Goal: Task Accomplishment & Management: Complete application form

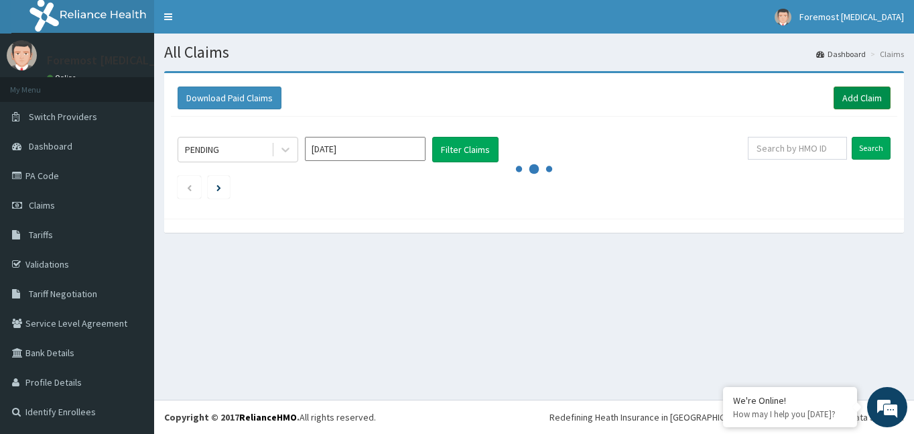
click at [839, 91] on link "Add Claim" at bounding box center [862, 97] width 57 height 23
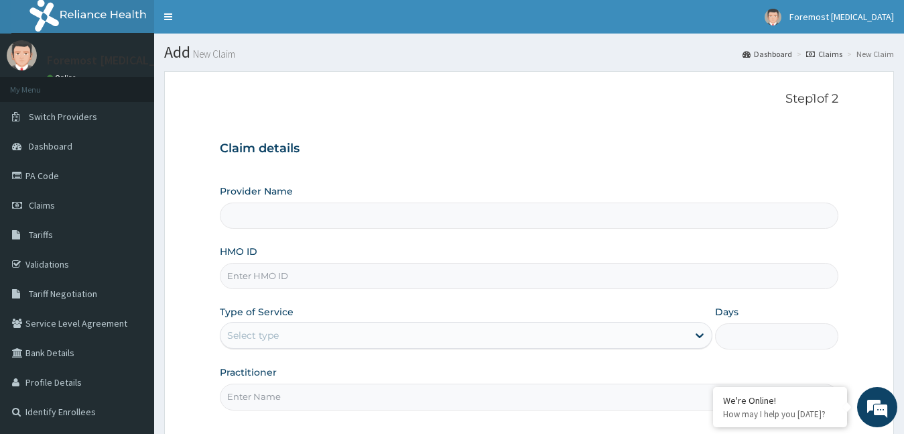
type input "Foremost [MEDICAL_DATA]"
click at [300, 263] on input "HMO ID" at bounding box center [529, 276] width 619 height 26
click at [272, 269] on input "HMO ID" at bounding box center [529, 276] width 619 height 26
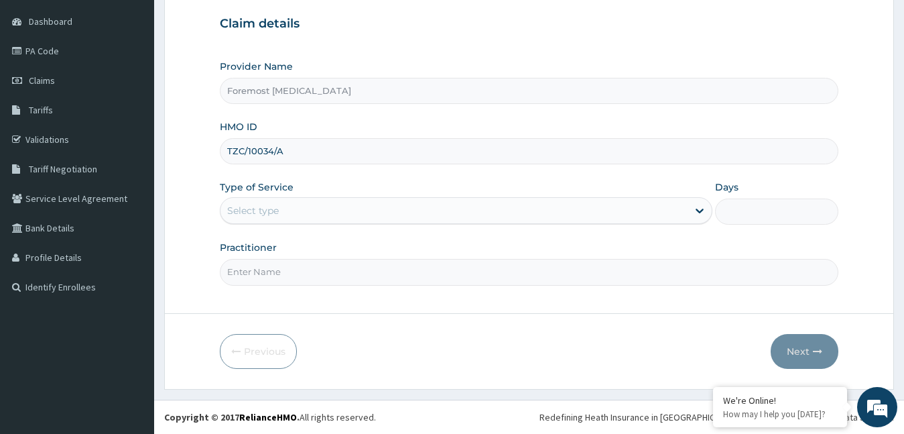
type input "TZC/10034/A"
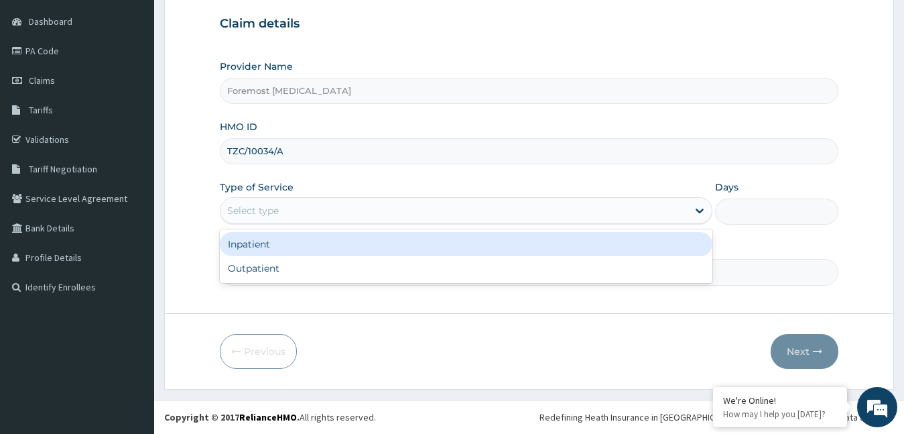
drag, startPoint x: 291, startPoint y: 205, endPoint x: 271, endPoint y: 256, distance: 54.8
click at [271, 224] on div "option Inpatient focused, 1 of 2. 2 results available. Use Up and Down to choos…" at bounding box center [466, 210] width 493 height 27
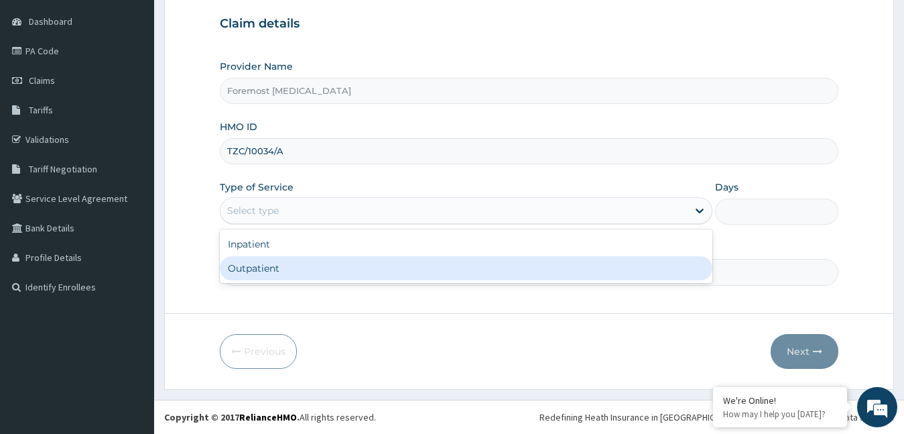
click at [271, 256] on div "Outpatient" at bounding box center [466, 268] width 493 height 24
type input "1"
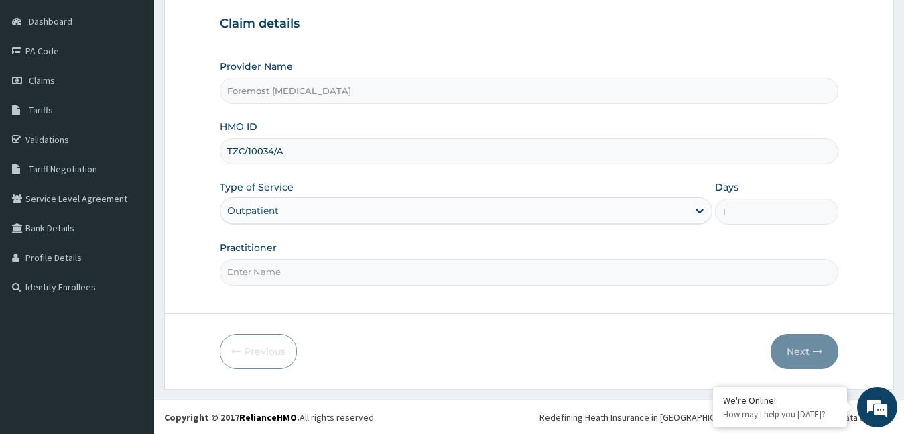
click at [262, 255] on div "Practitioner" at bounding box center [529, 263] width 619 height 44
click at [262, 269] on input "Practitioner" at bounding box center [529, 272] width 619 height 26
type input "NULL"
click at [798, 360] on button "Next" at bounding box center [805, 351] width 68 height 35
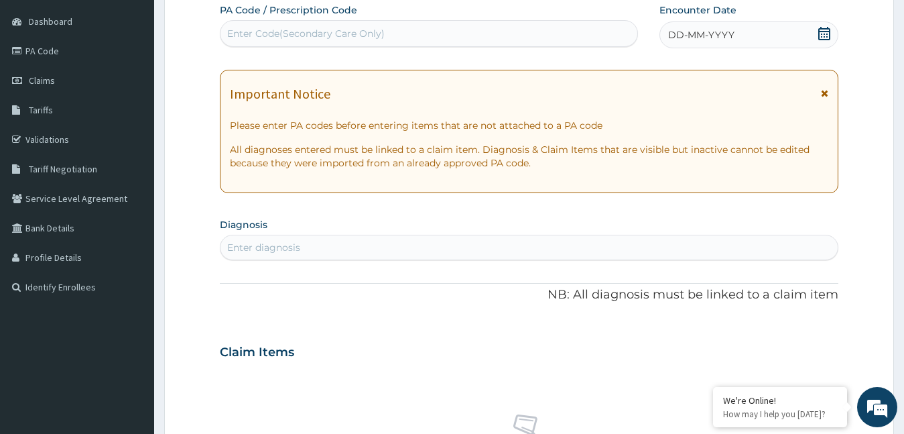
click at [714, 39] on span "DD-MM-YYYY" at bounding box center [701, 34] width 66 height 13
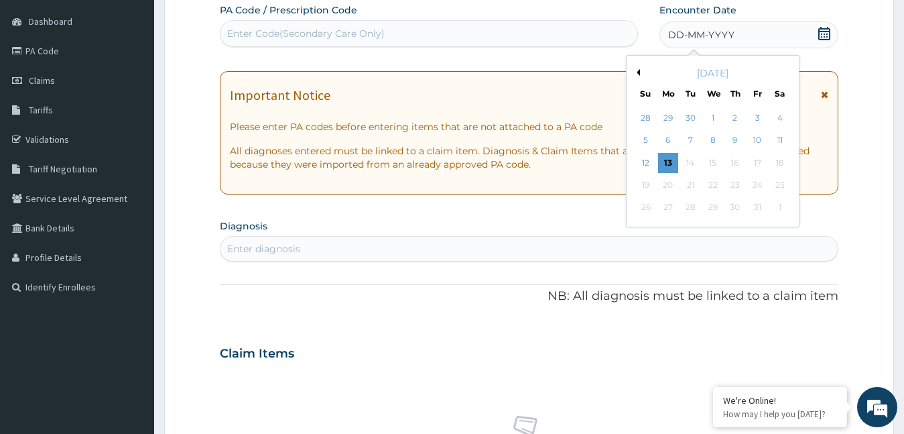
click at [638, 70] on button "Previous Month" at bounding box center [636, 72] width 7 height 7
click at [713, 162] on div "17" at bounding box center [713, 163] width 20 height 20
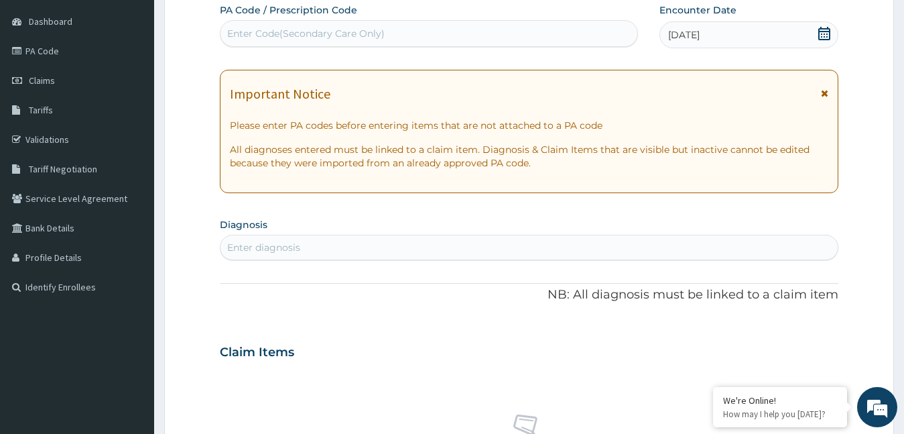
click at [323, 28] on div "Enter Code(Secondary Care Only)" at bounding box center [306, 33] width 158 height 13
type input "PA/00BD30"
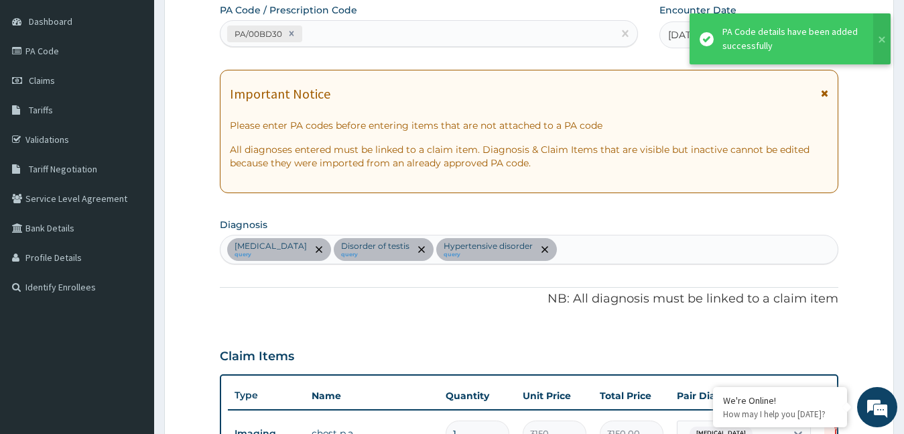
scroll to position [434, 0]
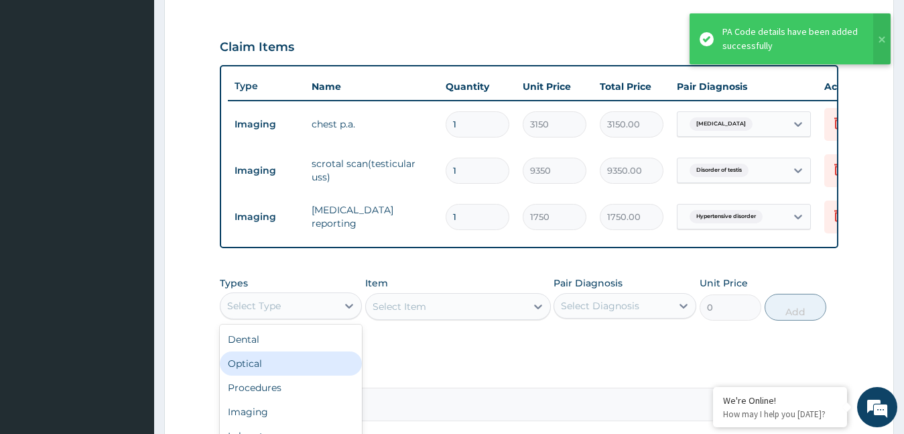
drag, startPoint x: 332, startPoint y: 316, endPoint x: 305, endPoint y: 381, distance: 71.0
click at [305, 319] on div "option Optical focused, 2 of 10. 10 results available. Use Up and Down to choos…" at bounding box center [291, 305] width 143 height 27
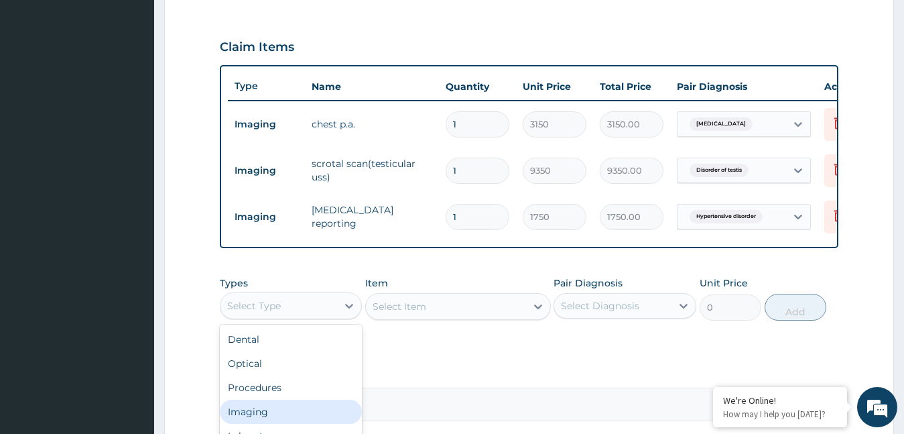
click at [276, 422] on div "Imaging" at bounding box center [291, 412] width 143 height 24
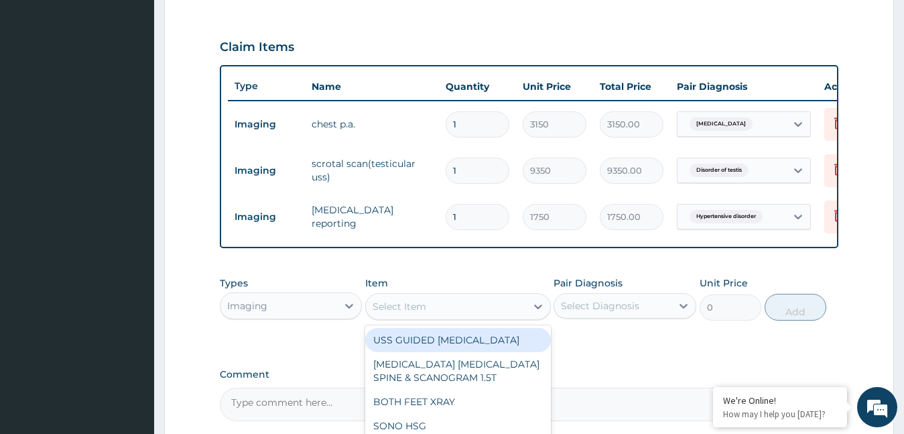
click at [479, 316] on div "Select Item" at bounding box center [446, 306] width 160 height 21
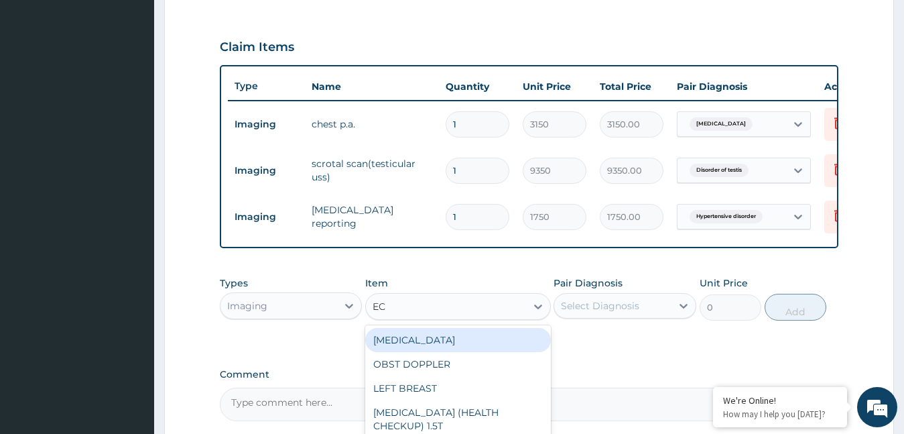
type input "ECG"
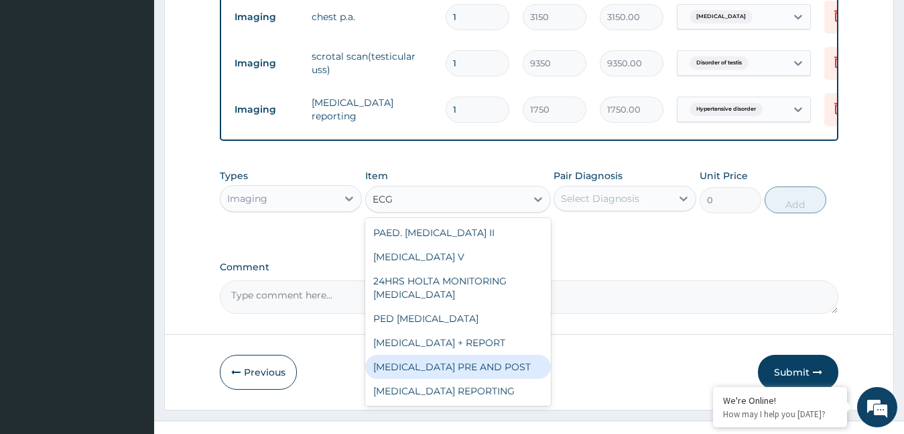
scroll to position [572, 0]
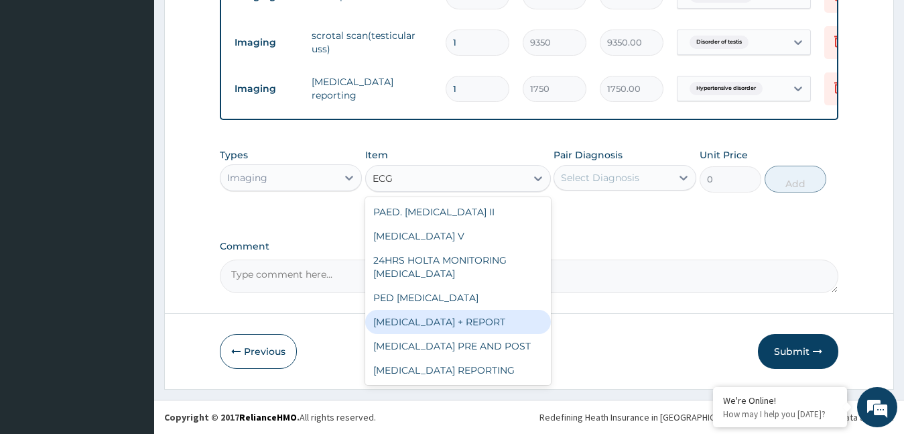
type input "6230"
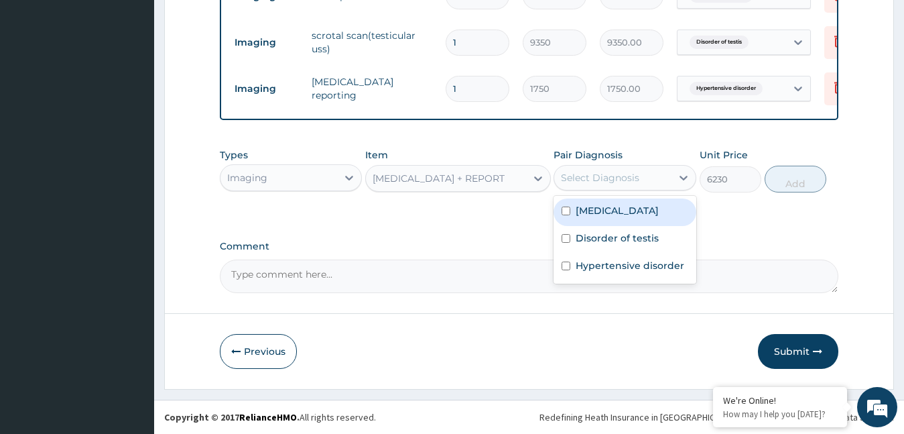
click at [633, 188] on div "Select Diagnosis" at bounding box center [612, 177] width 117 height 21
click at [616, 208] on label "[MEDICAL_DATA]" at bounding box center [617, 210] width 83 height 13
checkbox input "true"
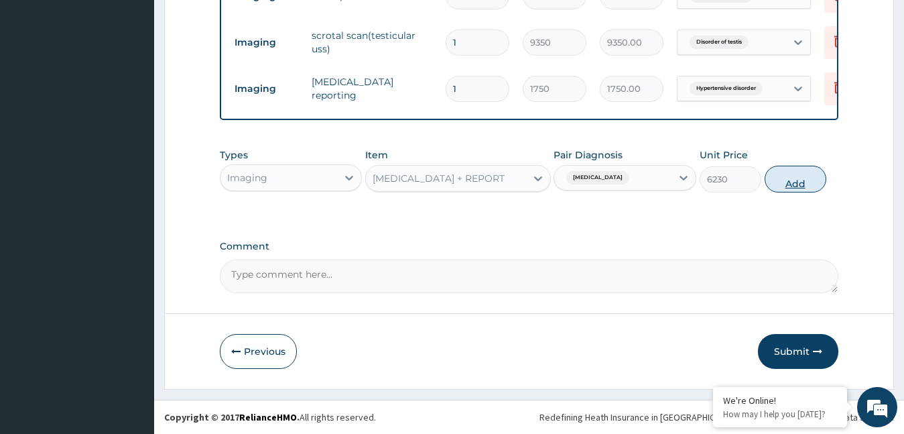
click at [796, 181] on button "Add" at bounding box center [796, 179] width 62 height 27
type input "0"
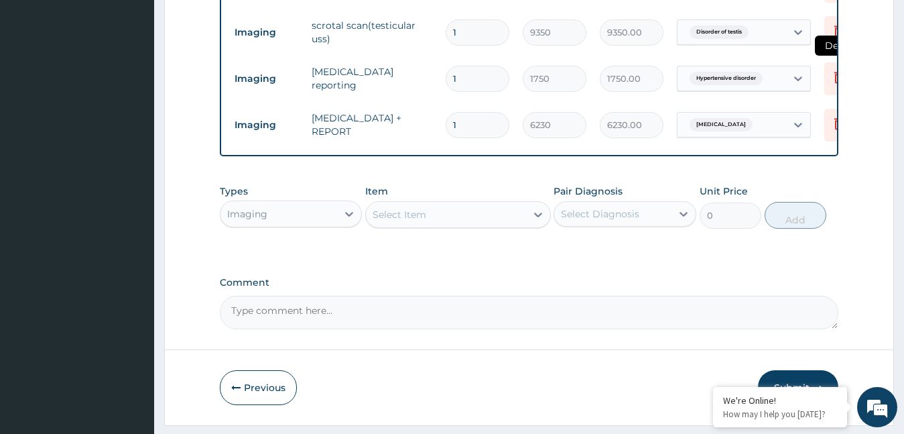
click at [836, 86] on icon at bounding box center [838, 78] width 29 height 33
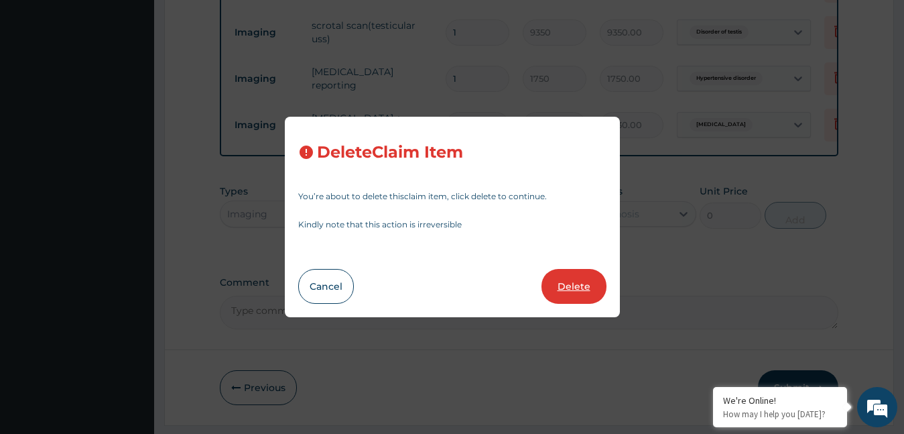
click at [549, 292] on button "Delete" at bounding box center [574, 286] width 65 height 35
type input "6230"
type input "6230.00"
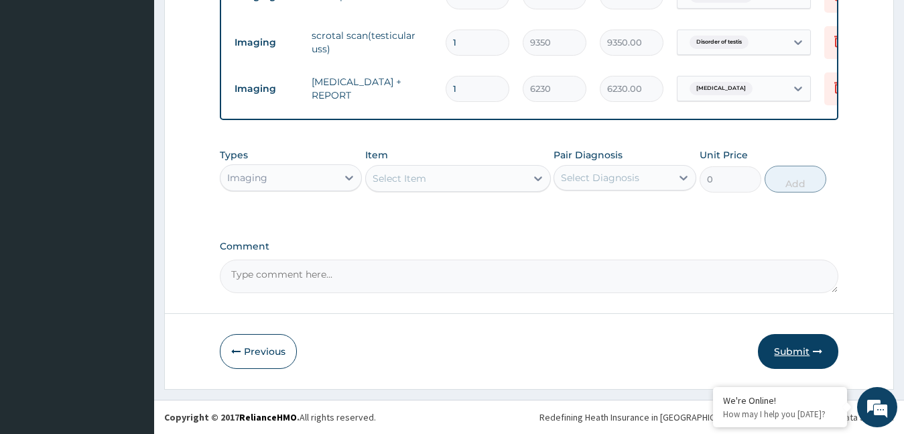
click at [796, 347] on button "Submit" at bounding box center [798, 351] width 80 height 35
click at [796, 351] on button "Submit" at bounding box center [798, 351] width 80 height 35
click at [819, 345] on button "Submit" at bounding box center [798, 351] width 80 height 35
click at [801, 350] on button "Submit" at bounding box center [798, 351] width 80 height 35
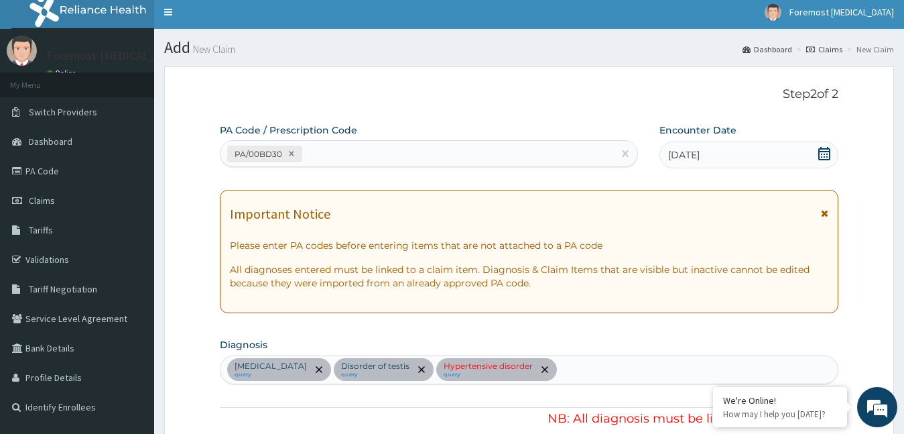
scroll to position [0, 0]
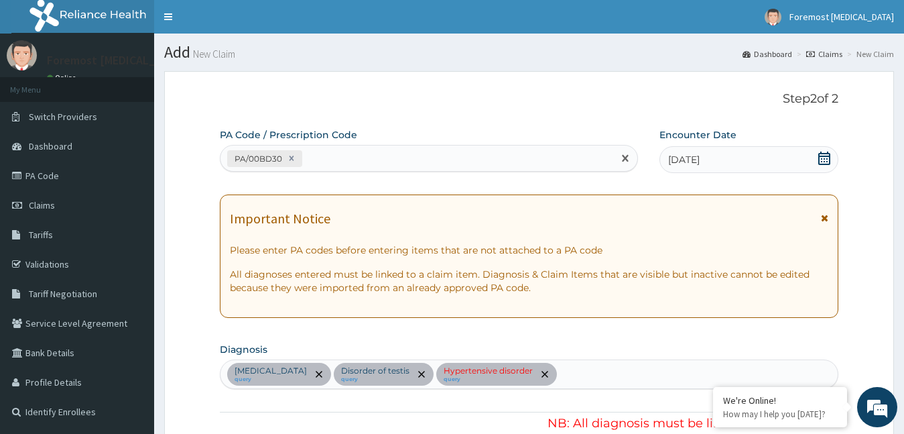
drag, startPoint x: 268, startPoint y: 156, endPoint x: 239, endPoint y: 157, distance: 29.5
click at [239, 157] on div "PA/00BD30" at bounding box center [258, 158] width 54 height 15
drag, startPoint x: 233, startPoint y: 160, endPoint x: 250, endPoint y: 164, distance: 18.0
click at [250, 164] on div "PA/00BD30" at bounding box center [258, 158] width 54 height 15
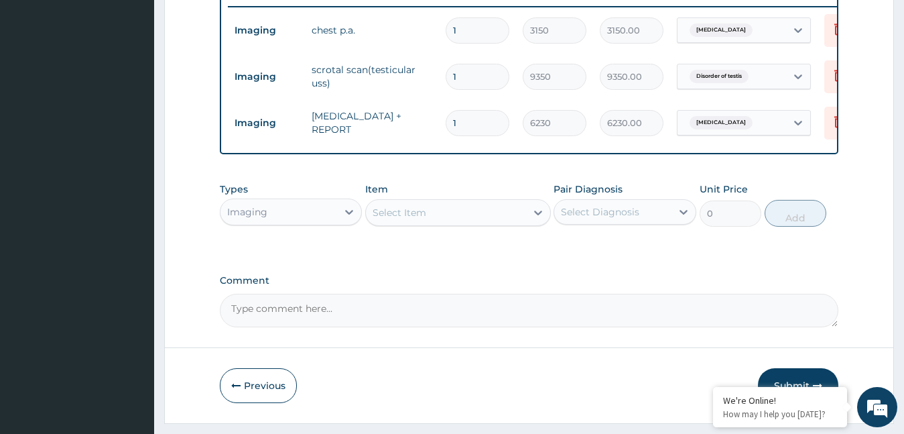
scroll to position [572, 0]
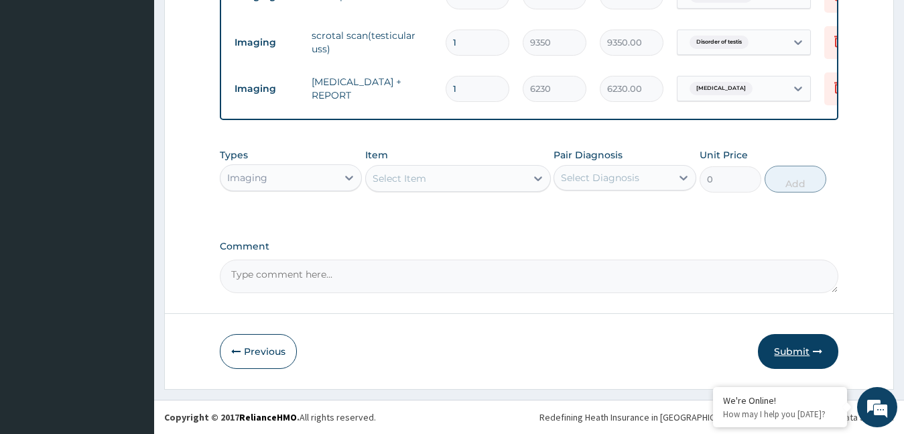
click at [790, 351] on button "Submit" at bounding box center [798, 351] width 80 height 35
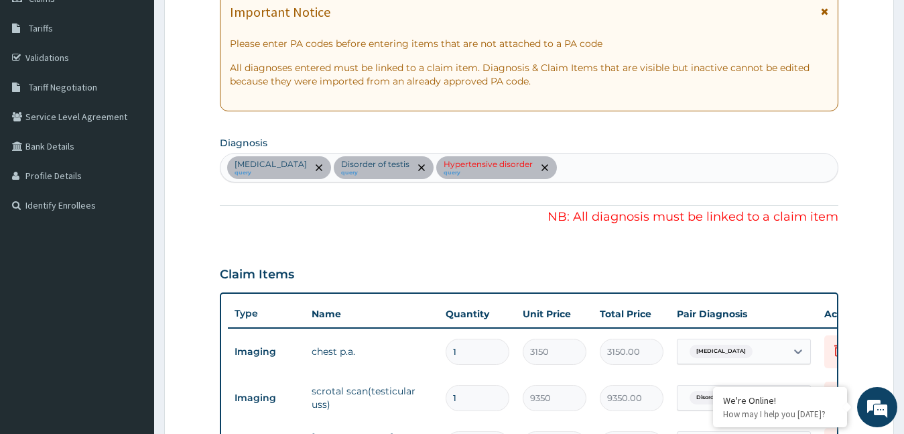
scroll to position [0, 0]
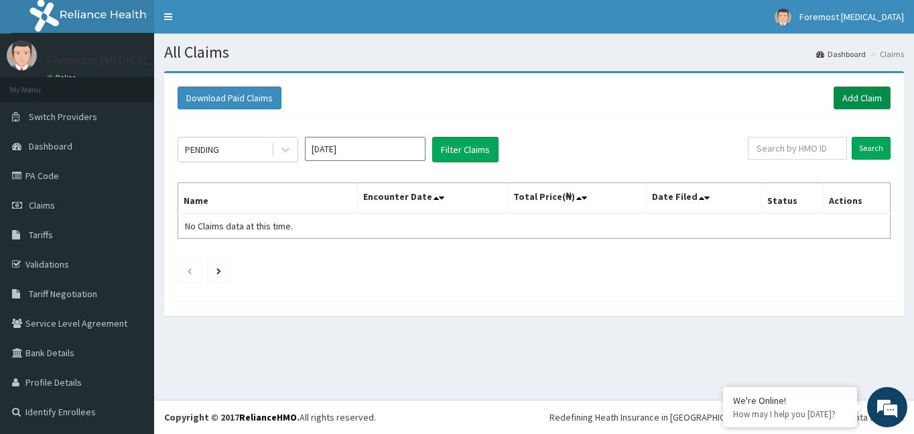
click at [865, 102] on link "Add Claim" at bounding box center [862, 97] width 57 height 23
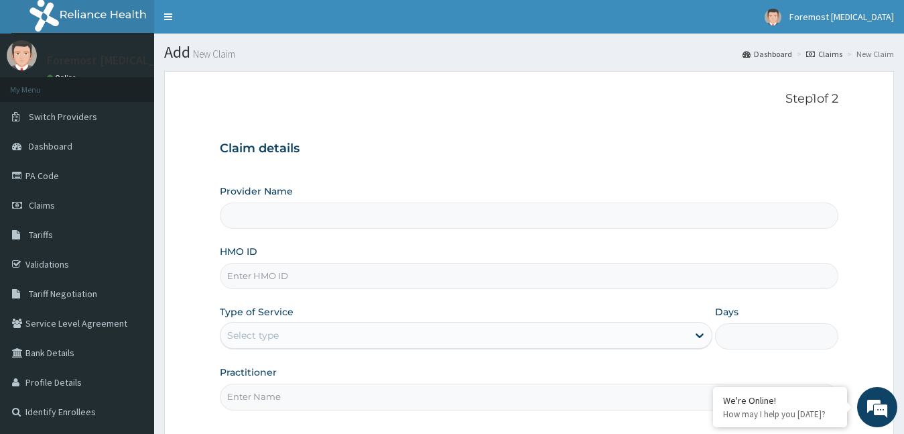
click at [280, 280] on input "HMO ID" at bounding box center [529, 276] width 619 height 26
type input "Foremost [MEDICAL_DATA]"
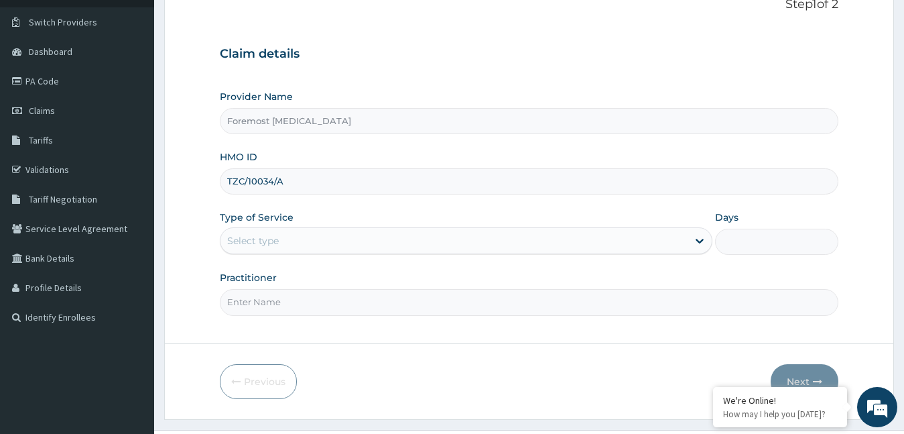
scroll to position [125, 0]
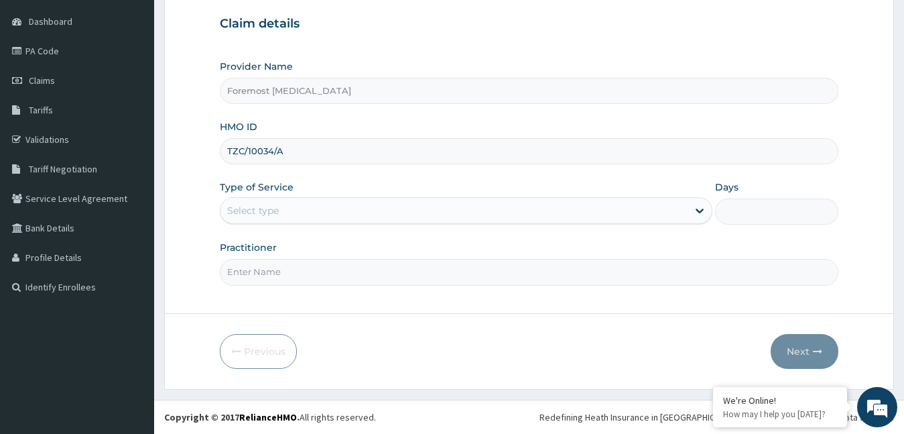
type input "TZC/10034/A"
click at [351, 204] on div "Select type" at bounding box center [455, 210] width 468 height 21
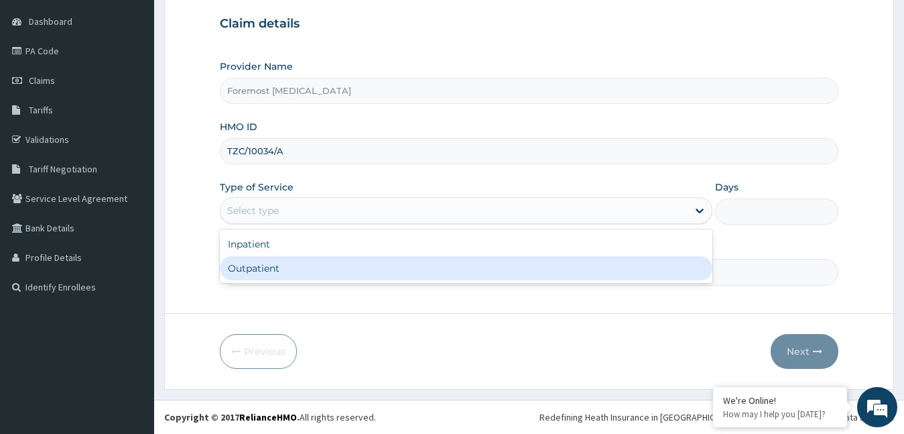
click at [292, 270] on div "Outpatient" at bounding box center [466, 268] width 493 height 24
type input "1"
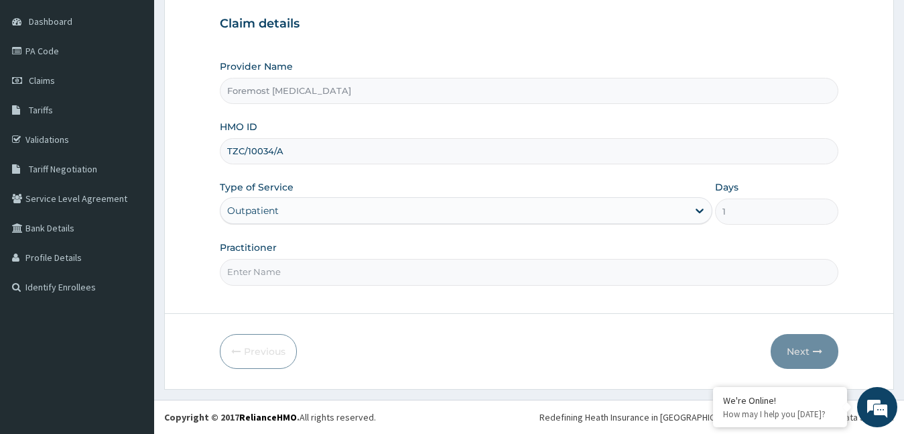
click at [306, 275] on input "Practitioner" at bounding box center [529, 272] width 619 height 26
type input "NULL"
click at [796, 349] on button "Next" at bounding box center [805, 351] width 68 height 35
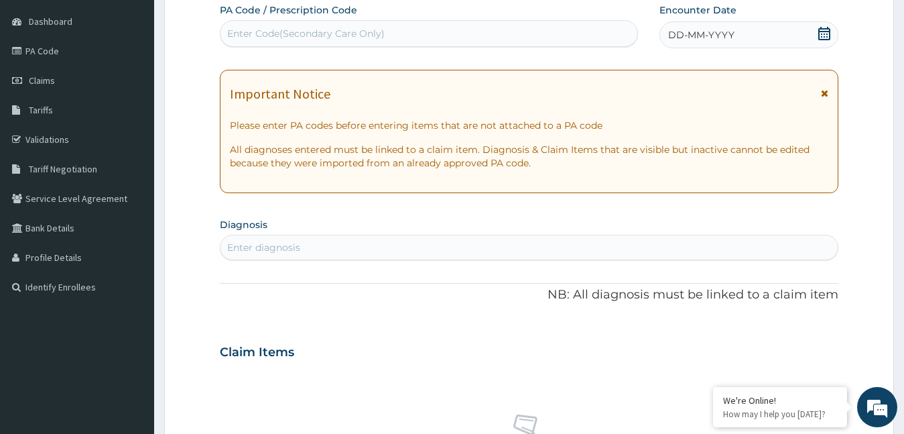
click at [716, 38] on span "DD-MM-YYYY" at bounding box center [701, 34] width 66 height 13
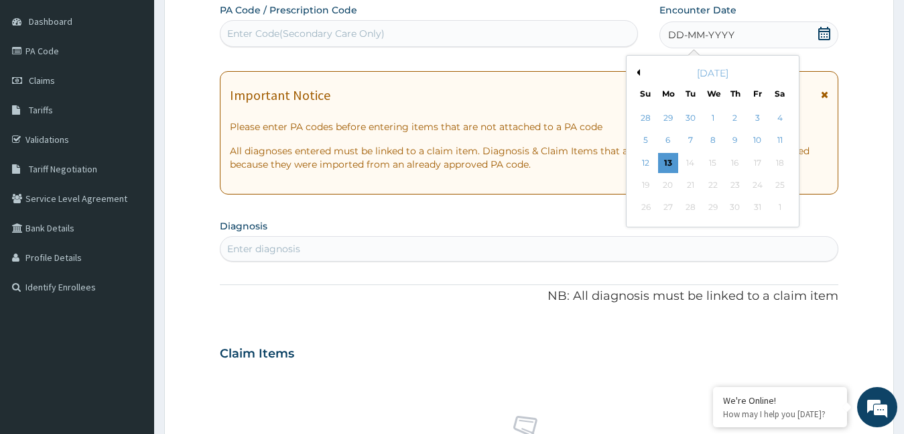
click at [637, 72] on button "Previous Month" at bounding box center [636, 72] width 7 height 7
click at [715, 161] on div "17" at bounding box center [713, 163] width 20 height 20
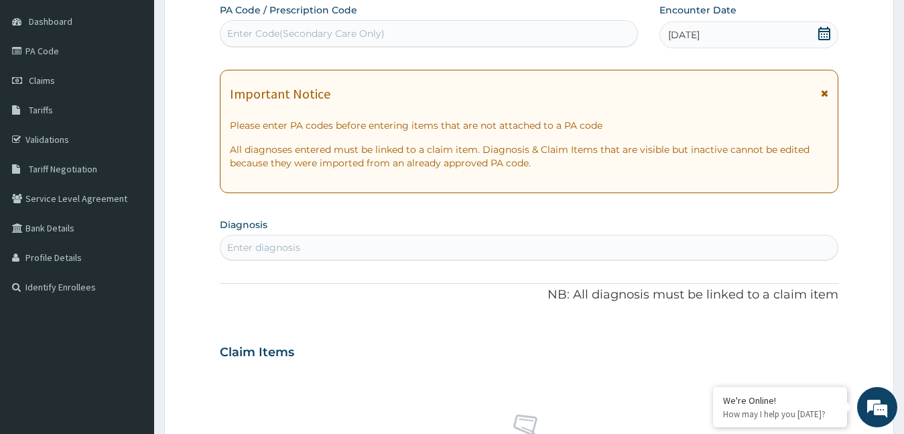
click at [366, 50] on div "PA Code / Prescription Code Enter Code(Secondary Care Only) Encounter Date 17-0…" at bounding box center [529, 350] width 619 height 694
click at [324, 29] on div "Enter Code(Secondary Care Only)" at bounding box center [306, 33] width 158 height 13
type input "PA/00BD30"
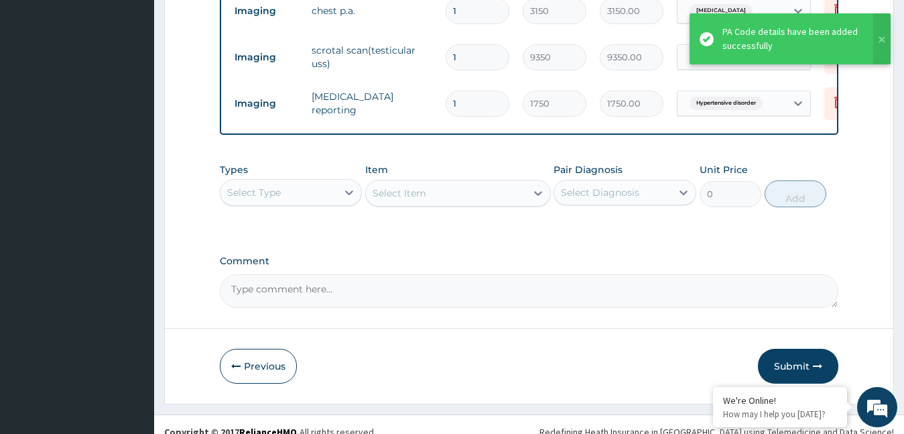
scroll to position [572, 0]
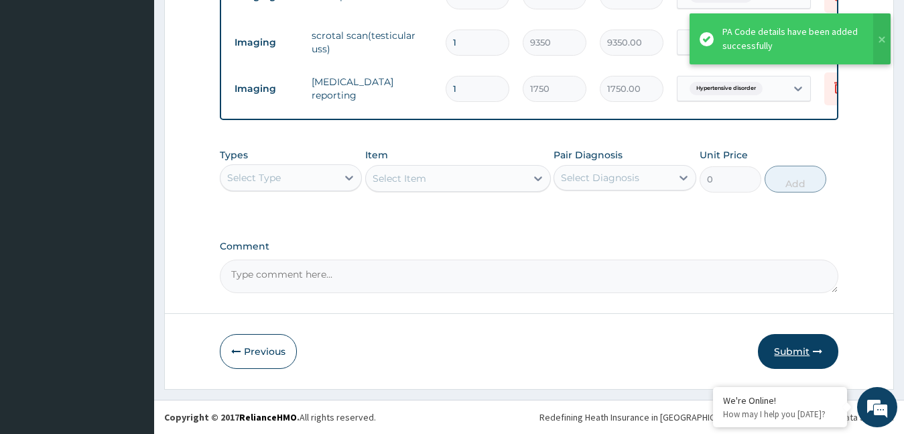
click at [780, 351] on button "Submit" at bounding box center [798, 351] width 80 height 35
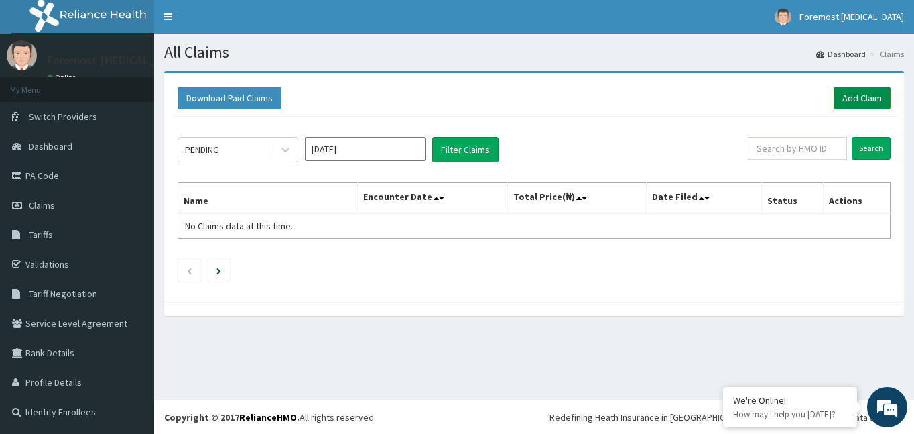
click at [856, 97] on link "Add Claim" at bounding box center [862, 97] width 57 height 23
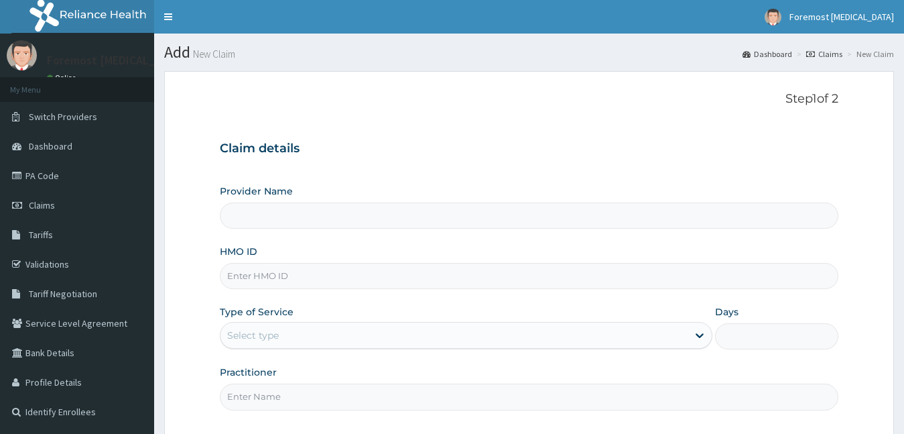
type input "Foremost [MEDICAL_DATA]"
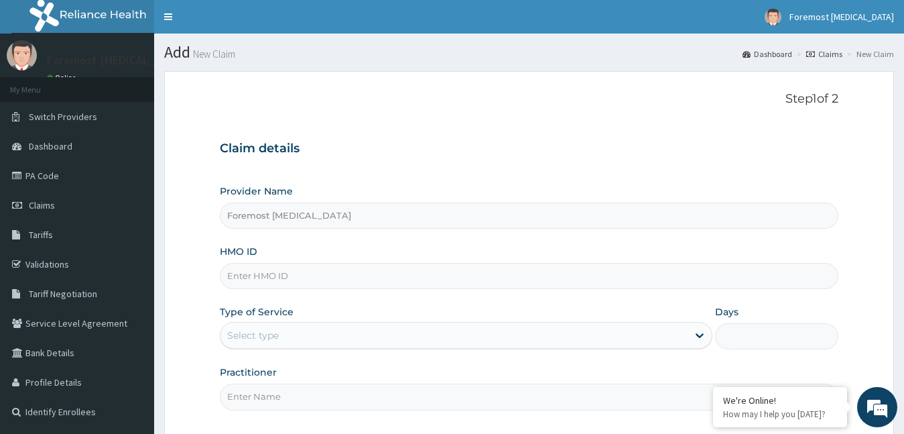
click at [369, 288] on input "HMO ID" at bounding box center [529, 276] width 619 height 26
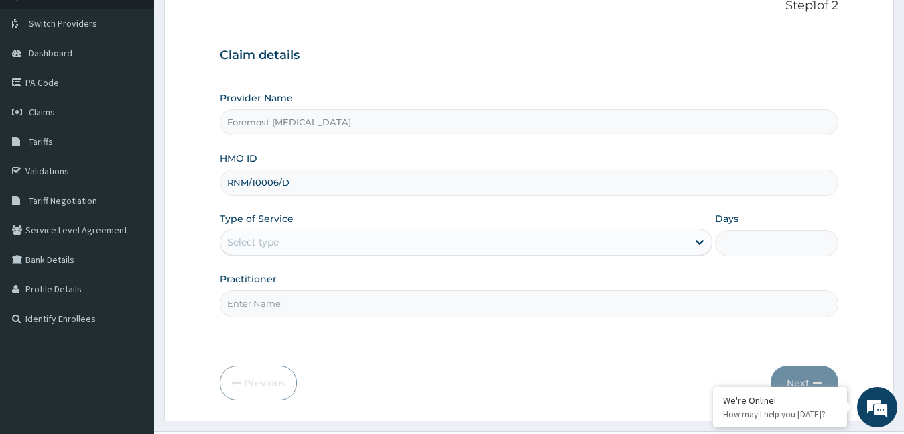
scroll to position [125, 0]
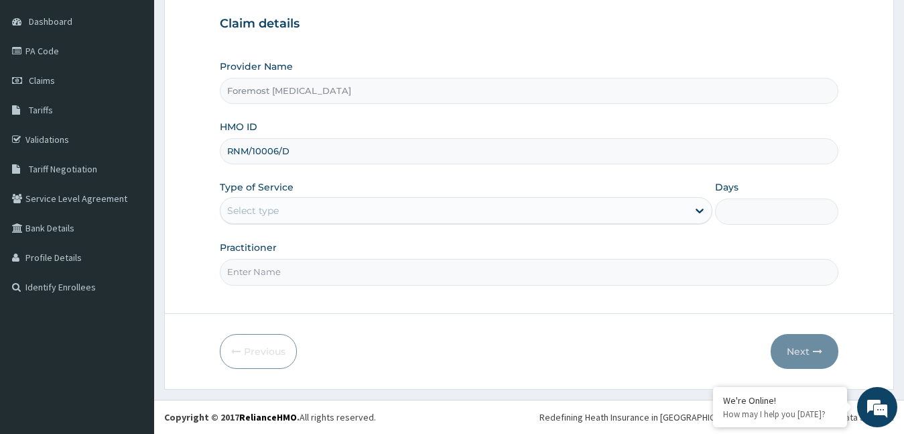
type input "RNM/10006/D"
click at [373, 208] on div "Select type" at bounding box center [455, 210] width 468 height 21
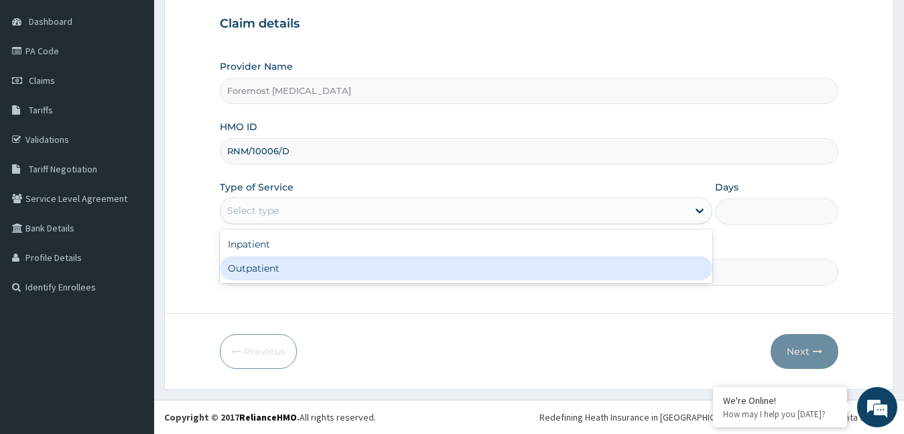
click at [310, 270] on div "Outpatient" at bounding box center [466, 268] width 493 height 24
type input "1"
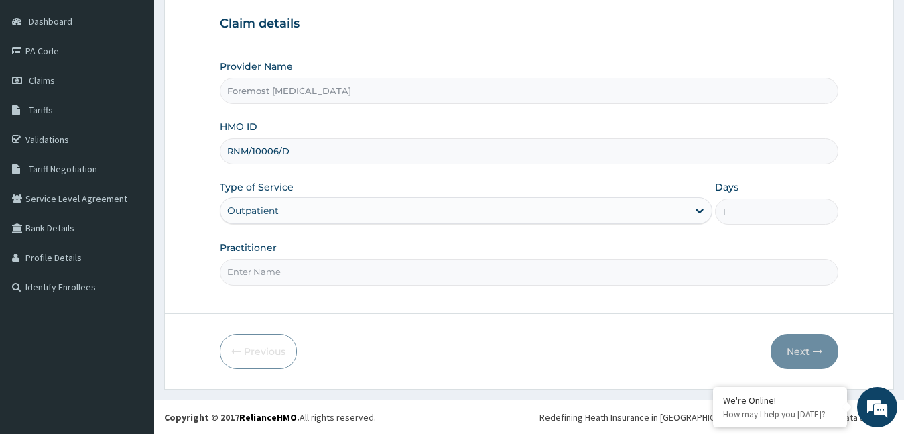
click at [309, 270] on input "Practitioner" at bounding box center [529, 272] width 619 height 26
type input "NULL"
click at [800, 356] on button "Next" at bounding box center [805, 351] width 68 height 35
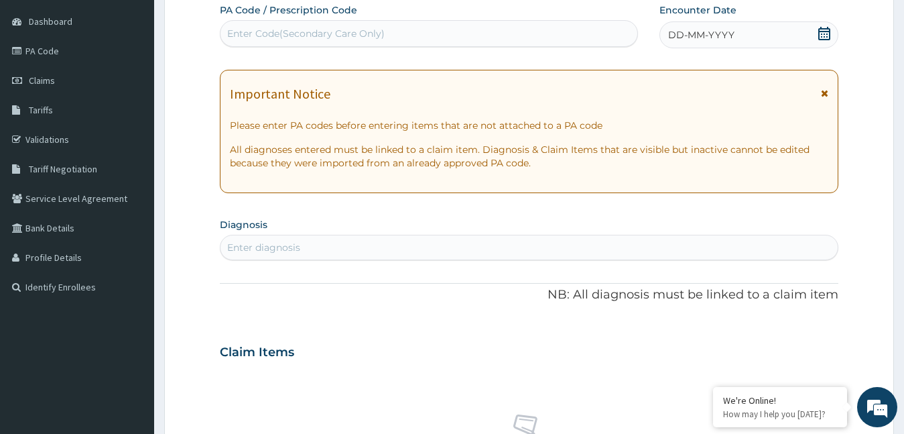
click at [721, 35] on span "DD-MM-YYYY" at bounding box center [701, 34] width 66 height 13
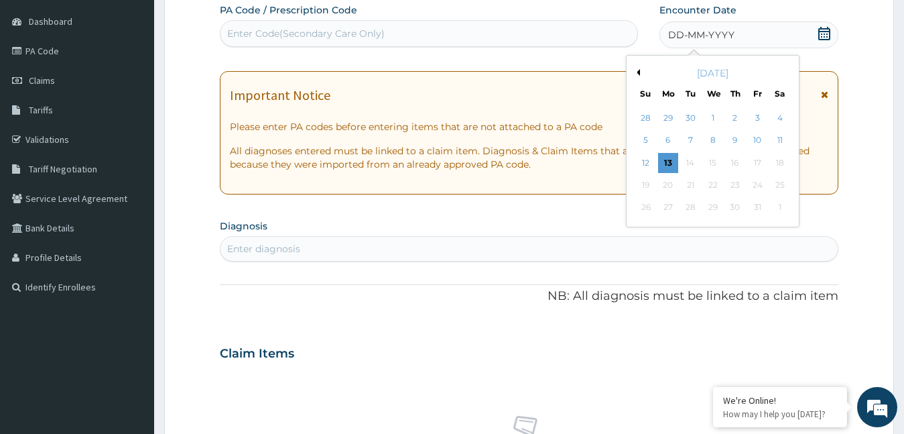
click at [638, 72] on button "Previous Month" at bounding box center [636, 72] width 7 height 7
click at [715, 163] on div "17" at bounding box center [713, 163] width 20 height 20
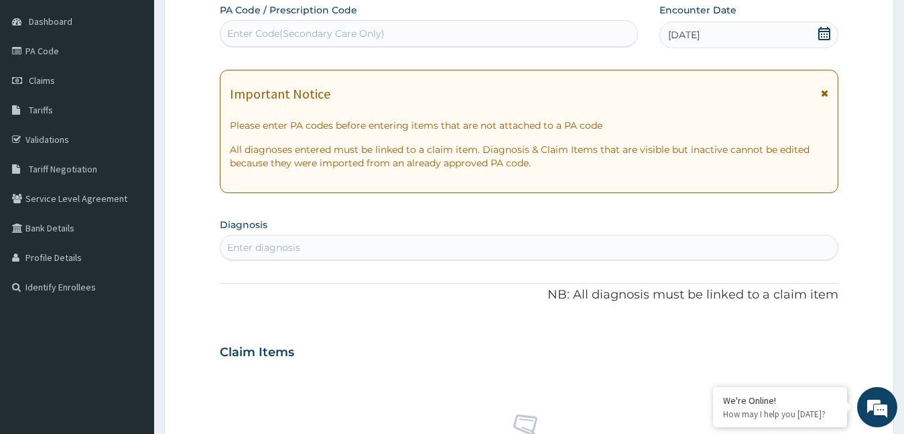
click at [379, 38] on div "Enter Code(Secondary Care Only)" at bounding box center [306, 33] width 158 height 13
type input "PA/D239B5"
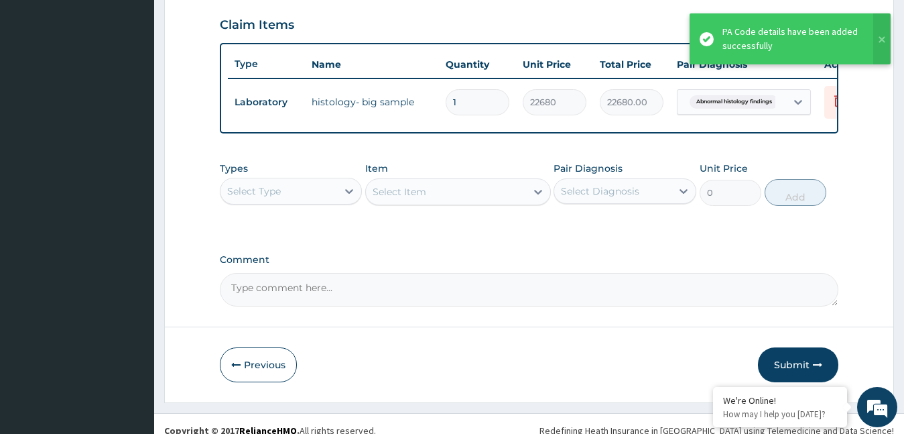
scroll to position [479, 0]
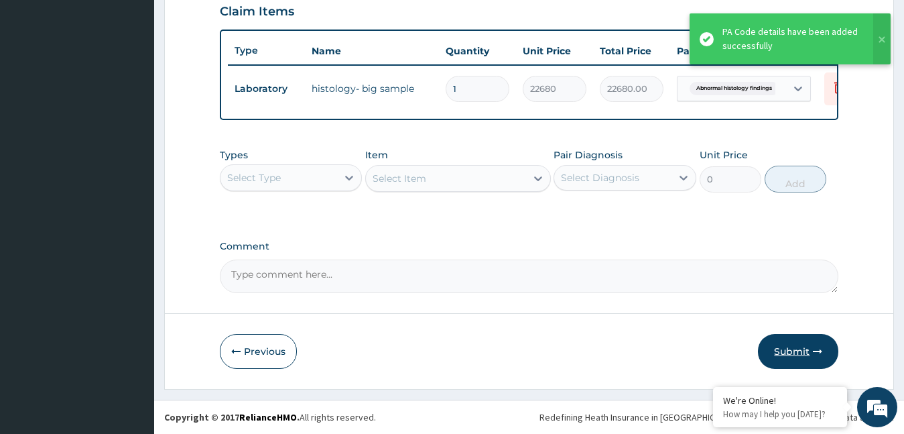
click at [784, 351] on button "Submit" at bounding box center [798, 351] width 80 height 35
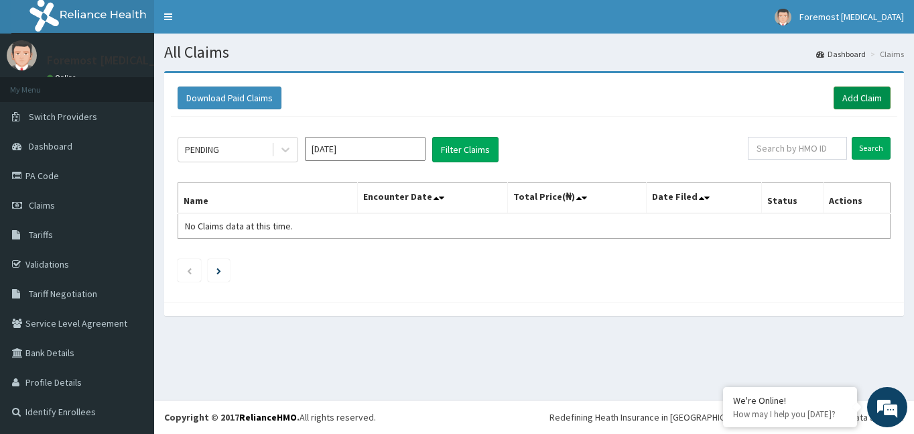
click at [863, 94] on link "Add Claim" at bounding box center [862, 97] width 57 height 23
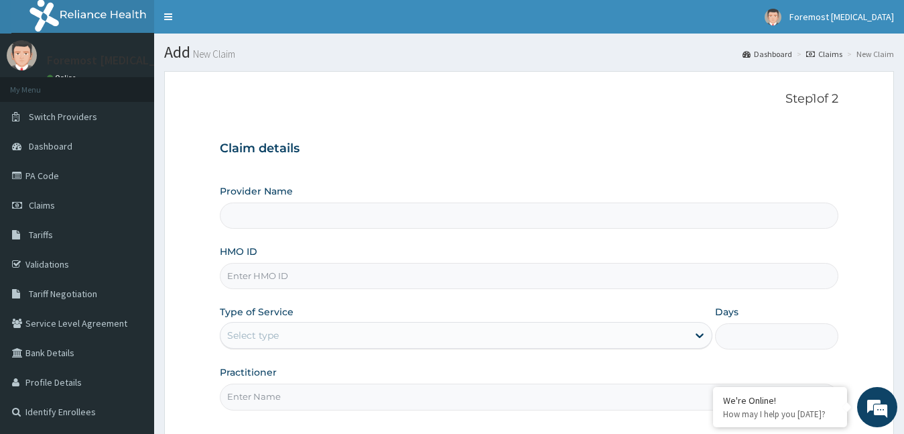
type input "Foremost [MEDICAL_DATA]"
click at [322, 271] on input "HMO ID" at bounding box center [529, 276] width 619 height 26
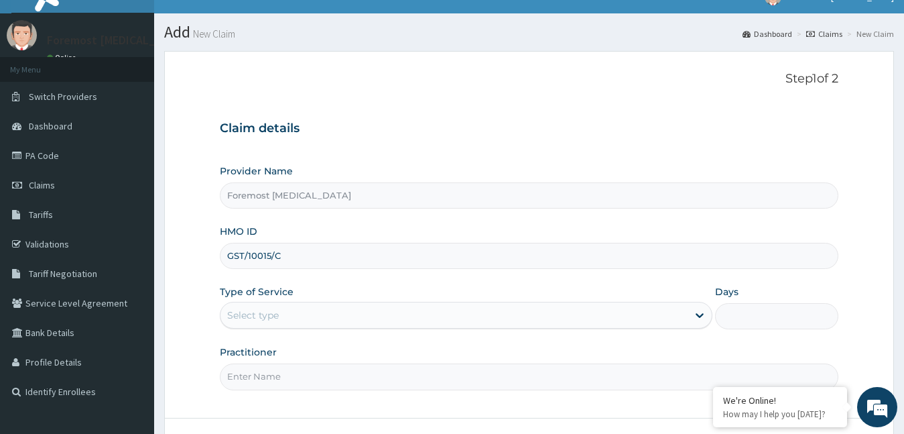
scroll to position [125, 0]
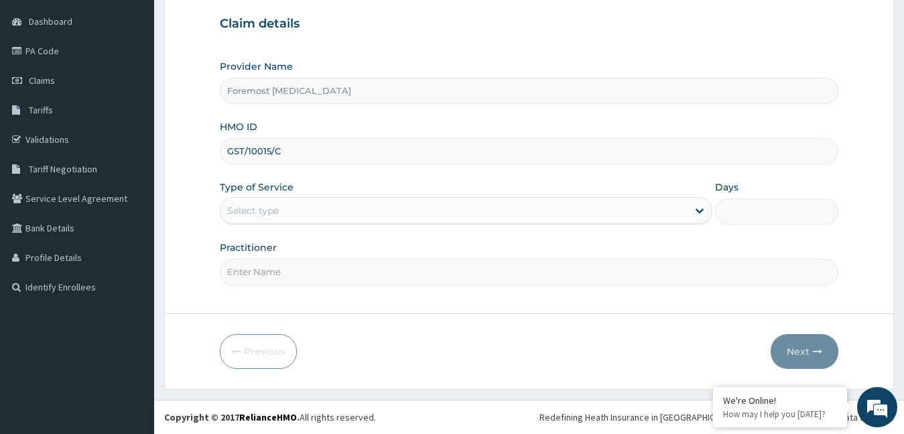
type input "GST/10015/C"
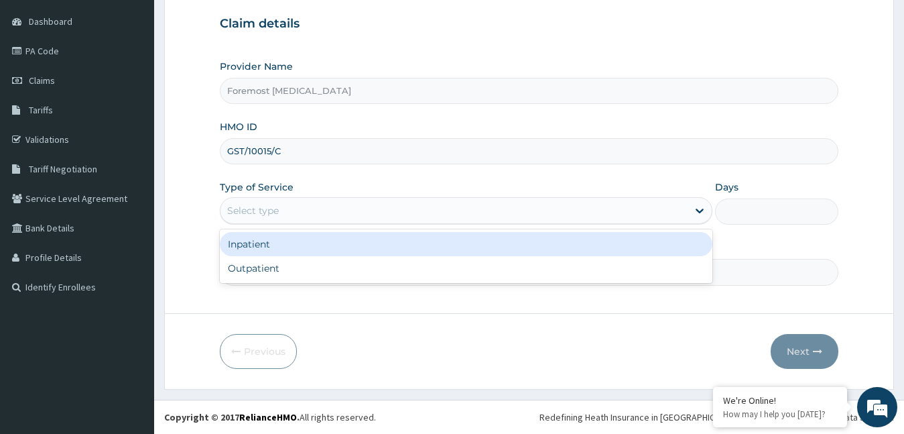
drag, startPoint x: 341, startPoint y: 224, endPoint x: 305, endPoint y: 251, distance: 44.9
click at [305, 224] on div "option Inpatient focused, 1 of 2. 2 results available. Use Up and Down to choos…" at bounding box center [466, 210] width 493 height 27
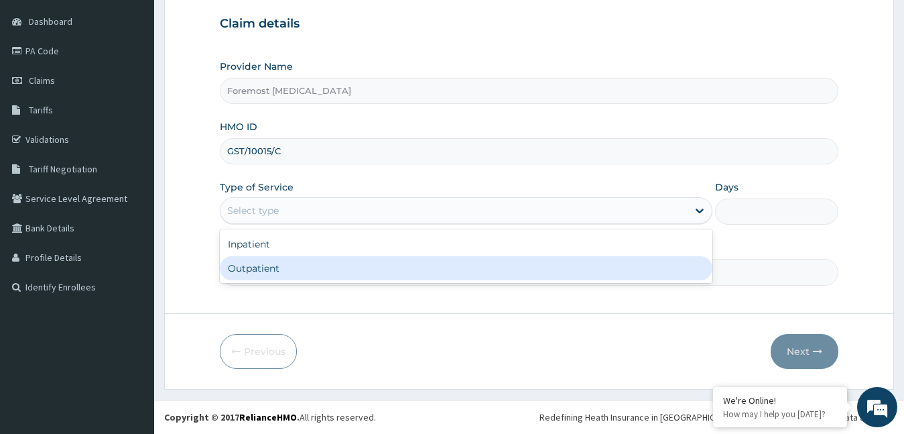
click at [296, 261] on div "Outpatient" at bounding box center [466, 268] width 493 height 24
type input "1"
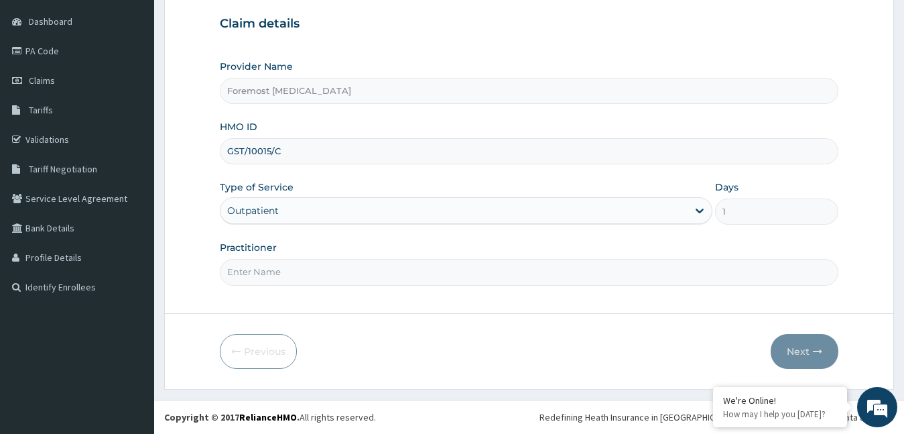
click at [296, 261] on input "Practitioner" at bounding box center [529, 272] width 619 height 26
type input "NULL"
click at [769, 349] on div "Previous Next" at bounding box center [529, 351] width 619 height 35
click at [799, 351] on button "Next" at bounding box center [805, 351] width 68 height 35
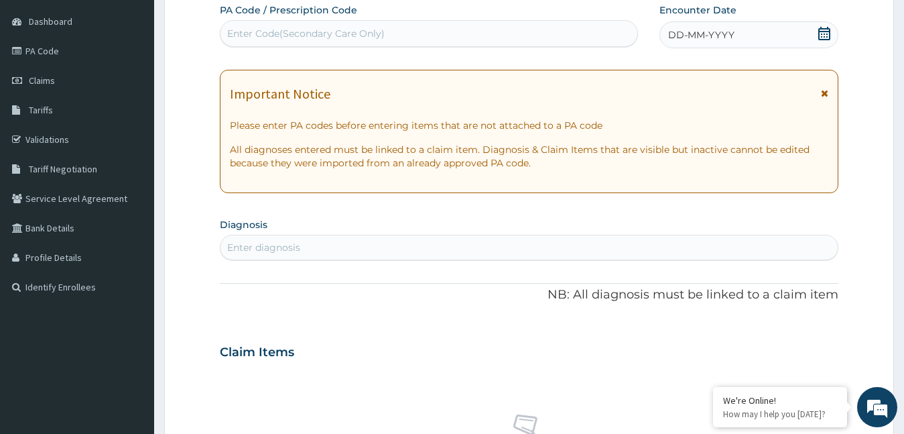
click at [715, 33] on span "DD-MM-YYYY" at bounding box center [701, 34] width 66 height 13
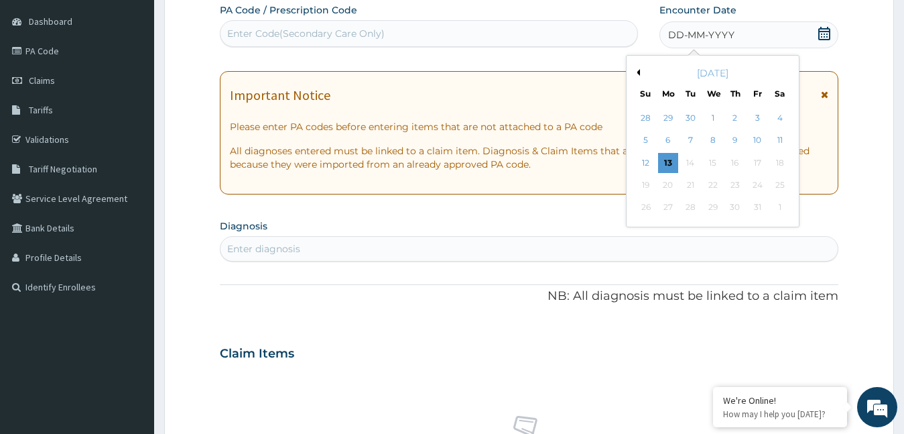
click at [638, 72] on button "Previous Month" at bounding box center [636, 72] width 7 height 7
click at [764, 161] on div "19" at bounding box center [757, 163] width 20 height 20
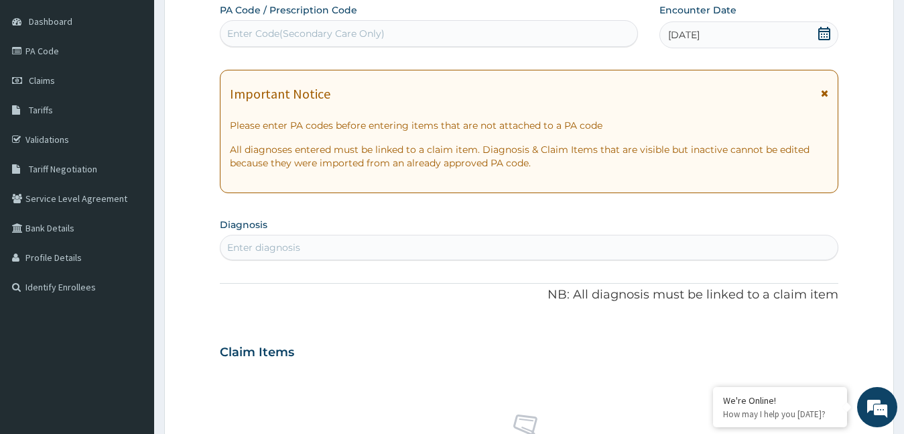
click at [334, 37] on div "Enter Code(Secondary Care Only)" at bounding box center [306, 33] width 158 height 13
type input "PA/271OLE"
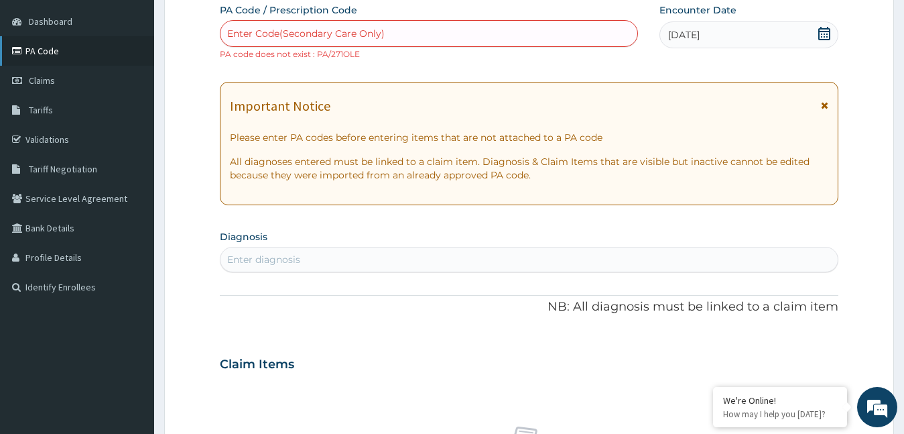
click at [63, 51] on link "PA Code" at bounding box center [77, 50] width 154 height 29
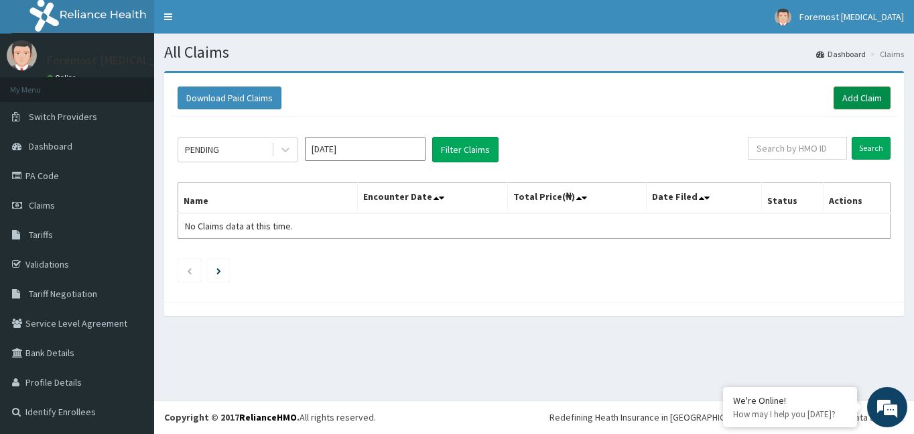
click at [852, 97] on link "Add Claim" at bounding box center [862, 97] width 57 height 23
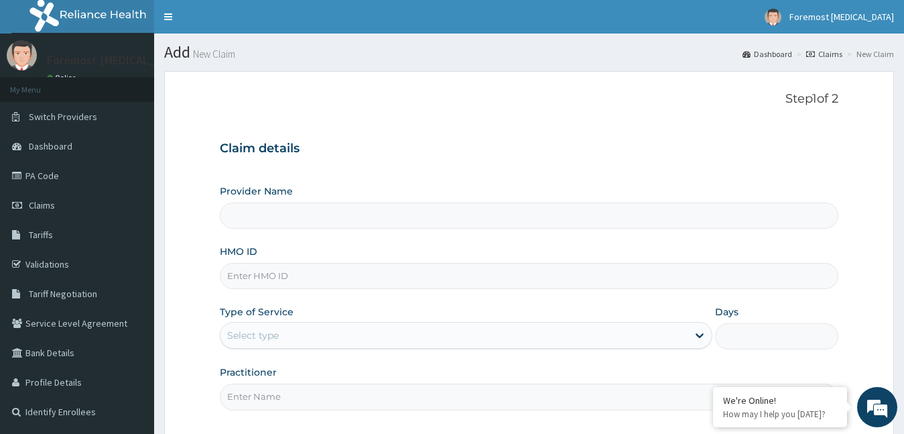
click at [266, 281] on input "HMO ID" at bounding box center [529, 276] width 619 height 26
type input "G"
type input "Foremost [MEDICAL_DATA]"
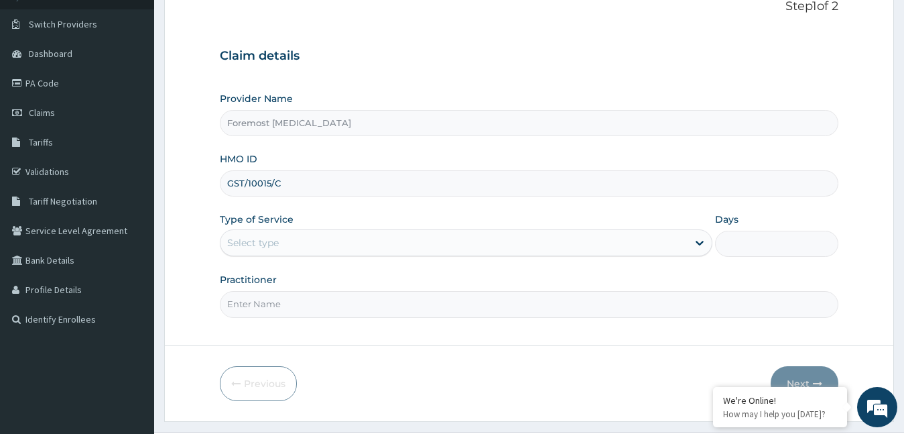
scroll to position [125, 0]
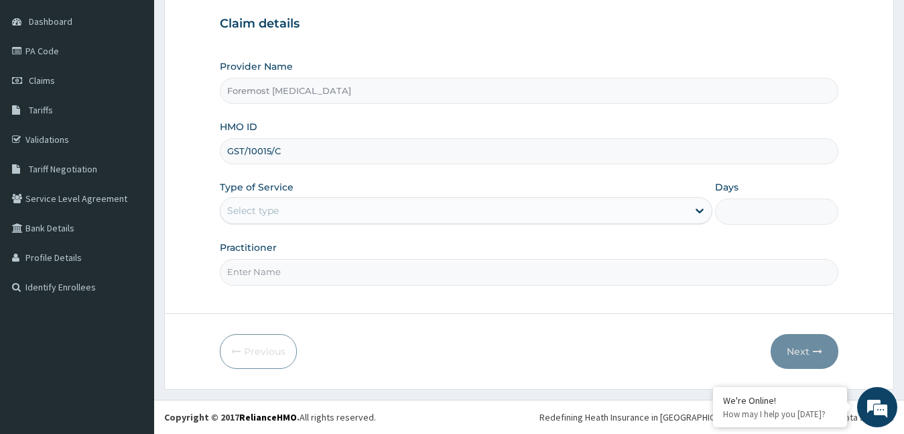
type input "GST/10015/C"
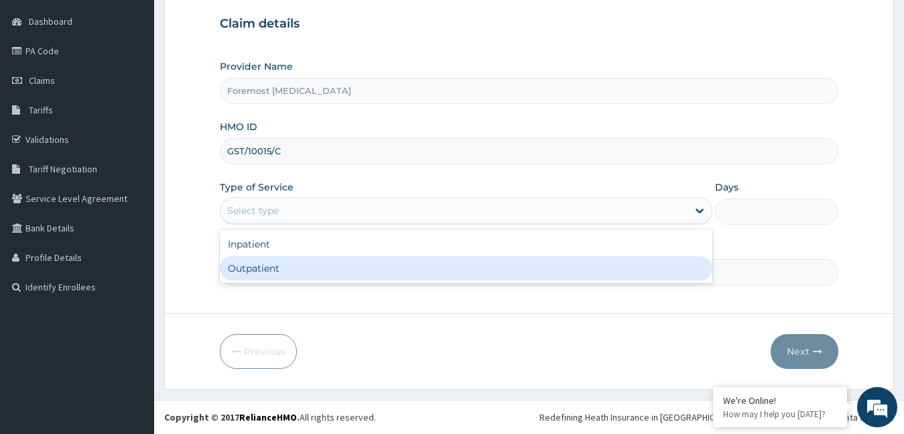
drag, startPoint x: 314, startPoint y: 216, endPoint x: 290, endPoint y: 268, distance: 57.6
click at [290, 224] on div "option Outpatient focused, 2 of 2. 2 results available. Use Up and Down to choo…" at bounding box center [466, 210] width 493 height 27
click at [290, 268] on div "Outpatient" at bounding box center [466, 268] width 493 height 24
type input "1"
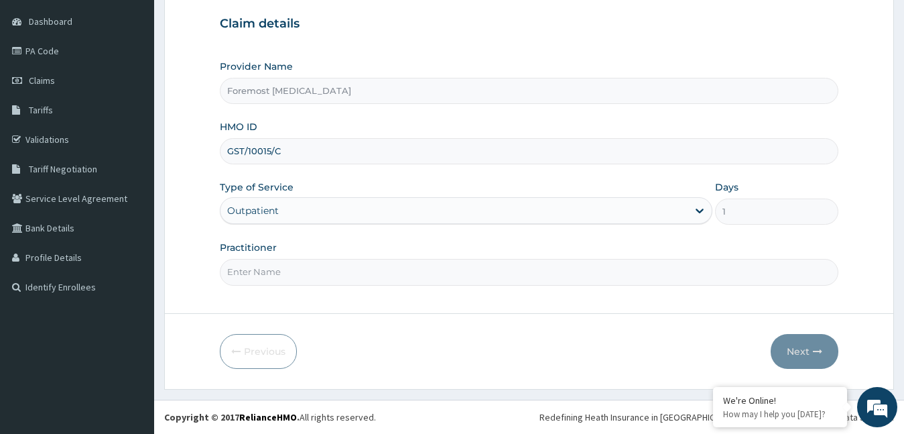
click at [290, 268] on input "Practitioner" at bounding box center [529, 272] width 619 height 26
type input "NULL"
click at [794, 349] on button "Next" at bounding box center [805, 351] width 68 height 35
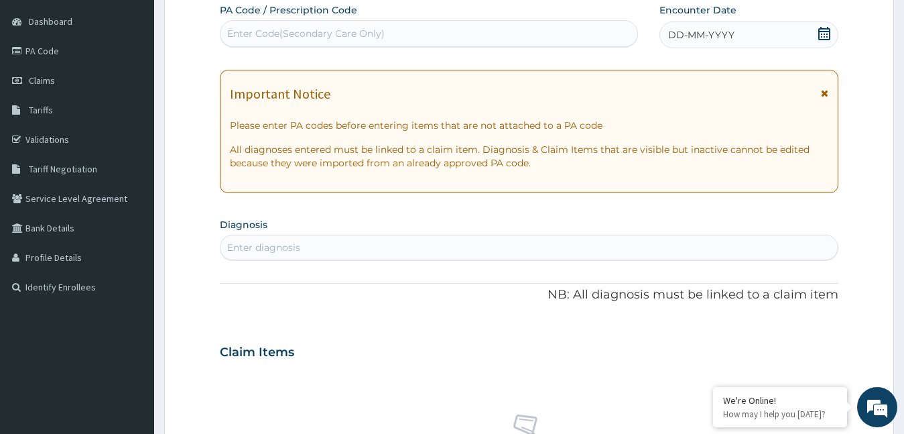
click at [722, 37] on span "DD-MM-YYYY" at bounding box center [701, 34] width 66 height 13
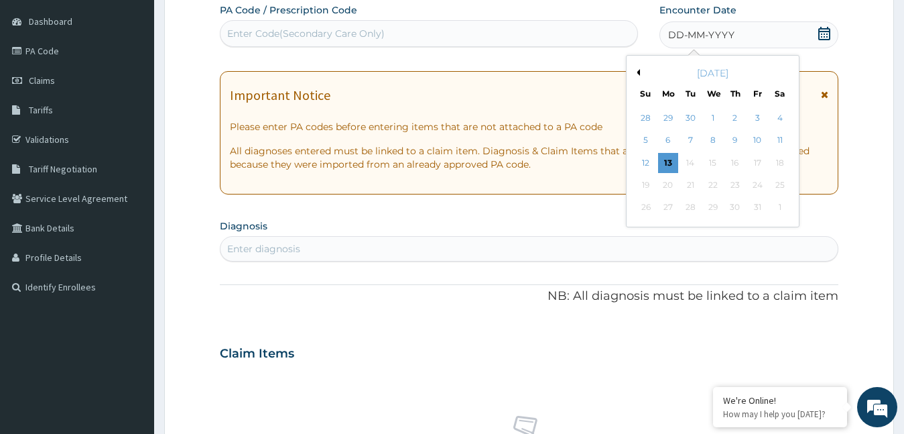
click at [641, 72] on div "October 2025" at bounding box center [713, 72] width 162 height 13
click at [637, 72] on button "Previous Month" at bounding box center [636, 72] width 7 height 7
click at [761, 169] on div "19" at bounding box center [757, 163] width 20 height 20
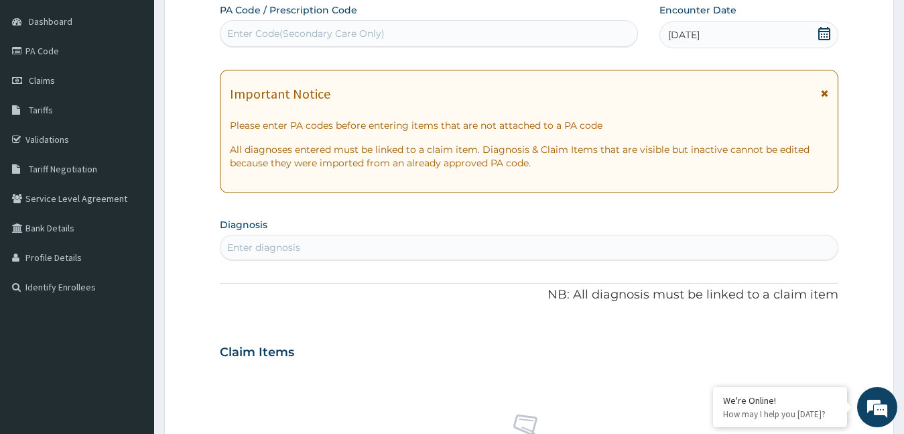
drag, startPoint x: 393, startPoint y: 25, endPoint x: 358, endPoint y: 37, distance: 37.5
click at [358, 37] on div "Enter Code(Secondary Care Only)" at bounding box center [429, 33] width 417 height 21
click at [358, 37] on div "Enter Code(Secondary Care Only)" at bounding box center [306, 33] width 158 height 13
paste input "PA/271C1E"
type input "PA/271C1E"
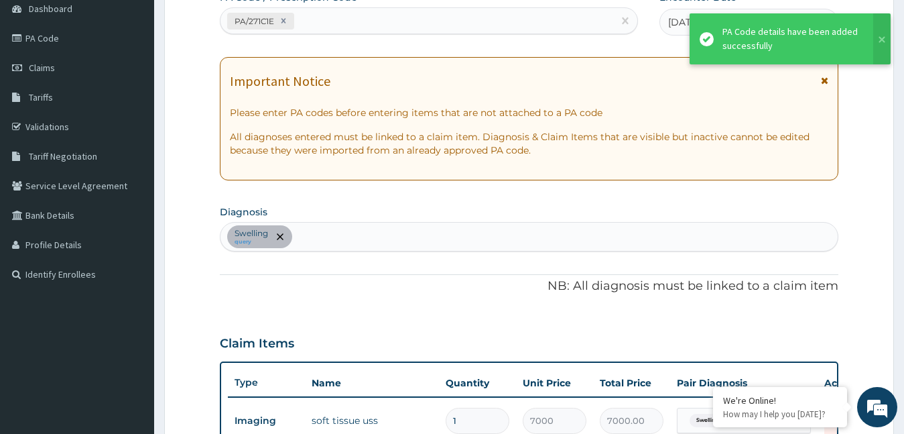
scroll to position [479, 0]
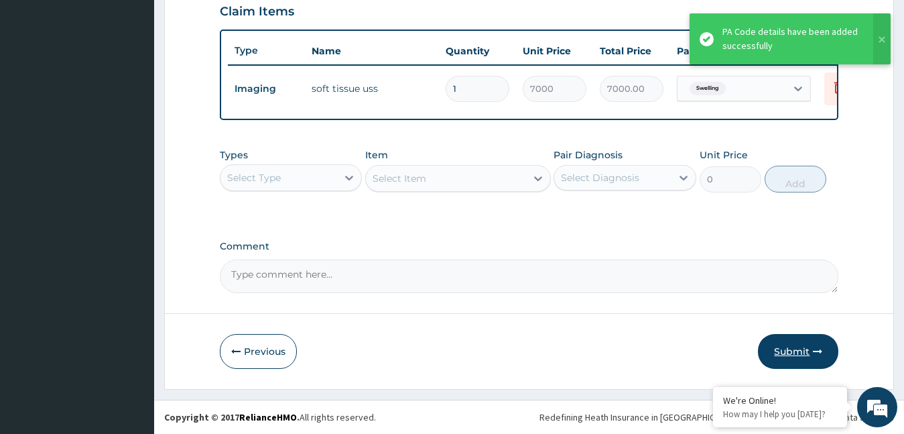
click at [787, 352] on button "Submit" at bounding box center [798, 351] width 80 height 35
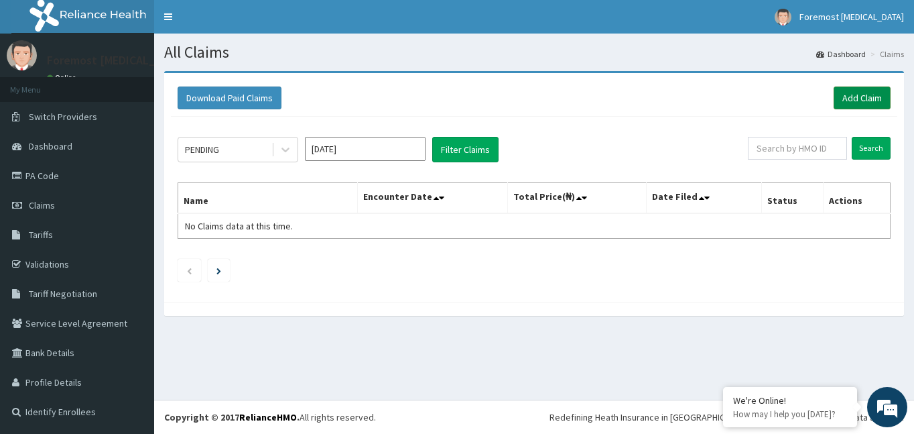
click at [863, 95] on link "Add Claim" at bounding box center [862, 97] width 57 height 23
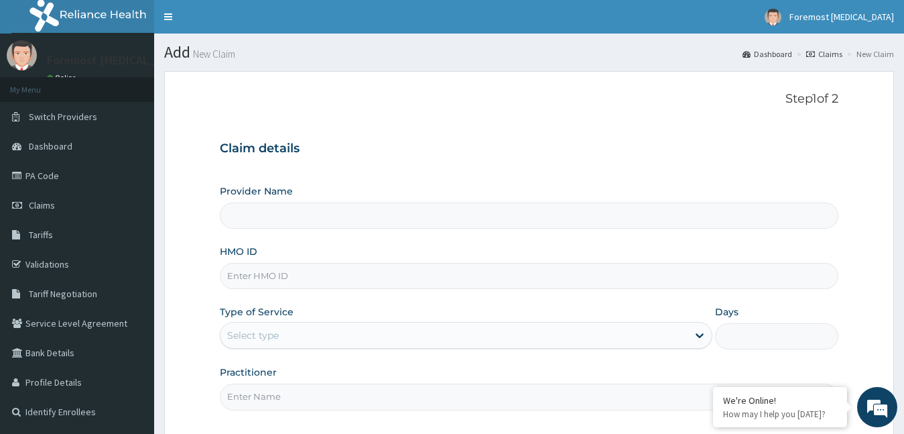
type input "Foremost [MEDICAL_DATA]"
click at [422, 273] on input "HMO ID" at bounding box center [529, 276] width 619 height 26
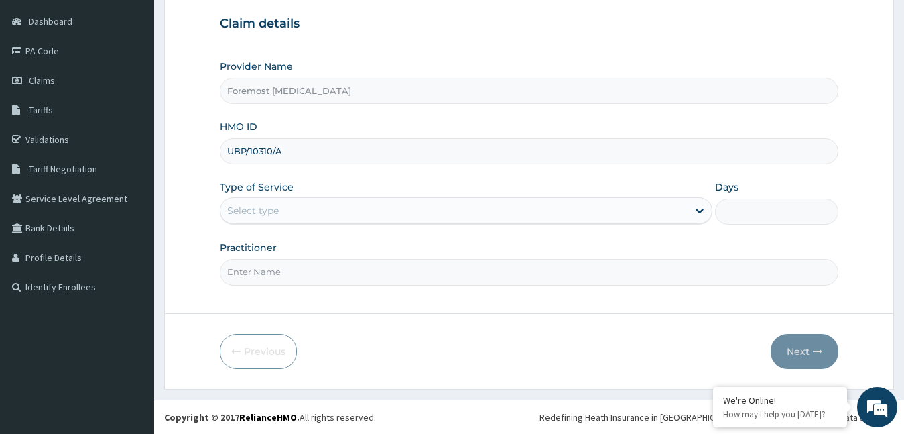
type input "UBP/10310/A"
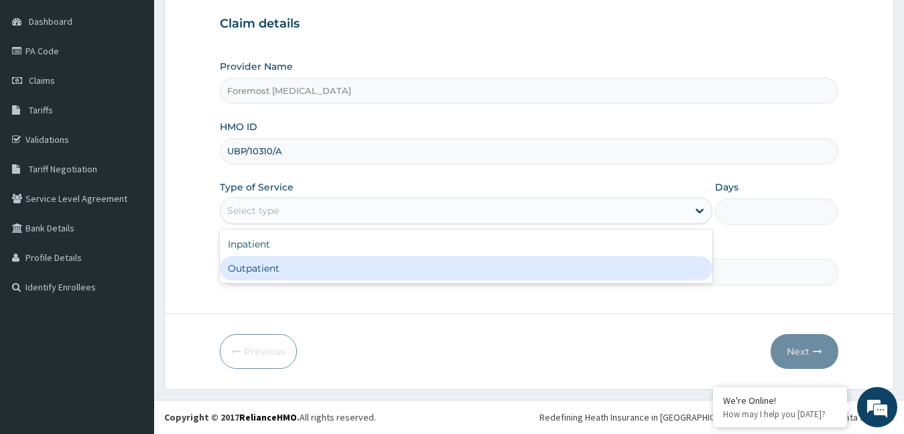
drag, startPoint x: 375, startPoint y: 215, endPoint x: 332, endPoint y: 278, distance: 75.9
click at [332, 224] on div "option Outpatient focused, 2 of 2. 2 results available. Use Up and Down to choo…" at bounding box center [466, 210] width 493 height 27
click at [332, 278] on div "Outpatient" at bounding box center [466, 268] width 493 height 24
type input "1"
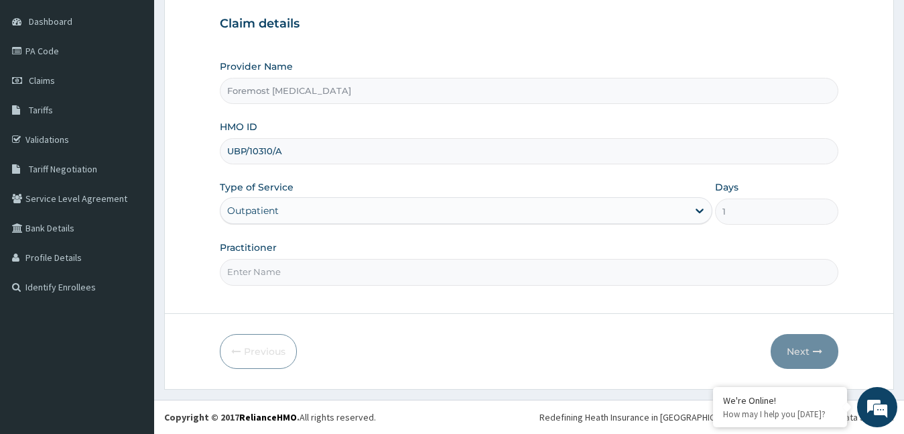
click at [332, 278] on input "Practitioner" at bounding box center [529, 272] width 619 height 26
type input "NULL"
click at [794, 345] on button "Next" at bounding box center [805, 351] width 68 height 35
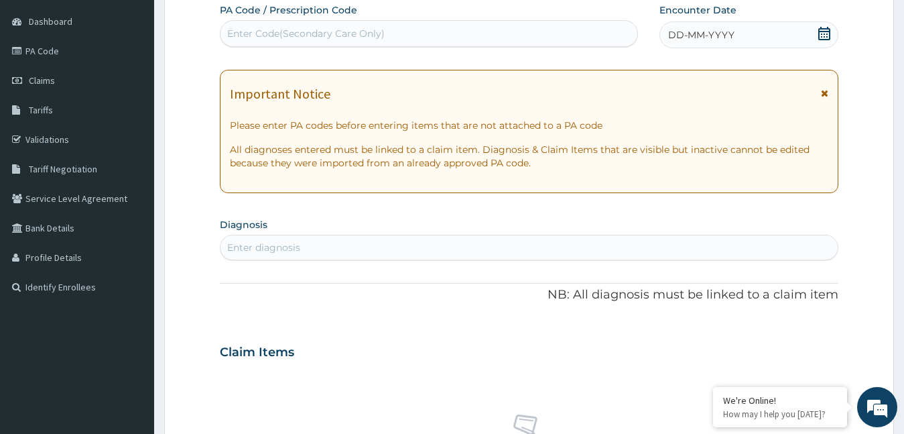
click at [694, 38] on span "DD-MM-YYYY" at bounding box center [701, 34] width 66 height 13
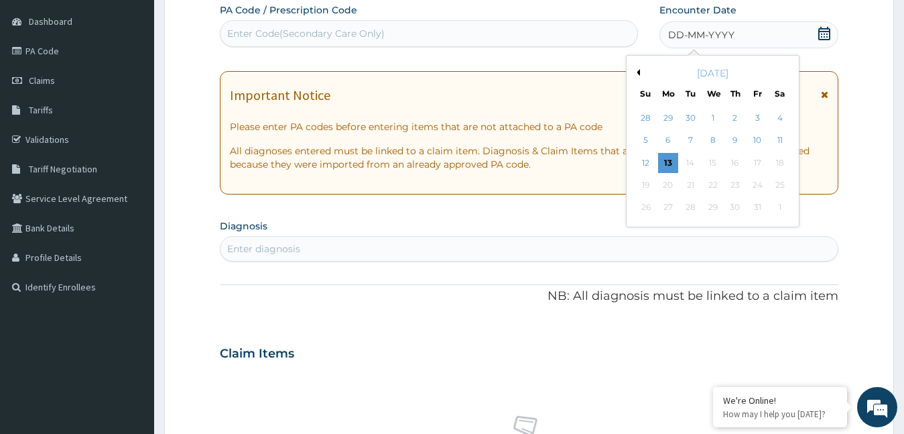
click at [637, 72] on button "Previous Month" at bounding box center [636, 72] width 7 height 7
click at [762, 156] on div "19" at bounding box center [757, 163] width 20 height 20
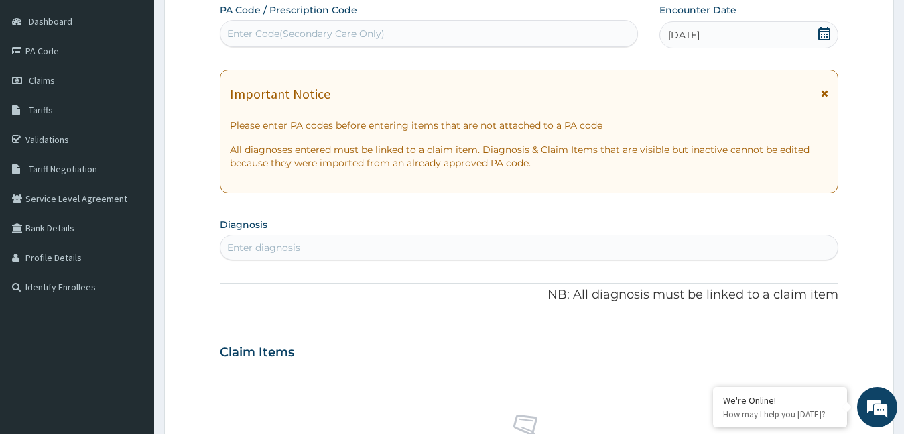
click at [418, 35] on div "Enter Code(Secondary Care Only)" at bounding box center [429, 33] width 417 height 21
type input "PA/FE5595"
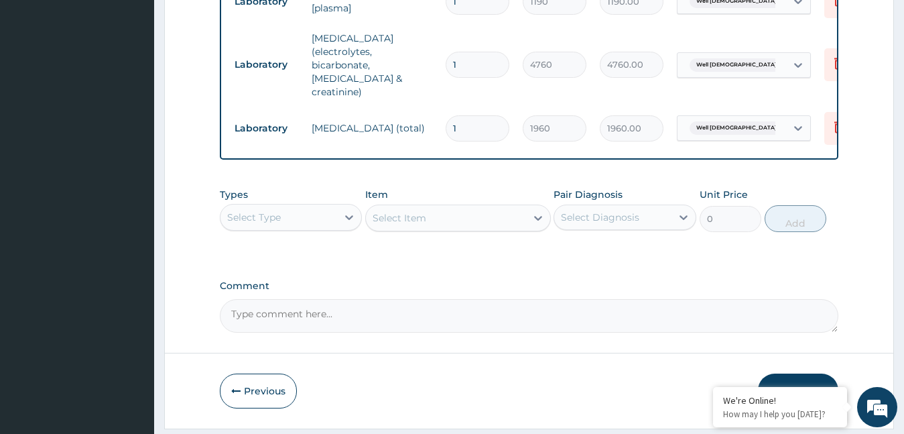
scroll to position [831, 0]
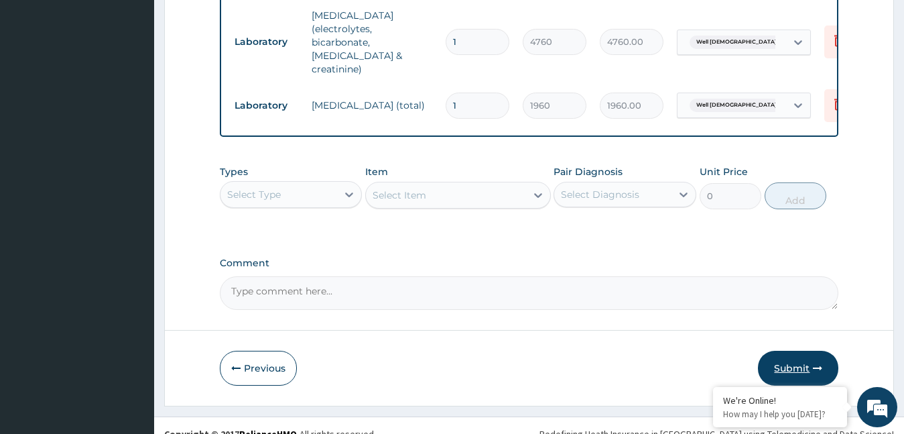
click at [798, 351] on button "Submit" at bounding box center [798, 368] width 80 height 35
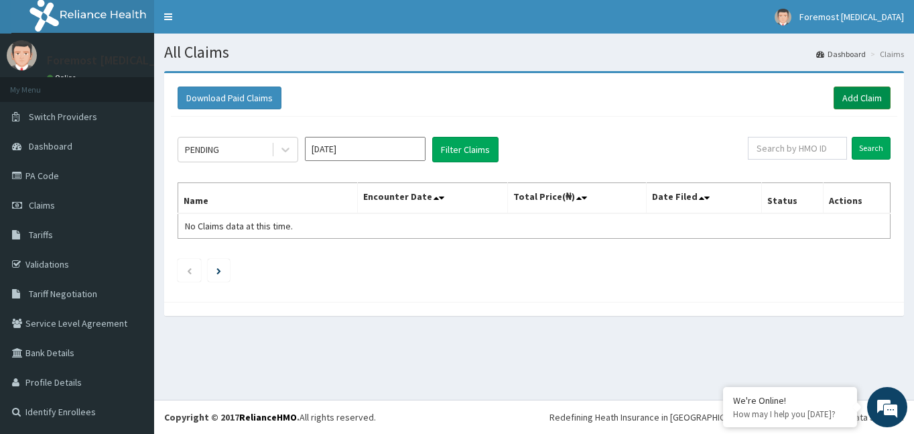
click at [860, 101] on link "Add Claim" at bounding box center [862, 97] width 57 height 23
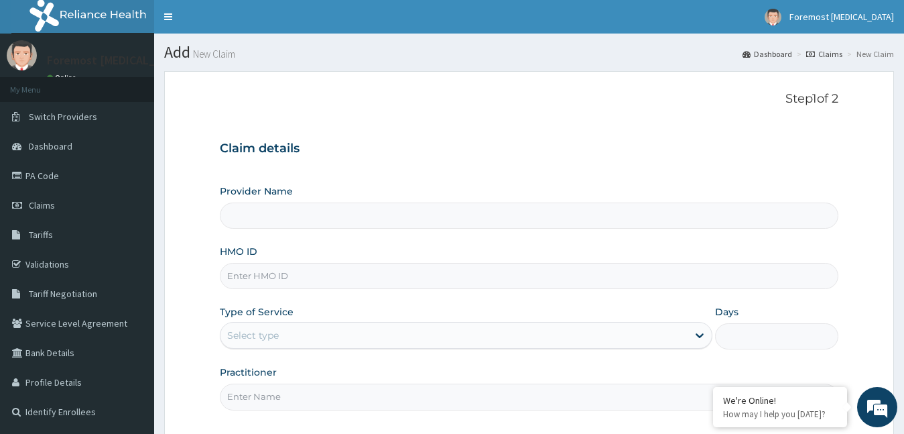
click at [261, 269] on input "HMO ID" at bounding box center [529, 276] width 619 height 26
type input "Foremost [MEDICAL_DATA]"
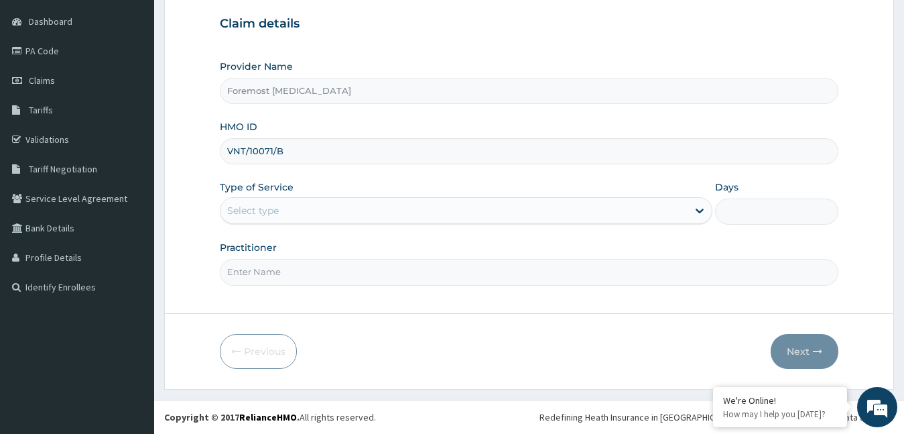
type input "VNT/10071/B"
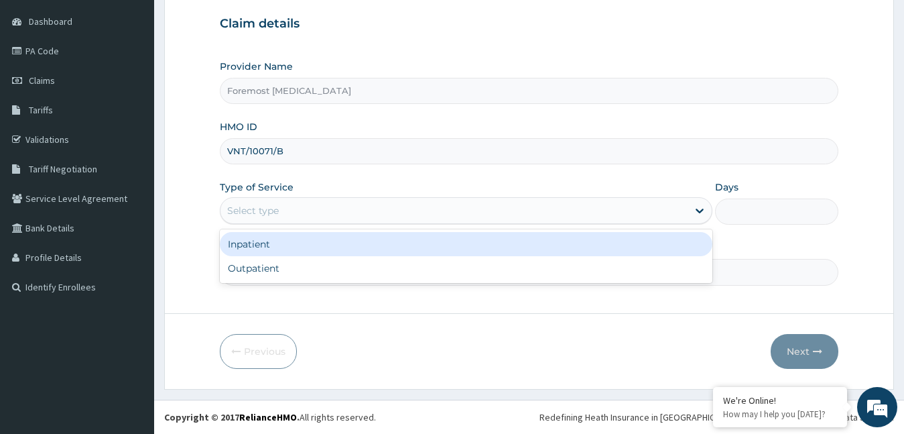
scroll to position [0, 0]
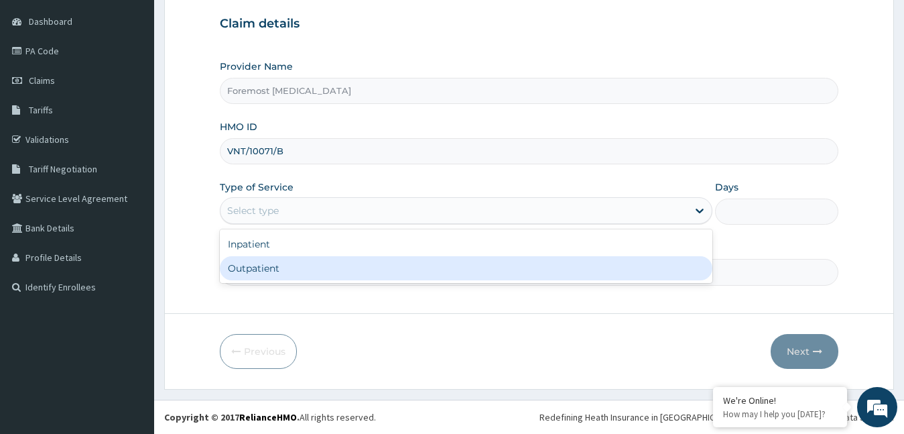
drag, startPoint x: 392, startPoint y: 210, endPoint x: 340, endPoint y: 271, distance: 79.8
click at [340, 224] on div "option Outpatient focused, 2 of 2. 2 results available. Use Up and Down to choo…" at bounding box center [466, 210] width 493 height 27
click at [340, 271] on div "Outpatient" at bounding box center [466, 268] width 493 height 24
type input "1"
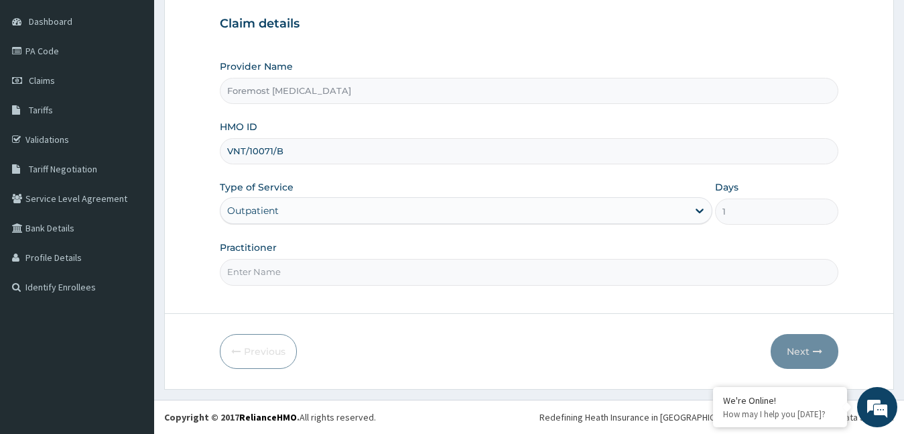
click at [340, 271] on input "Practitioner" at bounding box center [529, 272] width 619 height 26
type input "NULL"
click at [796, 350] on button "Next" at bounding box center [805, 351] width 68 height 35
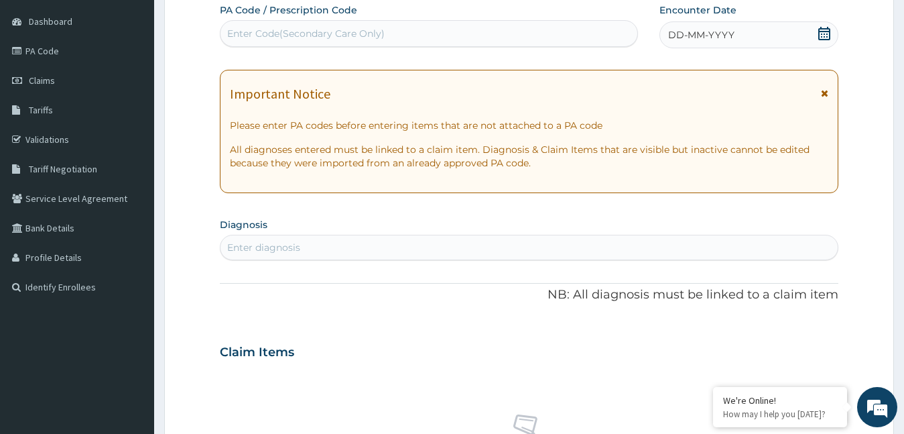
click at [716, 33] on span "DD-MM-YYYY" at bounding box center [701, 34] width 66 height 13
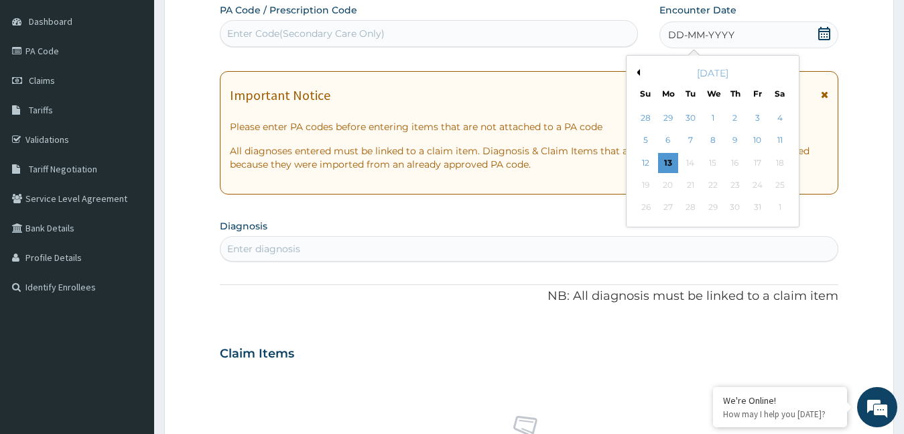
click at [638, 71] on button "Previous Month" at bounding box center [636, 72] width 7 height 7
click at [759, 159] on div "19" at bounding box center [757, 163] width 20 height 20
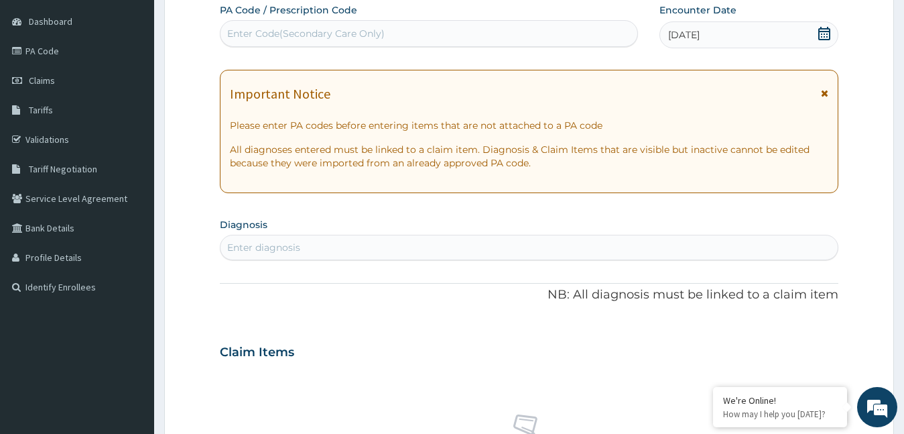
click at [320, 34] on div "Enter Code(Secondary Care Only)" at bounding box center [306, 33] width 158 height 13
type input "PA/2DB4D9"
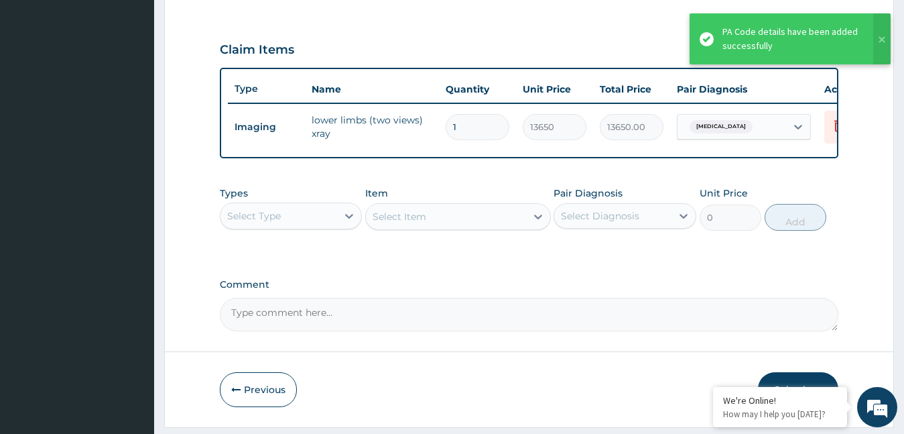
scroll to position [479, 0]
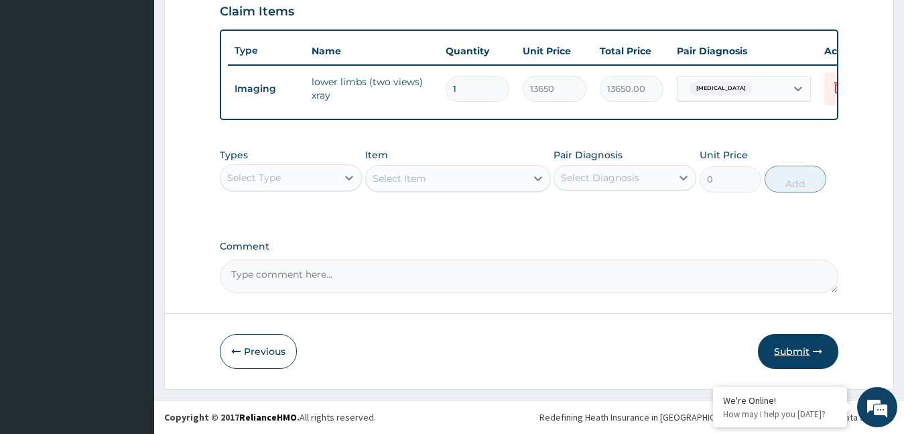
click at [798, 351] on button "Submit" at bounding box center [798, 351] width 80 height 35
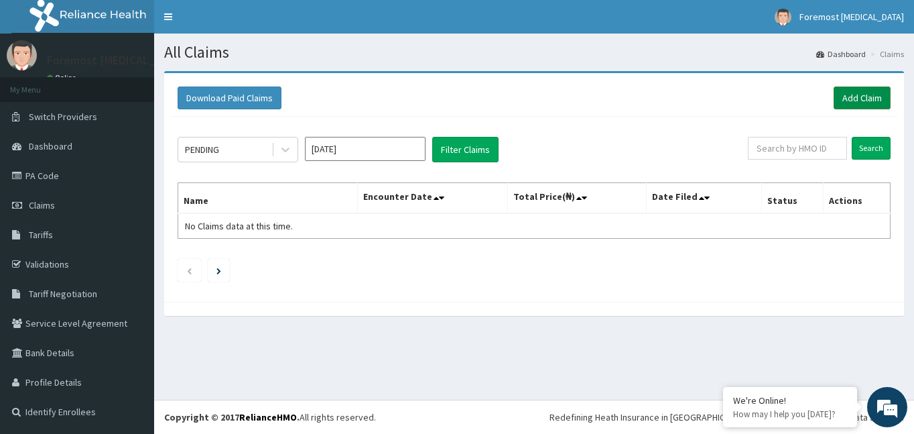
click at [861, 99] on link "Add Claim" at bounding box center [862, 97] width 57 height 23
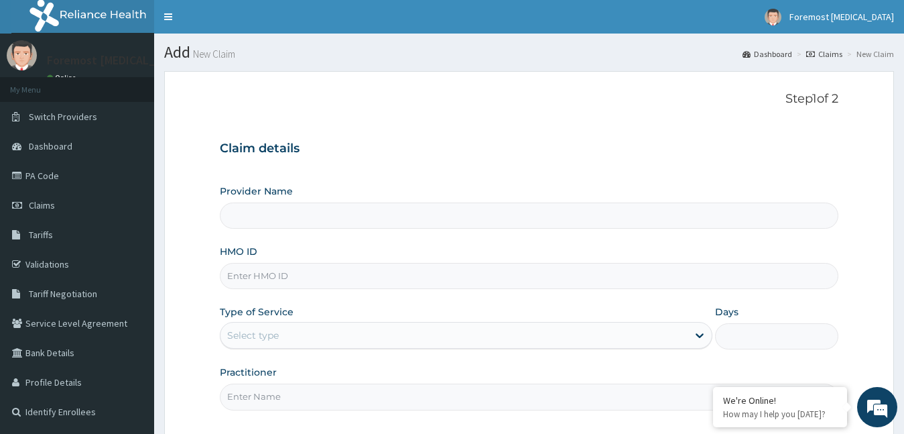
type input "Foremost [MEDICAL_DATA]"
click at [255, 281] on input "HMO ID" at bounding box center [529, 276] width 619 height 26
click at [245, 276] on input "HMO ID" at bounding box center [529, 276] width 619 height 26
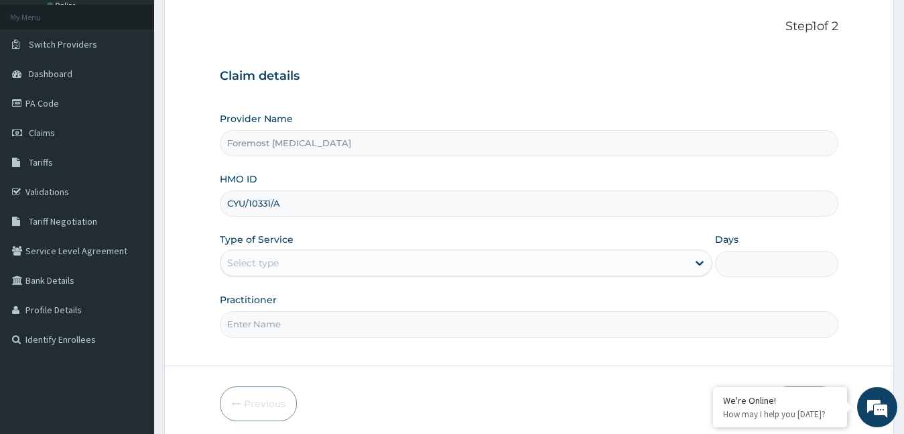
scroll to position [125, 0]
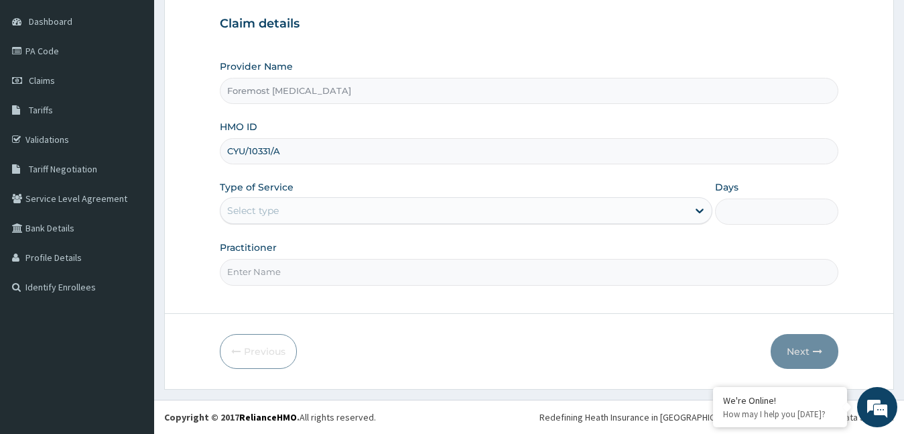
type input "CYU/10331/A"
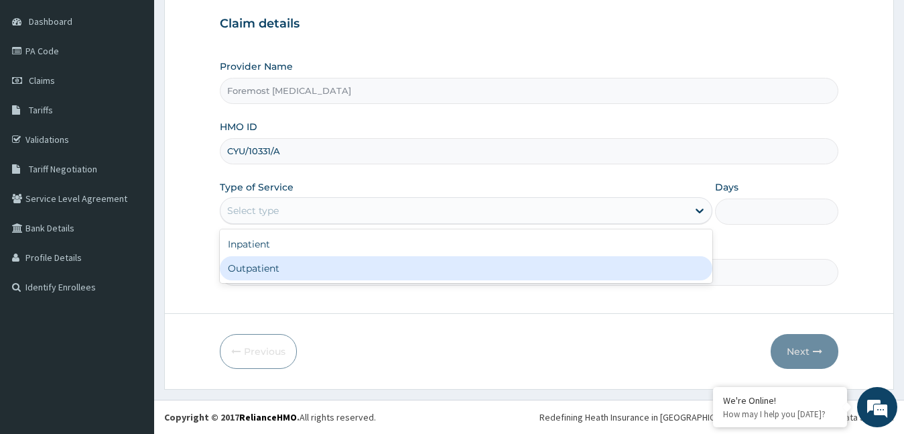
drag, startPoint x: 308, startPoint y: 208, endPoint x: 275, endPoint y: 265, distance: 66.7
click at [275, 224] on div "option Outpatient focused, 2 of 2. 2 results available. Use Up and Down to choo…" at bounding box center [466, 210] width 493 height 27
click at [275, 265] on div "Outpatient" at bounding box center [466, 268] width 493 height 24
type input "1"
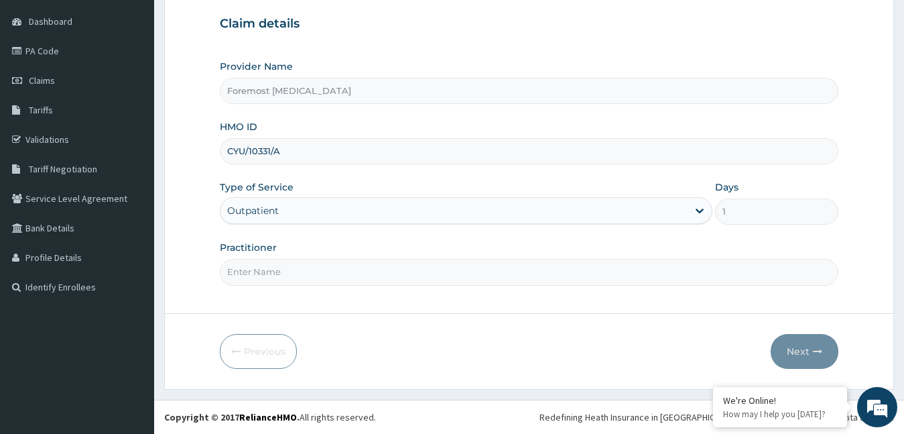
click at [274, 265] on input "Practitioner" at bounding box center [529, 272] width 619 height 26
type input "NULL"
click at [789, 356] on button "Next" at bounding box center [805, 351] width 68 height 35
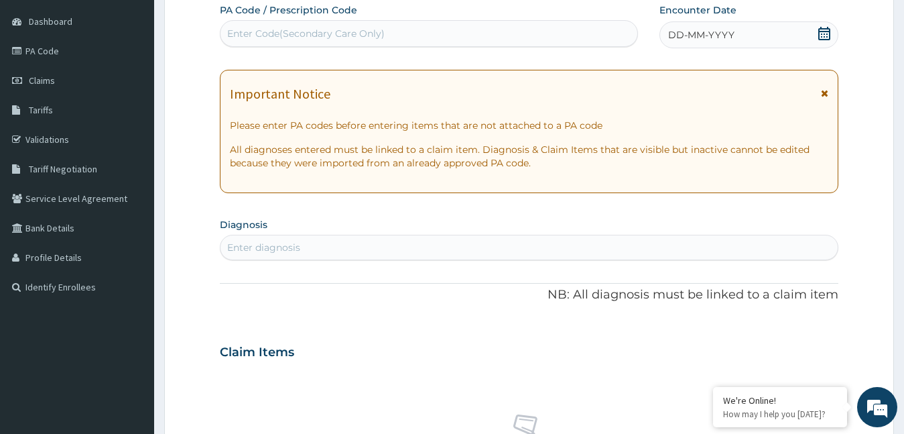
click at [679, 34] on span "DD-MM-YYYY" at bounding box center [701, 34] width 66 height 13
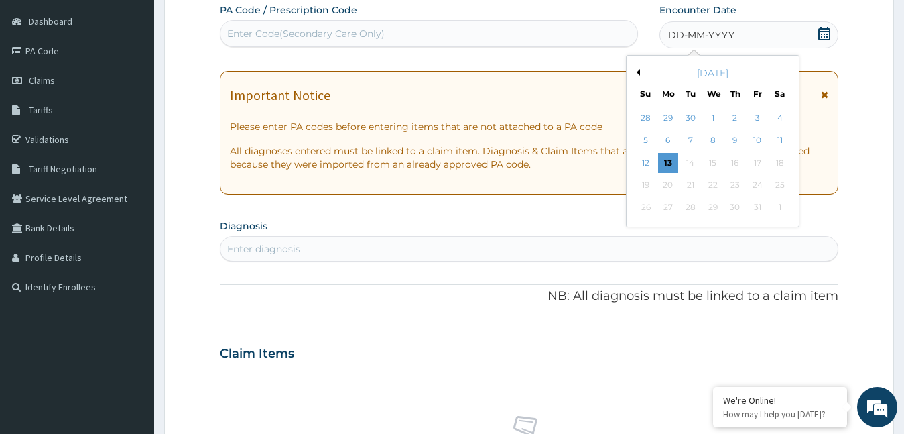
click at [640, 72] on div "October 2025" at bounding box center [713, 72] width 162 height 13
click at [637, 70] on button "Previous Month" at bounding box center [636, 72] width 7 height 7
click at [760, 161] on div "19" at bounding box center [757, 163] width 20 height 20
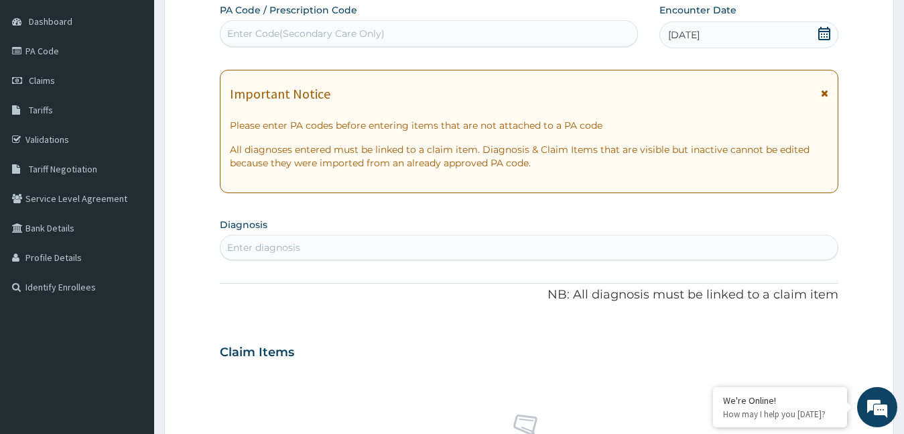
click at [373, 44] on div "Enter Code(Secondary Care Only)" at bounding box center [429, 33] width 417 height 21
type input "PA/DF9BF8"
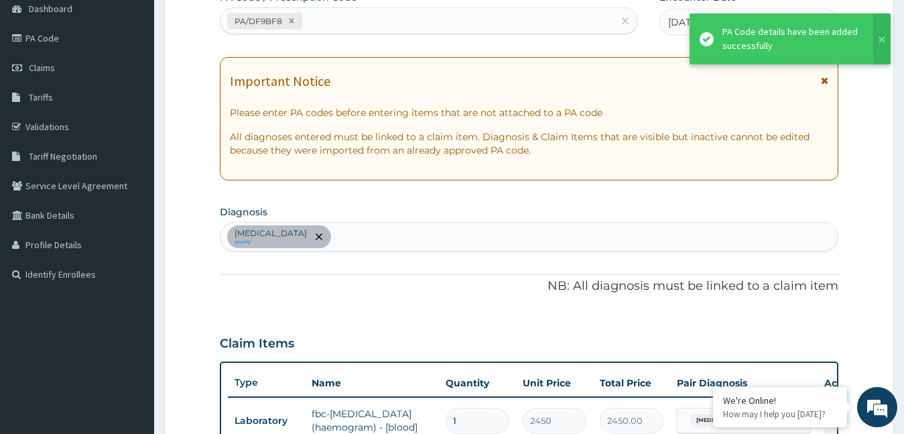
scroll to position [479, 0]
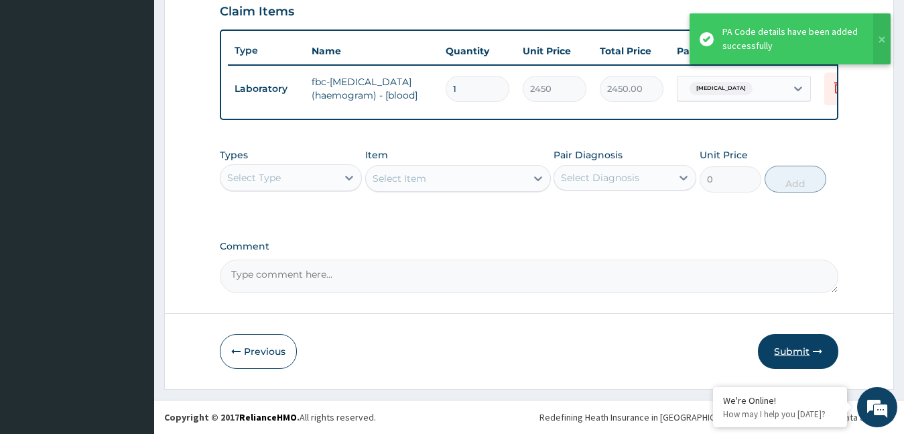
click at [784, 347] on button "Submit" at bounding box center [798, 351] width 80 height 35
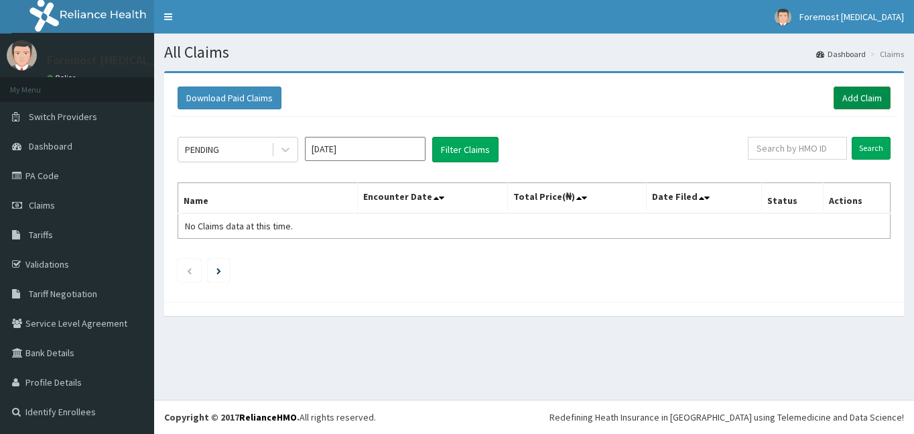
click at [847, 103] on link "Add Claim" at bounding box center [862, 97] width 57 height 23
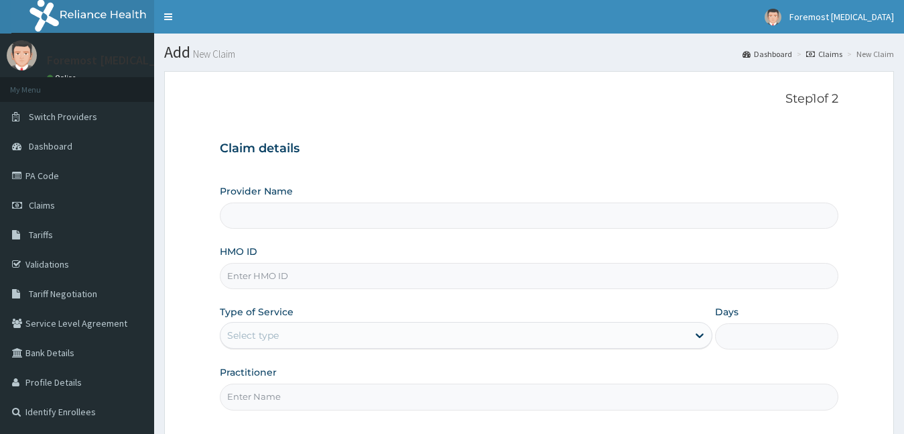
click at [267, 273] on input "HMO ID" at bounding box center [529, 276] width 619 height 26
type input "Foremost [MEDICAL_DATA]"
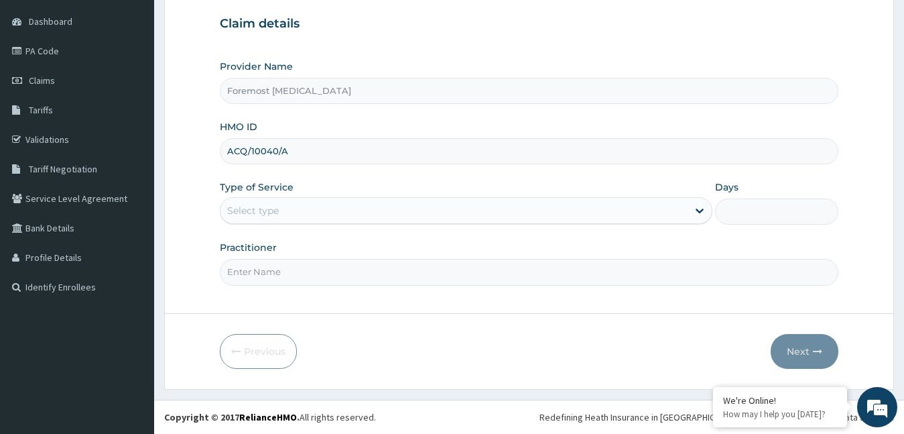
type input "ACQ/10040/A"
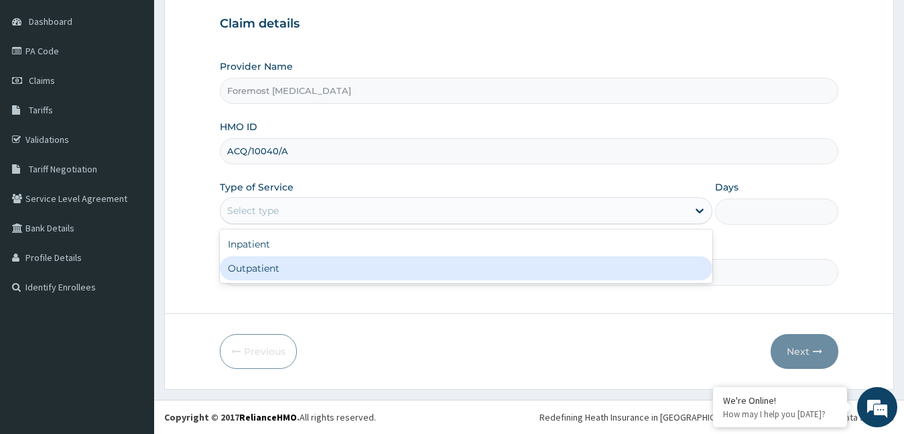
drag, startPoint x: 311, startPoint y: 216, endPoint x: 272, endPoint y: 269, distance: 66.2
click at [272, 224] on div "option Outpatient focused, 2 of 2. 2 results available. Use Up and Down to choo…" at bounding box center [466, 210] width 493 height 27
click at [272, 269] on div "Outpatient" at bounding box center [466, 268] width 493 height 24
type input "1"
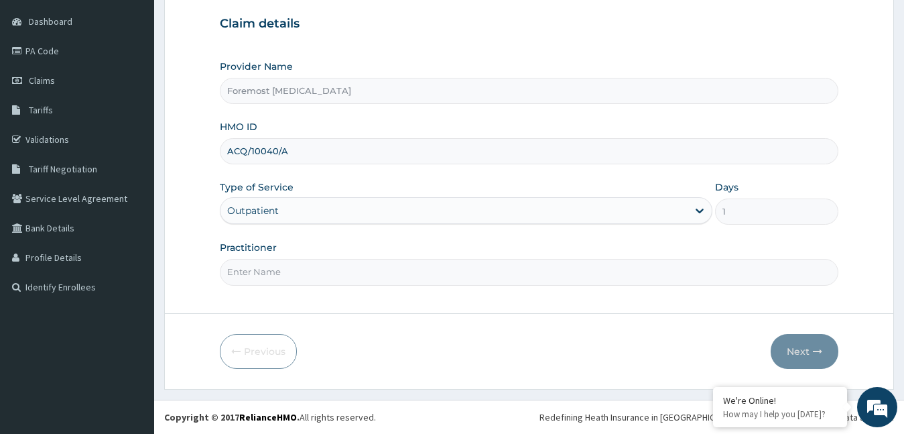
click at [272, 269] on input "Practitioner" at bounding box center [529, 272] width 619 height 26
type input "NULL"
click at [806, 347] on button "Next" at bounding box center [805, 351] width 68 height 35
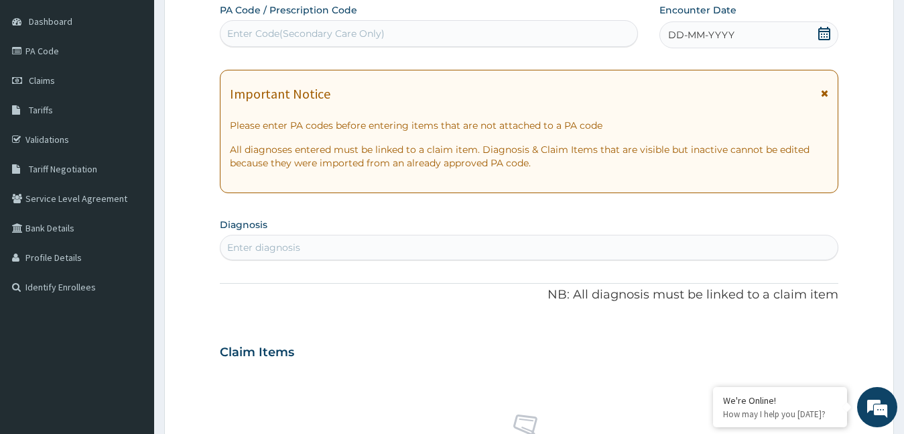
click at [703, 37] on span "DD-MM-YYYY" at bounding box center [701, 34] width 66 height 13
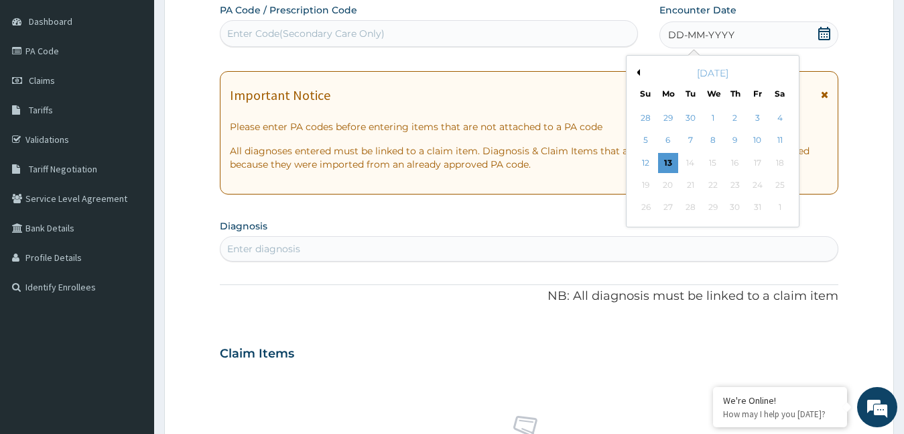
click at [640, 70] on div "[DATE]" at bounding box center [713, 72] width 162 height 13
click at [638, 72] on button "Previous Month" at bounding box center [636, 72] width 7 height 7
click at [759, 162] on div "19" at bounding box center [757, 163] width 20 height 20
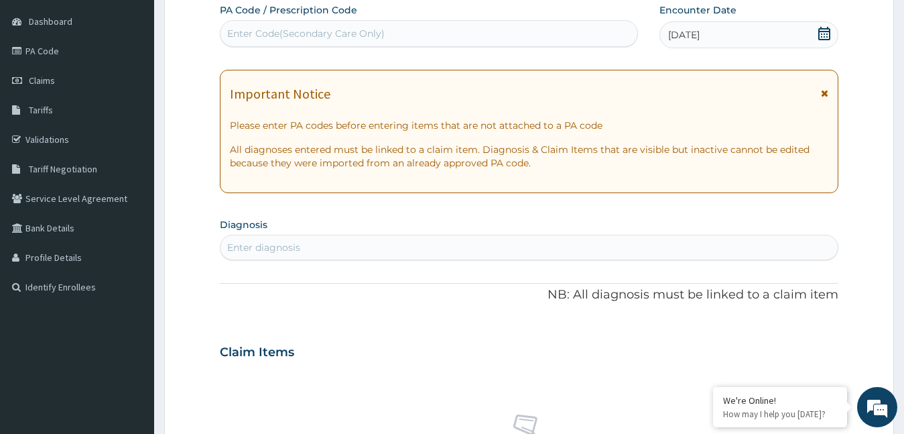
click at [375, 38] on div "Enter Code(Secondary Care Only)" at bounding box center [306, 33] width 158 height 13
type input "PA/B04F07"
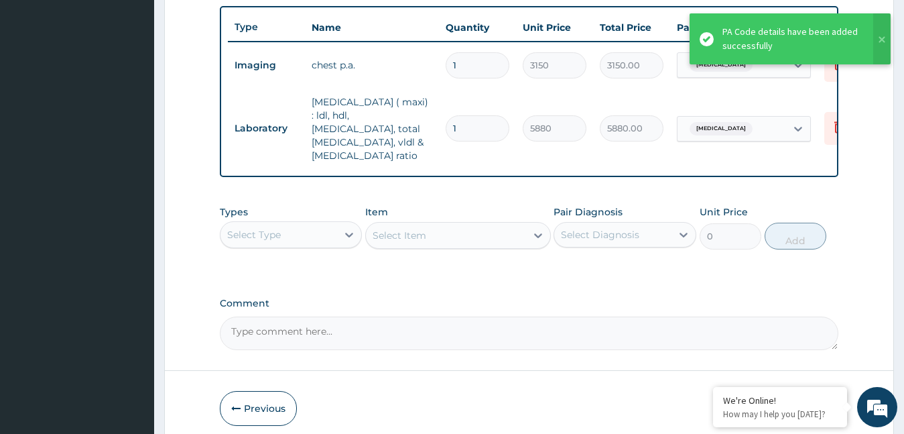
scroll to position [546, 0]
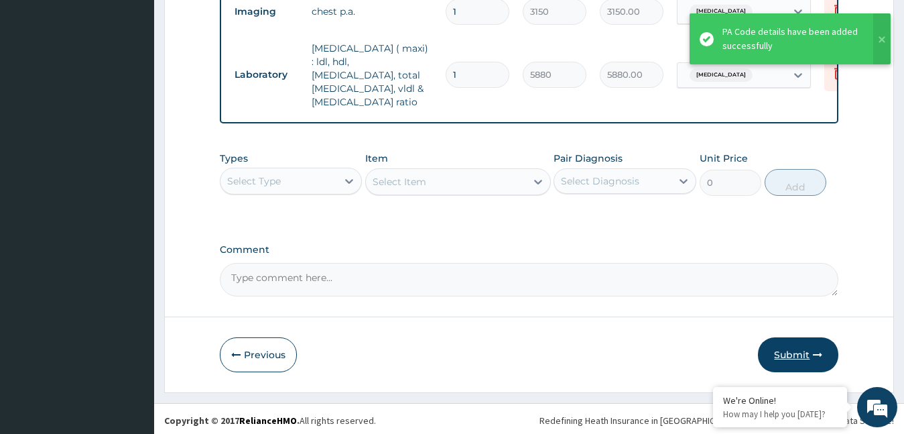
click at [774, 345] on button "Submit" at bounding box center [798, 354] width 80 height 35
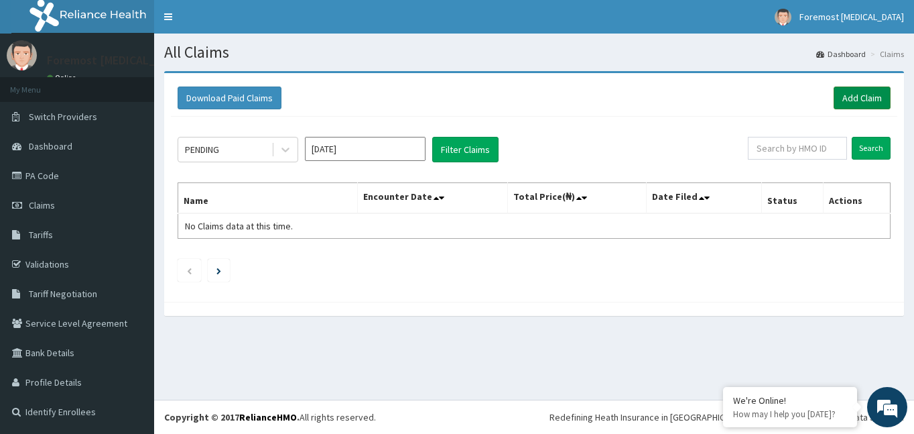
click at [846, 94] on link "Add Claim" at bounding box center [862, 97] width 57 height 23
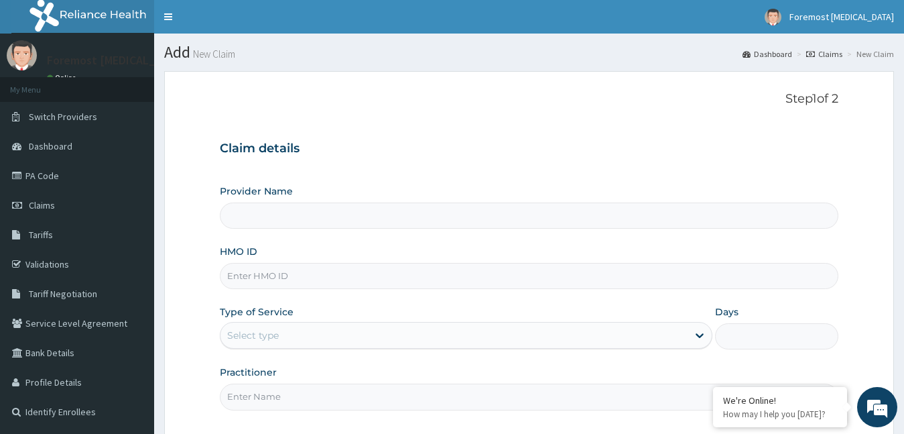
type input "Foremost [MEDICAL_DATA]"
click at [320, 275] on input "HMO ID" at bounding box center [529, 276] width 619 height 26
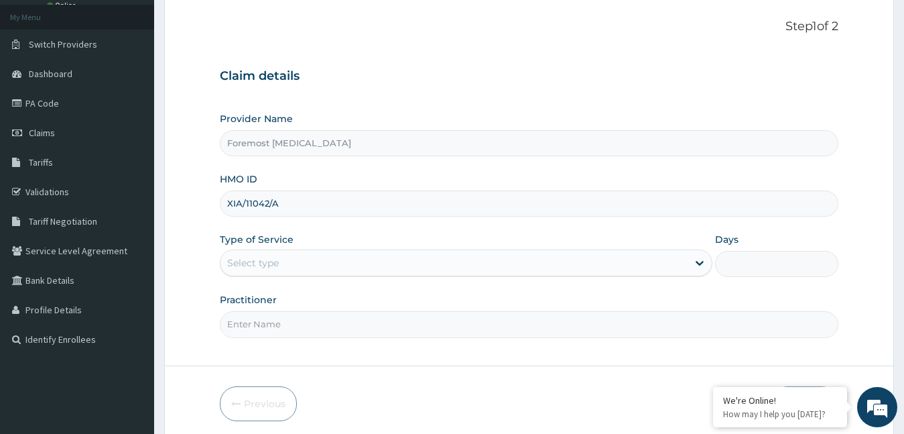
scroll to position [125, 0]
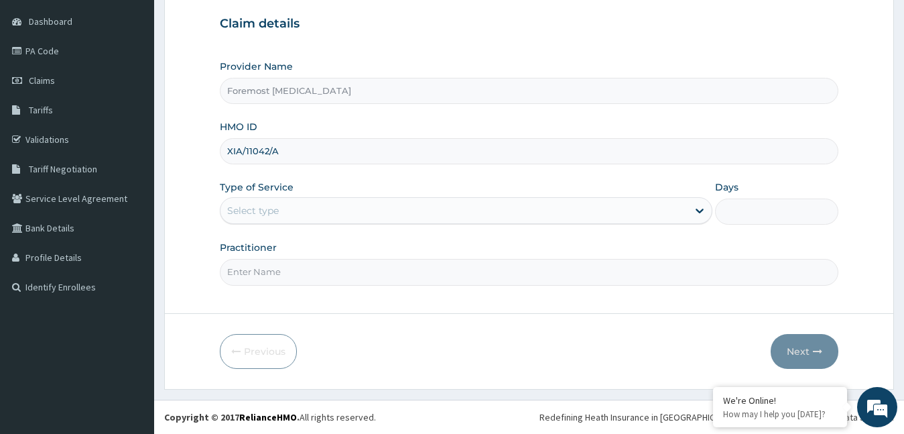
type input "XIA/11042/A"
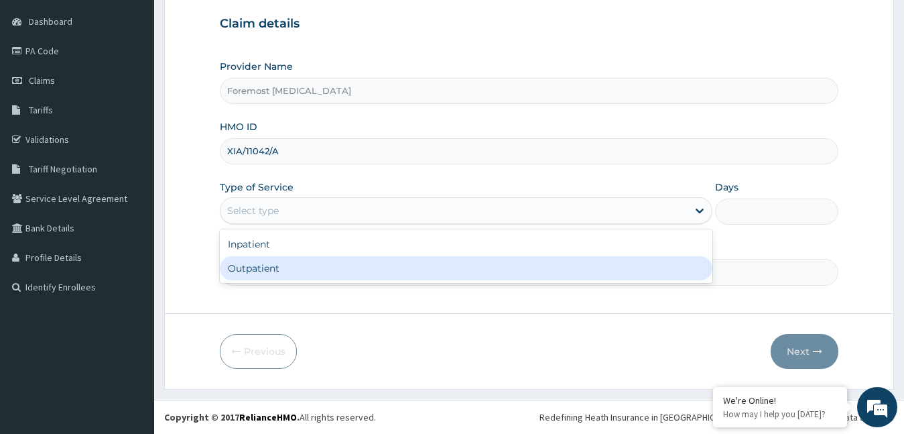
drag, startPoint x: 337, startPoint y: 208, endPoint x: 306, endPoint y: 271, distance: 70.8
click at [306, 224] on div "option Outpatient focused, 2 of 2. 2 results available. Use Up and Down to choo…" at bounding box center [466, 210] width 493 height 27
click at [306, 271] on div "Outpatient" at bounding box center [466, 268] width 493 height 24
type input "1"
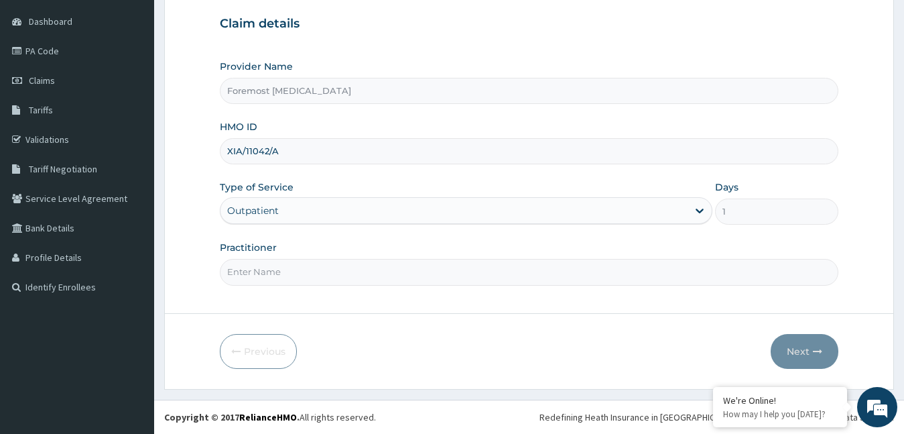
click at [306, 271] on input "Practitioner" at bounding box center [529, 272] width 619 height 26
type input "NULL"
click at [793, 355] on button "Next" at bounding box center [805, 351] width 68 height 35
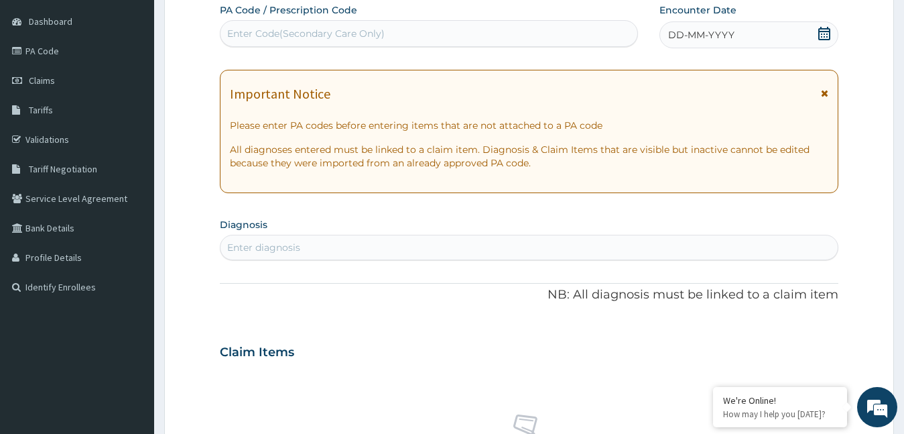
click at [707, 38] on span "DD-MM-YYYY" at bounding box center [701, 34] width 66 height 13
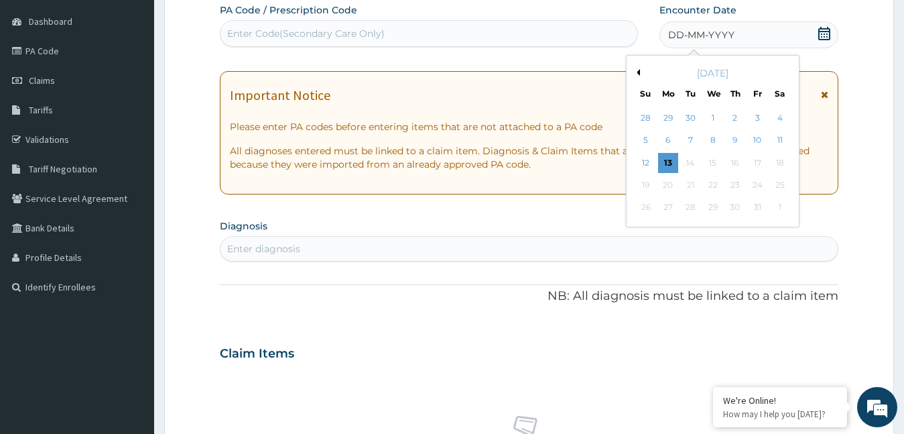
click at [637, 70] on button "Previous Month" at bounding box center [636, 72] width 7 height 7
click at [752, 162] on div "19" at bounding box center [757, 163] width 20 height 20
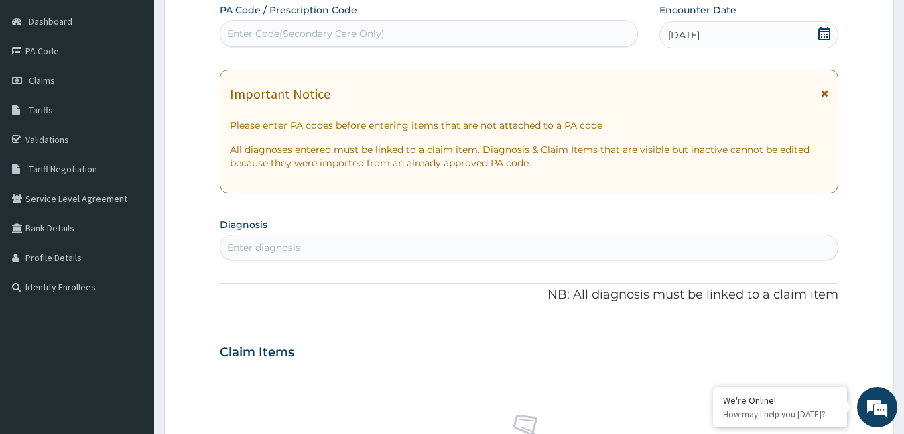
click at [430, 34] on div "Enter Code(Secondary Care Only)" at bounding box center [429, 33] width 417 height 21
type input "PA/F6CE57"
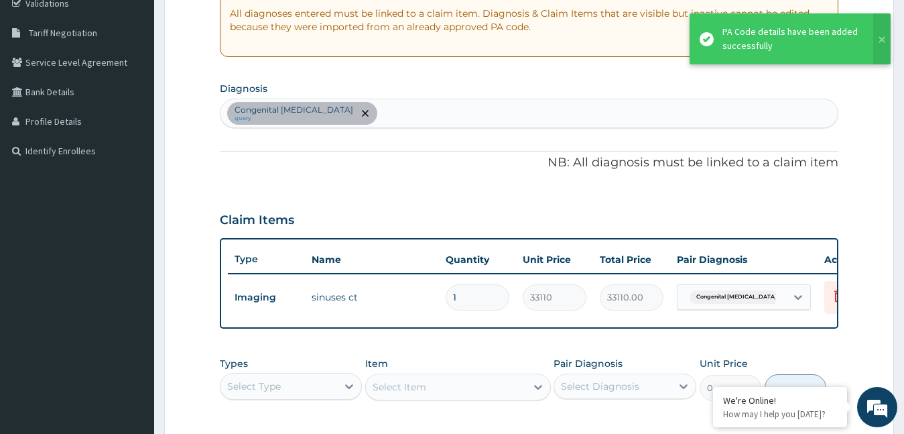
scroll to position [479, 0]
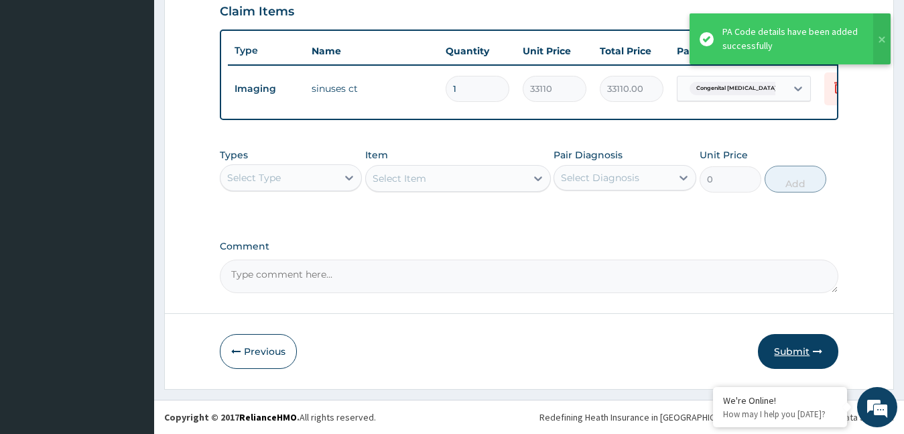
click at [790, 353] on button "Submit" at bounding box center [798, 351] width 80 height 35
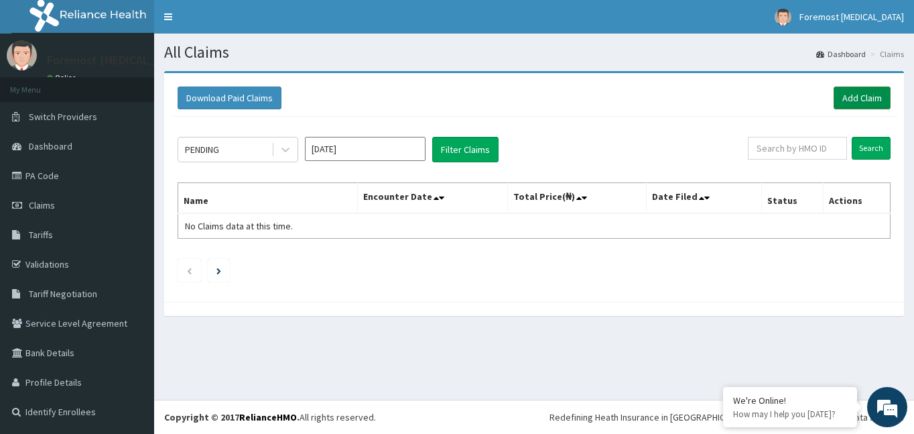
click at [858, 105] on link "Add Claim" at bounding box center [862, 97] width 57 height 23
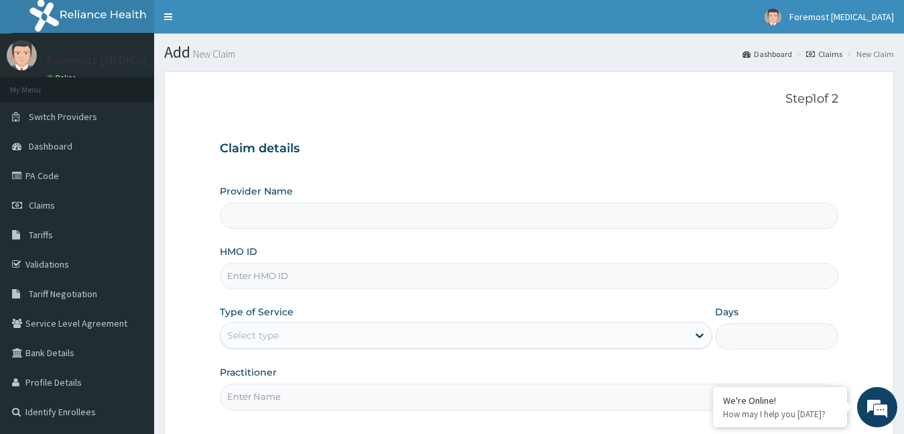
type input "Foremost [MEDICAL_DATA]"
click at [296, 282] on input "HMO ID" at bounding box center [529, 276] width 619 height 26
click at [286, 278] on input "HMO ID" at bounding box center [529, 276] width 619 height 26
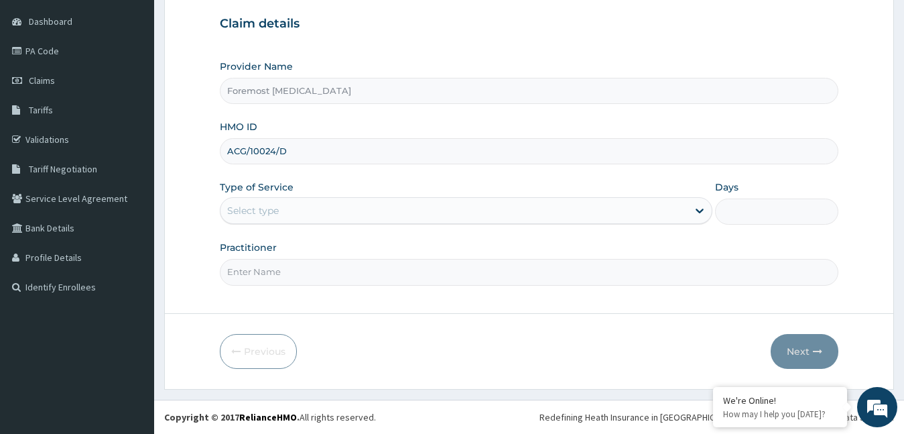
type input "ACG/10024/D"
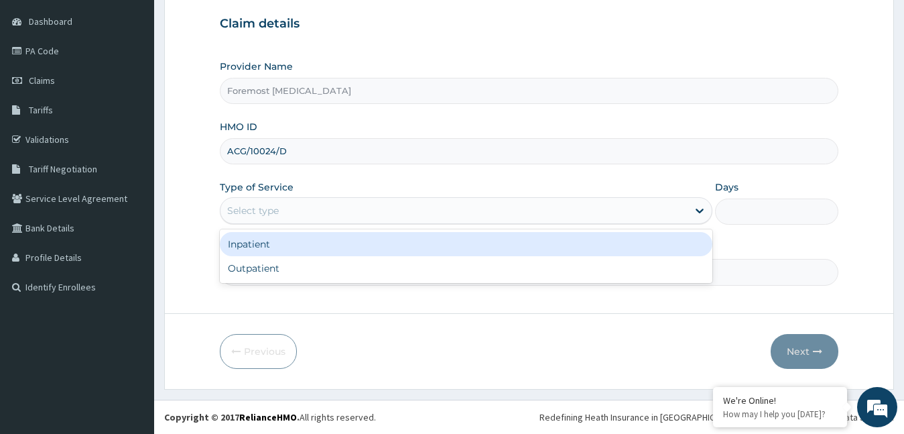
drag, startPoint x: 363, startPoint y: 209, endPoint x: 323, endPoint y: 267, distance: 70.5
click at [323, 224] on div "option Inpatient focused, 1 of 2. 2 results available. Use Up and Down to choos…" at bounding box center [466, 210] width 493 height 27
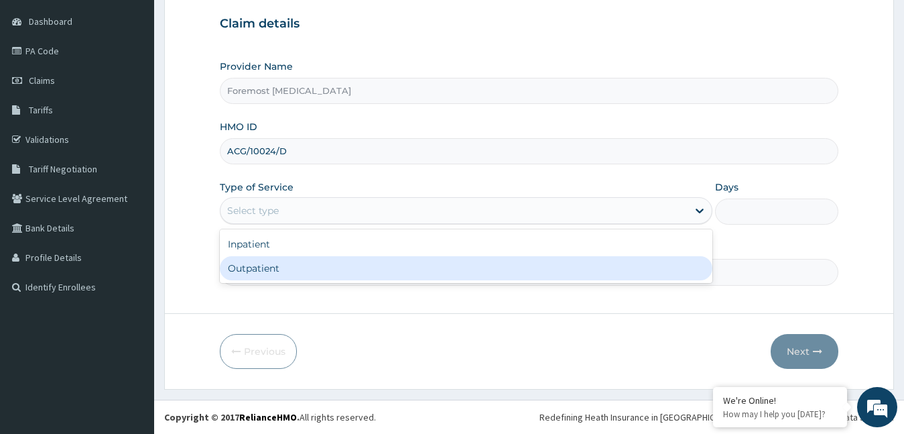
click at [323, 267] on div "Outpatient" at bounding box center [466, 268] width 493 height 24
type input "1"
click at [323, 267] on input "Practitioner" at bounding box center [529, 272] width 619 height 26
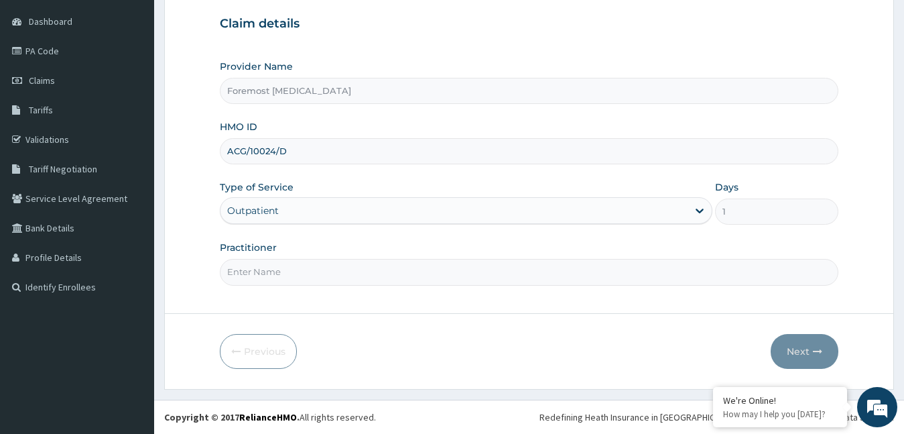
type input "NULL"
click at [795, 349] on button "Next" at bounding box center [805, 351] width 68 height 35
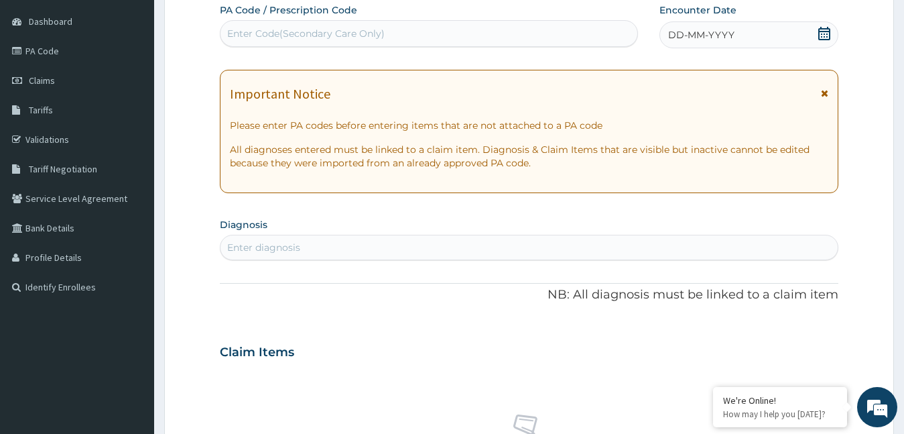
click at [712, 36] on span "DD-MM-YYYY" at bounding box center [701, 34] width 66 height 13
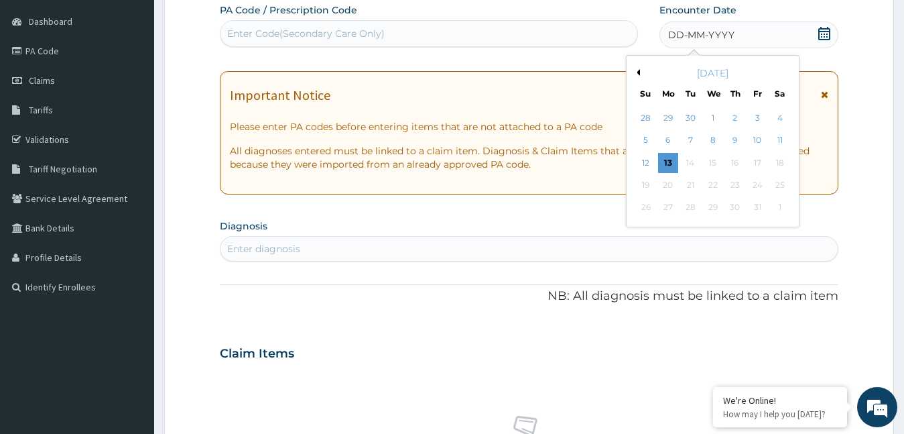
click at [637, 72] on button "Previous Month" at bounding box center [636, 72] width 7 height 7
click at [737, 163] on div "18" at bounding box center [735, 163] width 20 height 20
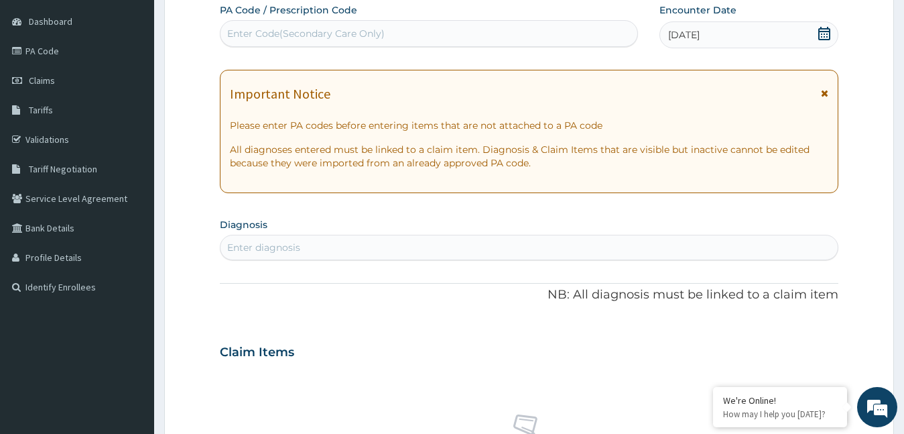
click at [288, 37] on div "Enter Code(Secondary Care Only)" at bounding box center [306, 33] width 158 height 13
type input "PA/6D5FC2"
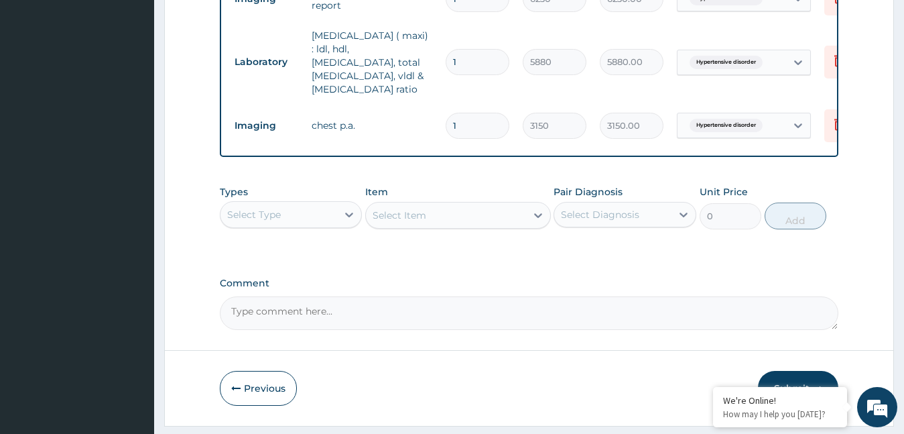
scroll to position [731, 0]
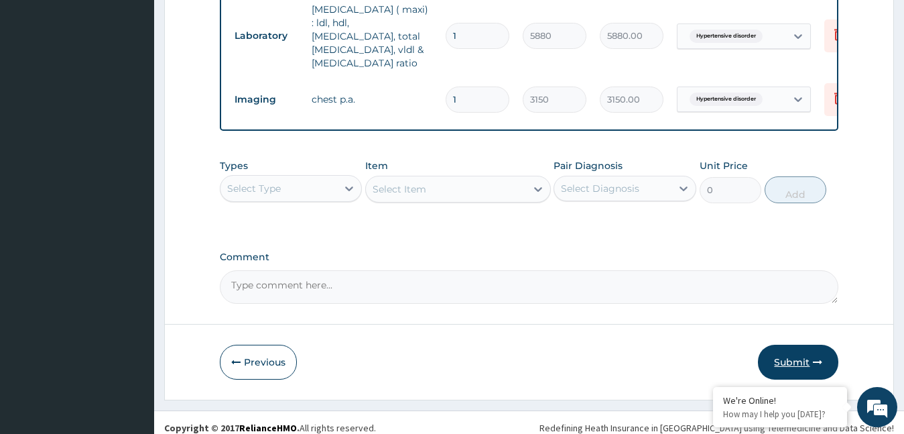
click at [782, 358] on button "Submit" at bounding box center [798, 362] width 80 height 35
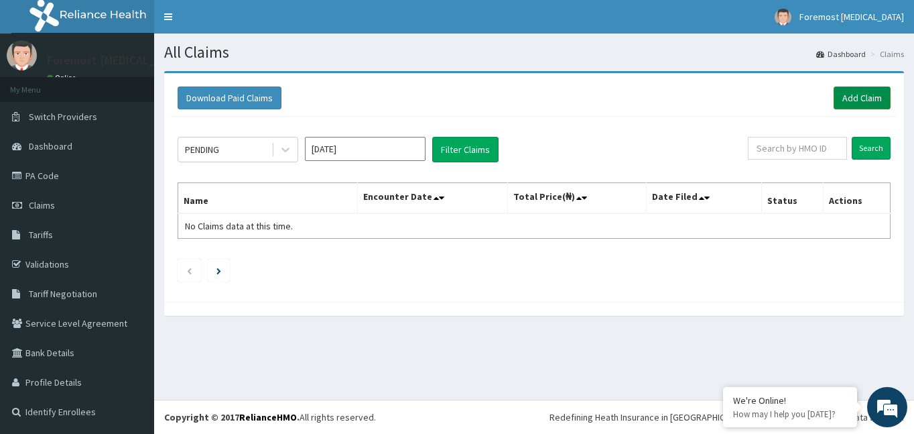
click at [844, 97] on link "Add Claim" at bounding box center [862, 97] width 57 height 23
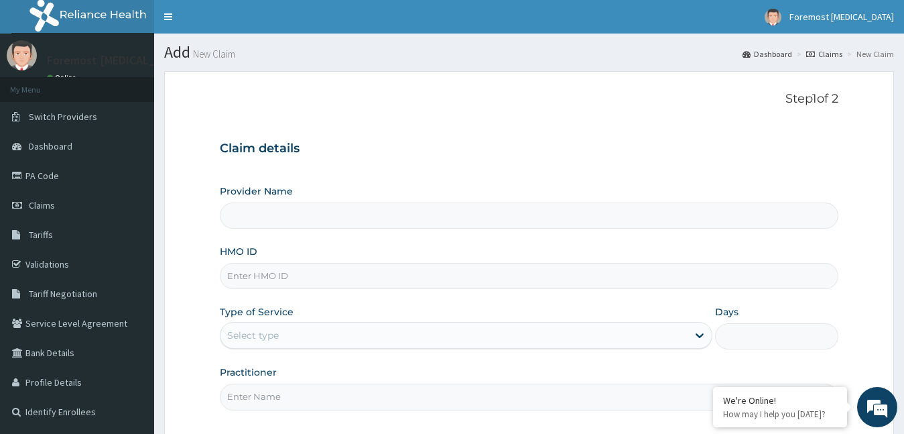
type input "Foremost [MEDICAL_DATA]"
click at [346, 285] on input "HMO ID" at bounding box center [529, 276] width 619 height 26
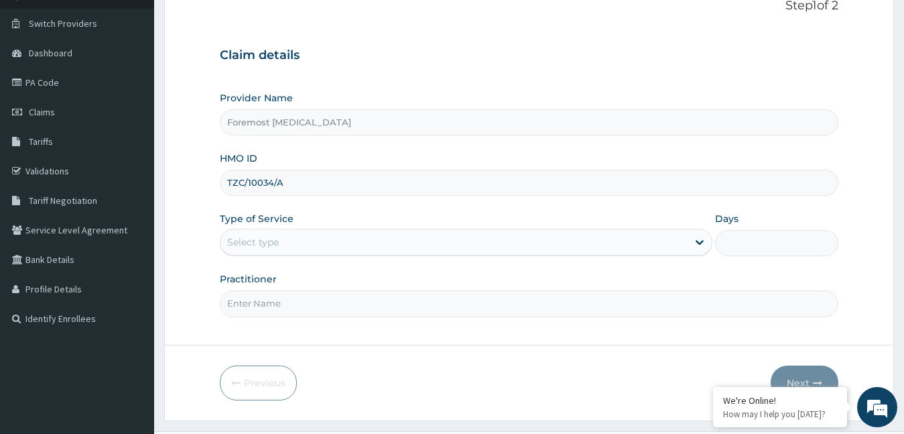
scroll to position [125, 0]
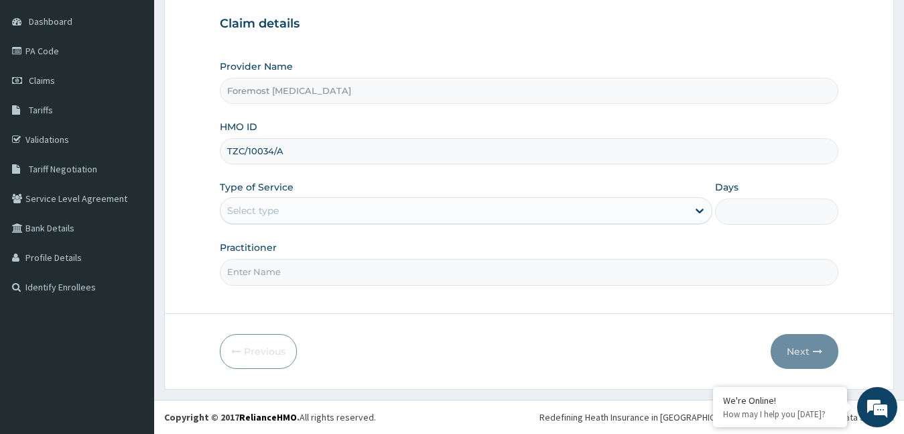
type input "TZC/10034/A"
drag, startPoint x: 318, startPoint y: 196, endPoint x: 300, endPoint y: 219, distance: 28.7
click at [300, 219] on div "Type of Service Select type" at bounding box center [466, 202] width 493 height 44
click at [290, 210] on div "Select type" at bounding box center [455, 210] width 468 height 21
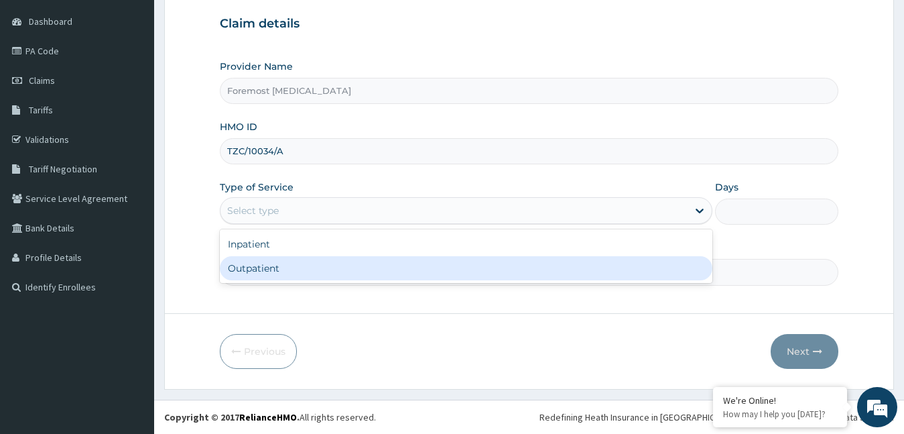
click at [273, 264] on div "Outpatient" at bounding box center [466, 268] width 493 height 24
type input "1"
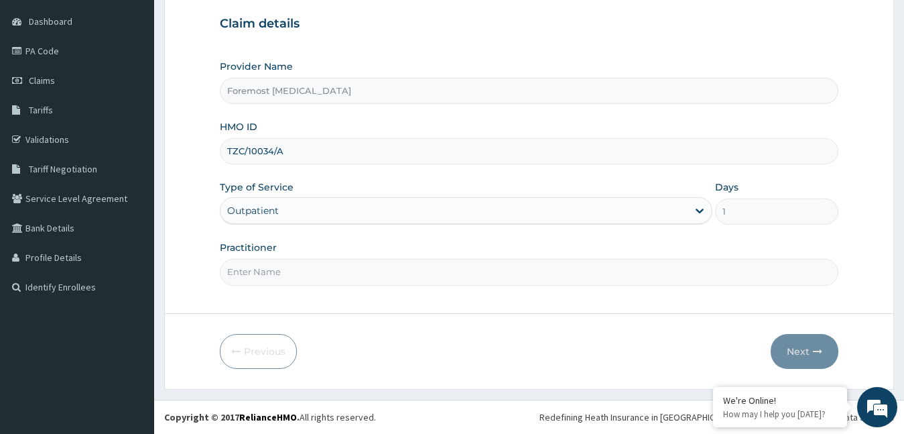
click at [359, 272] on input "Practitioner" at bounding box center [529, 272] width 619 height 26
type input "NULL"
click at [789, 348] on button "Next" at bounding box center [805, 351] width 68 height 35
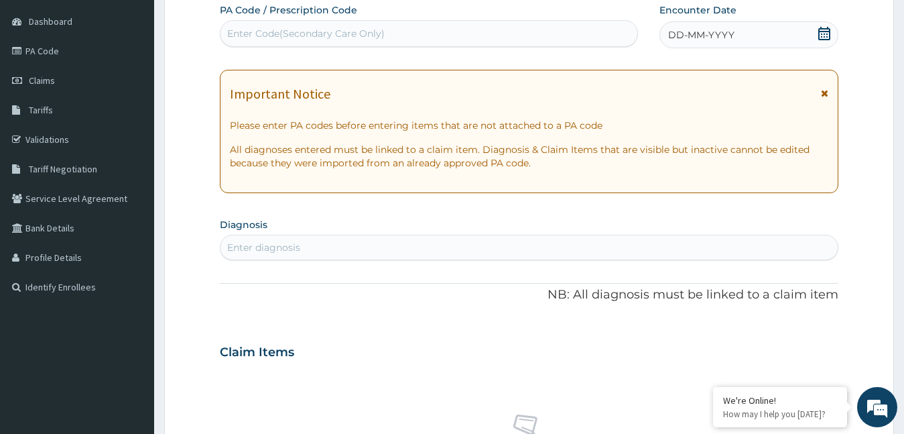
click at [708, 26] on div "DD-MM-YYYY" at bounding box center [750, 34] width 180 height 27
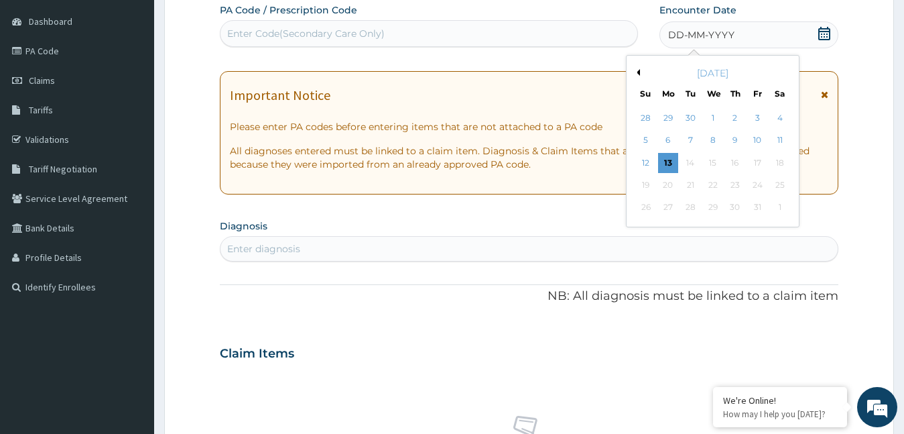
click at [639, 72] on button "Previous Month" at bounding box center [636, 72] width 7 height 7
click at [706, 159] on div "17" at bounding box center [713, 163] width 20 height 20
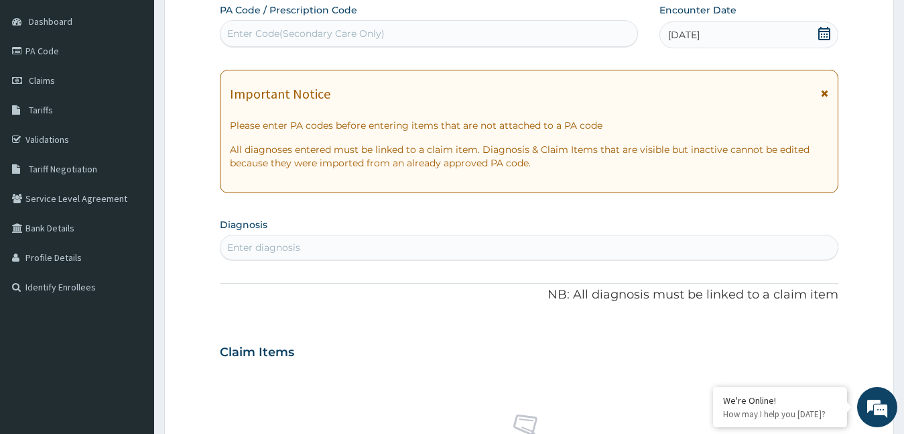
click at [341, 32] on div "Enter Code(Secondary Care Only)" at bounding box center [306, 33] width 158 height 13
type input "PA/00BD30"
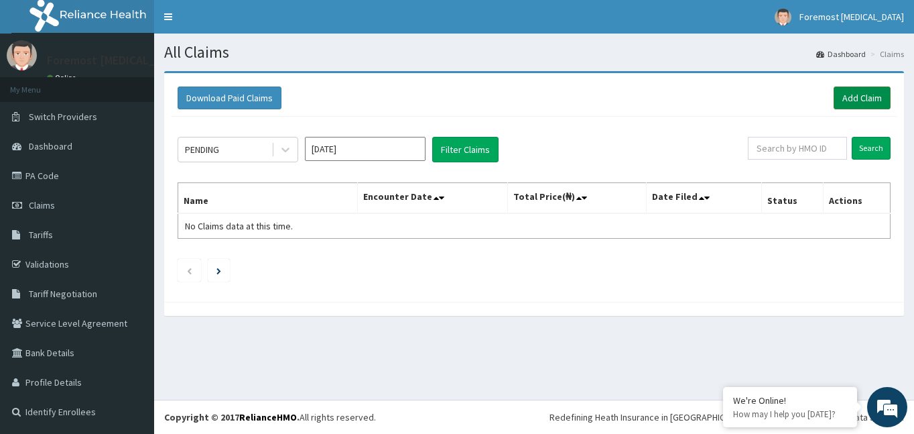
click at [863, 105] on link "Add Claim" at bounding box center [862, 97] width 57 height 23
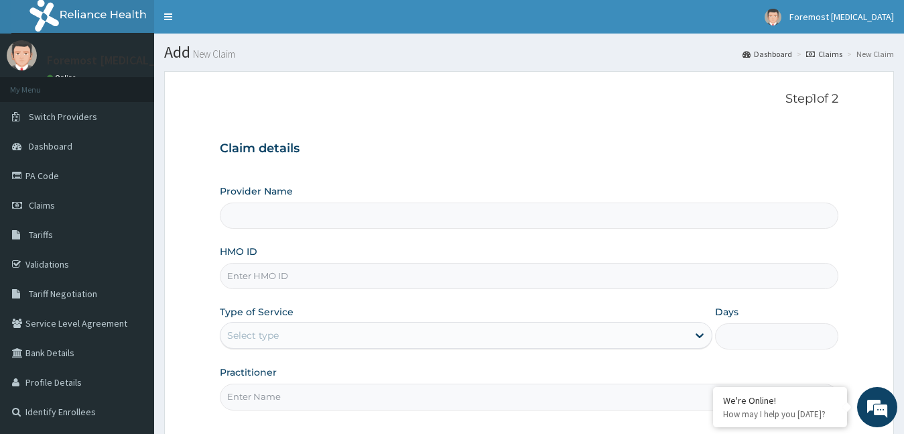
click at [300, 269] on input "HMO ID" at bounding box center [529, 276] width 619 height 26
type input "Foremost [MEDICAL_DATA]"
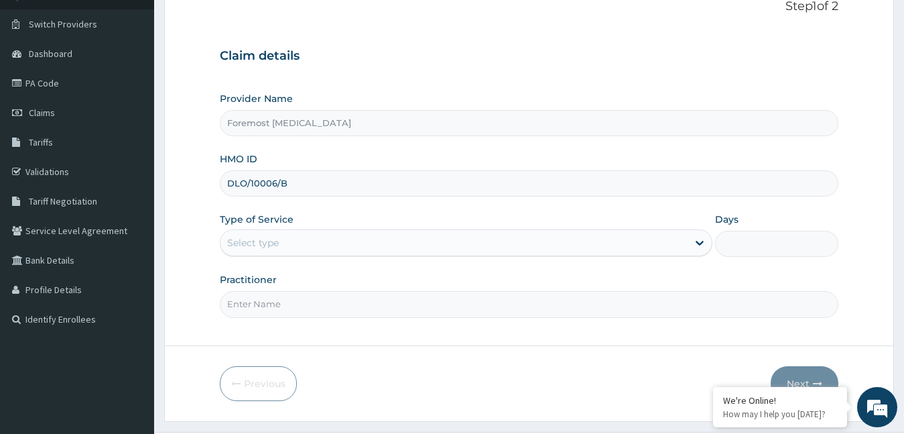
scroll to position [125, 0]
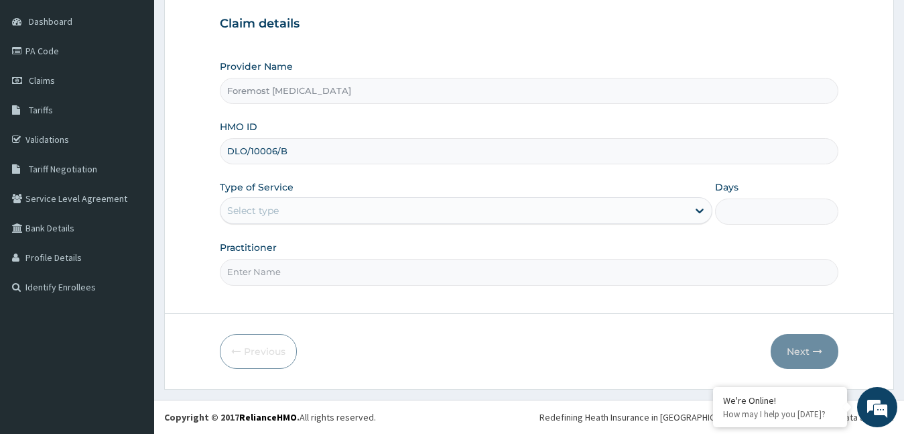
type input "DLO/10006/B"
click at [354, 212] on div "Select type" at bounding box center [455, 210] width 468 height 21
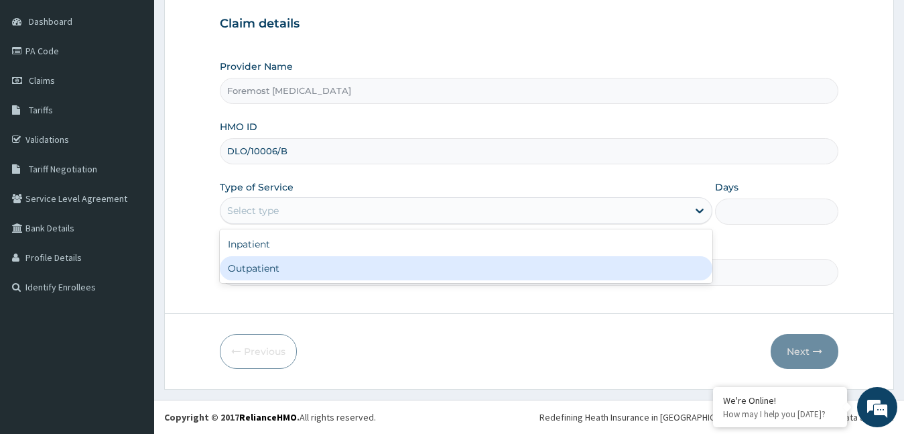
click at [302, 267] on div "Outpatient" at bounding box center [466, 268] width 493 height 24
type input "1"
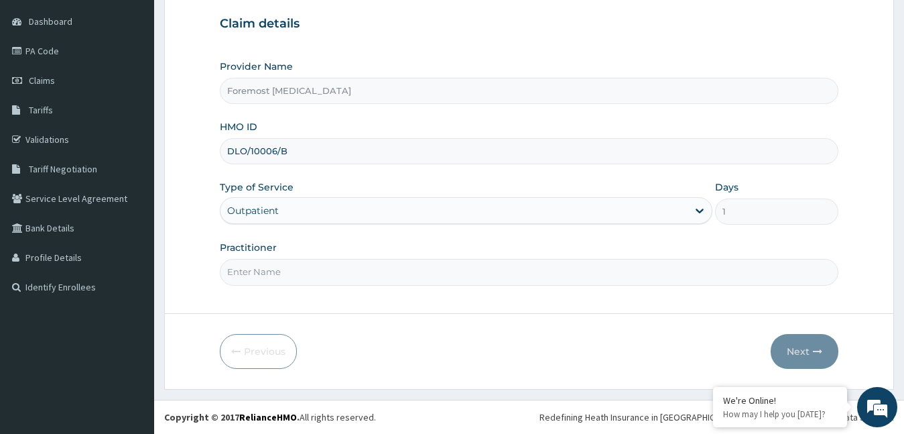
click at [302, 267] on input "Practitioner" at bounding box center [529, 272] width 619 height 26
type input "NULL"
click at [786, 347] on button "Next" at bounding box center [805, 351] width 68 height 35
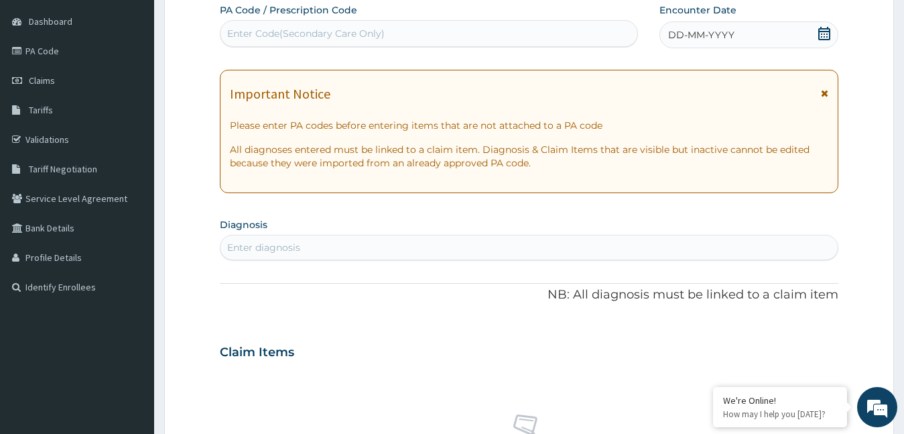
click at [694, 38] on span "DD-MM-YYYY" at bounding box center [701, 34] width 66 height 13
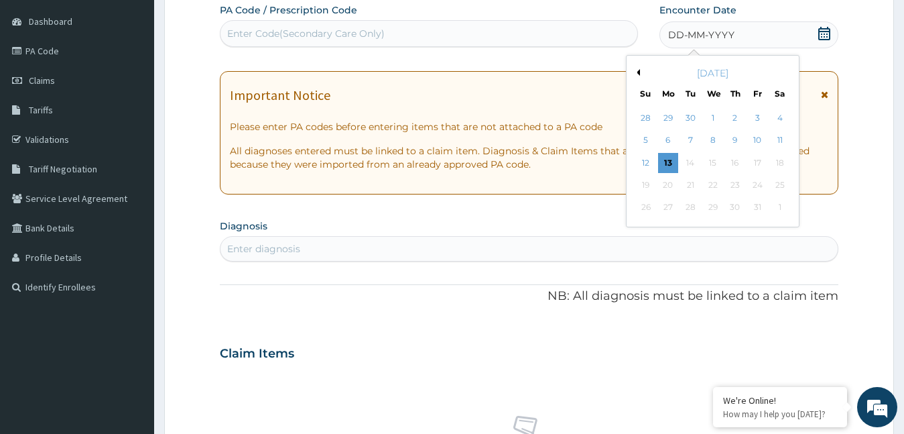
click at [638, 71] on button "Previous Month" at bounding box center [636, 72] width 7 height 7
click at [669, 119] on div "1" at bounding box center [668, 118] width 20 height 20
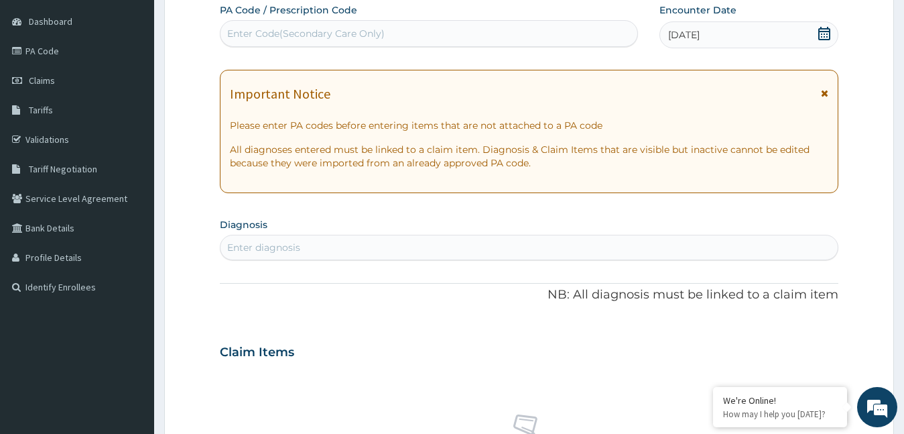
click at [335, 34] on div "Enter Code(Secondary Care Only)" at bounding box center [306, 33] width 158 height 13
type input "PA/6CC71F"
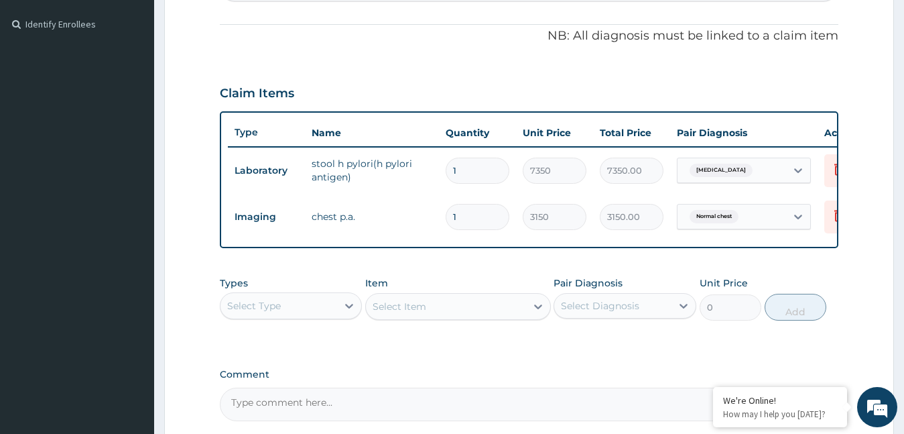
scroll to position [526, 0]
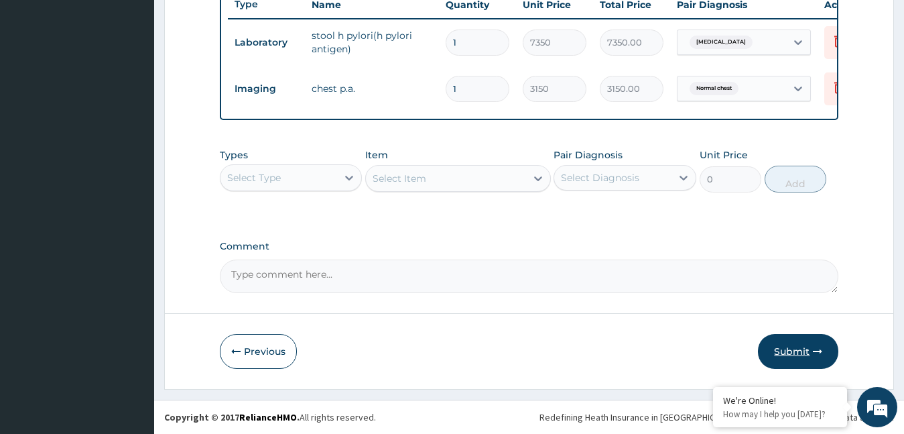
click at [788, 365] on button "Submit" at bounding box center [798, 351] width 80 height 35
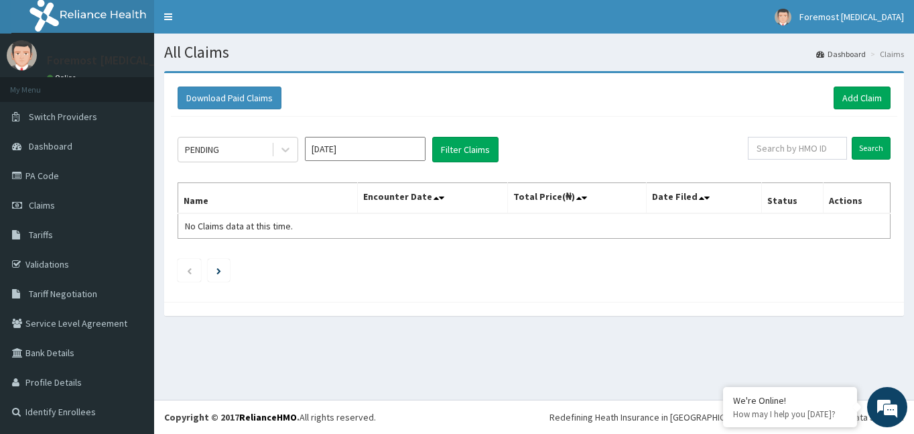
click at [857, 85] on div "Download Paid Claims Add Claim" at bounding box center [534, 98] width 727 height 37
click at [853, 93] on link "Add Claim" at bounding box center [862, 97] width 57 height 23
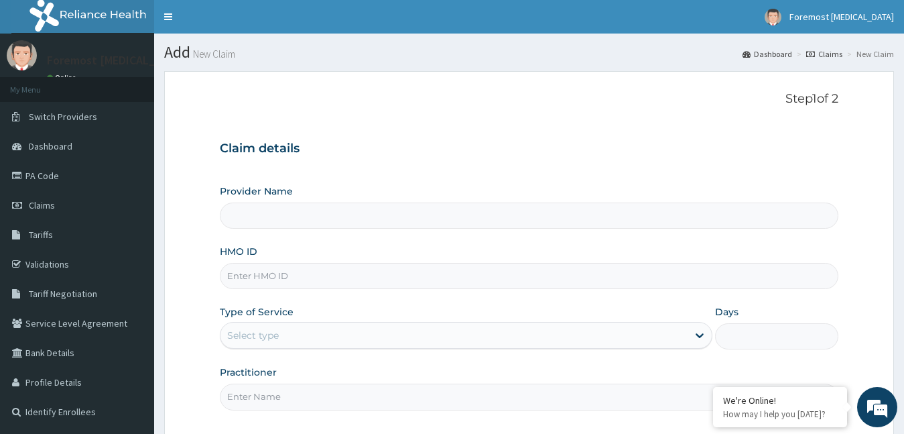
click at [292, 280] on input "HMO ID" at bounding box center [529, 276] width 619 height 26
type input "Foremost [MEDICAL_DATA]"
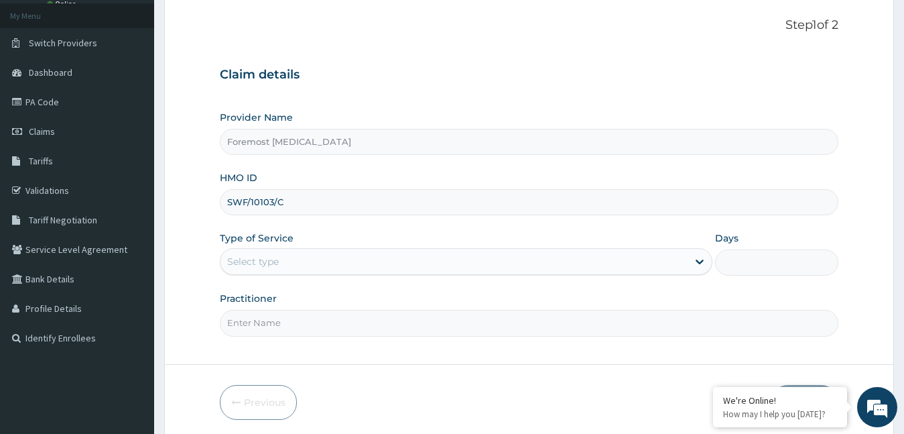
scroll to position [125, 0]
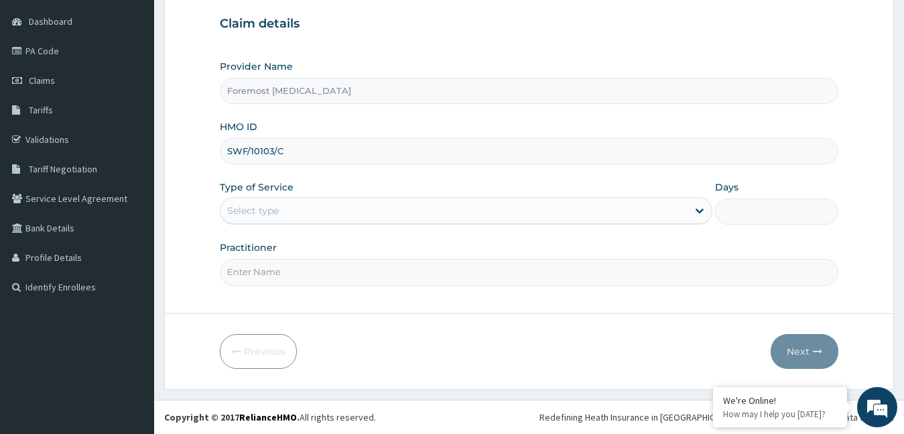
type input "SWF/10103/C"
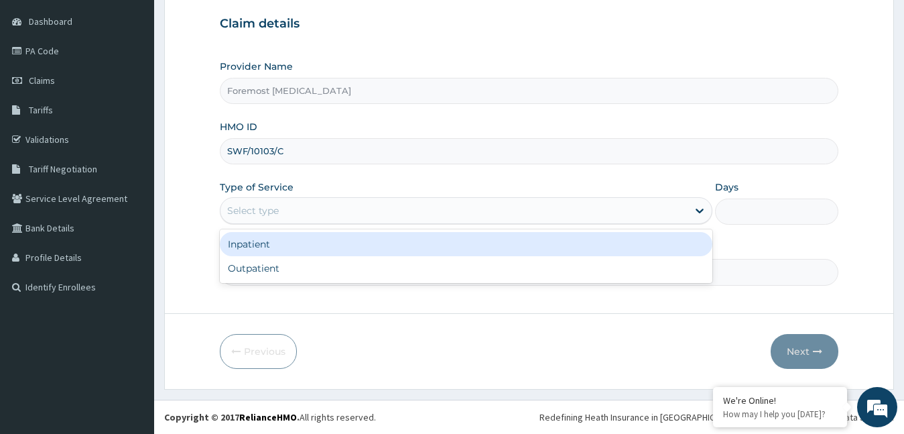
drag, startPoint x: 386, startPoint y: 210, endPoint x: 345, endPoint y: 269, distance: 71.2
click at [345, 224] on div "option Inpatient focused, 1 of 2. 2 results available. Use Up and Down to choos…" at bounding box center [466, 210] width 493 height 27
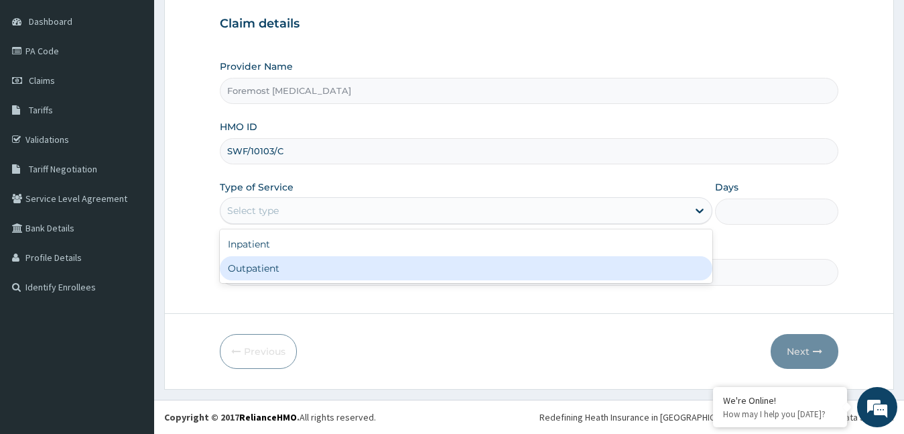
click at [345, 269] on div "Outpatient" at bounding box center [466, 268] width 493 height 24
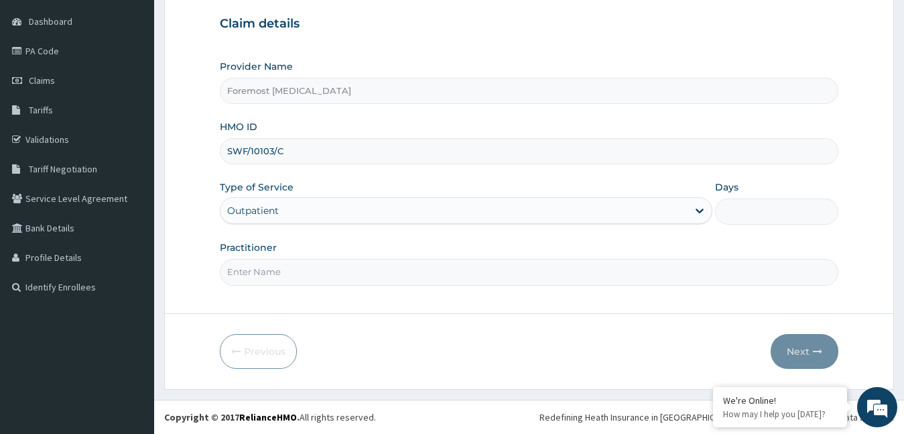
type input "1"
click at [345, 269] on input "Practitioner" at bounding box center [529, 272] width 619 height 26
type input "NULL"
click at [798, 349] on button "Next" at bounding box center [805, 351] width 68 height 35
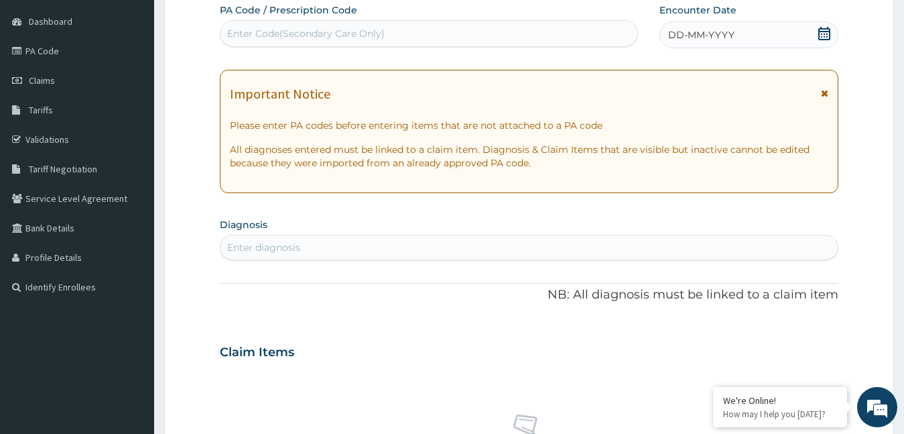
click at [697, 39] on span "DD-MM-YYYY" at bounding box center [701, 34] width 66 height 13
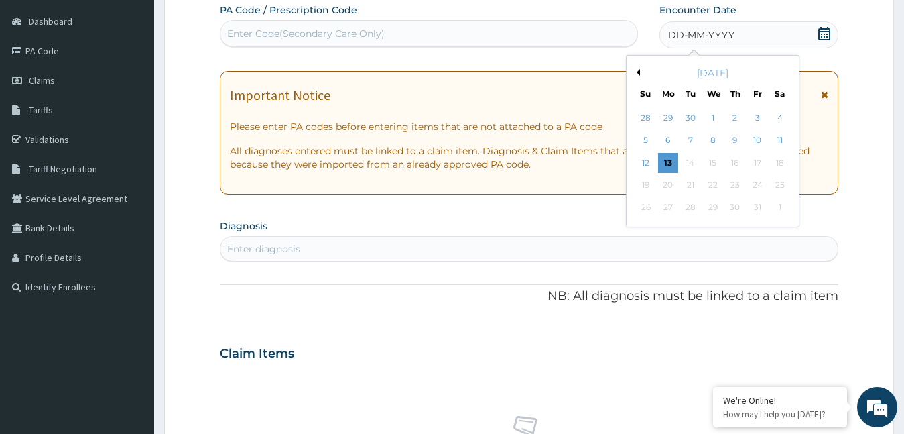
click at [637, 72] on button "Previous Month" at bounding box center [636, 72] width 7 height 7
click at [676, 120] on div "1" at bounding box center [668, 118] width 20 height 20
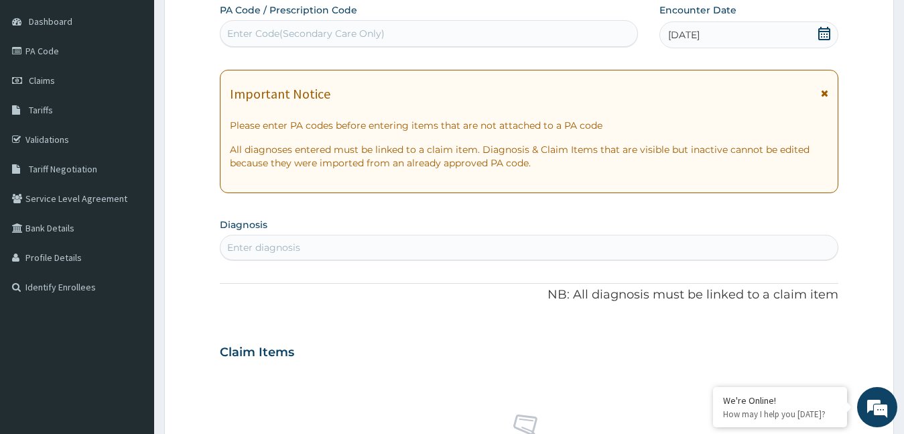
click at [411, 41] on div "Enter Code(Secondary Care Only)" at bounding box center [429, 33] width 417 height 21
type input "PA/5DEA0B"
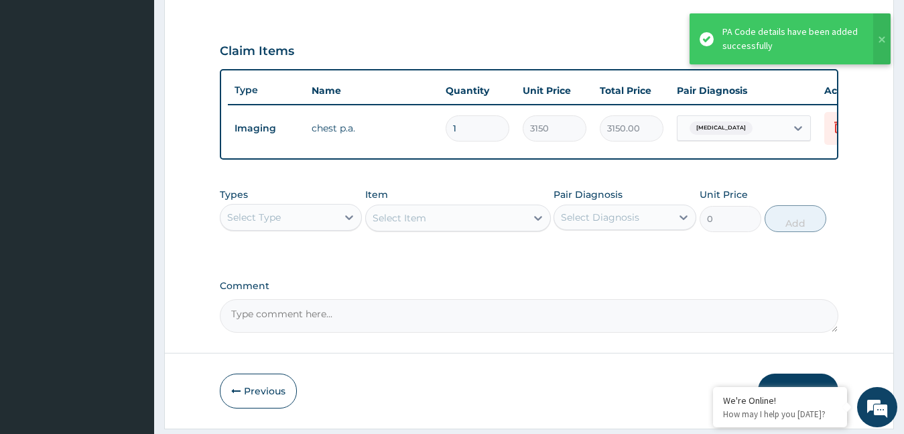
scroll to position [479, 0]
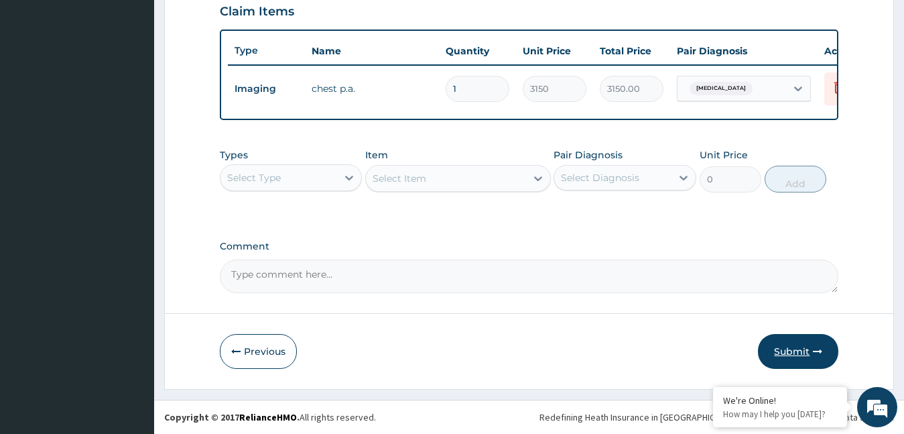
click at [798, 351] on button "Submit" at bounding box center [798, 351] width 80 height 35
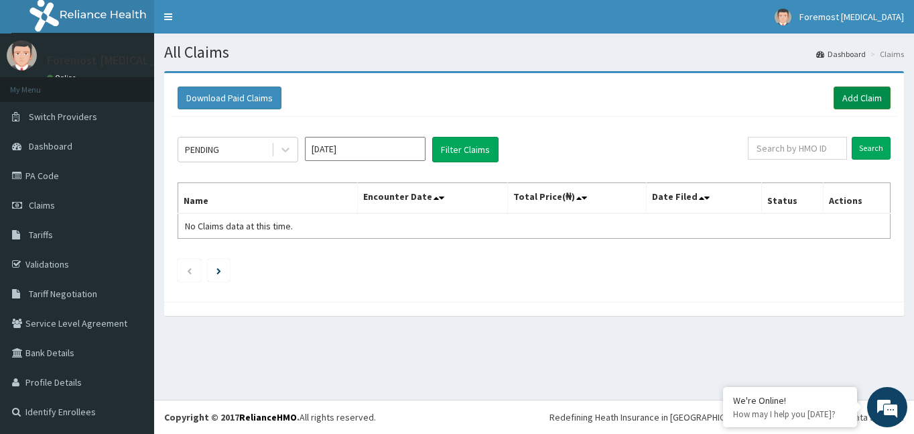
click at [851, 91] on link "Add Claim" at bounding box center [862, 97] width 57 height 23
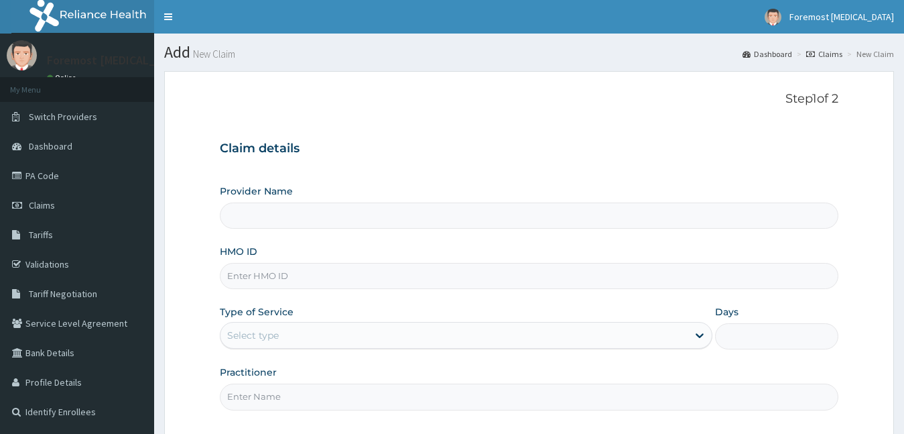
type input "Foremost [MEDICAL_DATA]"
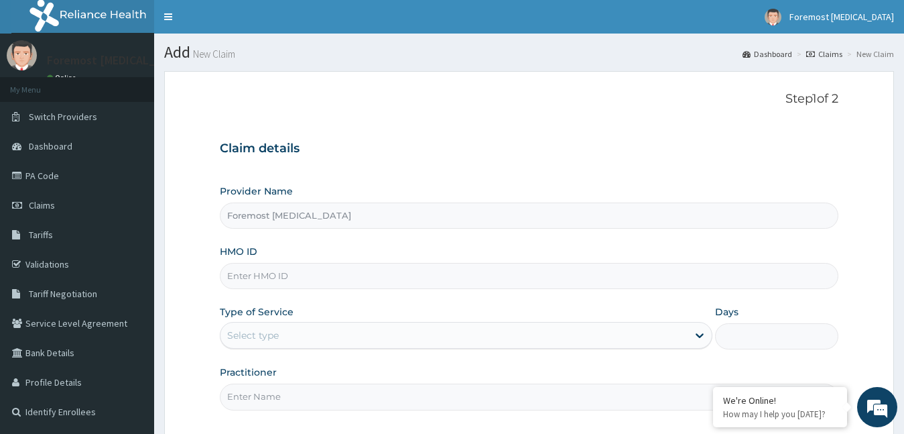
click at [318, 271] on input "HMO ID" at bounding box center [529, 276] width 619 height 26
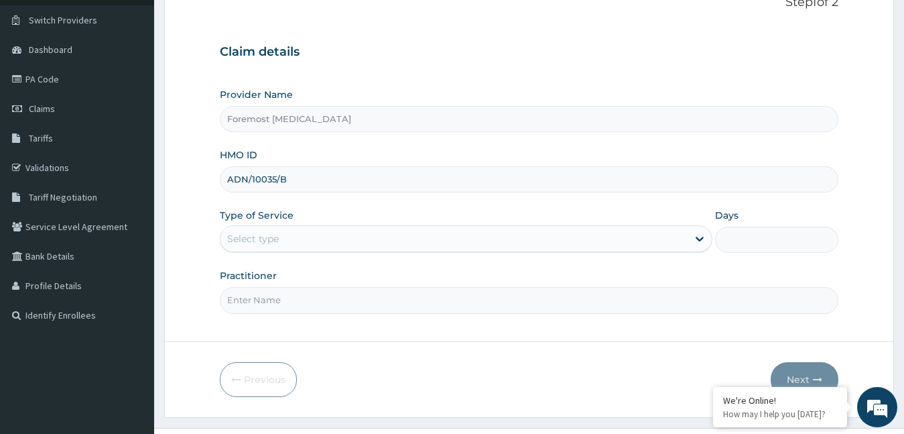
scroll to position [125, 0]
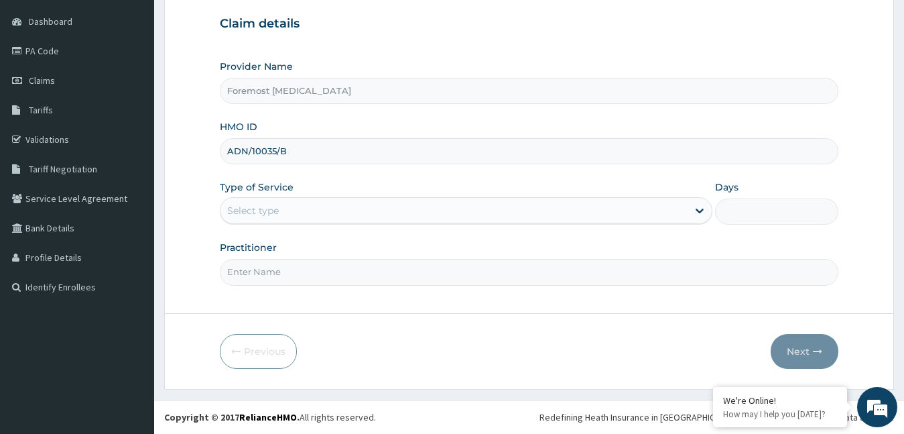
type input "ADN/10035/B"
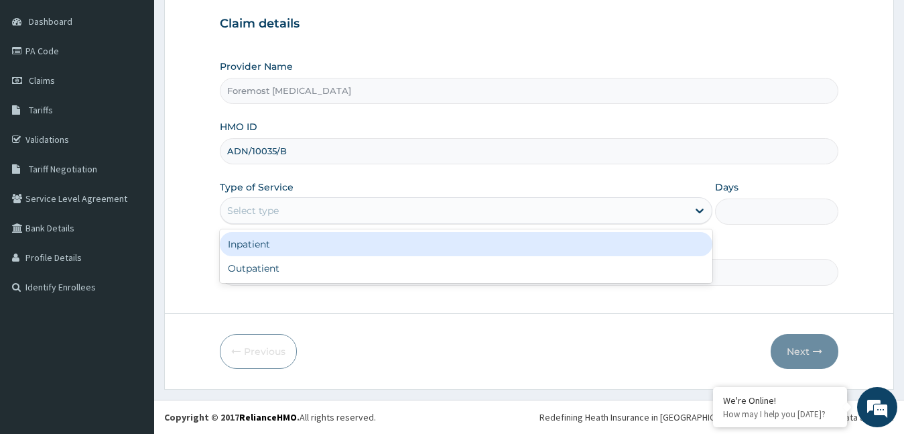
click at [383, 202] on div "Select type" at bounding box center [455, 210] width 468 height 21
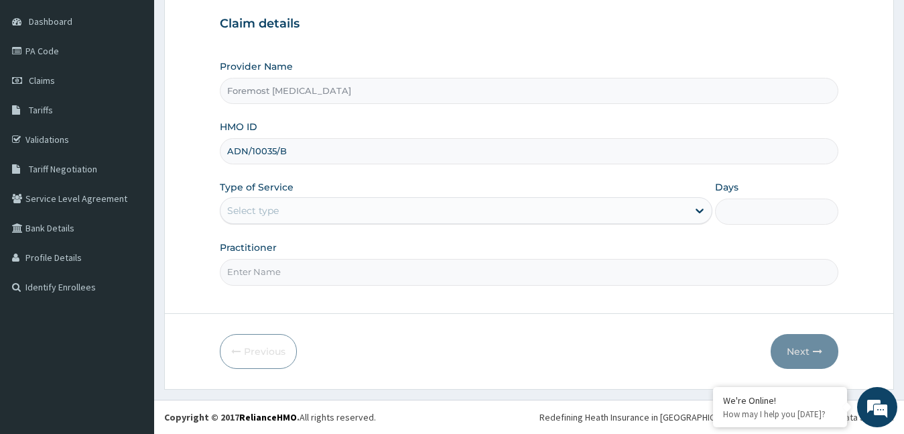
click at [383, 202] on div "Select type" at bounding box center [455, 210] width 468 height 21
click at [311, 219] on div "Select type" at bounding box center [455, 210] width 468 height 21
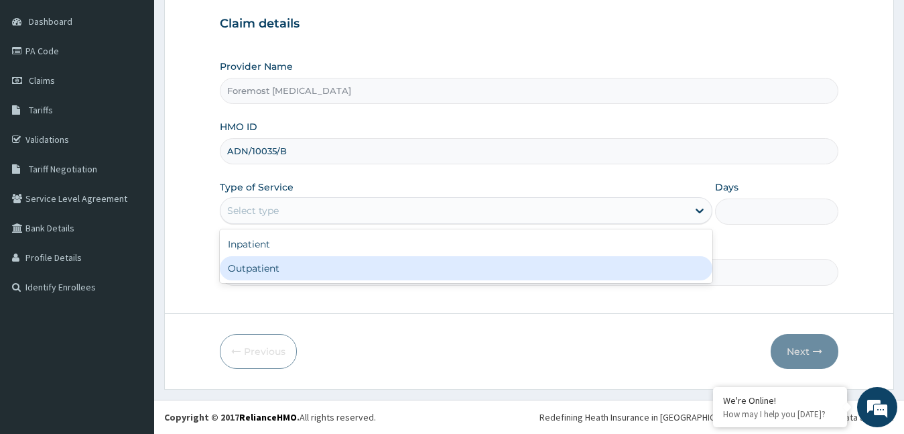
click at [303, 265] on div "Outpatient" at bounding box center [466, 268] width 493 height 24
type input "1"
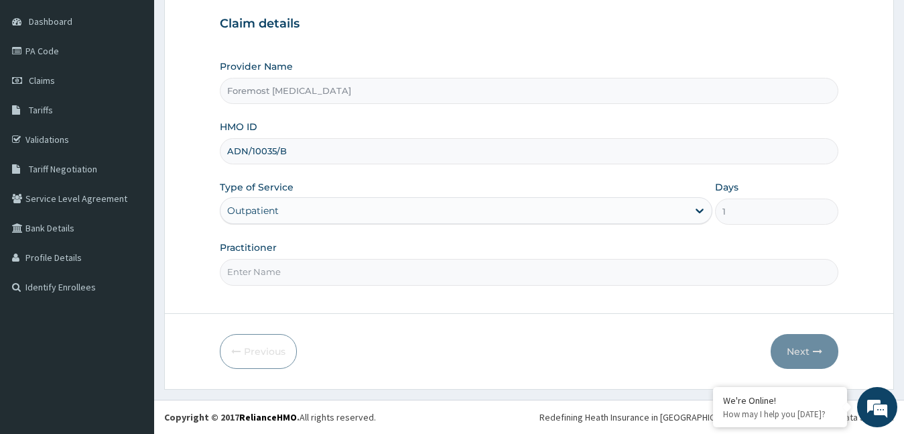
click at [279, 267] on input "Practitioner" at bounding box center [529, 272] width 619 height 26
type input "NULL"
click at [794, 339] on button "Next" at bounding box center [805, 351] width 68 height 35
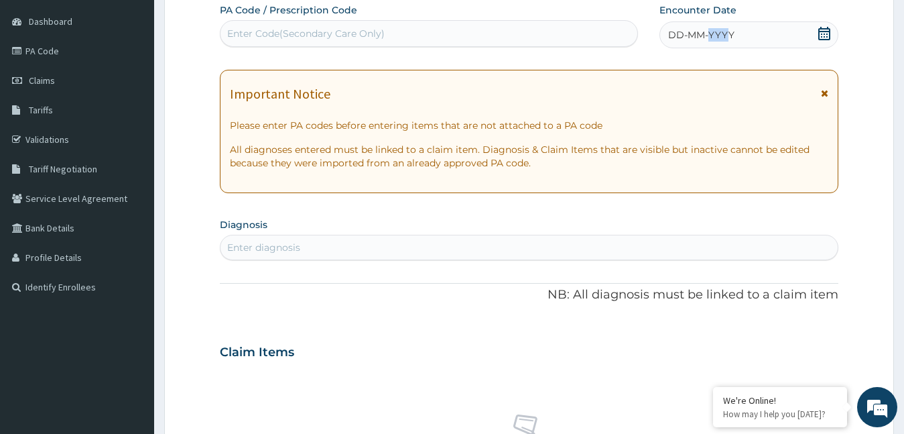
drag, startPoint x: 725, startPoint y: 48, endPoint x: 701, endPoint y: 35, distance: 26.7
click at [701, 35] on div "DD-MM-YYYY" at bounding box center [750, 34] width 180 height 27
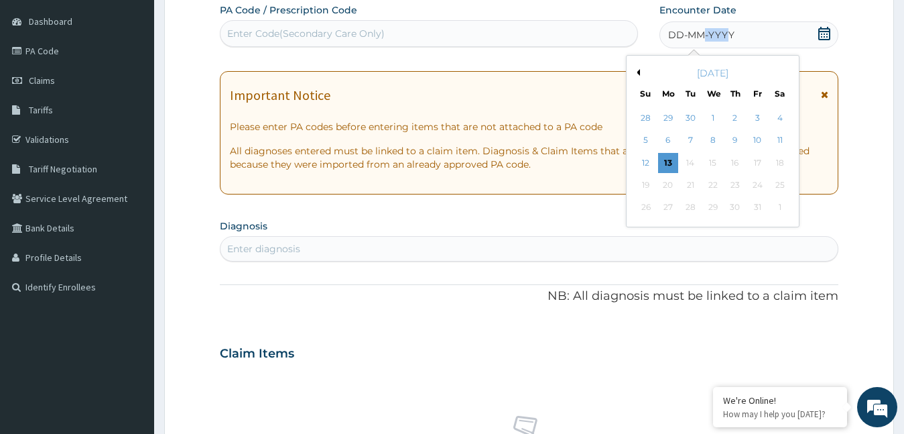
click at [637, 71] on button "Previous Month" at bounding box center [636, 72] width 7 height 7
click at [673, 118] on div "1" at bounding box center [668, 118] width 20 height 20
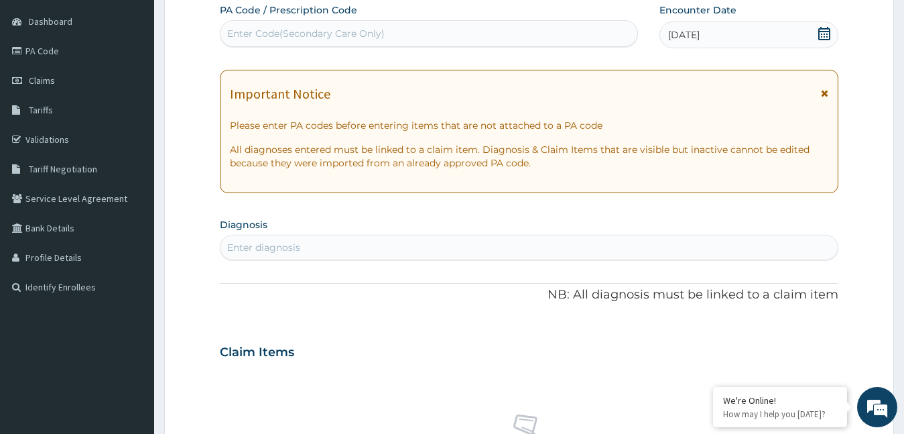
click at [379, 38] on div "Enter Code(Secondary Care Only)" at bounding box center [306, 33] width 158 height 13
type input "PA/C5F88E"
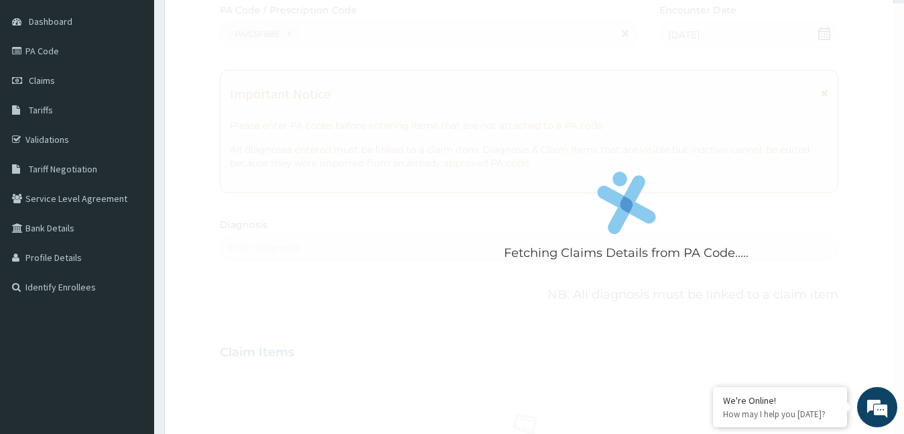
scroll to position [434, 0]
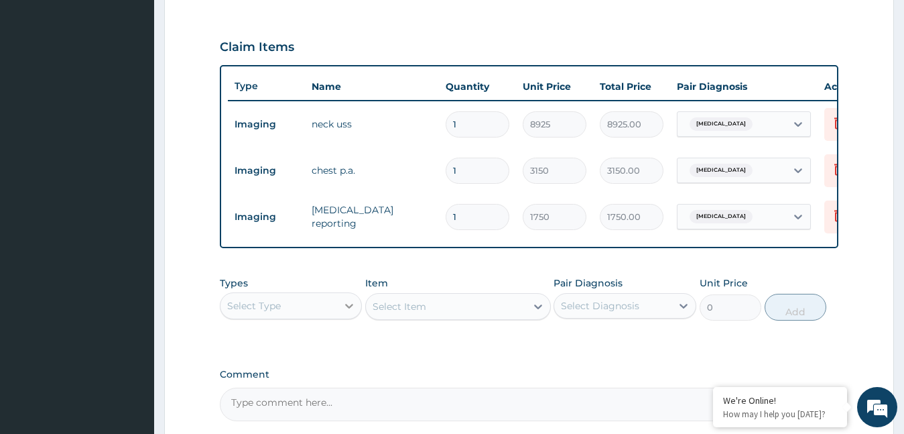
click at [349, 308] on icon at bounding box center [349, 306] width 8 height 5
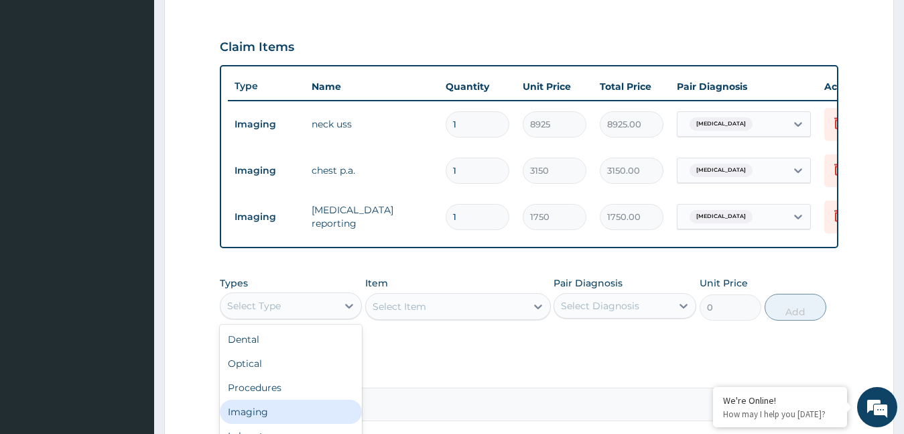
click at [262, 424] on div "Imaging" at bounding box center [291, 412] width 143 height 24
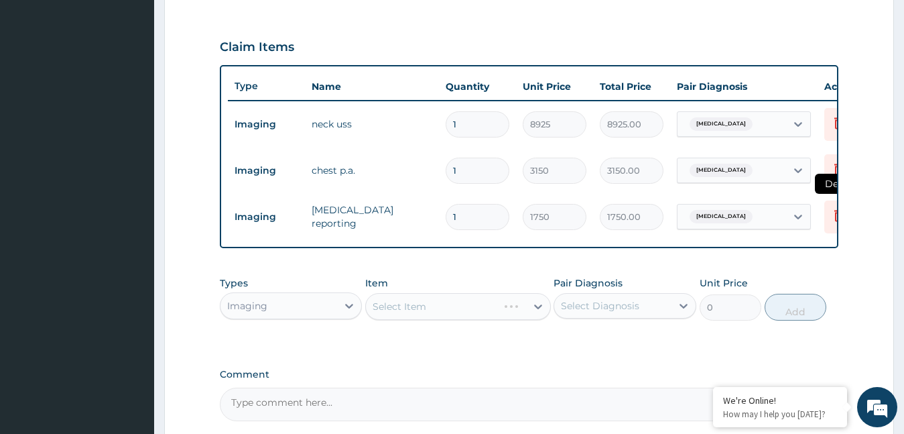
click at [833, 219] on icon at bounding box center [839, 215] width 16 height 16
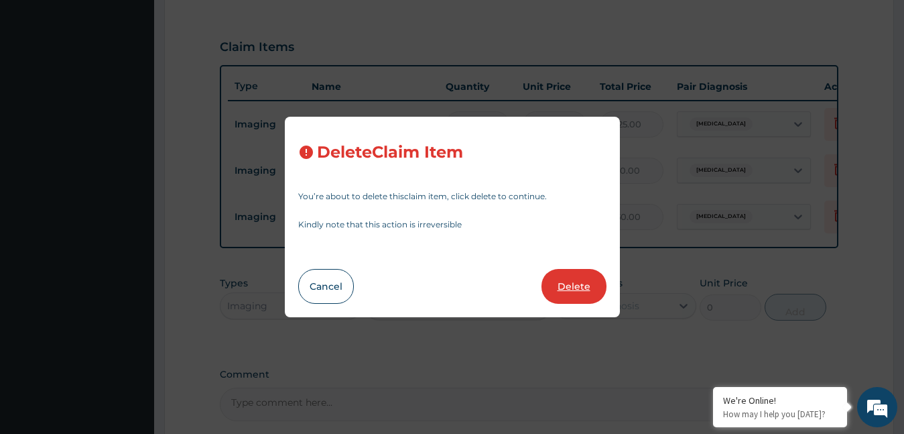
click at [575, 291] on button "Delete" at bounding box center [574, 286] width 65 height 35
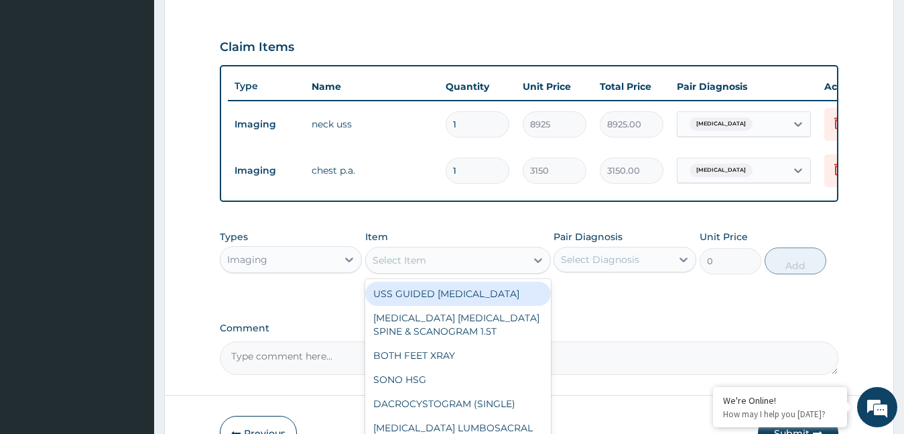
click at [532, 267] on icon at bounding box center [538, 259] width 13 height 13
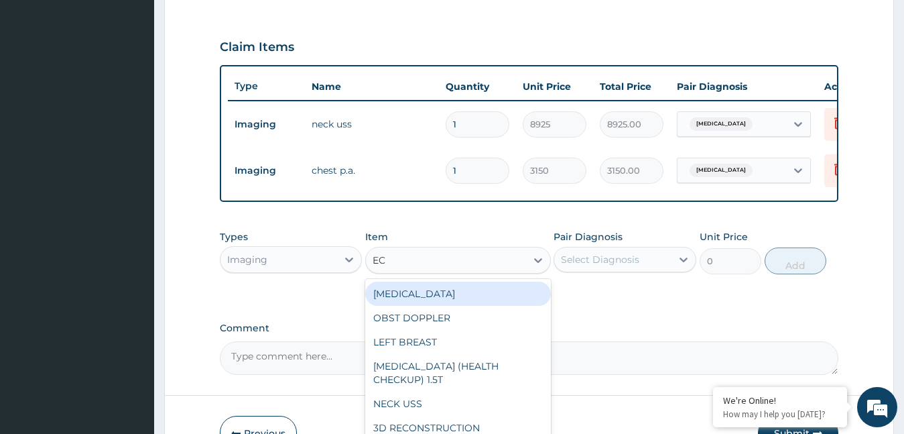
type input "ECG"
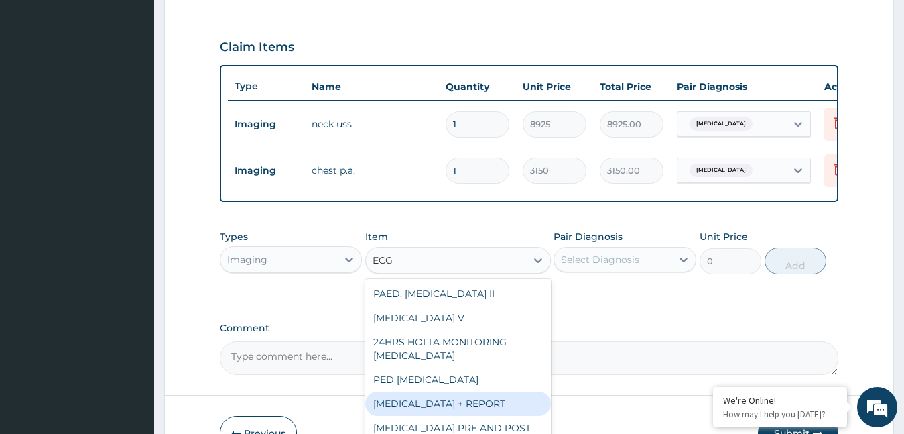
type input "6230"
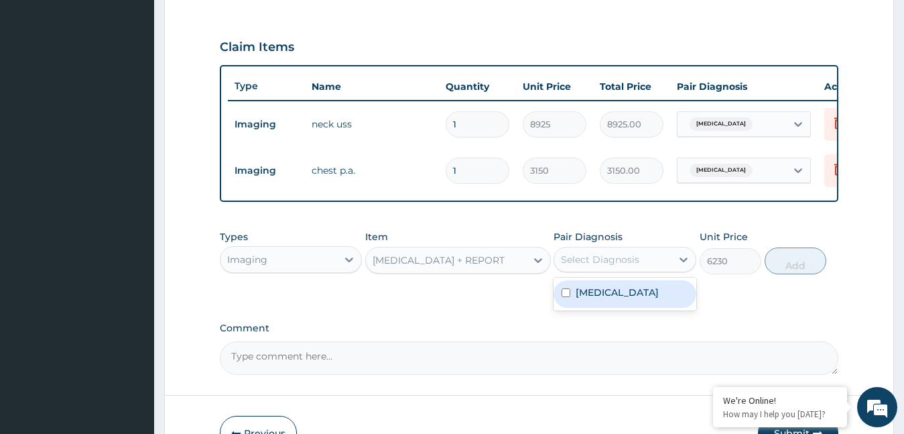
drag, startPoint x: 635, startPoint y: 273, endPoint x: 627, endPoint y: 299, distance: 26.7
click at [627, 272] on div "option Subacute thyroiditis focused, 1 of 1. 1 result available. Use Up and Dow…" at bounding box center [625, 259] width 143 height 25
click at [627, 299] on label "Subacute thyroiditis" at bounding box center [617, 292] width 83 height 13
checkbox input "true"
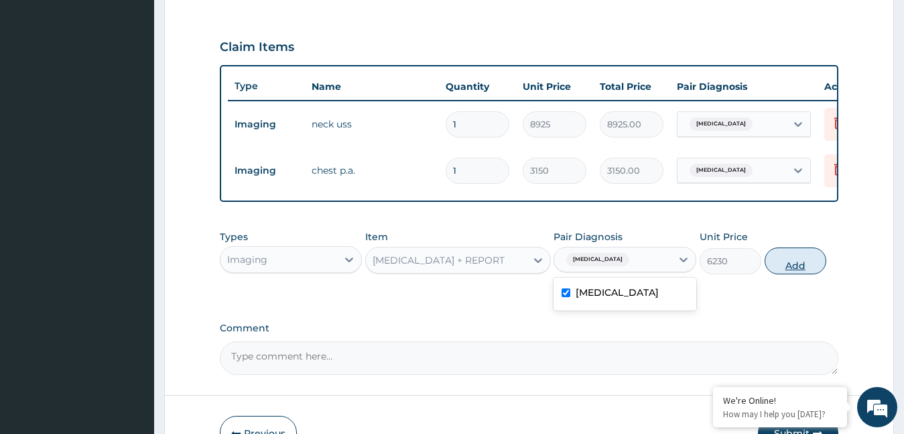
click at [786, 270] on button "Add" at bounding box center [796, 260] width 62 height 27
type input "0"
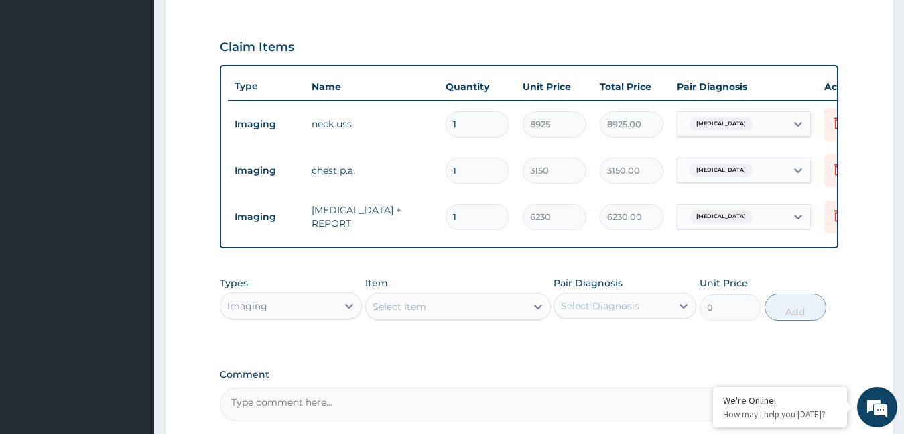
scroll to position [572, 0]
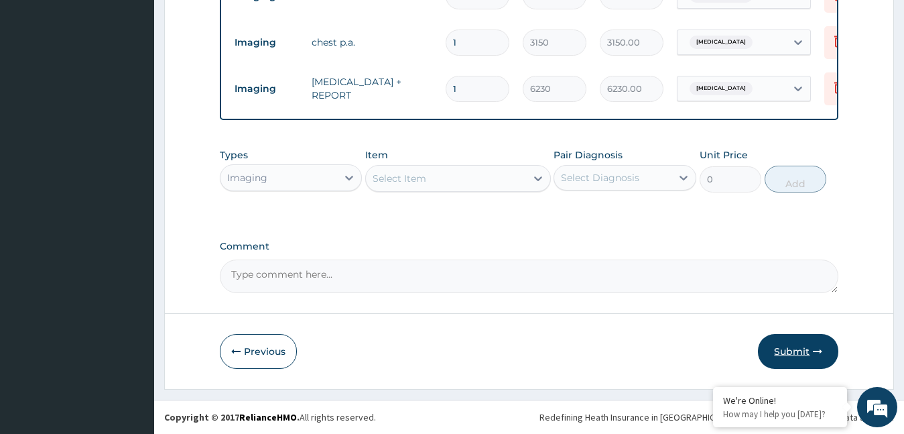
click at [772, 355] on button "Submit" at bounding box center [798, 351] width 80 height 35
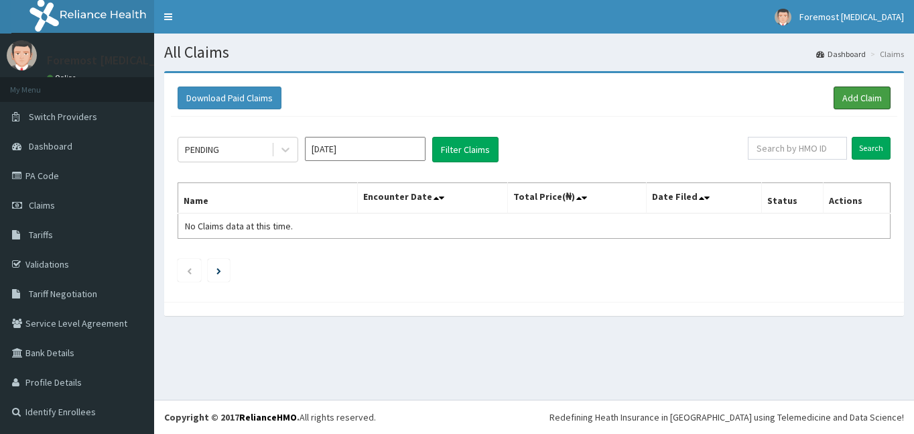
click at [855, 108] on link "Add Claim" at bounding box center [862, 97] width 57 height 23
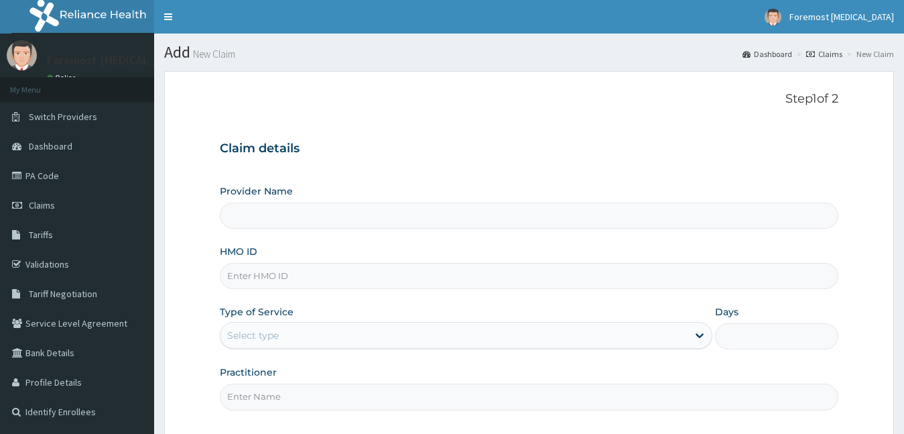
click at [250, 284] on input "HMO ID" at bounding box center [529, 276] width 619 height 26
type input "Foremost [MEDICAL_DATA]"
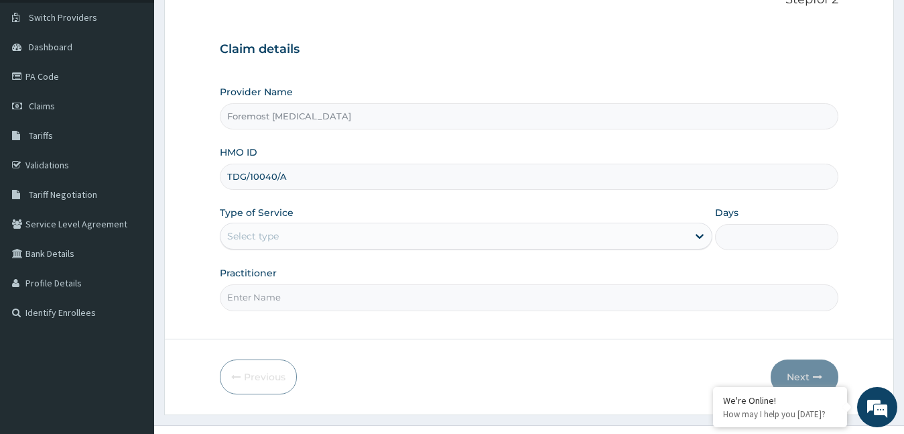
scroll to position [125, 0]
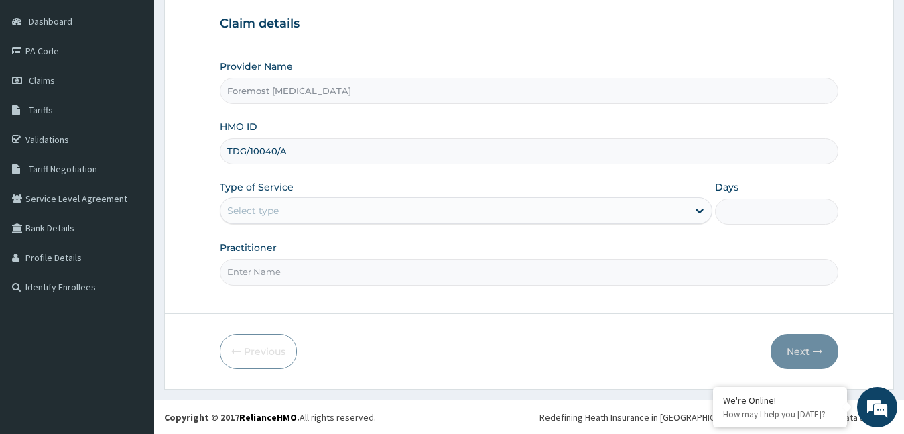
type input "TDG/10040/A"
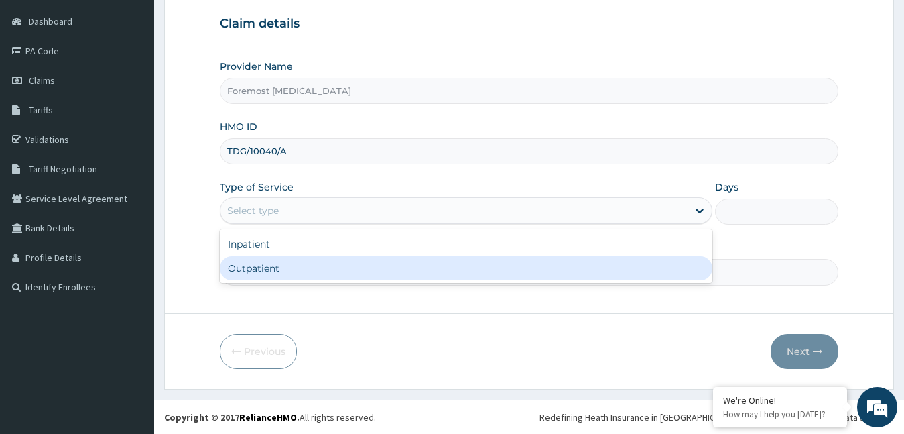
drag, startPoint x: 321, startPoint y: 216, endPoint x: 278, endPoint y: 274, distance: 72.8
click at [278, 224] on div "option Outpatient focused, 2 of 2. 2 results available. Use Up and Down to choo…" at bounding box center [466, 210] width 493 height 27
click at [278, 274] on div "Outpatient" at bounding box center [466, 268] width 493 height 24
type input "1"
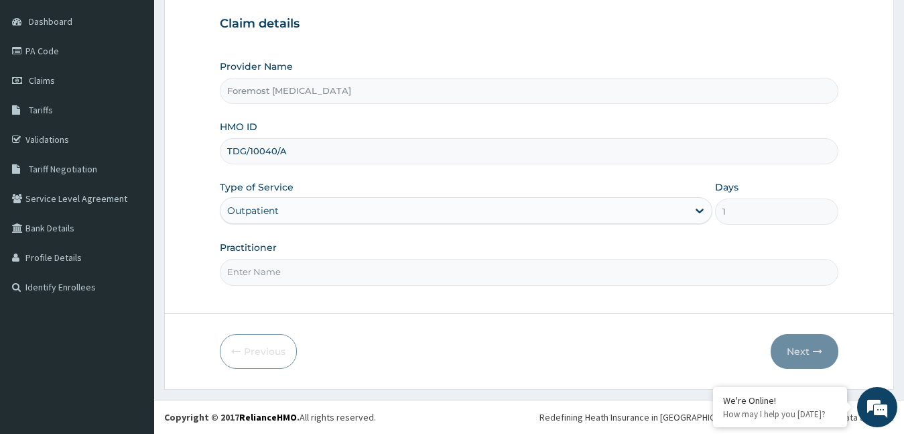
click at [262, 268] on input "Practitioner" at bounding box center [529, 272] width 619 height 26
type input "NULL"
click at [785, 356] on button "Next" at bounding box center [805, 351] width 68 height 35
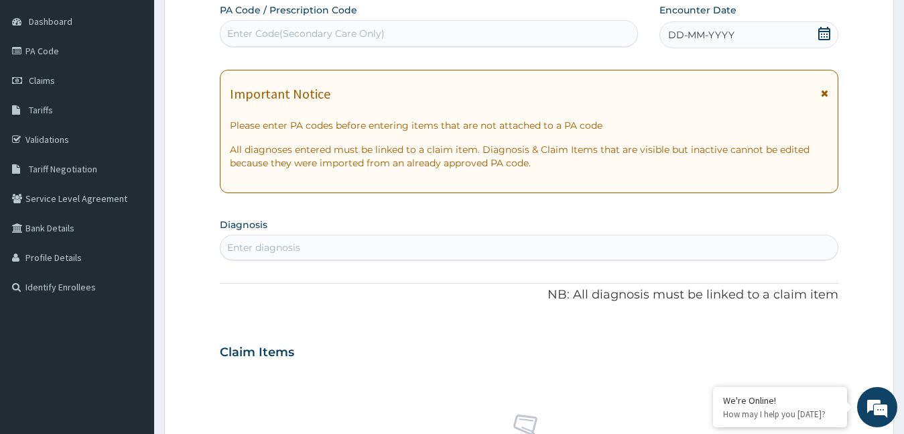
click at [689, 37] on span "DD-MM-YYYY" at bounding box center [701, 34] width 66 height 13
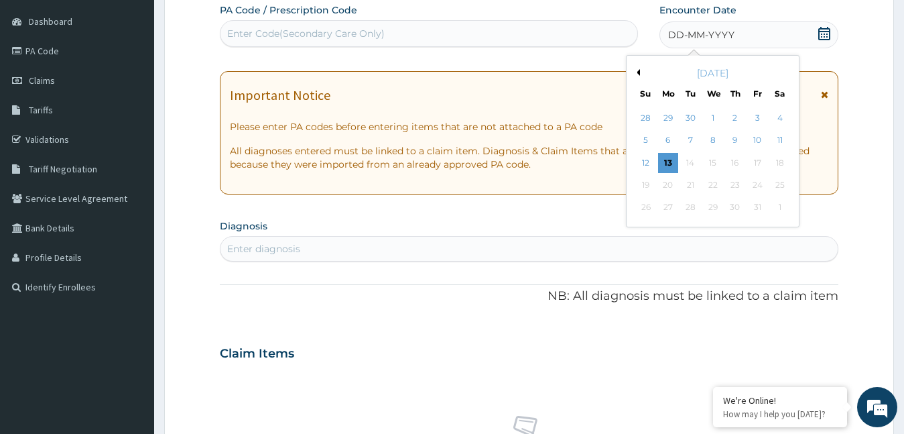
click at [637, 74] on button "Previous Month" at bounding box center [636, 72] width 7 height 7
click at [692, 115] on div "2" at bounding box center [690, 118] width 20 height 20
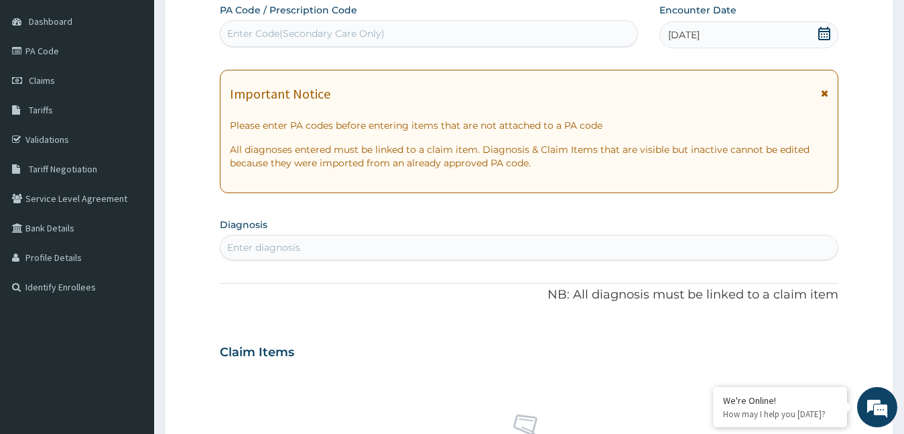
click at [369, 33] on div "Enter Code(Secondary Care Only)" at bounding box center [306, 33] width 158 height 13
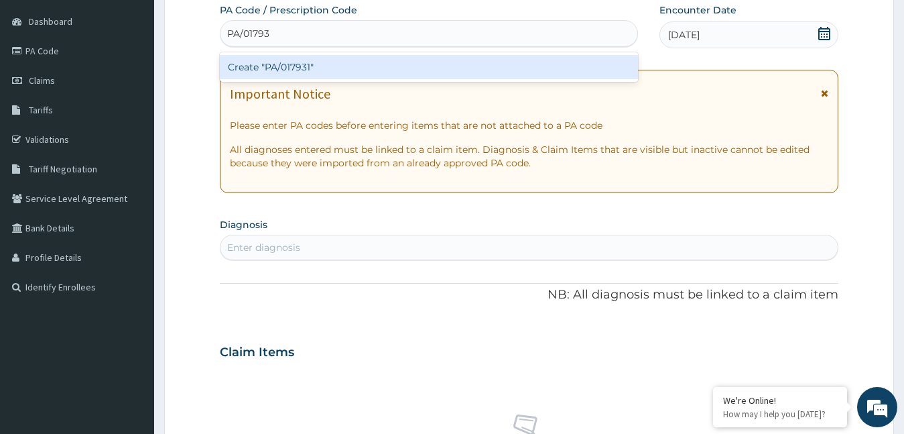
type input "PA/017931"
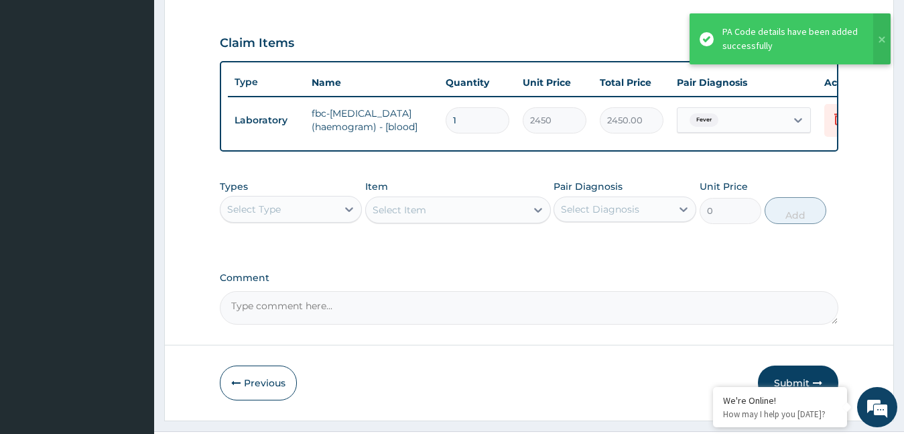
scroll to position [479, 0]
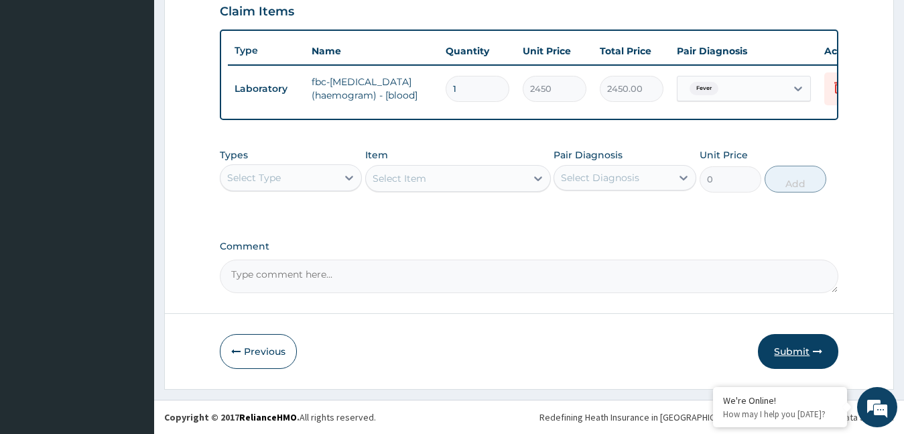
click at [803, 344] on button "Submit" at bounding box center [798, 351] width 80 height 35
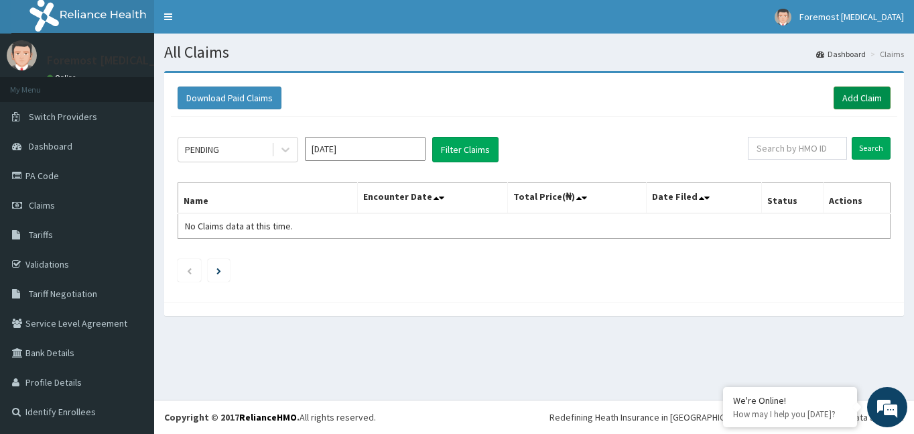
click at [848, 99] on link "Add Claim" at bounding box center [862, 97] width 57 height 23
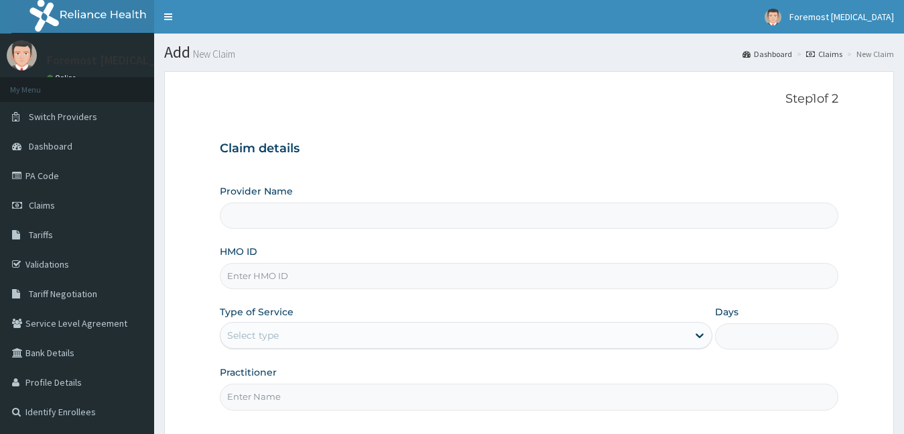
drag, startPoint x: 0, startPoint y: 0, endPoint x: 273, endPoint y: 282, distance: 393.0
click at [273, 282] on input "HMO ID" at bounding box center [529, 276] width 619 height 26
type input "Foremost [MEDICAL_DATA]"
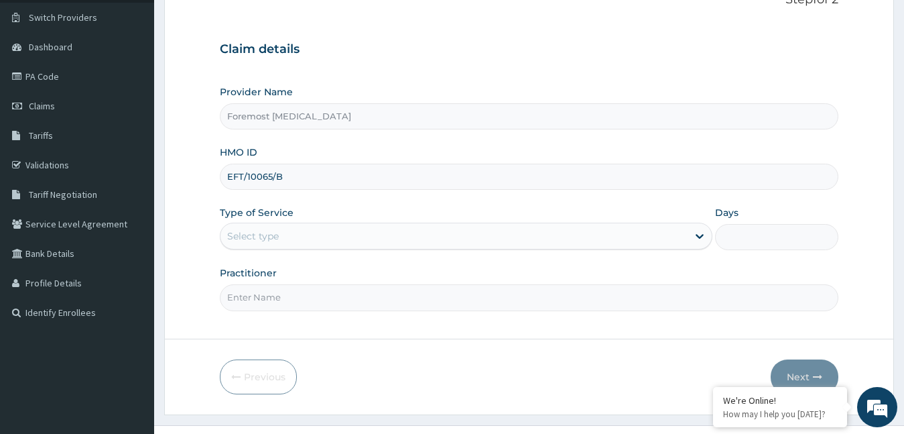
scroll to position [125, 0]
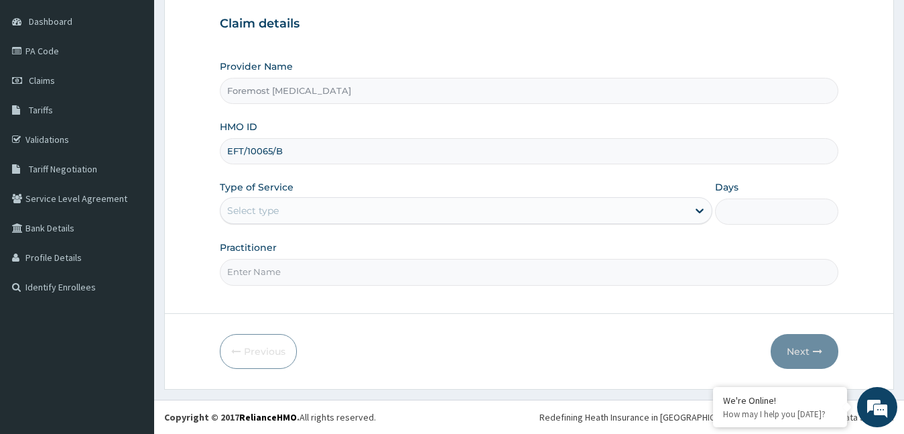
type input "EFT/10065/B"
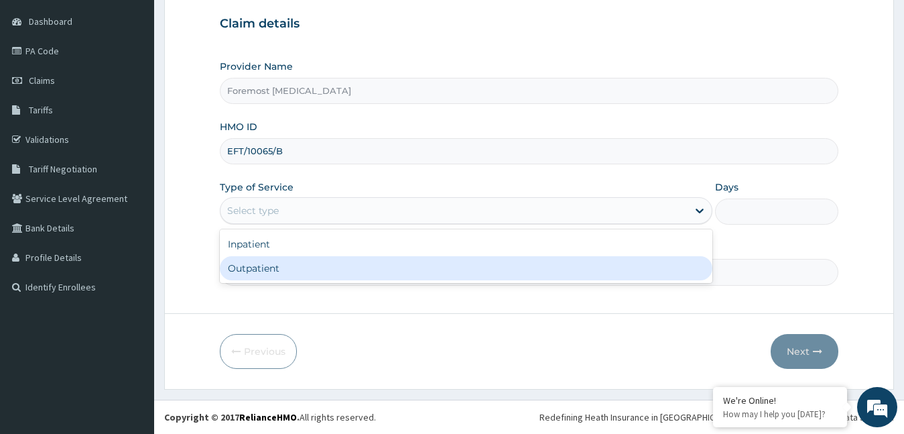
drag, startPoint x: 383, startPoint y: 213, endPoint x: 332, endPoint y: 273, distance: 78.9
click at [332, 224] on div "option Outpatient focused, 2 of 2. 2 results available. Use Up and Down to choo…" at bounding box center [466, 210] width 493 height 27
click at [332, 273] on div "Outpatient" at bounding box center [466, 268] width 493 height 24
type input "1"
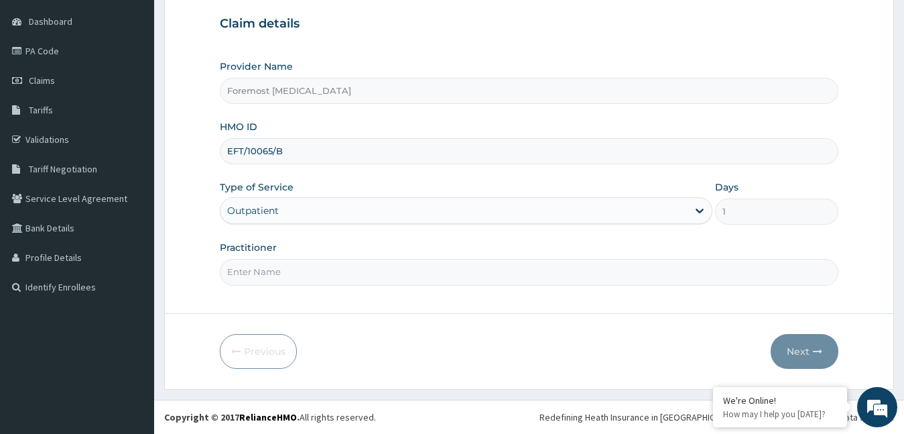
click at [308, 272] on input "Practitioner" at bounding box center [529, 272] width 619 height 26
type input "NULL"
click at [801, 355] on button "Next" at bounding box center [805, 351] width 68 height 35
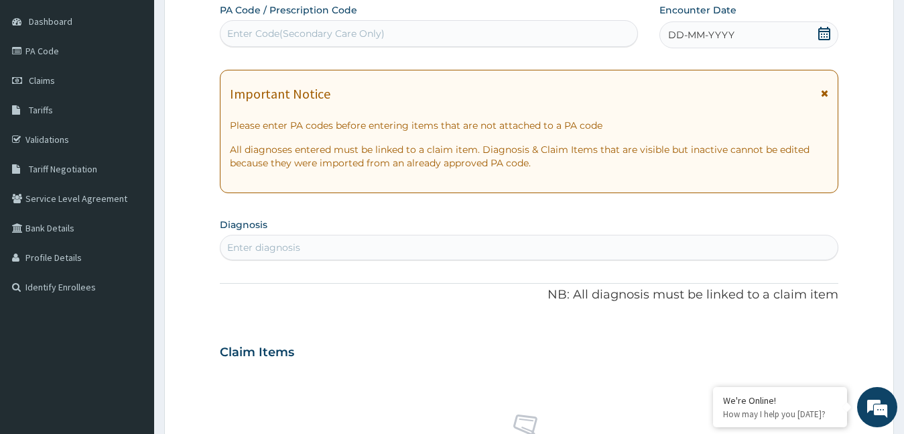
click at [698, 39] on span "DD-MM-YYYY" at bounding box center [701, 34] width 66 height 13
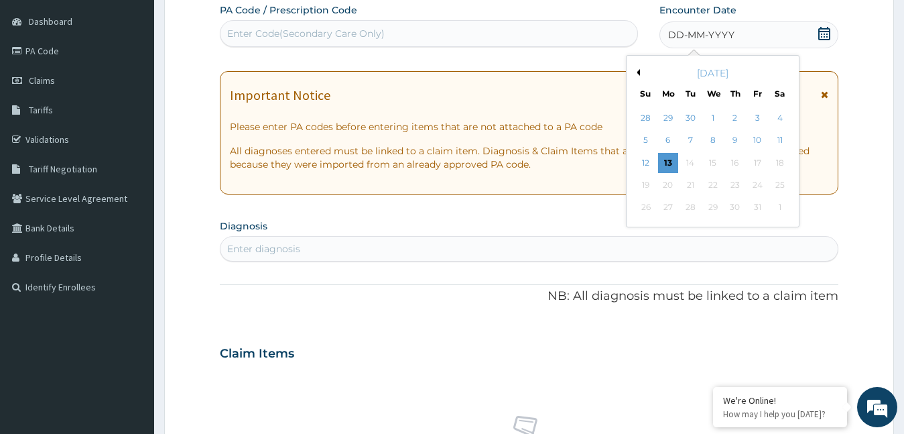
click at [639, 73] on button "Previous Month" at bounding box center [636, 72] width 7 height 7
click at [666, 119] on div "1" at bounding box center [668, 118] width 20 height 20
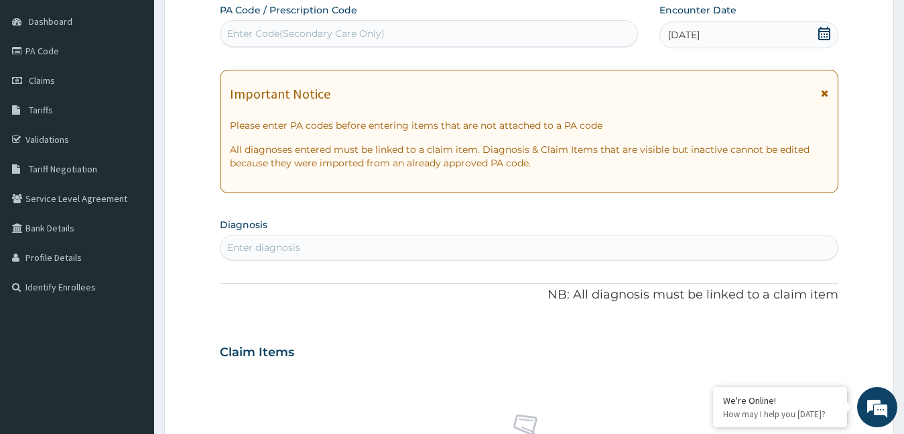
click at [341, 48] on div "PA Code / Prescription Code Enter Code(Secondary Care Only)" at bounding box center [429, 25] width 418 height 45
click at [320, 38] on div "Enter Code(Secondary Care Only)" at bounding box center [306, 33] width 158 height 13
type input "PA/94D878"
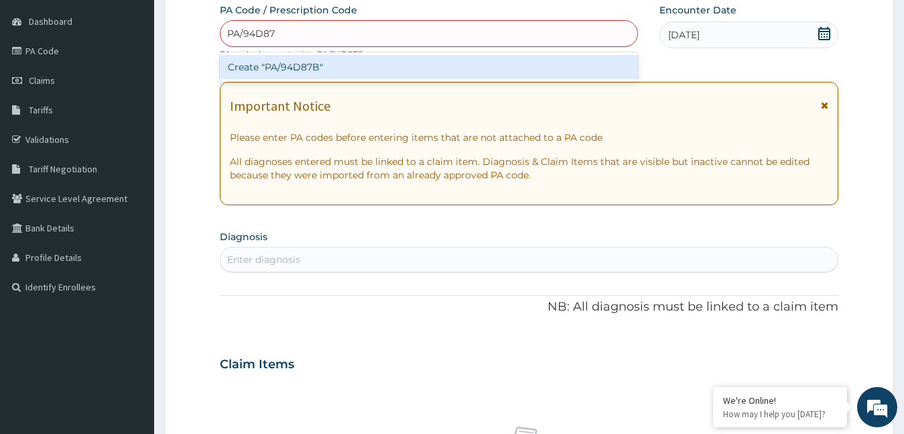
type input "PA/94D87B"
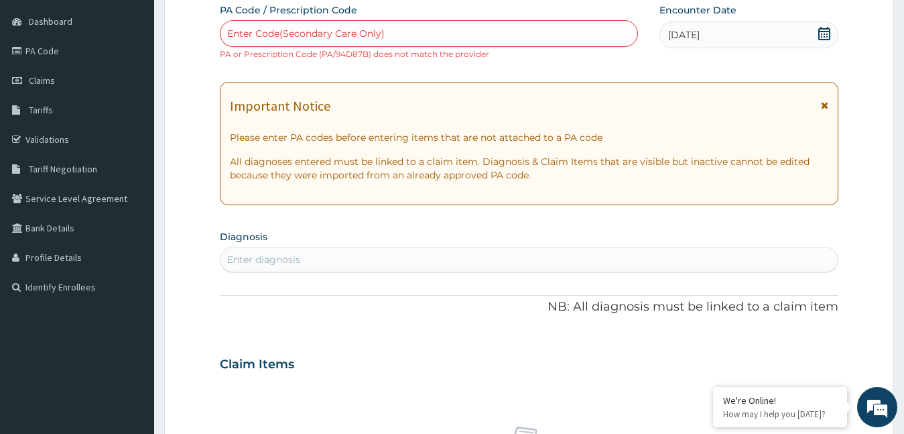
paste input "PA/94D87B"
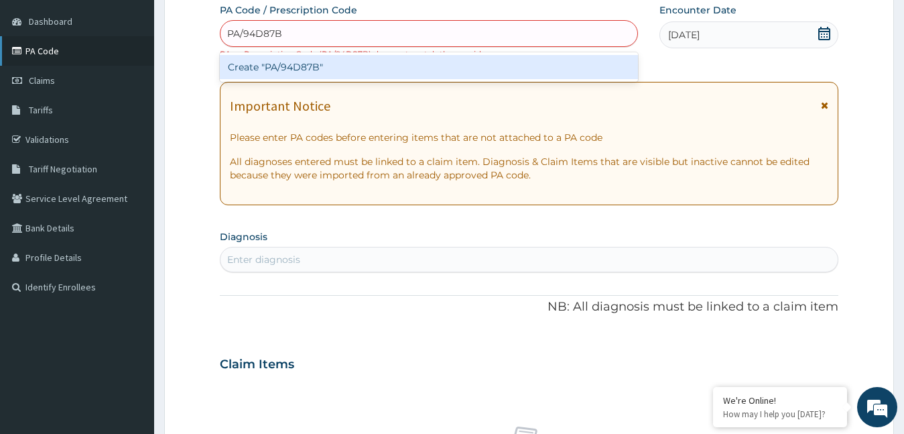
type input "PA/94D87B"
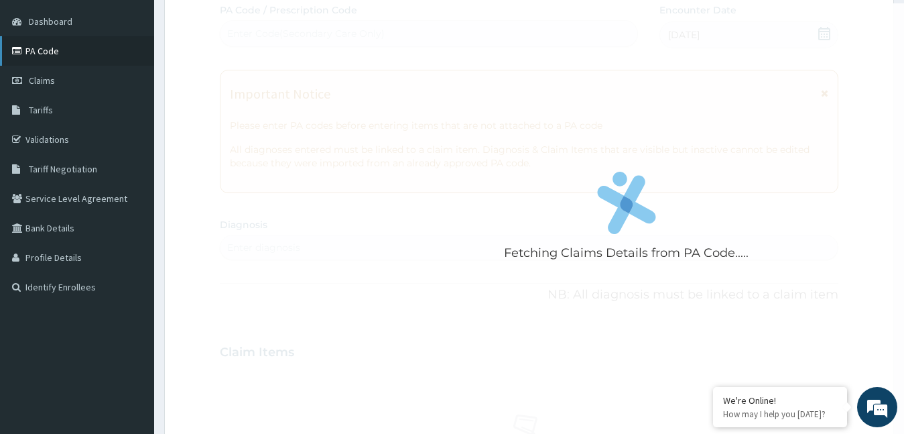
click at [66, 48] on link "PA Code" at bounding box center [77, 50] width 154 height 29
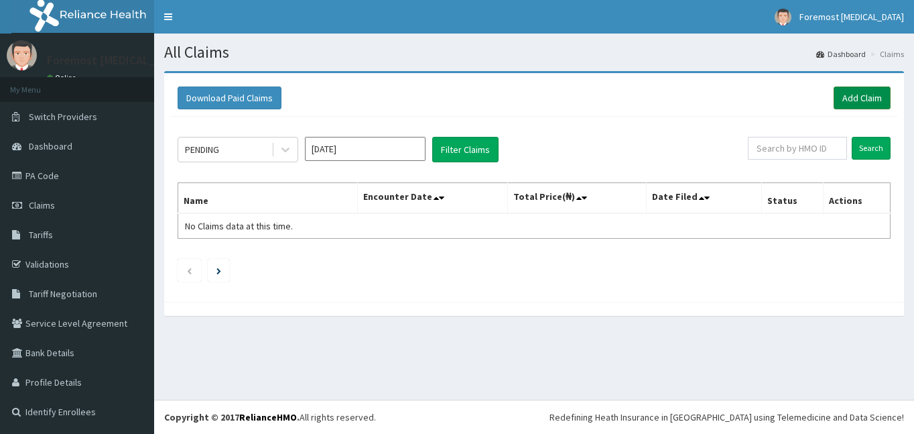
click at [852, 97] on link "Add Claim" at bounding box center [862, 97] width 57 height 23
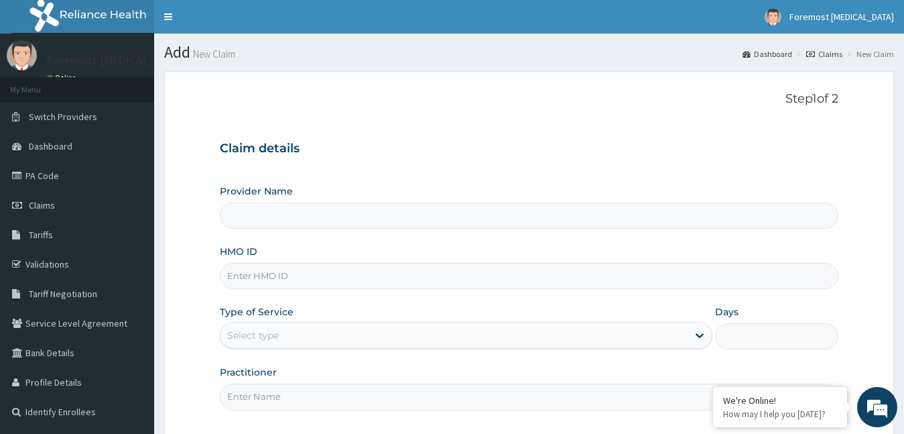
click at [277, 276] on input "HMO ID" at bounding box center [529, 276] width 619 height 26
type input "Foremost [MEDICAL_DATA]"
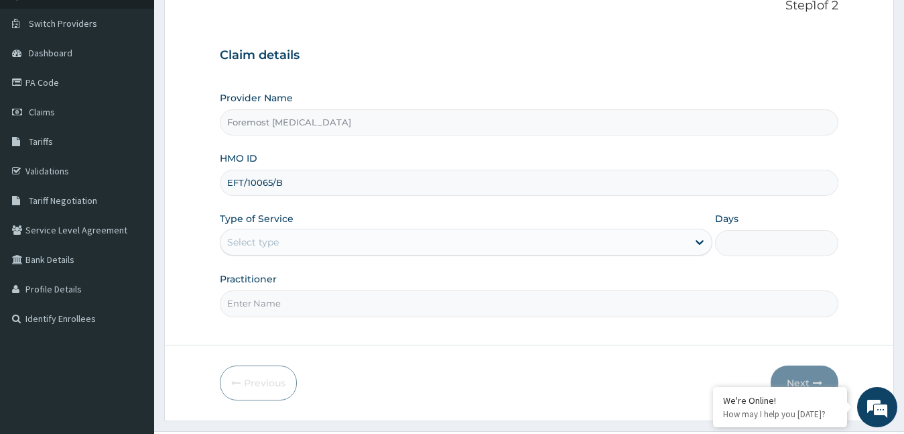
scroll to position [125, 0]
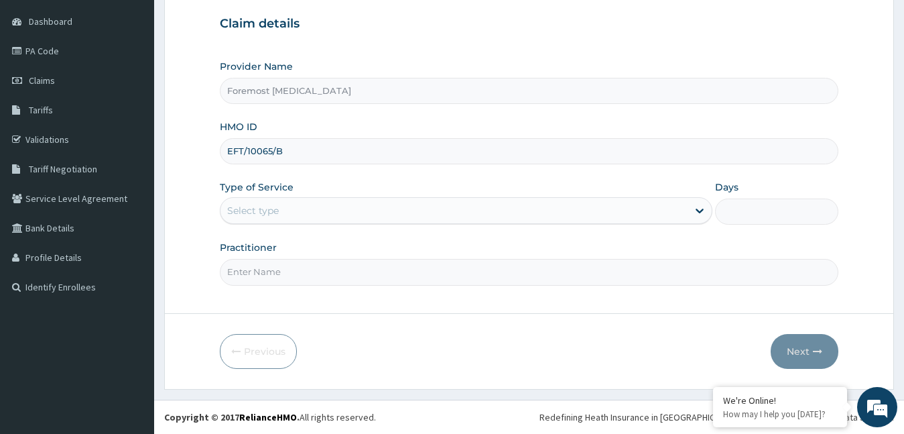
type input "EFT/10065/B"
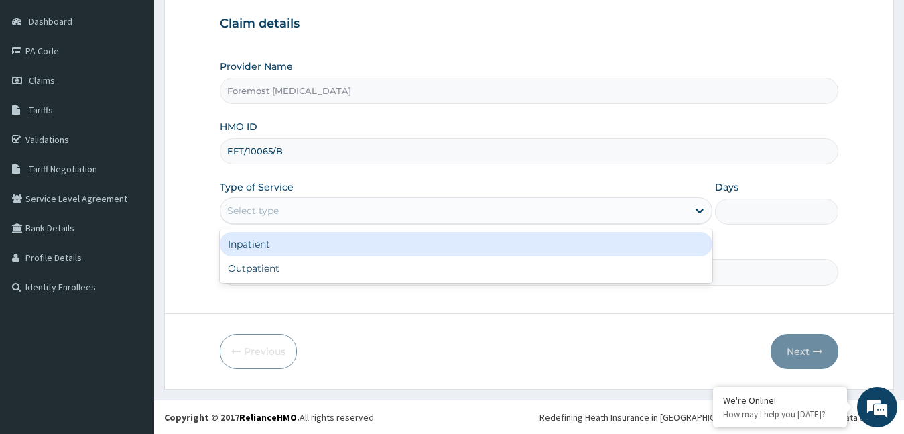
drag, startPoint x: 326, startPoint y: 207, endPoint x: 295, endPoint y: 268, distance: 68.4
click at [295, 224] on div "option Inpatient focused, 1 of 2. 2 results available. Use Up and Down to choos…" at bounding box center [466, 210] width 493 height 27
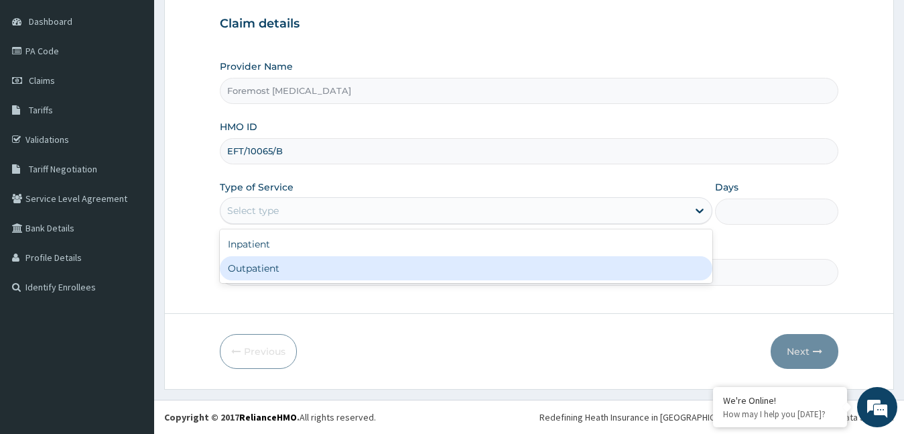
click at [295, 268] on div "Outpatient" at bounding box center [466, 268] width 493 height 24
type input "1"
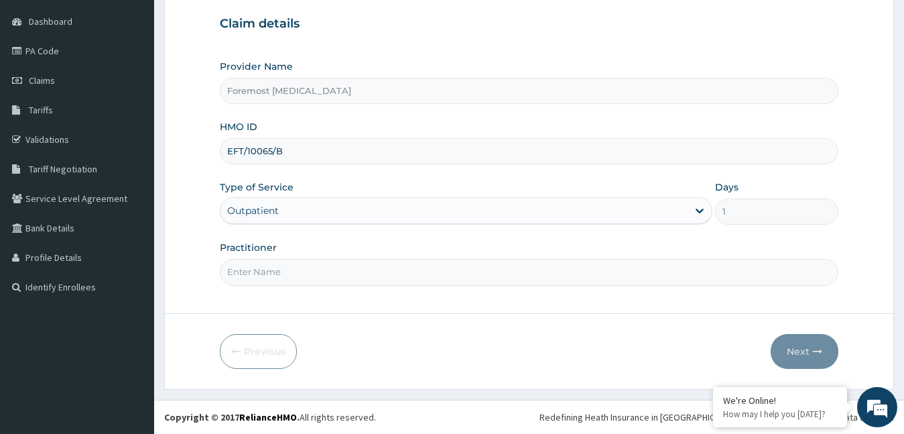
click at [295, 268] on input "Practitioner" at bounding box center [529, 272] width 619 height 26
type input "NULL"
click at [798, 357] on button "Next" at bounding box center [805, 351] width 68 height 35
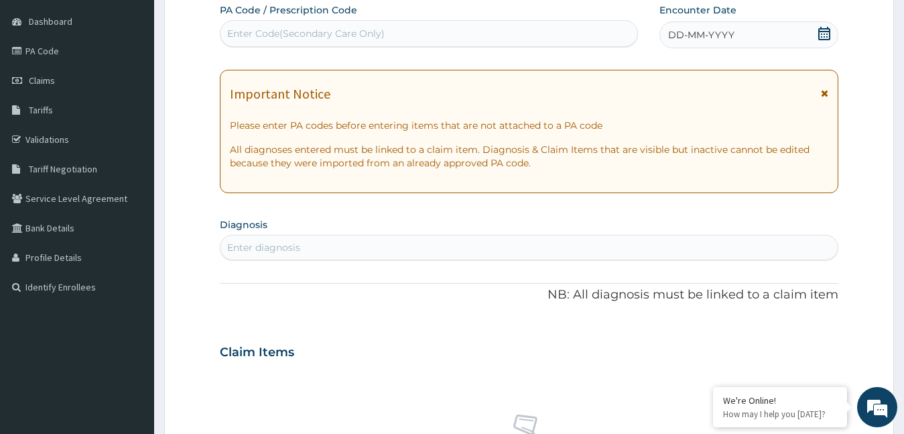
click at [696, 35] on span "DD-MM-YYYY" at bounding box center [701, 34] width 66 height 13
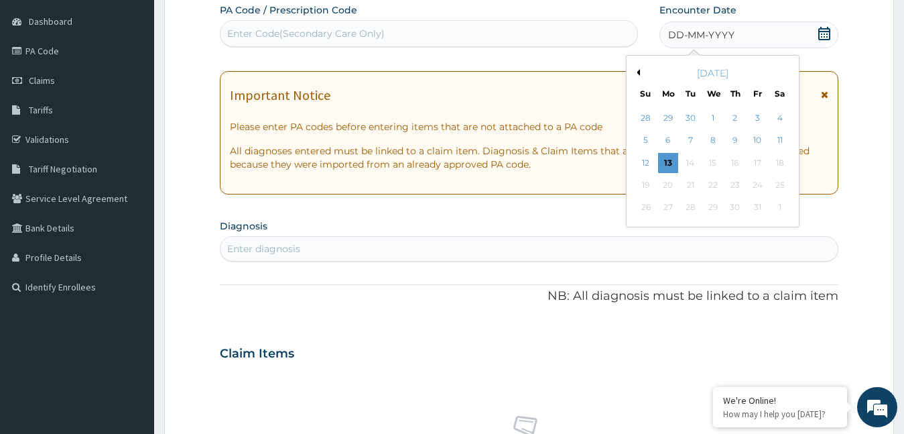
click at [638, 70] on button "Previous Month" at bounding box center [636, 72] width 7 height 7
click at [674, 119] on div "1" at bounding box center [668, 118] width 20 height 20
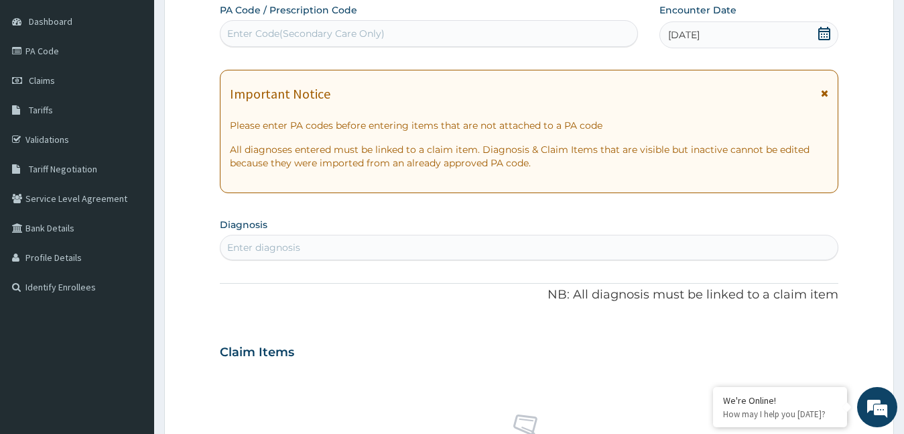
click at [400, 44] on div "Enter Code(Secondary Care Only)" at bounding box center [429, 33] width 417 height 21
paste input "PA/94D87E"
type input "PA/94D87E"
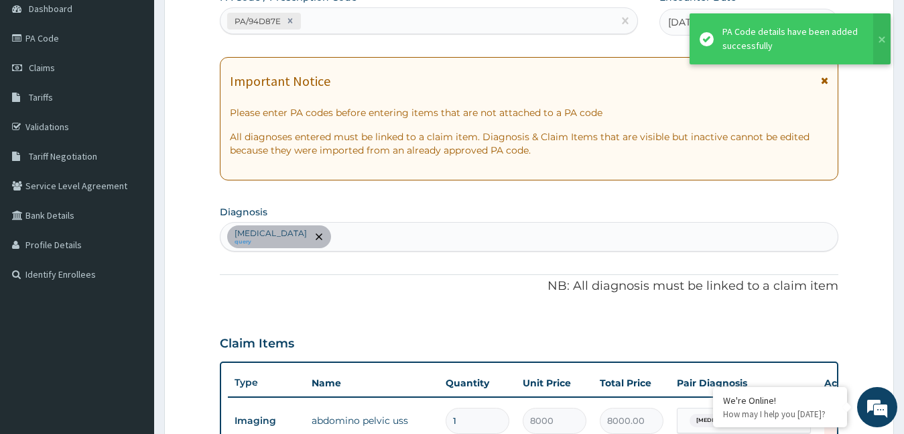
scroll to position [479, 0]
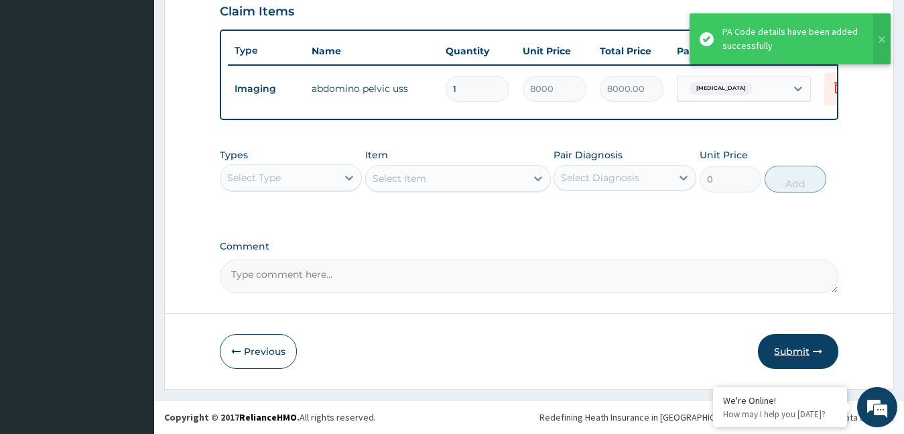
click at [778, 352] on button "Submit" at bounding box center [798, 351] width 80 height 35
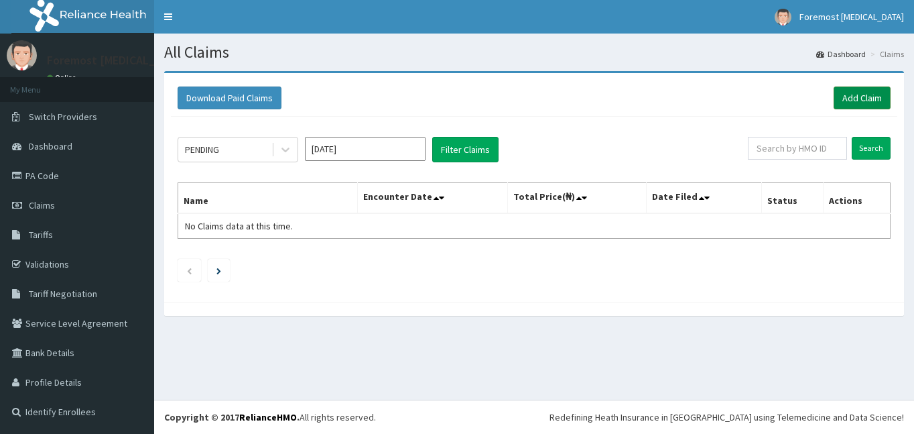
click at [860, 102] on link "Add Claim" at bounding box center [862, 97] width 57 height 23
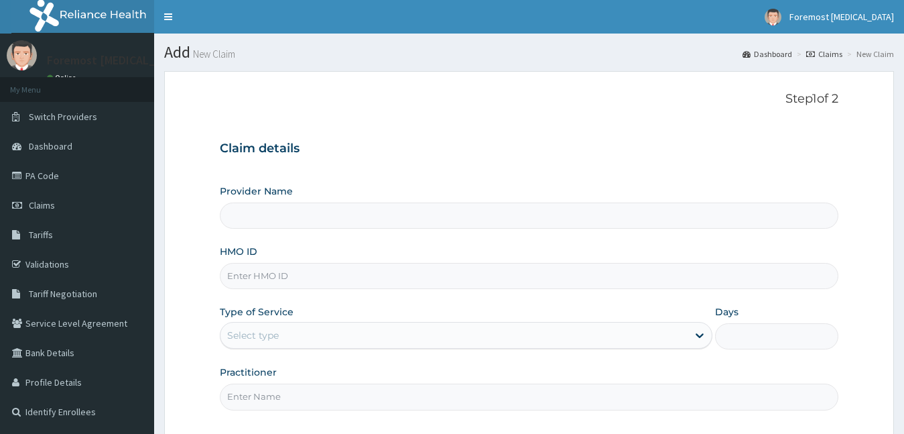
click at [282, 265] on input "HMO ID" at bounding box center [529, 276] width 619 height 26
type input "Foremost [MEDICAL_DATA]"
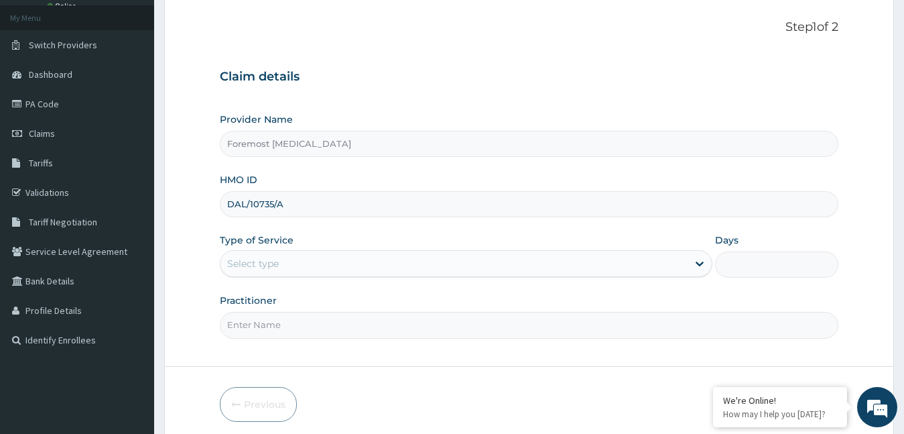
scroll to position [125, 0]
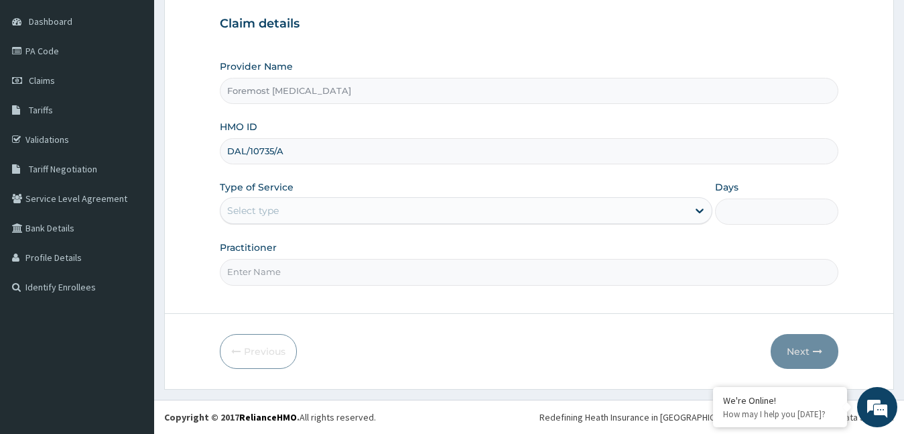
type input "DAL/10735/A"
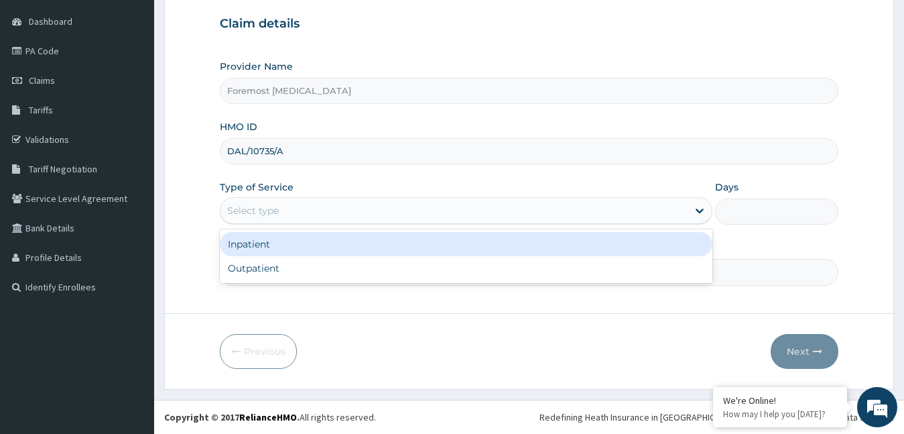
click at [281, 211] on div "Select type" at bounding box center [455, 210] width 468 height 21
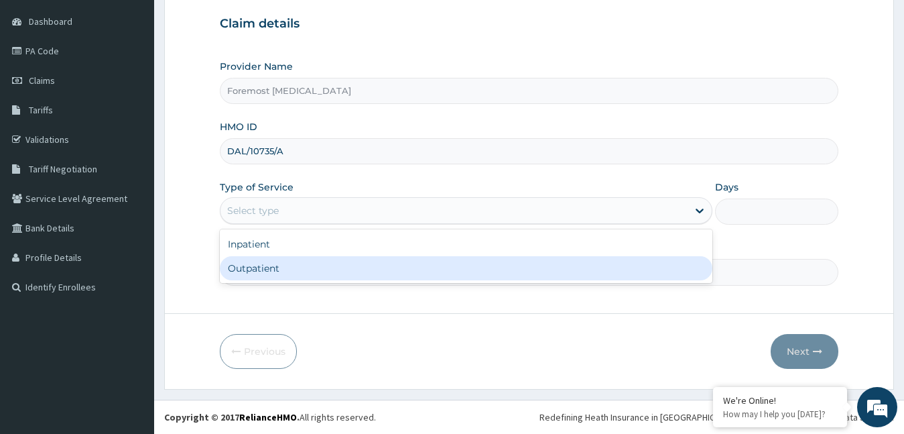
click at [280, 271] on div "Outpatient" at bounding box center [466, 268] width 493 height 24
type input "1"
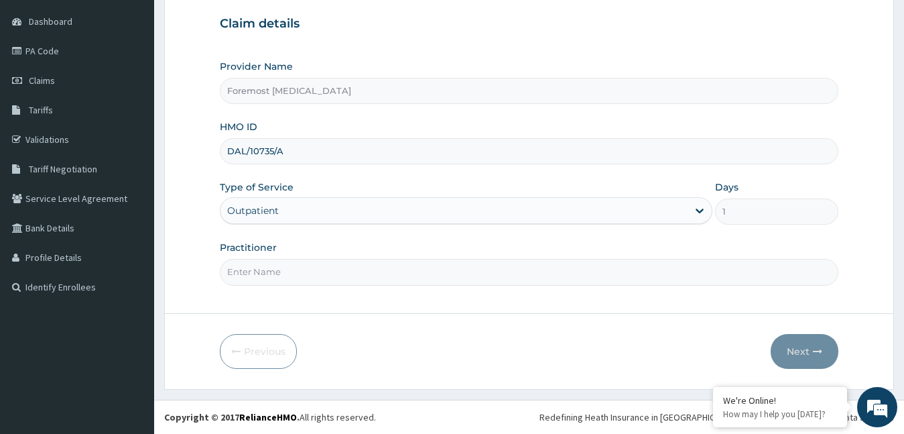
click at [280, 271] on input "Practitioner" at bounding box center [529, 272] width 619 height 26
type input "NULL"
click at [800, 351] on button "Next" at bounding box center [805, 351] width 68 height 35
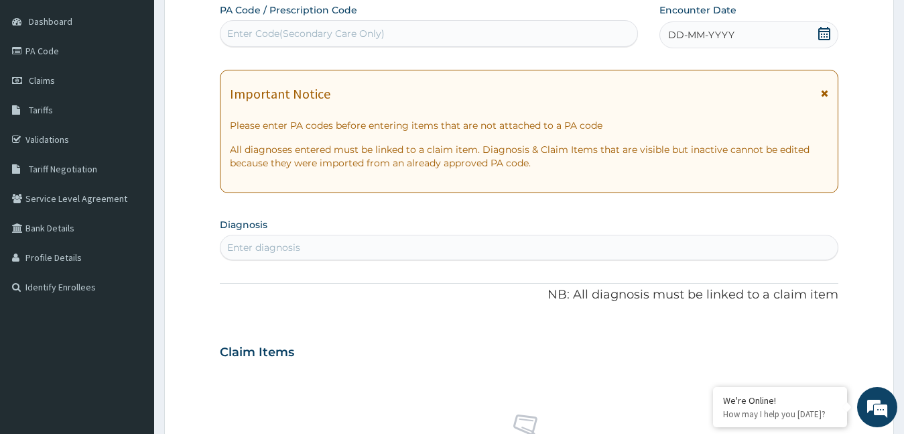
click at [684, 34] on span "DD-MM-YYYY" at bounding box center [701, 34] width 66 height 13
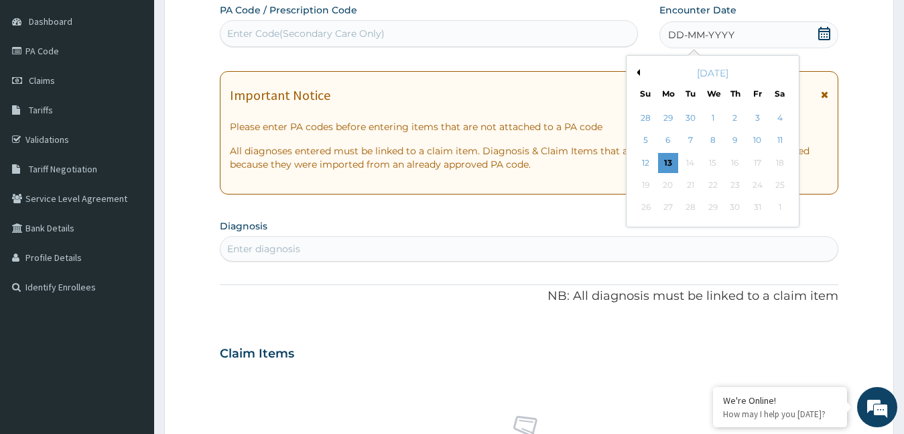
click at [639, 73] on button "Previous Month" at bounding box center [636, 72] width 7 height 7
click at [691, 117] on div "2" at bounding box center [690, 118] width 20 height 20
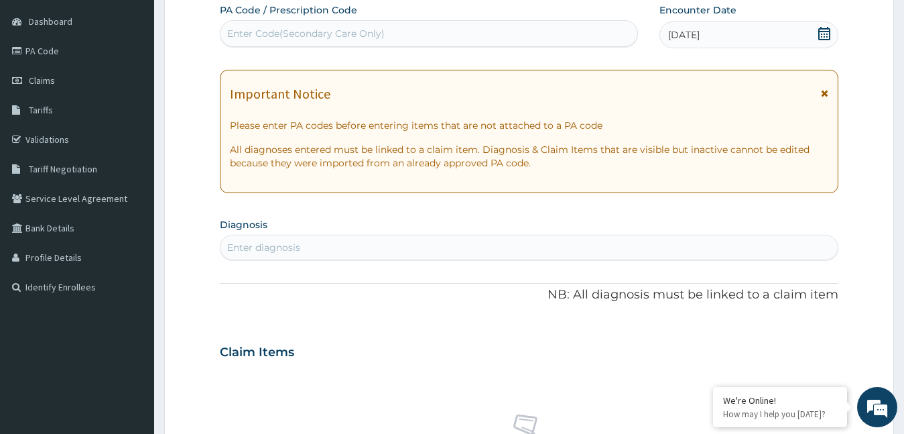
click at [349, 38] on div "Enter Code(Secondary Care Only)" at bounding box center [306, 33] width 158 height 13
type input "PA/FB58C1"
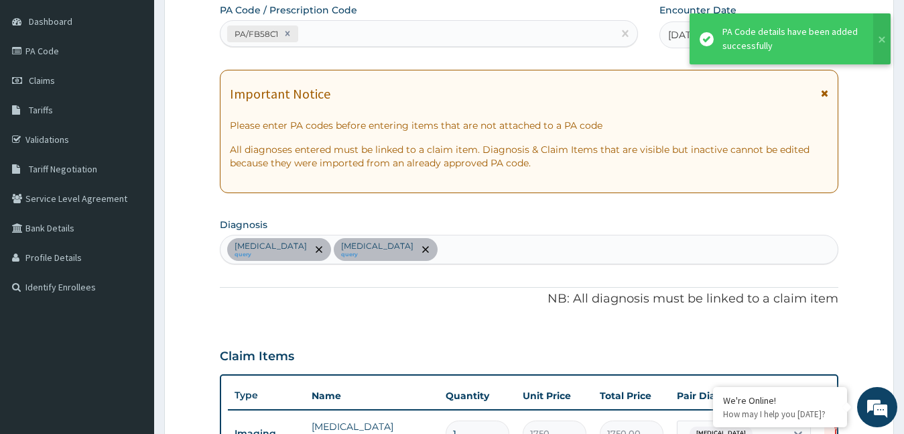
scroll to position [434, 0]
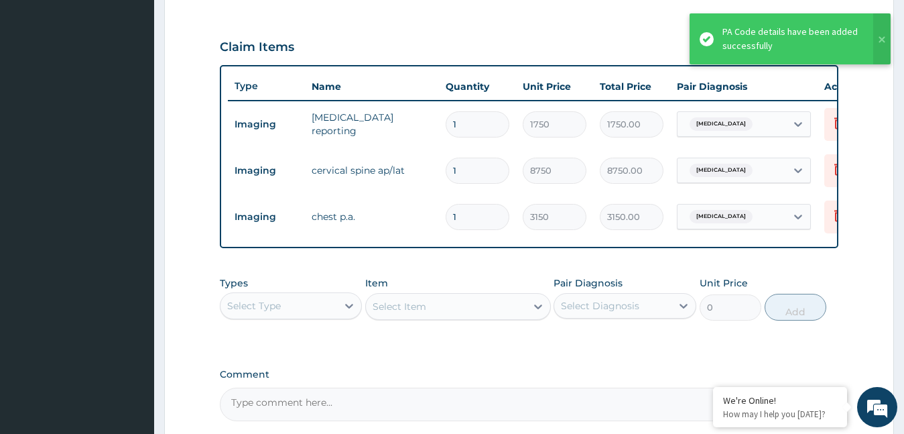
click at [823, 125] on td "Delete" at bounding box center [851, 124] width 67 height 46
click at [830, 131] on icon at bounding box center [838, 124] width 29 height 33
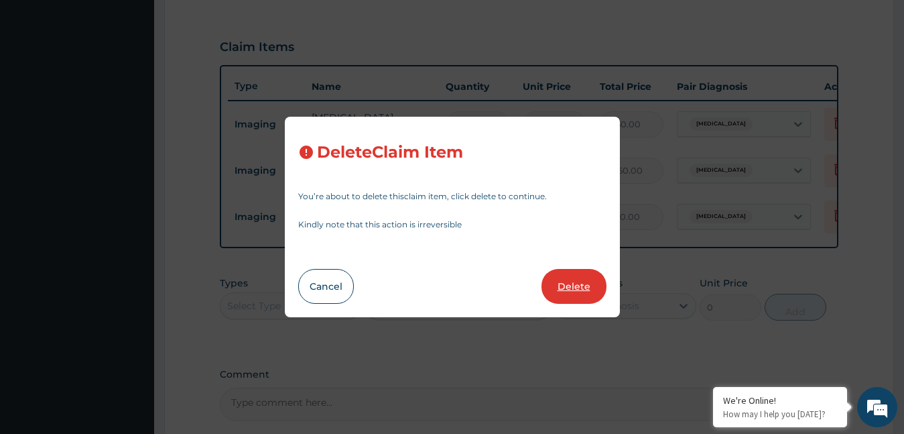
click at [588, 285] on button "Delete" at bounding box center [574, 286] width 65 height 35
type input "8750"
type input "8750.00"
type input "3150"
type input "3150.00"
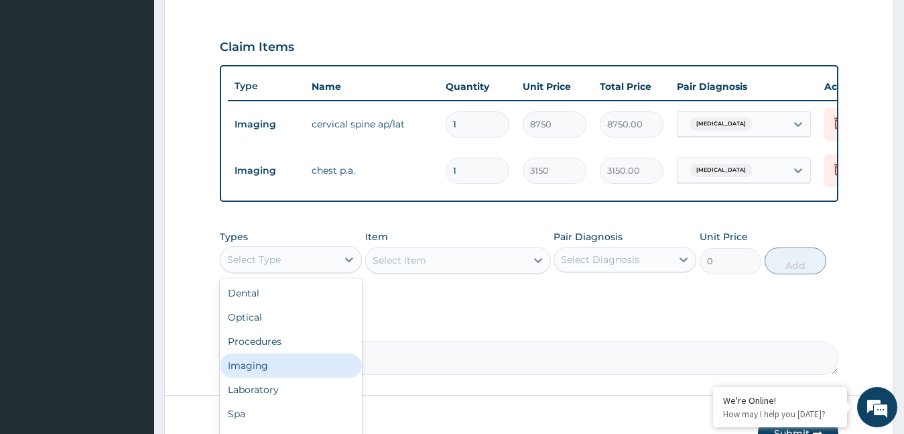
drag, startPoint x: 293, startPoint y: 271, endPoint x: 255, endPoint y: 383, distance: 118.3
click at [255, 273] on div "option Imaging focused, 4 of 10. 10 results available. Use Up and Down to choos…" at bounding box center [291, 259] width 143 height 27
click at [255, 377] on div "Imaging" at bounding box center [291, 365] width 143 height 24
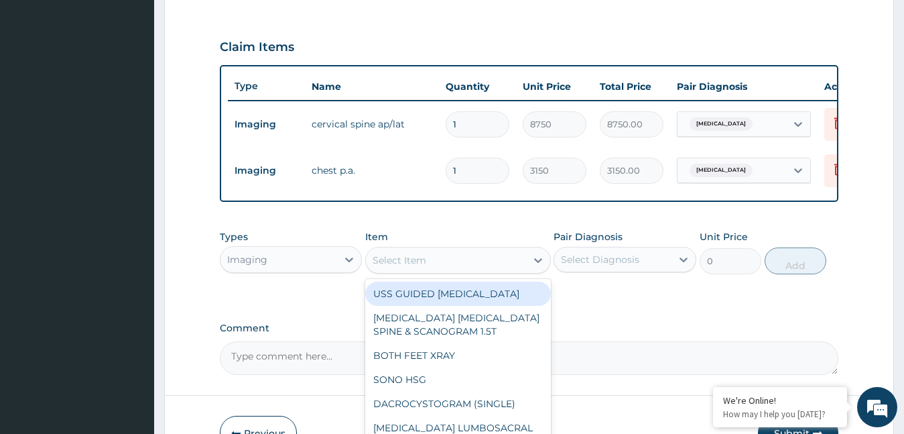
click at [519, 271] on div "Select Item" at bounding box center [446, 259] width 160 height 21
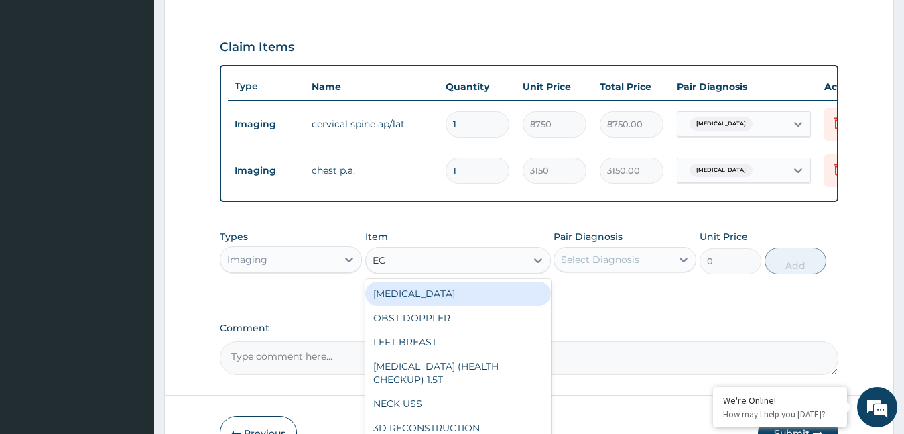
type input "ECG"
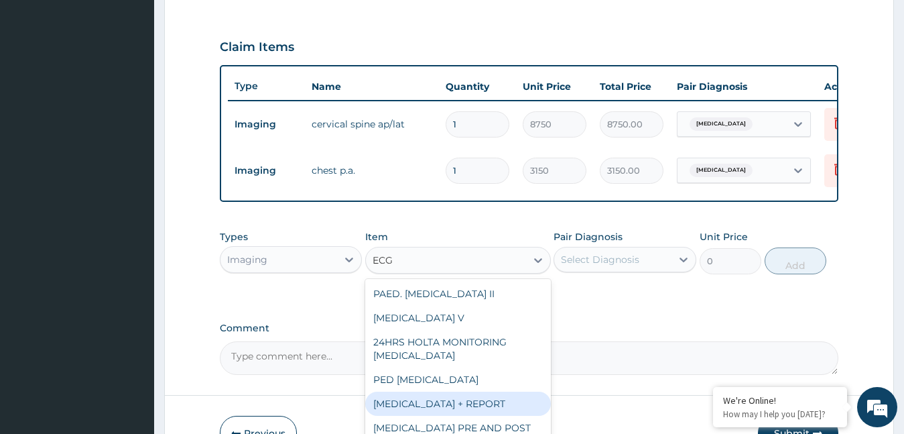
type input "6230"
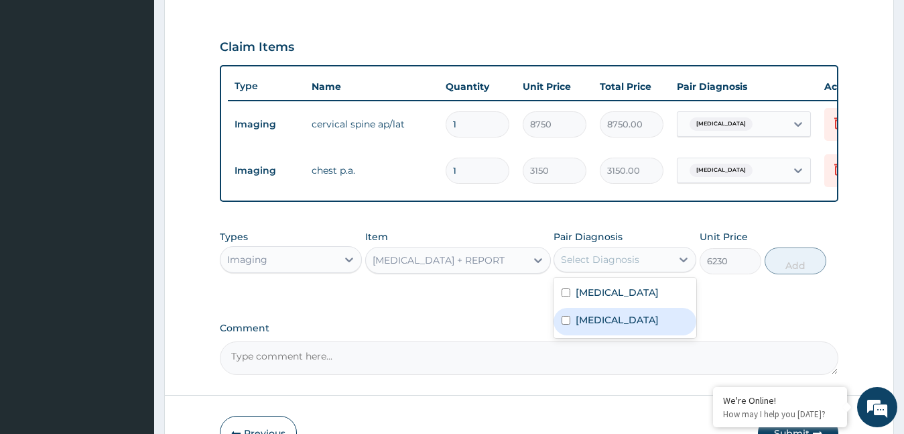
drag, startPoint x: 663, startPoint y: 263, endPoint x: 629, endPoint y: 308, distance: 56.0
click at [629, 272] on div "option Neck pain focused, 2 of 2. 2 results available. Use Up and Down to choos…" at bounding box center [625, 259] width 143 height 25
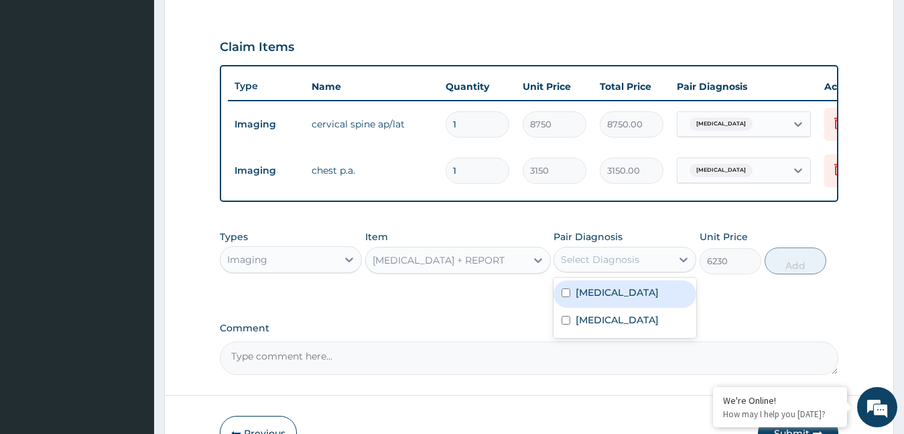
click at [629, 308] on div "Chest pain" at bounding box center [625, 293] width 143 height 27
checkbox input "true"
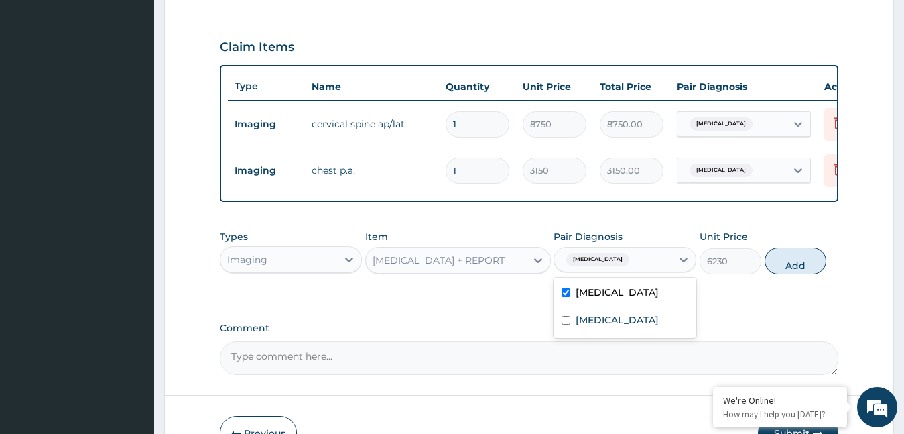
click at [794, 273] on button "Add" at bounding box center [796, 260] width 62 height 27
type input "0"
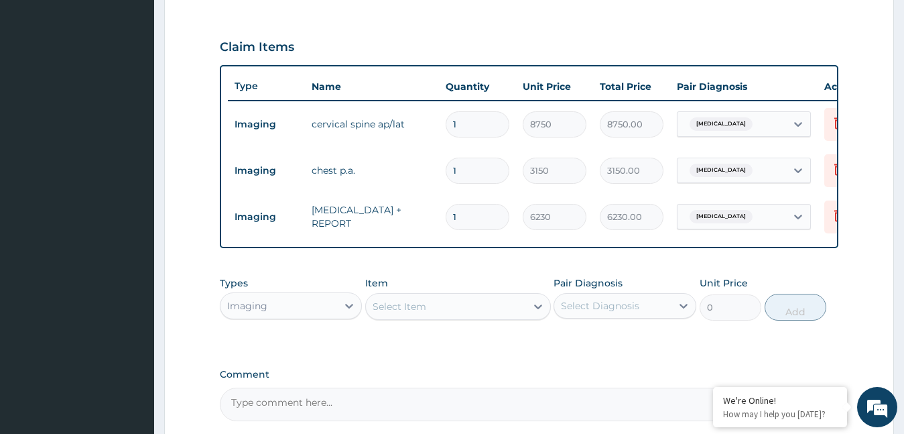
scroll to position [572, 0]
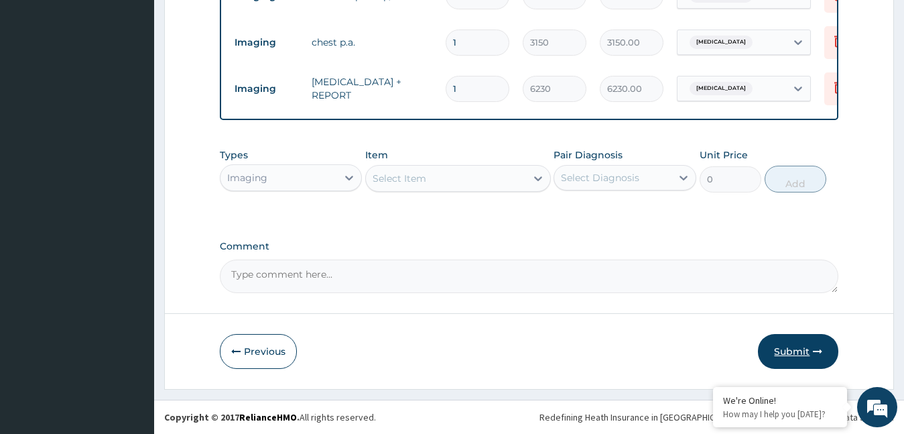
click at [772, 345] on button "Submit" at bounding box center [798, 351] width 80 height 35
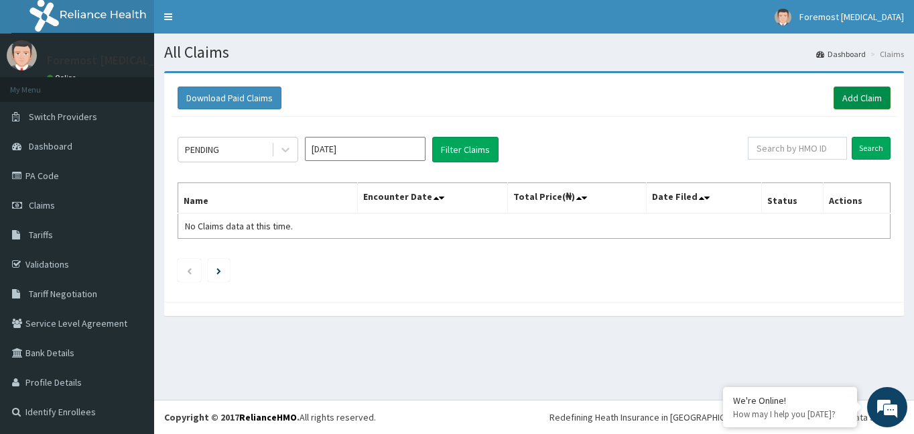
click at [846, 102] on link "Add Claim" at bounding box center [862, 97] width 57 height 23
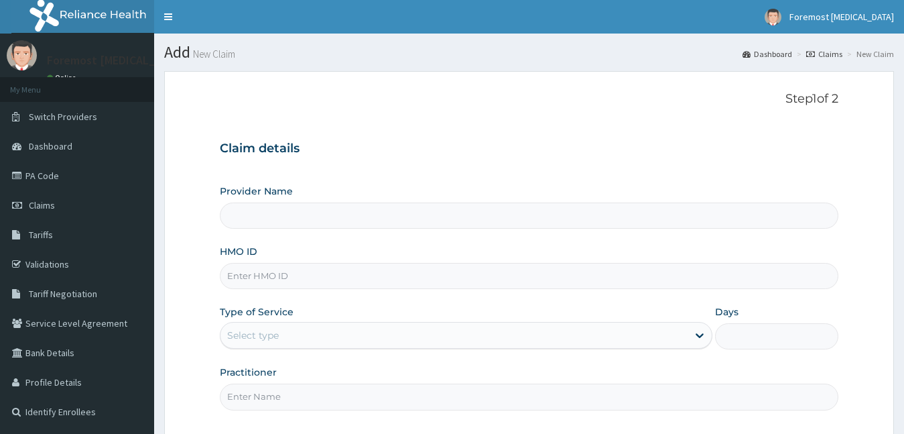
click at [292, 265] on input "HMO ID" at bounding box center [529, 276] width 619 height 26
type input "Foremost [MEDICAL_DATA]"
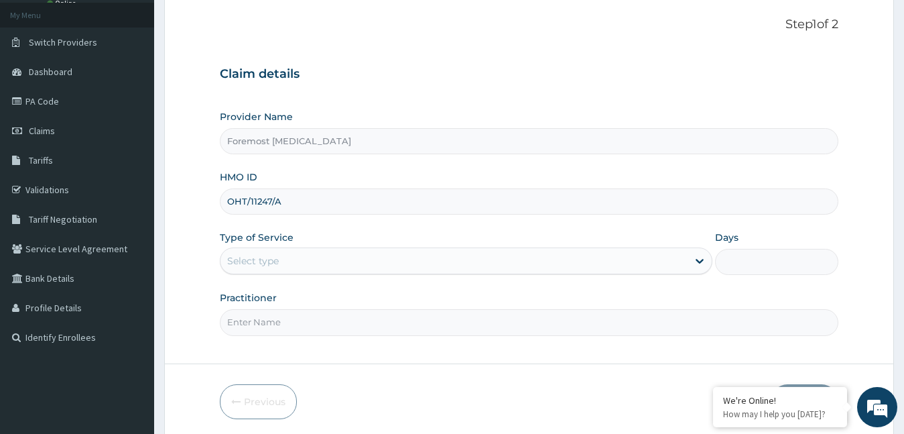
scroll to position [125, 0]
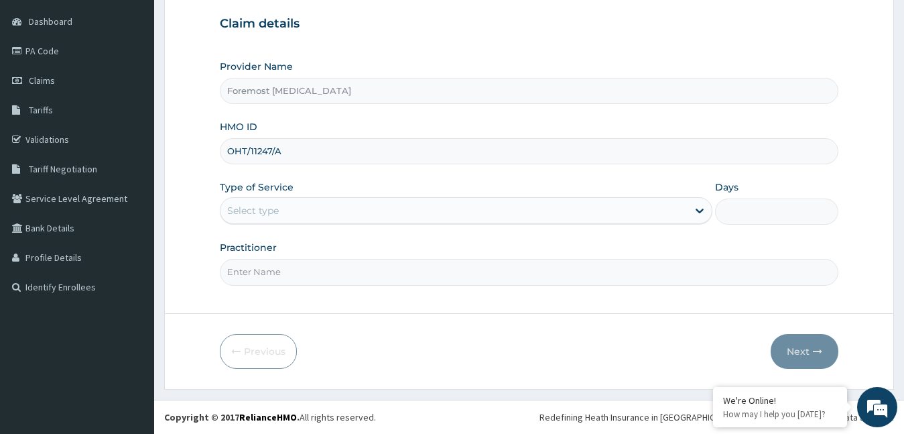
type input "OHT/11247/A"
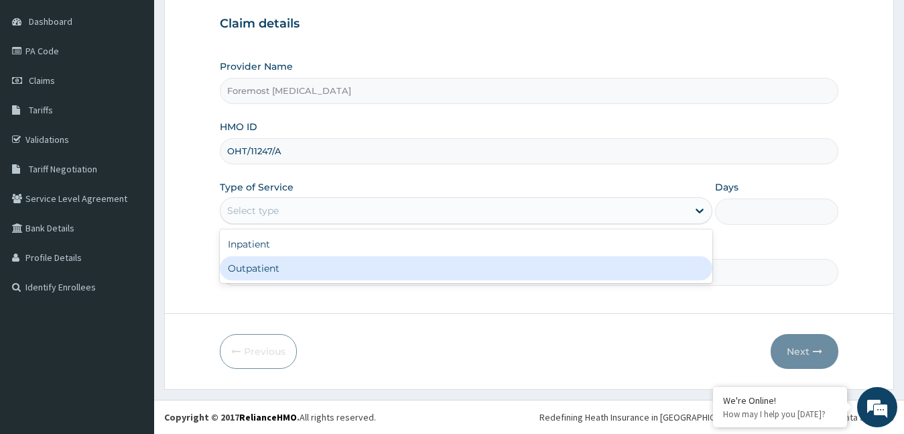
drag, startPoint x: 377, startPoint y: 214, endPoint x: 325, endPoint y: 278, distance: 82.5
click at [325, 224] on div "option Outpatient focused, 2 of 2. 2 results available. Use Up and Down to choo…" at bounding box center [466, 210] width 493 height 27
click at [325, 278] on div "Outpatient" at bounding box center [466, 268] width 493 height 24
type input "1"
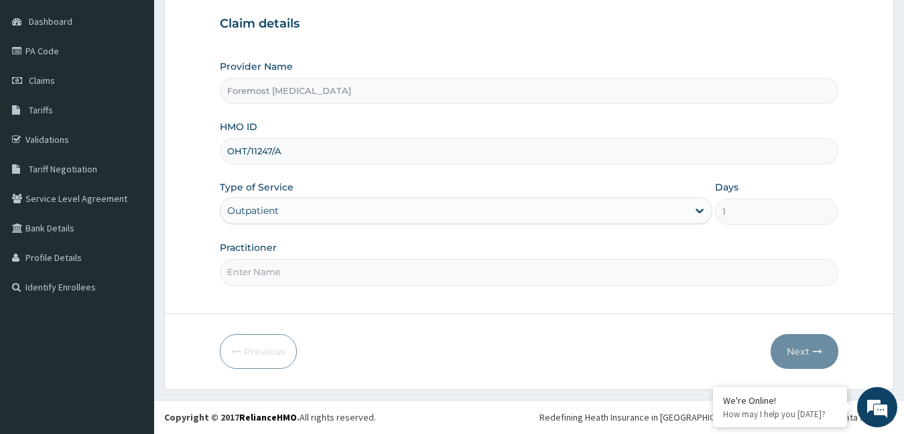
click at [325, 278] on input "Practitioner" at bounding box center [529, 272] width 619 height 26
type input "NULL"
click at [799, 347] on button "Next" at bounding box center [805, 351] width 68 height 35
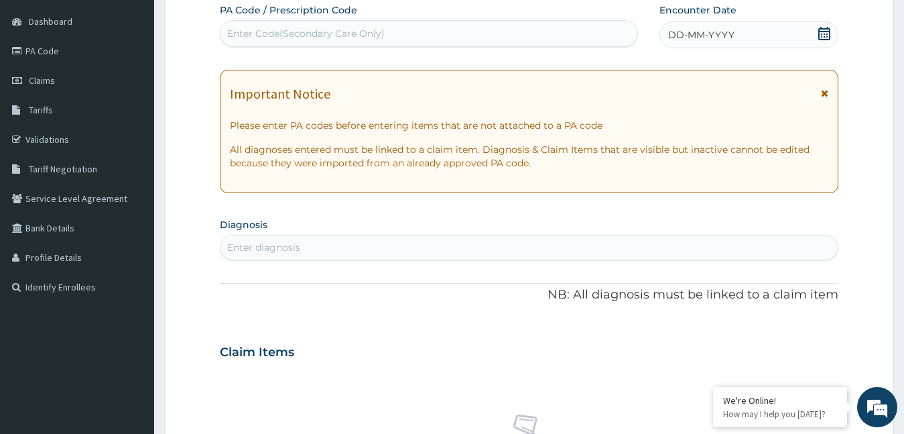
click at [691, 40] on span "DD-MM-YYYY" at bounding box center [701, 34] width 66 height 13
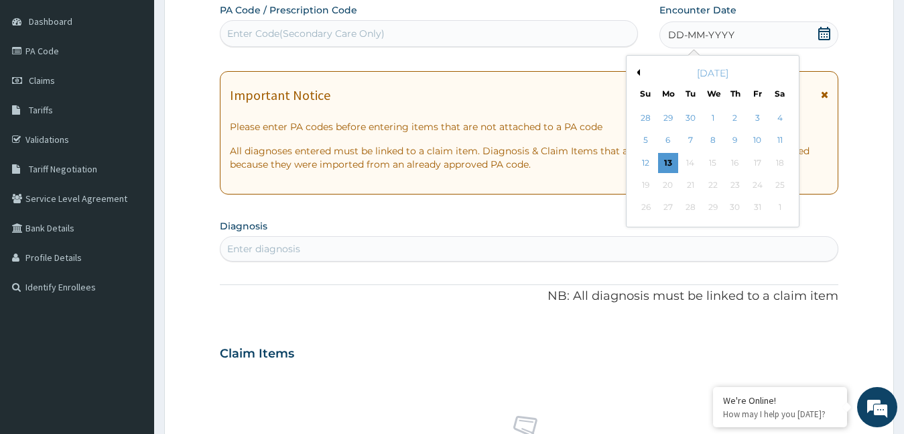
click at [636, 74] on button "Previous Month" at bounding box center [636, 72] width 7 height 7
click at [715, 113] on div "3" at bounding box center [713, 118] width 20 height 20
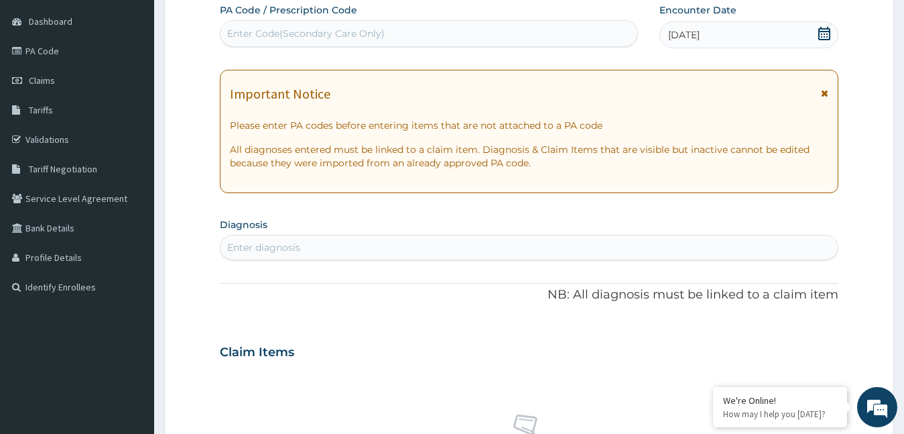
click at [353, 41] on div "Enter Code(Secondary Care Only)" at bounding box center [429, 33] width 417 height 21
type input "PA/41C33C"
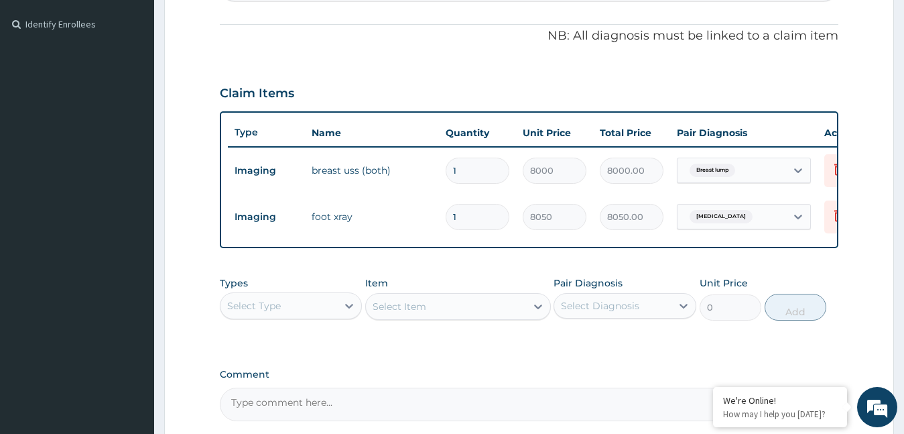
scroll to position [526, 0]
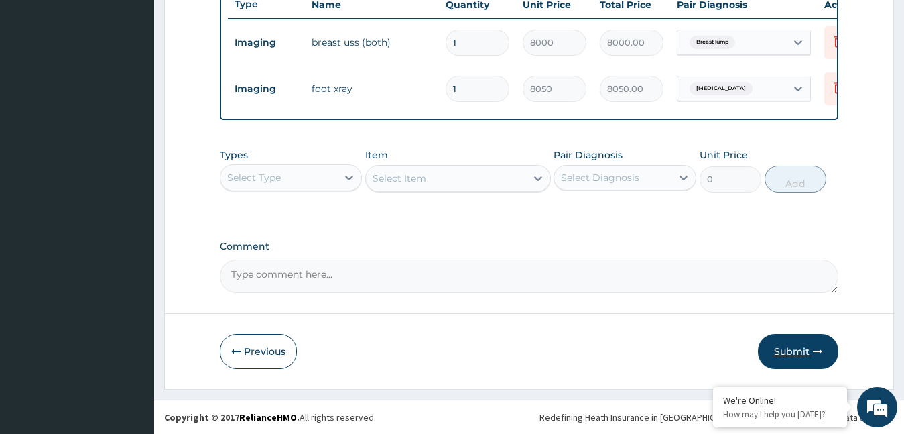
click at [794, 351] on button "Submit" at bounding box center [798, 351] width 80 height 35
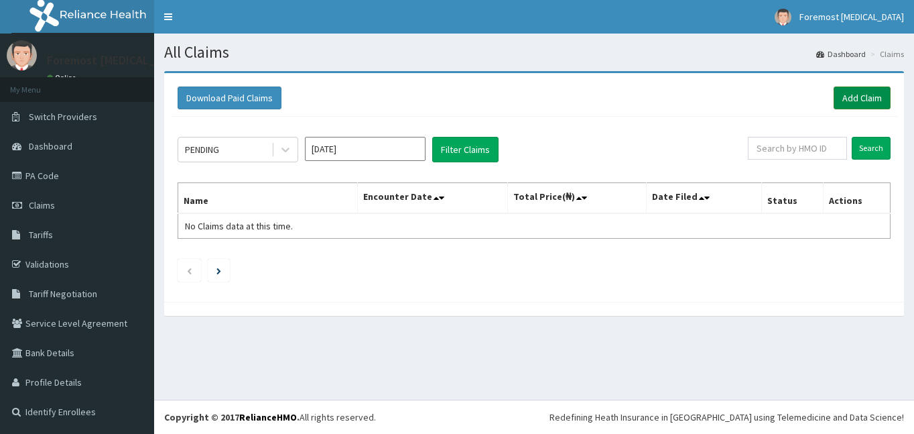
click at [861, 100] on link "Add Claim" at bounding box center [862, 97] width 57 height 23
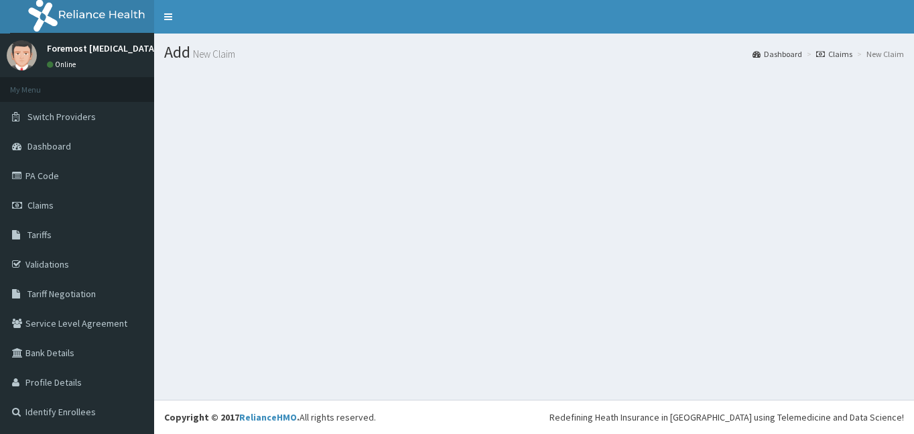
click at [377, 210] on section at bounding box center [534, 145] width 760 height 168
click at [564, 125] on section at bounding box center [534, 145] width 760 height 168
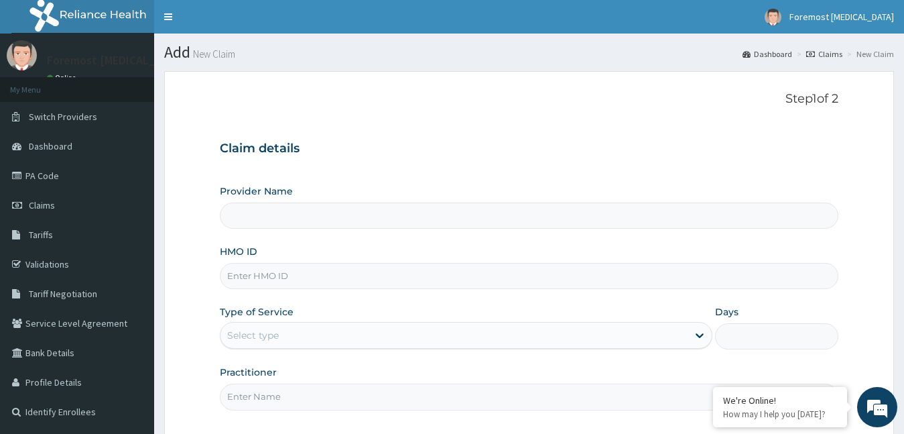
click at [288, 270] on input "HMO ID" at bounding box center [529, 276] width 619 height 26
type input "Foremost [MEDICAL_DATA]"
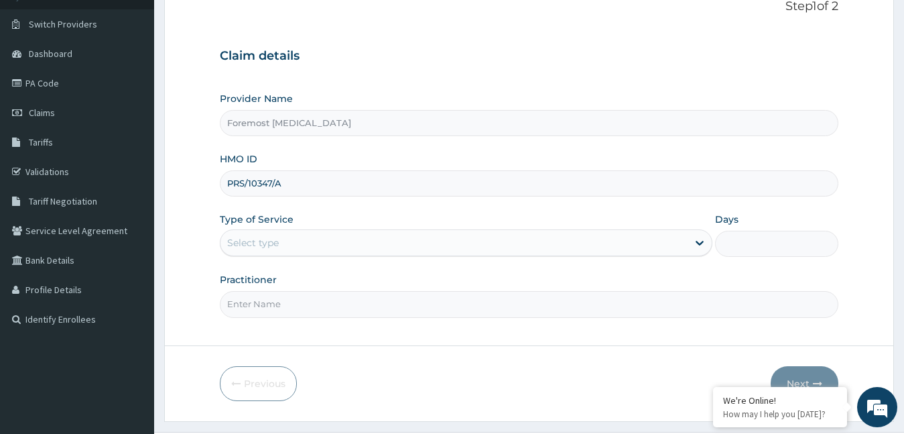
scroll to position [125, 0]
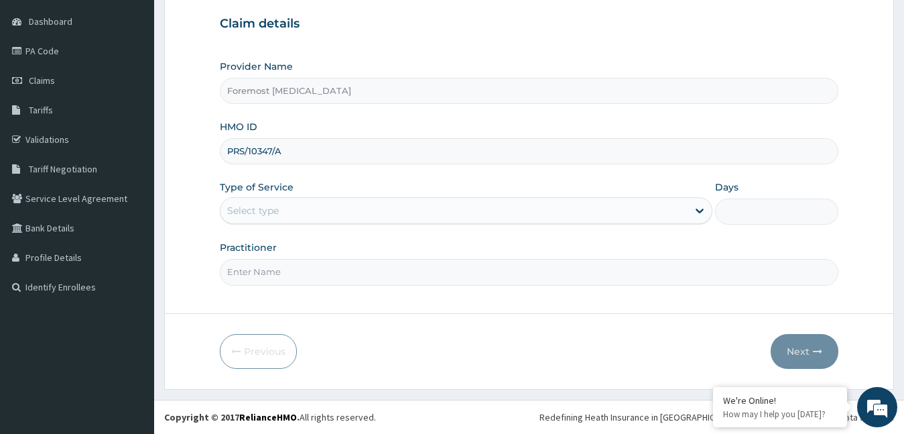
type input "PRS/10347/A"
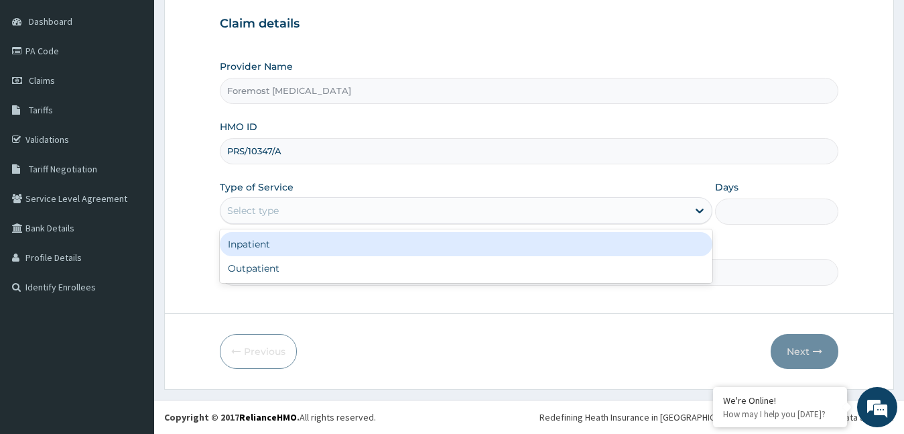
click at [313, 220] on div "Select type" at bounding box center [455, 210] width 468 height 21
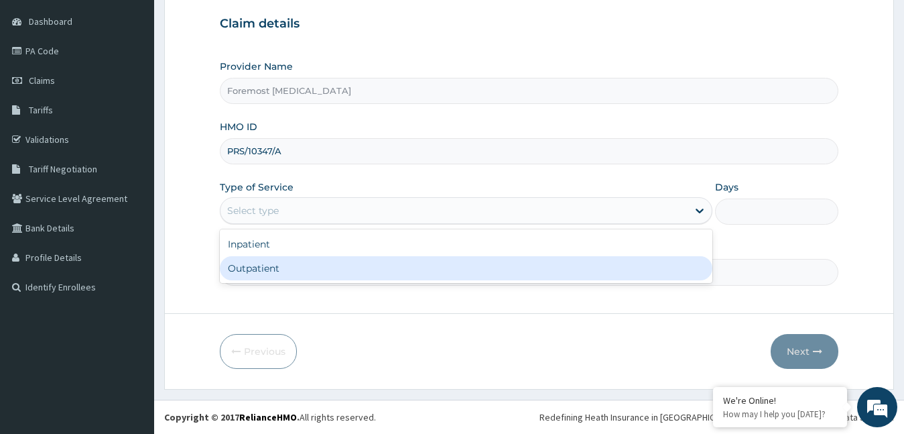
click at [298, 271] on div "Outpatient" at bounding box center [466, 268] width 493 height 24
type input "1"
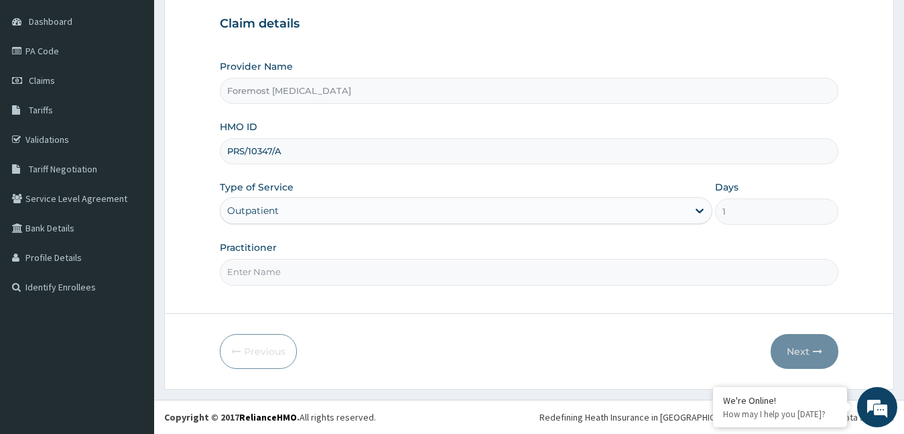
click at [298, 271] on input "Practitioner" at bounding box center [529, 272] width 619 height 26
type input "NULL"
click at [815, 350] on icon "button" at bounding box center [817, 351] width 9 height 9
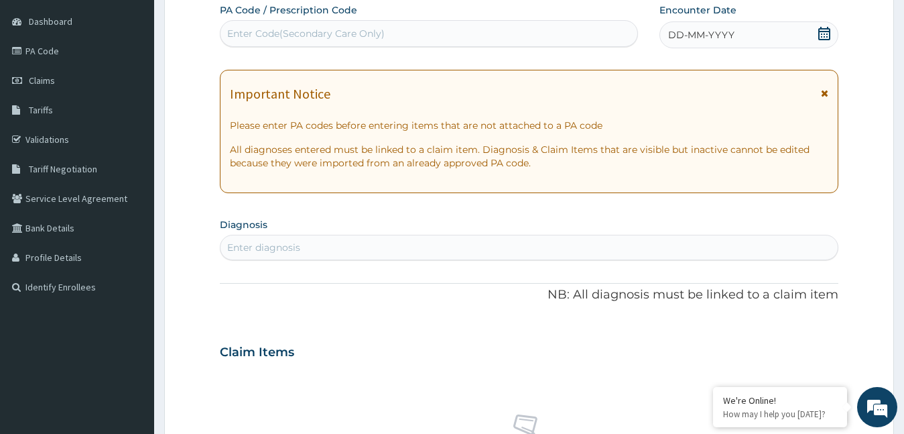
click at [707, 33] on span "DD-MM-YYYY" at bounding box center [701, 34] width 66 height 13
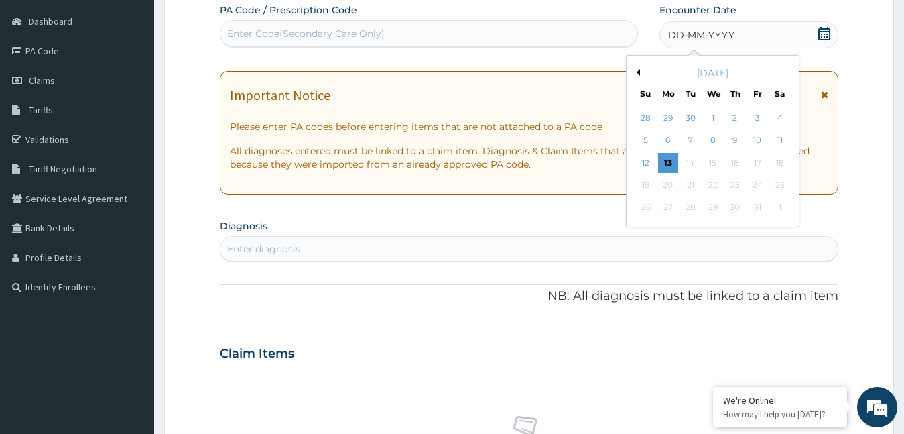
click at [638, 72] on button "Previous Month" at bounding box center [636, 72] width 7 height 7
click at [715, 113] on div "3" at bounding box center [713, 118] width 20 height 20
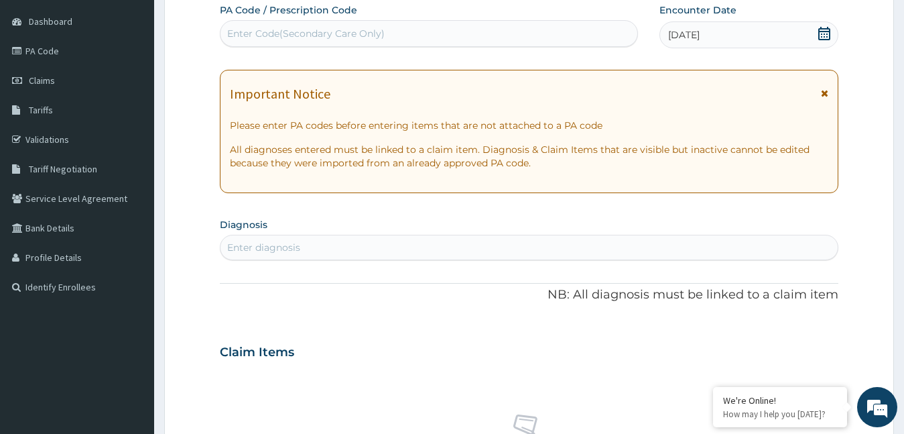
click at [306, 34] on div "Enter Code(Secondary Care Only)" at bounding box center [306, 33] width 158 height 13
type input "PA/F16A46"
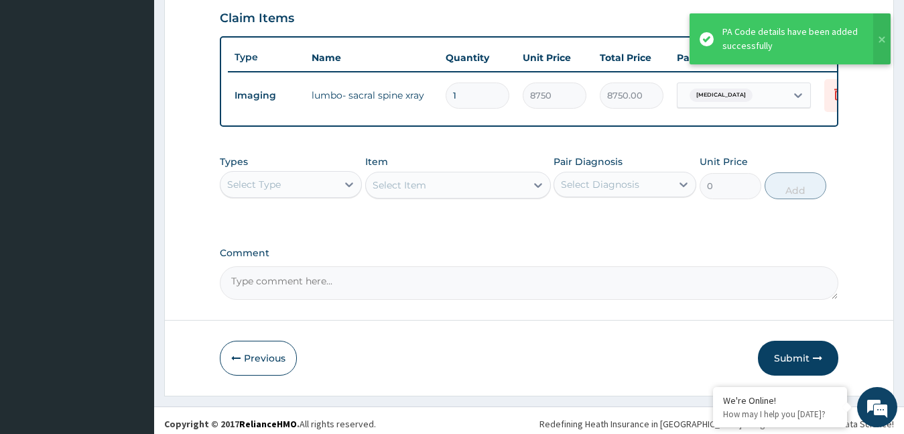
scroll to position [479, 0]
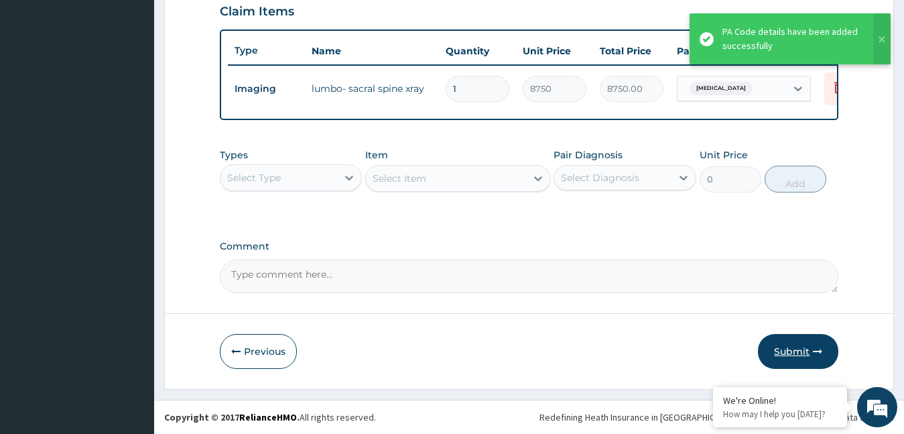
click at [785, 352] on button "Submit" at bounding box center [798, 351] width 80 height 35
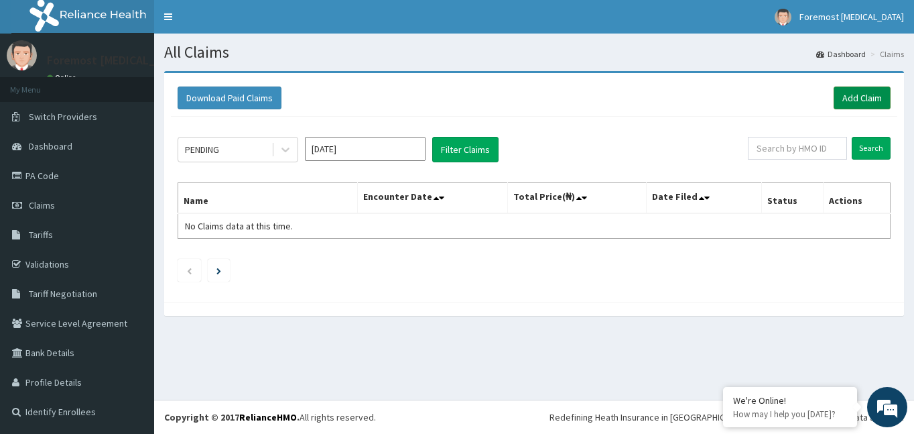
click at [849, 95] on link "Add Claim" at bounding box center [862, 97] width 57 height 23
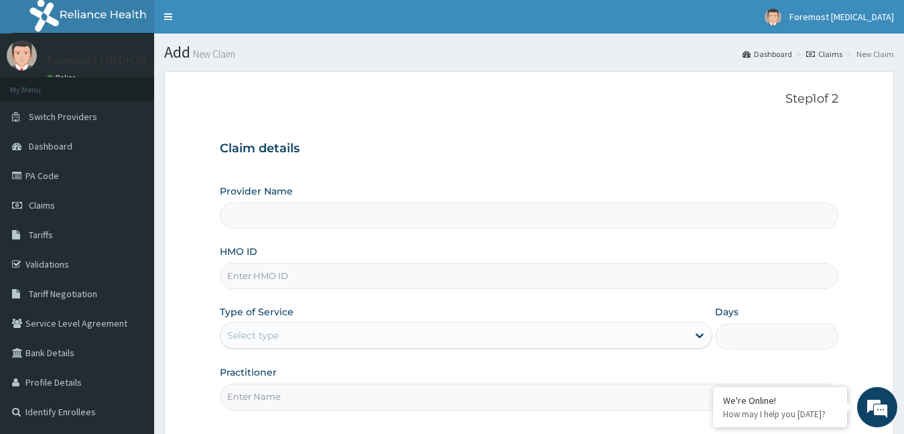
click at [256, 275] on input "HMO ID" at bounding box center [529, 276] width 619 height 26
type input "Foremost [MEDICAL_DATA]"
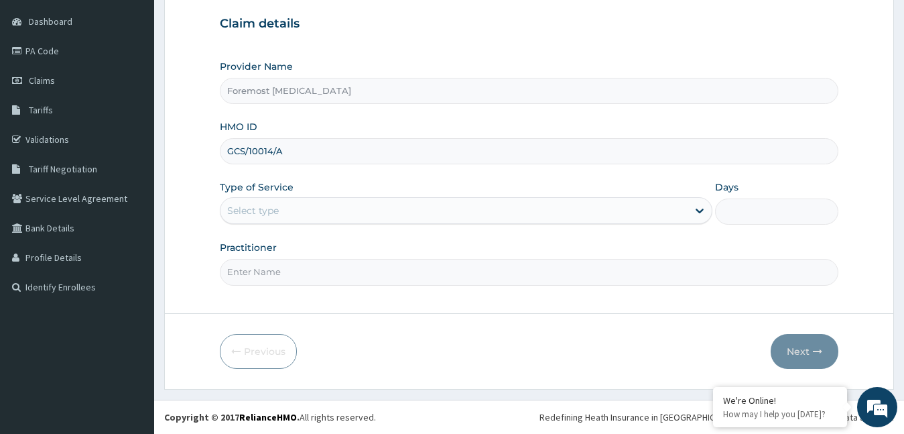
type input "GCS/10014/A"
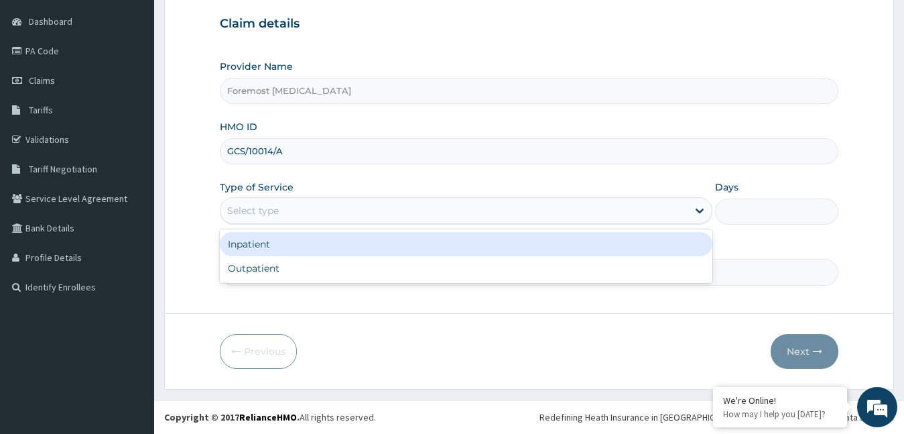
drag, startPoint x: 379, startPoint y: 205, endPoint x: 320, endPoint y: 257, distance: 78.8
click at [320, 224] on div "option Inpatient focused, 1 of 2. 2 results available. Use Up and Down to choos…" at bounding box center [466, 210] width 493 height 27
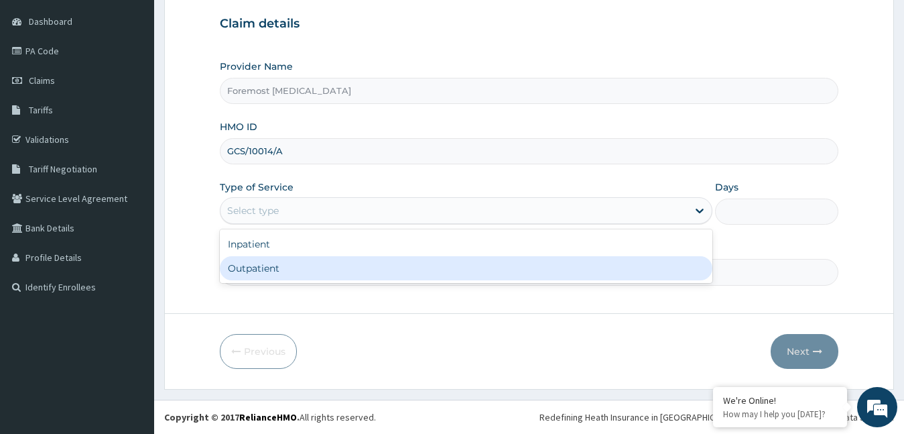
click at [304, 265] on div "Outpatient" at bounding box center [466, 268] width 493 height 24
type input "1"
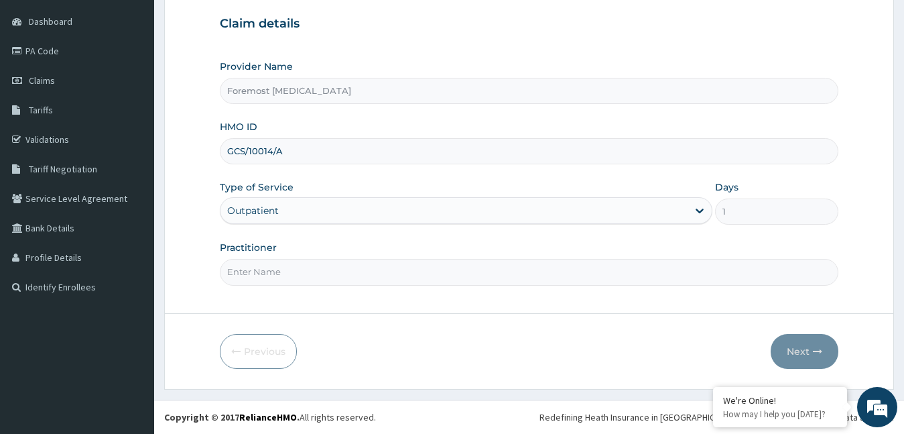
click at [280, 265] on input "Practitioner" at bounding box center [529, 272] width 619 height 26
type input "NULL"
click at [799, 351] on button "Next" at bounding box center [805, 351] width 68 height 35
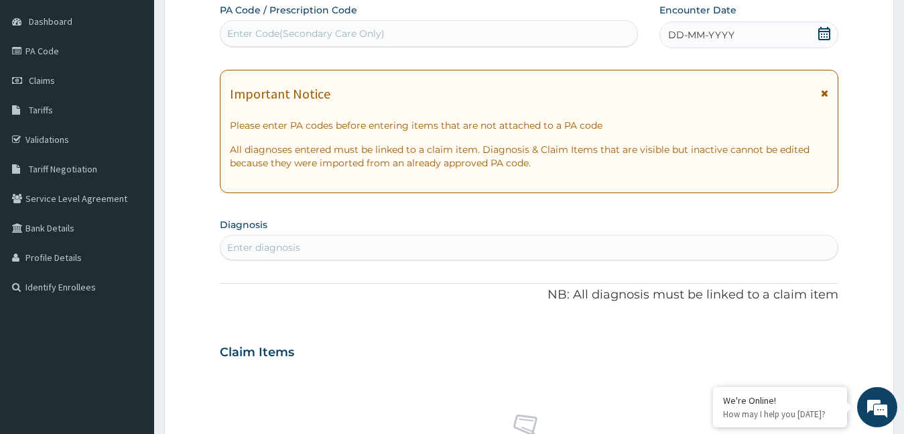
click at [711, 36] on span "DD-MM-YYYY" at bounding box center [701, 34] width 66 height 13
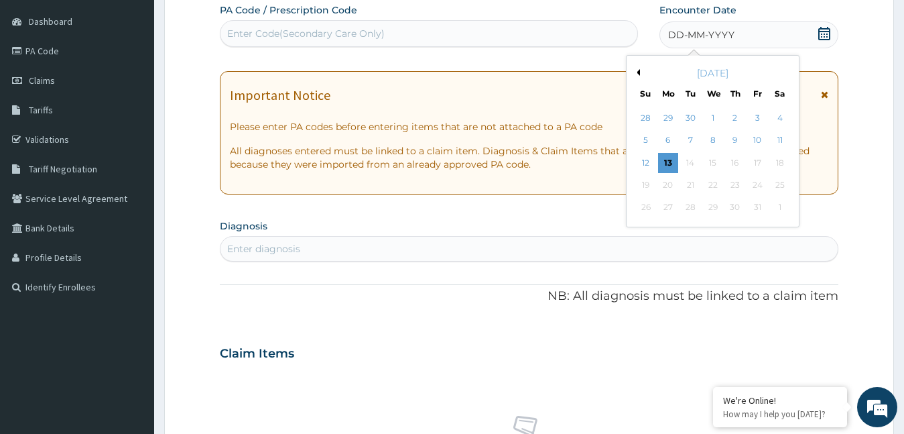
click at [638, 68] on div "[DATE]" at bounding box center [713, 72] width 162 height 13
click at [637, 78] on div "[DATE]" at bounding box center [713, 72] width 162 height 13
click at [637, 70] on button "Previous Month" at bounding box center [636, 72] width 7 height 7
click at [707, 113] on div "3" at bounding box center [713, 118] width 20 height 20
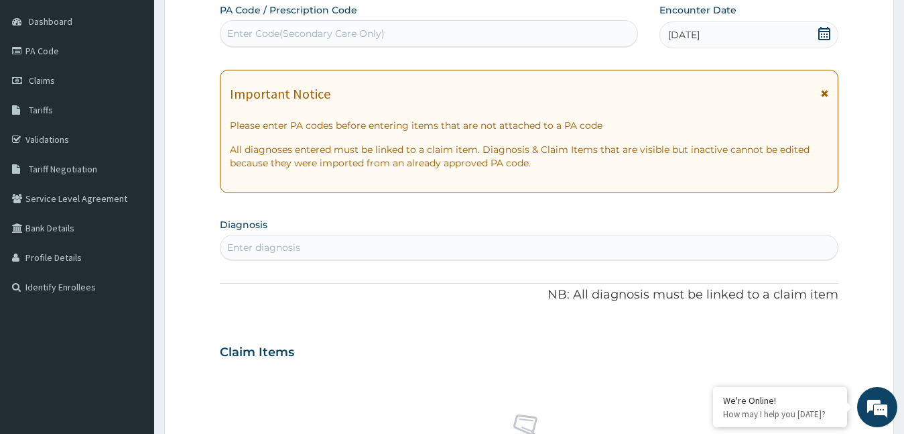
click at [316, 43] on div "Enter Code(Secondary Care Only)" at bounding box center [429, 33] width 417 height 21
type input "PA/4D0ABE"
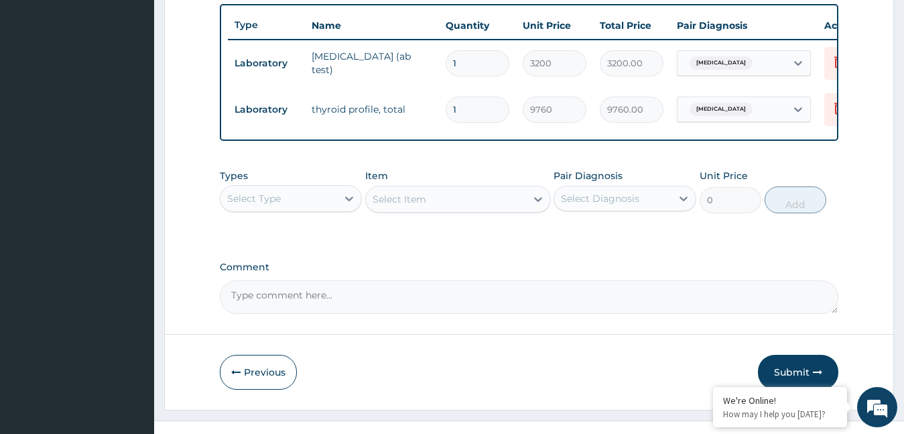
scroll to position [526, 0]
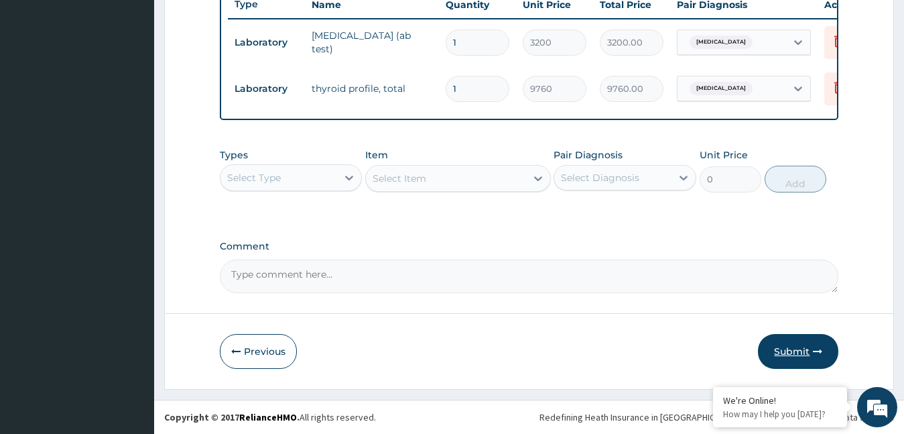
click at [798, 348] on button "Submit" at bounding box center [798, 351] width 80 height 35
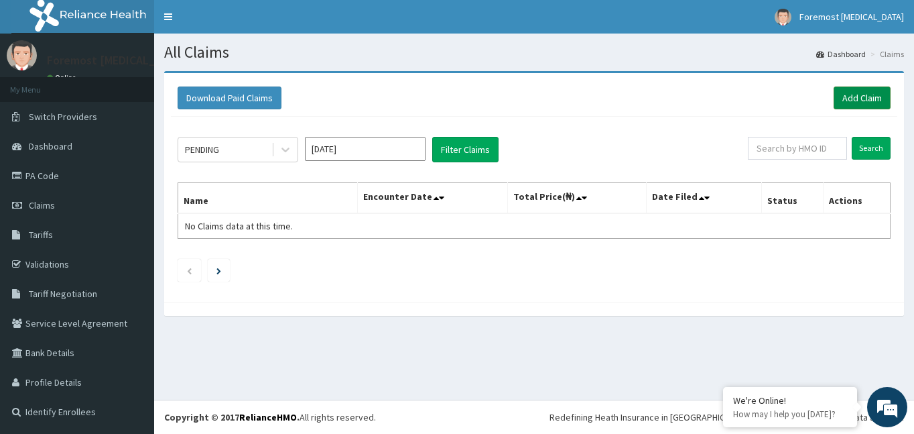
click at [846, 95] on link "Add Claim" at bounding box center [862, 97] width 57 height 23
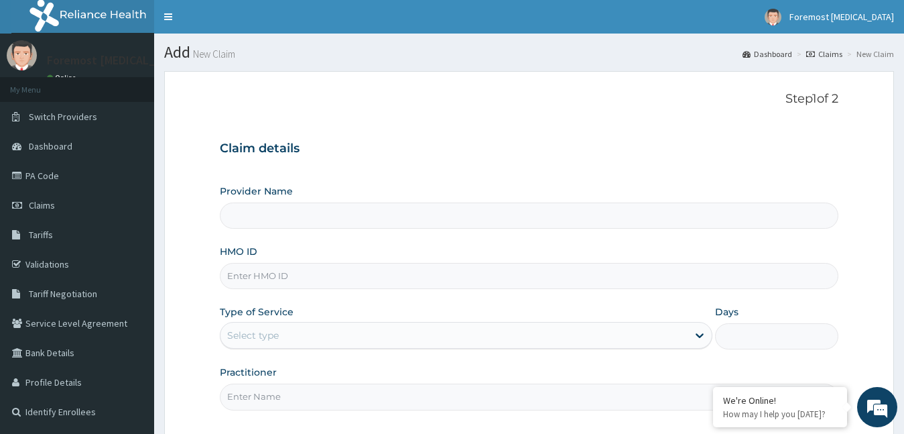
click at [274, 284] on input "HMO ID" at bounding box center [529, 276] width 619 height 26
type input "Foremost [MEDICAL_DATA]"
type input "V"
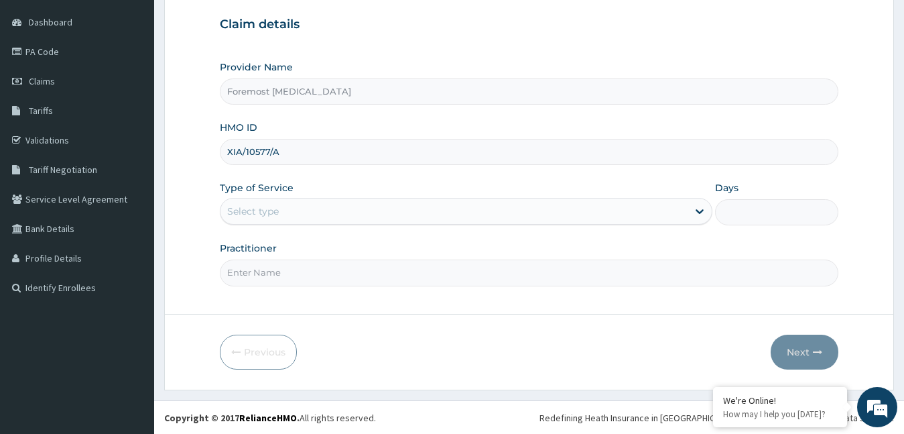
scroll to position [125, 0]
type input "XIA/10577/A"
click at [359, 215] on div "Select type" at bounding box center [455, 210] width 468 height 21
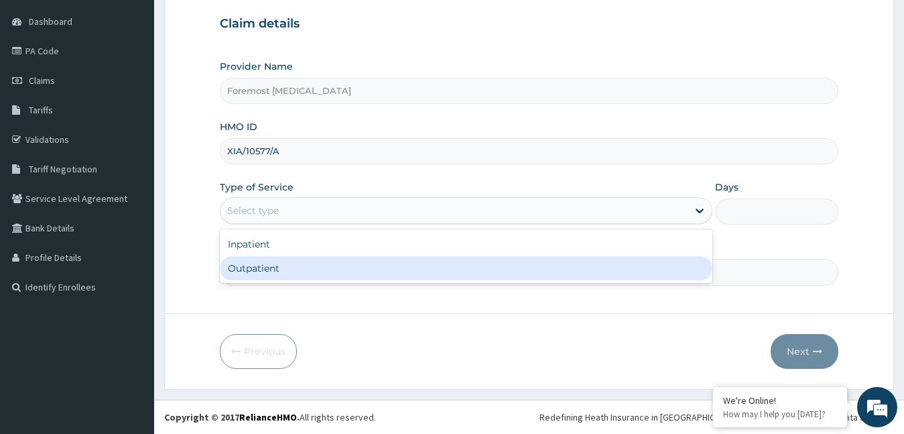
click at [303, 272] on div "Outpatient" at bounding box center [466, 268] width 493 height 24
type input "1"
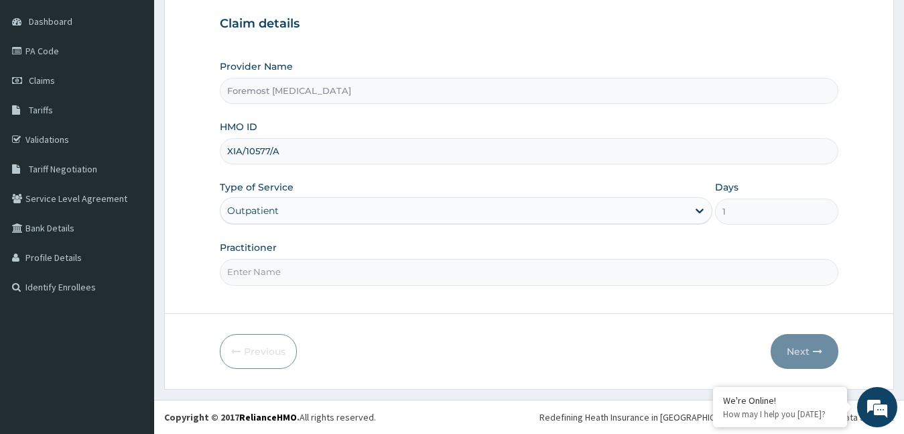
click at [303, 272] on input "Practitioner" at bounding box center [529, 272] width 619 height 26
type input "NULL"
click at [789, 361] on button "Next" at bounding box center [805, 351] width 68 height 35
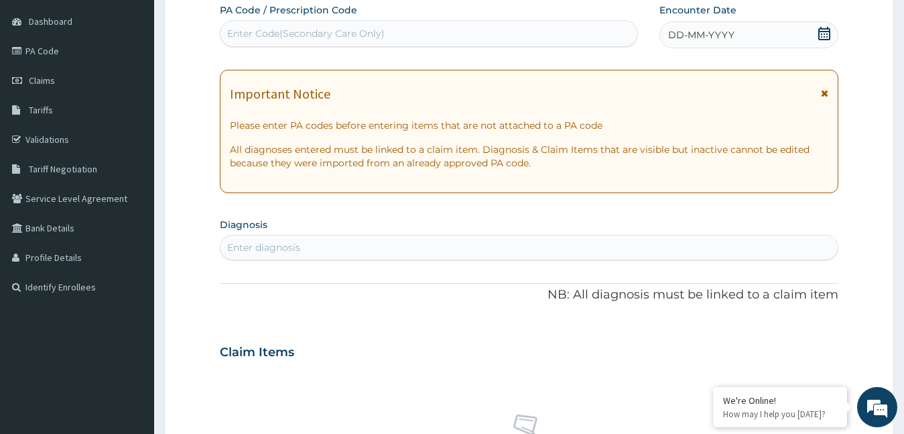
click at [696, 43] on div "DD-MM-YYYY" at bounding box center [750, 34] width 180 height 27
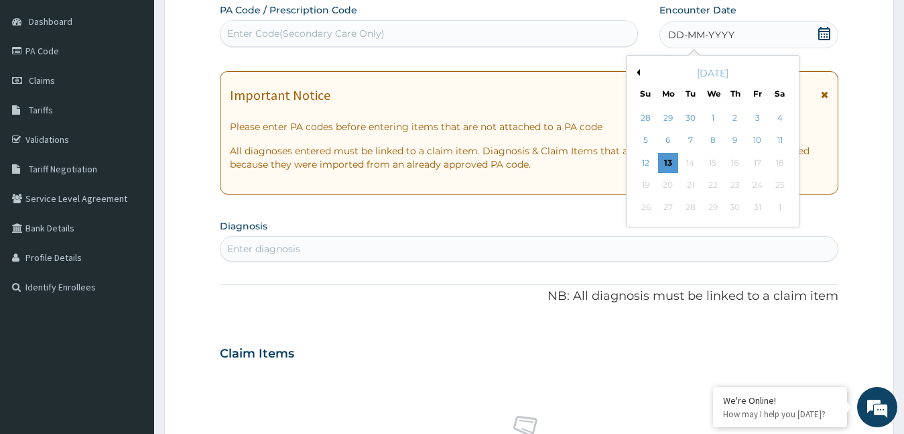
click at [638, 72] on button "Previous Month" at bounding box center [636, 72] width 7 height 7
click at [717, 124] on div "3" at bounding box center [713, 118] width 20 height 20
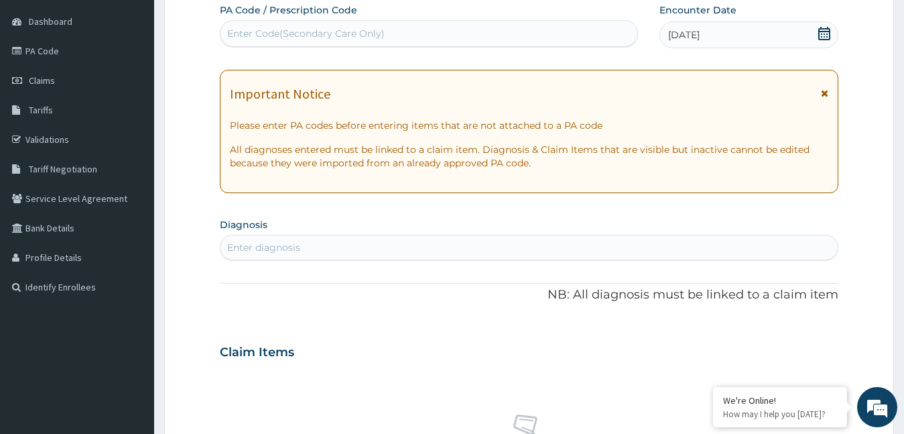
click at [408, 34] on div "Enter Code(Secondary Care Only)" at bounding box center [429, 33] width 417 height 21
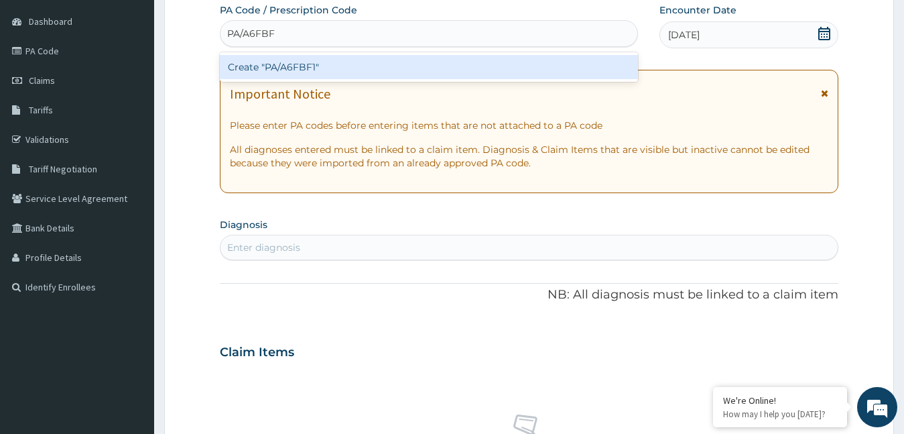
type input "PA/A6FBF1"
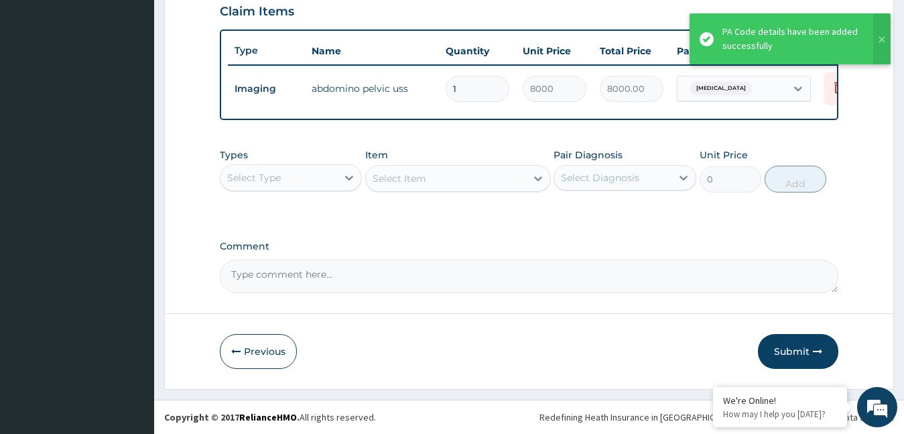
scroll to position [479, 0]
click at [794, 353] on button "Submit" at bounding box center [798, 351] width 80 height 35
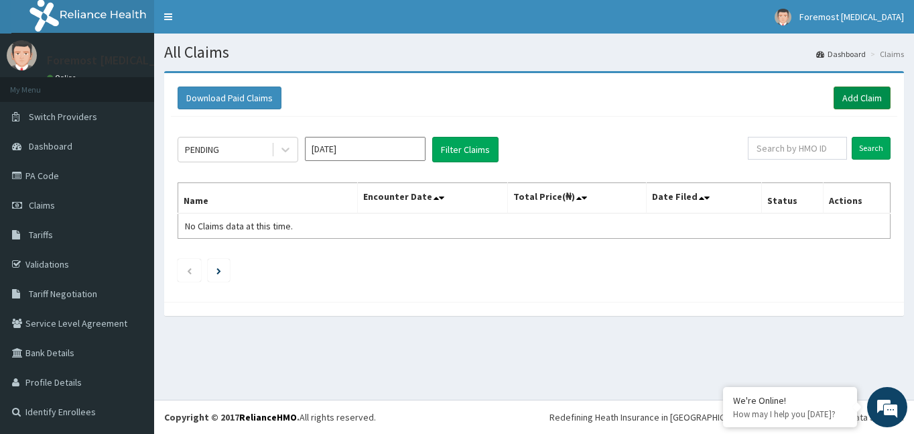
click at [855, 88] on link "Add Claim" at bounding box center [862, 97] width 57 height 23
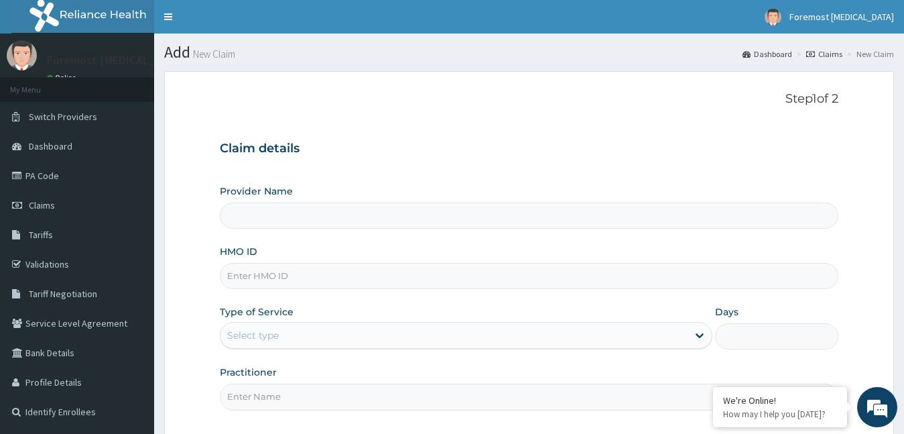
click at [284, 274] on input "HMO ID" at bounding box center [529, 276] width 619 height 26
type input "Foremost [MEDICAL_DATA]"
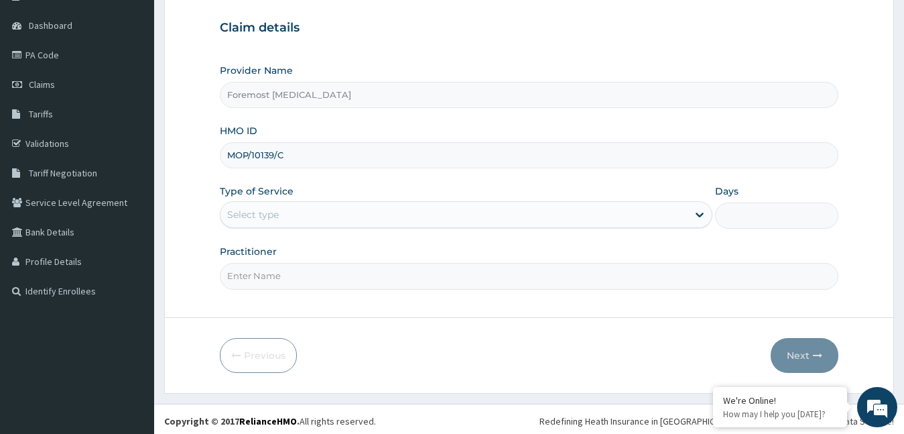
scroll to position [125, 0]
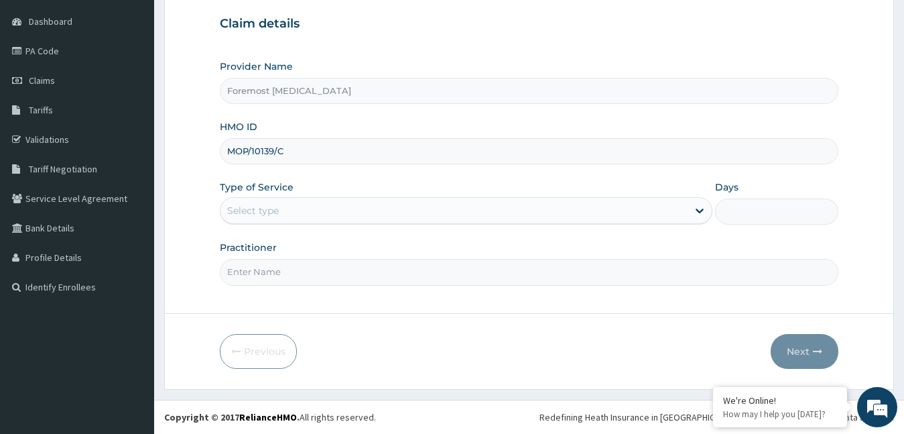
type input "MOP/10139/C"
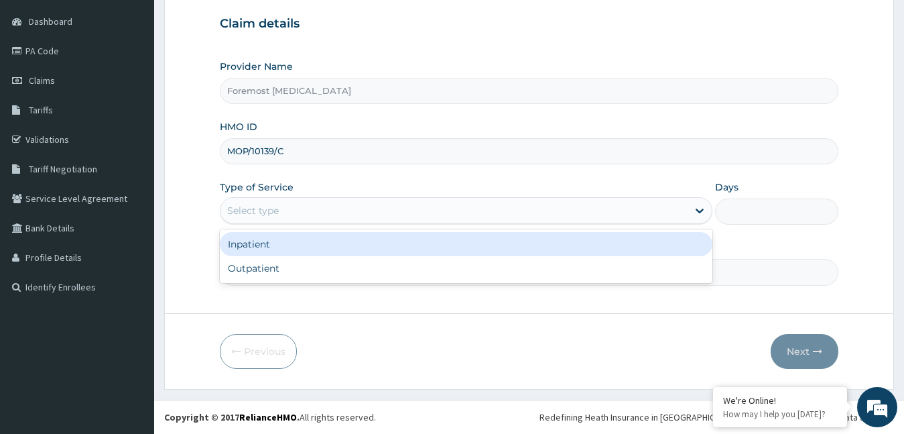
click at [370, 219] on div "Select type" at bounding box center [455, 210] width 468 height 21
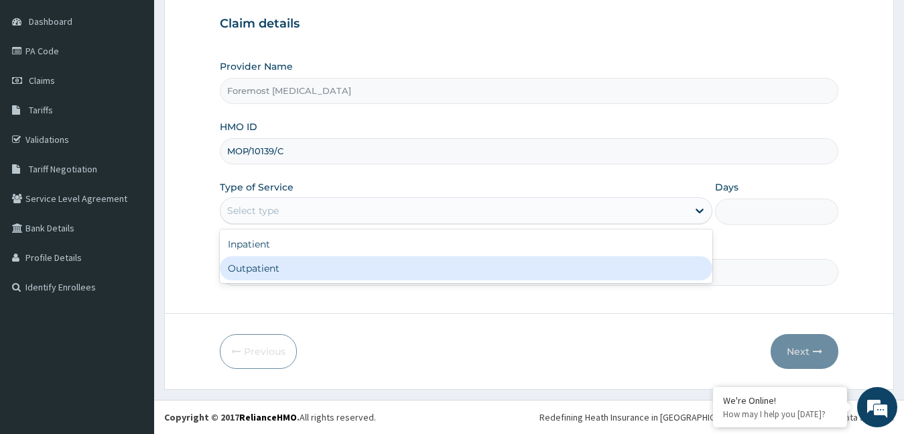
click at [321, 264] on div "Outpatient" at bounding box center [466, 268] width 493 height 24
type input "1"
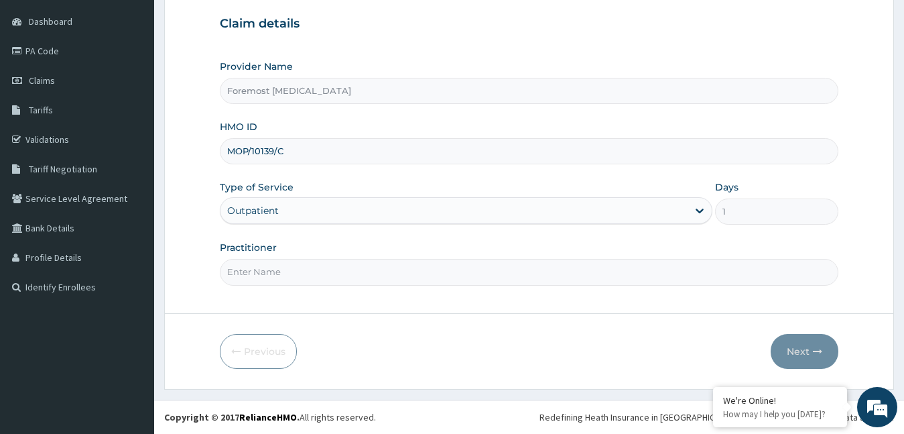
click at [321, 264] on input "Practitioner" at bounding box center [529, 272] width 619 height 26
type input "NULL"
click at [799, 346] on button "Next" at bounding box center [805, 351] width 68 height 35
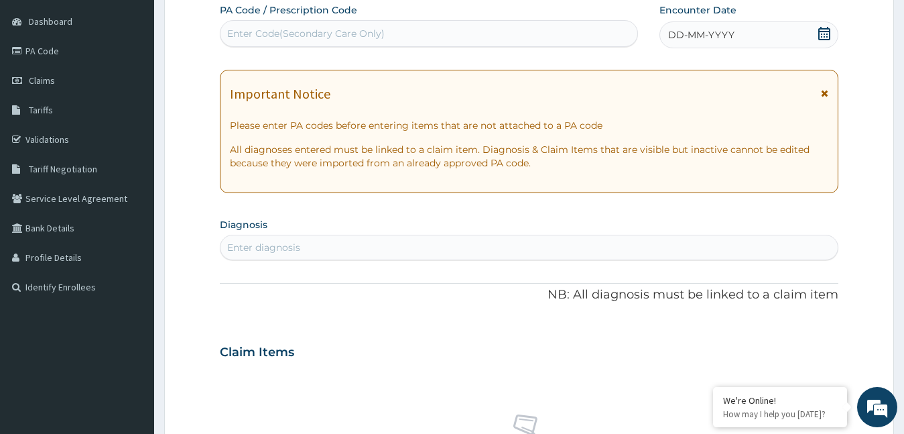
click at [691, 37] on span "DD-MM-YYYY" at bounding box center [701, 34] width 66 height 13
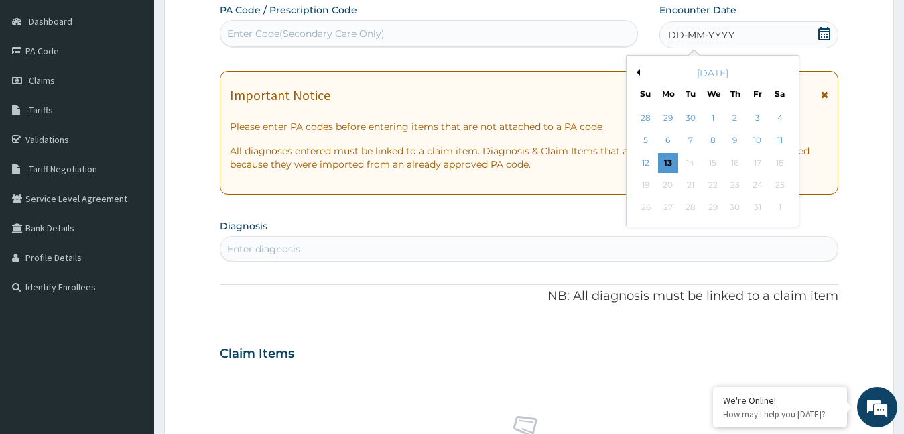
click at [638, 72] on button "Previous Month" at bounding box center [636, 72] width 7 height 7
click at [715, 117] on div "3" at bounding box center [713, 118] width 20 height 20
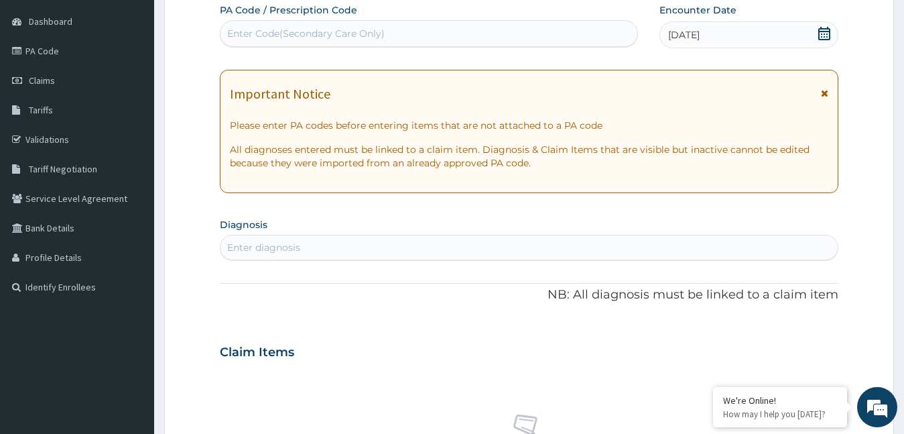
click at [354, 42] on div "Enter Code(Secondary Care Only)" at bounding box center [429, 33] width 417 height 21
type input "PA/4F04B7"
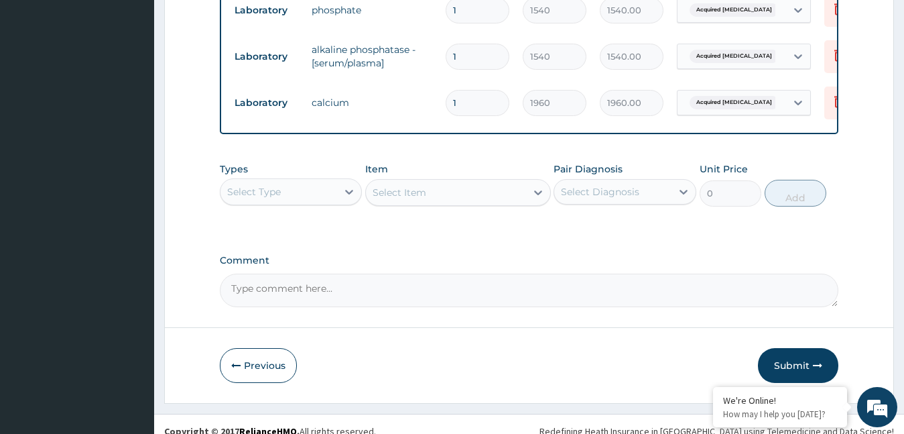
scroll to position [572, 0]
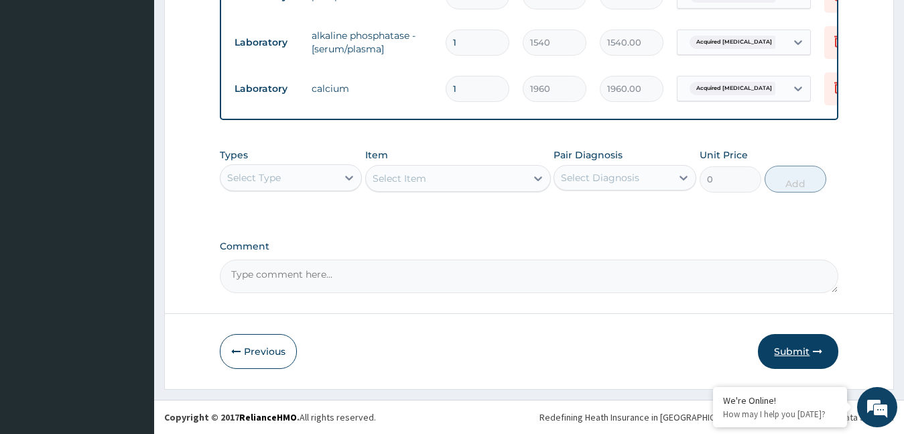
click at [808, 345] on button "Submit" at bounding box center [798, 351] width 80 height 35
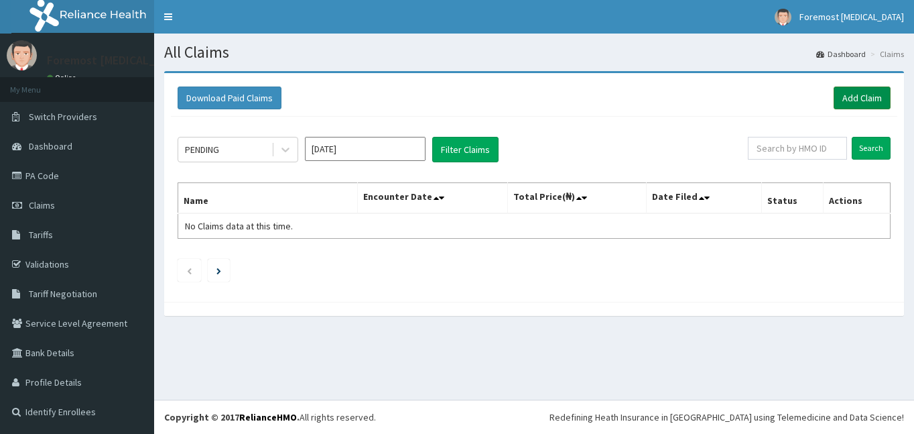
click at [848, 100] on link "Add Claim" at bounding box center [862, 97] width 57 height 23
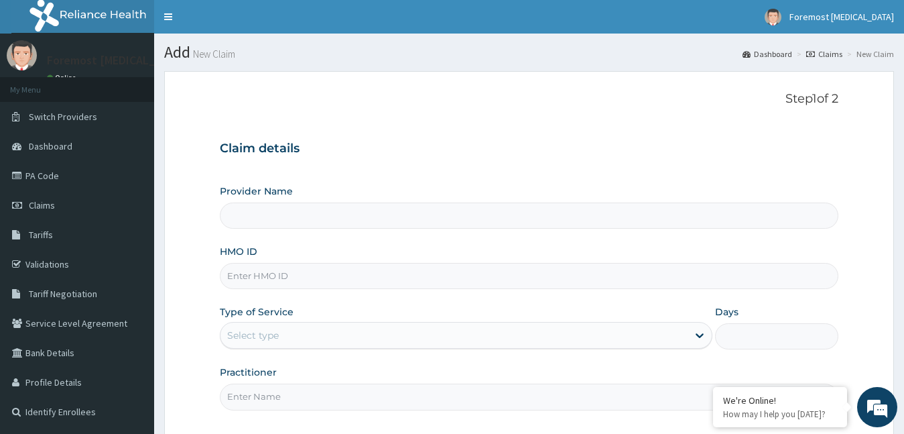
click at [372, 269] on input "HMO ID" at bounding box center [529, 276] width 619 height 26
type input "Foremost [MEDICAL_DATA]"
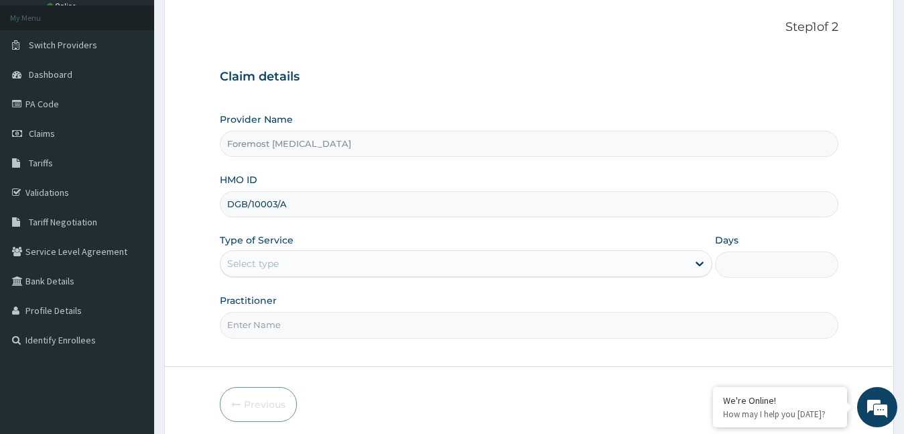
scroll to position [125, 0]
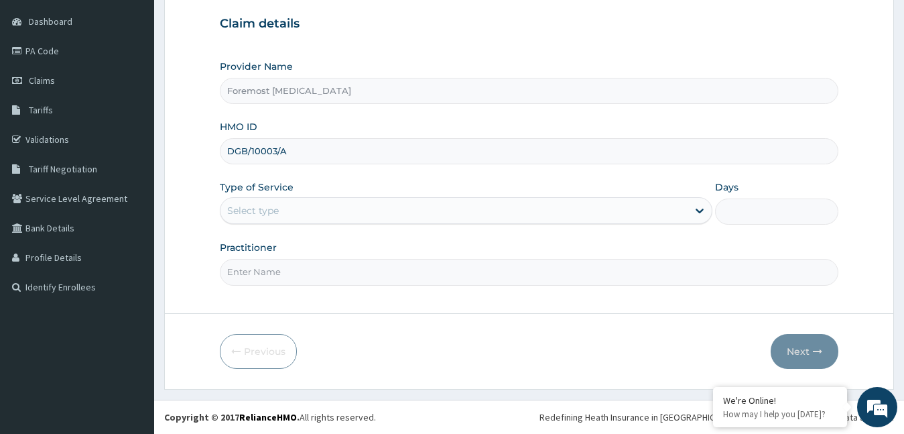
type input "DGB/10003/A"
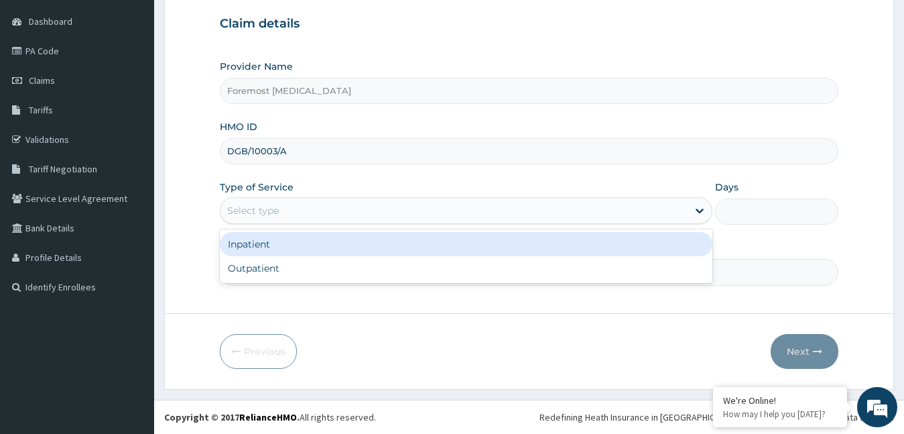
drag, startPoint x: 385, startPoint y: 209, endPoint x: 343, endPoint y: 265, distance: 69.8
click at [343, 224] on div "option Inpatient focused, 1 of 2. 2 results available. Use Up and Down to choos…" at bounding box center [466, 210] width 493 height 27
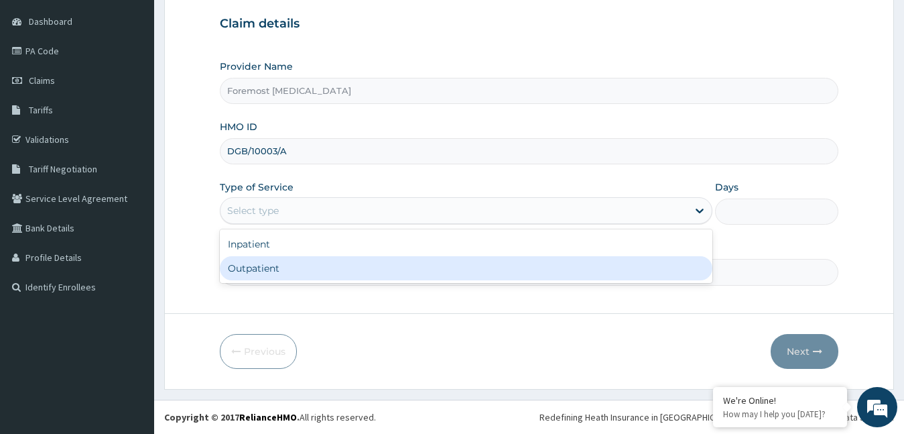
click at [343, 265] on div "Outpatient" at bounding box center [466, 268] width 493 height 24
type input "1"
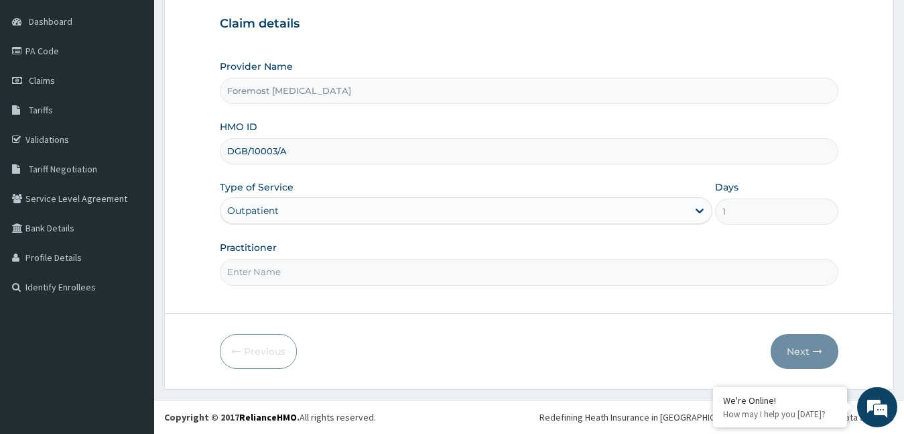
click at [343, 265] on input "Practitioner" at bounding box center [529, 272] width 619 height 26
type input "NULL"
click at [789, 347] on button "Next" at bounding box center [805, 351] width 68 height 35
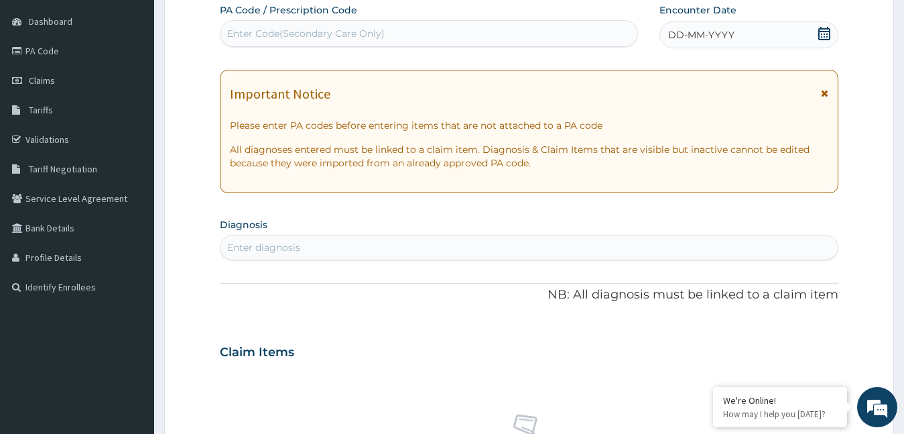
click at [718, 40] on span "DD-MM-YYYY" at bounding box center [701, 34] width 66 height 13
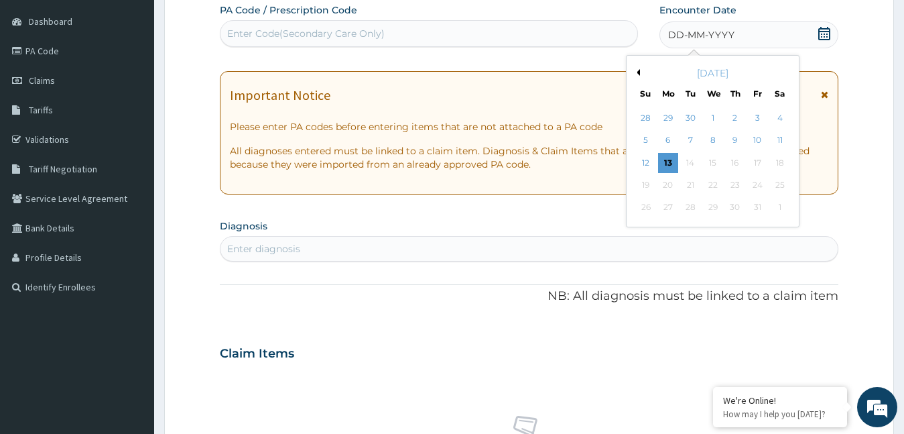
click at [639, 73] on button "Previous Month" at bounding box center [636, 72] width 7 height 7
click at [736, 118] on div "4" at bounding box center [735, 118] width 20 height 20
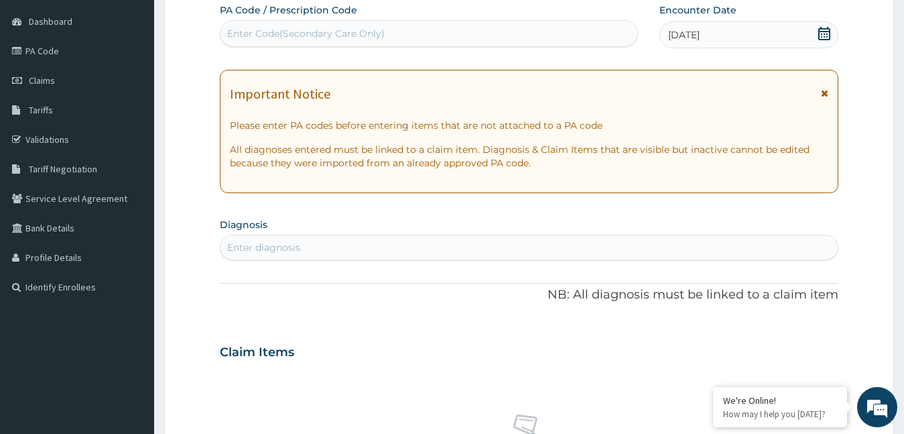
click at [320, 42] on div "Enter Code(Secondary Care Only)" at bounding box center [429, 33] width 417 height 21
type input "PA/78A9EE"
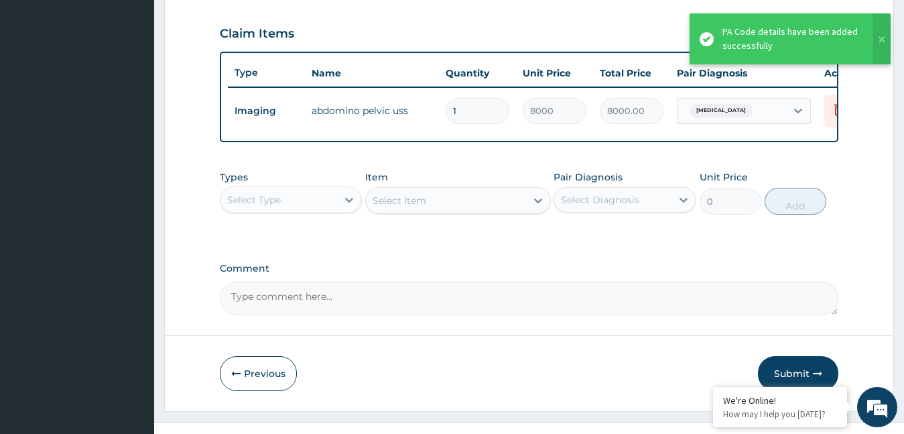
scroll to position [479, 0]
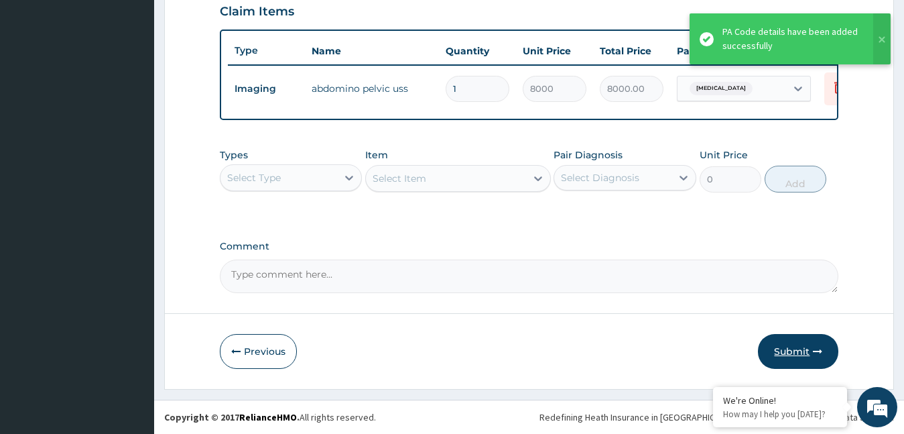
click at [781, 353] on button "Submit" at bounding box center [798, 351] width 80 height 35
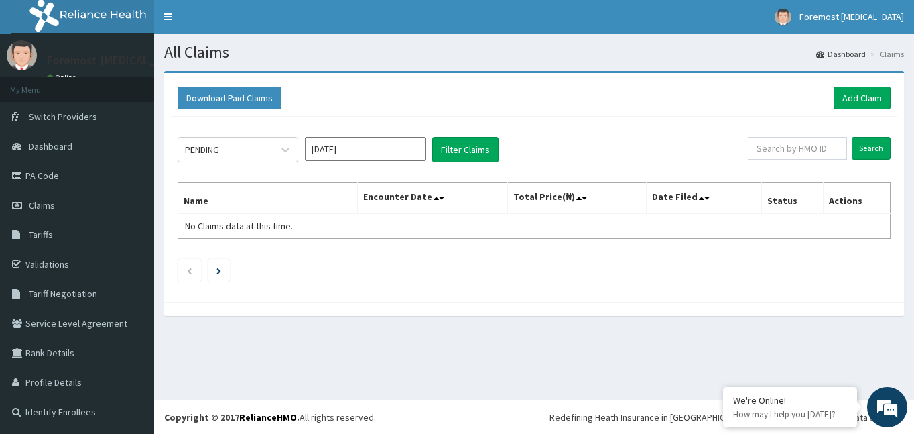
click at [862, 111] on div "Download Paid Claims Add Claim" at bounding box center [534, 98] width 727 height 37
click at [853, 99] on link "Add Claim" at bounding box center [862, 97] width 57 height 23
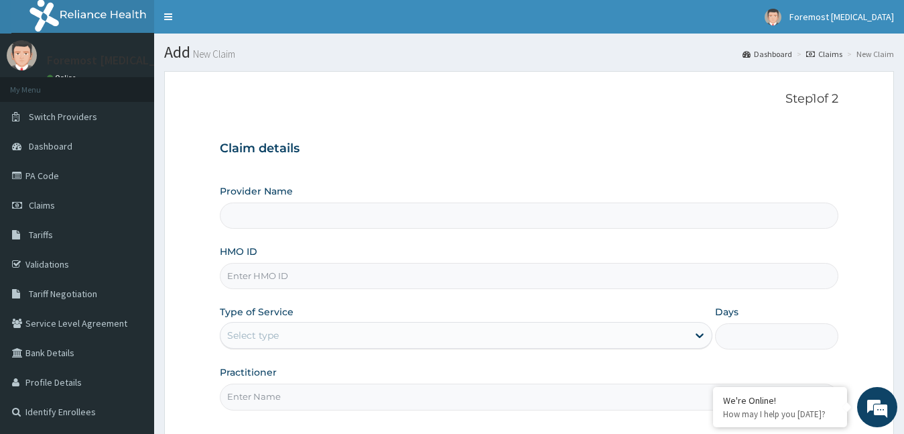
click at [280, 267] on input "HMO ID" at bounding box center [529, 276] width 619 height 26
type input "Foremost [MEDICAL_DATA]"
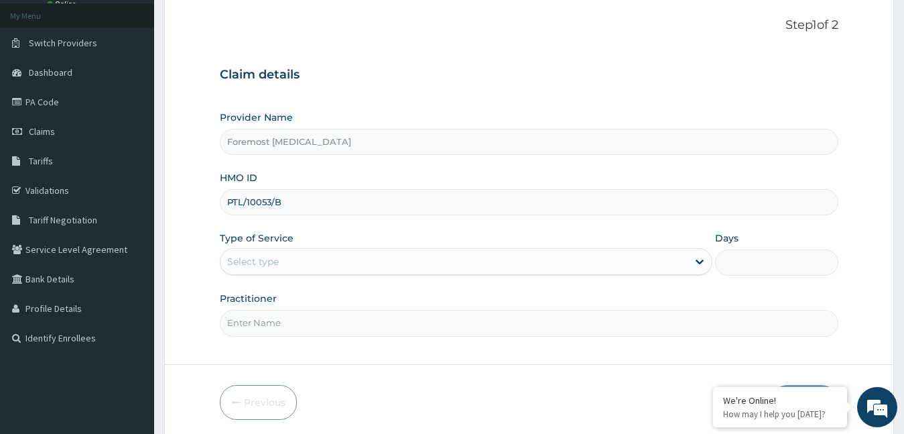
scroll to position [125, 0]
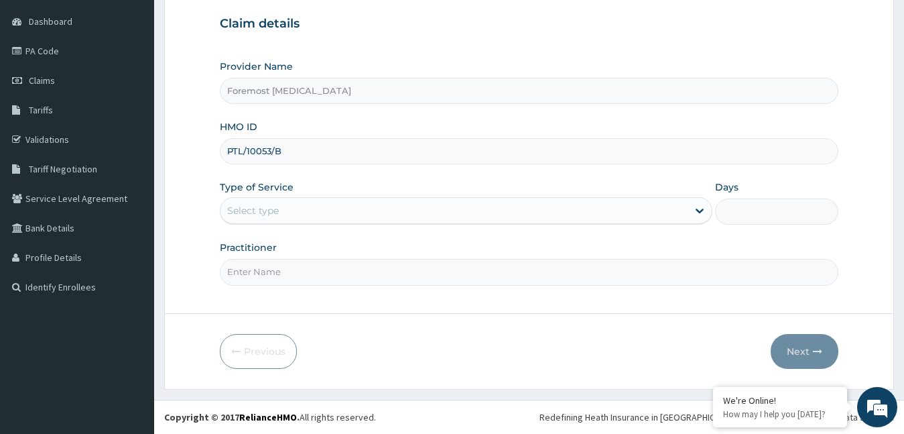
type input "PTL/10053/B"
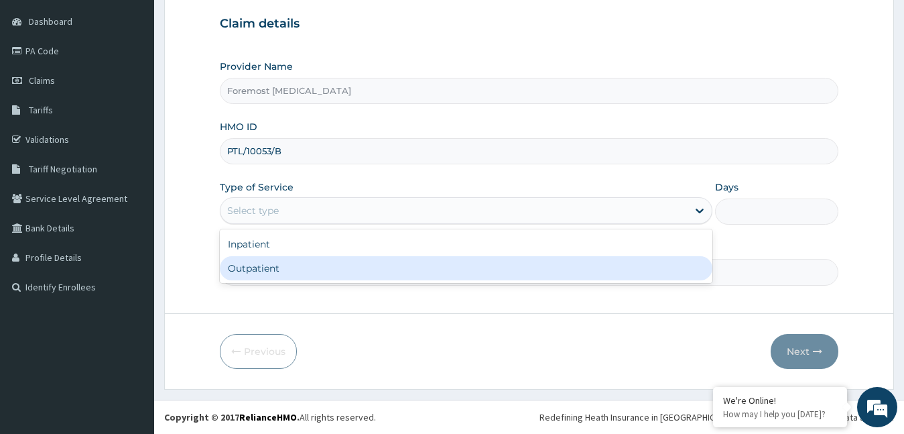
drag, startPoint x: 385, startPoint y: 212, endPoint x: 340, endPoint y: 270, distance: 73.6
click at [340, 224] on div "option Outpatient focused, 2 of 2. 2 results available. Use Up and Down to choo…" at bounding box center [466, 210] width 493 height 27
click at [340, 270] on div "Outpatient" at bounding box center [466, 268] width 493 height 24
type input "1"
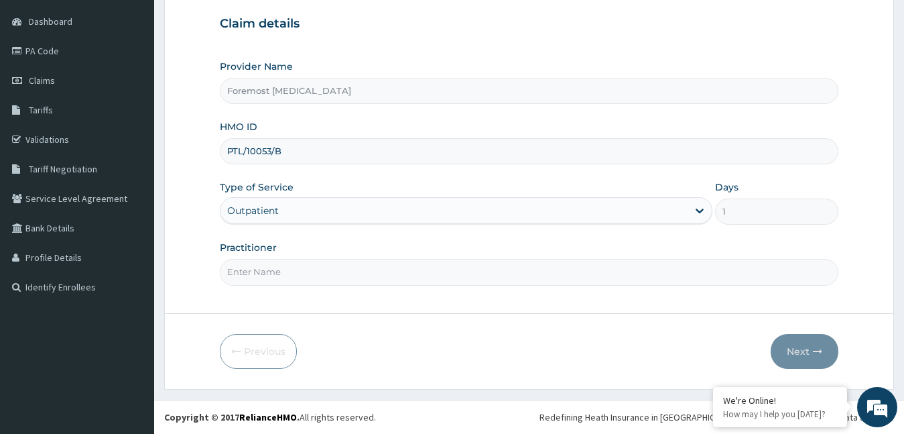
click at [340, 270] on input "Practitioner" at bounding box center [529, 272] width 619 height 26
type input "NULL"
click at [789, 348] on button "Next" at bounding box center [805, 351] width 68 height 35
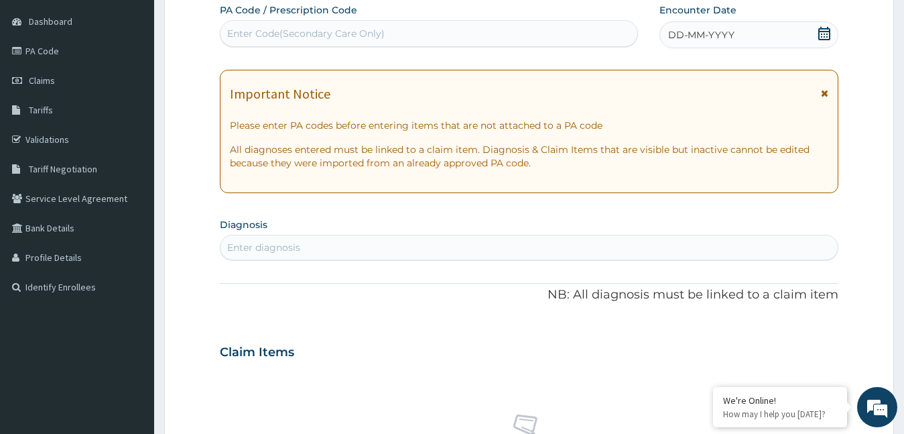
click at [707, 23] on div "DD-MM-YYYY" at bounding box center [750, 34] width 180 height 27
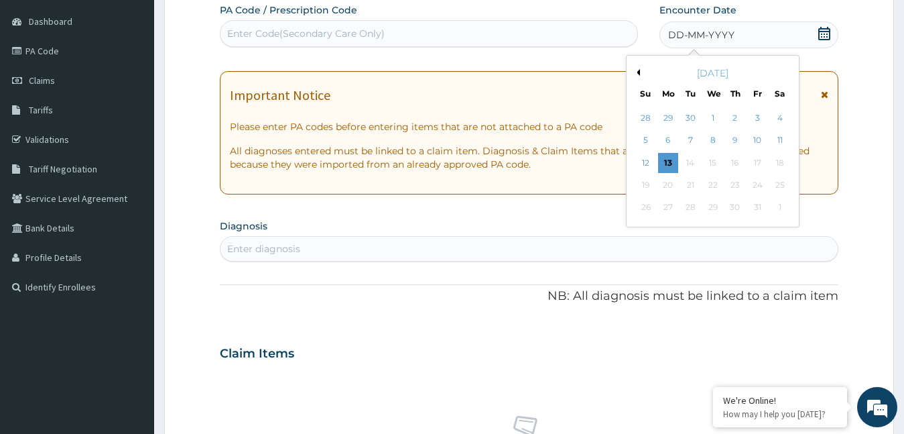
click at [637, 72] on button "Previous Month" at bounding box center [636, 72] width 7 height 7
click at [735, 119] on div "4" at bounding box center [735, 118] width 20 height 20
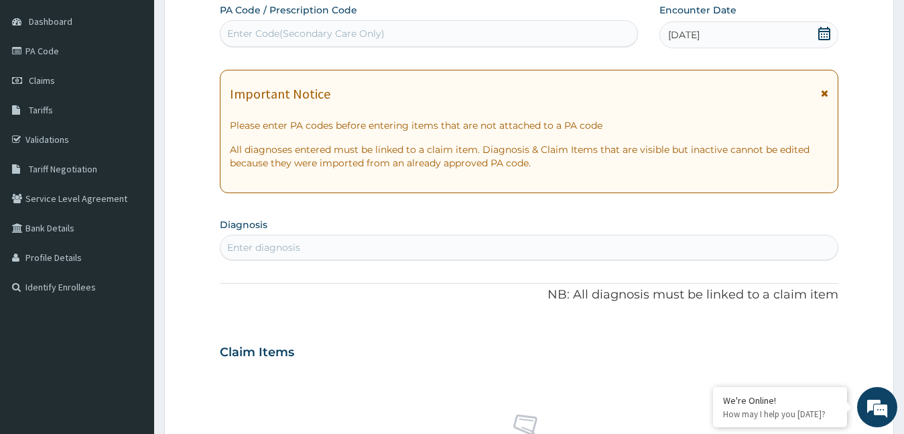
click at [324, 39] on div "Enter Code(Secondary Care Only)" at bounding box center [306, 33] width 158 height 13
type input "PA/1A3EF5"
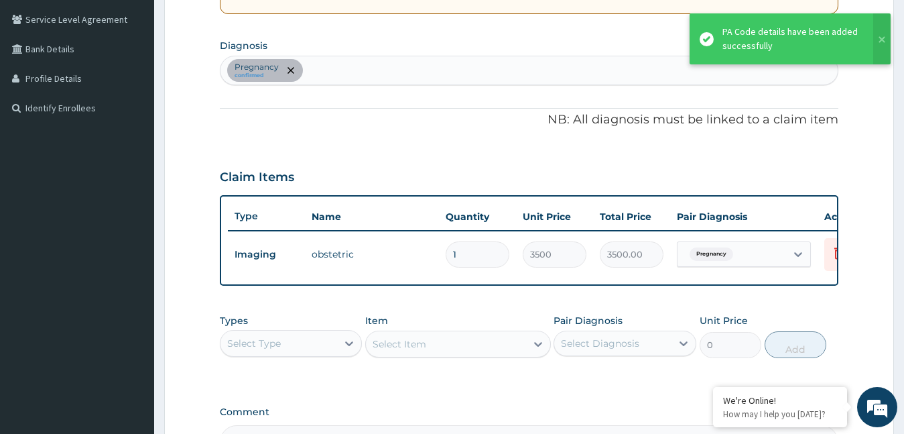
scroll to position [479, 0]
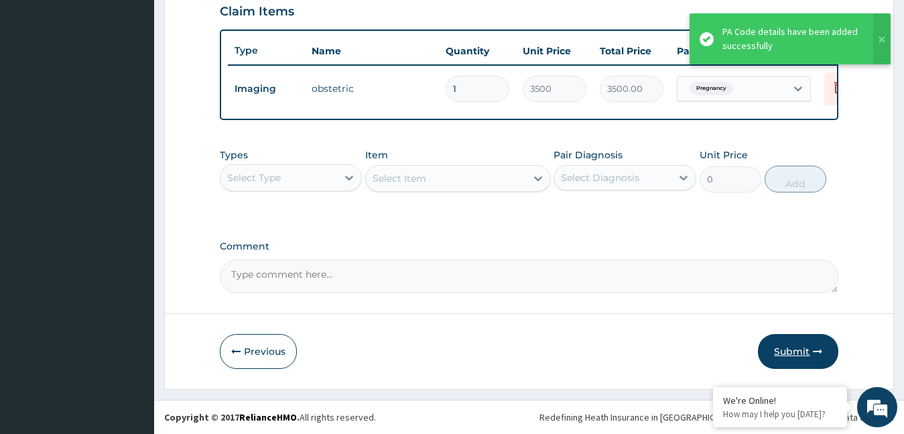
click at [785, 351] on button "Submit" at bounding box center [798, 351] width 80 height 35
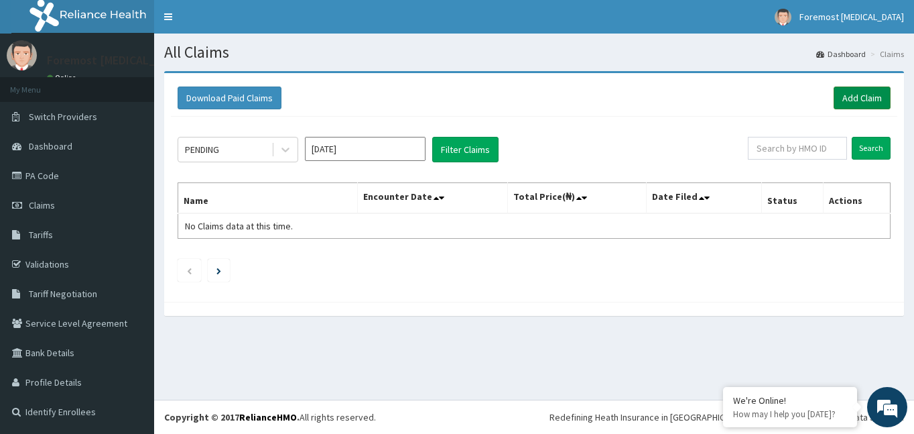
click at [849, 107] on link "Add Claim" at bounding box center [862, 97] width 57 height 23
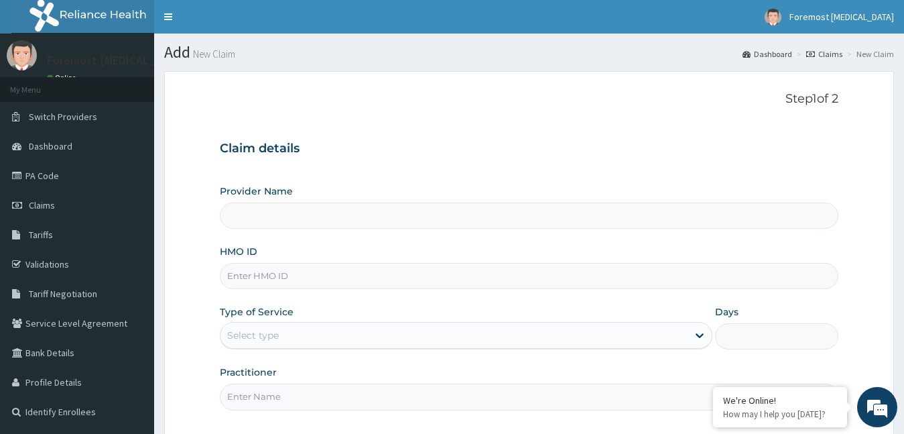
type input "Foremost [MEDICAL_DATA]"
click at [266, 274] on input "HMO ID" at bounding box center [529, 276] width 619 height 26
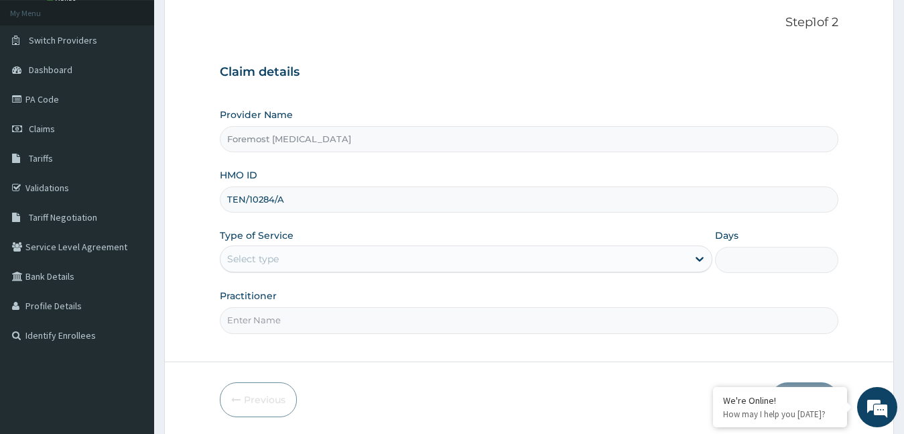
scroll to position [125, 0]
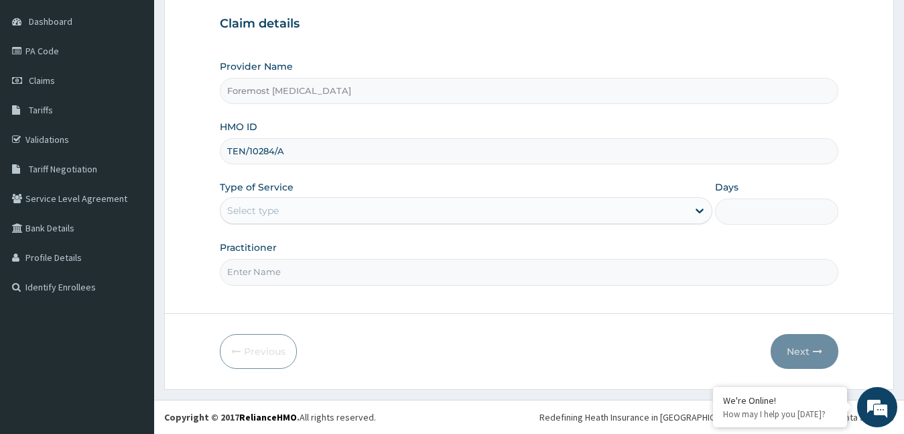
type input "TEN/10284/A"
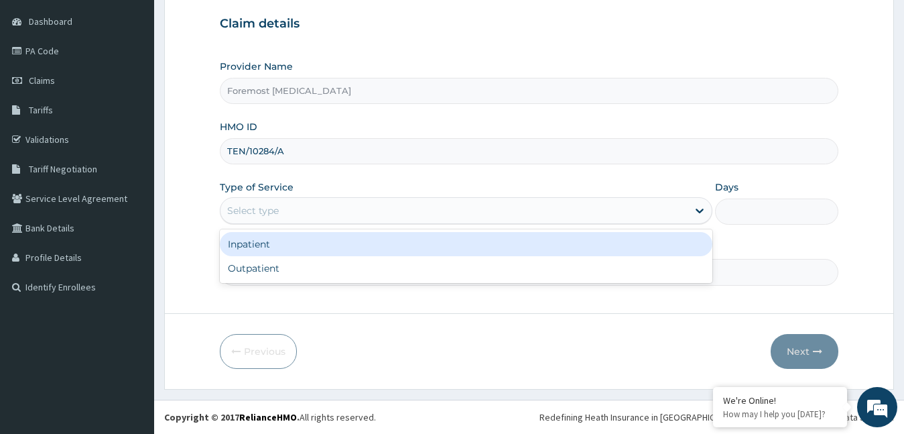
drag, startPoint x: 317, startPoint y: 210, endPoint x: 294, endPoint y: 261, distance: 55.8
click at [294, 224] on div "option Inpatient focused, 1 of 2. 2 results available. Use Up and Down to choos…" at bounding box center [466, 210] width 493 height 27
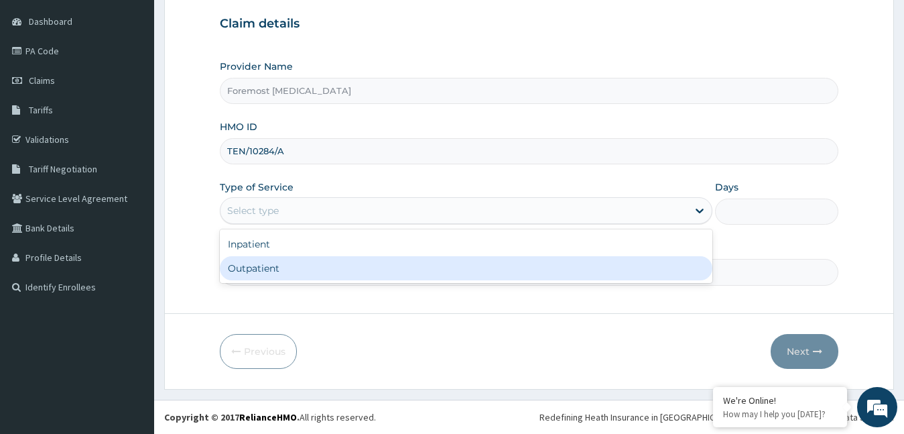
click at [278, 275] on div "Outpatient" at bounding box center [466, 268] width 493 height 24
type input "1"
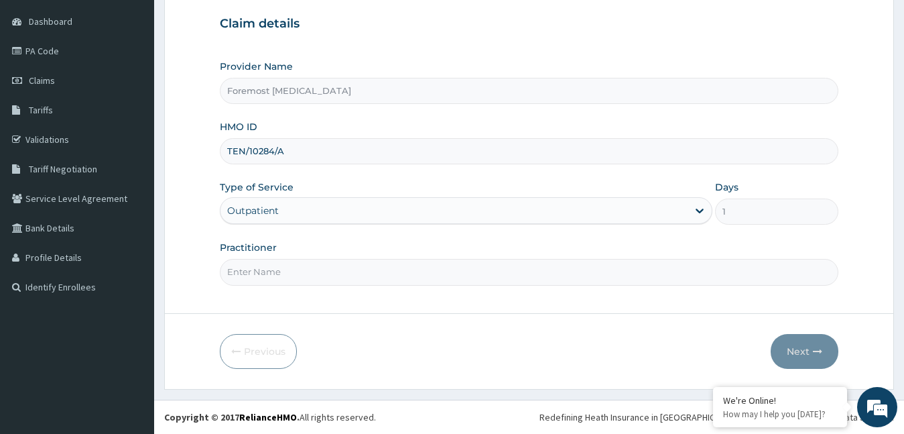
click at [278, 275] on input "Practitioner" at bounding box center [529, 272] width 619 height 26
type input "NULL"
click at [782, 348] on button "Next" at bounding box center [805, 351] width 68 height 35
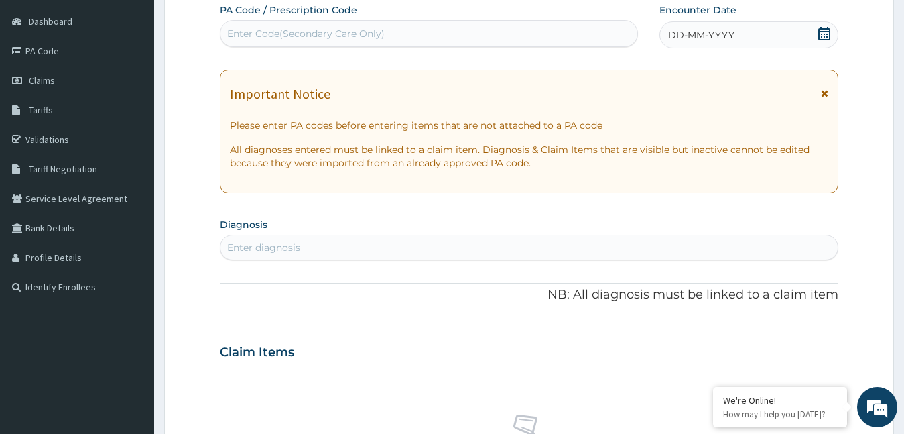
click at [707, 32] on span "DD-MM-YYYY" at bounding box center [701, 34] width 66 height 13
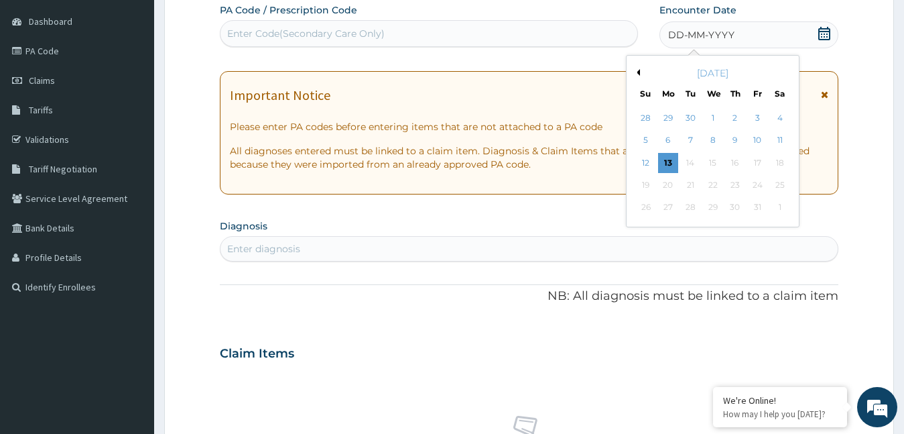
click at [637, 72] on button "Previous Month" at bounding box center [636, 72] width 7 height 7
click at [729, 117] on div "4" at bounding box center [735, 118] width 20 height 20
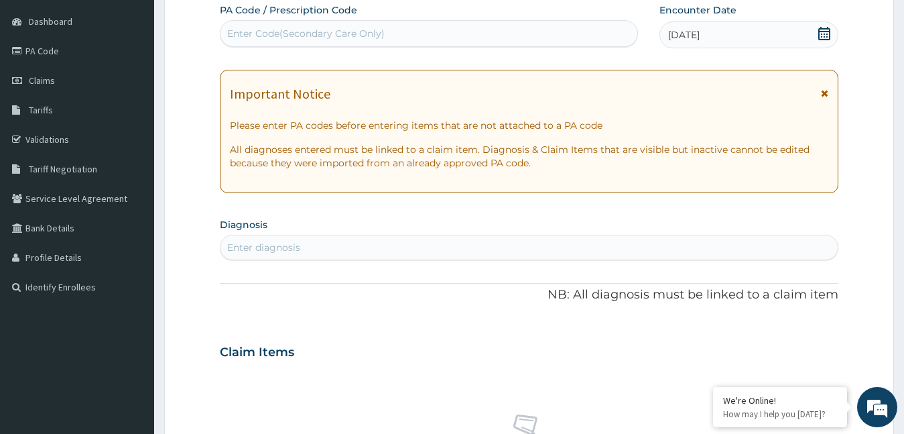
click at [418, 34] on div "Enter Code(Secondary Care Only)" at bounding box center [429, 33] width 417 height 21
type input "PA/45D988"
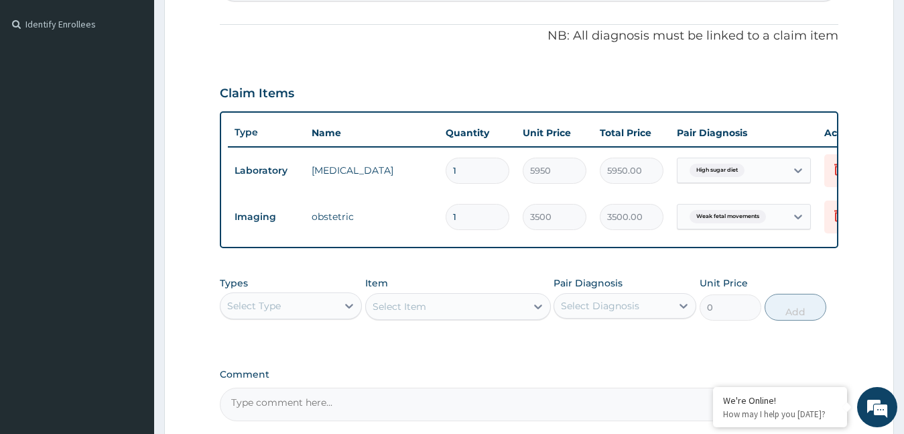
scroll to position [526, 0]
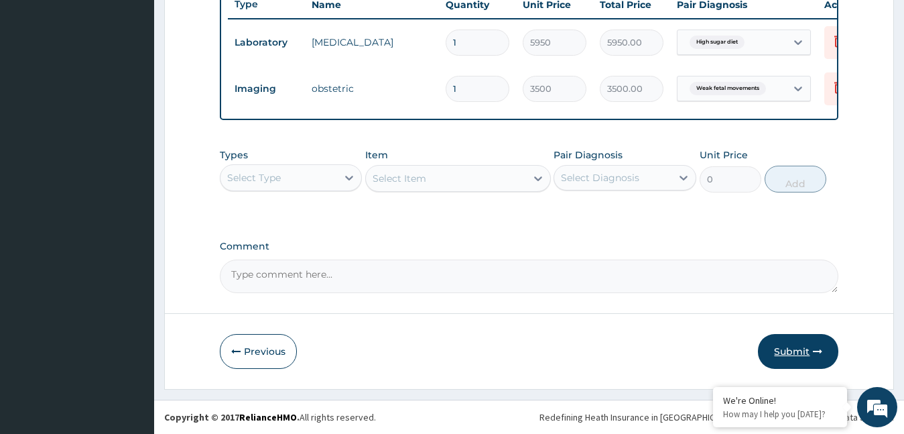
click at [784, 357] on button "Submit" at bounding box center [798, 351] width 80 height 35
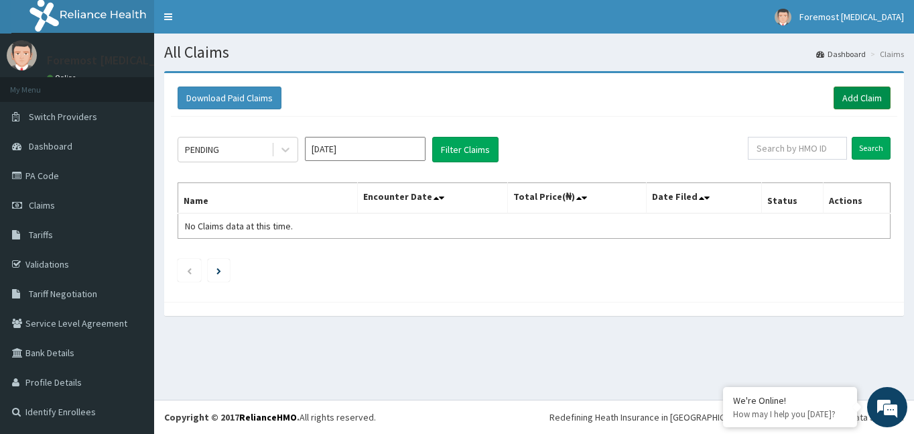
click at [862, 103] on link "Add Claim" at bounding box center [862, 97] width 57 height 23
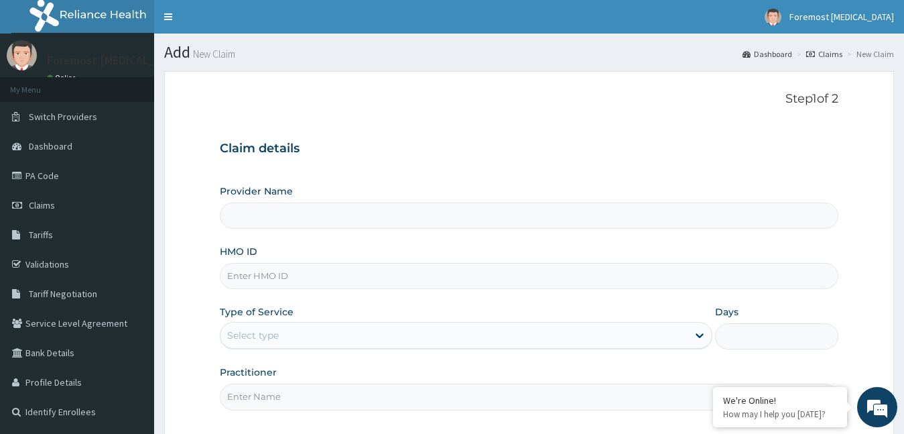
click at [251, 273] on input "HMO ID" at bounding box center [529, 276] width 619 height 26
type input "LCM/"
type input "Foremost [MEDICAL_DATA]"
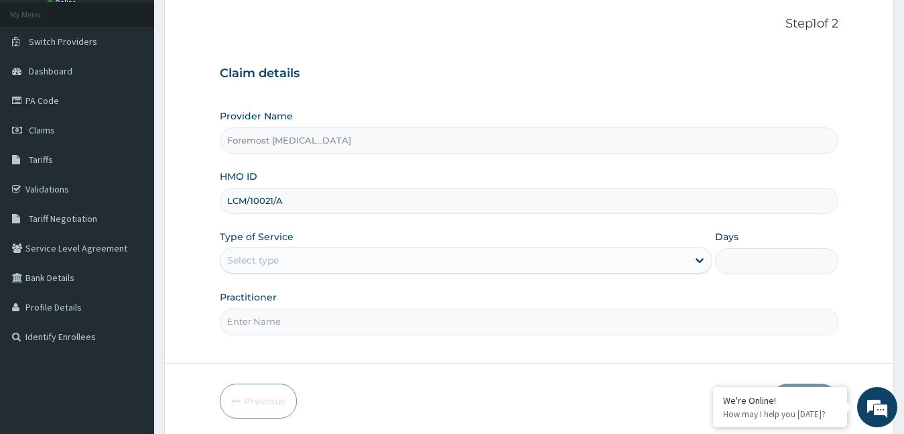
scroll to position [125, 0]
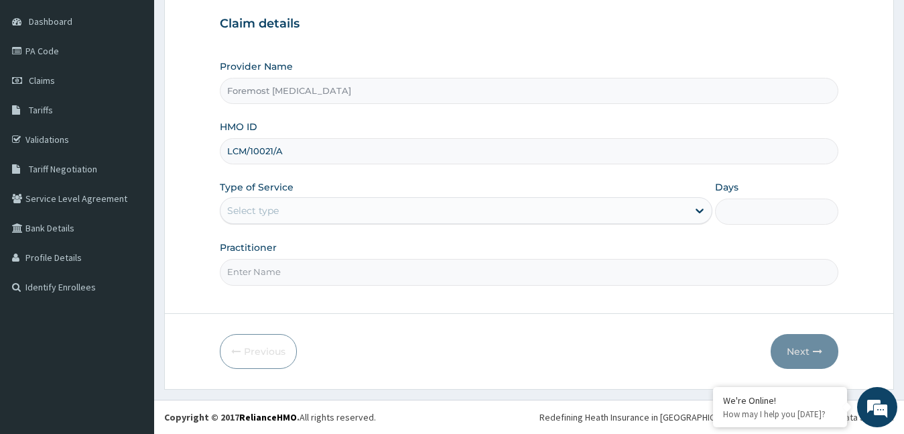
type input "LCM/10021/A"
click at [331, 225] on div "Type of Service Select type" at bounding box center [466, 202] width 493 height 44
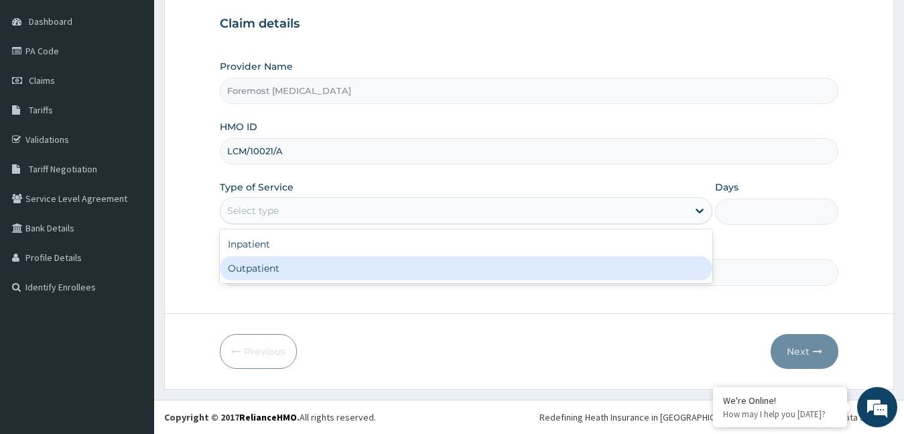
drag, startPoint x: 304, startPoint y: 212, endPoint x: 288, endPoint y: 261, distance: 52.1
click at [288, 224] on div "option Outpatient focused, 2 of 2. 2 results available. Use Up and Down to choo…" at bounding box center [466, 210] width 493 height 27
click at [288, 261] on div "Outpatient" at bounding box center [466, 268] width 493 height 24
type input "1"
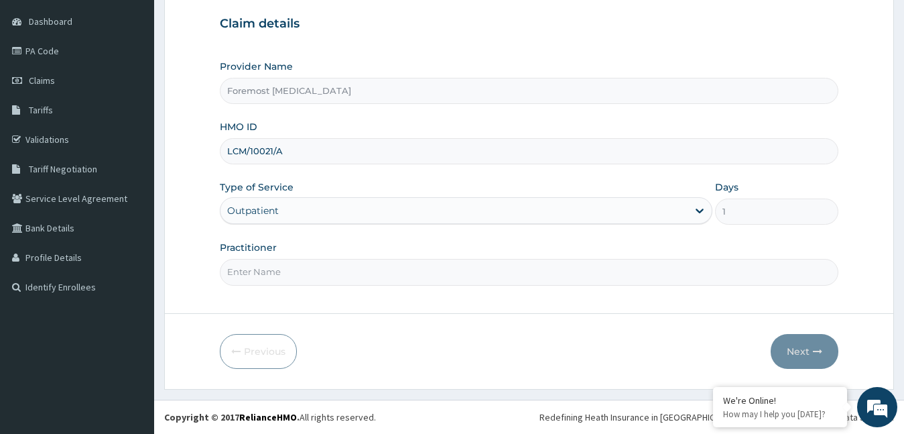
click at [288, 261] on input "Practitioner" at bounding box center [529, 272] width 619 height 26
type input "NULL"
click at [802, 356] on button "Next" at bounding box center [805, 351] width 68 height 35
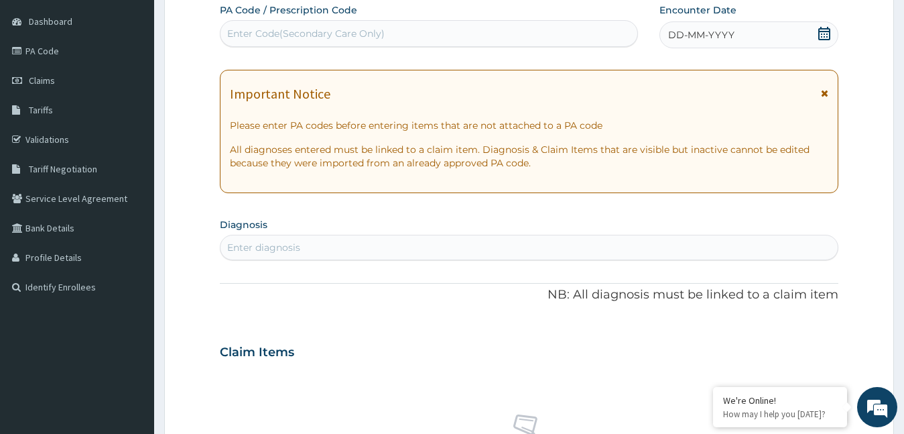
click at [711, 28] on span "DD-MM-YYYY" at bounding box center [701, 34] width 66 height 13
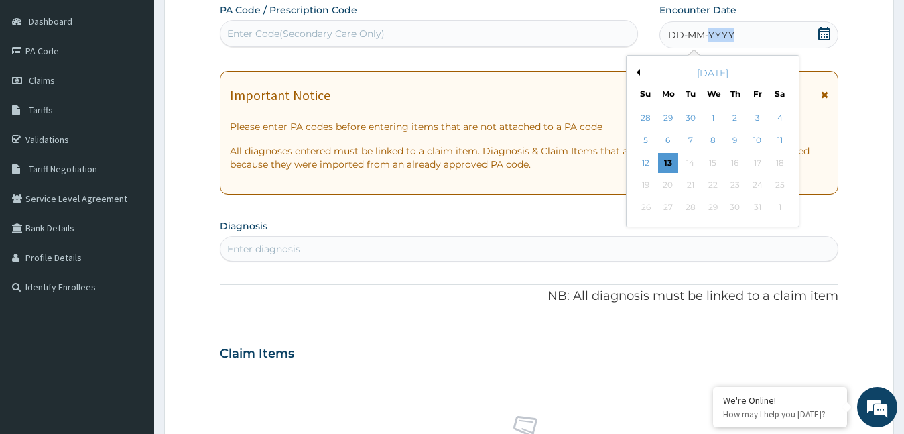
click at [711, 28] on span "DD-MM-YYYY" at bounding box center [701, 34] width 66 height 13
click at [641, 71] on div "[DATE]" at bounding box center [713, 72] width 162 height 13
click at [639, 72] on button "Previous Month" at bounding box center [636, 72] width 7 height 7
click at [742, 119] on div "4" at bounding box center [735, 118] width 20 height 20
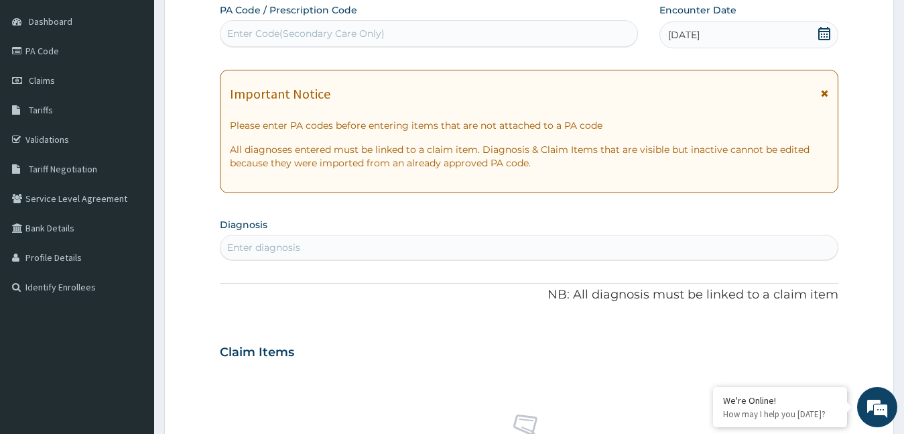
click at [391, 25] on div "Enter Code(Secondary Care Only)" at bounding box center [429, 33] width 417 height 21
type input "PA/21D902"
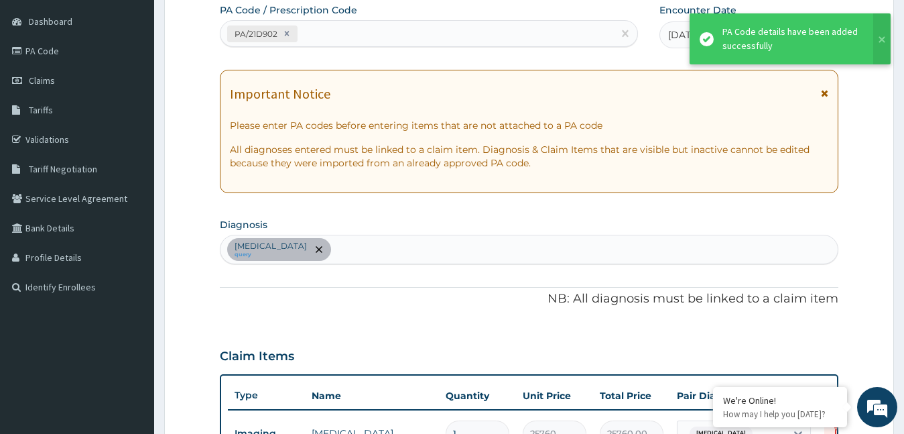
scroll to position [387, 0]
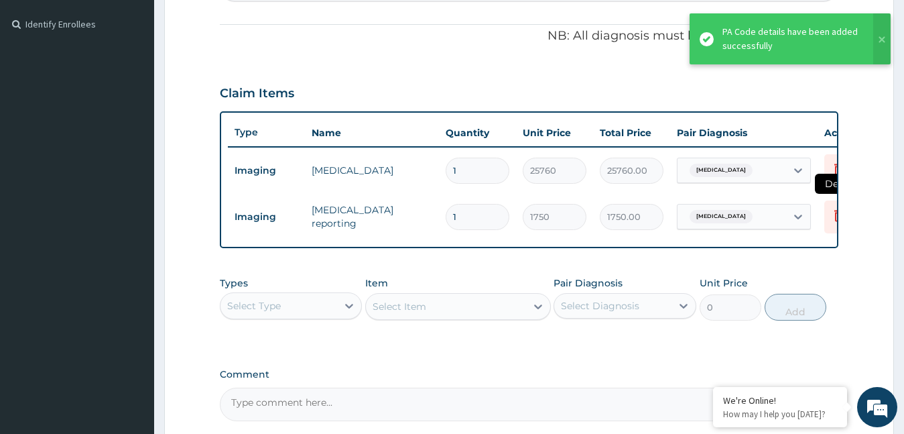
click at [827, 219] on icon at bounding box center [838, 216] width 29 height 33
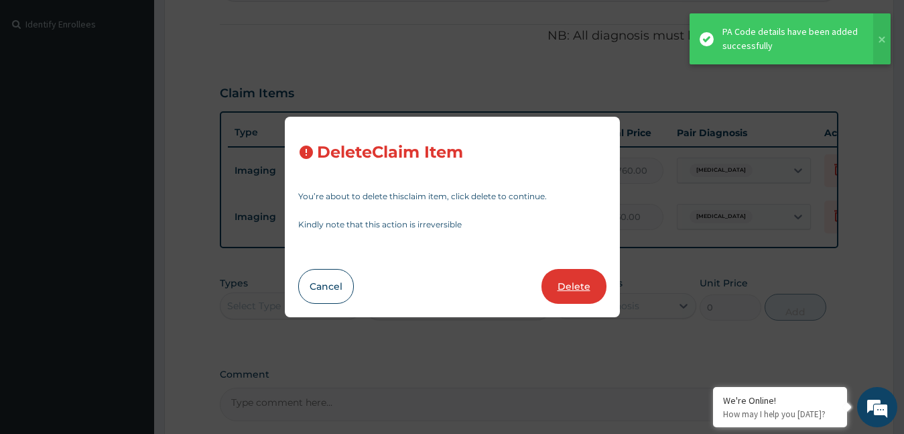
click at [570, 290] on button "Delete" at bounding box center [574, 286] width 65 height 35
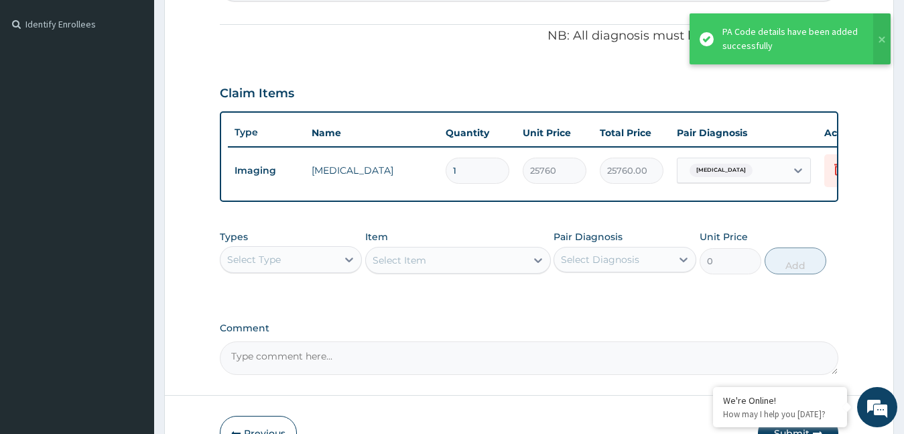
click at [301, 273] on div "Select Type" at bounding box center [291, 259] width 143 height 27
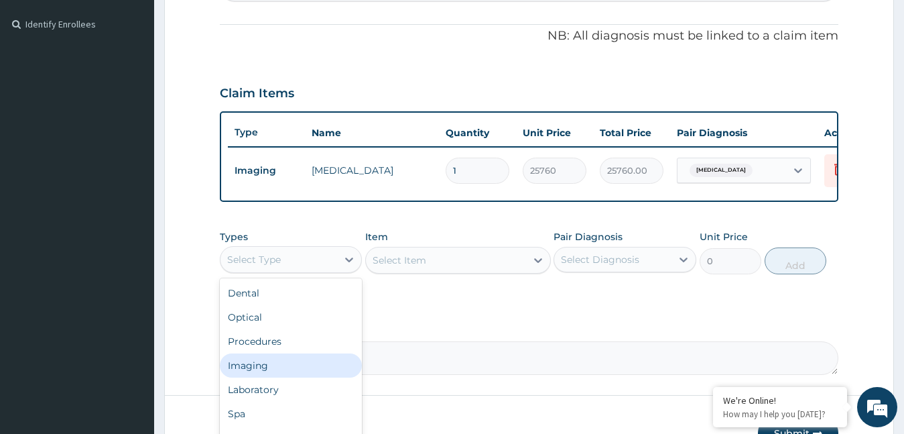
click at [261, 377] on div "Imaging" at bounding box center [291, 365] width 143 height 24
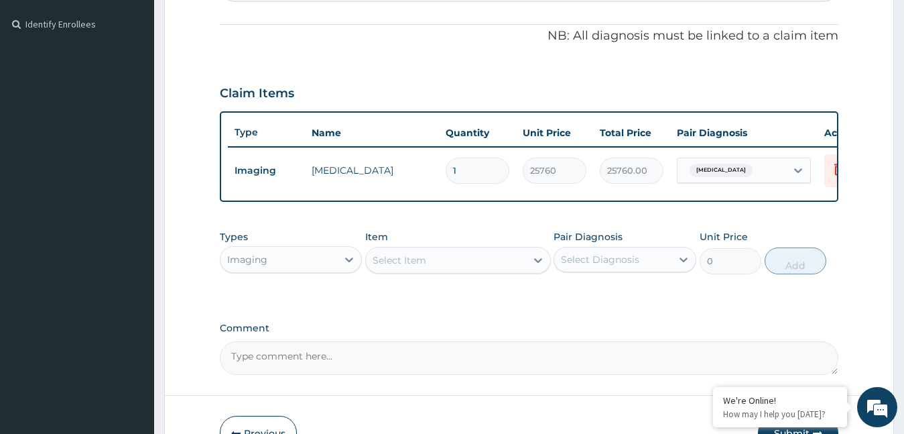
click at [509, 271] on div "Select Item" at bounding box center [446, 259] width 160 height 21
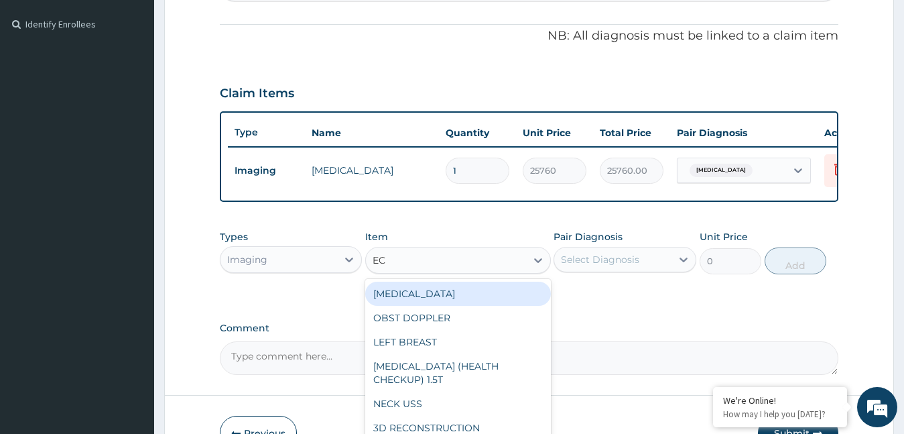
type input "ECG"
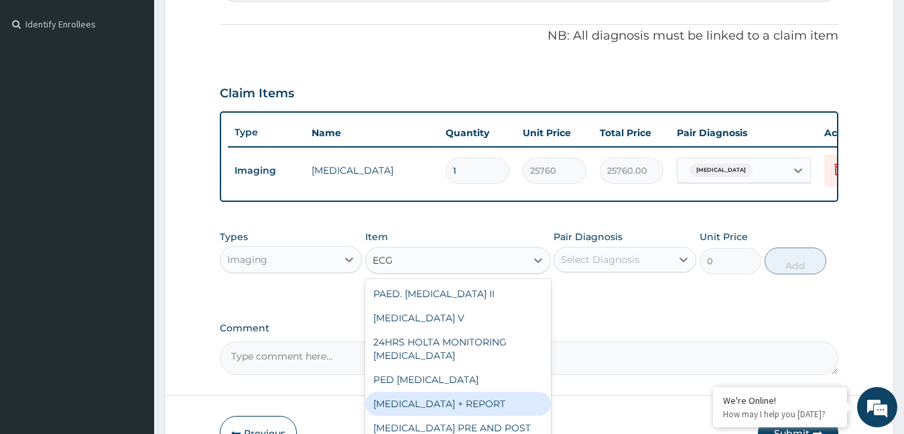
type input "6230"
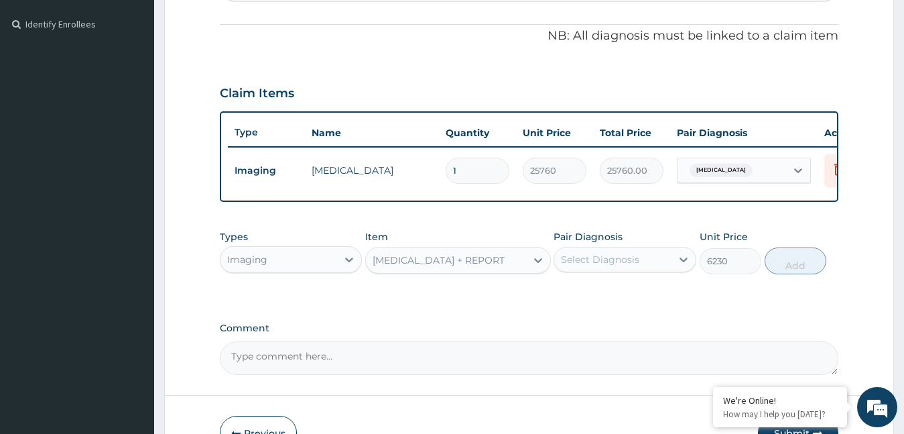
click at [639, 270] on div "Select Diagnosis" at bounding box center [612, 259] width 117 height 21
click at [621, 298] on div "Syncope" at bounding box center [625, 293] width 143 height 27
checkbox input "true"
click at [792, 274] on button "Add" at bounding box center [796, 260] width 62 height 27
type input "0"
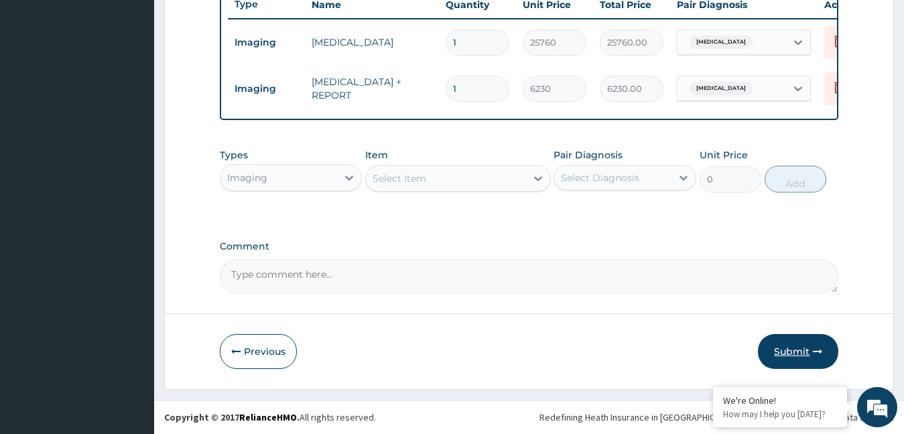
click at [786, 366] on button "Submit" at bounding box center [798, 351] width 80 height 35
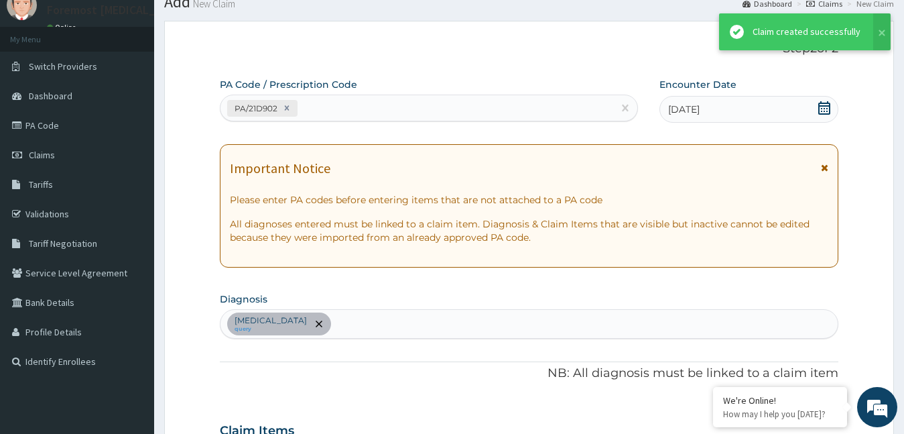
scroll to position [526, 0]
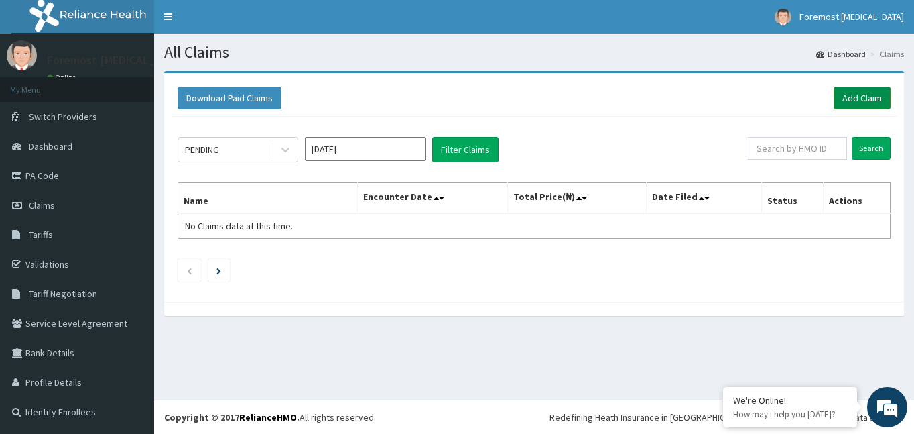
click at [859, 99] on link "Add Claim" at bounding box center [862, 97] width 57 height 23
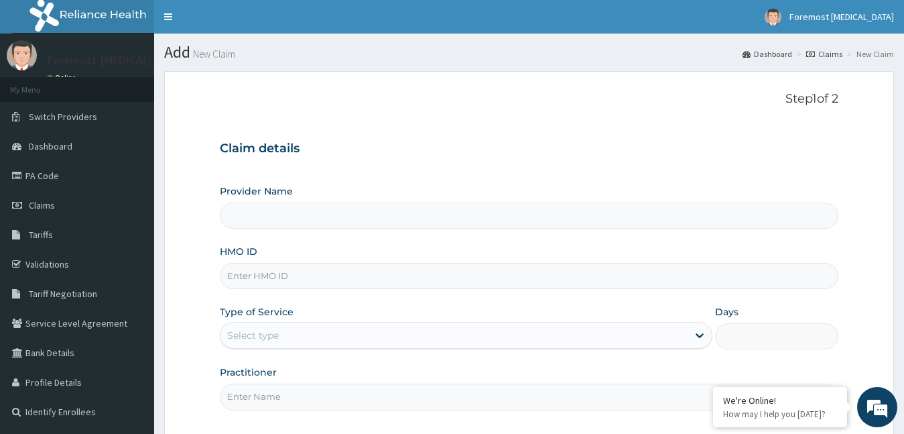
click at [262, 272] on input "HMO ID" at bounding box center [529, 276] width 619 height 26
type input "Foremost [MEDICAL_DATA]"
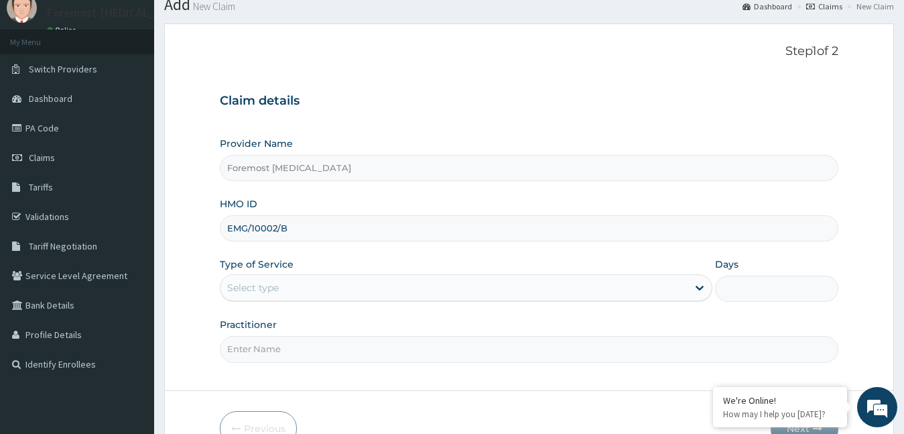
scroll to position [125, 0]
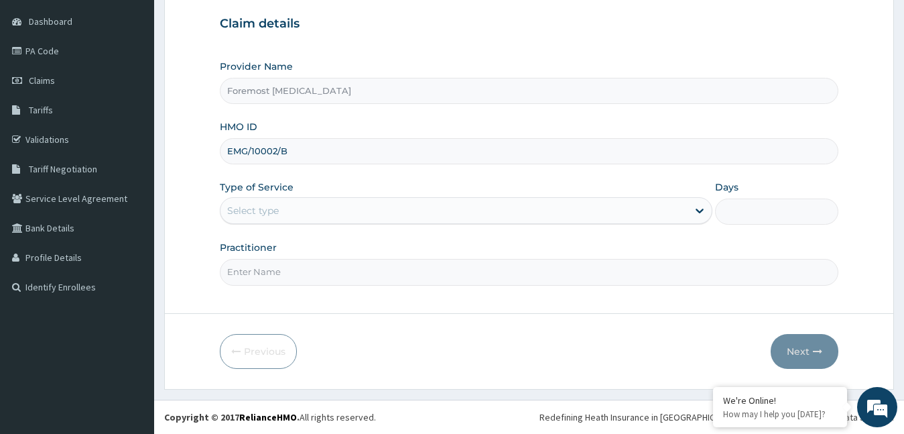
type input "EMG/10002/B"
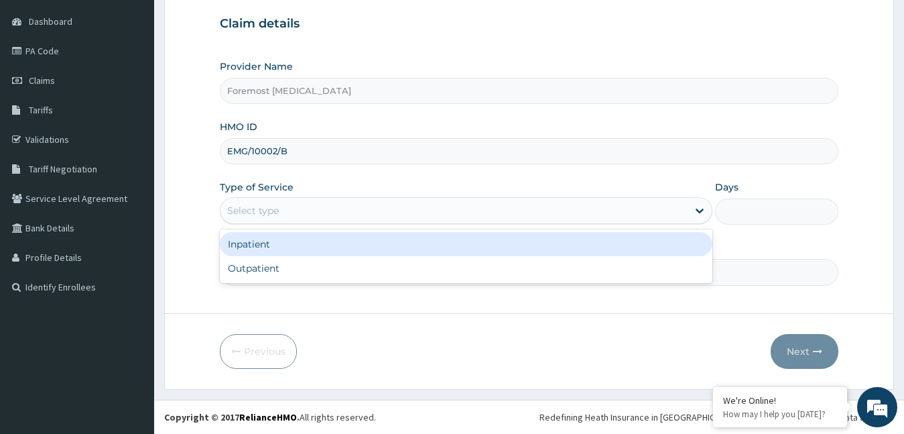
drag, startPoint x: 350, startPoint y: 215, endPoint x: 308, endPoint y: 279, distance: 76.4
click at [308, 224] on div "option Inpatient focused, 1 of 2. 2 results available. Use Up and Down to choos…" at bounding box center [466, 210] width 493 height 27
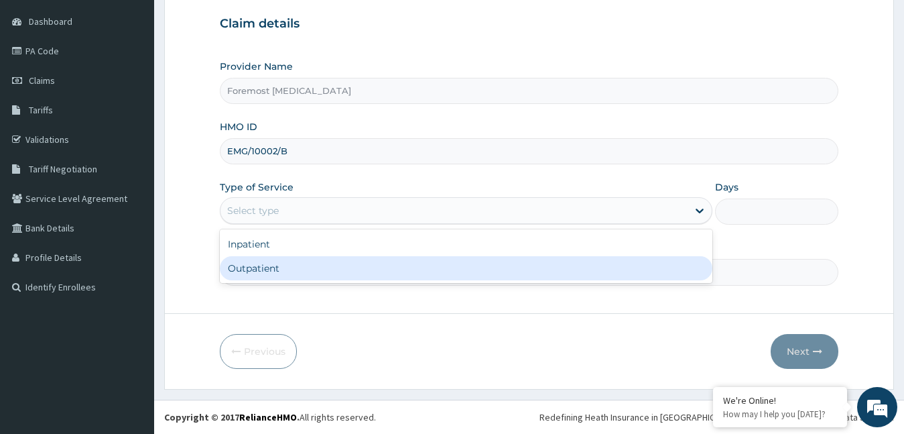
click at [308, 279] on div "Outpatient" at bounding box center [466, 268] width 493 height 24
type input "1"
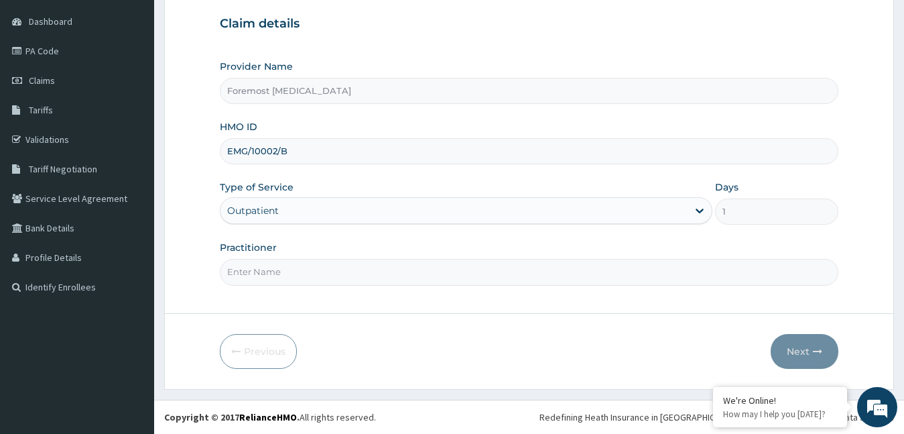
click at [308, 279] on input "Practitioner" at bounding box center [529, 272] width 619 height 26
type input "NULL"
click at [794, 347] on button "Next" at bounding box center [805, 351] width 68 height 35
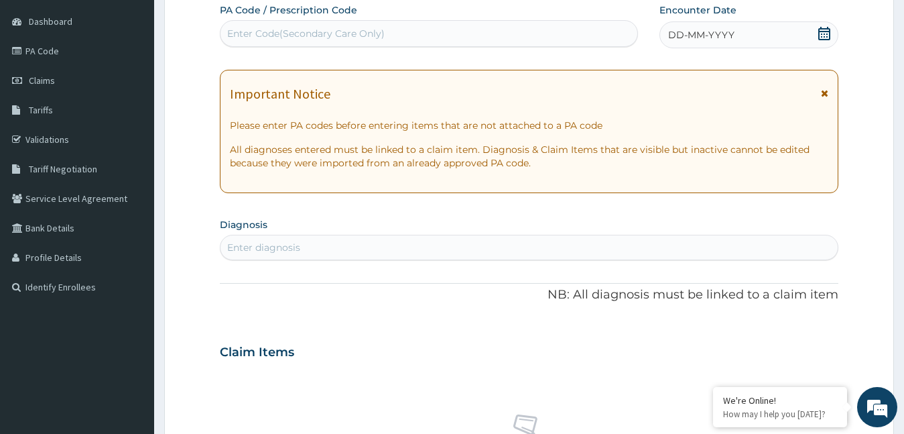
click at [710, 33] on span "DD-MM-YYYY" at bounding box center [701, 34] width 66 height 13
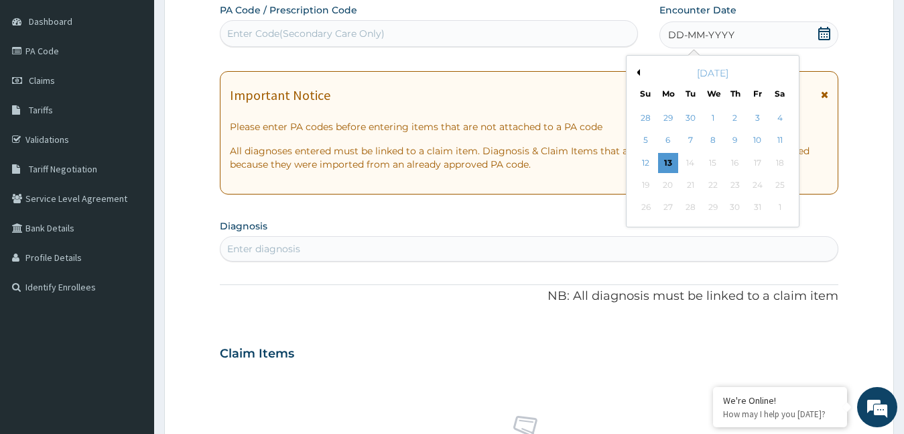
click at [636, 70] on button "Previous Month" at bounding box center [636, 72] width 7 height 7
click at [735, 114] on div "4" at bounding box center [735, 118] width 20 height 20
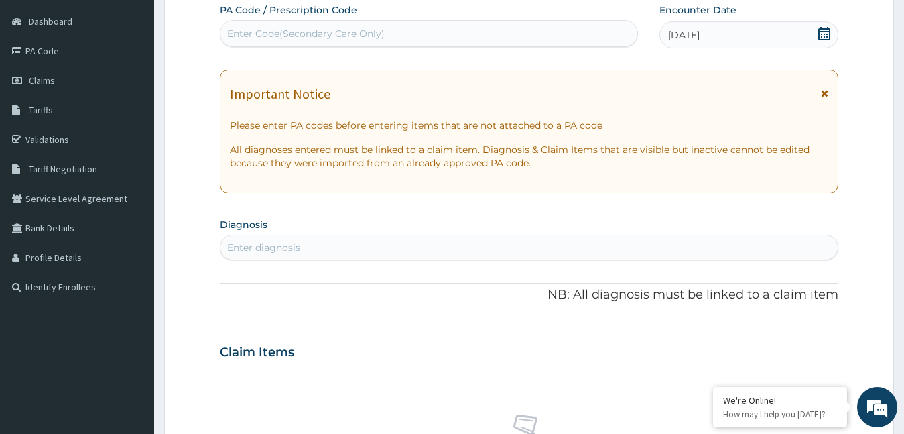
click at [419, 34] on div "Enter Code(Secondary Care Only)" at bounding box center [429, 33] width 417 height 21
type input "PA/59A009"
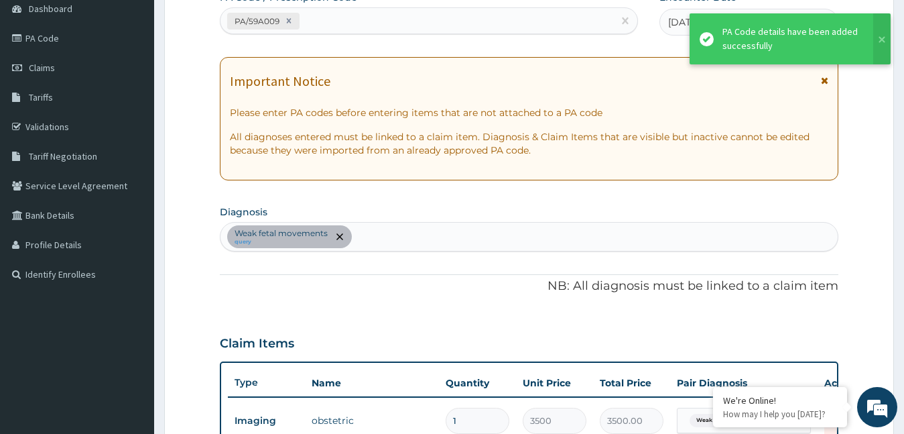
scroll to position [479, 0]
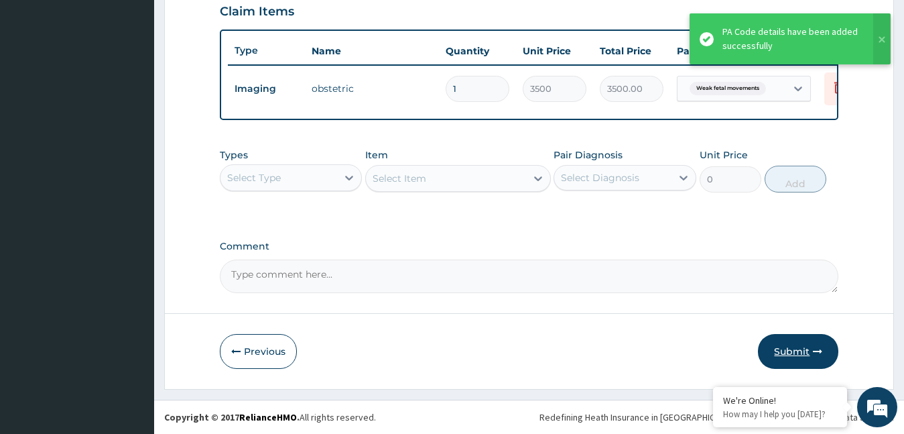
click at [788, 361] on button "Submit" at bounding box center [798, 351] width 80 height 35
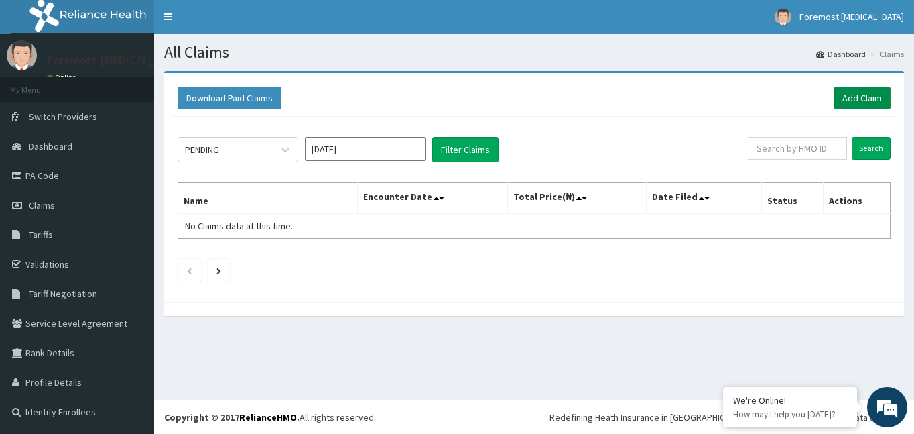
click at [866, 105] on link "Add Claim" at bounding box center [862, 97] width 57 height 23
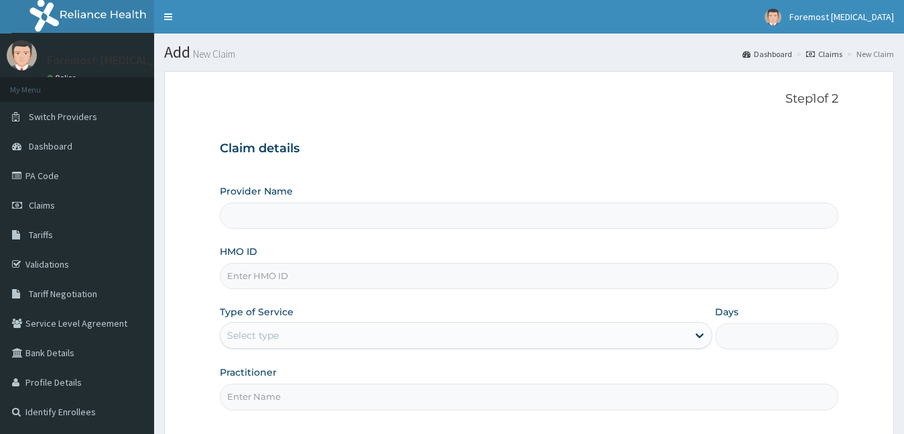
click at [280, 288] on input "HMO ID" at bounding box center [529, 276] width 619 height 26
type input "Foremost [MEDICAL_DATA]"
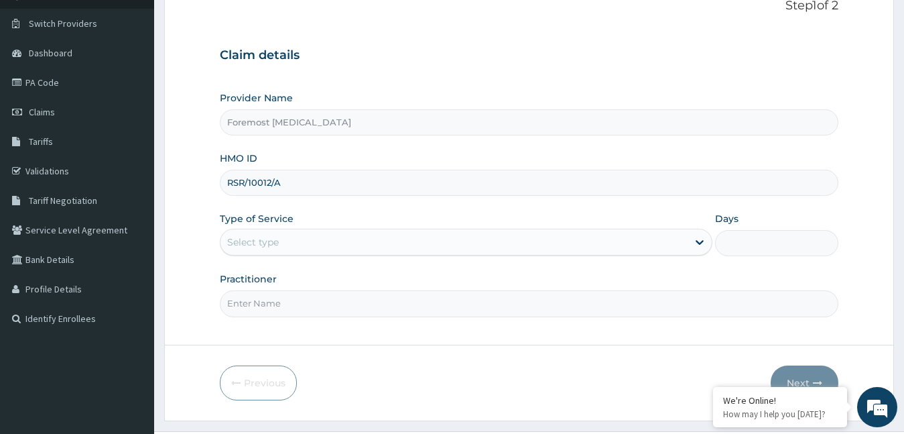
scroll to position [125, 0]
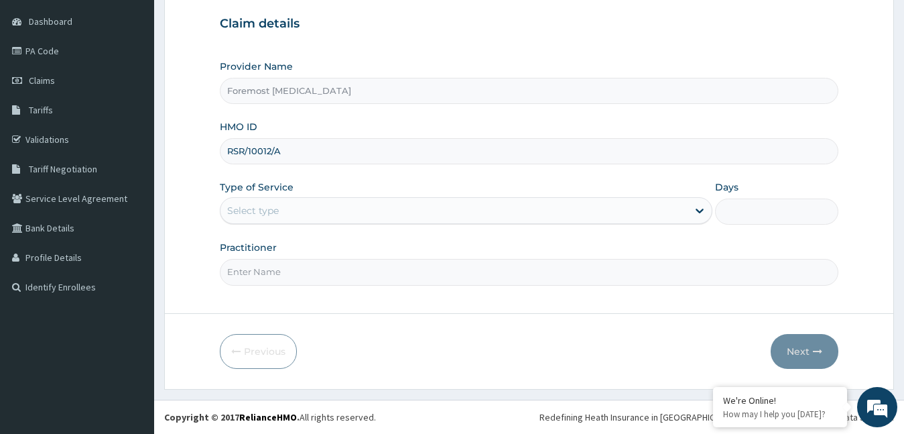
type input "RSR/10012/A"
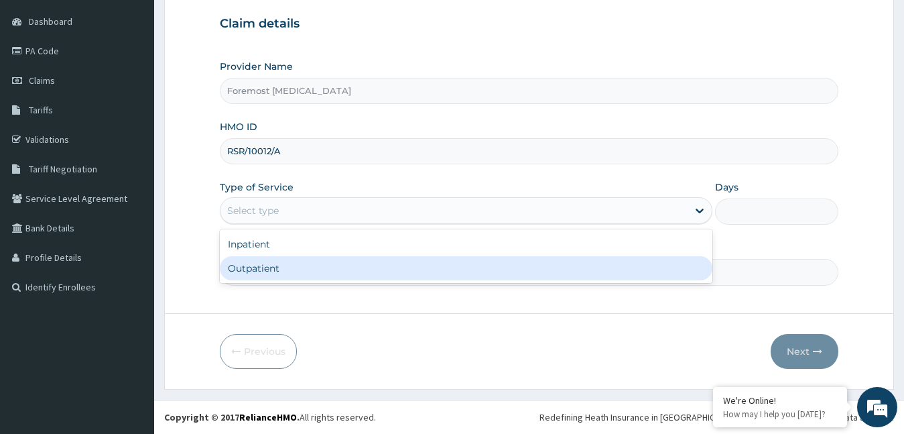
drag, startPoint x: 361, startPoint y: 210, endPoint x: 299, endPoint y: 278, distance: 92.1
click at [299, 224] on div "option Outpatient focused, 2 of 2. 2 results available. Use Up and Down to choo…" at bounding box center [466, 210] width 493 height 27
click at [286, 273] on div "Outpatient" at bounding box center [466, 268] width 493 height 24
type input "1"
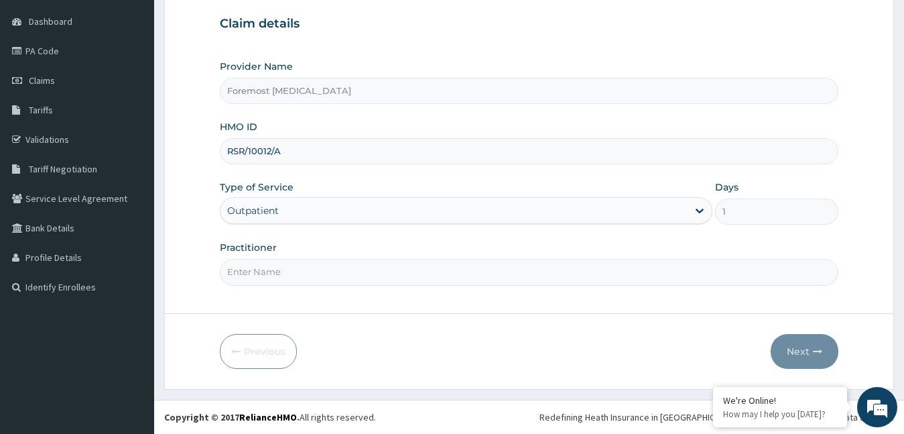
click at [286, 273] on input "Practitioner" at bounding box center [529, 272] width 619 height 26
type input "NULL"
click at [787, 353] on button "Next" at bounding box center [805, 351] width 68 height 35
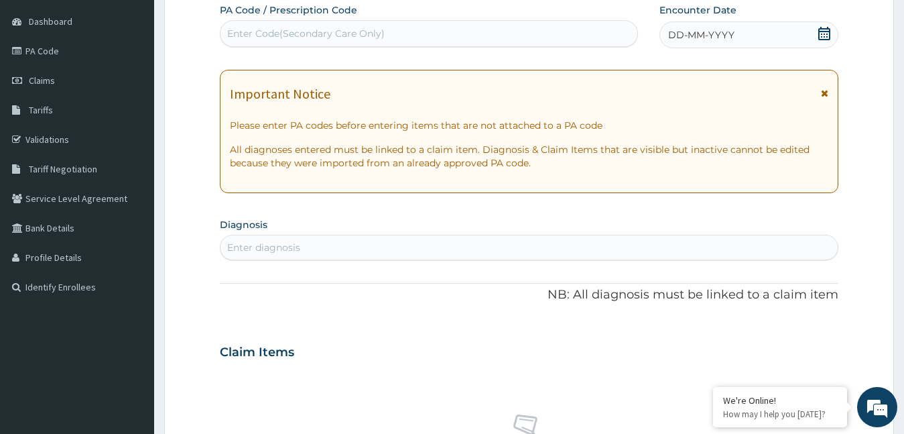
click at [694, 32] on span "DD-MM-YYYY" at bounding box center [701, 34] width 66 height 13
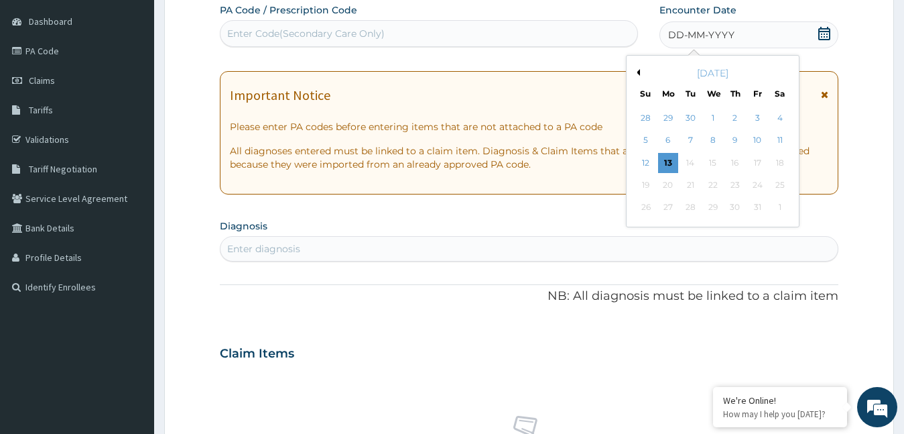
click at [637, 71] on button "Previous Month" at bounding box center [636, 72] width 7 height 7
click at [737, 113] on div "4" at bounding box center [735, 118] width 20 height 20
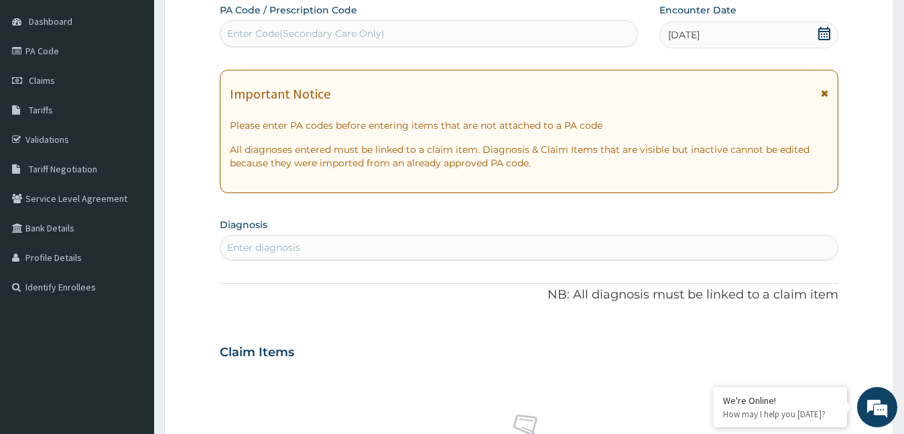
click at [426, 38] on div "Enter Code(Secondary Care Only)" at bounding box center [429, 33] width 417 height 21
type input "PA/CE891C"
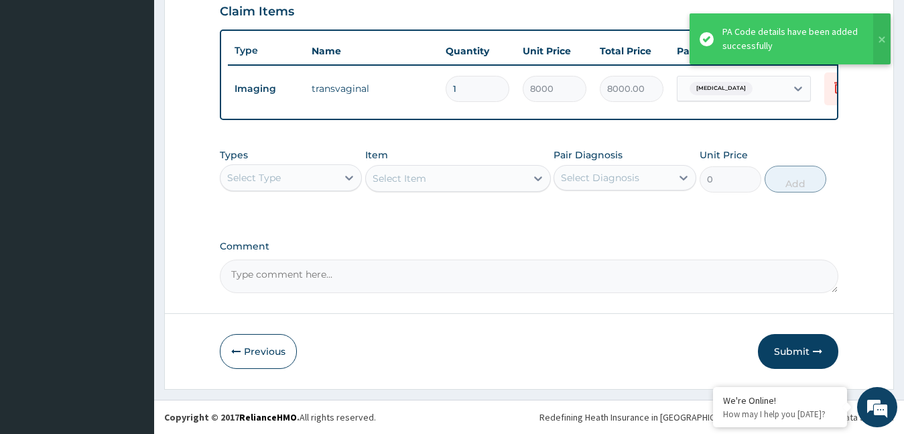
scroll to position [479, 0]
click at [786, 348] on button "Submit" at bounding box center [798, 351] width 80 height 35
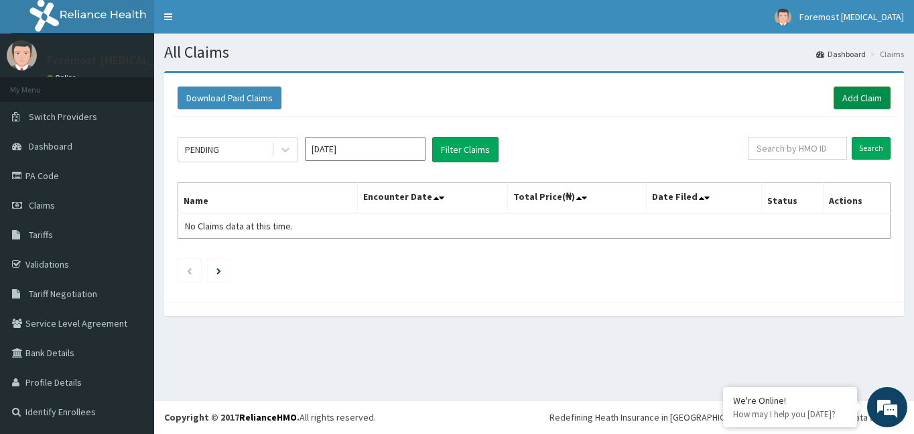
click at [848, 100] on link "Add Claim" at bounding box center [862, 97] width 57 height 23
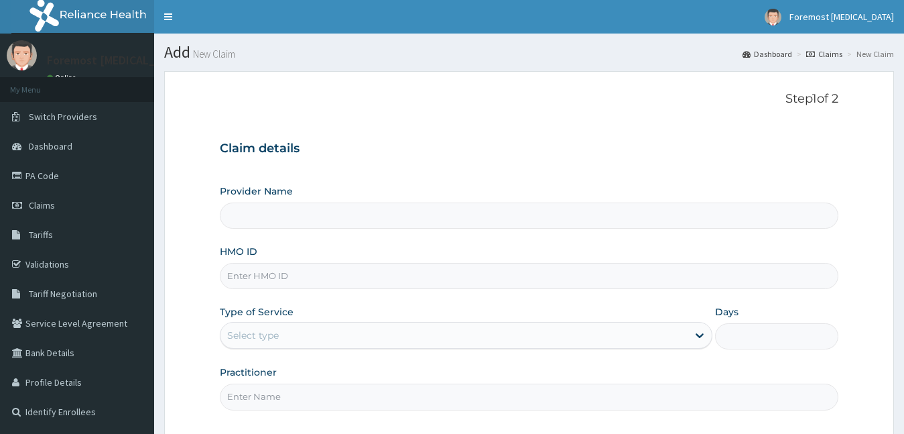
click at [290, 269] on input "HMO ID" at bounding box center [529, 276] width 619 height 26
type input "Foremost [MEDICAL_DATA]"
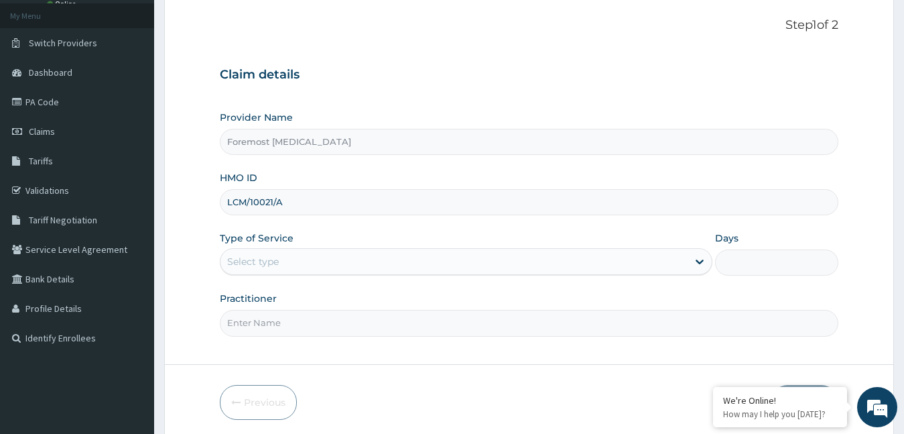
scroll to position [125, 0]
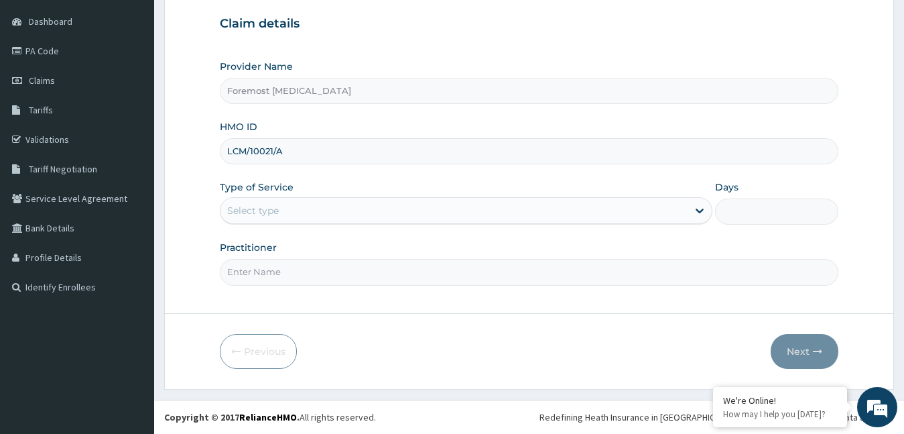
type input "LCM/10021/A"
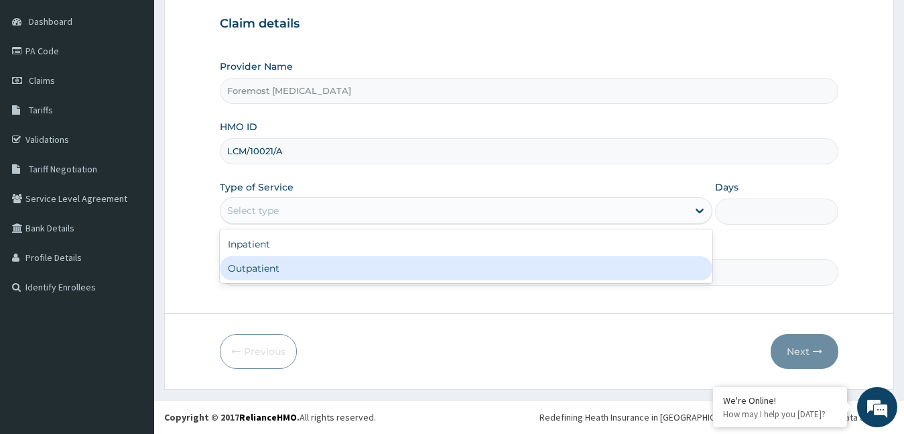
drag, startPoint x: 326, startPoint y: 208, endPoint x: 296, endPoint y: 261, distance: 60.7
click at [296, 224] on div "option Outpatient focused, 2 of 2. 2 results available. Use Up and Down to choo…" at bounding box center [466, 210] width 493 height 27
click at [296, 261] on div "Outpatient" at bounding box center [466, 268] width 493 height 24
type input "1"
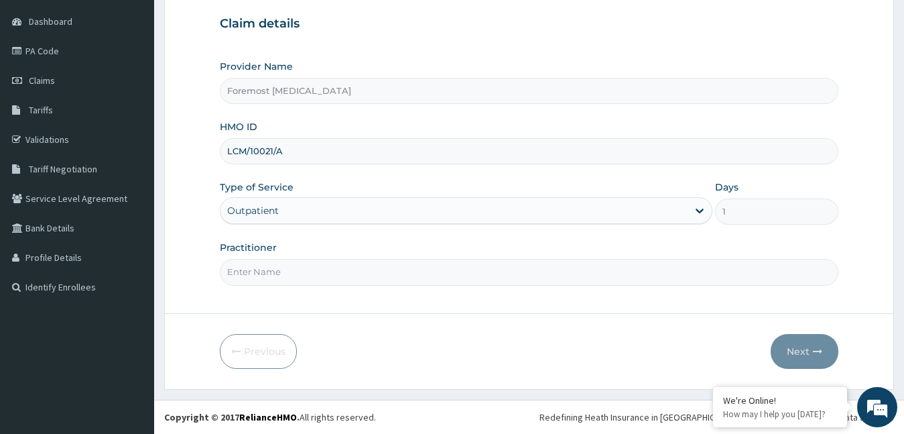
click at [278, 266] on input "Practitioner" at bounding box center [529, 272] width 619 height 26
type input "NULL"
click at [807, 355] on button "Next" at bounding box center [805, 351] width 68 height 35
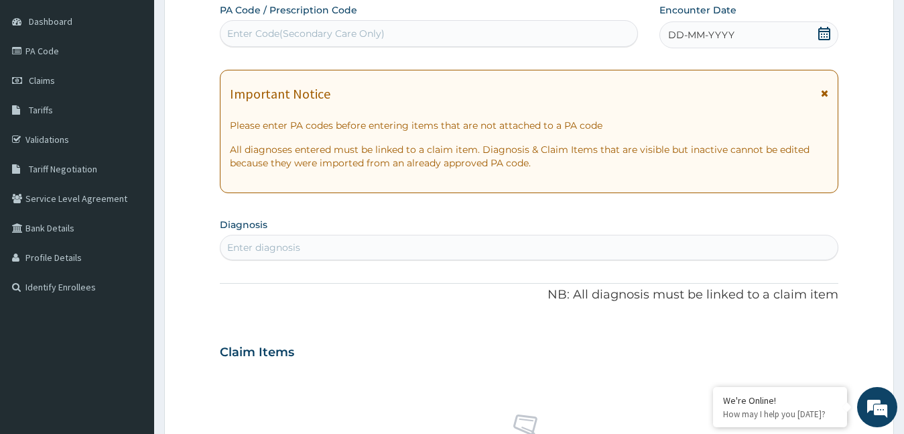
click at [710, 39] on span "DD-MM-YYYY" at bounding box center [701, 34] width 66 height 13
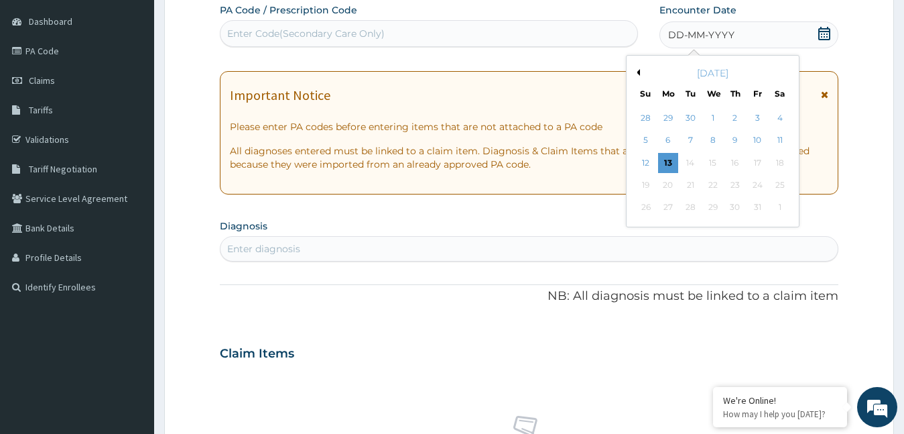
click at [636, 71] on button "Previous Month" at bounding box center [636, 72] width 7 height 7
click at [729, 118] on div "4" at bounding box center [735, 118] width 20 height 20
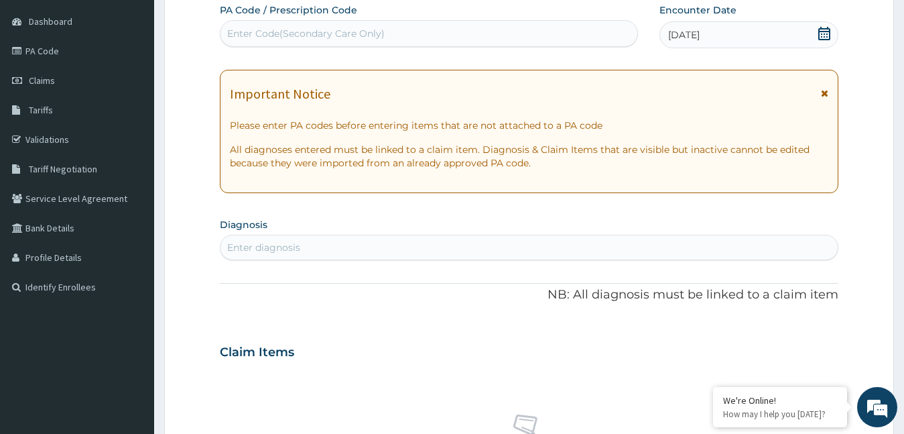
click at [395, 44] on div "Enter Code(Secondary Care Only)" at bounding box center [429, 33] width 417 height 21
type input "PA/959944"
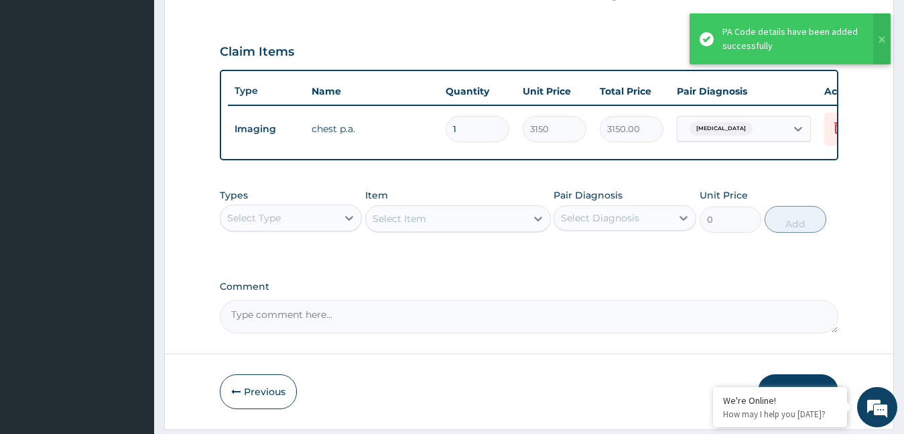
scroll to position [479, 0]
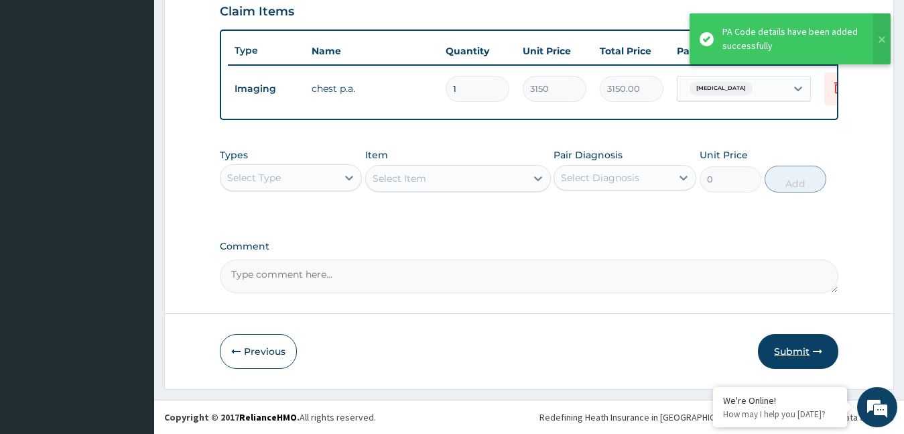
click at [776, 346] on button "Submit" at bounding box center [798, 351] width 80 height 35
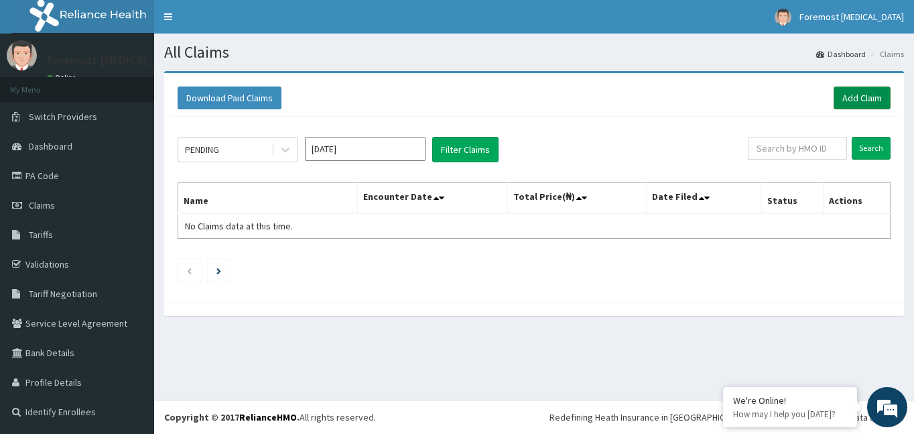
click at [845, 104] on link "Add Claim" at bounding box center [862, 97] width 57 height 23
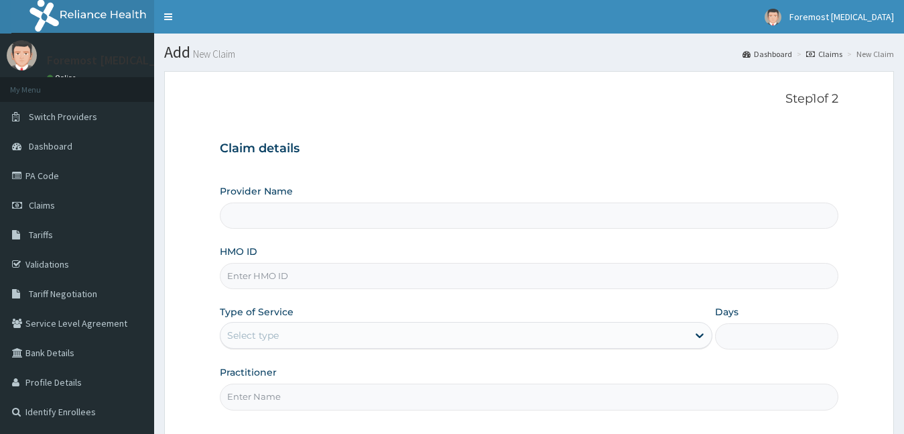
click at [324, 273] on input "HMO ID" at bounding box center [529, 276] width 619 height 26
type input "Foremost [MEDICAL_DATA]"
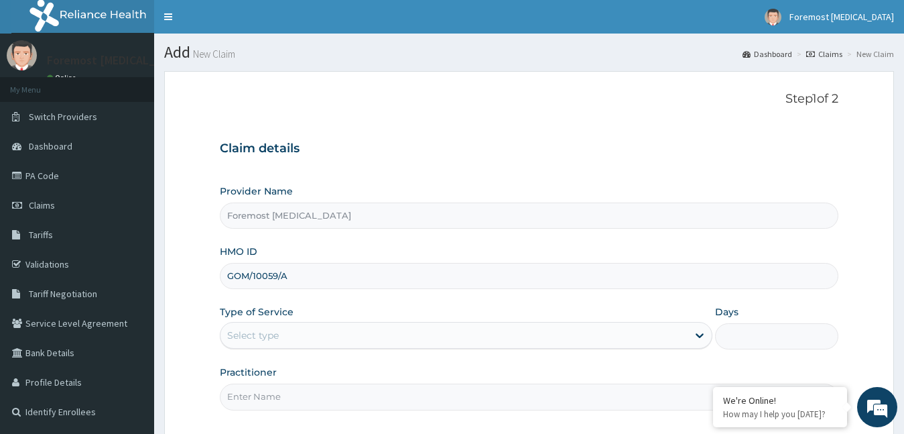
drag, startPoint x: 324, startPoint y: 273, endPoint x: 416, endPoint y: 321, distance: 103.7
click at [416, 321] on div "Provider Name Foremost [MEDICAL_DATA] HMO ID GOM/10059/A Type of Service Select…" at bounding box center [529, 296] width 619 height 225
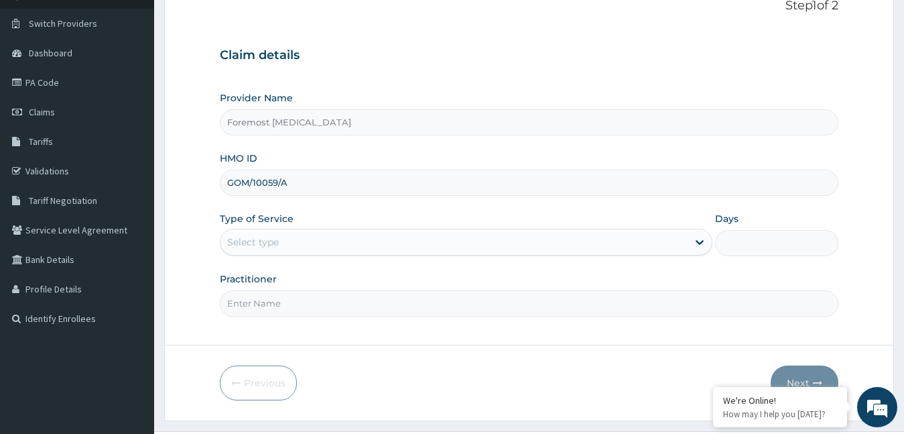
scroll to position [125, 0]
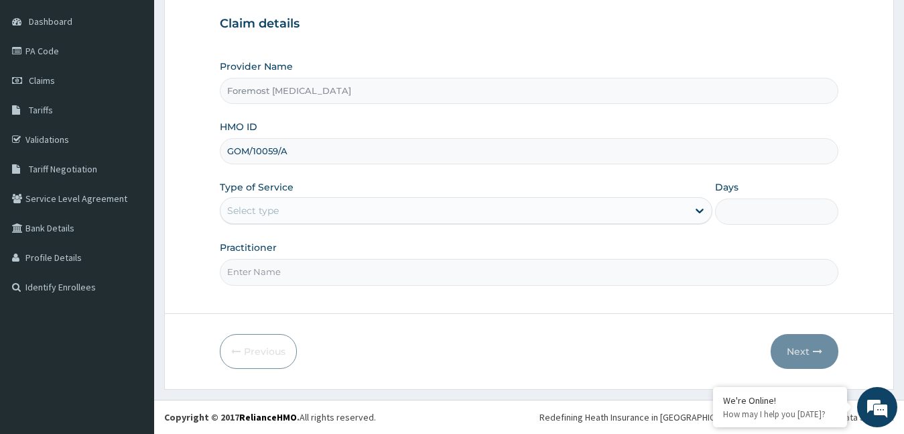
type input "GOM/10059/A"
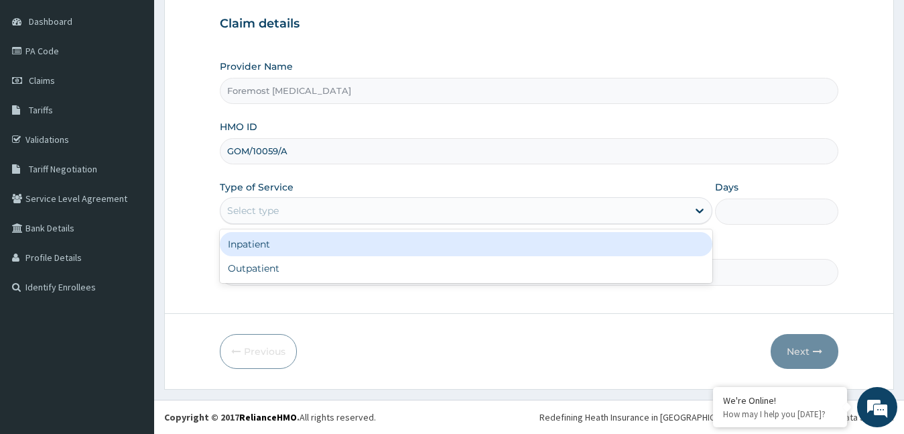
click at [308, 204] on div "Select type" at bounding box center [455, 210] width 468 height 21
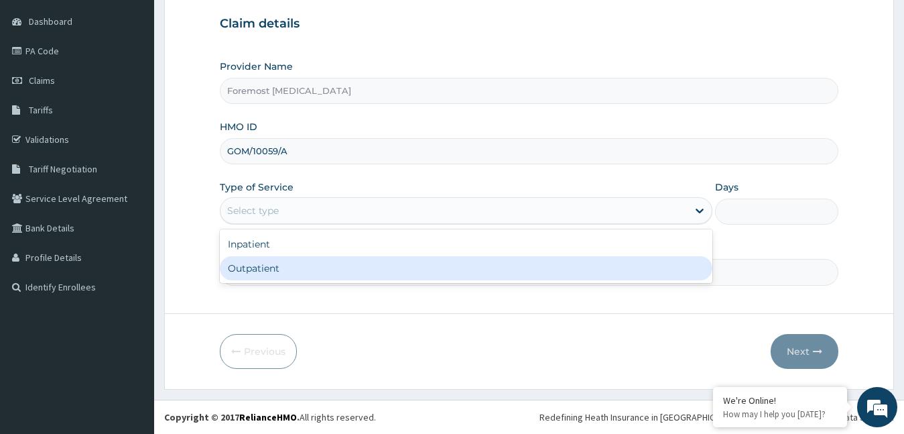
click at [286, 268] on div "Outpatient" at bounding box center [466, 268] width 493 height 24
type input "1"
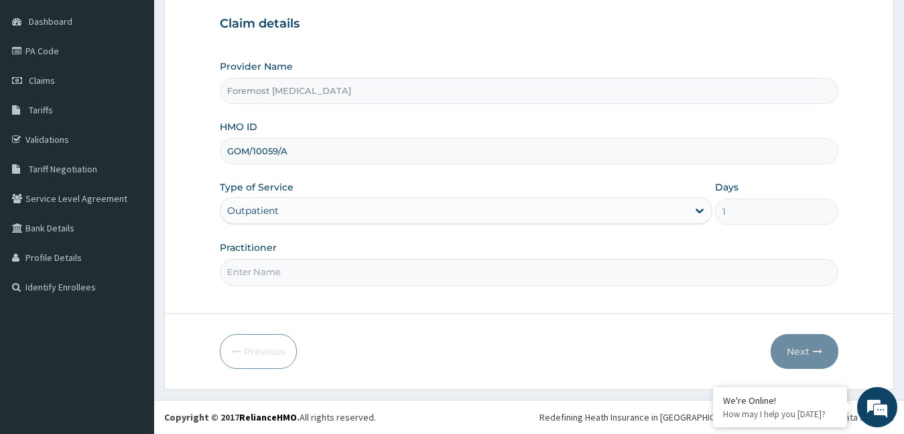
click at [286, 268] on input "Practitioner" at bounding box center [529, 272] width 619 height 26
type input "NULL"
click at [796, 358] on button "Next" at bounding box center [805, 351] width 68 height 35
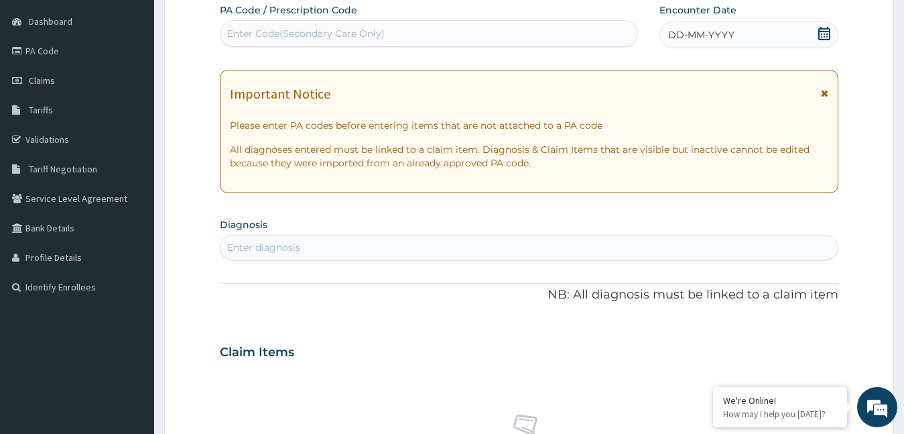
click at [698, 34] on span "DD-MM-YYYY" at bounding box center [701, 34] width 66 height 13
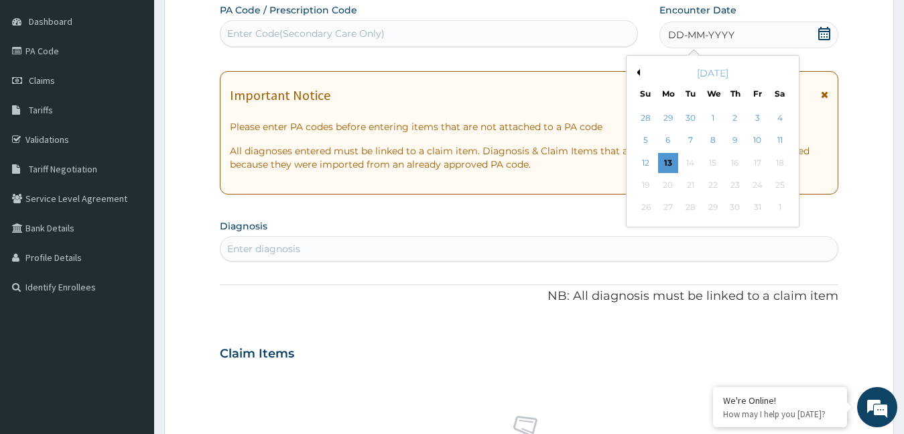
click at [638, 71] on button "Previous Month" at bounding box center [636, 72] width 7 height 7
click at [735, 122] on div "4" at bounding box center [735, 118] width 20 height 20
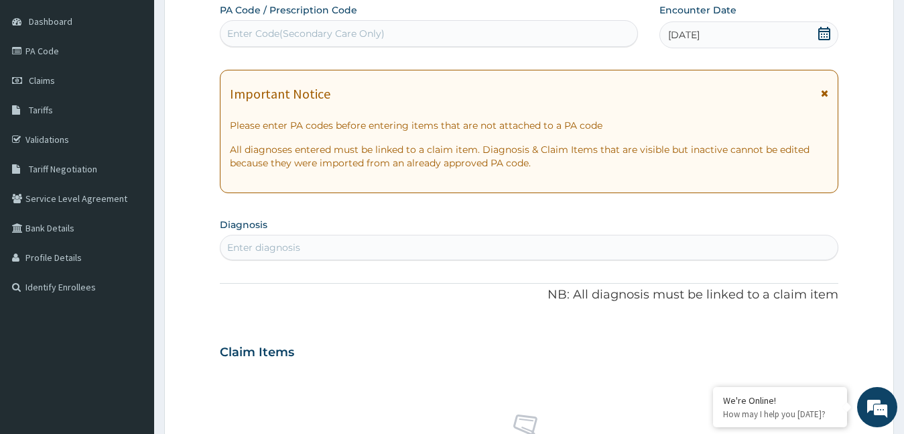
click at [257, 27] on div "Enter Code(Secondary Care Only)" at bounding box center [306, 33] width 158 height 13
type input "PA/CF97E2"
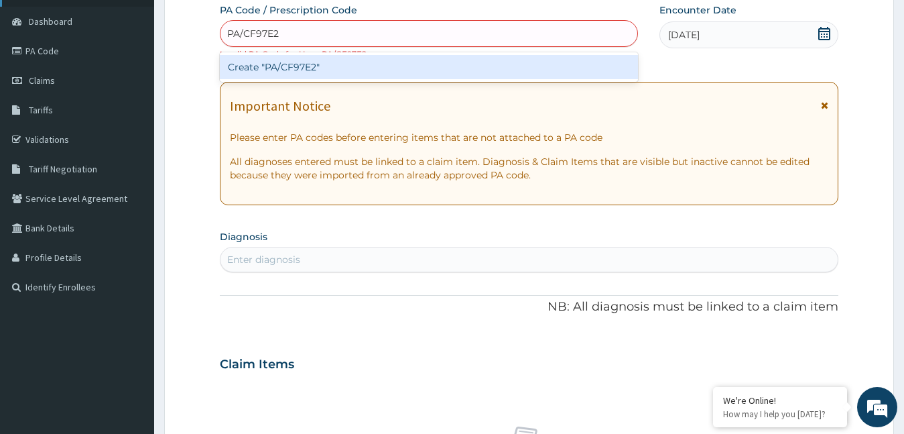
type input "PA/CF97E2"
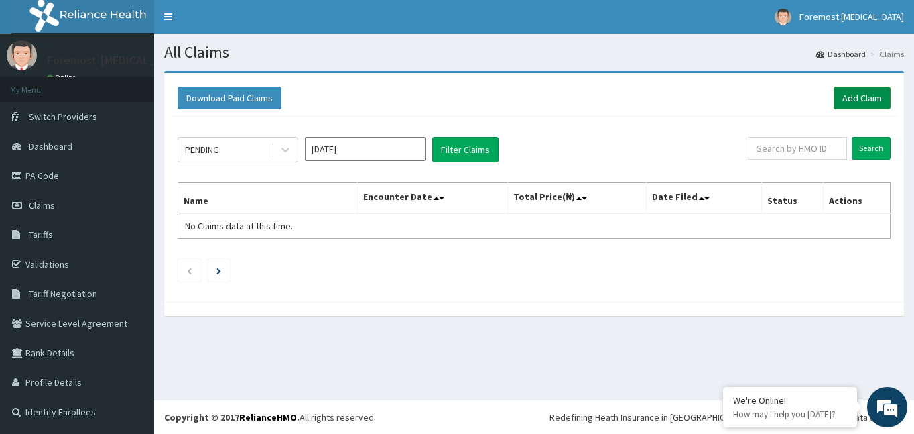
click at [854, 102] on link "Add Claim" at bounding box center [862, 97] width 57 height 23
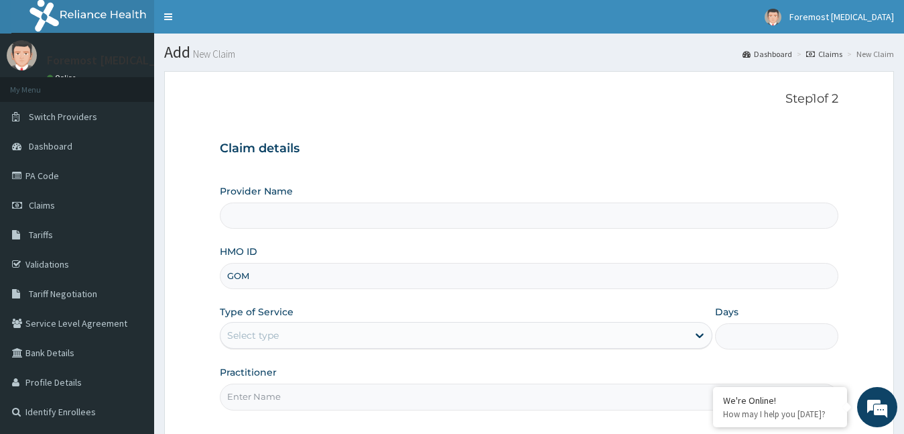
type input "GOM/"
type input "Foremost [MEDICAL_DATA]"
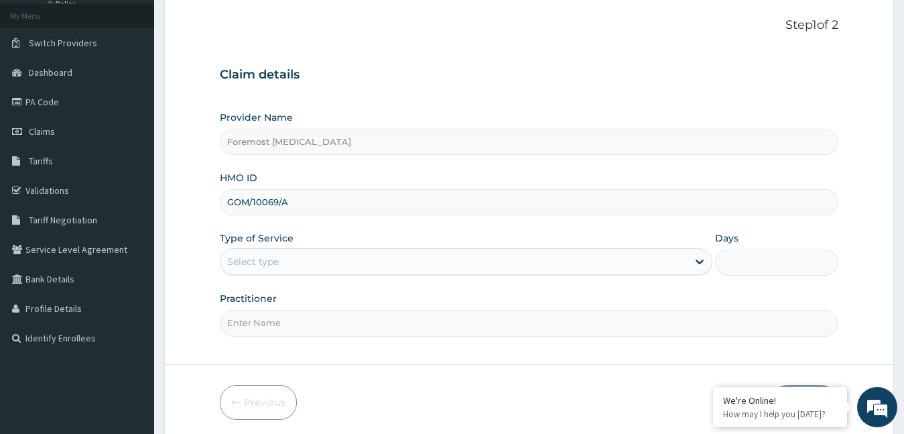
scroll to position [125, 0]
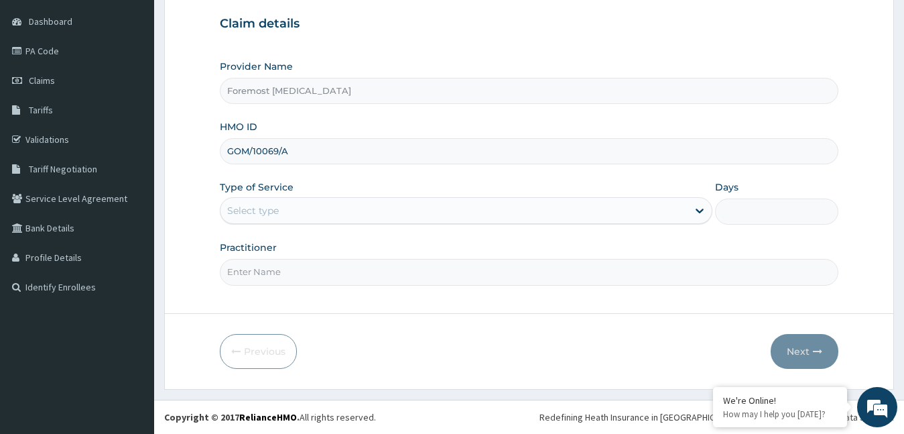
type input "GOM/10069/A"
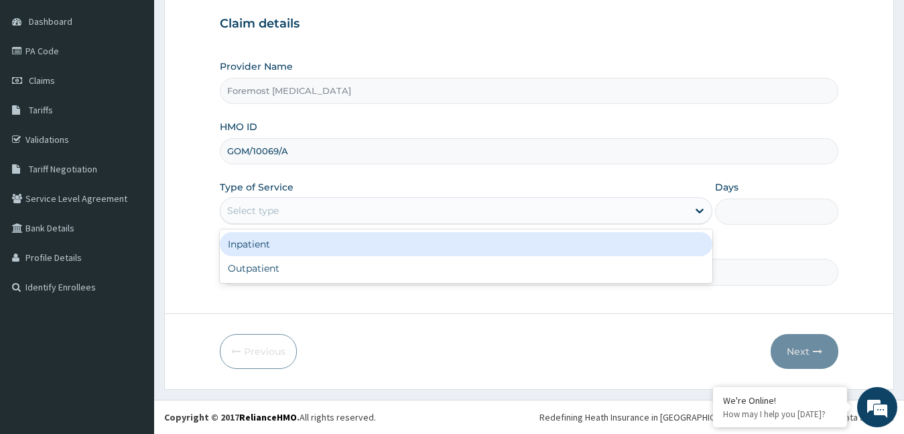
drag, startPoint x: 371, startPoint y: 214, endPoint x: 318, endPoint y: 268, distance: 75.4
click at [318, 224] on div "option Inpatient focused, 1 of 2. 2 results available. Use Up and Down to choos…" at bounding box center [466, 210] width 493 height 27
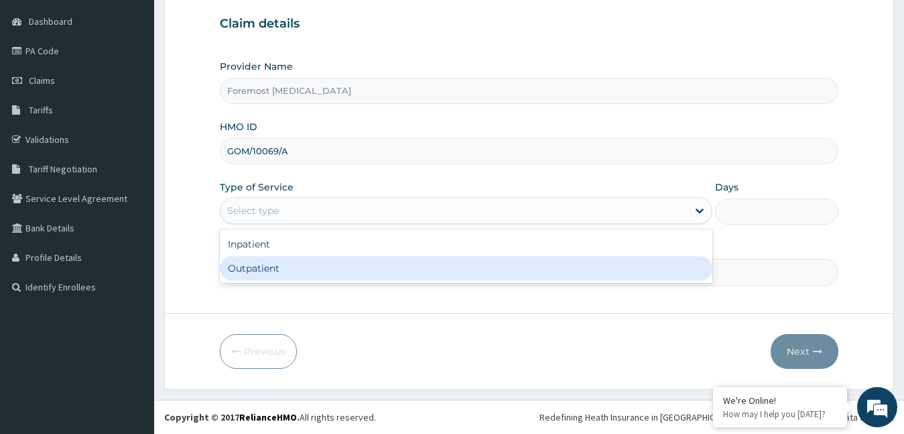
click at [318, 268] on div "Outpatient" at bounding box center [466, 268] width 493 height 24
type input "1"
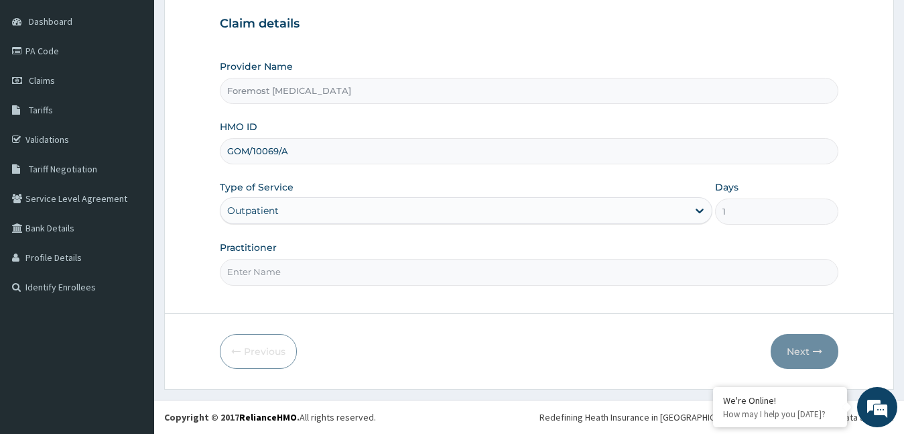
click at [318, 268] on input "Practitioner" at bounding box center [529, 272] width 619 height 26
type input "NULL"
click at [794, 341] on button "Next" at bounding box center [805, 351] width 68 height 35
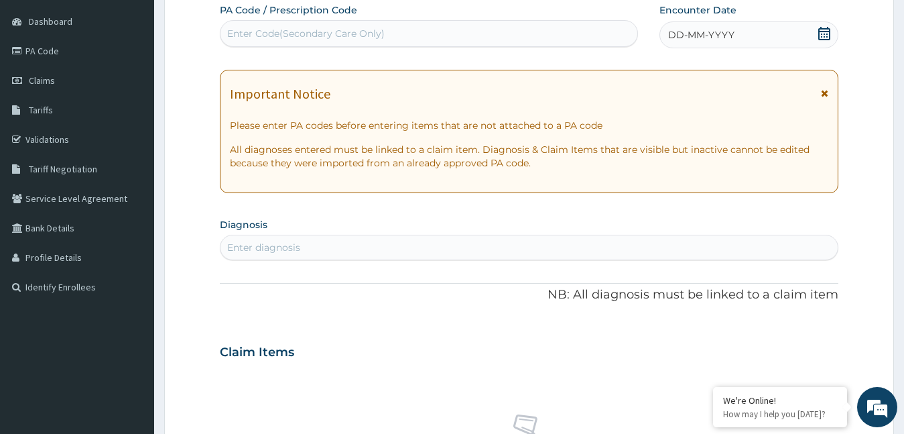
click at [712, 40] on span "DD-MM-YYYY" at bounding box center [701, 34] width 66 height 13
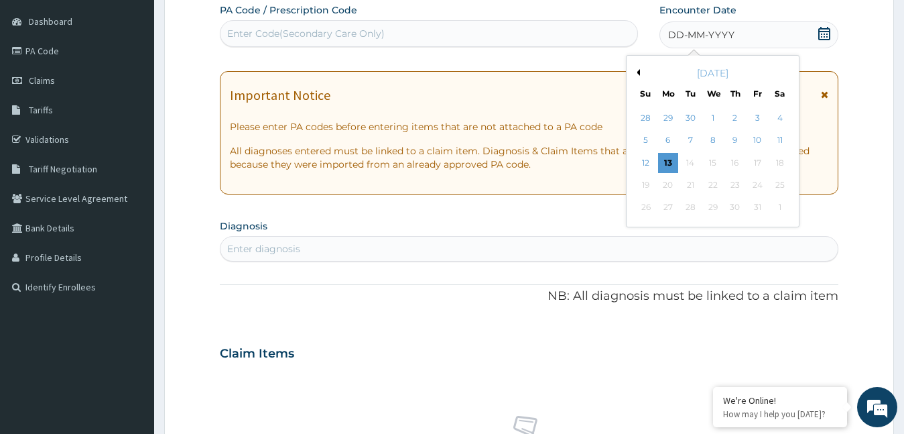
click at [639, 73] on button "Previous Month" at bounding box center [636, 72] width 7 height 7
click at [739, 121] on div "4" at bounding box center [735, 118] width 20 height 20
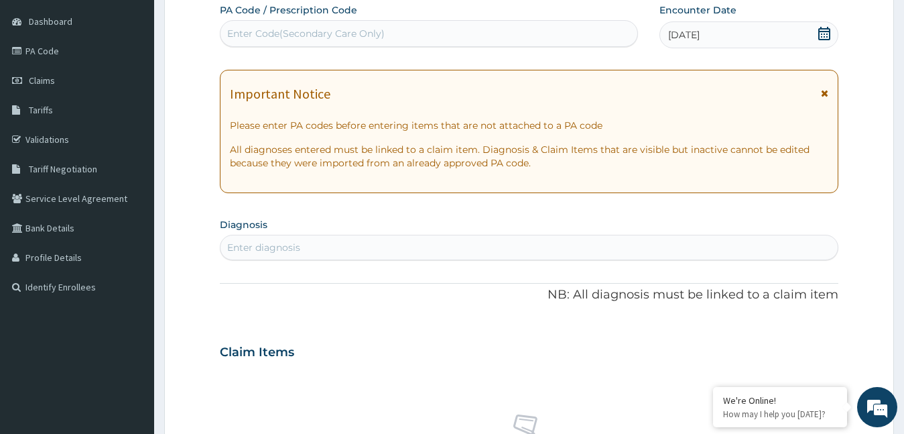
click at [414, 36] on div "Enter Code(Secondary Care Only)" at bounding box center [429, 33] width 417 height 21
paste input "PA/CF97E2"
type input "PA/CF97E2"
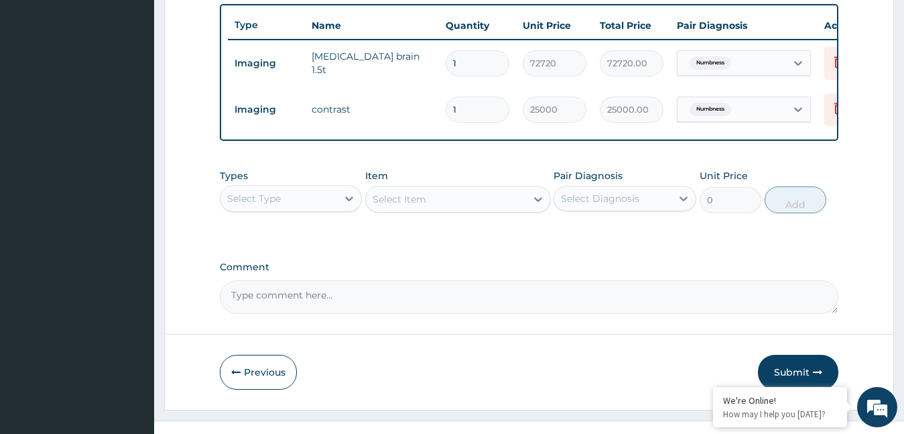
scroll to position [526, 0]
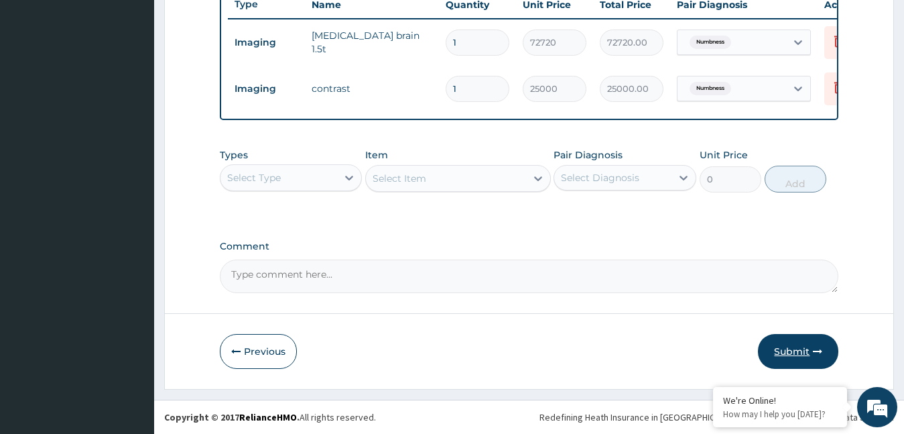
click at [803, 358] on button "Submit" at bounding box center [798, 351] width 80 height 35
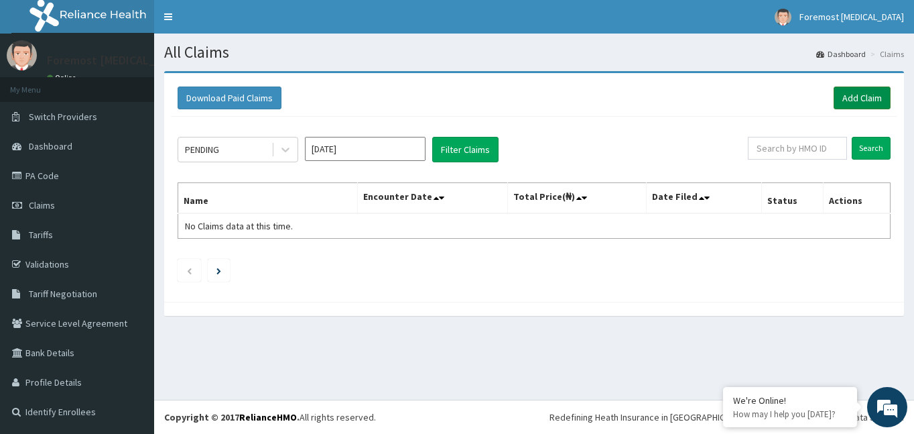
click at [845, 103] on link "Add Claim" at bounding box center [862, 97] width 57 height 23
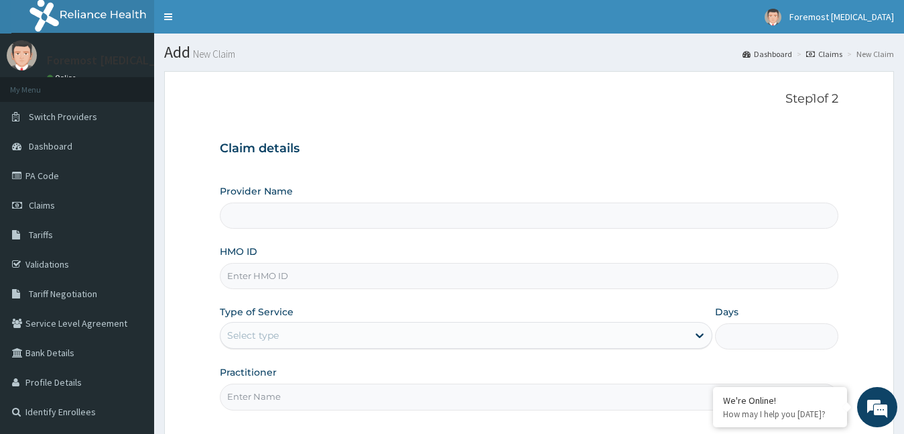
click at [271, 269] on input "HMO ID" at bounding box center [529, 276] width 619 height 26
type input "Foremost [MEDICAL_DATA]"
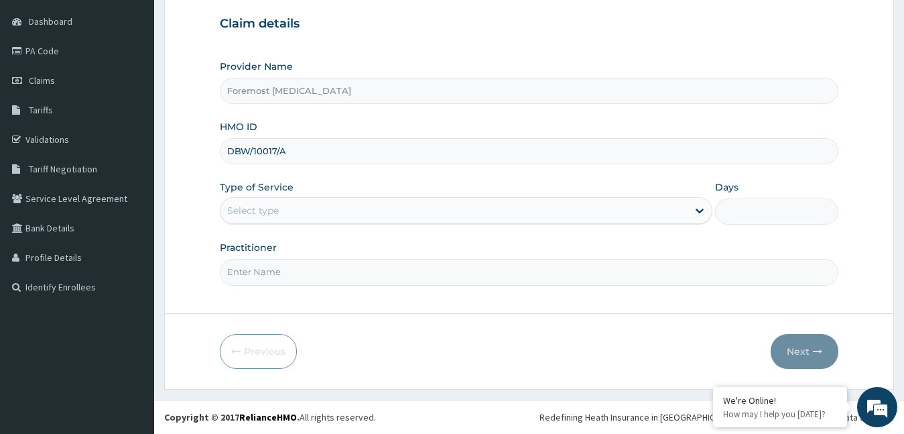
type input "DBW/10017/A"
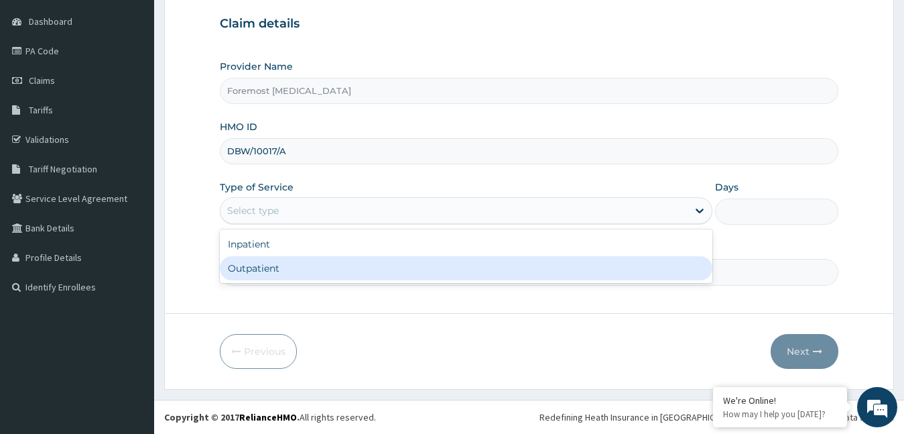
drag, startPoint x: 327, startPoint y: 221, endPoint x: 295, endPoint y: 263, distance: 52.6
click at [295, 224] on div "option Outpatient focused, 2 of 2. 2 results available. Use Up and Down to choo…" at bounding box center [466, 210] width 493 height 27
click at [295, 263] on div "Outpatient" at bounding box center [466, 268] width 493 height 24
type input "1"
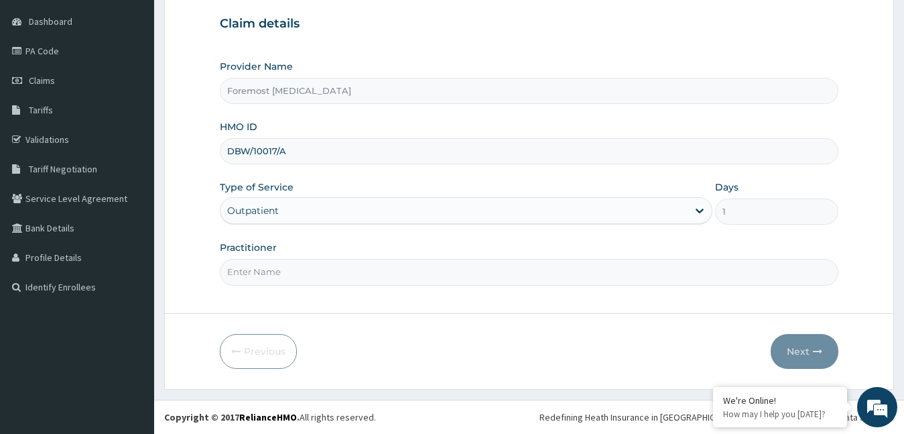
click at [295, 263] on input "Practitioner" at bounding box center [529, 272] width 619 height 26
type input "NULL"
click at [792, 350] on button "Next" at bounding box center [805, 351] width 68 height 35
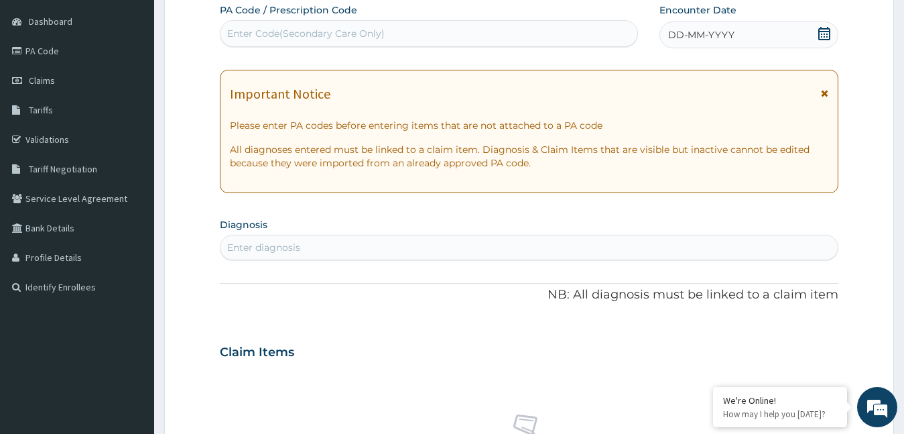
click at [698, 36] on span "DD-MM-YYYY" at bounding box center [701, 34] width 66 height 13
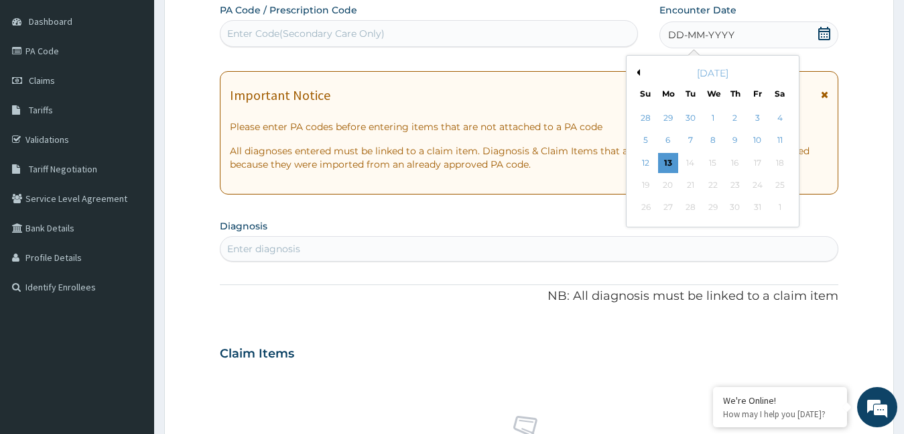
click at [637, 72] on button "Previous Month" at bounding box center [636, 72] width 7 height 7
click at [741, 119] on div "4" at bounding box center [735, 118] width 20 height 20
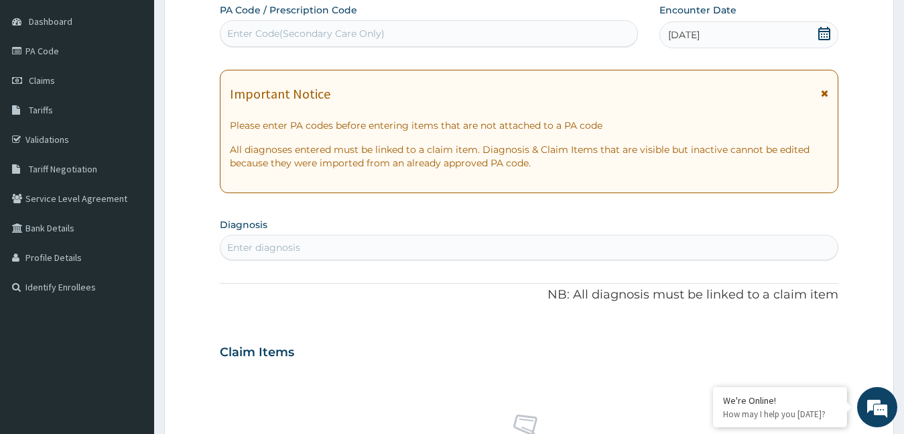
click at [361, 44] on div "Enter Code(Secondary Care Only)" at bounding box center [429, 33] width 417 height 21
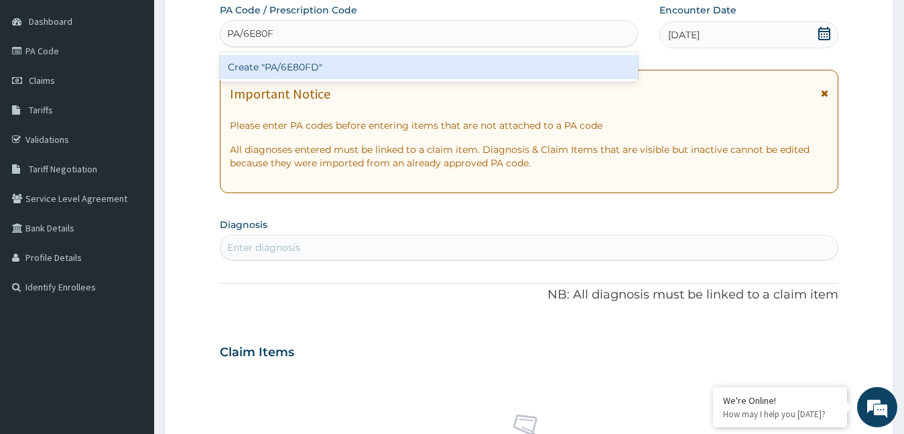
type input "PA/6E80FD"
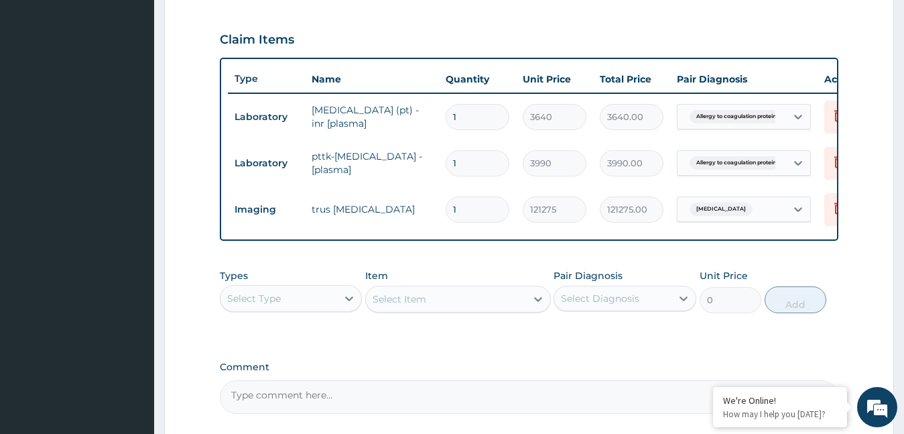
scroll to position [579, 0]
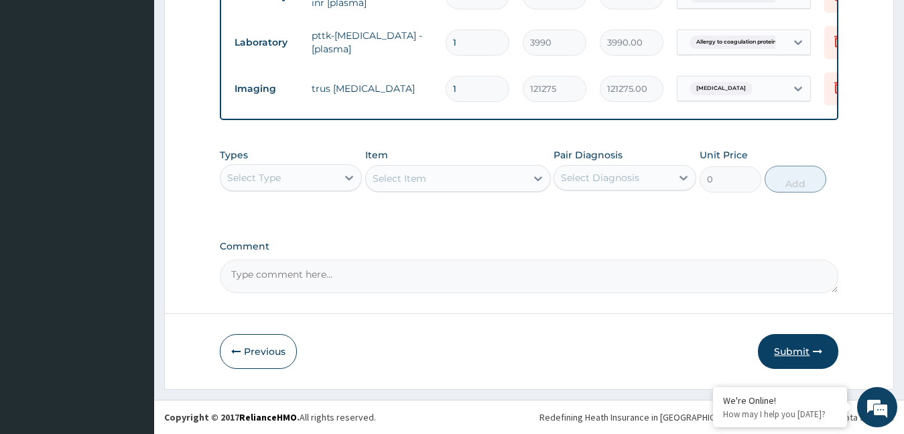
click at [790, 350] on button "Submit" at bounding box center [798, 351] width 80 height 35
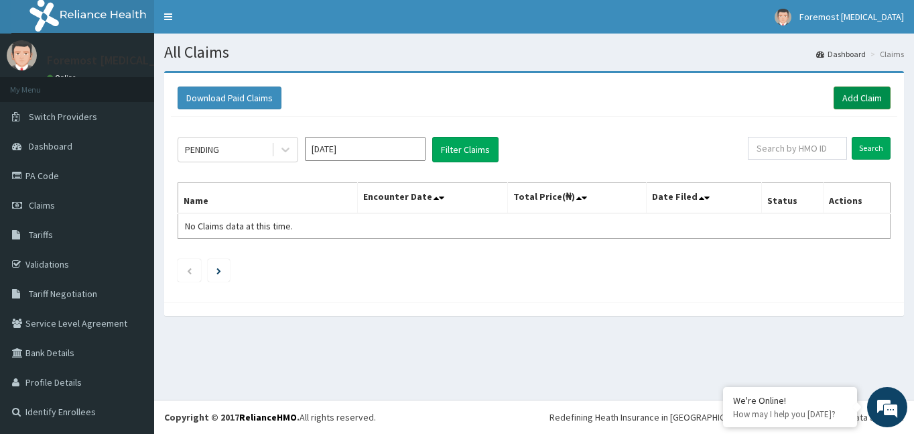
click at [859, 93] on link "Add Claim" at bounding box center [862, 97] width 57 height 23
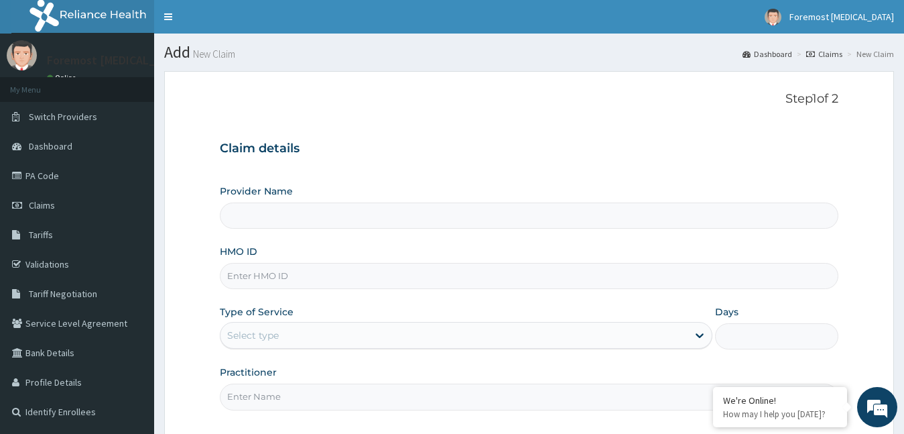
click at [276, 276] on input "HMO ID" at bounding box center [529, 276] width 619 height 26
type input "Foremost [MEDICAL_DATA]"
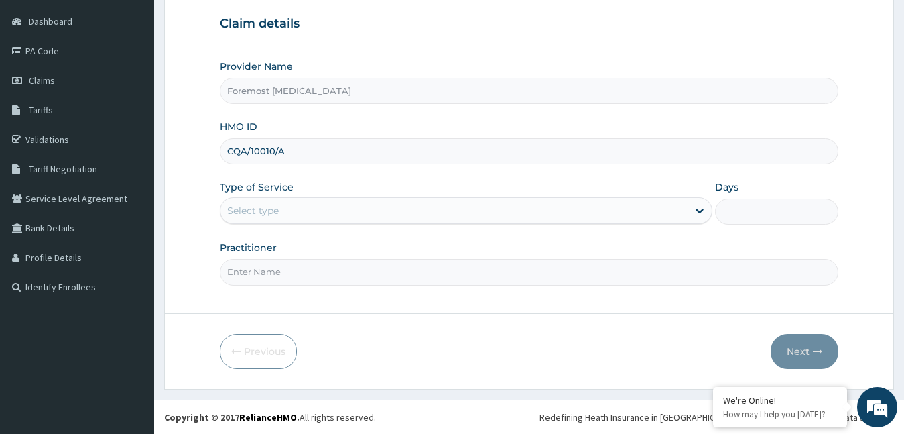
type input "CQA/10010/A"
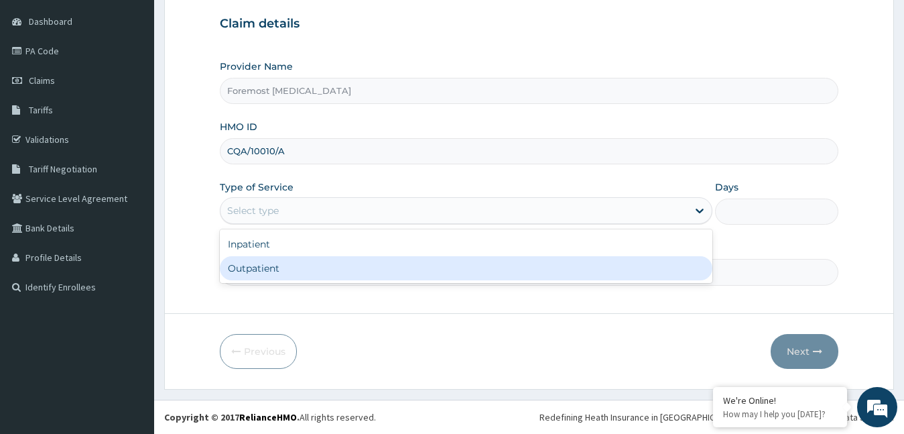
drag, startPoint x: 341, startPoint y: 207, endPoint x: 308, endPoint y: 267, distance: 69.0
click at [308, 224] on div "option Outpatient focused, 2 of 2. 2 results available. Use Up and Down to choo…" at bounding box center [466, 210] width 493 height 27
click at [308, 267] on div "Outpatient" at bounding box center [466, 268] width 493 height 24
type input "1"
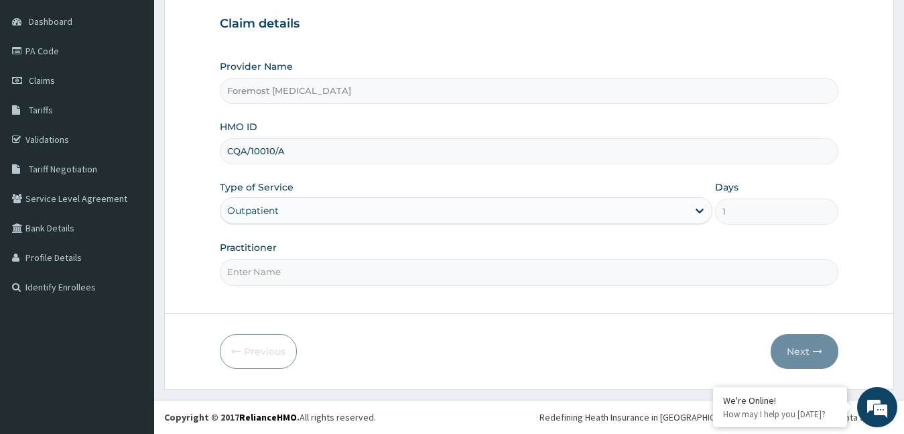
click at [308, 267] on input "Practitioner" at bounding box center [529, 272] width 619 height 26
type input "NULL"
click at [802, 358] on button "Next" at bounding box center [805, 351] width 68 height 35
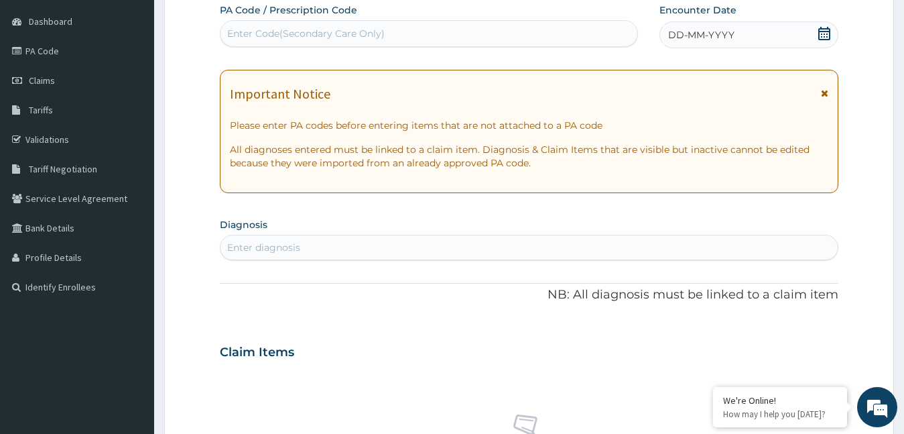
click at [710, 32] on span "DD-MM-YYYY" at bounding box center [701, 34] width 66 height 13
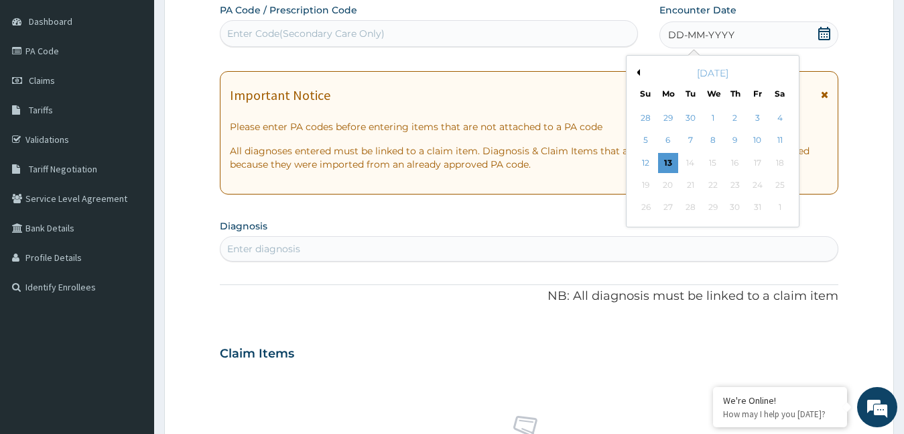
click at [639, 73] on button "Previous Month" at bounding box center [636, 72] width 7 height 7
click at [733, 117] on div "4" at bounding box center [735, 118] width 20 height 20
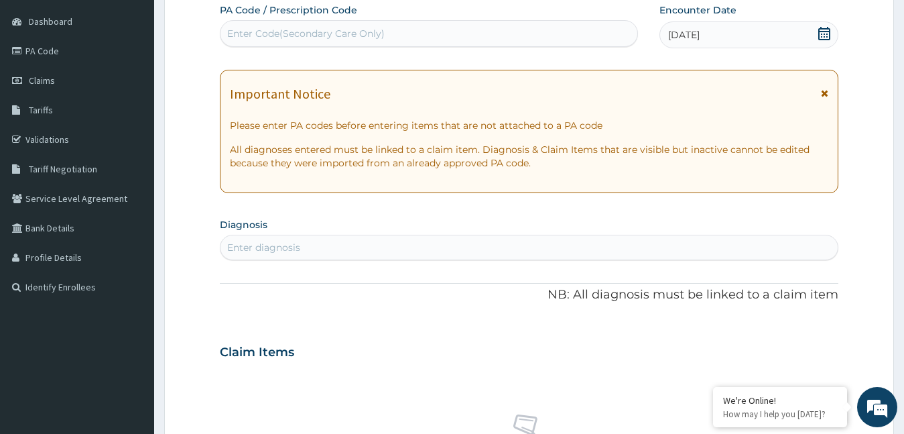
click at [359, 36] on div "Enter Code(Secondary Care Only)" at bounding box center [306, 33] width 158 height 13
type input "PA/BCF446"
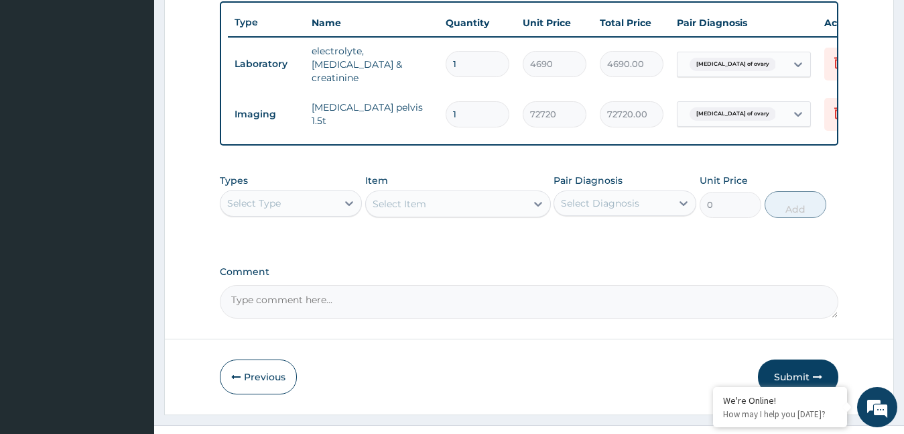
scroll to position [526, 0]
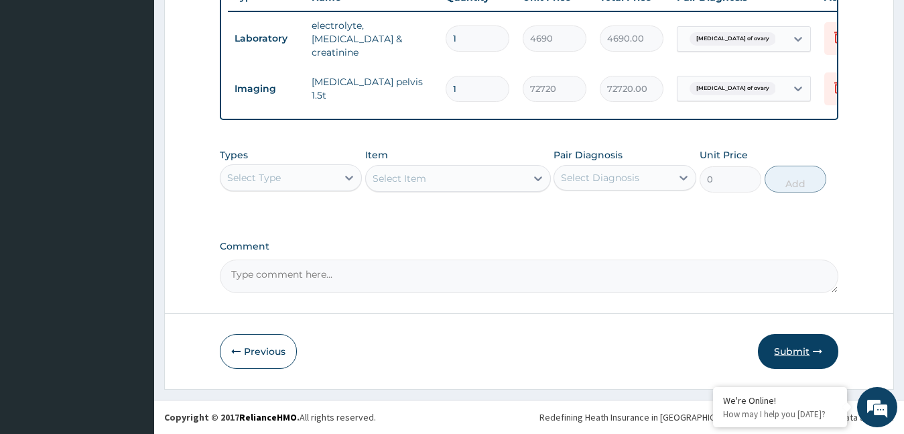
click at [788, 354] on button "Submit" at bounding box center [798, 351] width 80 height 35
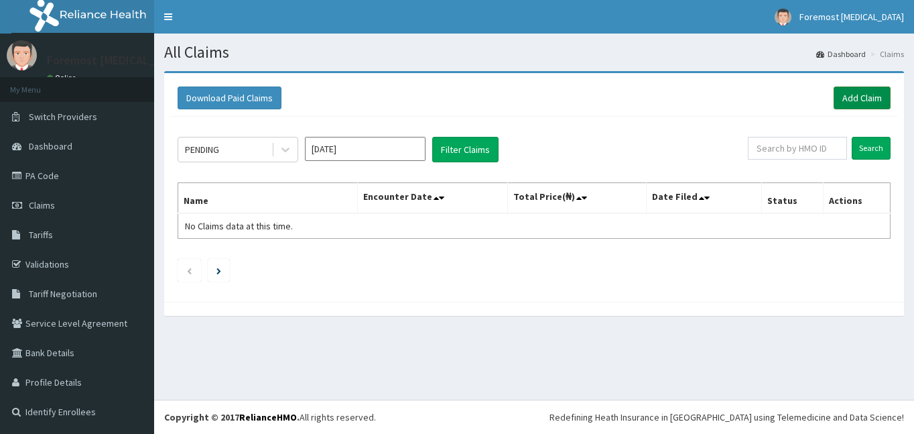
click at [848, 99] on link "Add Claim" at bounding box center [862, 97] width 57 height 23
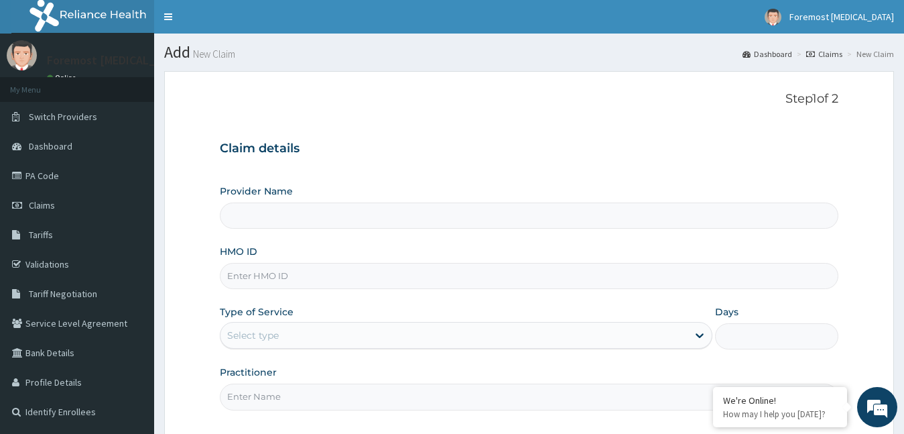
click at [266, 272] on input "HMO ID" at bounding box center [529, 276] width 619 height 26
type input "KSB"
type input "Foremost [MEDICAL_DATA]"
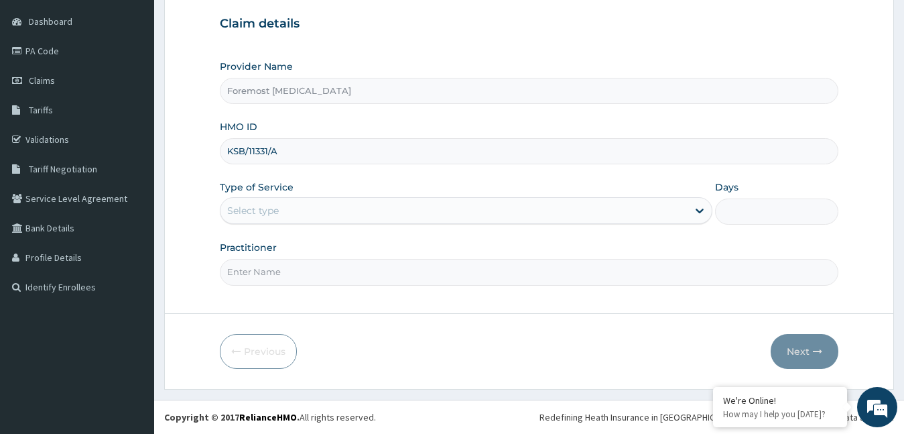
type input "KSB/11331/A"
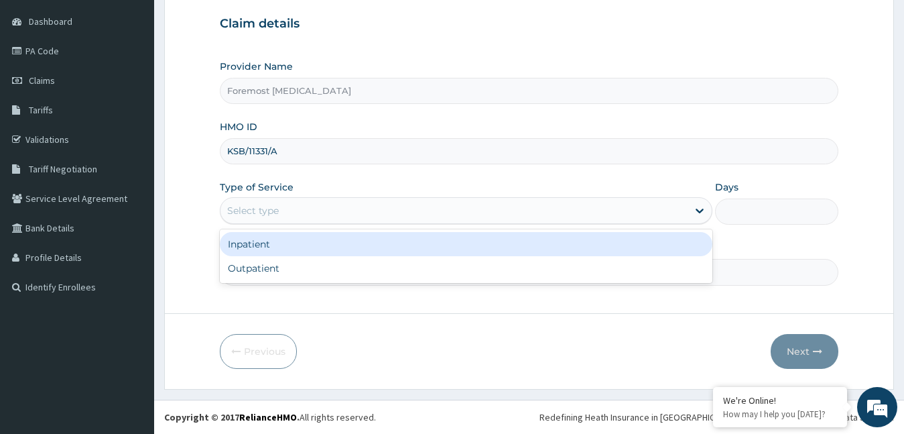
scroll to position [0, 0]
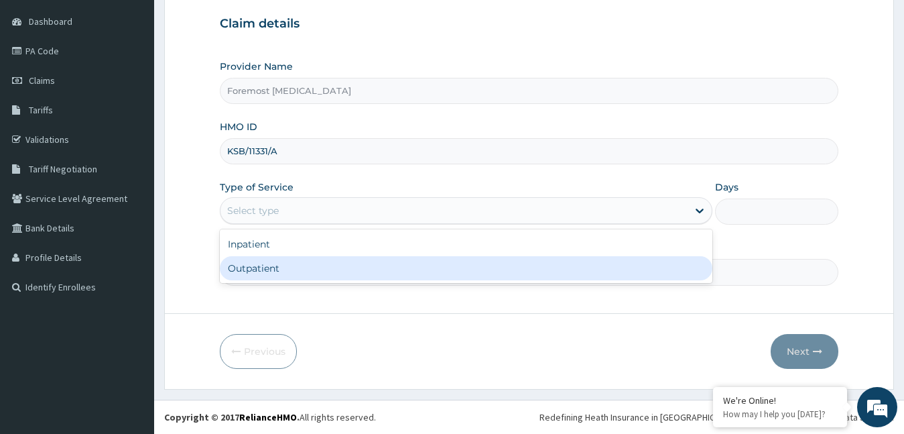
drag, startPoint x: 334, startPoint y: 217, endPoint x: 298, endPoint y: 265, distance: 59.8
click at [298, 224] on div "option Outpatient focused, 2 of 2. 2 results available. Use Up and Down to choo…" at bounding box center [466, 210] width 493 height 27
click at [298, 265] on div "Outpatient" at bounding box center [466, 268] width 493 height 24
type input "1"
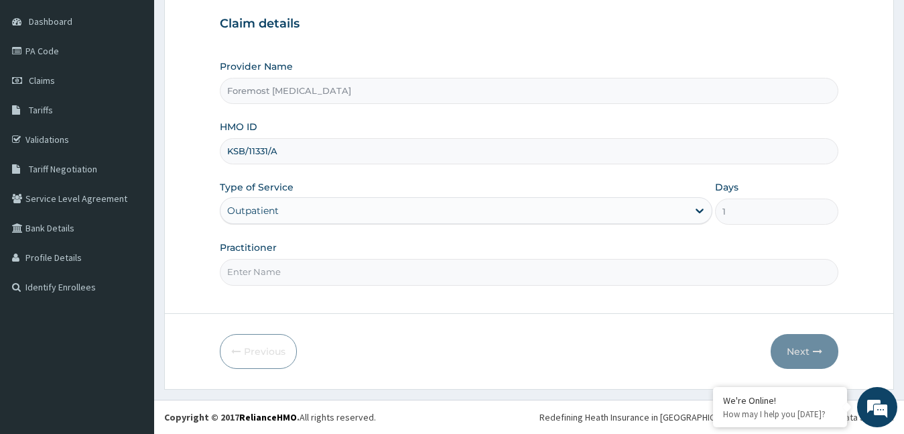
click at [298, 265] on input "Practitioner" at bounding box center [529, 272] width 619 height 26
type input "NULL"
click at [784, 344] on button "Next" at bounding box center [805, 351] width 68 height 35
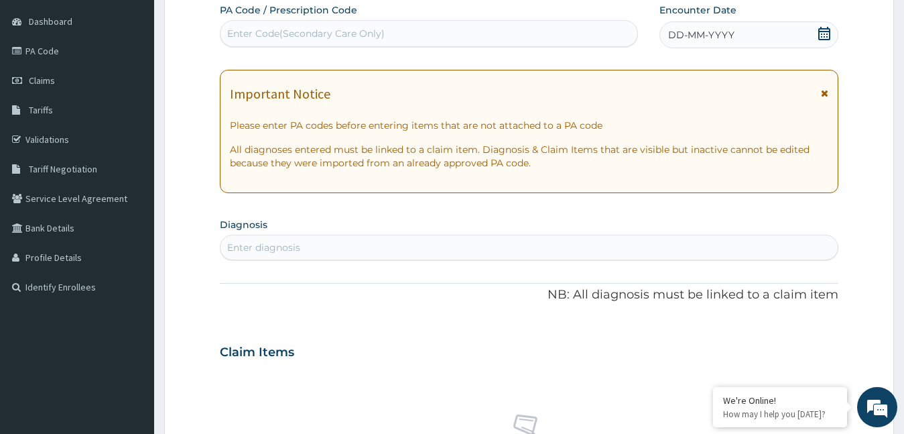
click at [690, 36] on span "DD-MM-YYYY" at bounding box center [701, 34] width 66 height 13
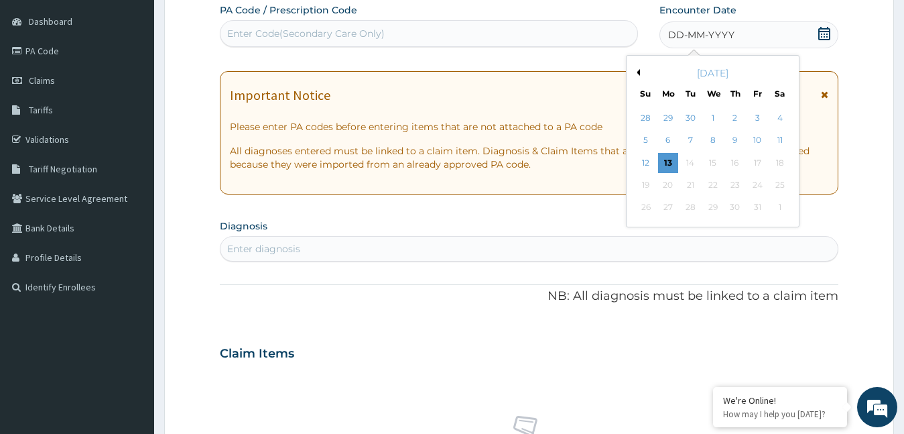
click at [637, 72] on button "Previous Month" at bounding box center [636, 72] width 7 height 7
click at [737, 117] on div "4" at bounding box center [735, 118] width 20 height 20
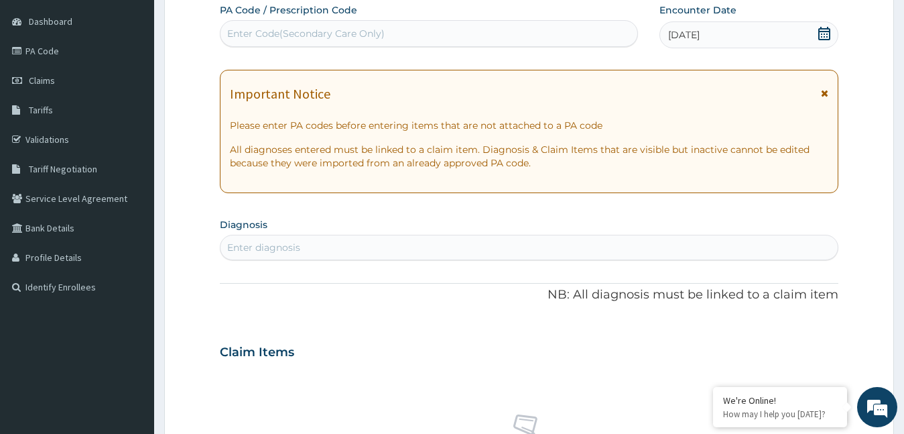
click at [381, 37] on div "Enter Code(Secondary Care Only)" at bounding box center [306, 33] width 158 height 13
type input "PA/45D89E"
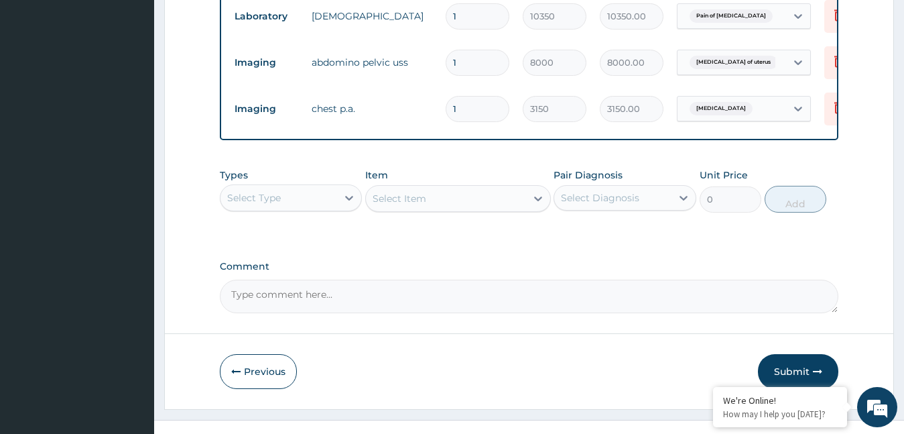
scroll to position [618, 0]
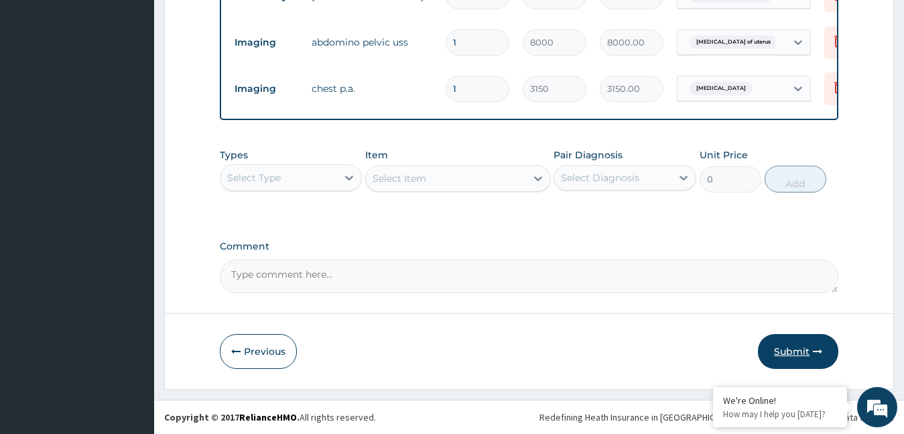
click at [788, 348] on button "Submit" at bounding box center [798, 351] width 80 height 35
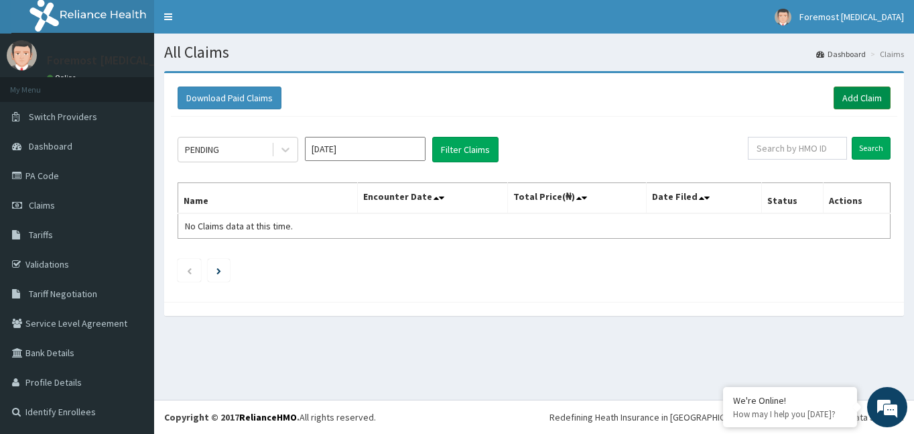
click at [851, 103] on link "Add Claim" at bounding box center [862, 97] width 57 height 23
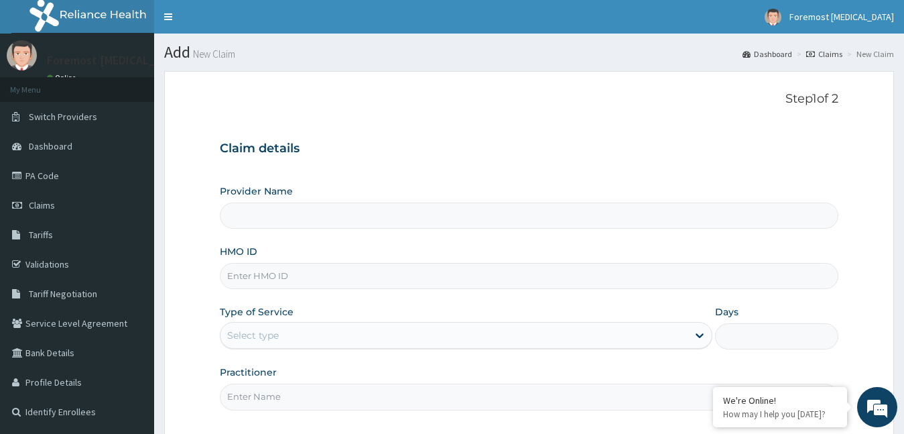
click at [306, 277] on input "HMO ID" at bounding box center [529, 276] width 619 height 26
type input "Foremost [MEDICAL_DATA]"
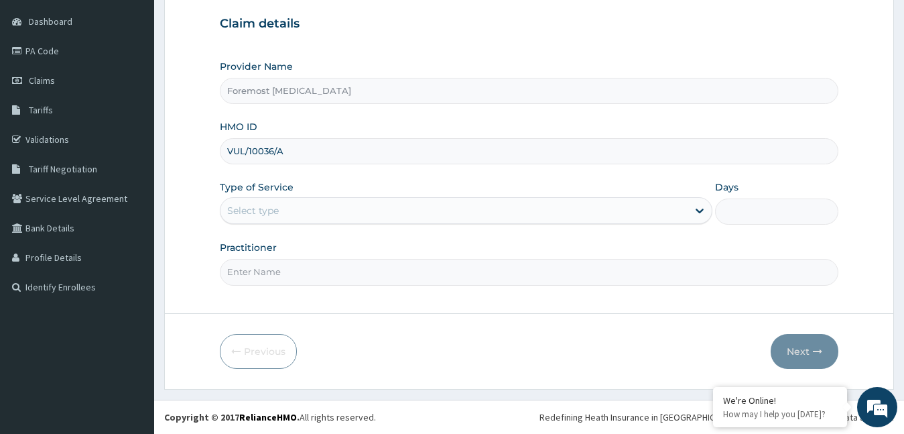
type input "VUL/10036/A"
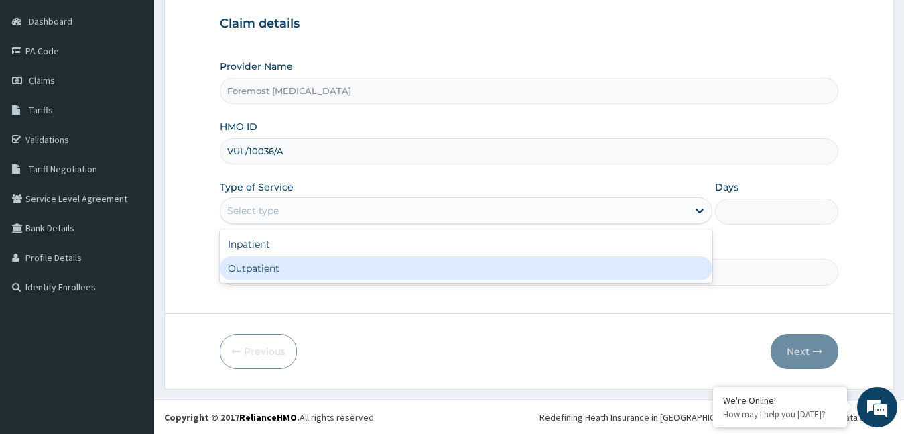
drag, startPoint x: 380, startPoint y: 210, endPoint x: 311, endPoint y: 284, distance: 101.0
click at [311, 284] on div "Provider Name Foremost [MEDICAL_DATA] HMO ID VUL/10036/A Type of Service option…" at bounding box center [529, 172] width 619 height 225
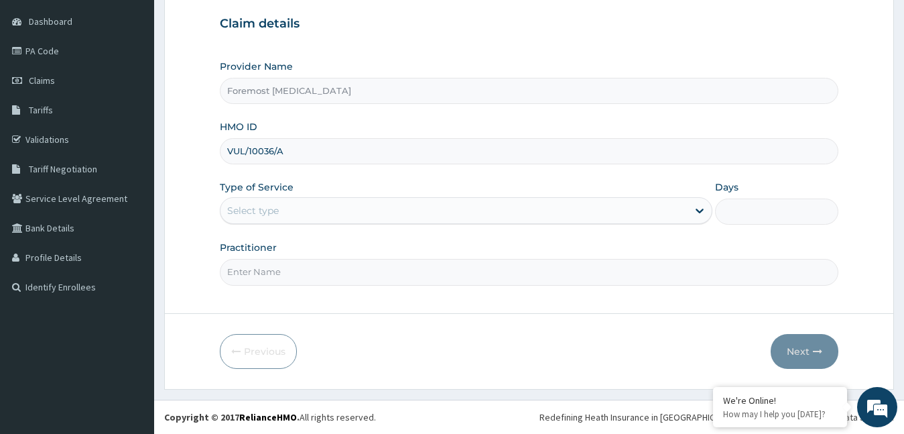
click at [311, 284] on input "Practitioner" at bounding box center [529, 272] width 619 height 26
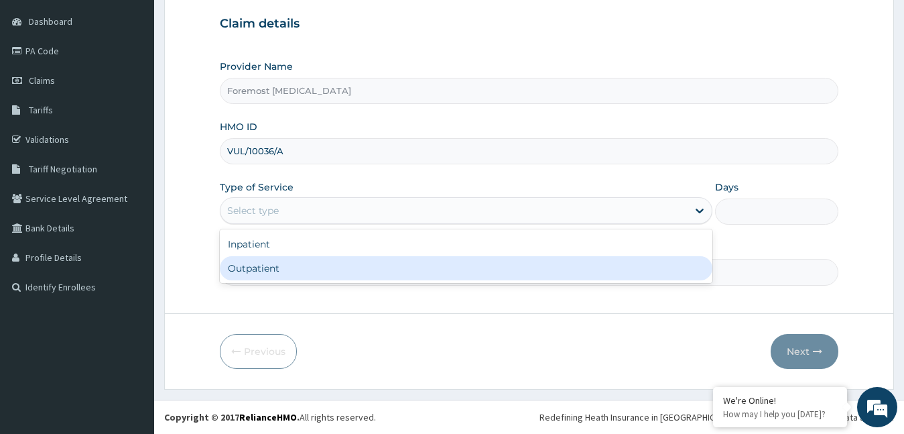
drag, startPoint x: 261, startPoint y: 208, endPoint x: 264, endPoint y: 261, distance: 53.7
click at [264, 224] on div "option Outpatient focused, 2 of 2. 2 results available. Use Up and Down to choo…" at bounding box center [466, 210] width 493 height 27
click at [264, 262] on div "Outpatient" at bounding box center [466, 268] width 493 height 24
type input "1"
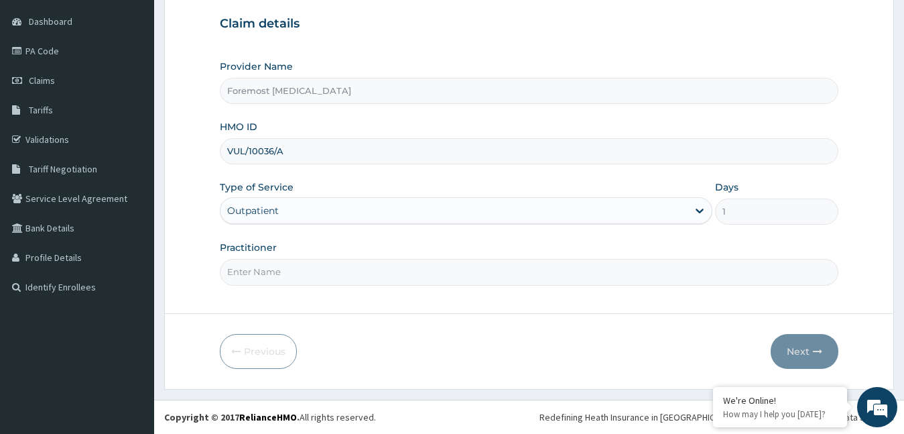
click at [264, 262] on input "Practitioner" at bounding box center [529, 272] width 619 height 26
type input "NULL"
click at [795, 354] on button "Next" at bounding box center [805, 351] width 68 height 35
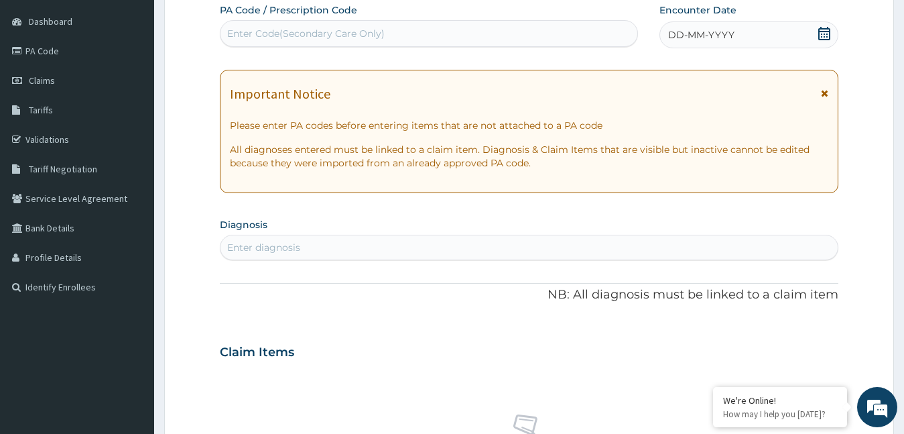
click at [719, 44] on div "DD-MM-YYYY" at bounding box center [750, 34] width 180 height 27
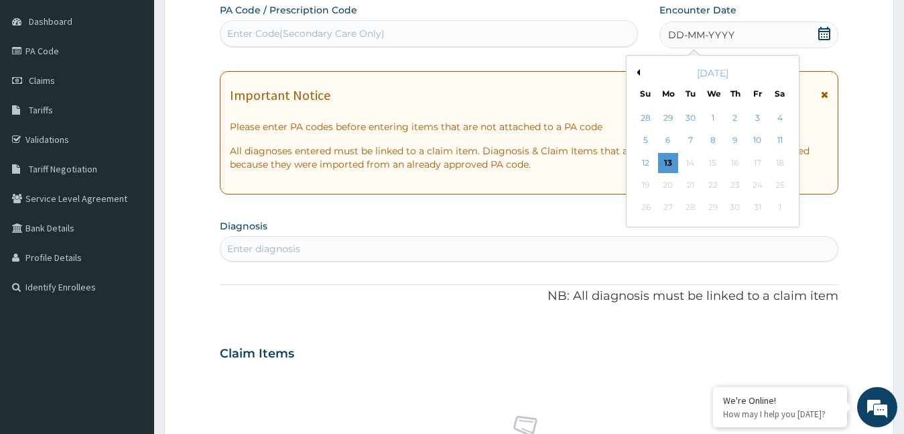
click at [637, 72] on button "Previous Month" at bounding box center [636, 72] width 7 height 7
click at [736, 118] on div "4" at bounding box center [735, 118] width 20 height 20
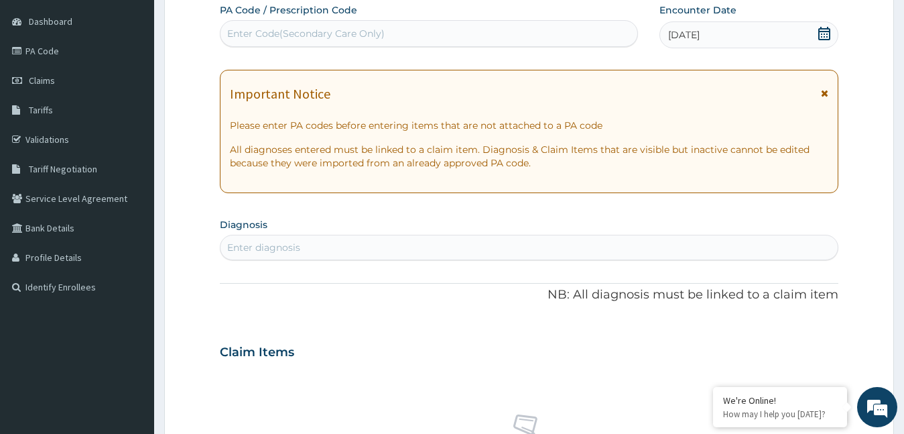
click at [399, 44] on div "Enter Code(Secondary Care Only)" at bounding box center [429, 33] width 417 height 21
type input "PA/F304E0"
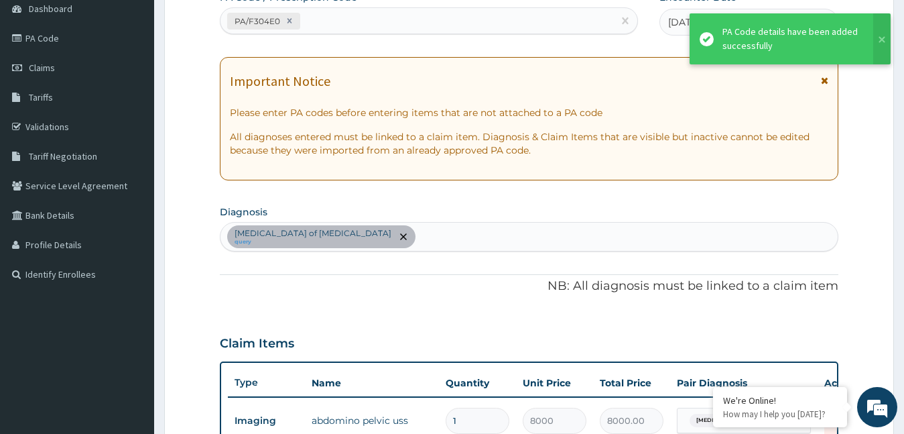
scroll to position [479, 0]
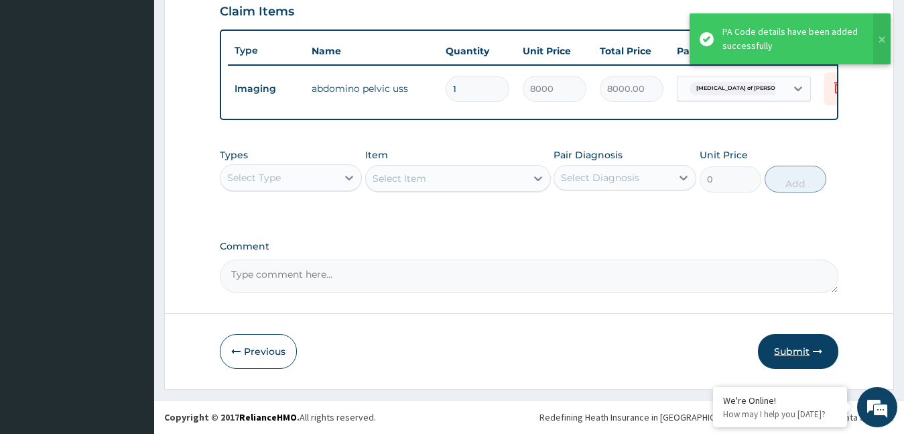
click at [804, 342] on button "Submit" at bounding box center [798, 351] width 80 height 35
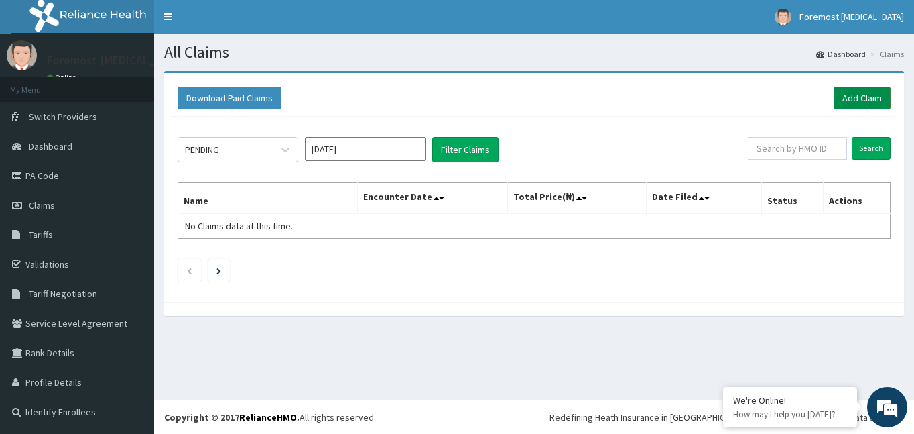
click at [851, 98] on link "Add Claim" at bounding box center [862, 97] width 57 height 23
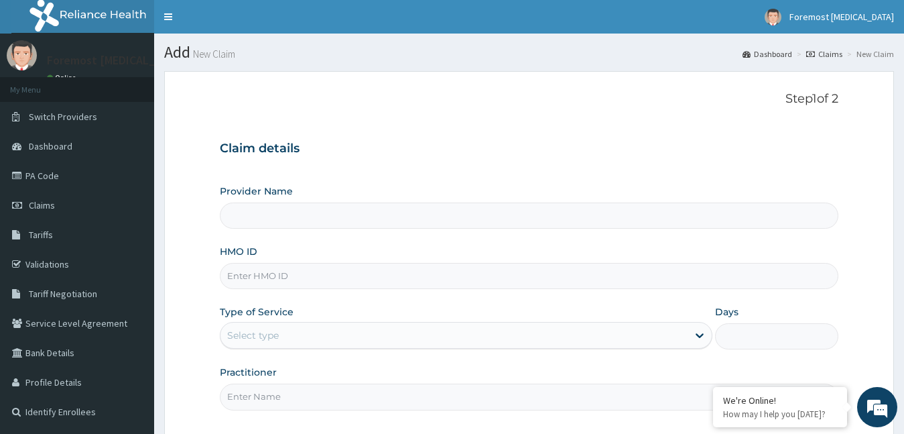
click at [274, 279] on input "HMO ID" at bounding box center [529, 276] width 619 height 26
type input "Foremost [MEDICAL_DATA]"
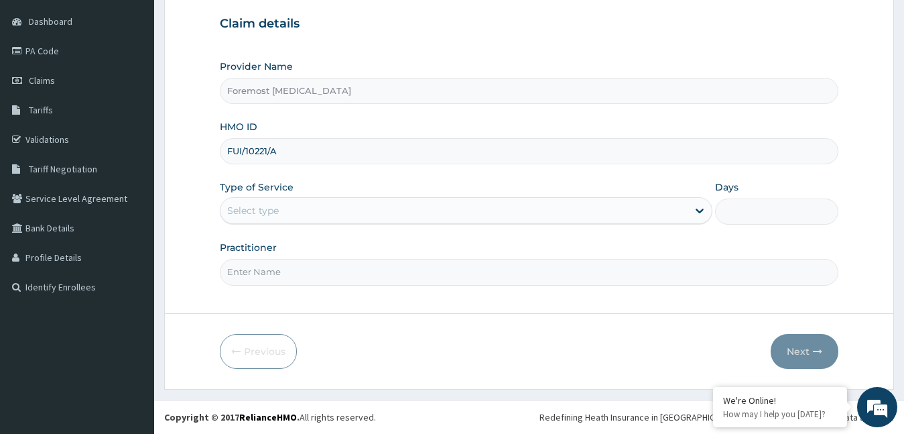
type input "FUI/10221/A"
click at [343, 212] on div "Select type" at bounding box center [455, 210] width 468 height 21
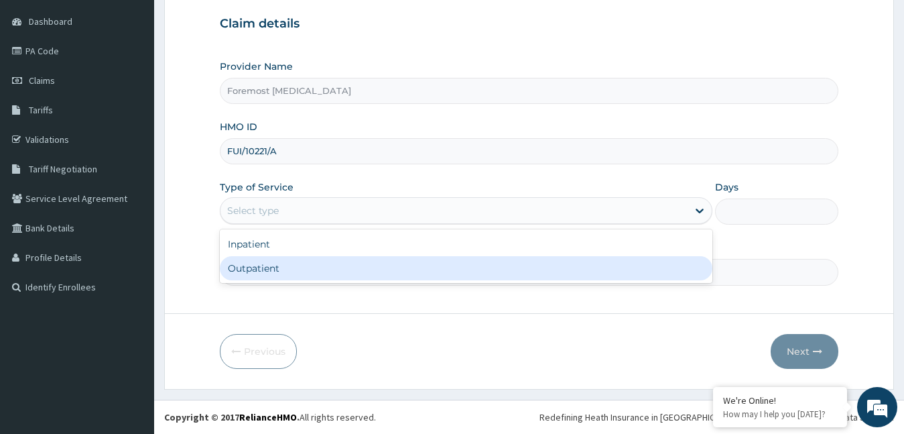
click at [286, 276] on div "Outpatient" at bounding box center [466, 268] width 493 height 24
type input "1"
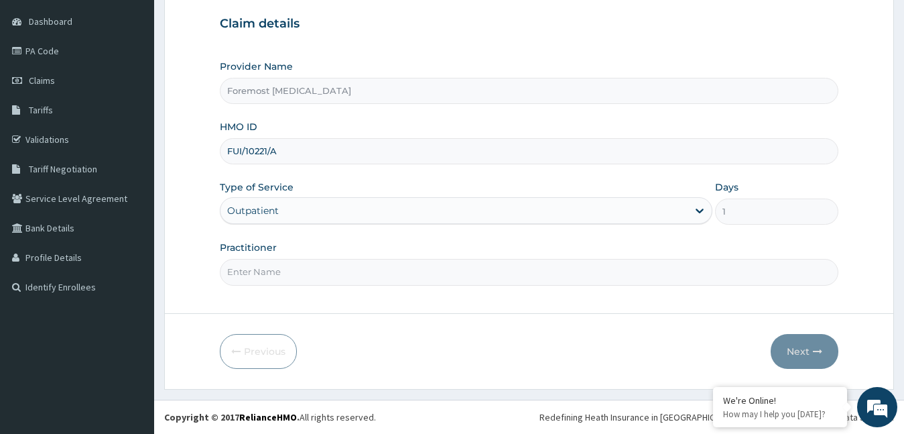
click at [286, 276] on input "Practitioner" at bounding box center [529, 272] width 619 height 26
type input "NULL"
click at [774, 351] on button "Next" at bounding box center [805, 351] width 68 height 35
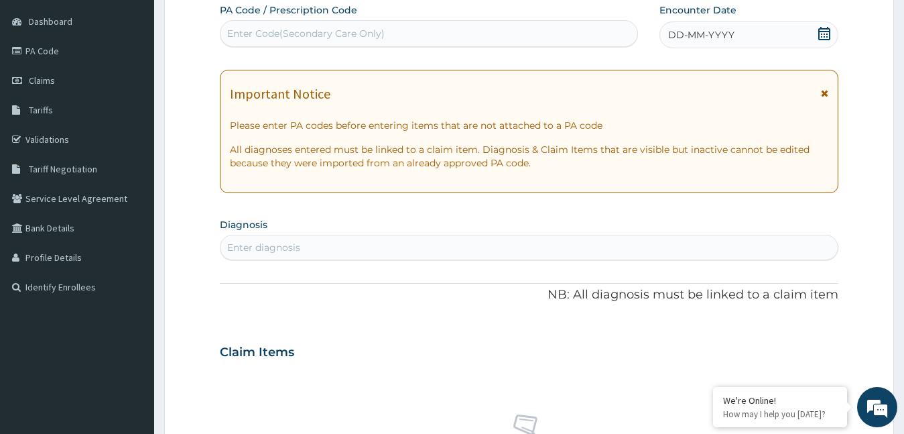
click at [709, 40] on span "DD-MM-YYYY" at bounding box center [701, 34] width 66 height 13
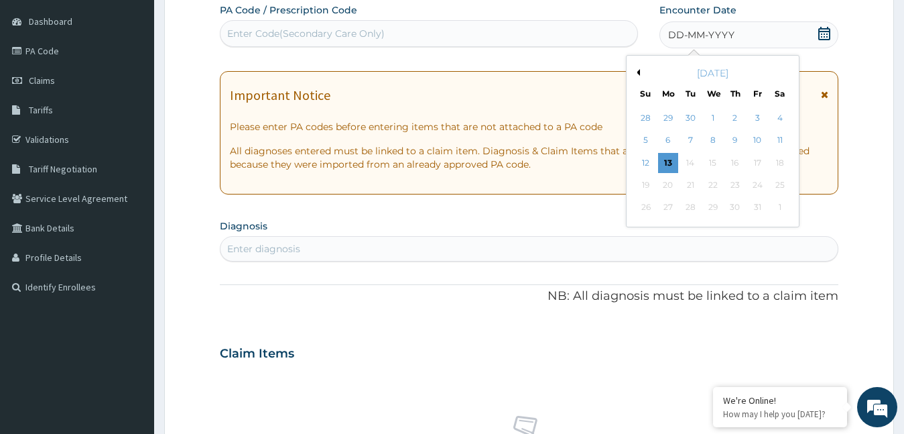
click at [640, 71] on div "October 2025" at bounding box center [713, 72] width 162 height 13
click at [637, 71] on button "Previous Month" at bounding box center [636, 72] width 7 height 7
click at [732, 117] on div "4" at bounding box center [735, 118] width 20 height 20
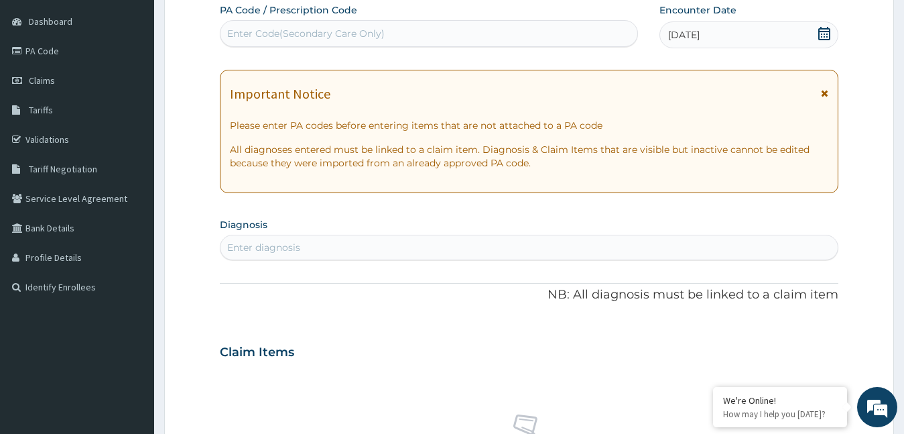
click at [393, 46] on div "Enter Code(Secondary Care Only)" at bounding box center [429, 33] width 418 height 27
click at [352, 36] on div "Enter Code(Secondary Care Only)" at bounding box center [306, 33] width 158 height 13
type input "PA/101CFD"
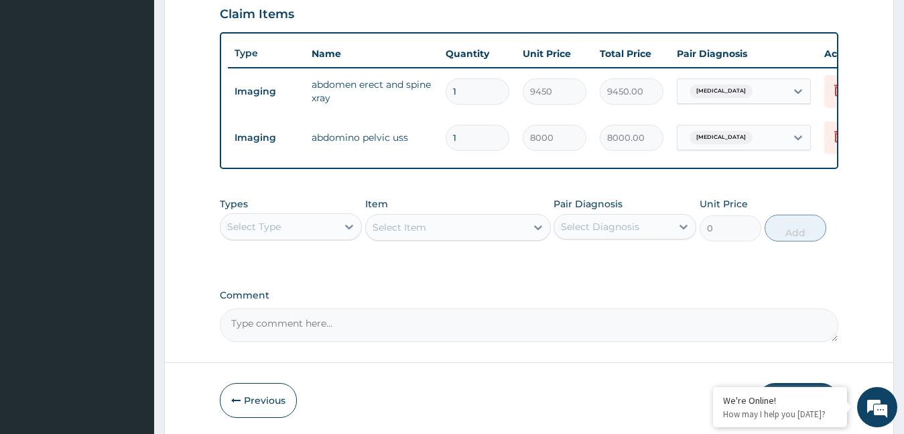
scroll to position [526, 0]
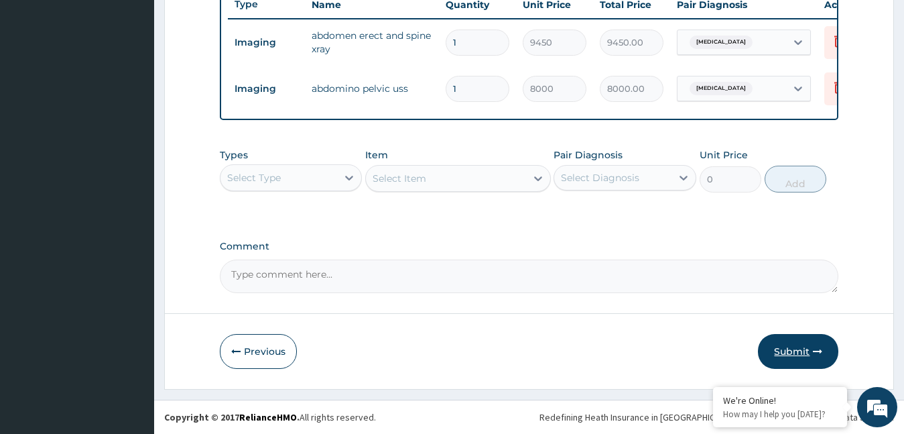
click at [791, 355] on button "Submit" at bounding box center [798, 351] width 80 height 35
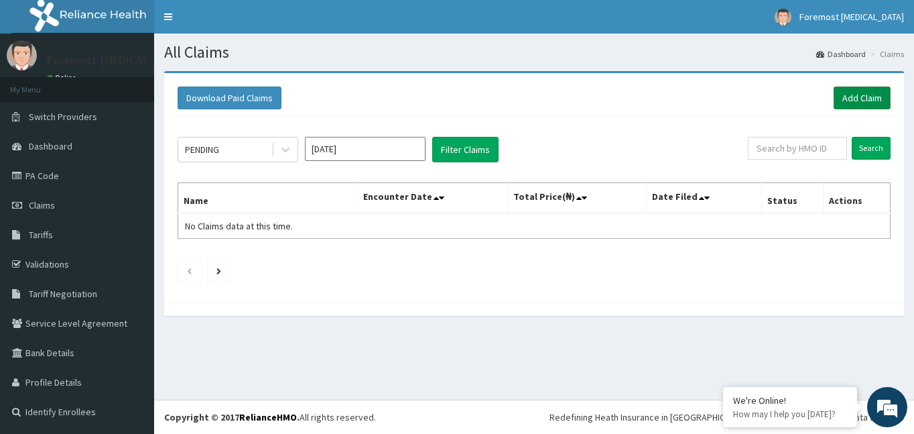
click at [859, 97] on link "Add Claim" at bounding box center [862, 97] width 57 height 23
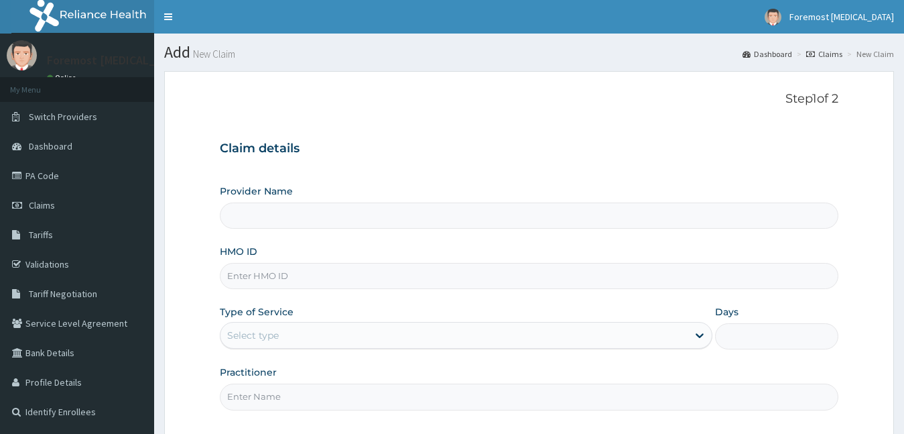
click at [345, 286] on input "HMO ID" at bounding box center [529, 276] width 619 height 26
type input "Foremost [MEDICAL_DATA]"
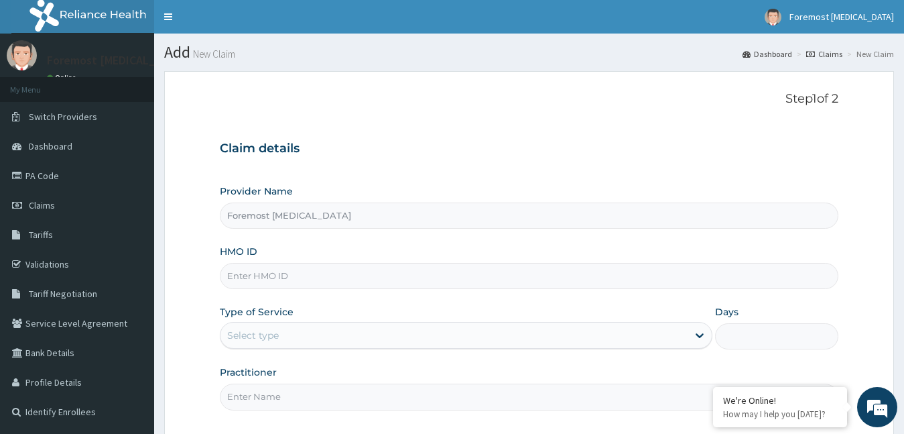
click at [342, 276] on input "HMO ID" at bounding box center [529, 276] width 619 height 26
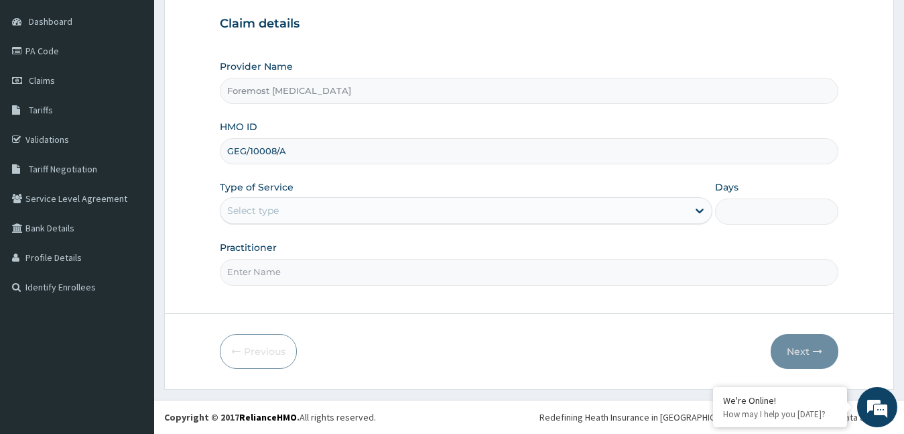
type input "GEG/10008/A"
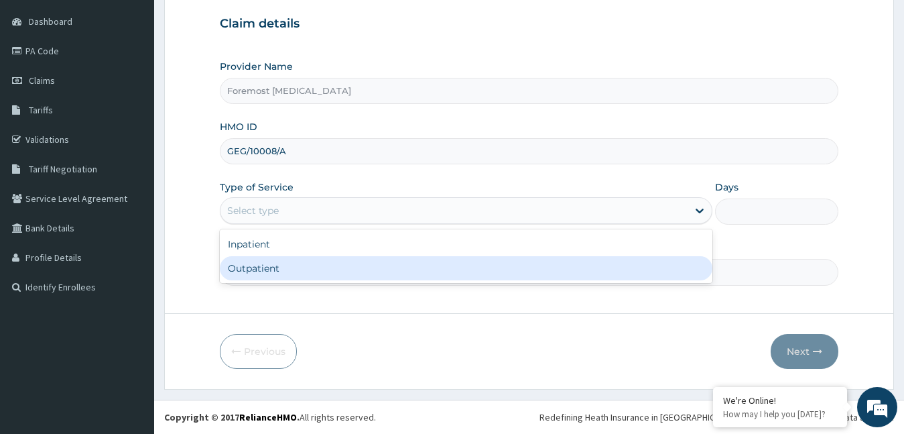
drag, startPoint x: 365, startPoint y: 215, endPoint x: 316, endPoint y: 268, distance: 72.6
click at [316, 224] on div "option Outpatient focused, 2 of 2. 2 results available. Use Up and Down to choo…" at bounding box center [466, 210] width 493 height 27
click at [316, 268] on div "Outpatient" at bounding box center [466, 268] width 493 height 24
type input "1"
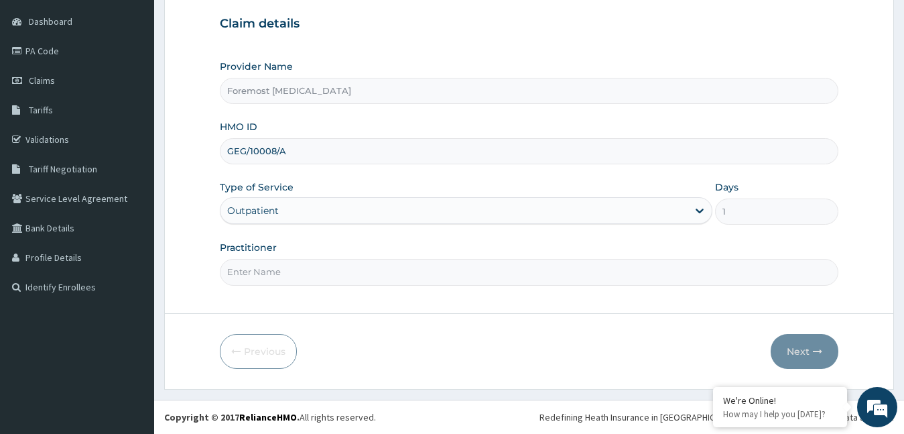
click at [315, 268] on input "Practitioner" at bounding box center [529, 272] width 619 height 26
type input "NULL"
click at [797, 349] on button "Next" at bounding box center [805, 351] width 68 height 35
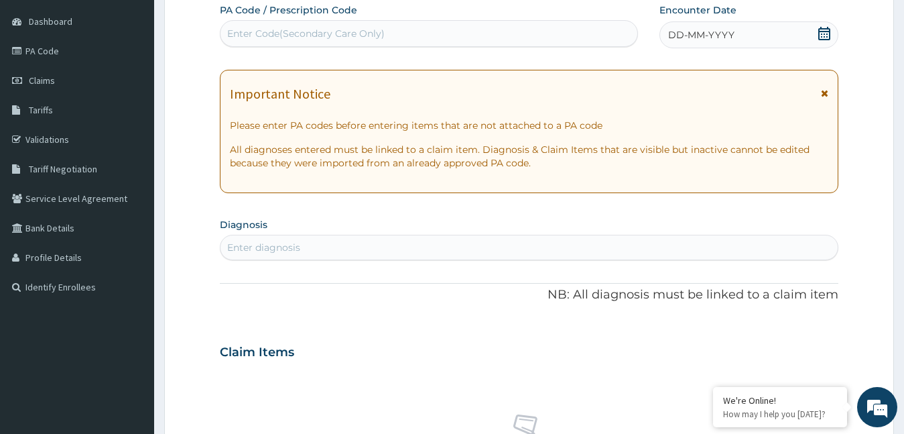
click at [702, 33] on span "DD-MM-YYYY" at bounding box center [701, 34] width 66 height 13
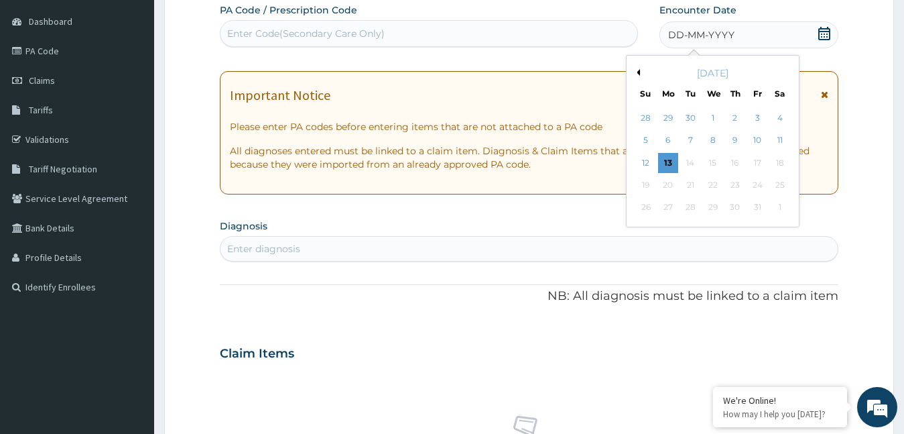
click at [637, 72] on div "Previous Month October 2025 Su Mo Tu We Th Fr Sa 28 29 30 1 2 3 4 5 6 7 8 9 10 …" at bounding box center [713, 141] width 174 height 172
click at [637, 72] on button "Previous Month" at bounding box center [636, 72] width 7 height 7
click at [762, 119] on div "5" at bounding box center [757, 118] width 20 height 20
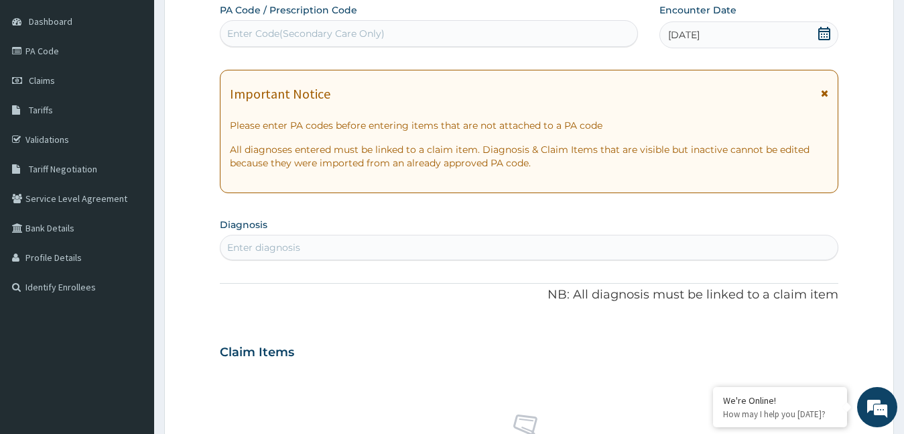
click at [328, 45] on div "Enter Code(Secondary Care Only)" at bounding box center [429, 33] width 418 height 27
type input "PA/23D487"
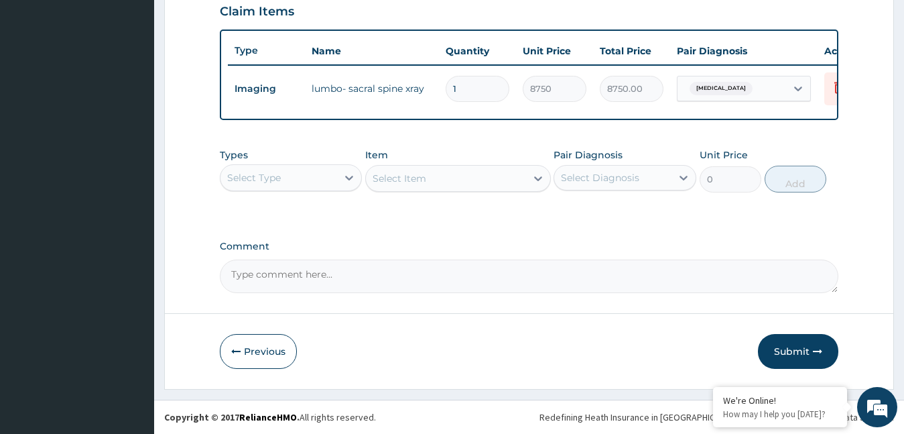
scroll to position [479, 0]
click at [780, 355] on button "Submit" at bounding box center [798, 351] width 80 height 35
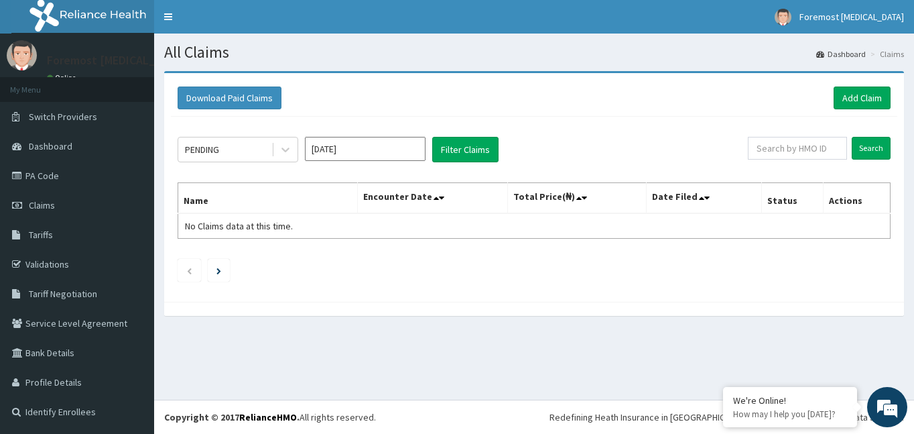
click at [852, 110] on div "Download Paid Claims Add Claim" at bounding box center [534, 98] width 727 height 37
click at [847, 98] on link "Add Claim" at bounding box center [862, 97] width 57 height 23
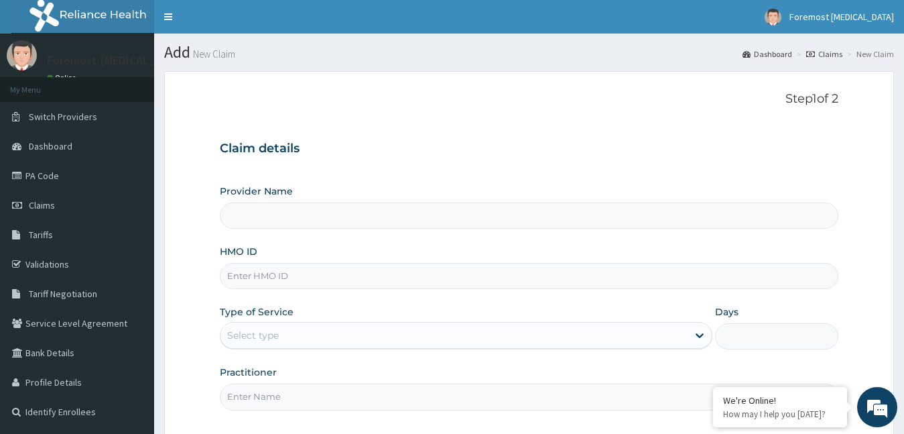
click at [278, 271] on input "HMO ID" at bounding box center [529, 276] width 619 height 26
type input "Foremost [MEDICAL_DATA]"
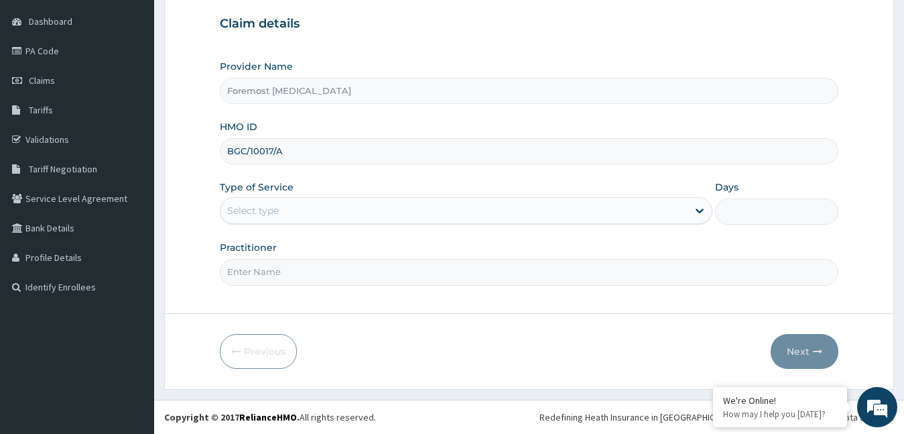
type input "BGC/10017/A"
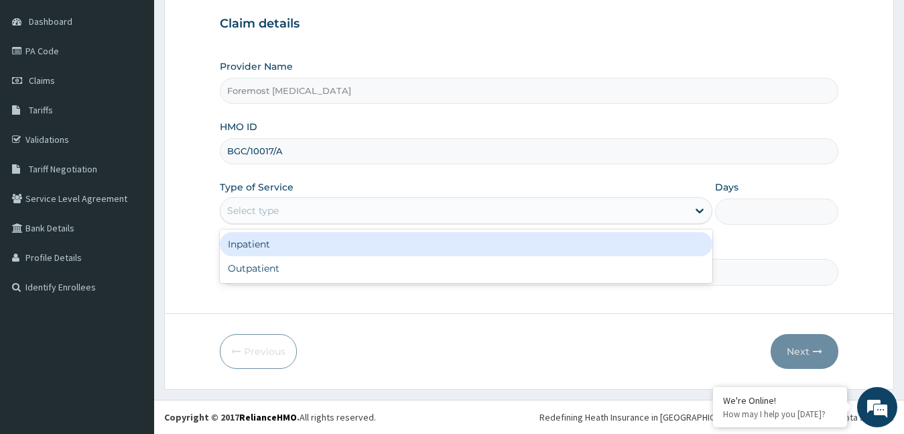
drag, startPoint x: 320, startPoint y: 222, endPoint x: 292, endPoint y: 255, distance: 43.3
click at [292, 224] on div "option Inpatient focused, 1 of 2. 2 results available. Use Up and Down to choos…" at bounding box center [466, 210] width 493 height 27
click at [292, 255] on div "Inpatient" at bounding box center [466, 244] width 493 height 24
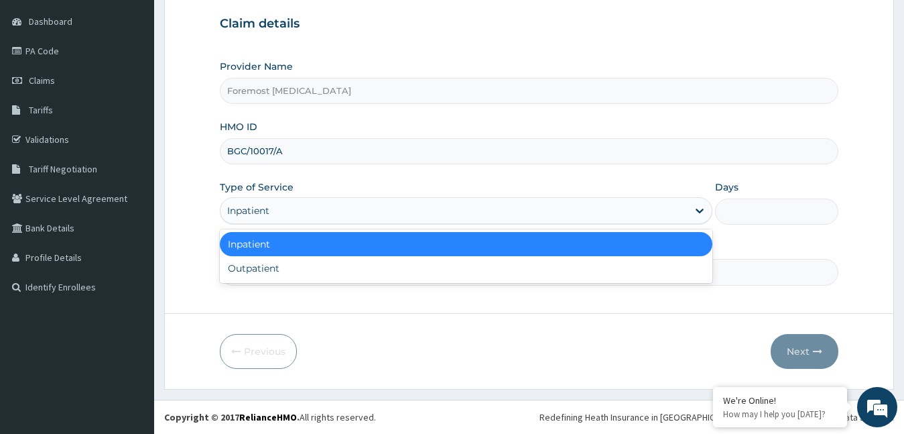
drag, startPoint x: 288, startPoint y: 208, endPoint x: 286, endPoint y: 259, distance: 51.0
click at [286, 224] on div "option Inpatient, selected. option Inpatient selected, 1 of 2. 2 results availa…" at bounding box center [466, 210] width 493 height 27
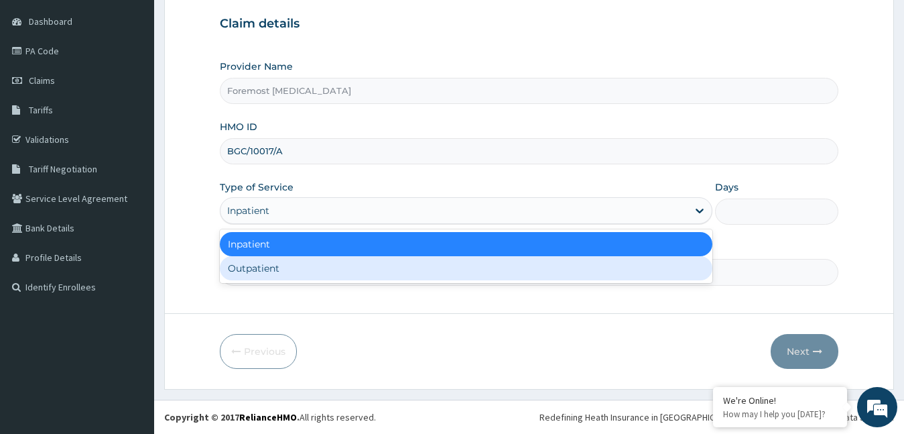
click at [286, 259] on div "Outpatient" at bounding box center [466, 268] width 493 height 24
type input "1"
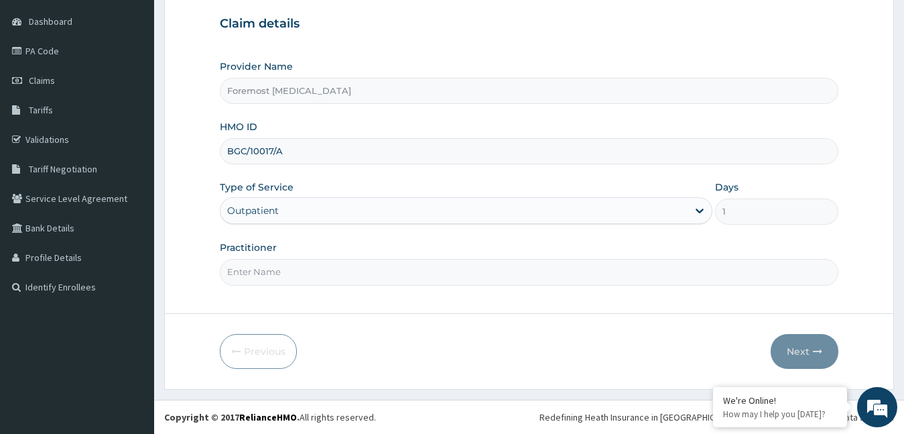
click at [271, 263] on input "Practitioner" at bounding box center [529, 272] width 619 height 26
type input "NULL"
click at [798, 347] on button "Next" at bounding box center [805, 351] width 68 height 35
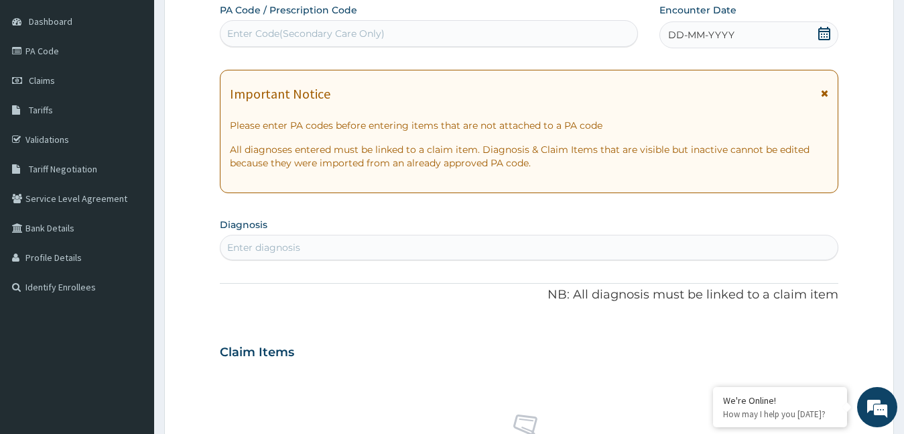
click at [695, 34] on span "DD-MM-YYYY" at bounding box center [701, 34] width 66 height 13
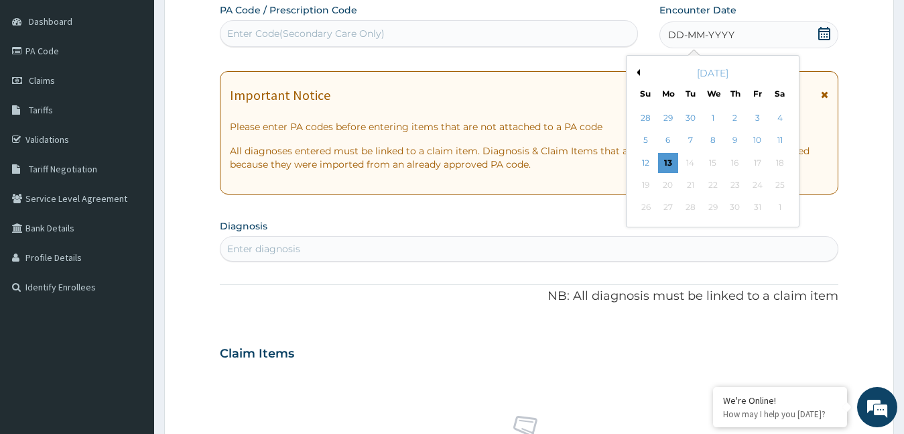
click at [638, 74] on button "Previous Month" at bounding box center [636, 72] width 7 height 7
click at [755, 117] on div "5" at bounding box center [757, 118] width 20 height 20
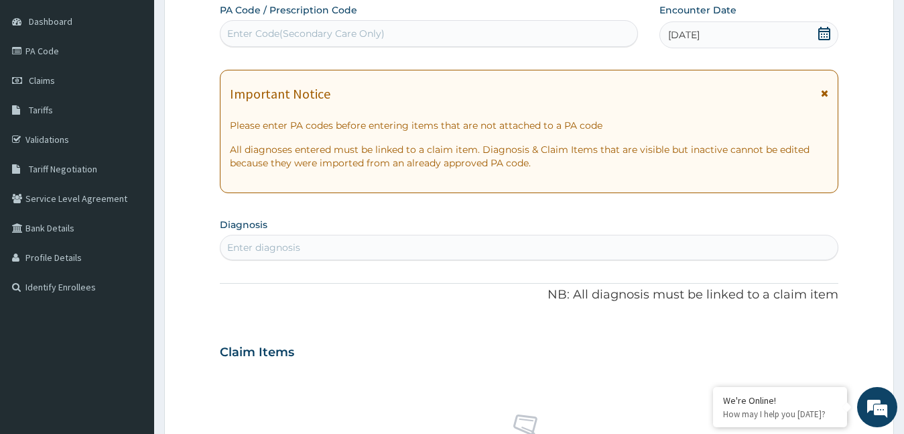
click at [354, 40] on div "Enter Code(Secondary Care Only)" at bounding box center [306, 33] width 158 height 13
type input "PA/0A0FA0"
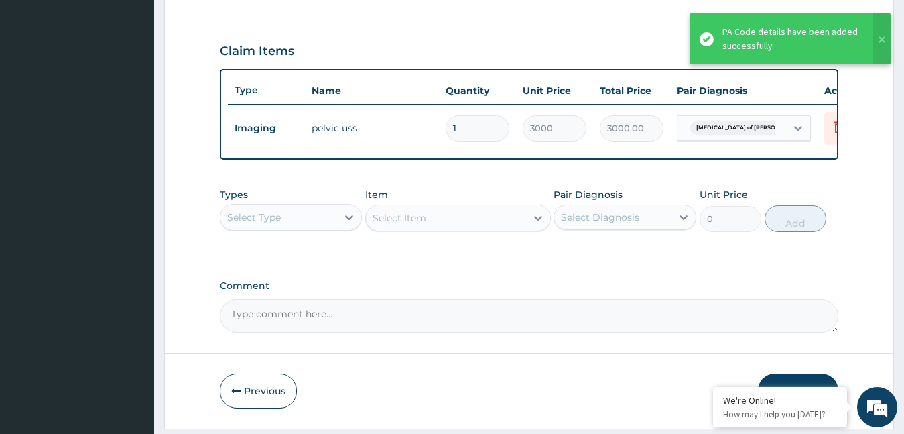
scroll to position [479, 0]
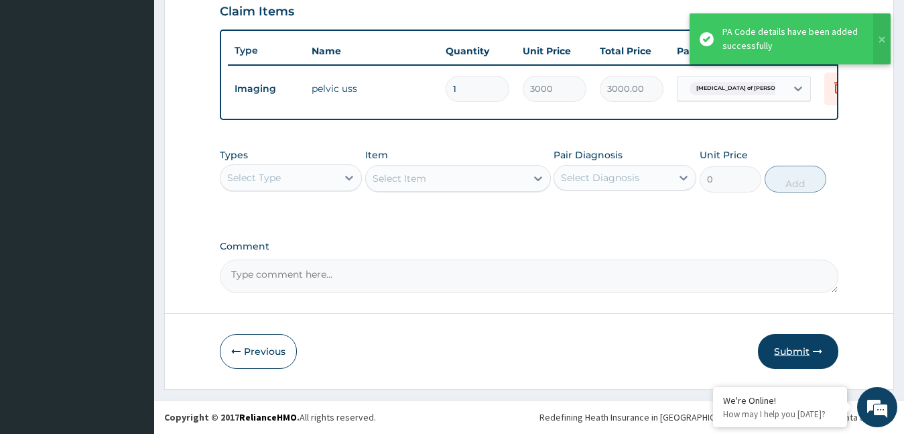
click at [786, 350] on button "Submit" at bounding box center [798, 351] width 80 height 35
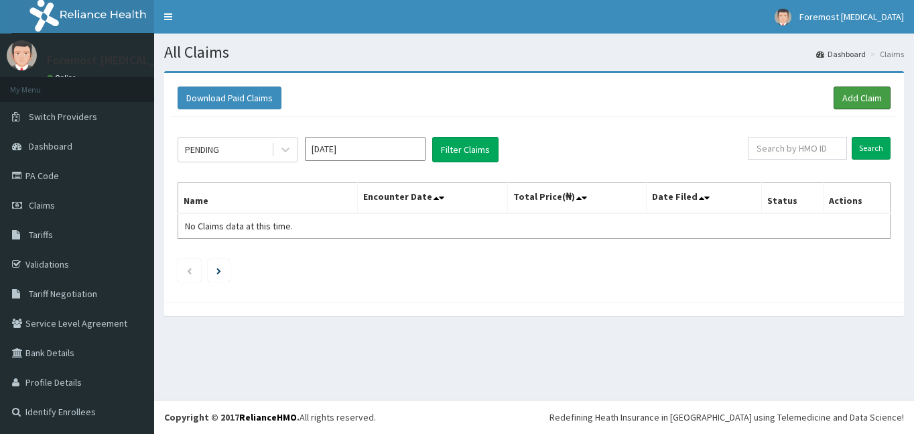
click at [845, 96] on link "Add Claim" at bounding box center [862, 97] width 57 height 23
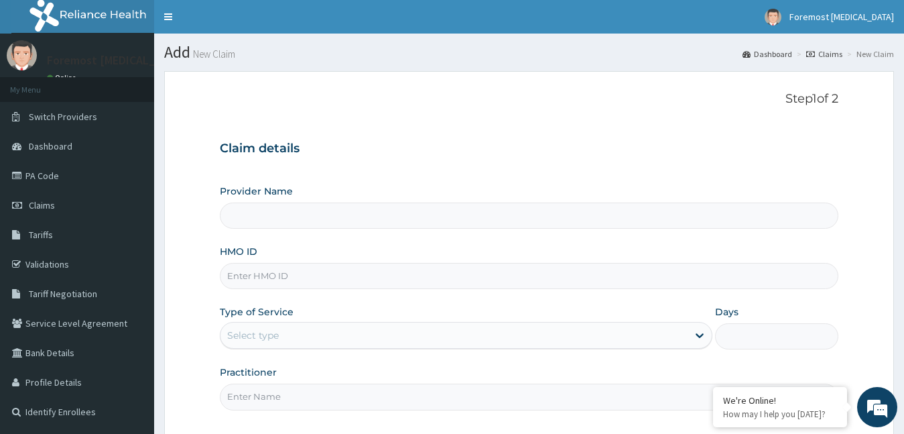
type input "Foremost [MEDICAL_DATA]"
click at [338, 283] on input "HMO ID" at bounding box center [529, 276] width 619 height 26
click at [82, 188] on link "PA Code" at bounding box center [77, 175] width 154 height 29
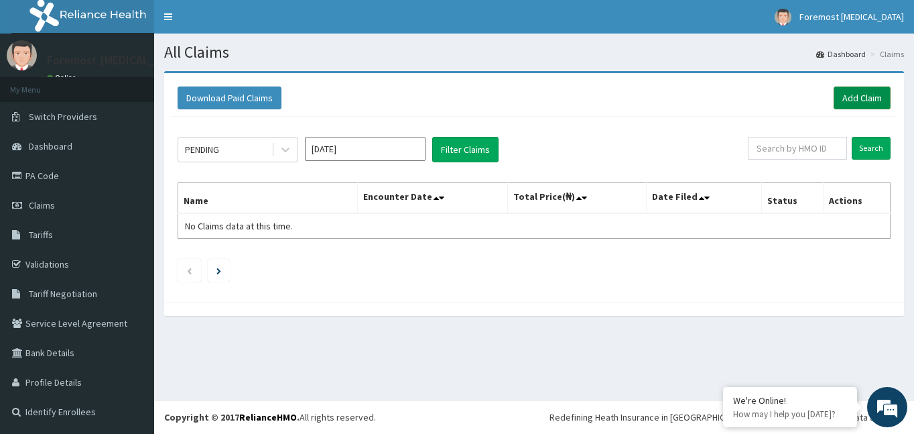
click at [853, 105] on link "Add Claim" at bounding box center [862, 97] width 57 height 23
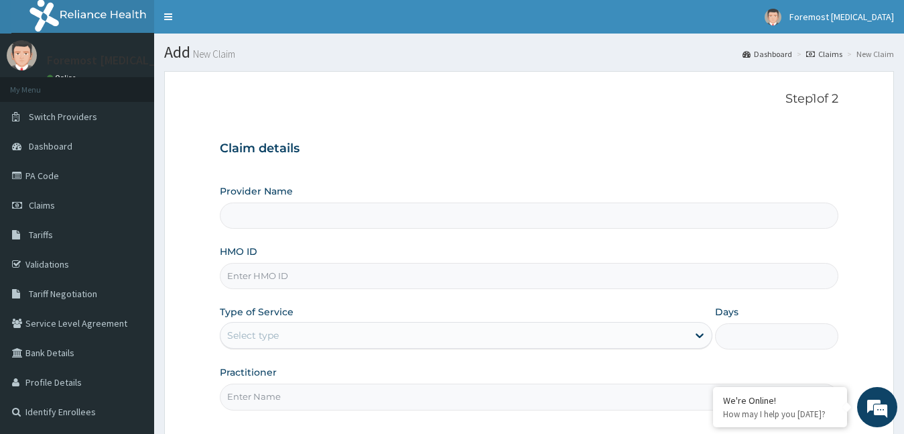
drag, startPoint x: 0, startPoint y: 0, endPoint x: 269, endPoint y: 278, distance: 387.3
click at [269, 278] on input "HMO ID" at bounding box center [529, 276] width 619 height 26
type input "Foremost [MEDICAL_DATA]"
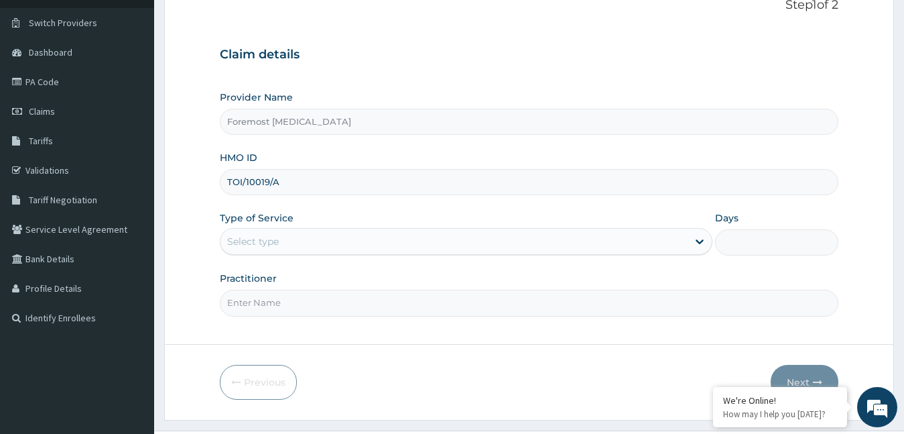
scroll to position [125, 0]
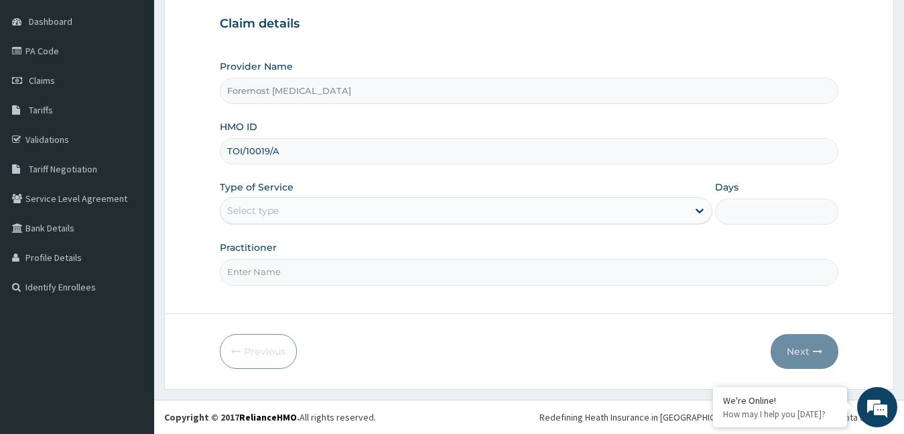
type input "TOI/10019/A"
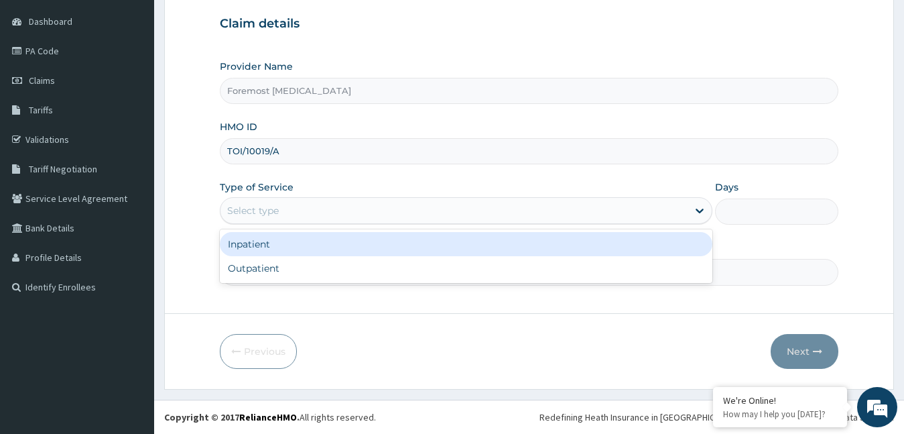
scroll to position [0, 0]
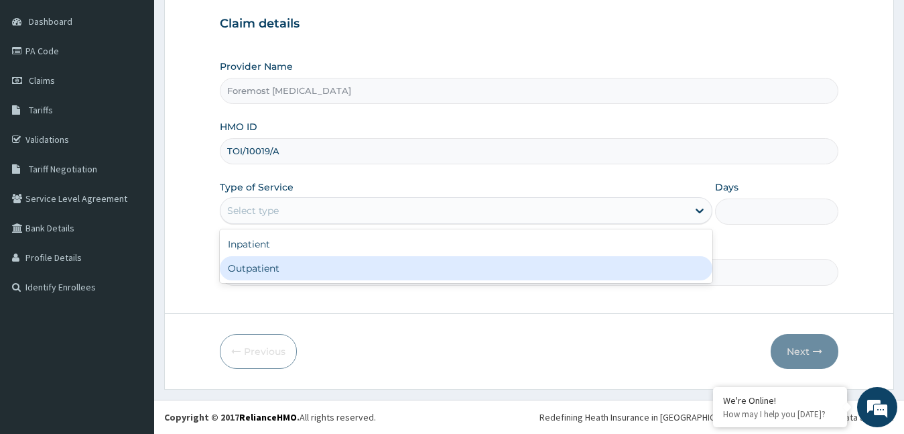
drag, startPoint x: 301, startPoint y: 217, endPoint x: 290, endPoint y: 261, distance: 45.5
click at [290, 224] on div "option Outpatient focused, 2 of 2. 2 results available. Use Up and Down to choo…" at bounding box center [466, 210] width 493 height 27
click at [290, 261] on div "Outpatient" at bounding box center [466, 268] width 493 height 24
type input "1"
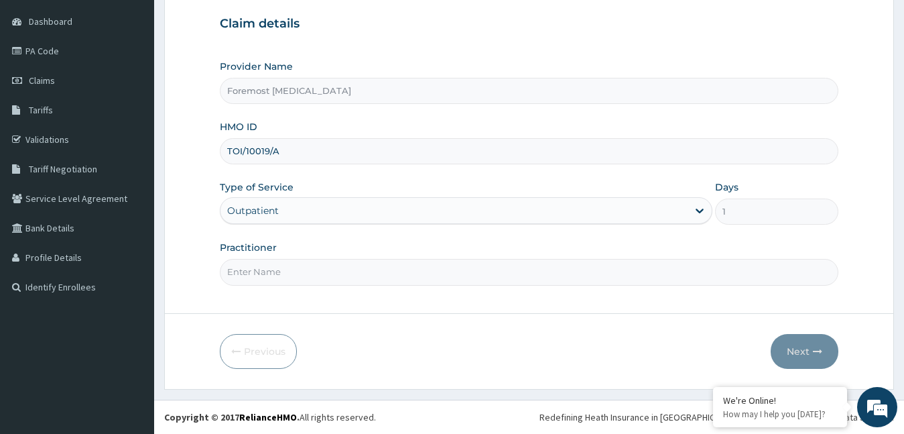
click at [276, 268] on input "Practitioner" at bounding box center [529, 272] width 619 height 26
type input "NULL"
click at [796, 357] on button "Next" at bounding box center [805, 351] width 68 height 35
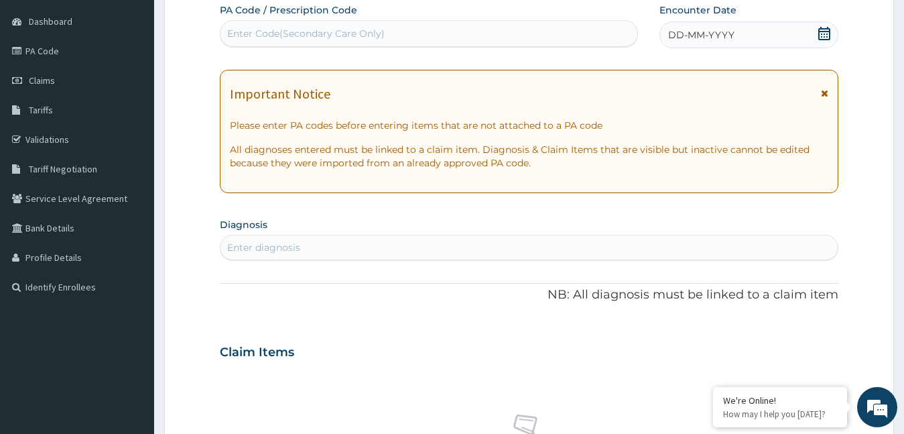
click at [705, 34] on span "DD-MM-YYYY" at bounding box center [701, 34] width 66 height 13
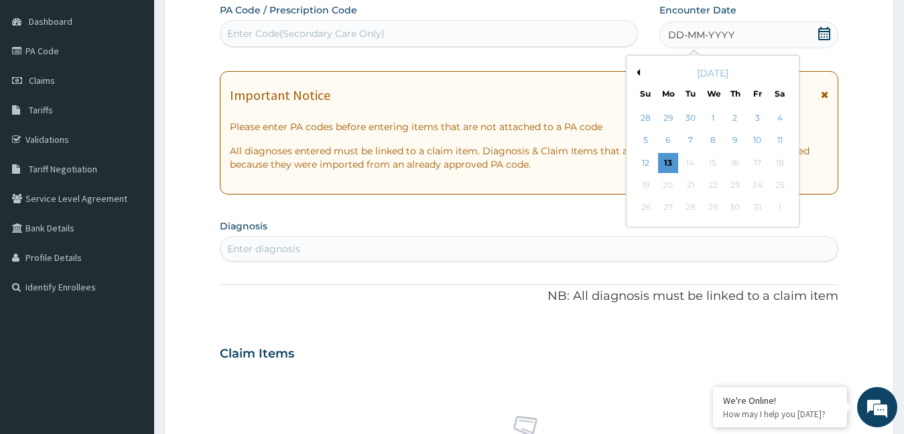
click at [639, 72] on button "Previous Month" at bounding box center [636, 72] width 7 height 7
click at [759, 117] on div "5" at bounding box center [757, 118] width 20 height 20
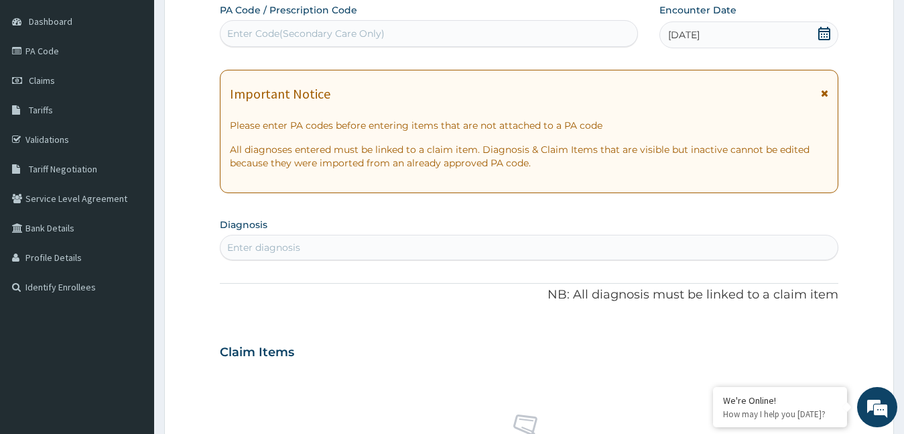
click at [345, 32] on div "Enter Code(Secondary Care Only)" at bounding box center [306, 33] width 158 height 13
paste input "PA/D73B47"
type input "PA/D73B47"
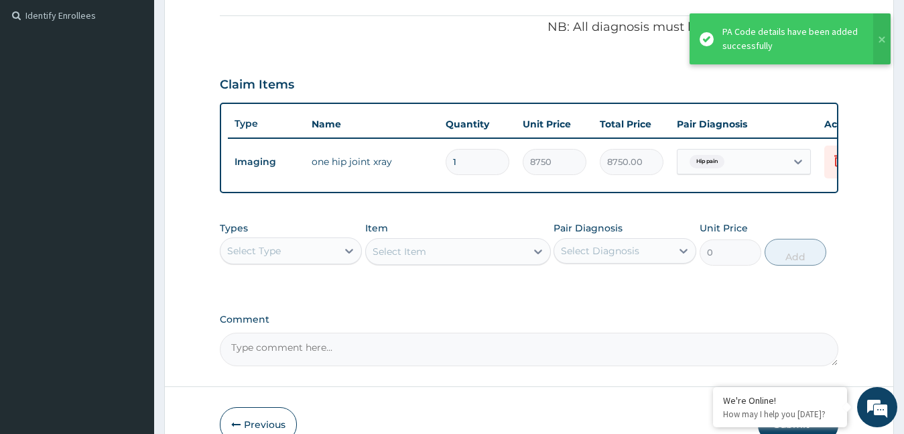
scroll to position [479, 0]
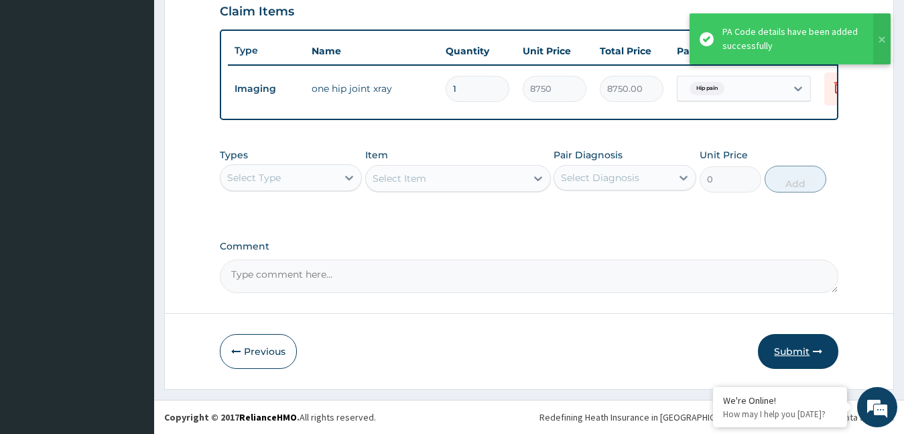
click at [763, 344] on button "Submit" at bounding box center [798, 351] width 80 height 35
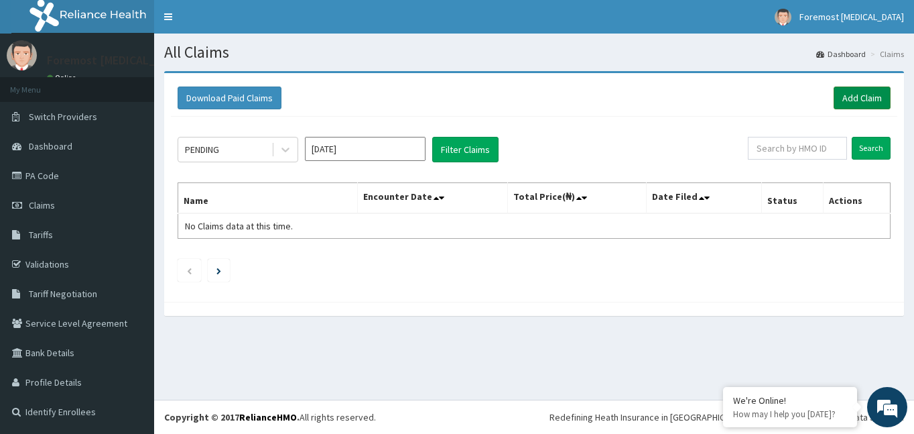
click at [847, 103] on link "Add Claim" at bounding box center [862, 97] width 57 height 23
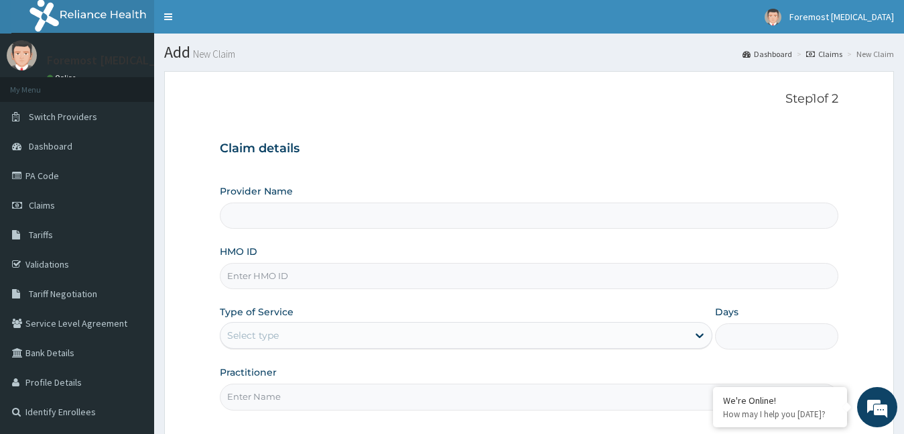
drag, startPoint x: 0, startPoint y: 0, endPoint x: 281, endPoint y: 284, distance: 399.1
click at [281, 284] on input "HMO ID" at bounding box center [529, 276] width 619 height 26
type input "Foremost [MEDICAL_DATA]"
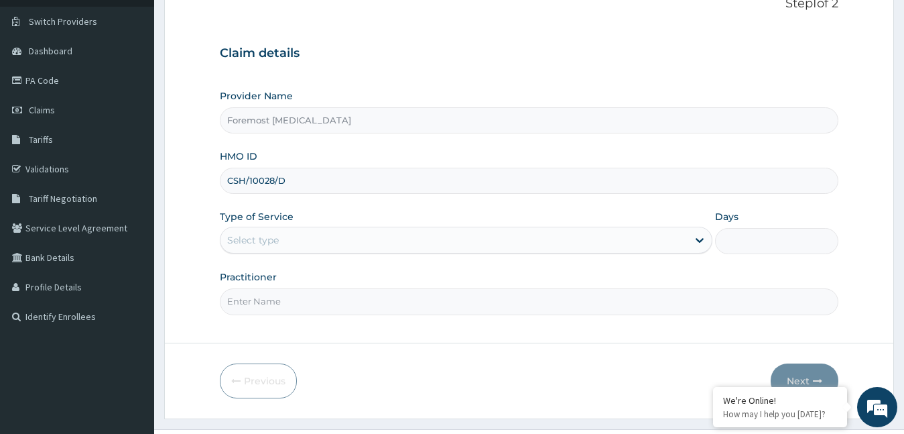
scroll to position [125, 0]
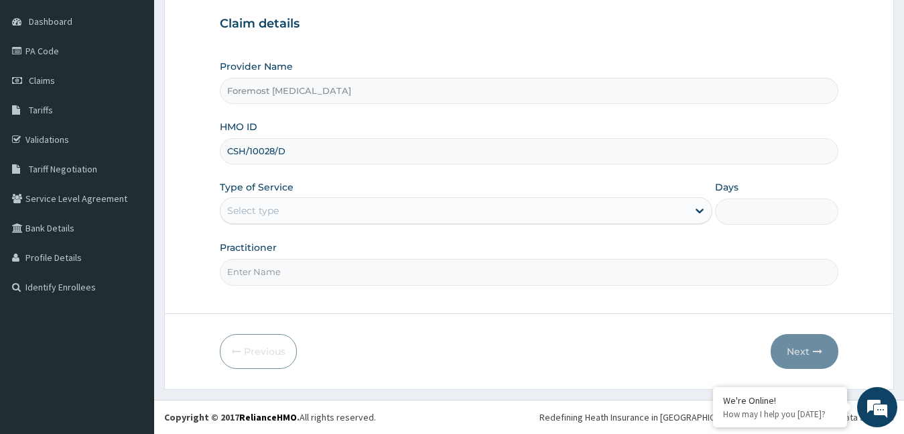
type input "CSH/10028/D"
click at [337, 208] on div "Select type" at bounding box center [455, 210] width 468 height 21
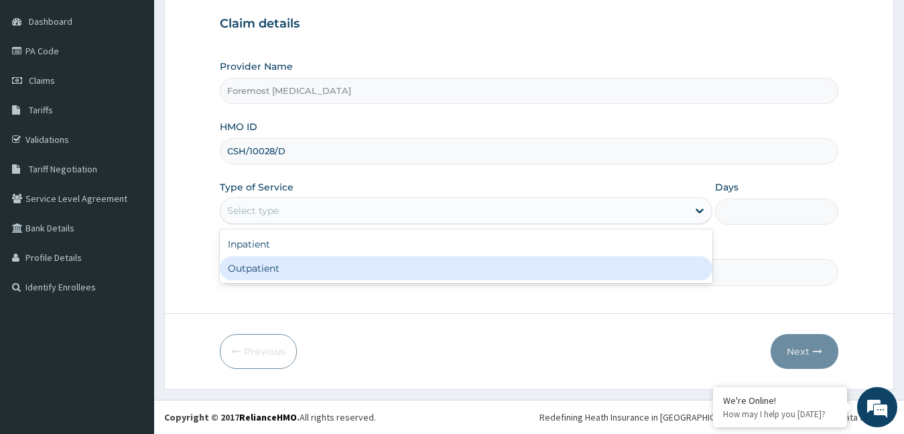
click at [308, 268] on div "Outpatient" at bounding box center [466, 268] width 493 height 24
type input "1"
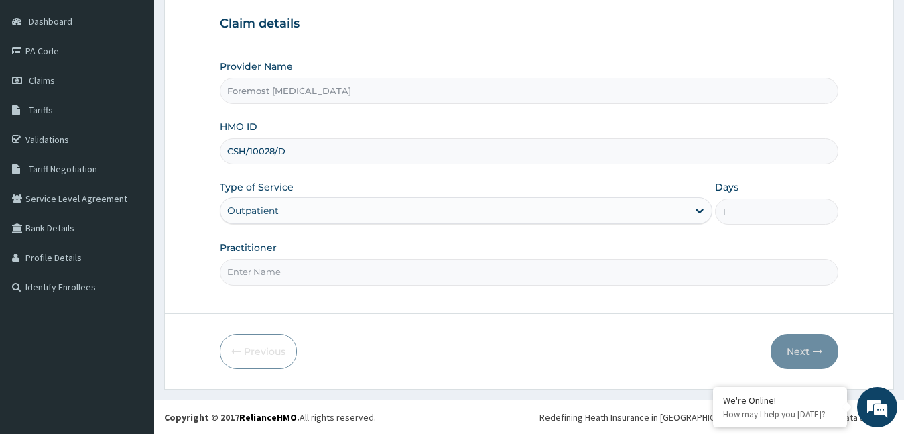
click at [291, 267] on input "Practitioner" at bounding box center [529, 272] width 619 height 26
type input "NULL"
click at [800, 355] on button "Next" at bounding box center [805, 351] width 68 height 35
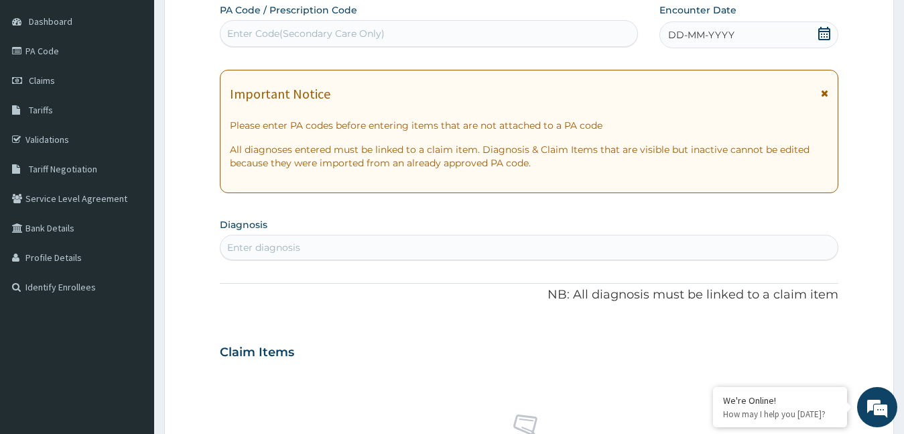
click at [688, 30] on span "DD-MM-YYYY" at bounding box center [701, 34] width 66 height 13
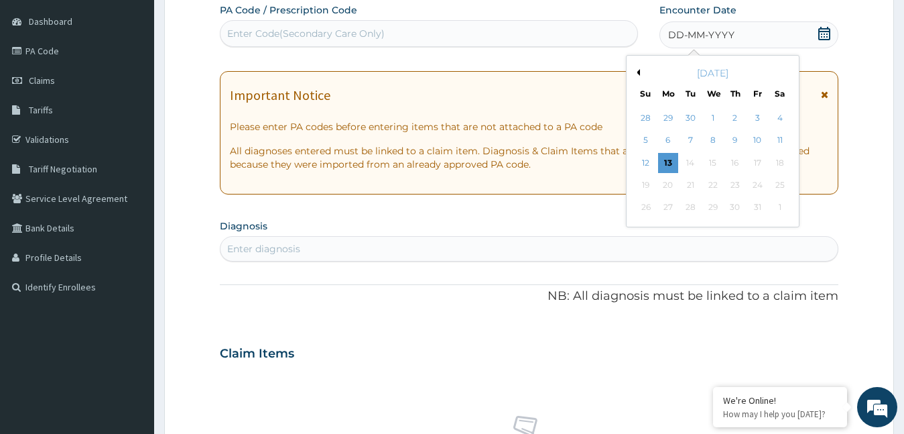
click at [638, 73] on button "Previous Month" at bounding box center [636, 72] width 7 height 7
click at [755, 123] on div "5" at bounding box center [757, 118] width 20 height 20
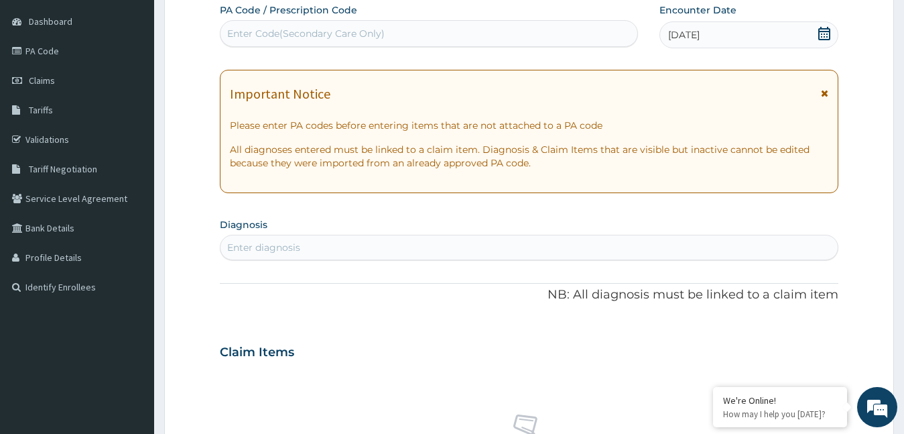
click at [311, 39] on div "Enter Code(Secondary Care Only)" at bounding box center [306, 33] width 158 height 13
type input "PA/366A5F"
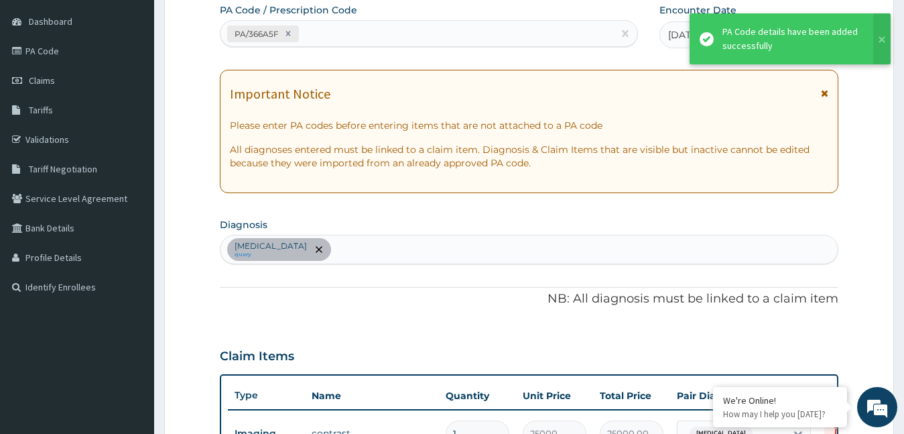
scroll to position [434, 0]
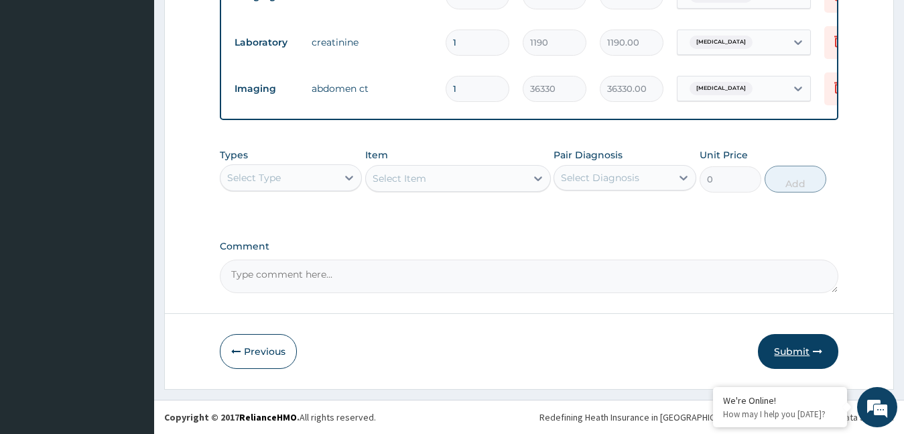
click at [779, 357] on button "Submit" at bounding box center [798, 351] width 80 height 35
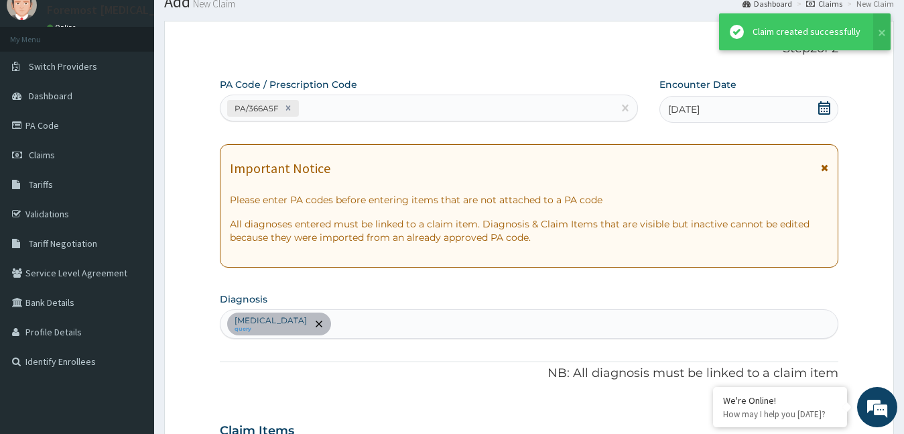
scroll to position [572, 0]
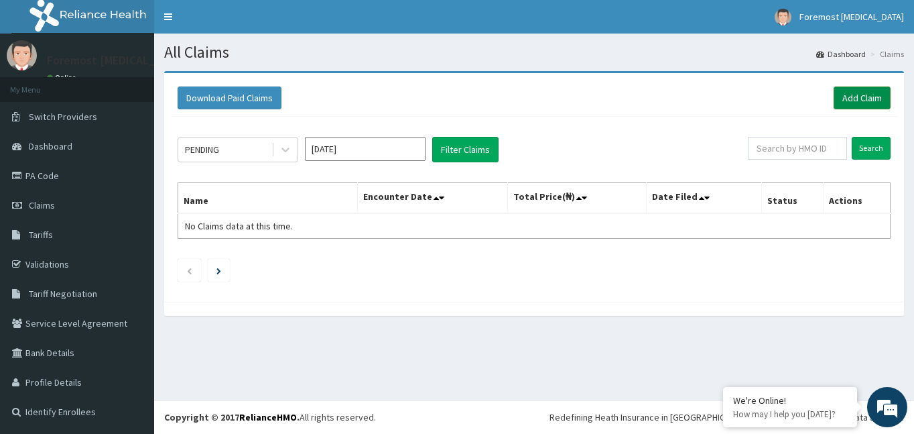
click at [841, 99] on link "Add Claim" at bounding box center [862, 97] width 57 height 23
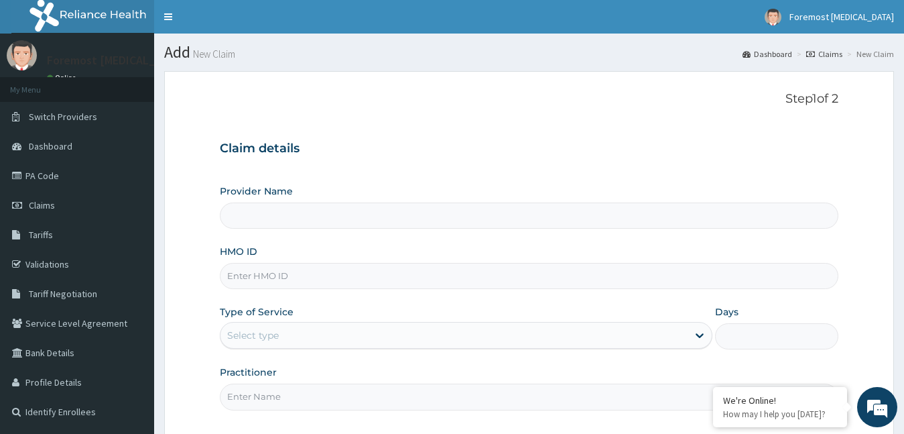
type input "Foremost [MEDICAL_DATA]"
click at [337, 291] on div "Provider Name Foremost Radiology HMO ID Type of Service Select type Days Practi…" at bounding box center [529, 296] width 619 height 225
click at [298, 278] on input "HMO ID" at bounding box center [529, 276] width 619 height 26
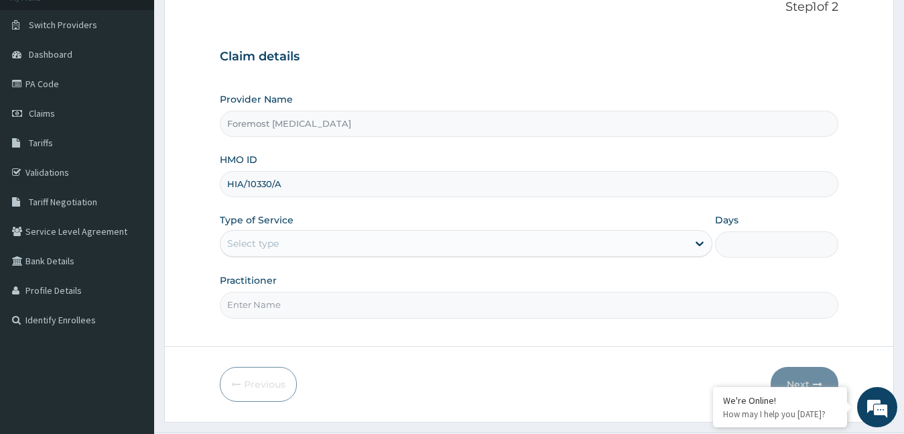
scroll to position [125, 0]
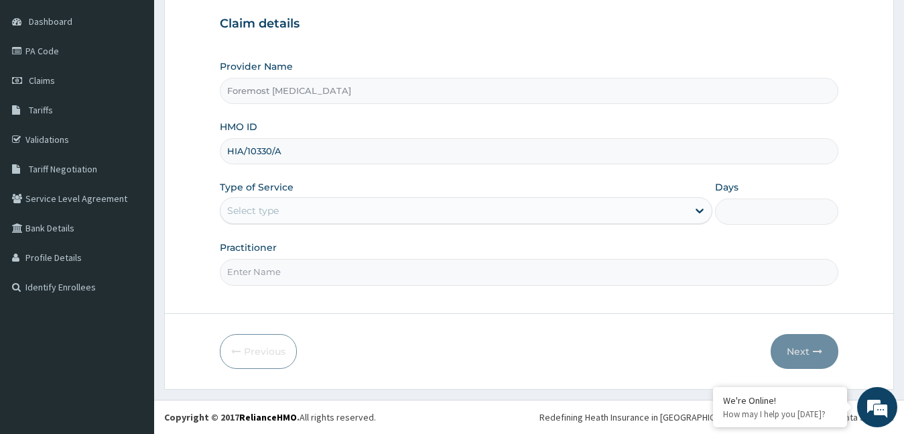
type input "HIA/10330/A"
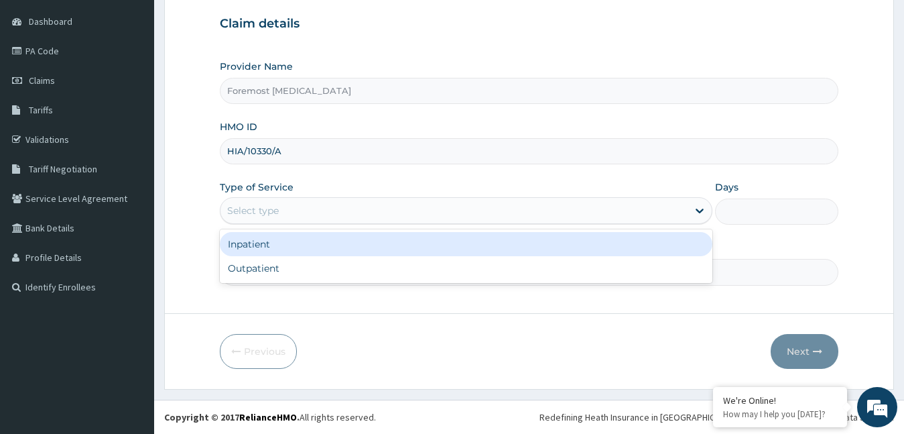
drag, startPoint x: 382, startPoint y: 217, endPoint x: 334, endPoint y: 265, distance: 67.8
click at [334, 224] on div "option Inpatient focused, 1 of 2. 2 results available. Use Up and Down to choos…" at bounding box center [466, 210] width 493 height 27
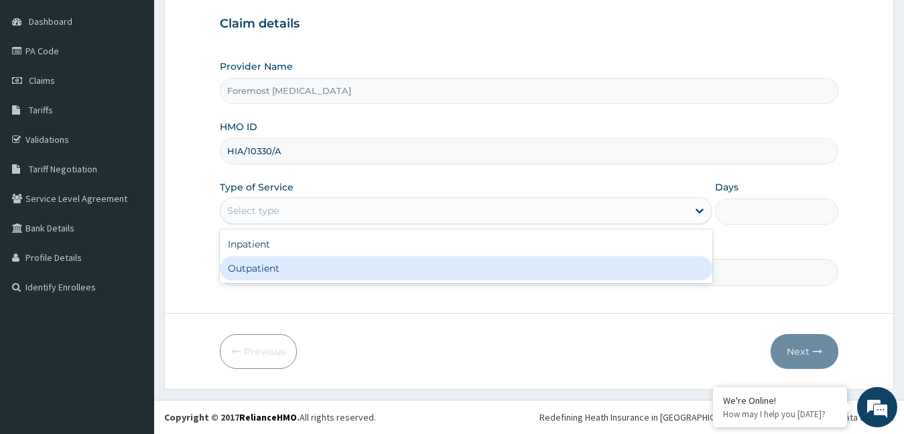
click at [334, 265] on div "Outpatient" at bounding box center [466, 268] width 493 height 24
type input "1"
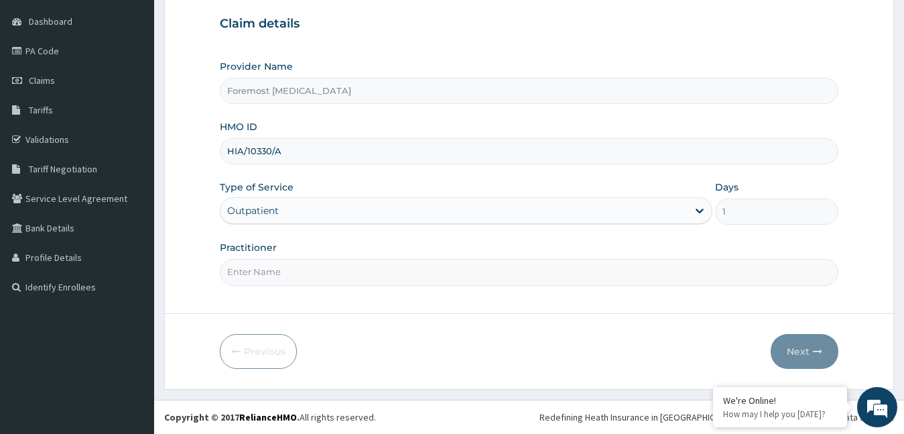
click at [334, 265] on input "Practitioner" at bounding box center [529, 272] width 619 height 26
type input "NULL"
click at [786, 346] on button "Next" at bounding box center [805, 351] width 68 height 35
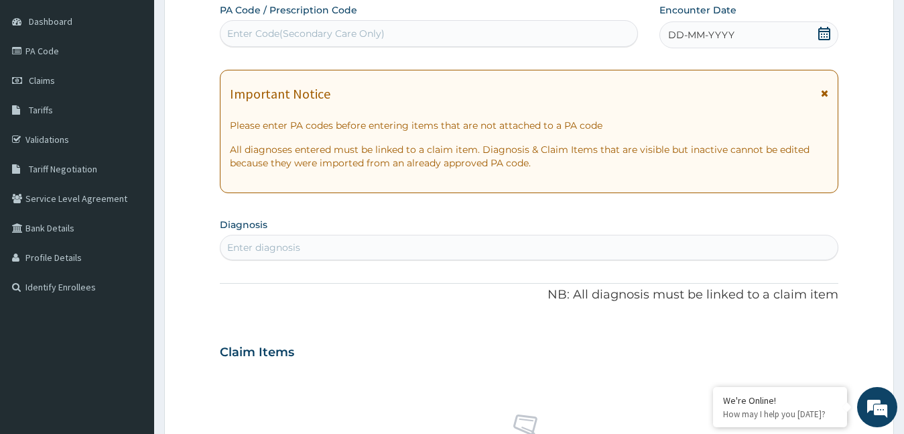
click at [692, 38] on span "DD-MM-YYYY" at bounding box center [701, 34] width 66 height 13
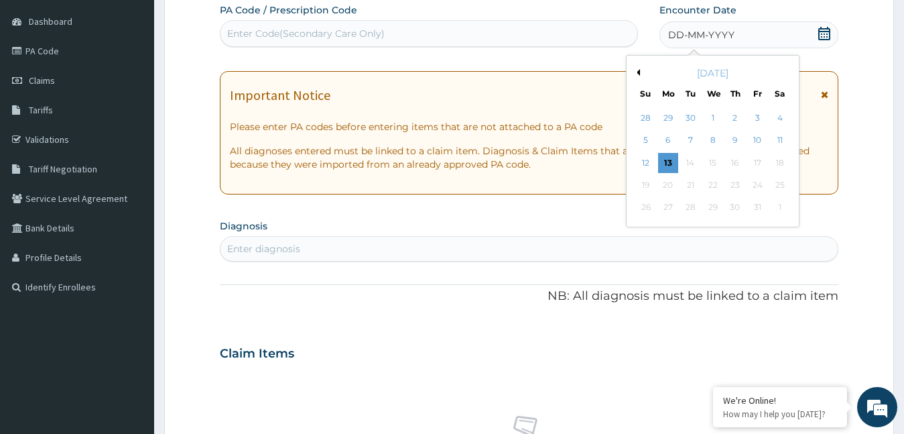
click at [637, 71] on button "Previous Month" at bounding box center [636, 72] width 7 height 7
click at [756, 122] on div "5" at bounding box center [757, 118] width 20 height 20
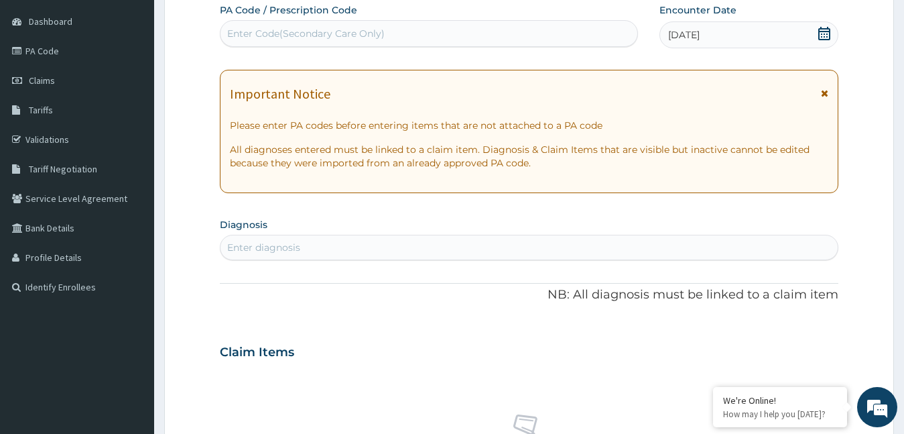
click at [403, 38] on div "Enter Code(Secondary Care Only)" at bounding box center [429, 33] width 417 height 21
type input "PA/BC191A"
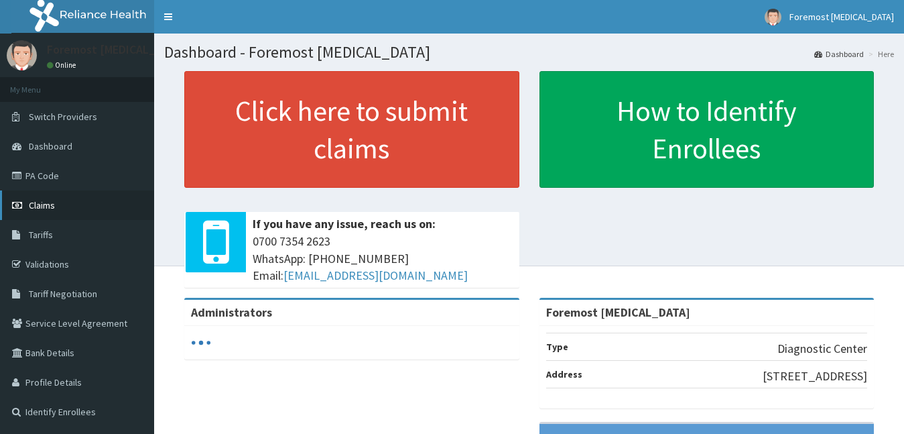
click at [80, 205] on link "Claims" at bounding box center [77, 204] width 154 height 29
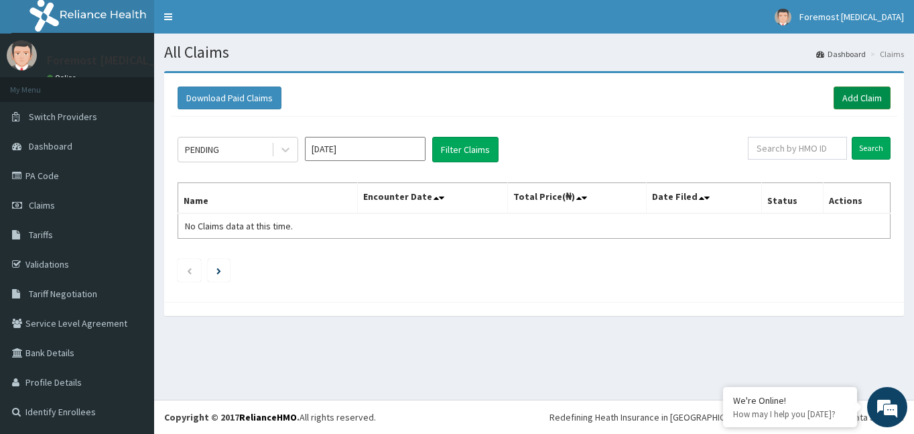
click at [865, 92] on link "Add Claim" at bounding box center [862, 97] width 57 height 23
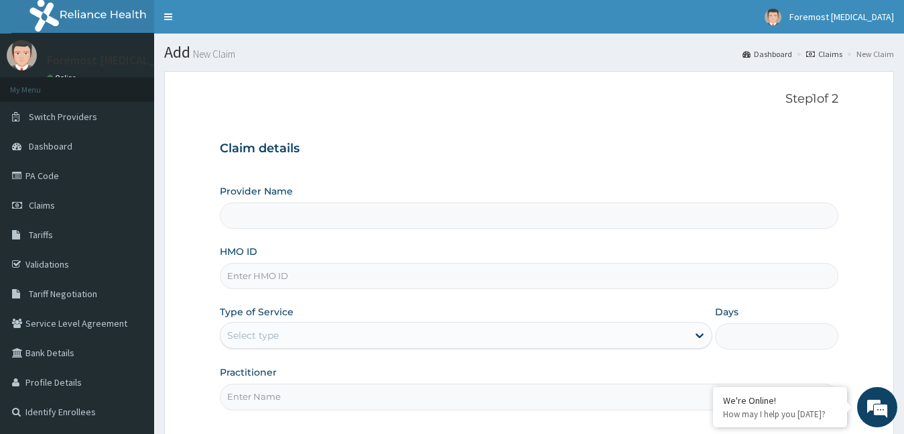
click at [318, 273] on input "HMO ID" at bounding box center [529, 276] width 619 height 26
type input "Foremost [MEDICAL_DATA]"
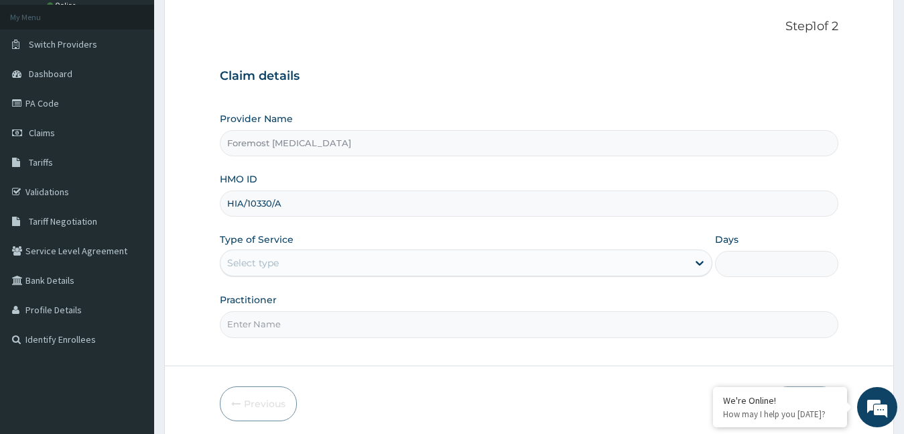
scroll to position [125, 0]
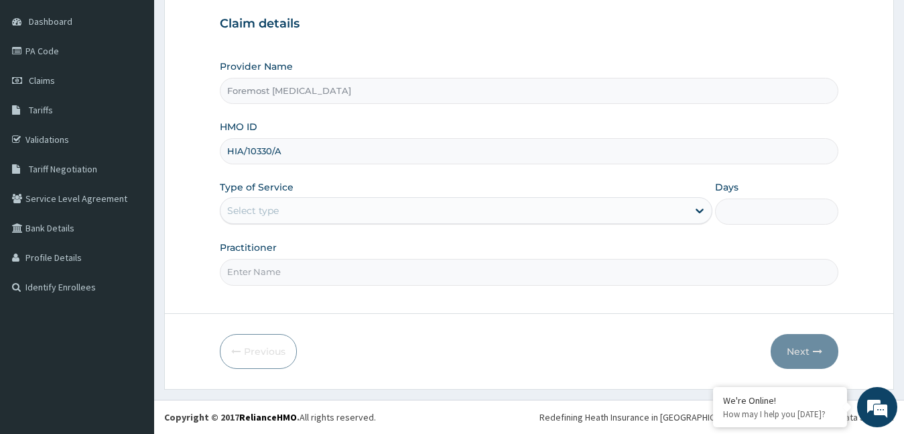
type input "HIA/10330/A"
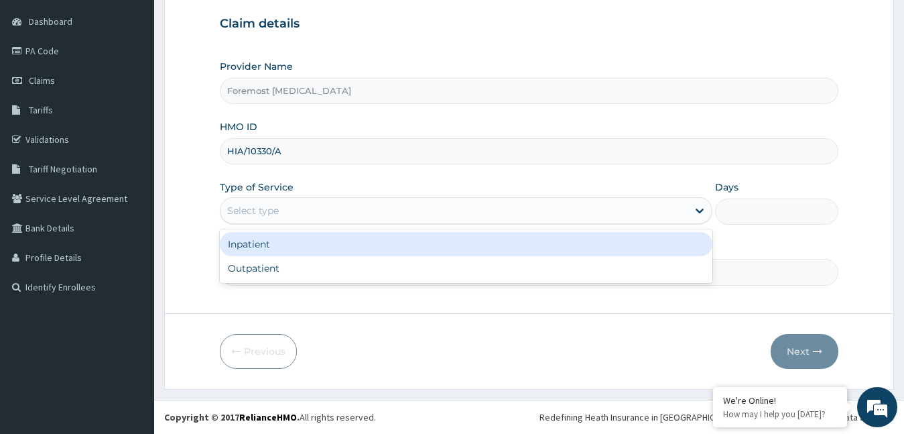
drag, startPoint x: 332, startPoint y: 217, endPoint x: 316, endPoint y: 254, distance: 41.1
click at [316, 224] on div "option Inpatient focused, 1 of 2. 2 results available. Use Up and Down to choos…" at bounding box center [466, 210] width 493 height 27
click at [316, 254] on div "Inpatient" at bounding box center [466, 244] width 493 height 24
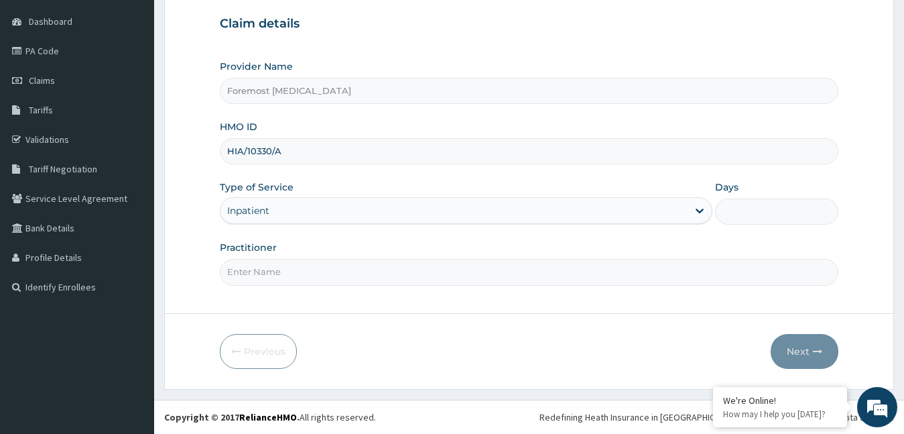
click at [302, 218] on div "Inpatient" at bounding box center [455, 210] width 468 height 21
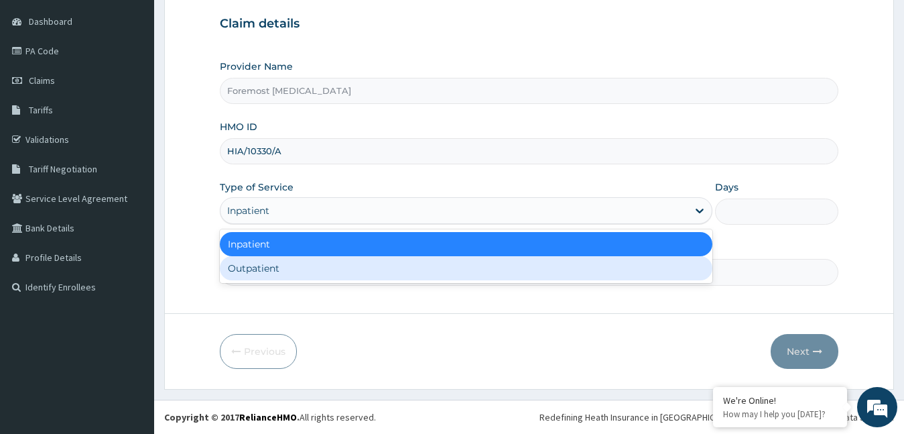
click at [299, 271] on div "Outpatient" at bounding box center [466, 268] width 493 height 24
type input "1"
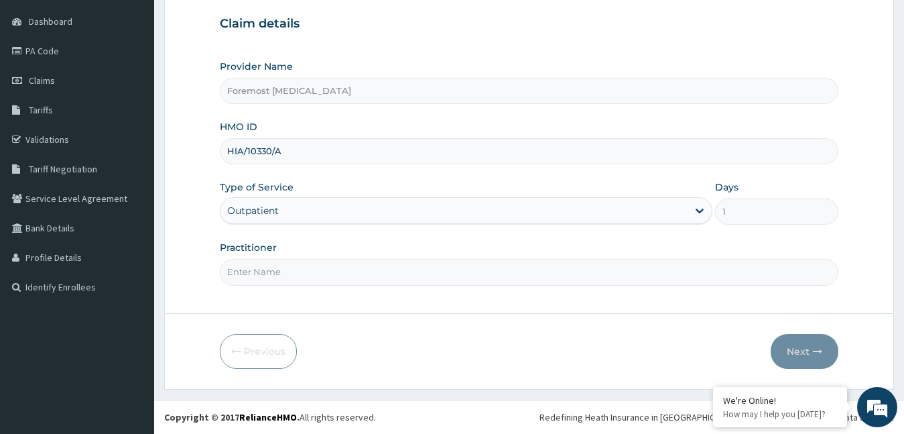
click at [299, 271] on input "Practitioner" at bounding box center [529, 272] width 619 height 26
type input "NULL"
click at [803, 347] on button "Next" at bounding box center [805, 351] width 68 height 35
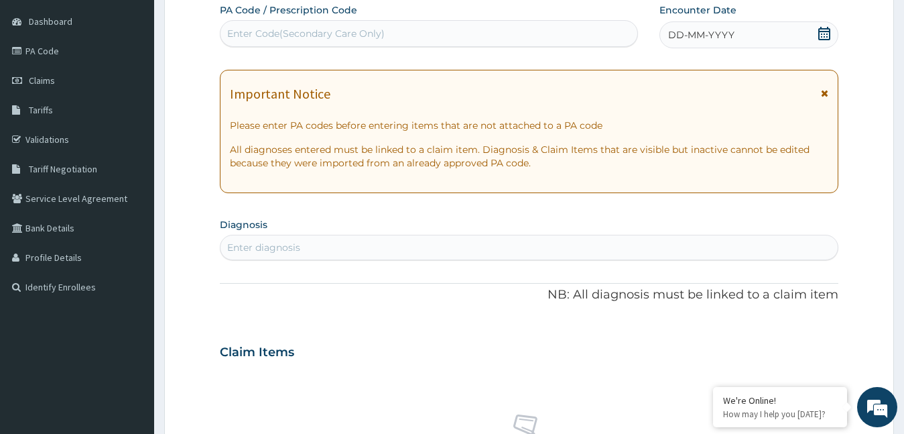
click at [704, 34] on span "DD-MM-YYYY" at bounding box center [701, 34] width 66 height 13
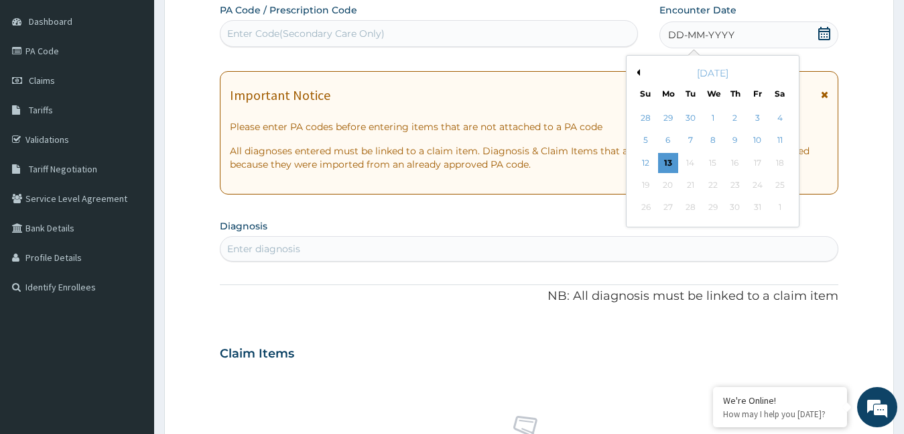
click at [639, 74] on button "Previous Month" at bounding box center [636, 72] width 7 height 7
click at [757, 114] on div "5" at bounding box center [757, 118] width 20 height 20
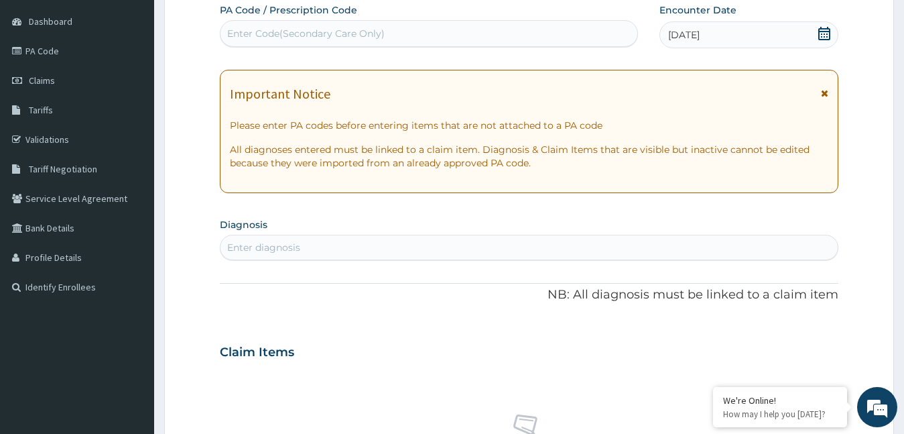
click at [296, 38] on div "Enter Code(Secondary Care Only)" at bounding box center [306, 33] width 158 height 13
type input "PA/BC191A"
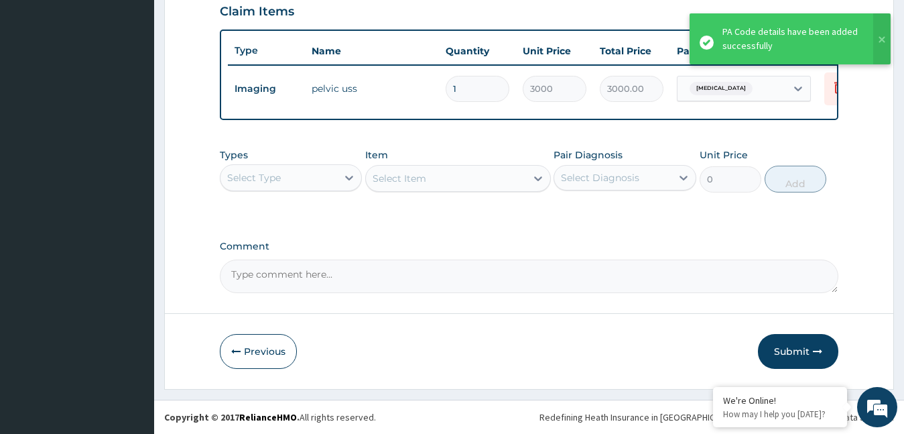
scroll to position [479, 0]
click at [784, 345] on button "Submit" at bounding box center [798, 351] width 80 height 35
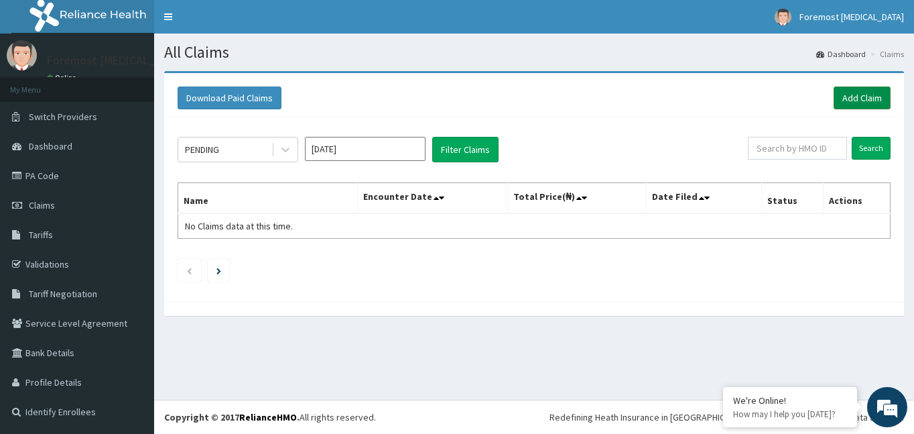
click at [863, 97] on link "Add Claim" at bounding box center [862, 97] width 57 height 23
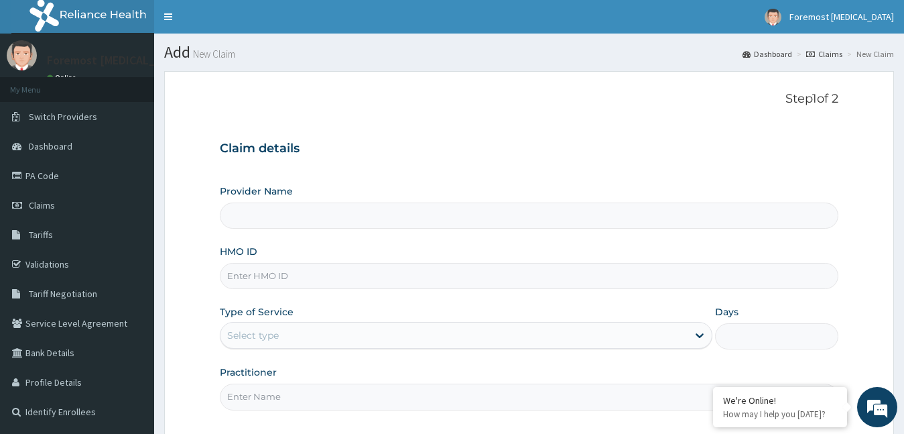
click at [272, 280] on input "HMO ID" at bounding box center [529, 276] width 619 height 26
type input "Foremost [MEDICAL_DATA]"
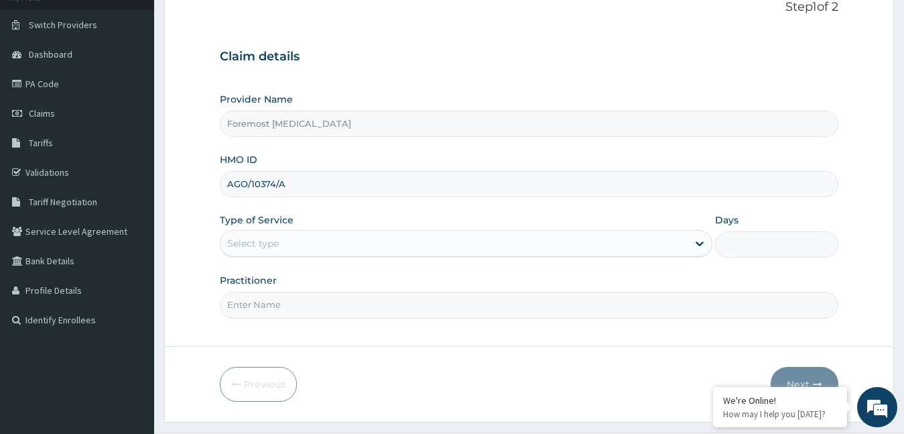
scroll to position [125, 0]
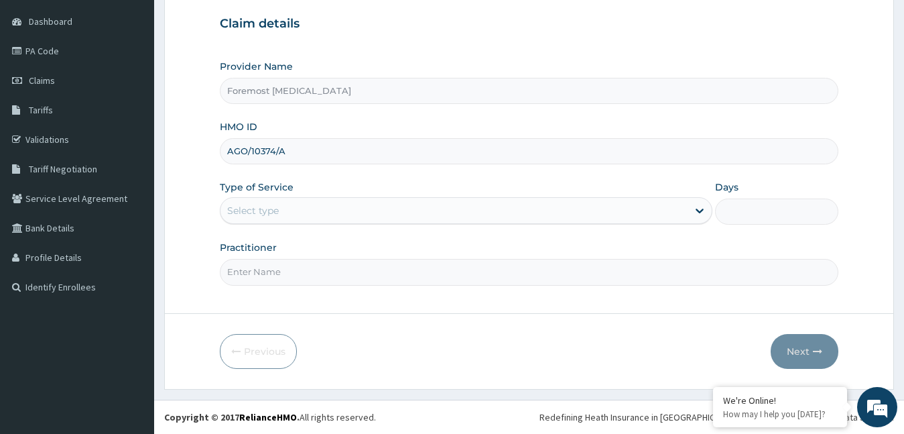
type input "AGO/10374/A"
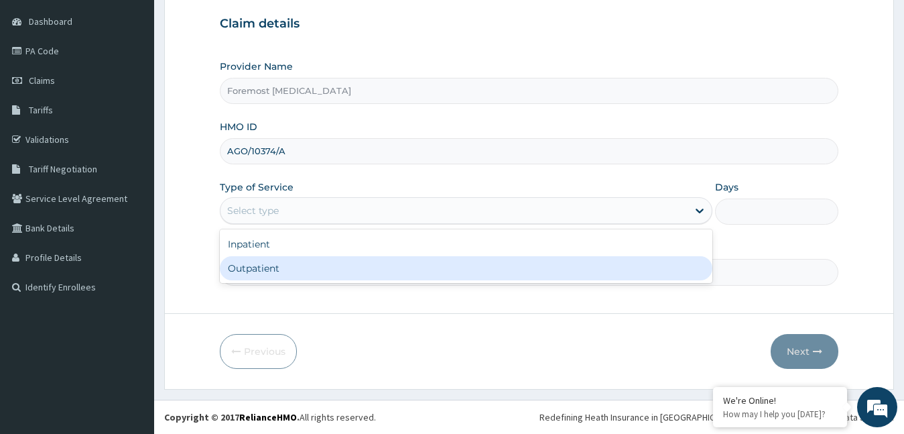
drag, startPoint x: 322, startPoint y: 215, endPoint x: 292, endPoint y: 273, distance: 65.4
click at [292, 224] on div "option Outpatient focused, 2 of 2. 2 results available. Use Up and Down to choo…" at bounding box center [466, 210] width 493 height 27
click at [292, 273] on div "Outpatient" at bounding box center [466, 268] width 493 height 24
type input "1"
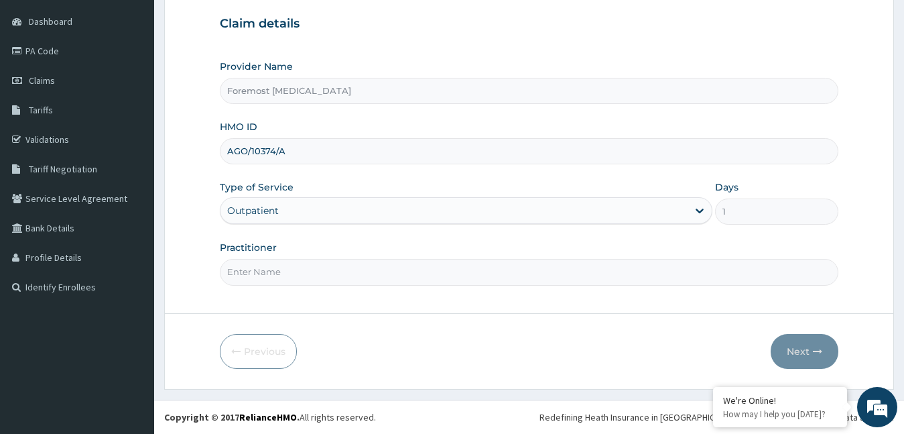
click at [292, 273] on input "Practitioner" at bounding box center [529, 272] width 619 height 26
type input "NULL"
click at [797, 357] on button "Next" at bounding box center [805, 351] width 68 height 35
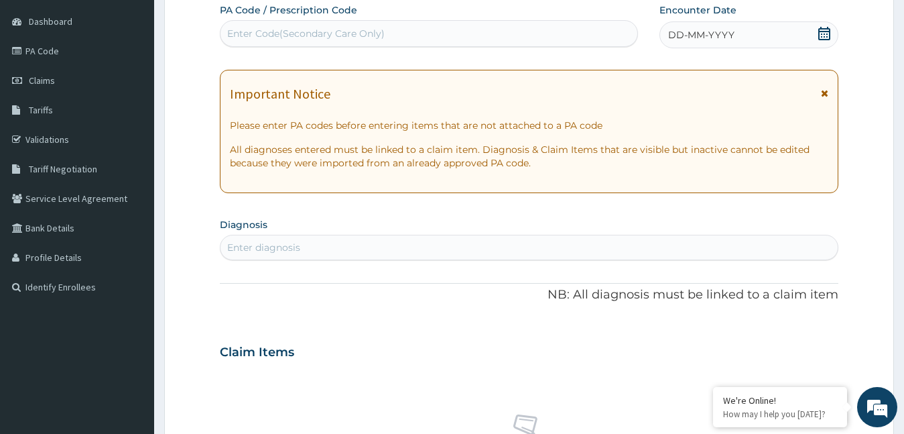
click at [712, 34] on span "DD-MM-YYYY" at bounding box center [701, 34] width 66 height 13
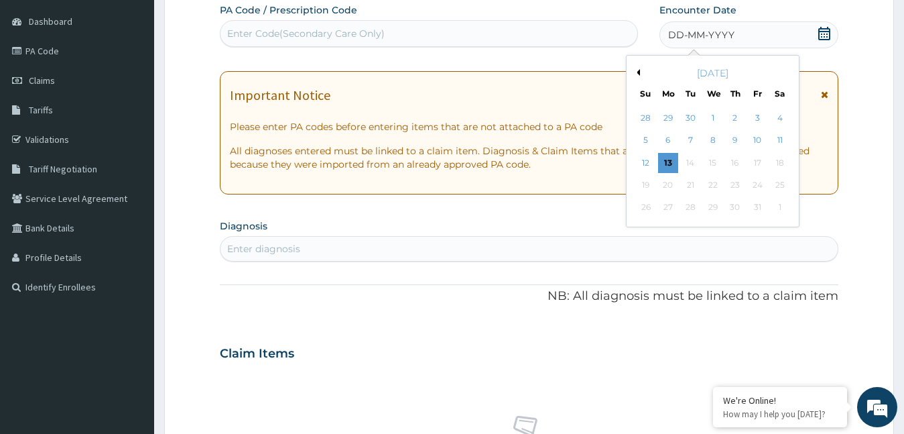
click at [638, 71] on button "Previous Month" at bounding box center [636, 72] width 7 height 7
click at [755, 115] on div "5" at bounding box center [757, 118] width 20 height 20
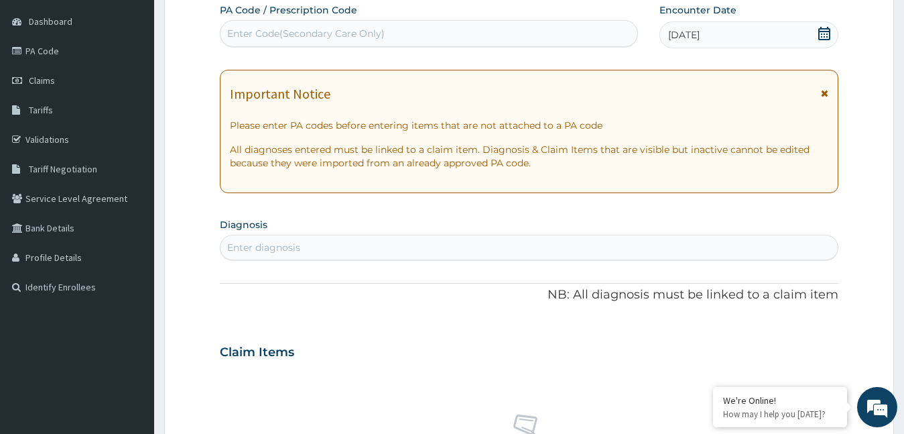
click at [370, 43] on div "Enter Code(Secondary Care Only)" at bounding box center [429, 33] width 417 height 21
type input "PA/BFA7AC"
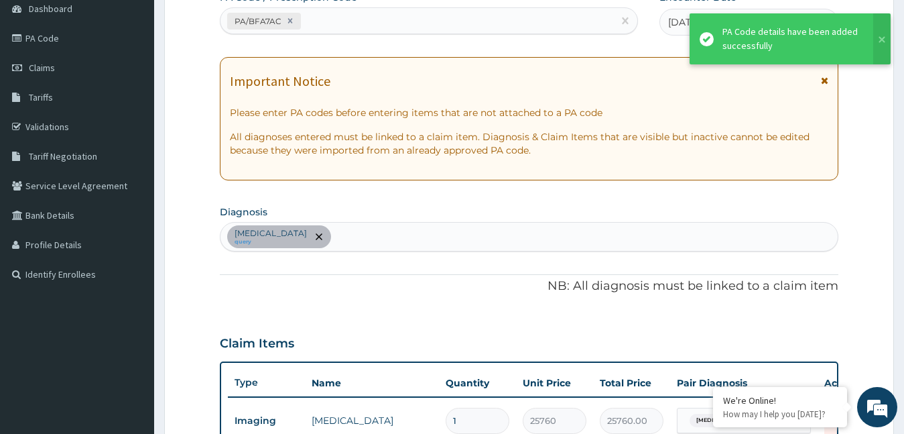
scroll to position [479, 0]
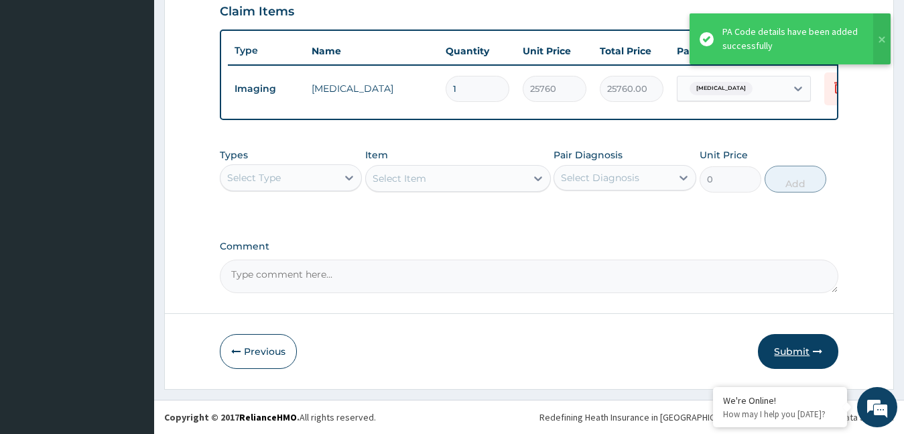
click at [797, 347] on button "Submit" at bounding box center [798, 351] width 80 height 35
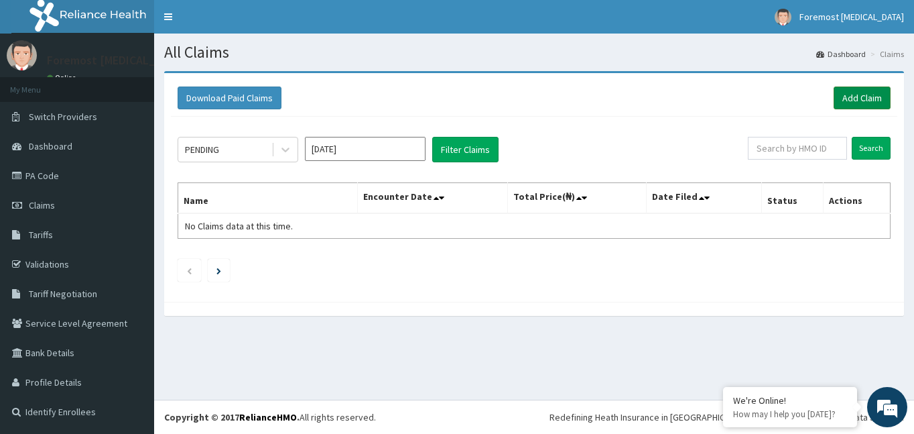
click at [867, 99] on link "Add Claim" at bounding box center [862, 97] width 57 height 23
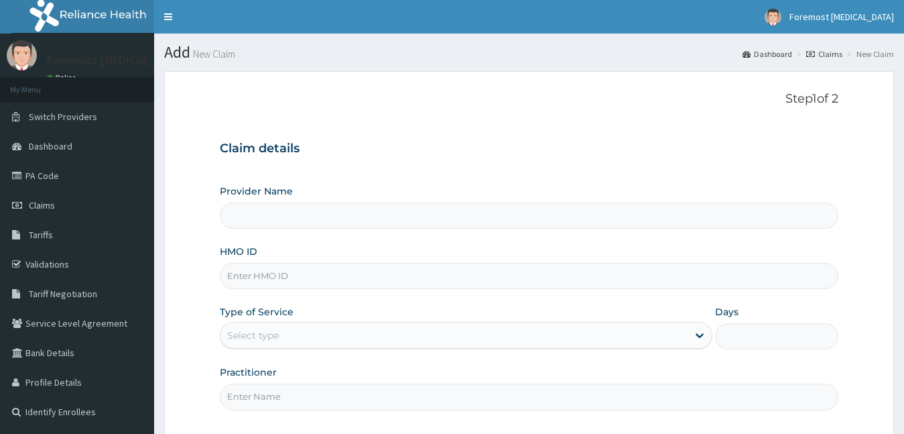
drag, startPoint x: 0, startPoint y: 0, endPoint x: 252, endPoint y: 271, distance: 370.4
click at [252, 271] on input "HMO ID" at bounding box center [529, 276] width 619 height 26
type input "Foremost [MEDICAL_DATA]"
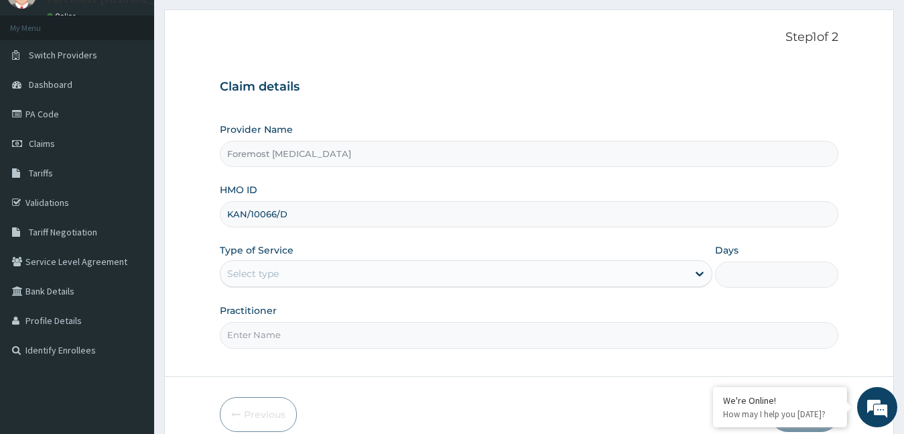
scroll to position [125, 0]
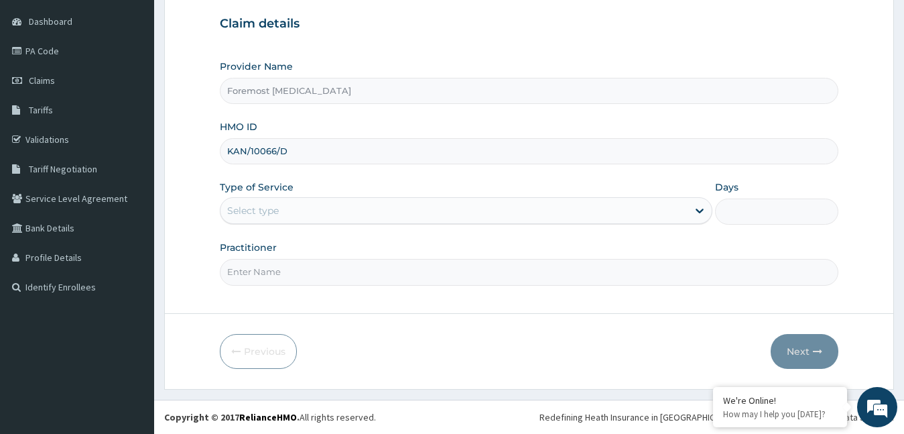
type input "KAN/10066/D"
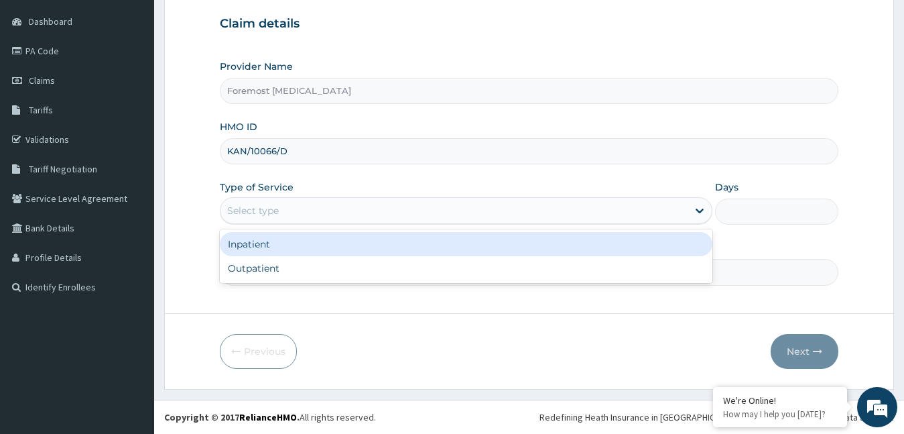
drag, startPoint x: 340, startPoint y: 221, endPoint x: 309, endPoint y: 251, distance: 42.7
click at [309, 224] on div "option Inpatient focused, 1 of 2. 2 results available. Use Up and Down to choos…" at bounding box center [466, 210] width 493 height 27
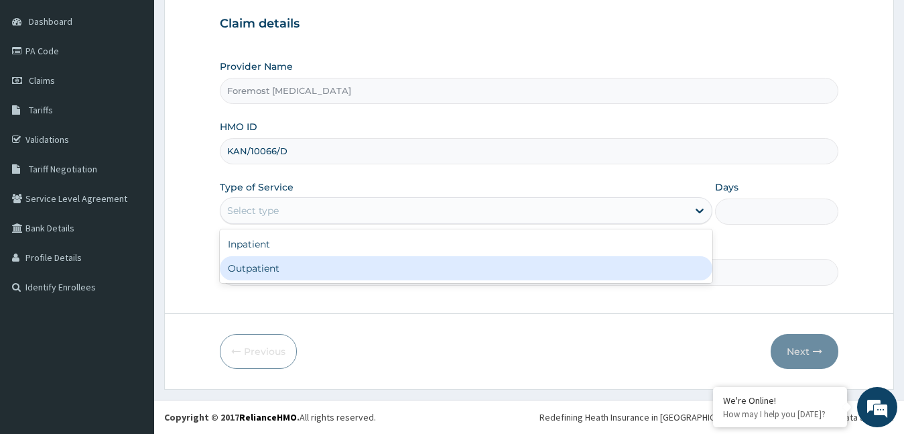
click at [299, 264] on div "Outpatient" at bounding box center [466, 268] width 493 height 24
type input "1"
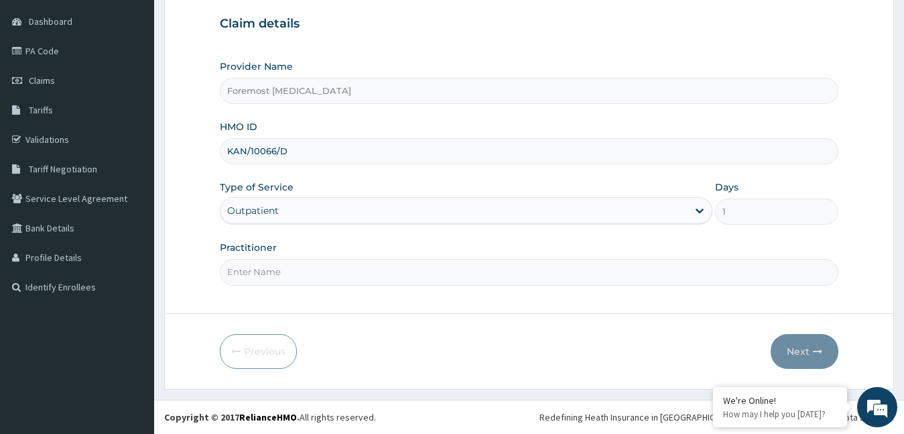
click at [269, 266] on input "Practitioner" at bounding box center [529, 272] width 619 height 26
type input "NULL"
click at [798, 351] on button "Next" at bounding box center [805, 351] width 68 height 35
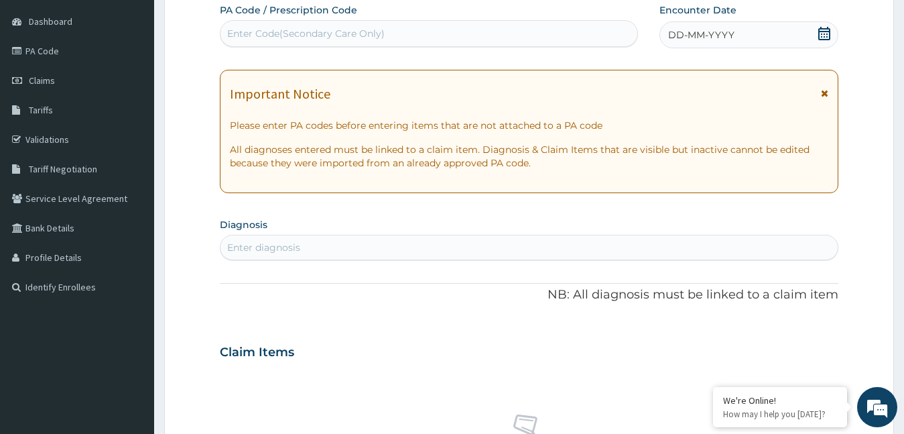
click at [688, 38] on span "DD-MM-YYYY" at bounding box center [701, 34] width 66 height 13
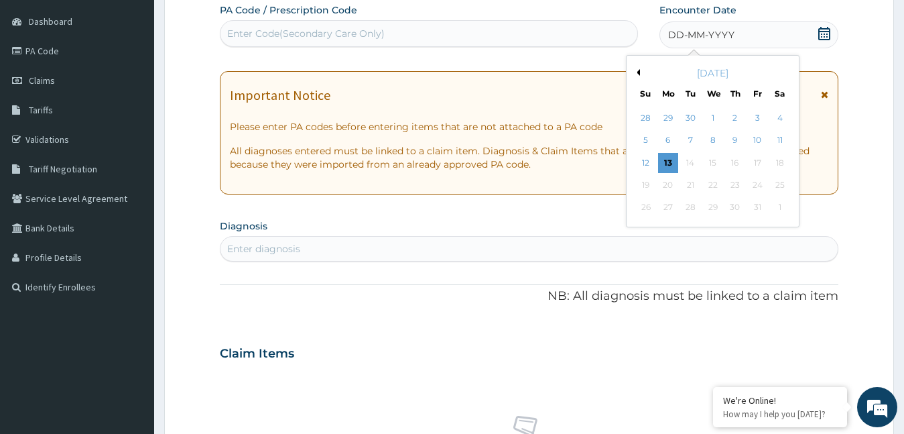
click at [637, 72] on button "Previous Month" at bounding box center [636, 72] width 7 height 7
click at [753, 111] on div "5" at bounding box center [757, 118] width 20 height 20
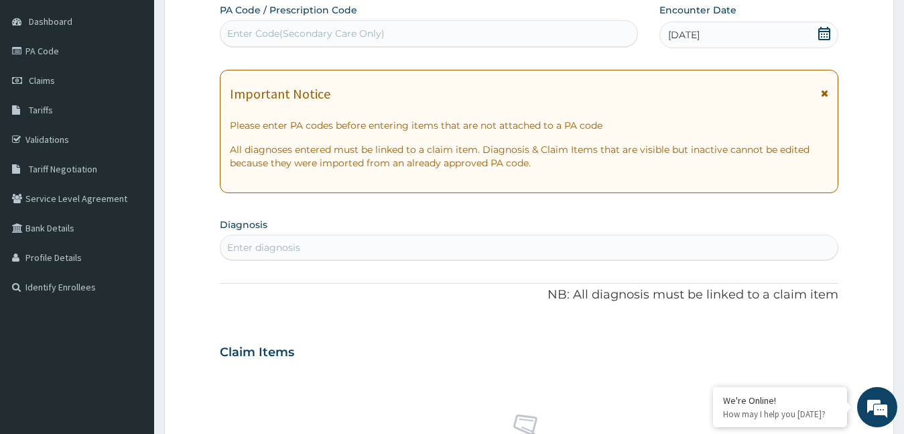
click at [400, 34] on div "Enter Code(Secondary Care Only)" at bounding box center [429, 33] width 417 height 21
type input "PA/297FF7"
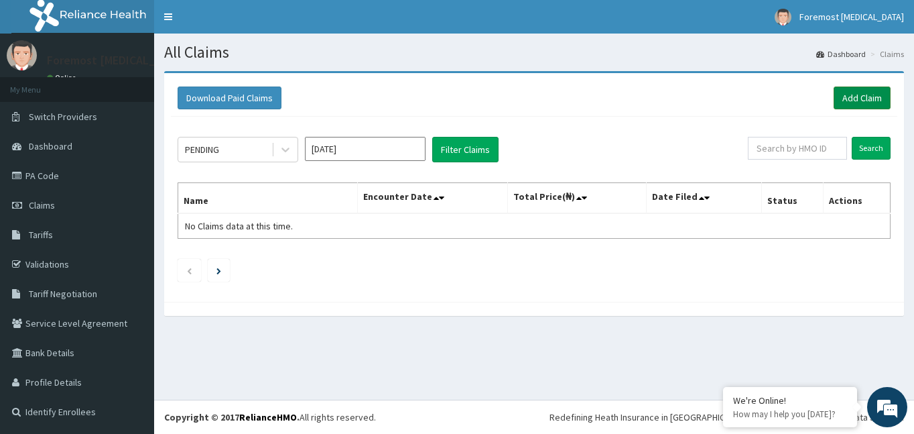
click at [861, 104] on link "Add Claim" at bounding box center [862, 97] width 57 height 23
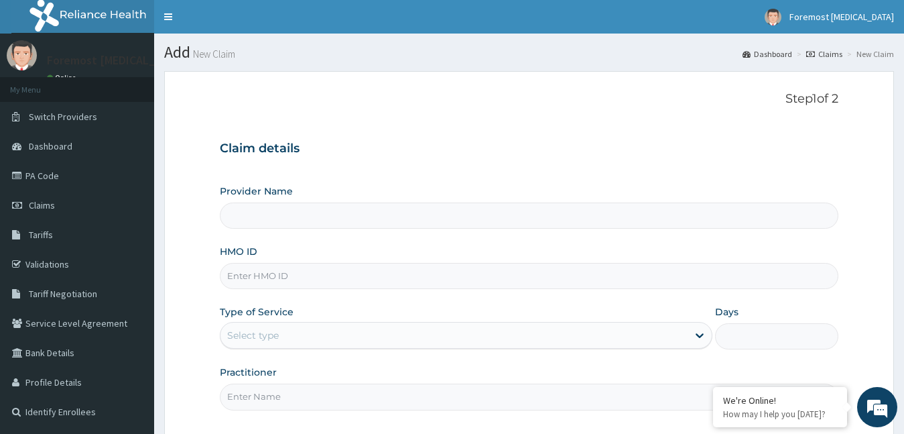
click at [311, 286] on input "HMO ID" at bounding box center [529, 276] width 619 height 26
type input "Foremost [MEDICAL_DATA]"
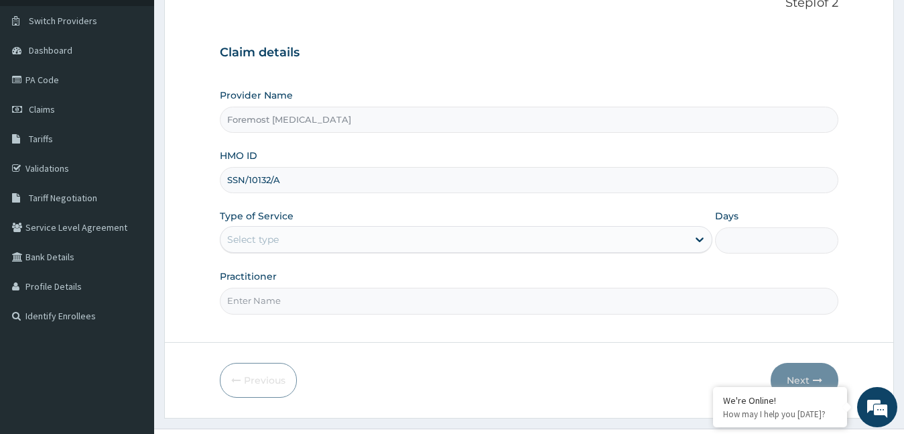
scroll to position [125, 0]
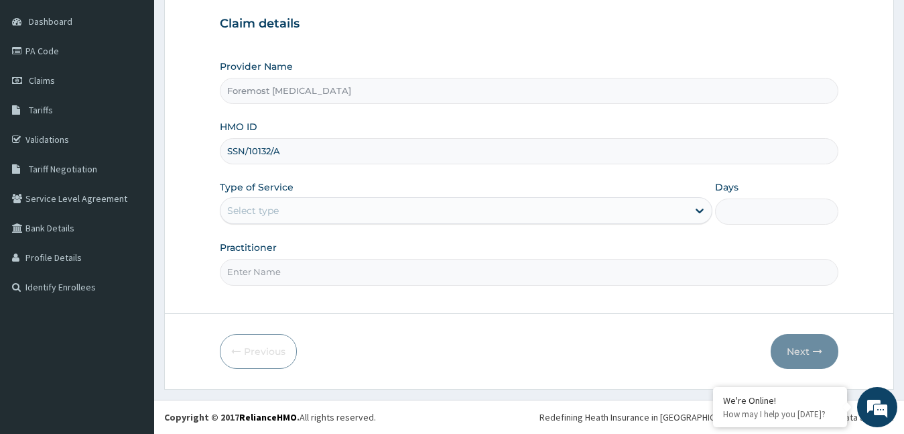
type input "SSN/10132/A"
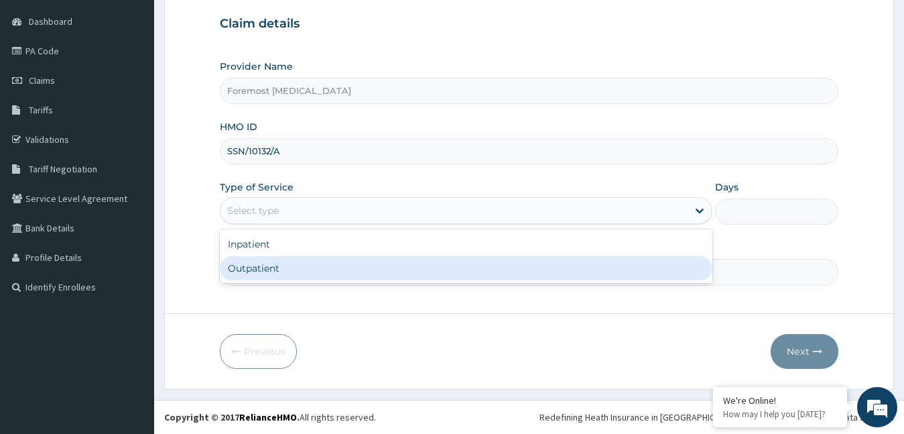
drag, startPoint x: 318, startPoint y: 207, endPoint x: 289, endPoint y: 264, distance: 64.2
click at [289, 224] on div "option Outpatient focused, 2 of 2. 2 results available. Use Up and Down to choo…" at bounding box center [466, 210] width 493 height 27
click at [289, 264] on div "Outpatient" at bounding box center [466, 268] width 493 height 24
type input "1"
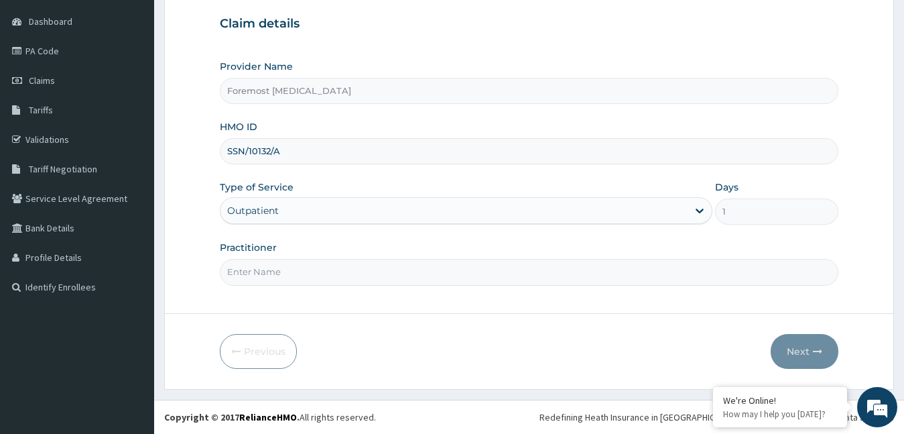
click at [300, 267] on input "Practitioner" at bounding box center [529, 272] width 619 height 26
type input "NULL"
click at [793, 343] on button "Next" at bounding box center [805, 351] width 68 height 35
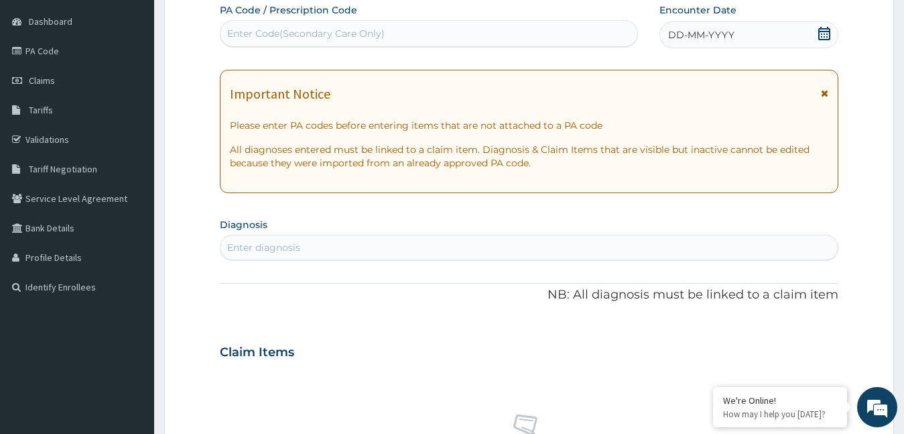
click at [700, 37] on span "DD-MM-YYYY" at bounding box center [701, 34] width 66 height 13
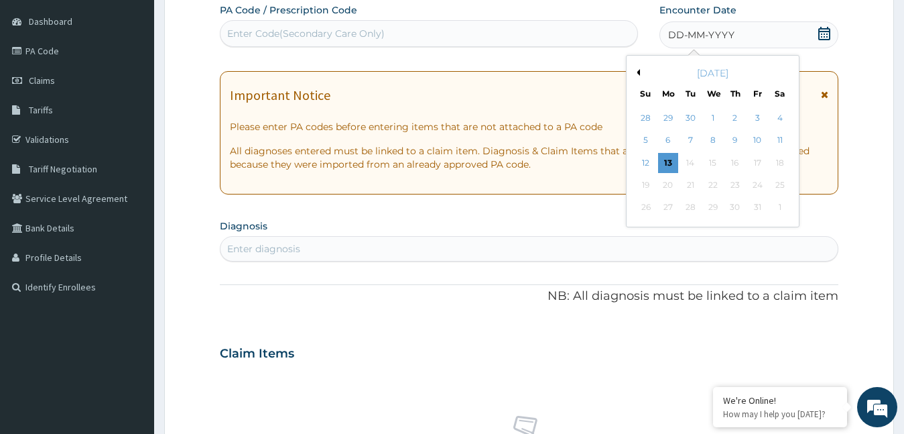
click at [635, 71] on button "Previous Month" at bounding box center [636, 72] width 7 height 7
click at [752, 119] on div "5" at bounding box center [757, 118] width 20 height 20
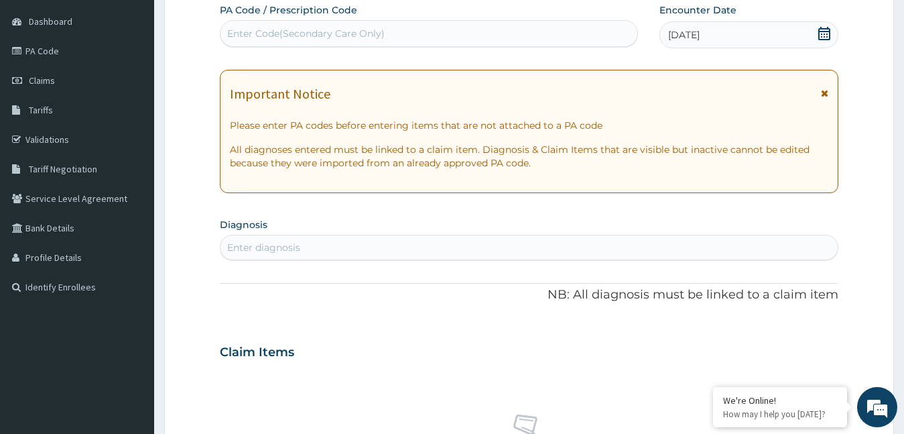
click at [445, 43] on div "Enter Code(Secondary Care Only)" at bounding box center [429, 33] width 417 height 21
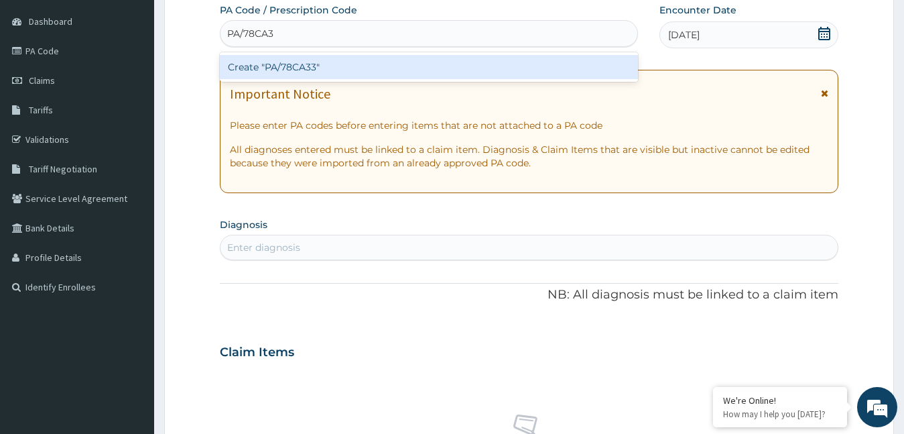
type input "PA/78CA33"
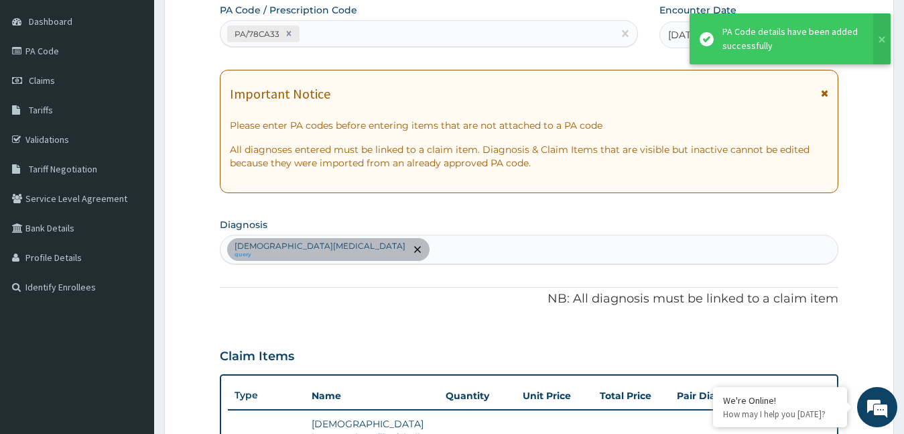
scroll to position [458, 0]
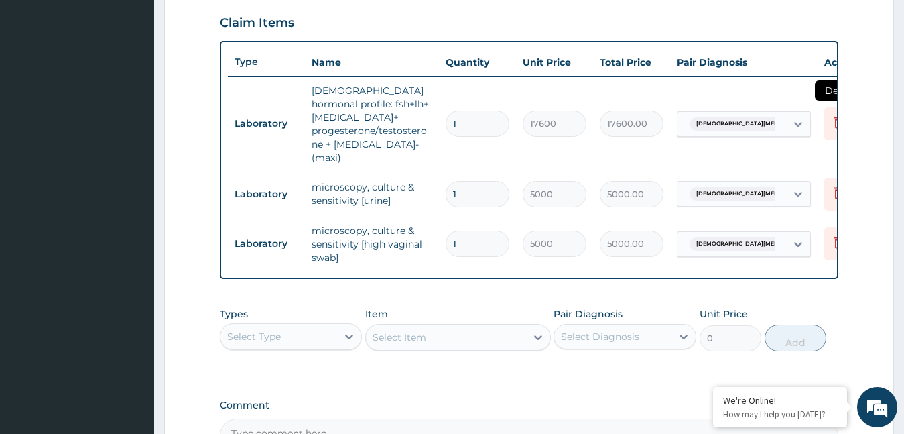
click at [828, 116] on icon at bounding box center [838, 123] width 29 height 33
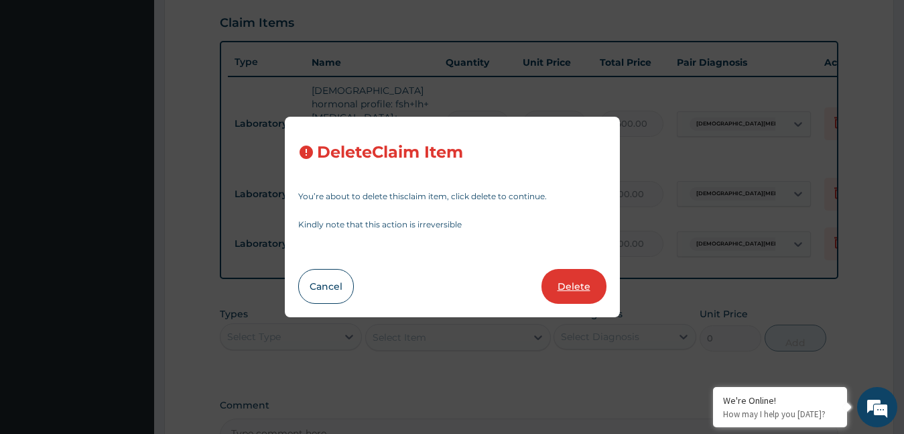
click at [594, 286] on button "Delete" at bounding box center [574, 286] width 65 height 35
type input "5000"
type input "5000.00"
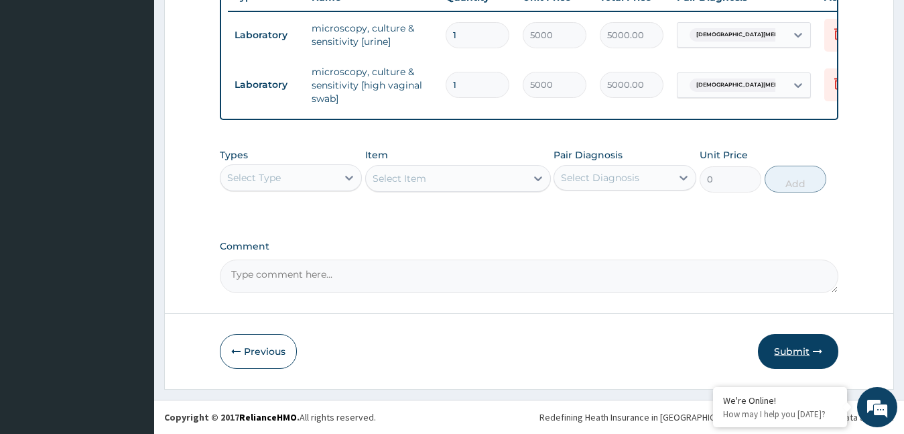
click at [801, 353] on button "Submit" at bounding box center [798, 351] width 80 height 35
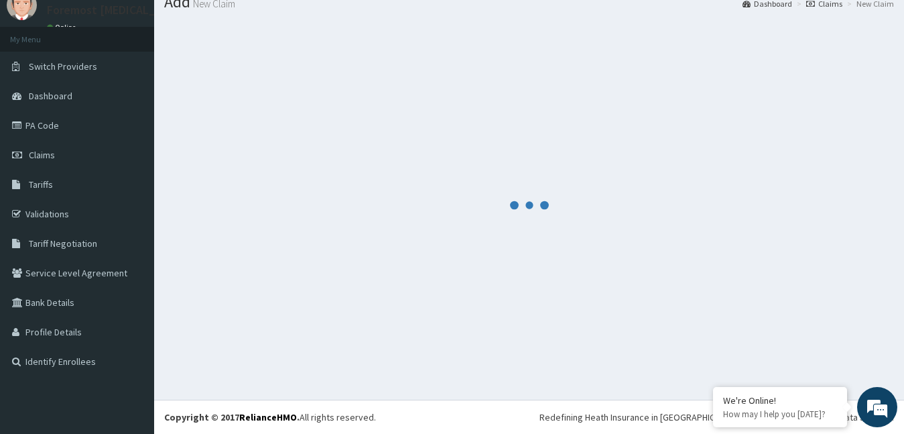
scroll to position [533, 0]
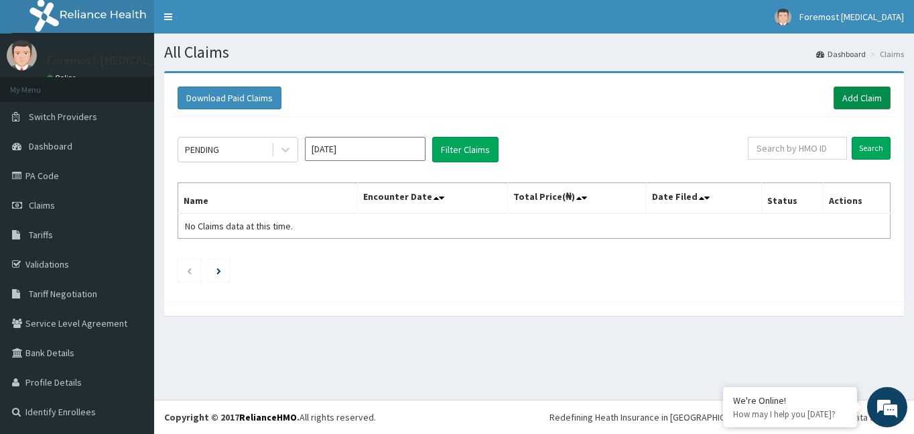
click at [856, 103] on link "Add Claim" at bounding box center [862, 97] width 57 height 23
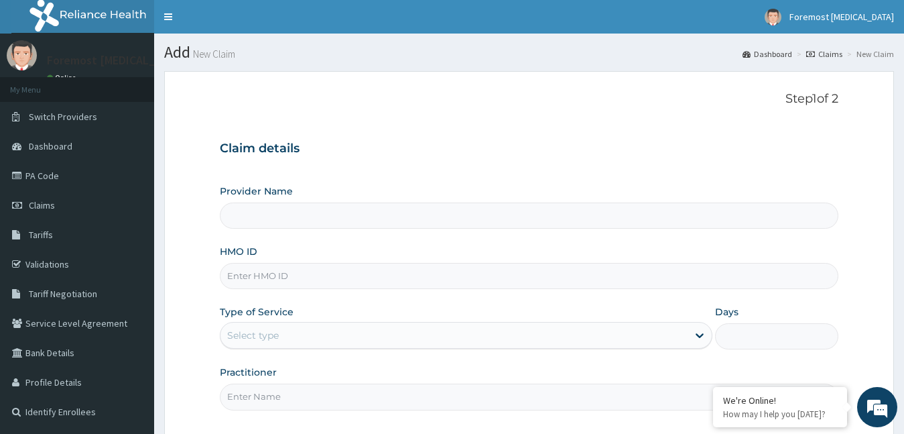
click at [277, 279] on input "HMO ID" at bounding box center [529, 276] width 619 height 26
type input "Foremost [MEDICAL_DATA]"
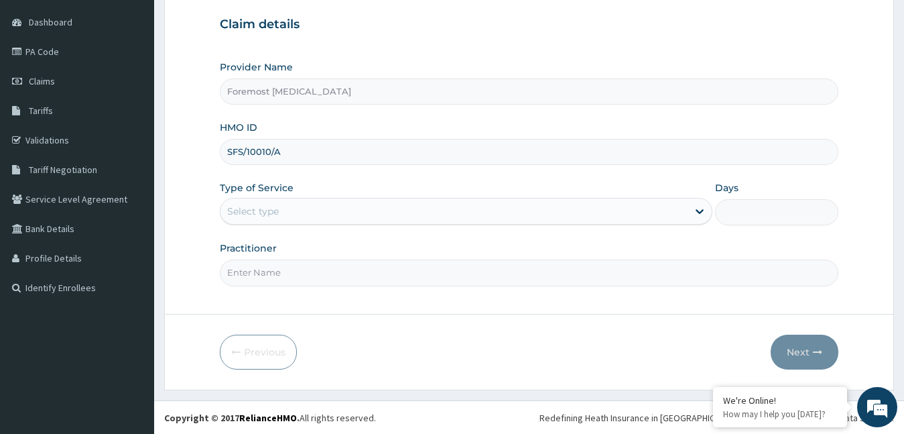
scroll to position [125, 0]
type input "SFS/10010/A"
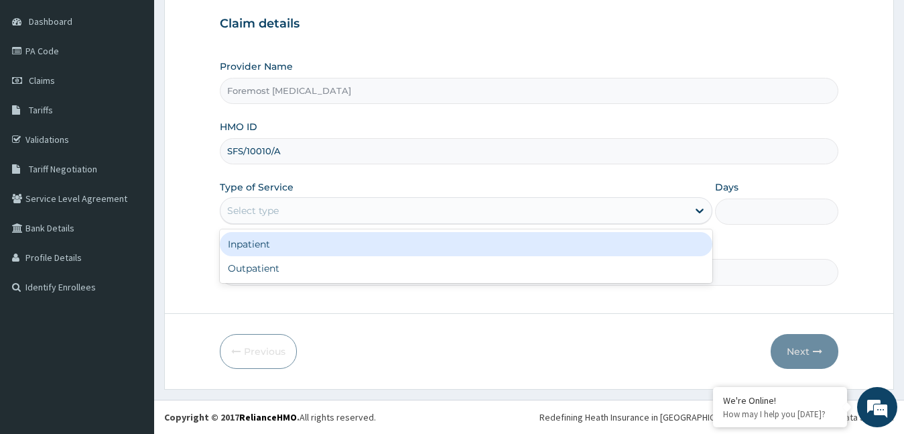
drag, startPoint x: 325, startPoint y: 221, endPoint x: 300, endPoint y: 265, distance: 51.1
click at [300, 224] on div "option Inpatient focused, 1 of 2. 2 results available. Use Up and Down to choos…" at bounding box center [466, 210] width 493 height 27
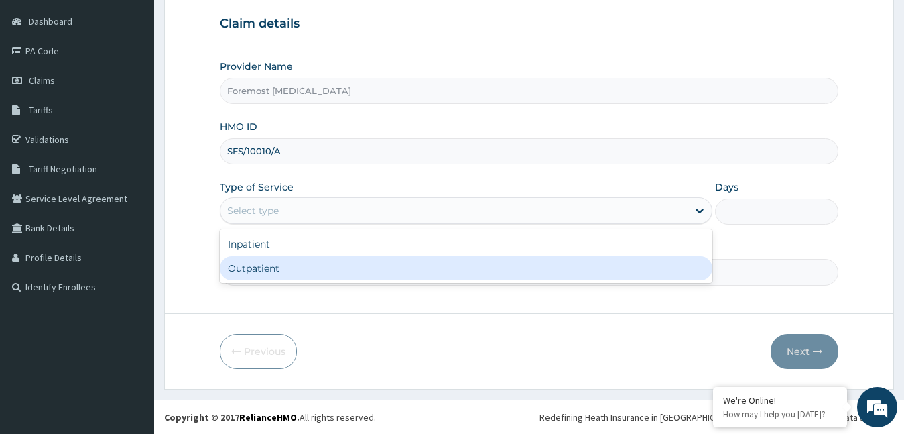
click at [300, 265] on div "Outpatient" at bounding box center [466, 268] width 493 height 24
type input "1"
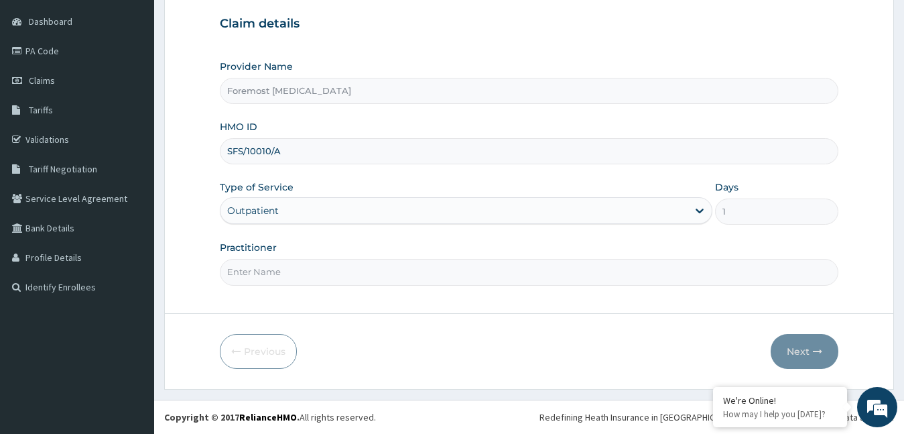
click at [300, 265] on input "Practitioner" at bounding box center [529, 272] width 619 height 26
type input "NULL"
click at [796, 340] on button "Next" at bounding box center [805, 351] width 68 height 35
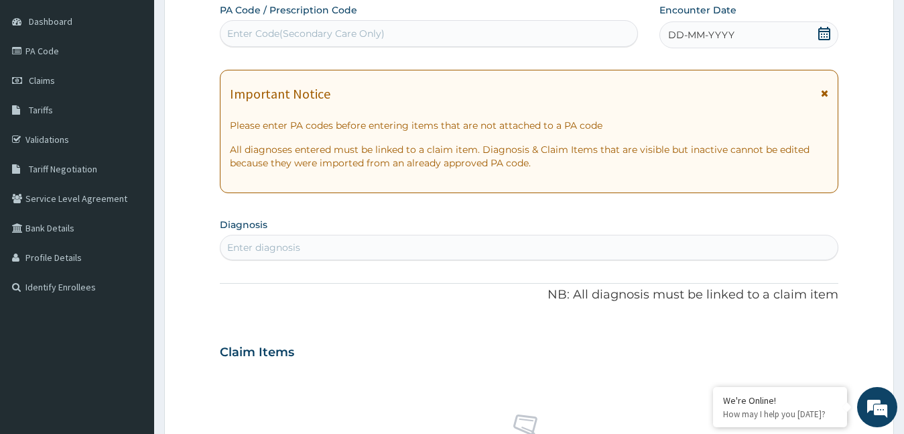
click at [712, 31] on span "DD-MM-YYYY" at bounding box center [701, 34] width 66 height 13
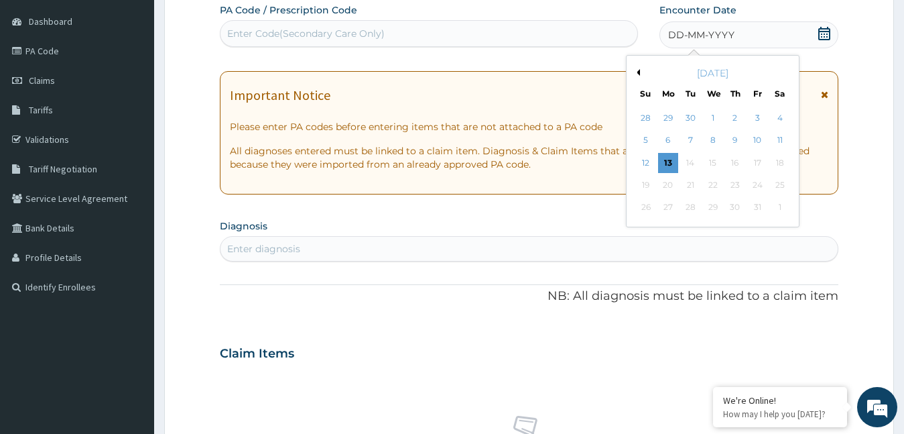
click at [639, 73] on button "Previous Month" at bounding box center [636, 72] width 7 height 7
click at [776, 119] on div "6" at bounding box center [780, 118] width 20 height 20
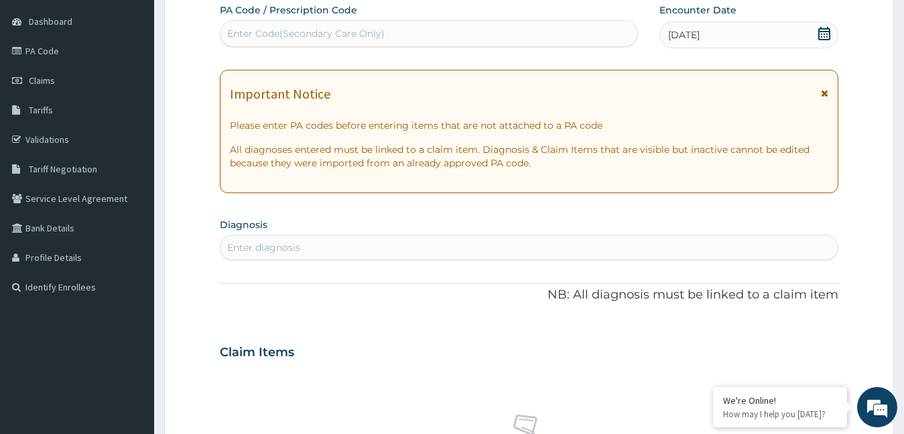
click at [384, 44] on div "Enter Code(Secondary Care Only)" at bounding box center [429, 33] width 417 height 21
type input "PA/DAE2C2"
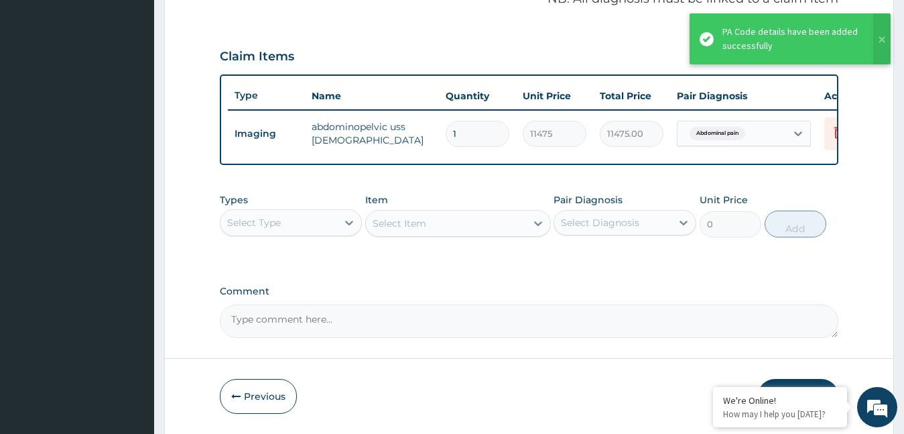
scroll to position [479, 0]
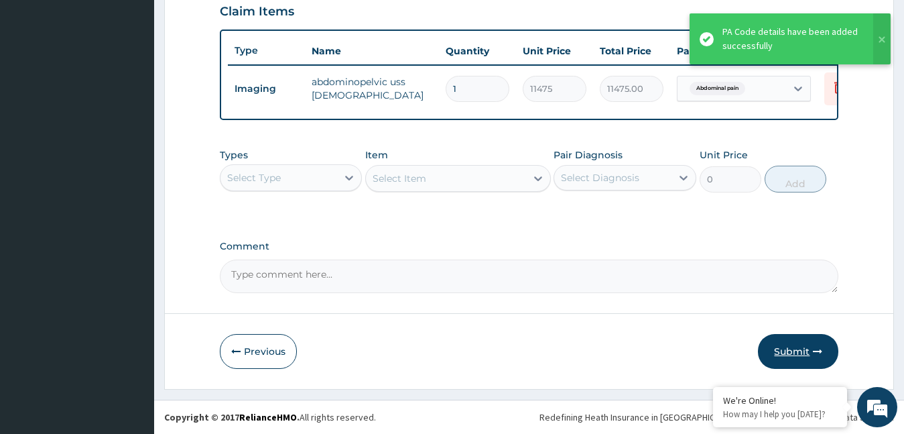
click at [783, 360] on button "Submit" at bounding box center [798, 351] width 80 height 35
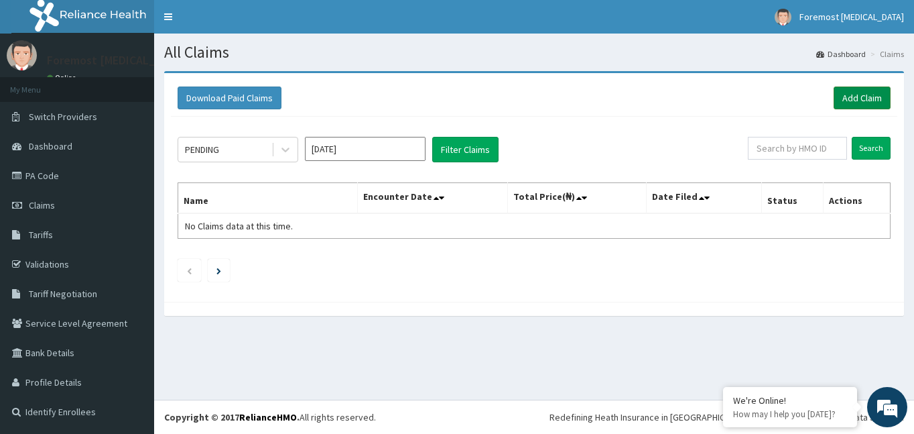
click at [848, 92] on link "Add Claim" at bounding box center [862, 97] width 57 height 23
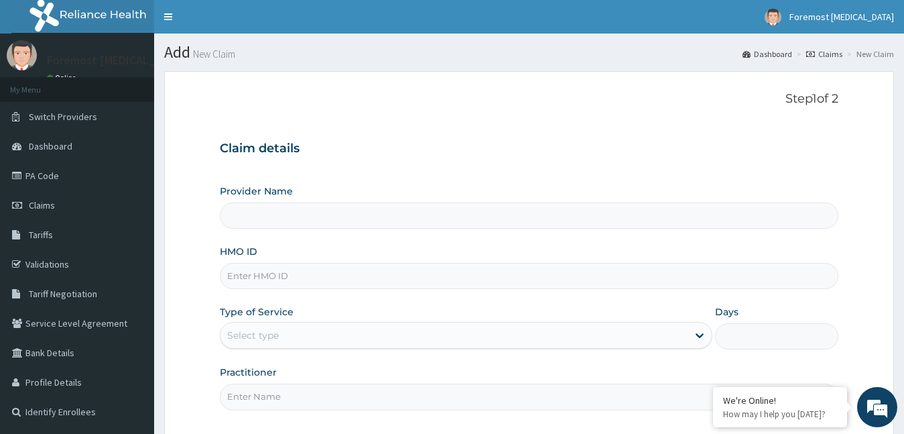
click at [302, 284] on input "HMO ID" at bounding box center [529, 276] width 619 height 26
type input "Foremost [MEDICAL_DATA]"
click at [80, 180] on link "PA Code" at bounding box center [77, 175] width 154 height 29
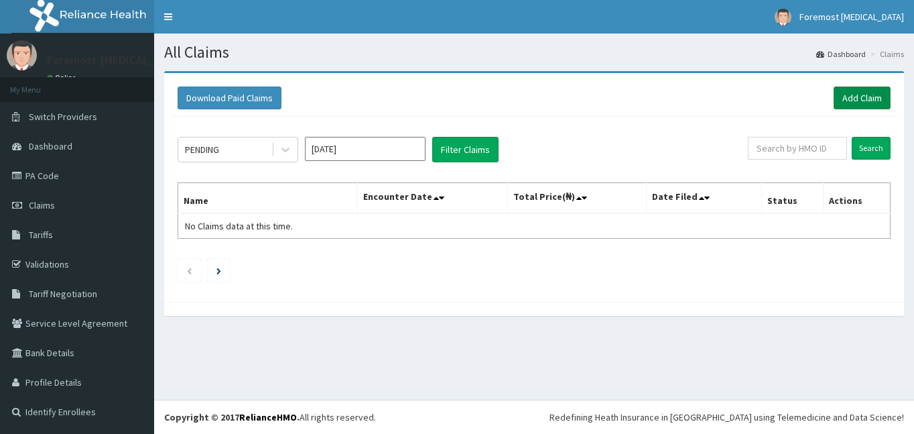
click at [865, 105] on link "Add Claim" at bounding box center [862, 97] width 57 height 23
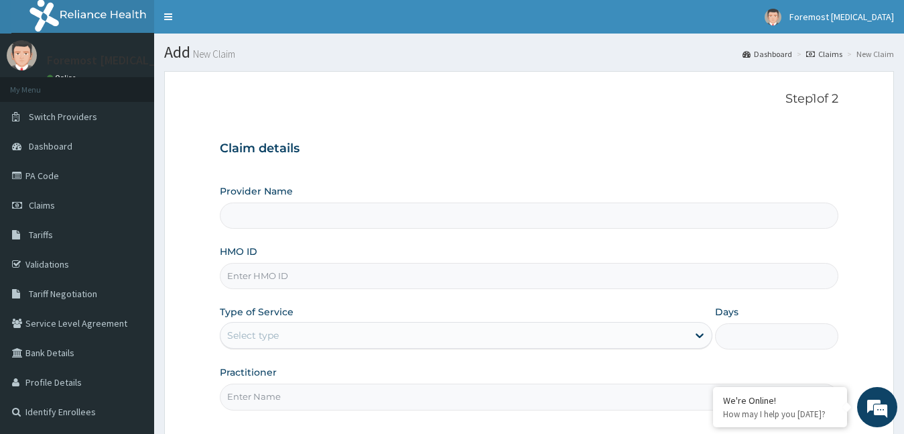
drag, startPoint x: 0, startPoint y: 0, endPoint x: 284, endPoint y: 281, distance: 399.6
click at [284, 281] on input "HMO ID" at bounding box center [529, 276] width 619 height 26
type input "Foremost [MEDICAL_DATA]"
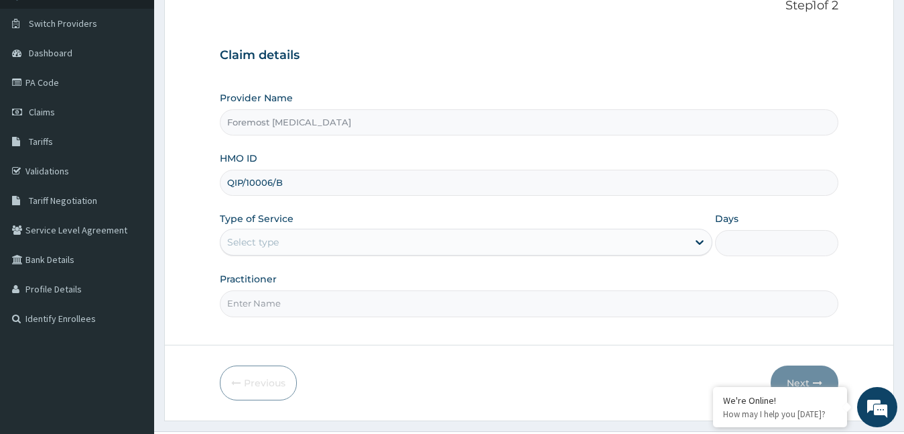
scroll to position [125, 0]
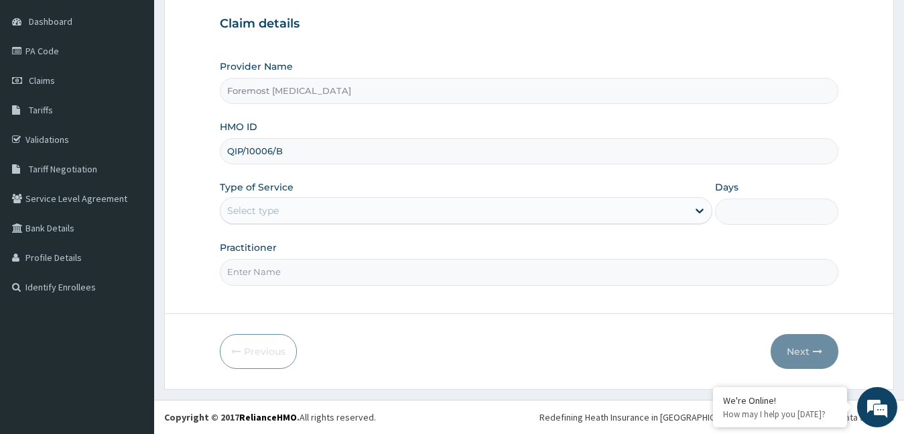
type input "QIP/10006/B"
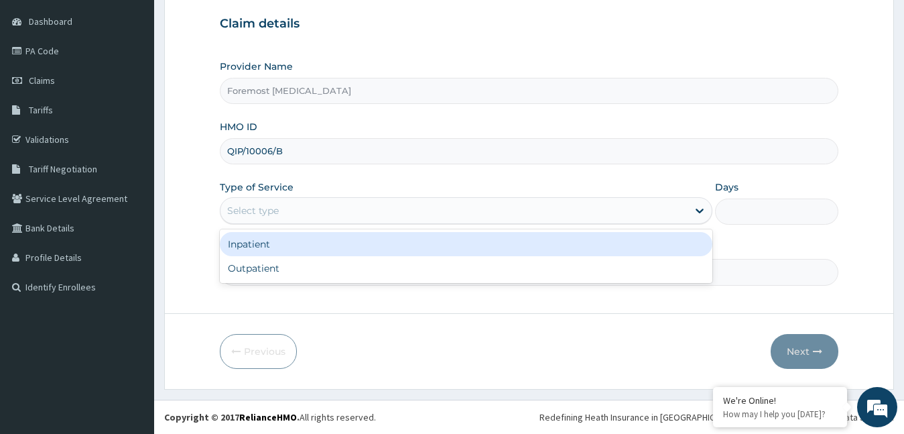
click at [373, 208] on div "Select type" at bounding box center [455, 210] width 468 height 21
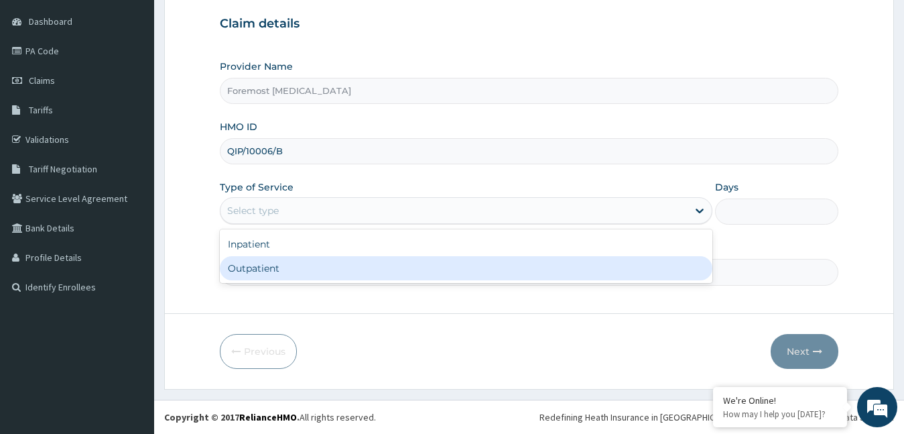
click at [310, 284] on input "Practitioner" at bounding box center [529, 272] width 619 height 26
drag, startPoint x: 261, startPoint y: 209, endPoint x: 262, endPoint y: 262, distance: 53.0
click at [262, 224] on div "option Outpatient focused, 2 of 2. 2 results available. Use Up and Down to choo…" at bounding box center [466, 210] width 493 height 27
click at [262, 262] on div "Outpatient" at bounding box center [466, 268] width 493 height 24
type input "1"
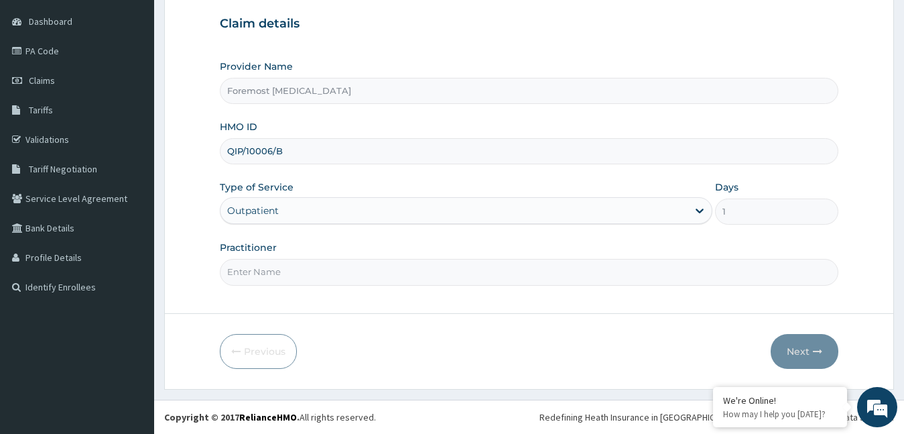
click at [262, 262] on input "Practitioner" at bounding box center [529, 272] width 619 height 26
type input "NULL"
click at [789, 346] on button "Next" at bounding box center [805, 351] width 68 height 35
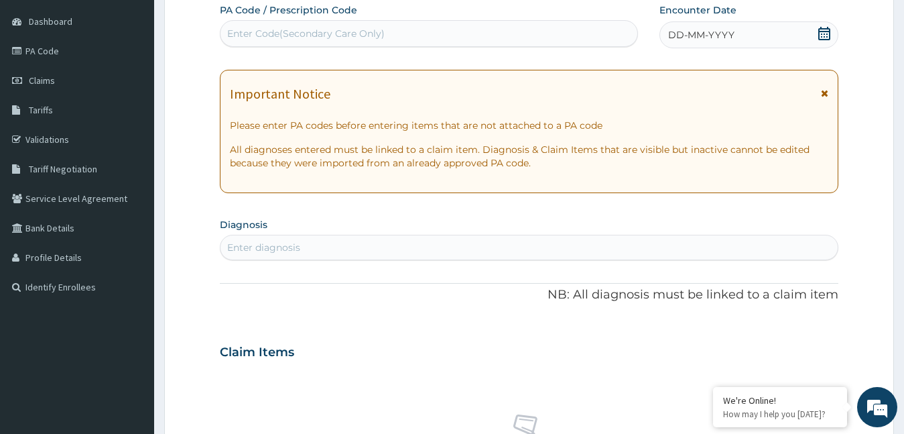
click at [694, 32] on span "DD-MM-YYYY" at bounding box center [701, 34] width 66 height 13
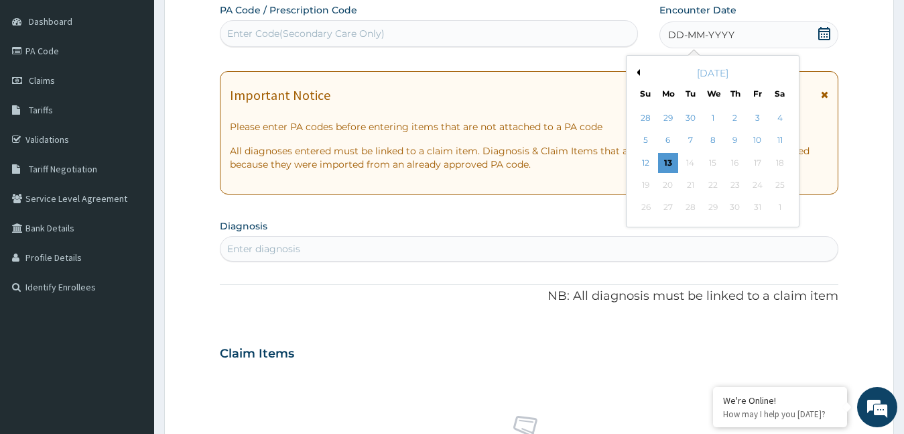
click at [641, 72] on div "October 2025" at bounding box center [713, 72] width 162 height 13
click at [637, 72] on button "Previous Month" at bounding box center [636, 72] width 7 height 7
click at [782, 116] on div "6" at bounding box center [780, 118] width 20 height 20
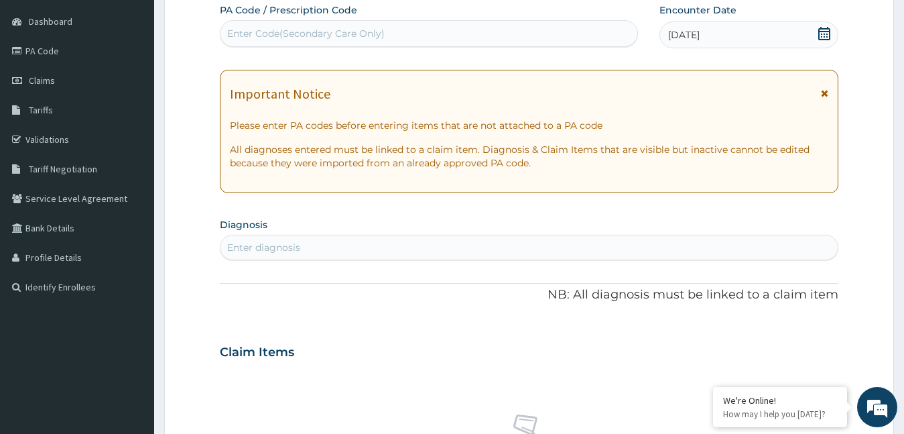
click at [386, 35] on div "Enter Code(Secondary Care Only)" at bounding box center [429, 33] width 417 height 21
paste input "PA/1B1BE4"
type input "PA/1B1BE4"
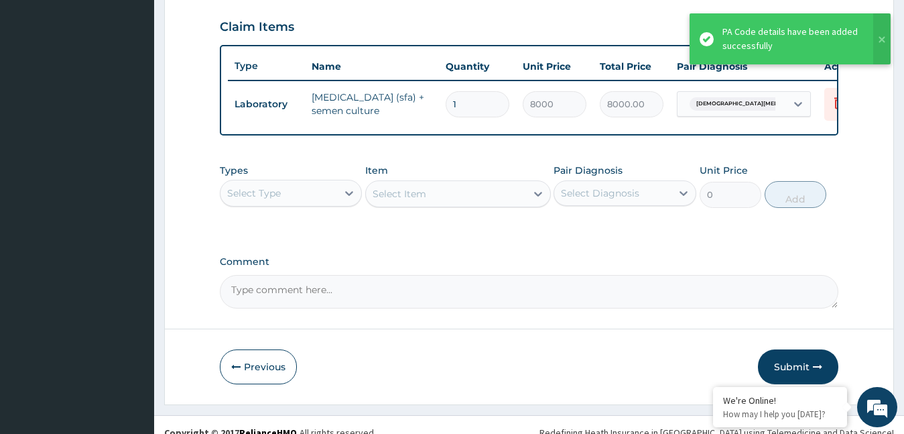
scroll to position [479, 0]
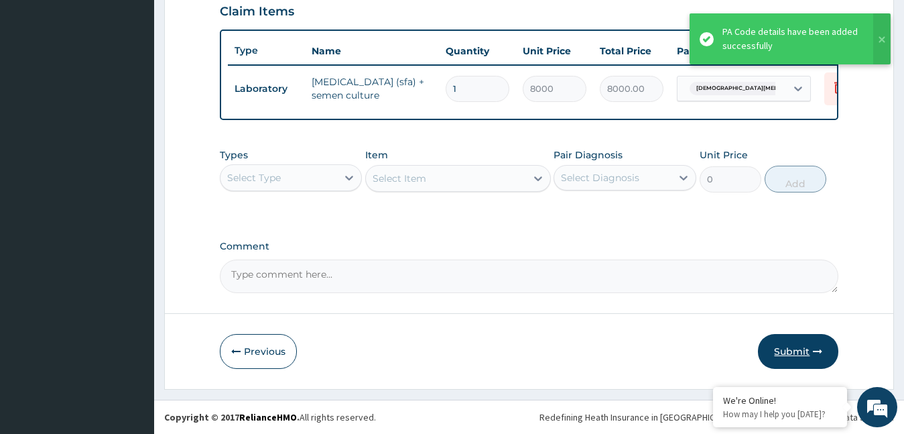
click at [798, 337] on button "Submit" at bounding box center [798, 351] width 80 height 35
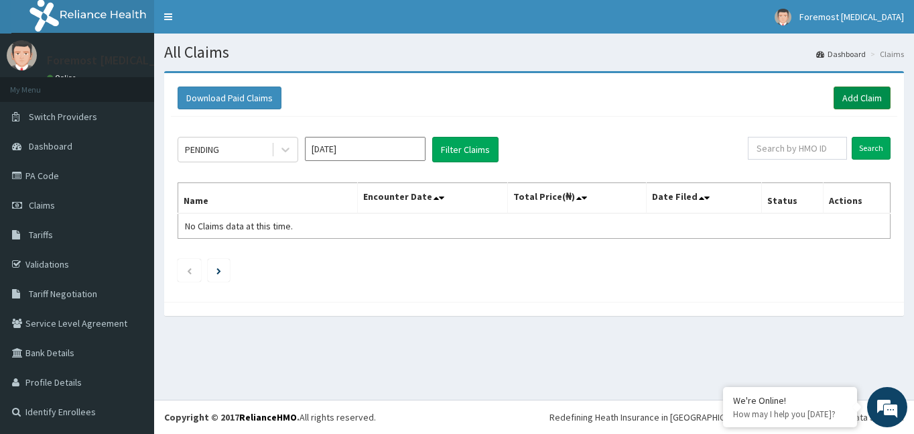
click at [857, 91] on link "Add Claim" at bounding box center [862, 97] width 57 height 23
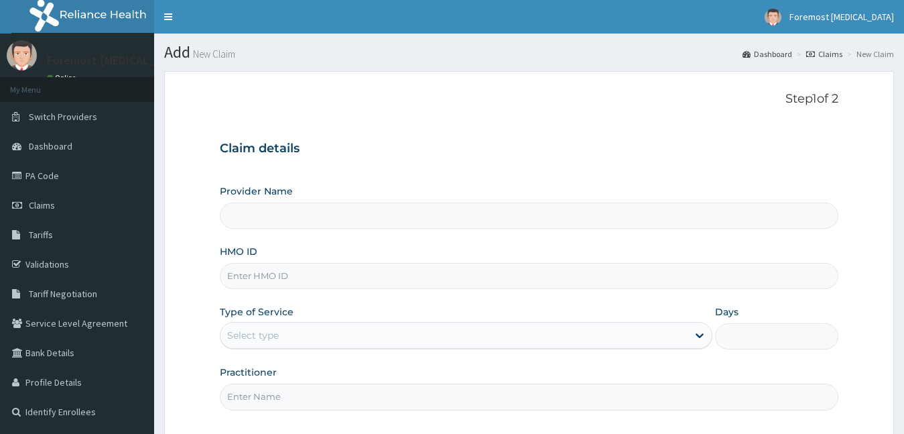
click at [252, 280] on input "HMO ID" at bounding box center [529, 276] width 619 height 26
type input "Foremost [MEDICAL_DATA]"
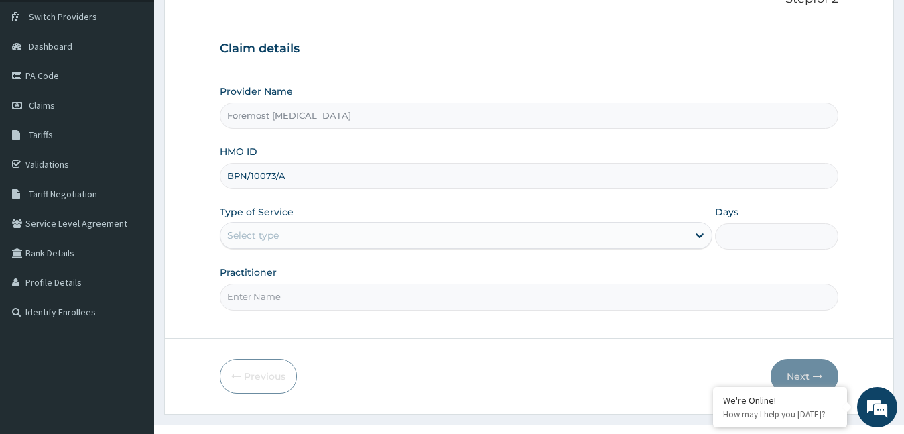
scroll to position [125, 0]
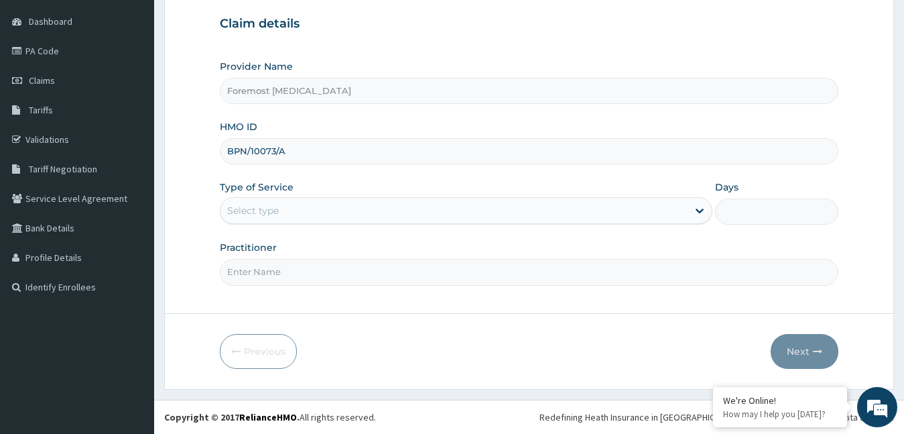
type input "BPN/10073/A"
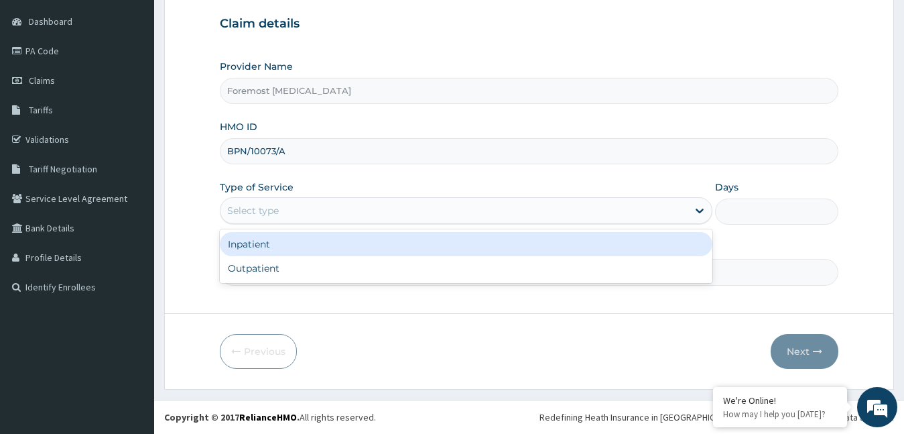
drag, startPoint x: 314, startPoint y: 214, endPoint x: 286, endPoint y: 267, distance: 60.0
click at [286, 224] on div "option Inpatient focused, 1 of 2. 2 results available. Use Up and Down to choos…" at bounding box center [466, 210] width 493 height 27
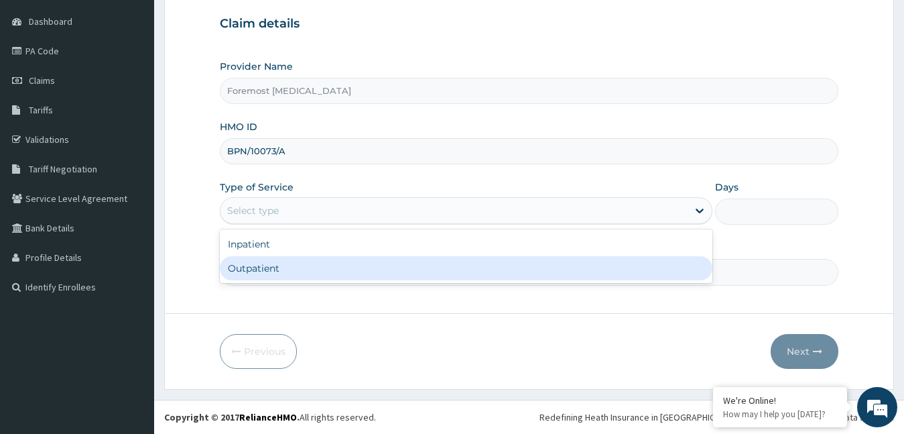
click at [286, 267] on div "Outpatient" at bounding box center [466, 268] width 493 height 24
type input "1"
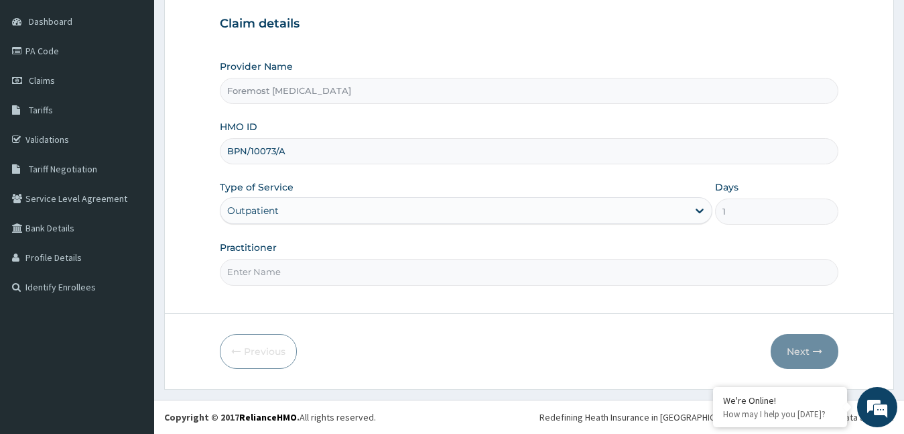
click at [286, 267] on input "Practitioner" at bounding box center [529, 272] width 619 height 26
type input "NULL"
click at [796, 354] on button "Next" at bounding box center [805, 351] width 68 height 35
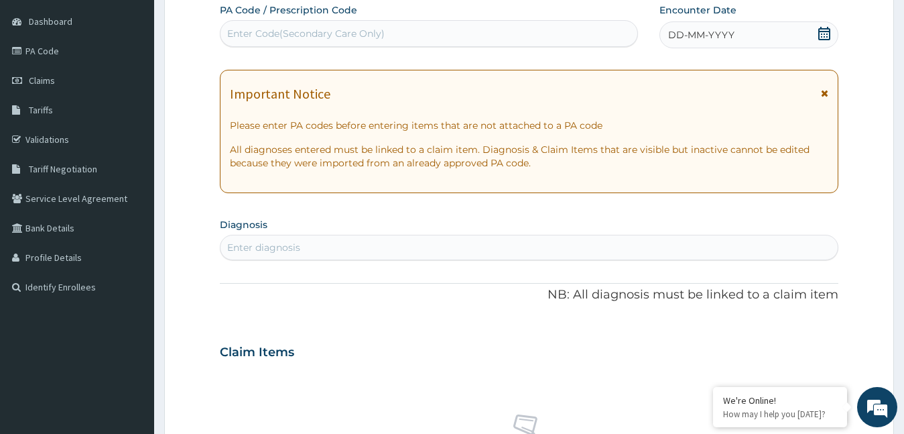
click at [709, 40] on span "DD-MM-YYYY" at bounding box center [701, 34] width 66 height 13
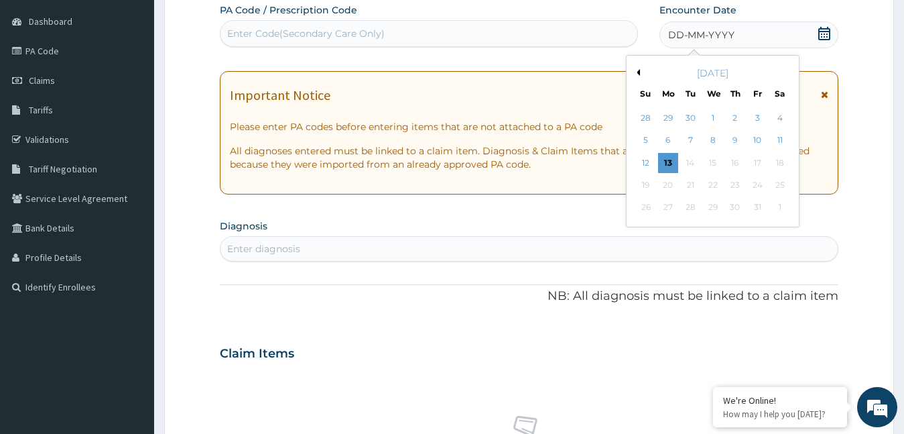
click at [634, 71] on button "Previous Month" at bounding box center [636, 72] width 7 height 7
click at [773, 119] on div "6" at bounding box center [780, 118] width 20 height 20
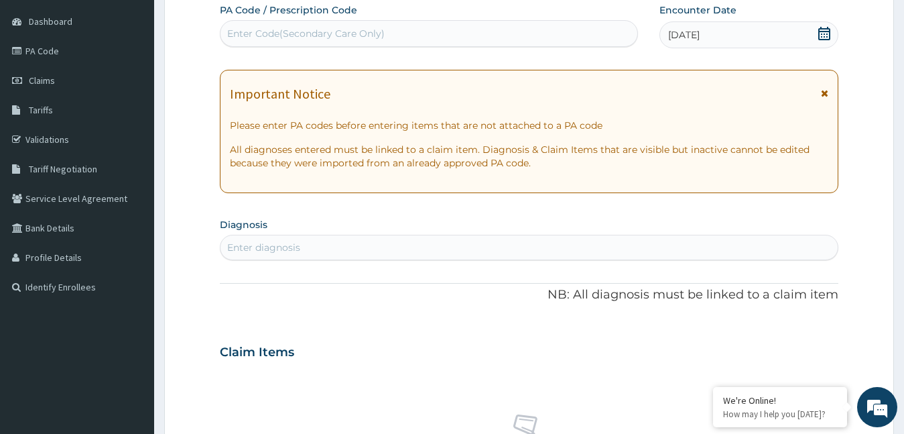
click at [318, 40] on div "Enter Code(Secondary Care Only)" at bounding box center [306, 33] width 158 height 13
type input "PA/"
click at [305, 38] on div "Enter Code(Secondary Care Only)" at bounding box center [429, 33] width 417 height 21
click at [284, 38] on div "Enter Code(Secondary Care Only)" at bounding box center [306, 33] width 158 height 13
type input "PA/4A9A7B"
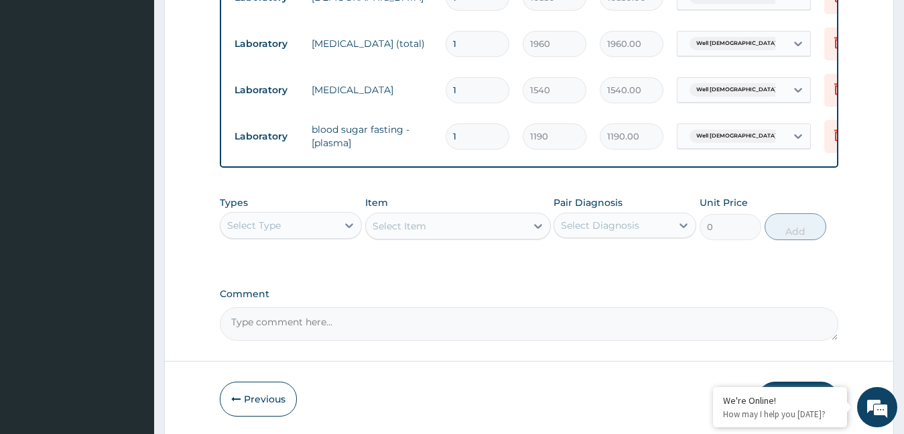
scroll to position [618, 0]
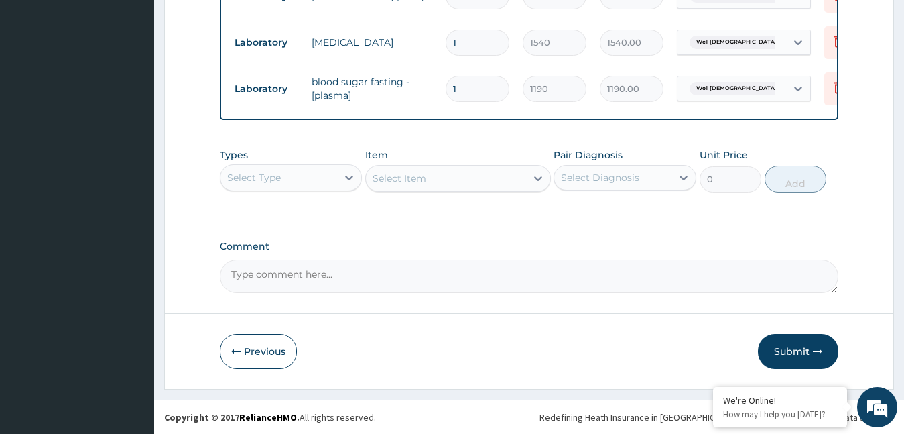
click at [790, 354] on button "Submit" at bounding box center [798, 351] width 80 height 35
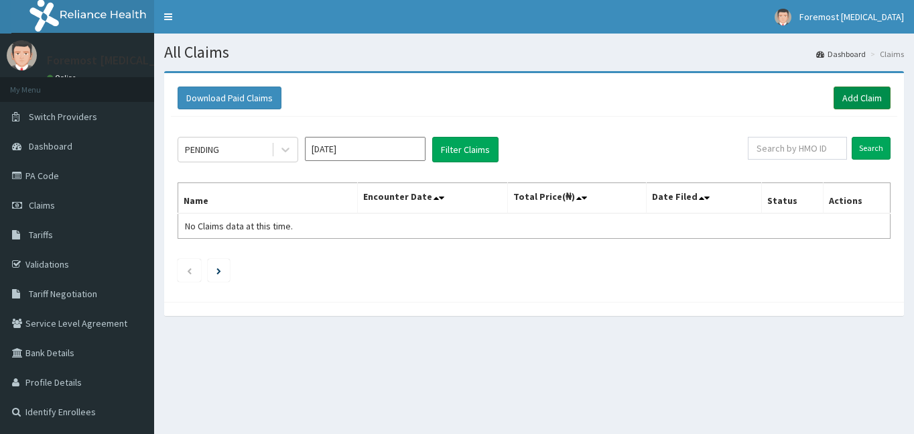
click at [841, 95] on link "Add Claim" at bounding box center [862, 97] width 57 height 23
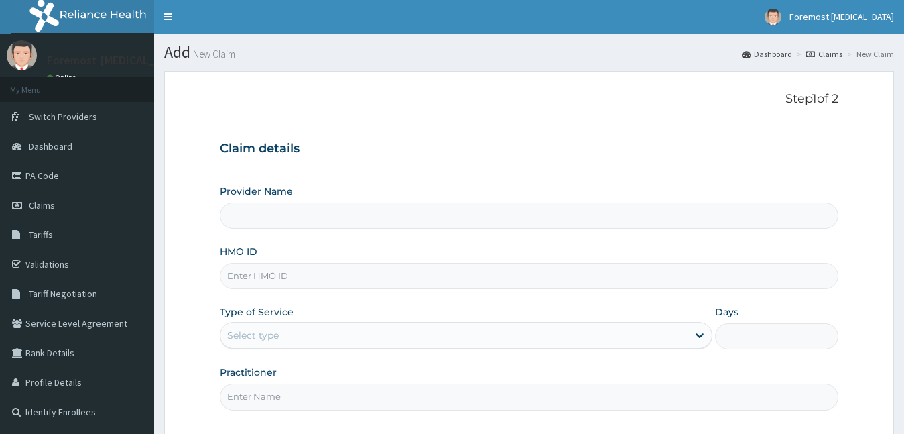
click at [273, 276] on input "HMO ID" at bounding box center [529, 276] width 619 height 26
type input "Foremost [MEDICAL_DATA]"
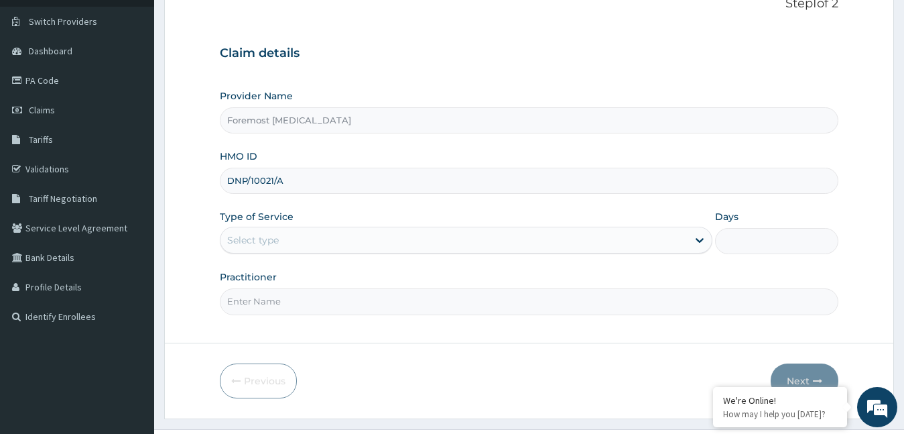
scroll to position [125, 0]
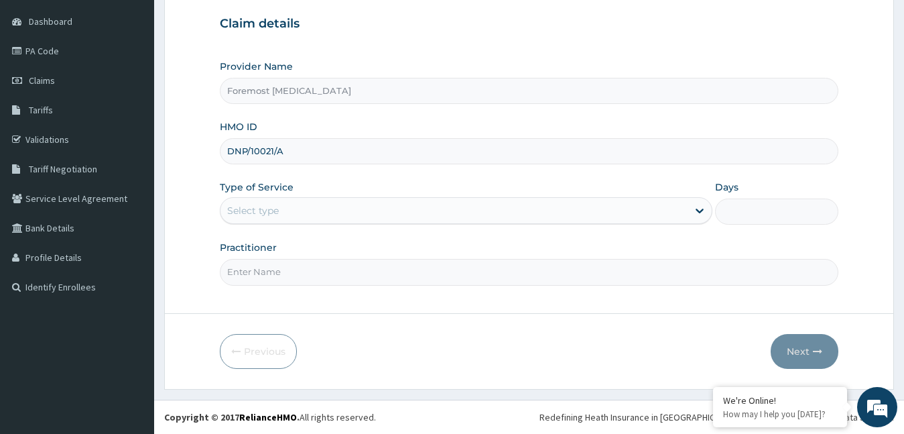
type input "DNP/10021/A"
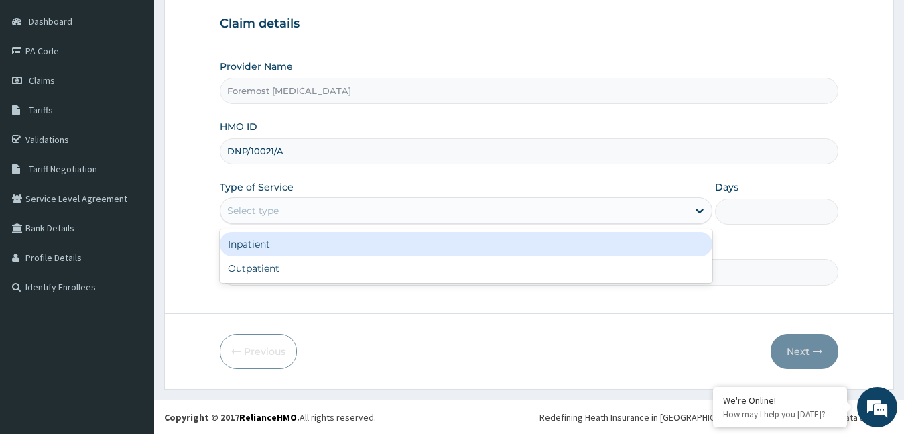
drag, startPoint x: 375, startPoint y: 211, endPoint x: 318, endPoint y: 280, distance: 89.0
click at [318, 224] on div "option Inpatient focused, 1 of 2. 2 results available. Use Up and Down to choos…" at bounding box center [466, 210] width 493 height 27
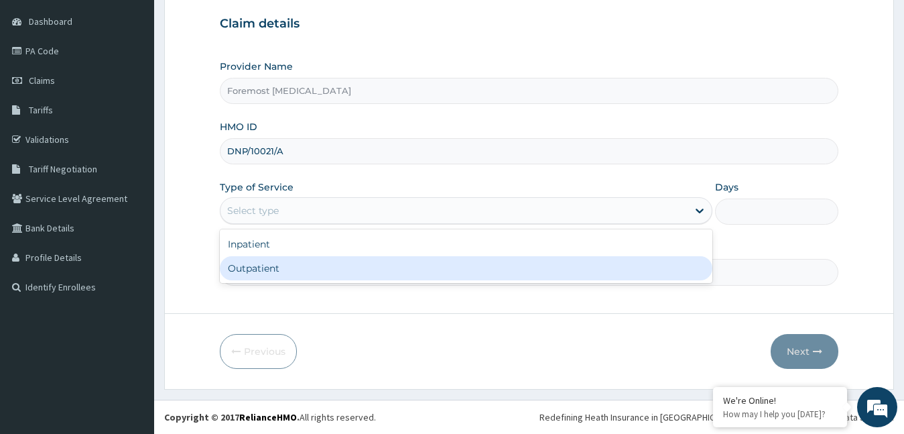
scroll to position [0, 0]
click at [318, 280] on div "Outpatient" at bounding box center [466, 268] width 493 height 24
type input "1"
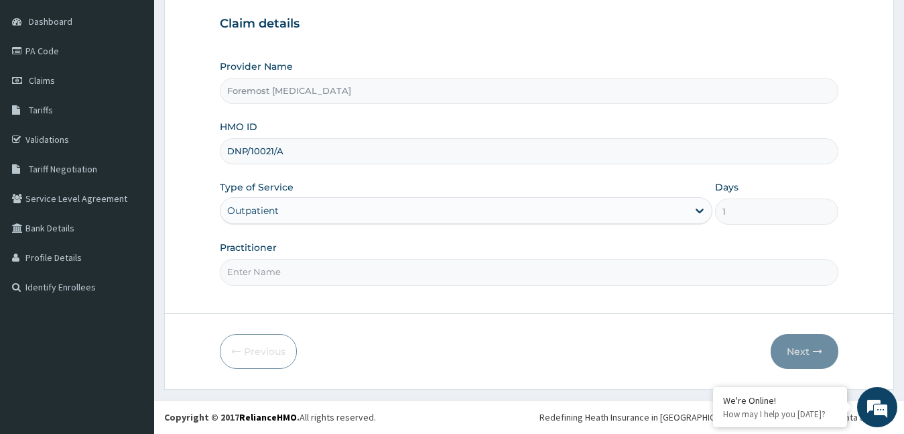
click at [318, 280] on input "Practitioner" at bounding box center [529, 272] width 619 height 26
type input "NULL"
click at [786, 345] on button "Next" at bounding box center [805, 351] width 68 height 35
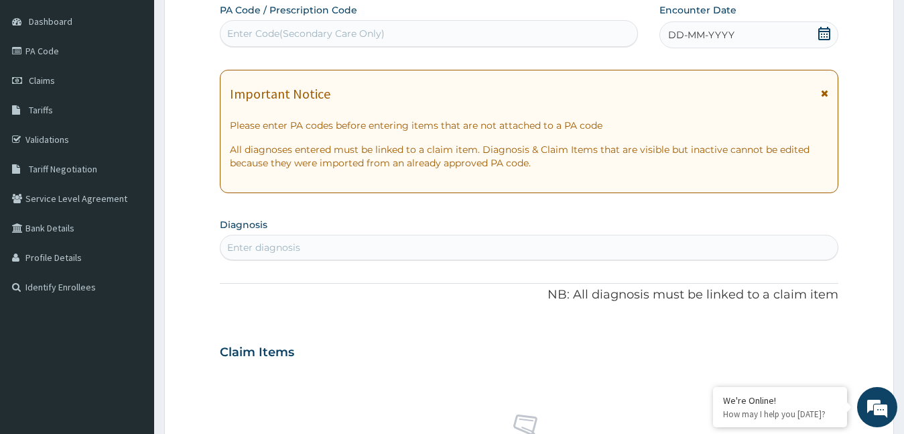
click at [708, 37] on span "DD-MM-YYYY" at bounding box center [701, 34] width 66 height 13
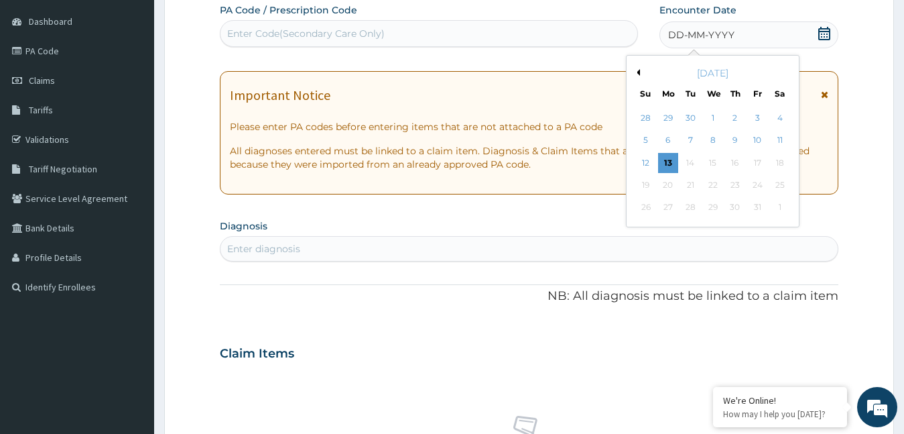
click at [637, 69] on button "Previous Month" at bounding box center [636, 72] width 7 height 7
click at [776, 124] on div "6" at bounding box center [780, 118] width 20 height 20
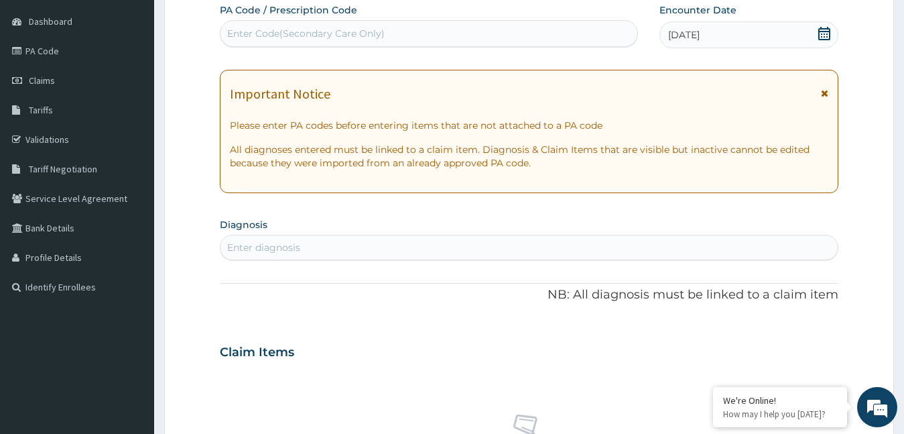
click at [330, 36] on div "Enter Code(Secondary Care Only)" at bounding box center [306, 33] width 158 height 13
type input "PA/187806"
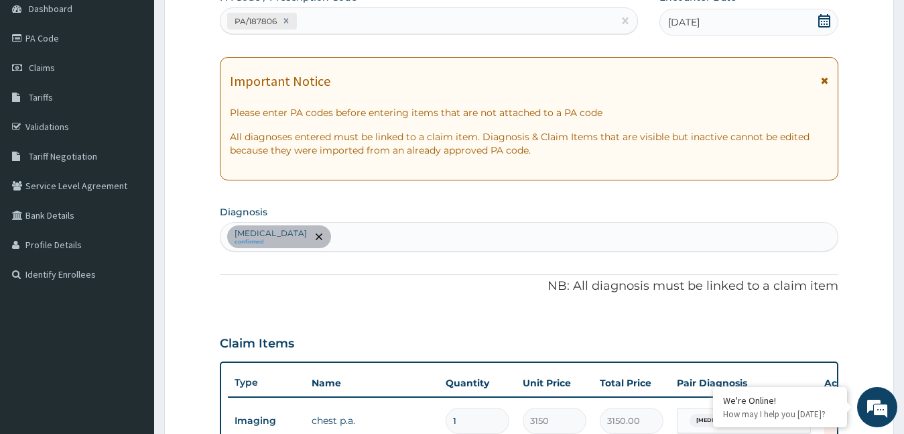
scroll to position [479, 0]
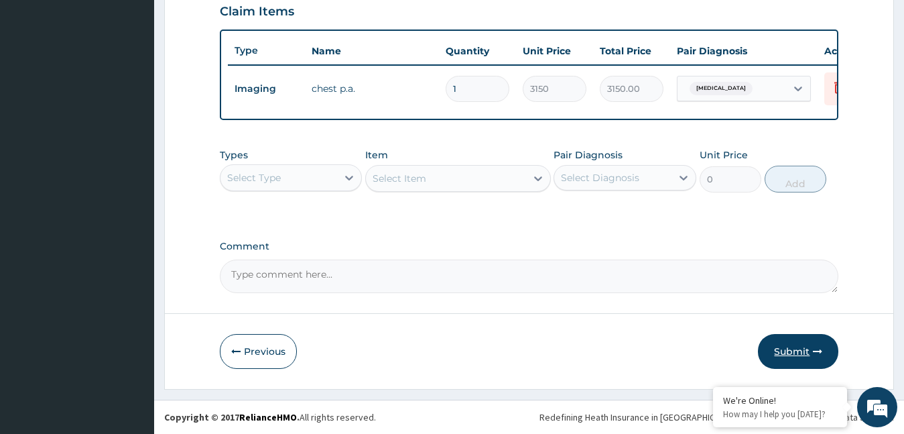
click at [795, 351] on button "Submit" at bounding box center [798, 351] width 80 height 35
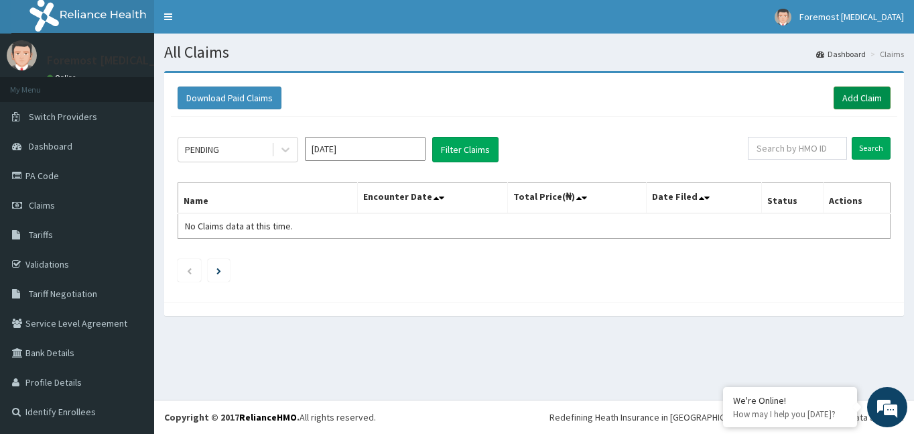
click at [858, 92] on link "Add Claim" at bounding box center [862, 97] width 57 height 23
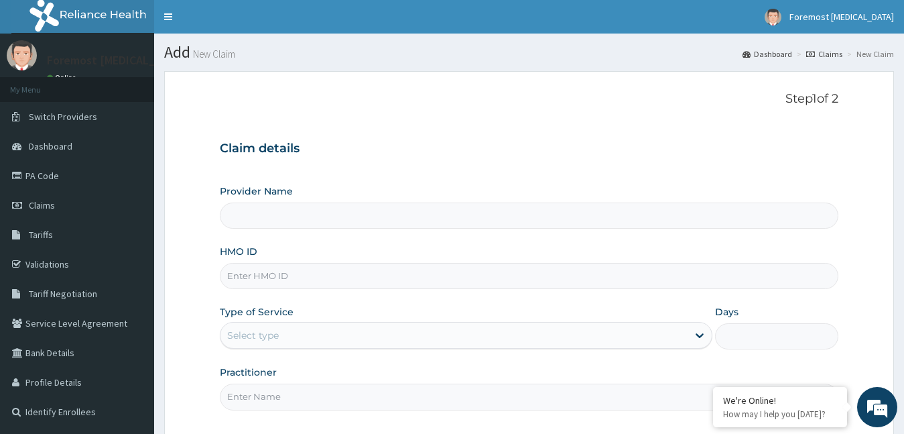
click at [252, 276] on input "HMO ID" at bounding box center [529, 276] width 619 height 26
type input "Foremost [MEDICAL_DATA]"
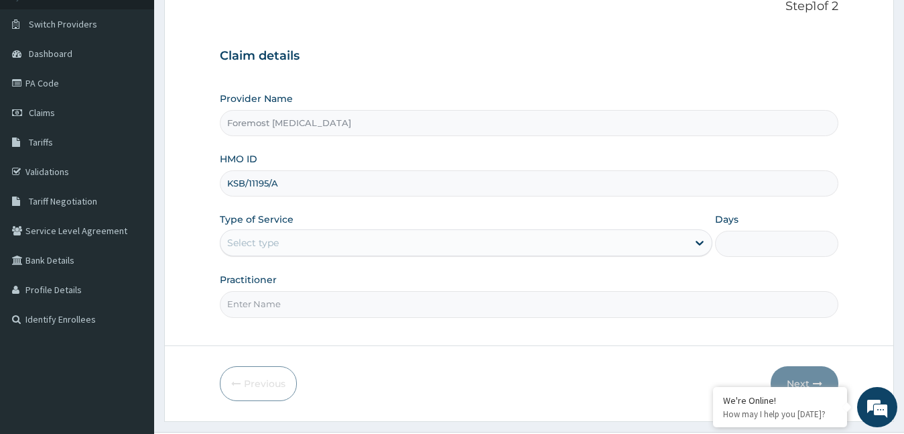
scroll to position [125, 0]
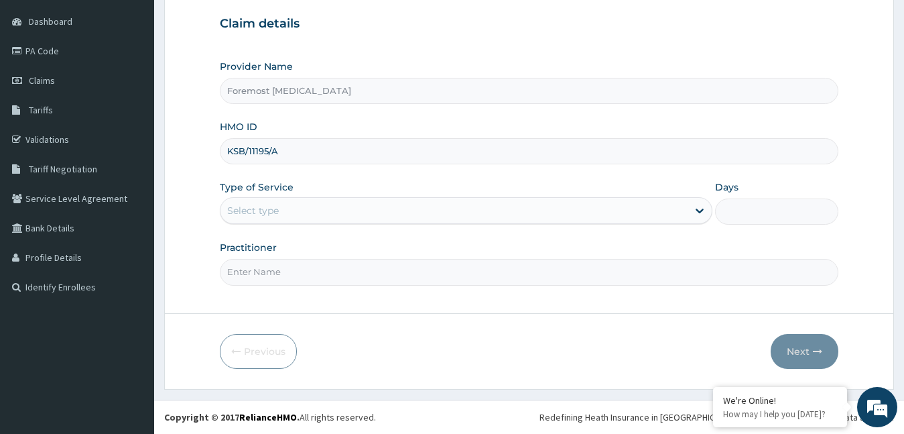
type input "KSB/11195/A"
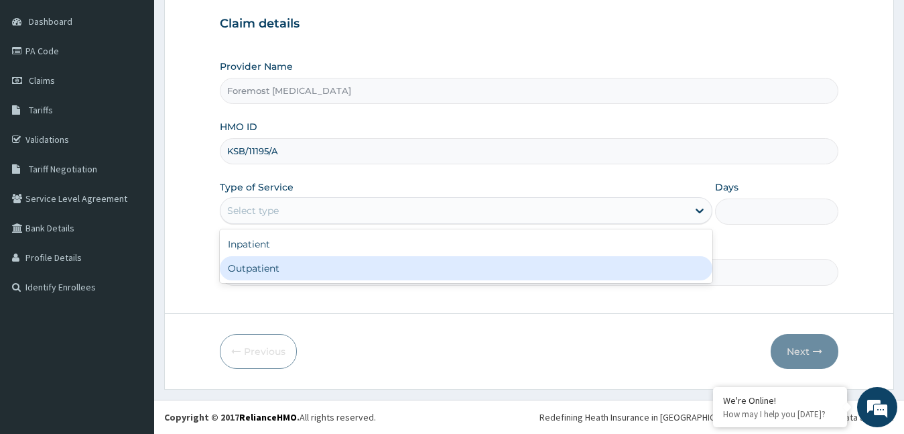
drag, startPoint x: 333, startPoint y: 212, endPoint x: 294, endPoint y: 269, distance: 69.9
click at [294, 224] on div "option Outpatient focused, 2 of 2. 2 results available. Use Up and Down to choo…" at bounding box center [466, 210] width 493 height 27
click at [294, 269] on div "Outpatient" at bounding box center [466, 268] width 493 height 24
type input "1"
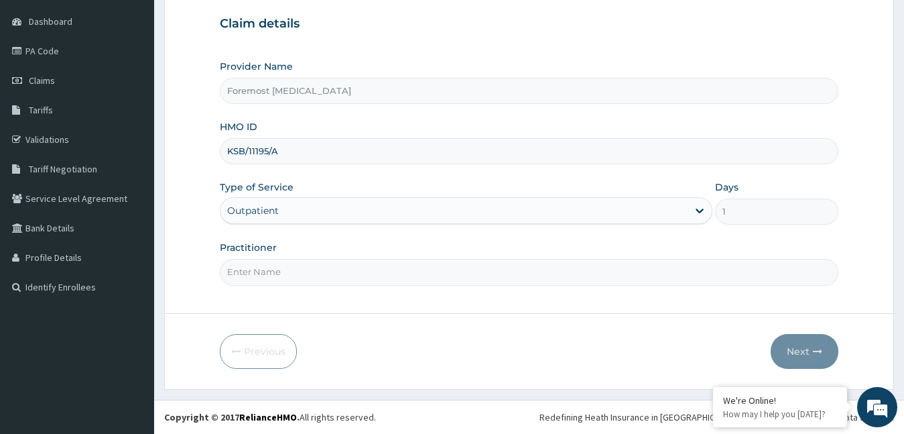
click at [294, 269] on input "Practitioner" at bounding box center [529, 272] width 619 height 26
type input "NULL"
click at [779, 351] on button "Next" at bounding box center [805, 351] width 68 height 35
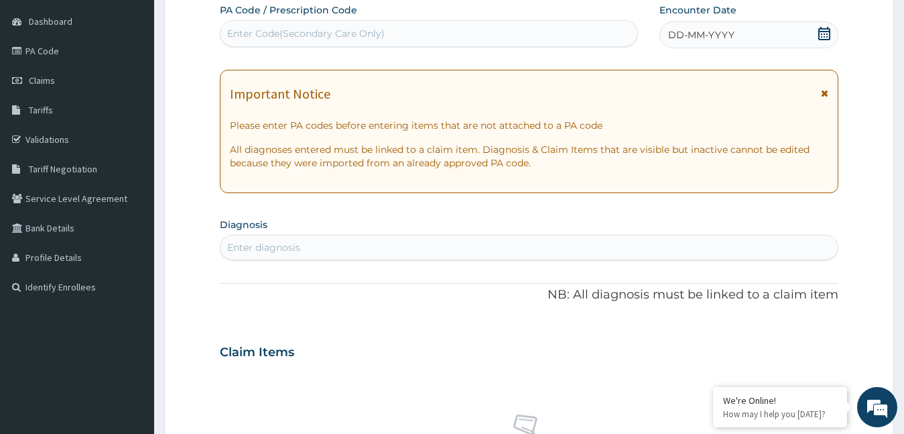
click at [702, 43] on div "DD-MM-YYYY" at bounding box center [750, 34] width 180 height 27
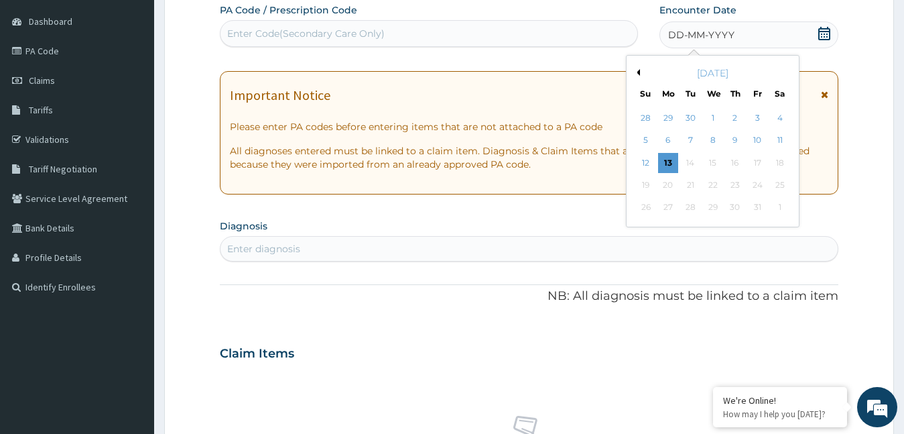
click at [639, 68] on div "October 2025" at bounding box center [713, 72] width 162 height 13
click at [639, 73] on button "Previous Month" at bounding box center [636, 72] width 7 height 7
click at [778, 116] on div "6" at bounding box center [780, 118] width 20 height 20
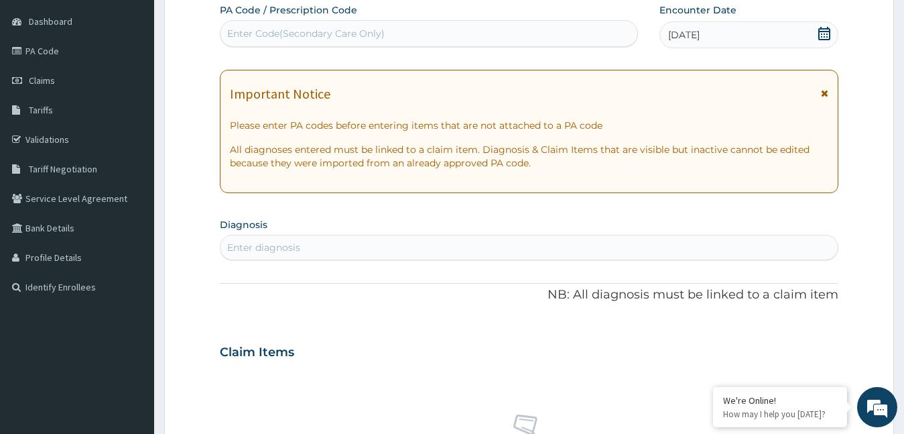
click at [357, 31] on div "Enter Code(Secondary Care Only)" at bounding box center [306, 33] width 158 height 13
type input "PA/F2C9D8"
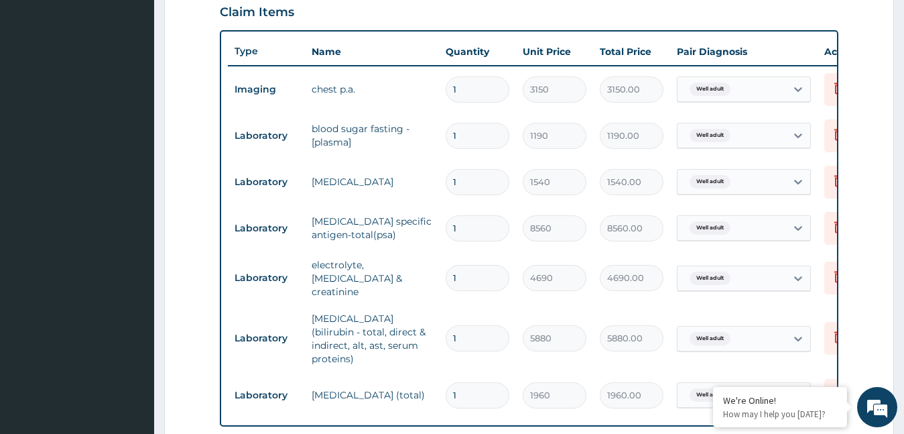
scroll to position [778, 0]
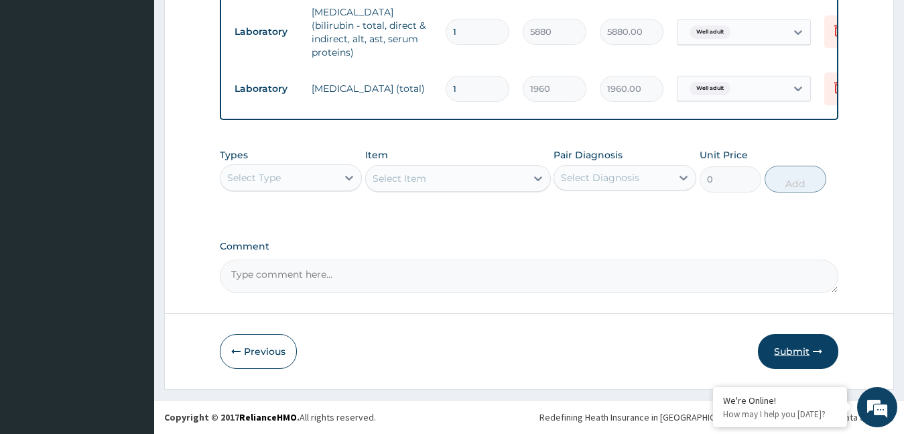
click at [792, 351] on button "Submit" at bounding box center [798, 351] width 80 height 35
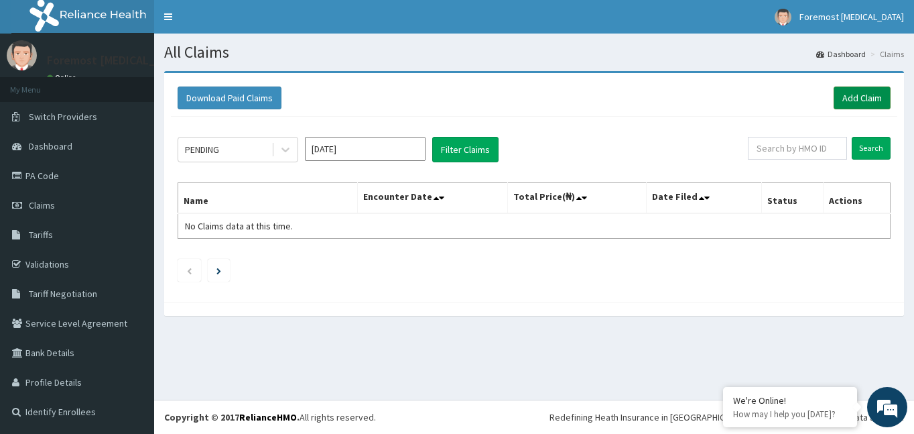
click at [850, 103] on link "Add Claim" at bounding box center [862, 97] width 57 height 23
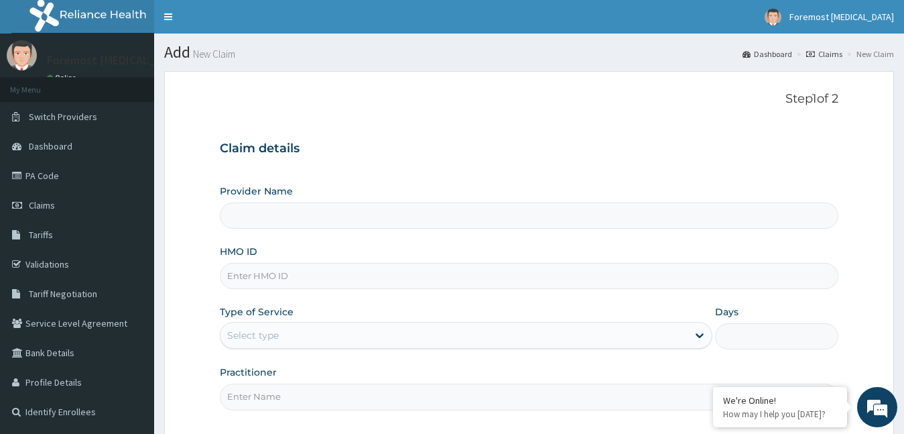
click at [259, 278] on input "HMO ID" at bounding box center [529, 276] width 619 height 26
type input "Foremost [MEDICAL_DATA]"
click at [254, 280] on input "HMO ID" at bounding box center [529, 276] width 619 height 26
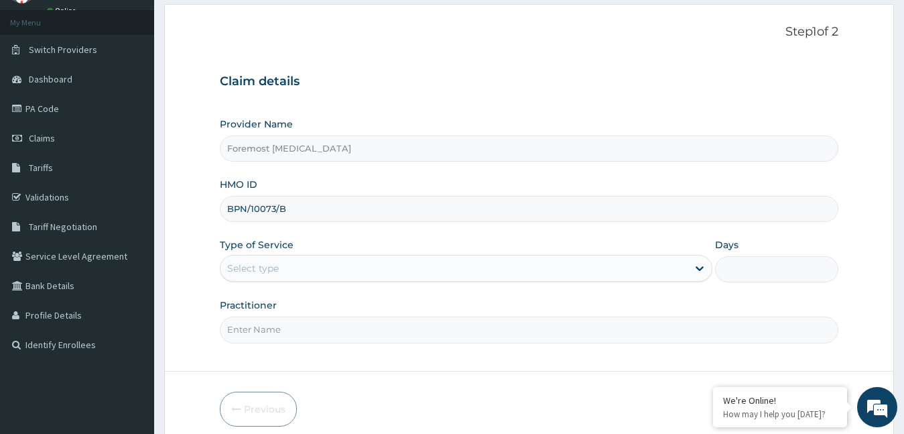
scroll to position [125, 0]
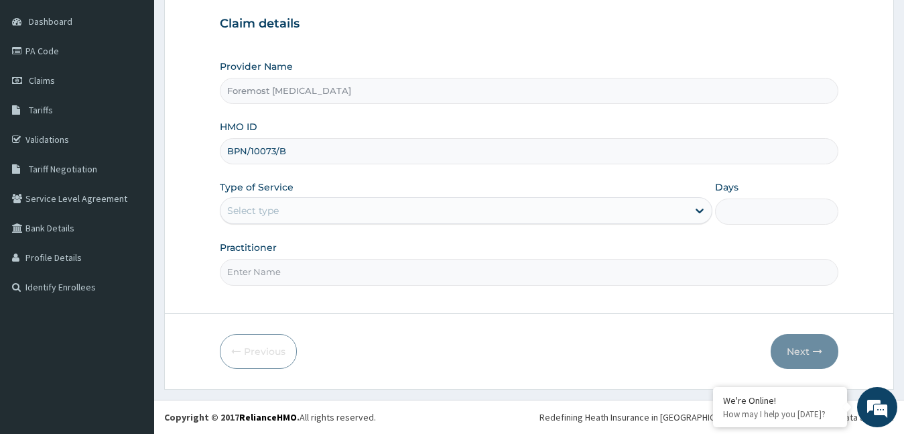
type input "BPN/10073/B"
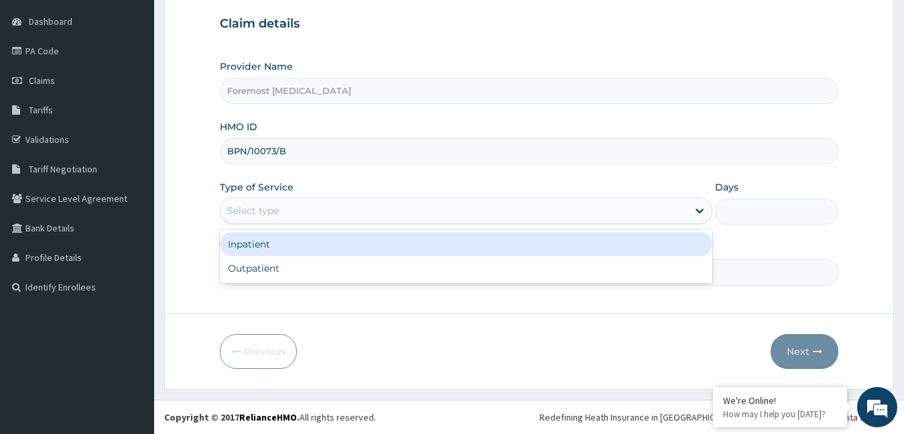
drag, startPoint x: 406, startPoint y: 209, endPoint x: 369, endPoint y: 267, distance: 68.6
click at [369, 224] on div "option Inpatient focused, 1 of 2. 2 results available. Use Up and Down to choos…" at bounding box center [466, 210] width 493 height 27
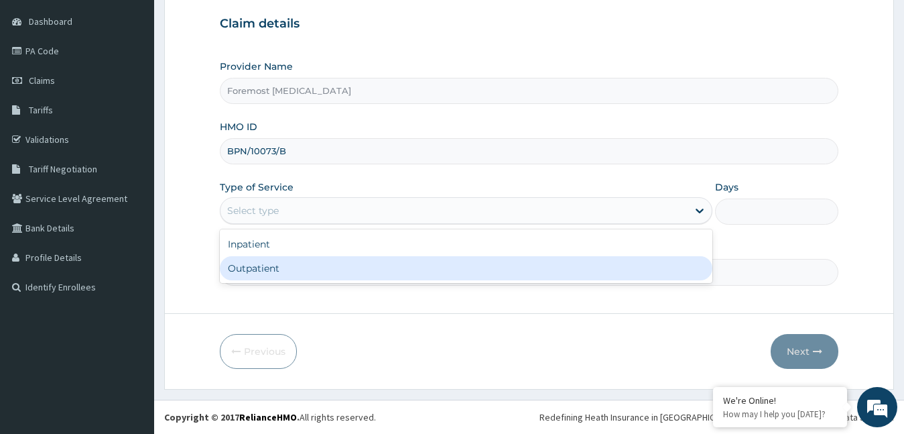
click at [369, 267] on div "Outpatient" at bounding box center [466, 268] width 493 height 24
type input "1"
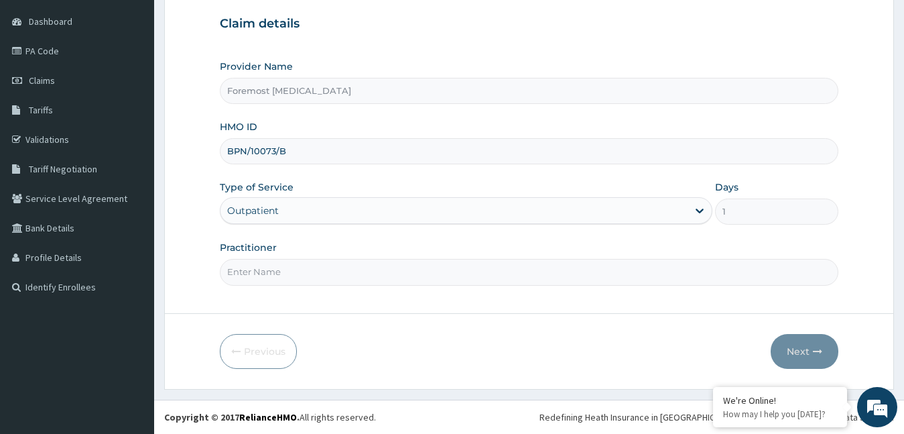
click at [369, 267] on input "Practitioner" at bounding box center [529, 272] width 619 height 26
type input "NULL"
click at [790, 347] on button "Next" at bounding box center [805, 351] width 68 height 35
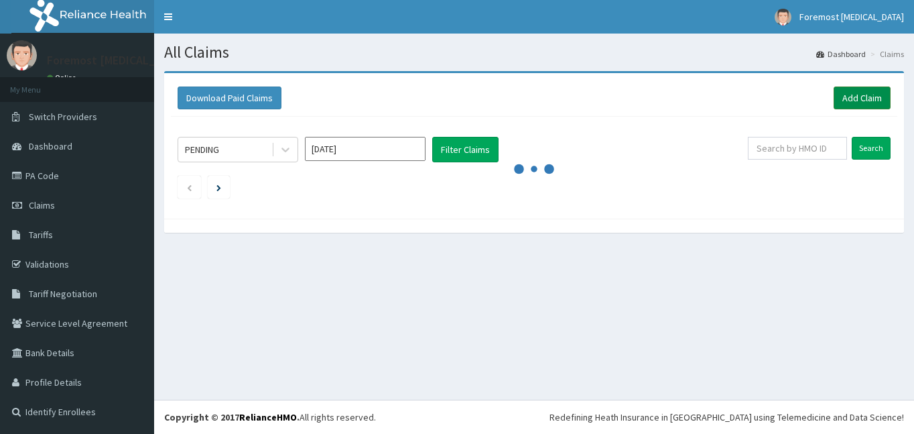
click at [848, 95] on link "Add Claim" at bounding box center [862, 97] width 57 height 23
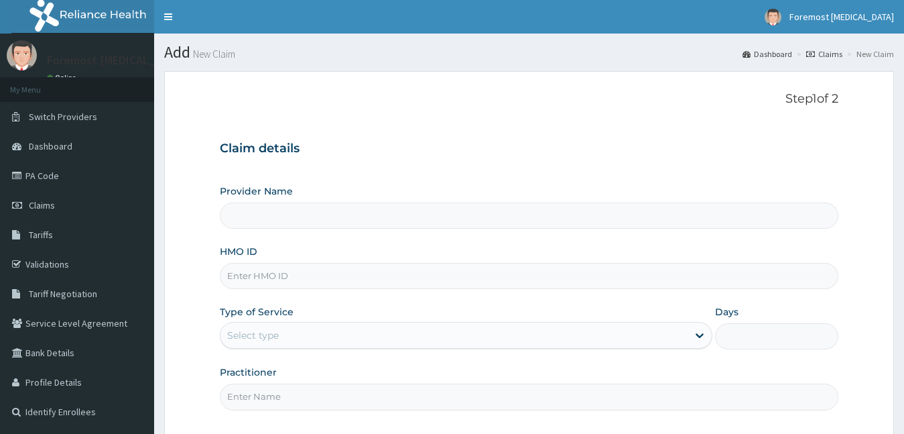
click at [300, 279] on input "HMO ID" at bounding box center [529, 276] width 619 height 26
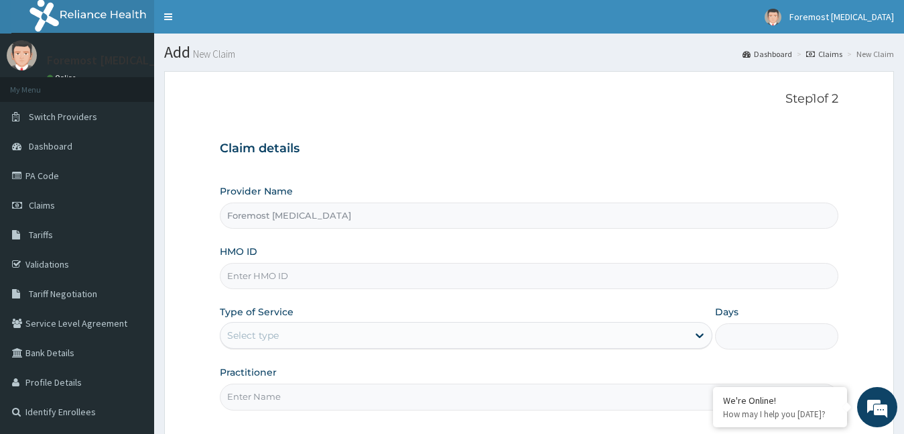
type input "Foremost [MEDICAL_DATA]"
type input "BPN/10073/B"
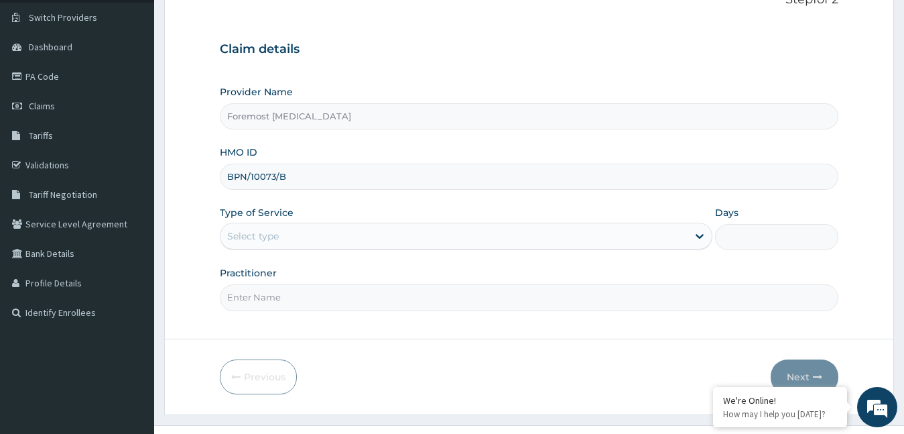
scroll to position [125, 0]
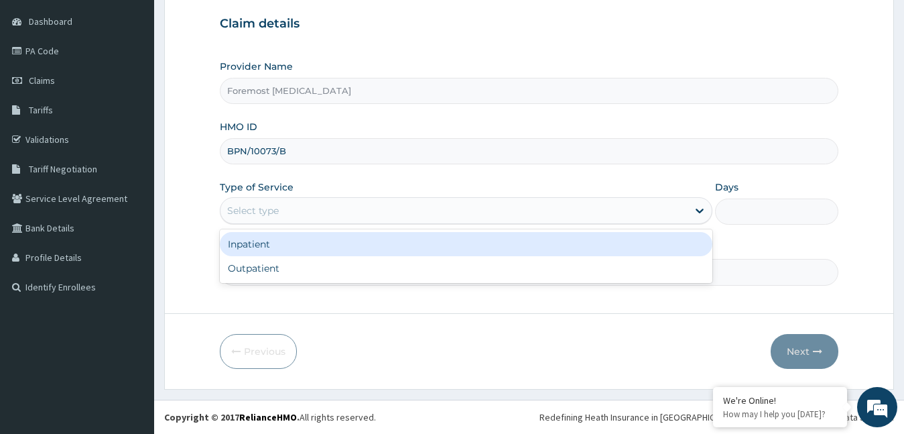
drag, startPoint x: 399, startPoint y: 215, endPoint x: 340, endPoint y: 269, distance: 80.6
click at [340, 224] on div "option Inpatient focused, 1 of 2. 2 results available. Use Up and Down to choos…" at bounding box center [466, 210] width 493 height 27
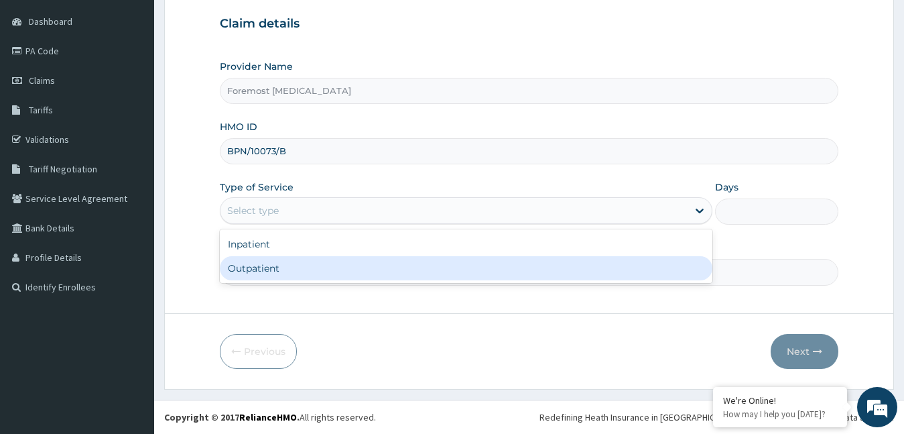
scroll to position [0, 0]
click at [340, 269] on div "Outpatient" at bounding box center [466, 268] width 493 height 24
type input "1"
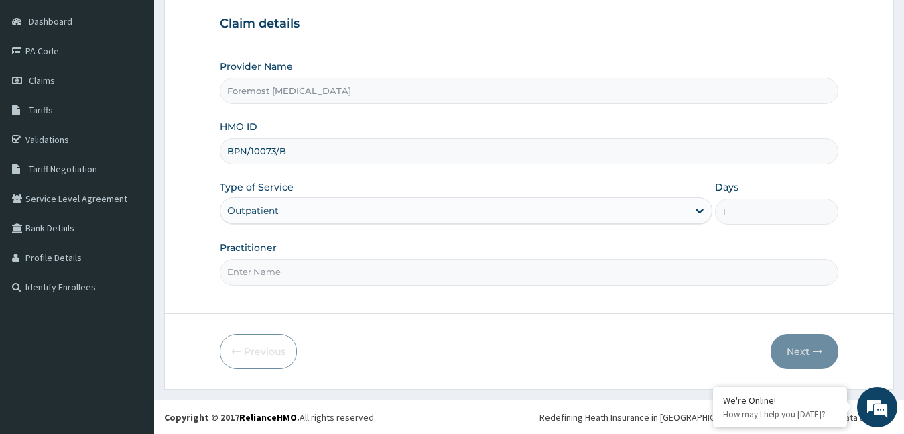
click at [340, 269] on input "Practitioner" at bounding box center [529, 272] width 619 height 26
type input "NULL"
click at [803, 351] on button "Next" at bounding box center [805, 351] width 68 height 35
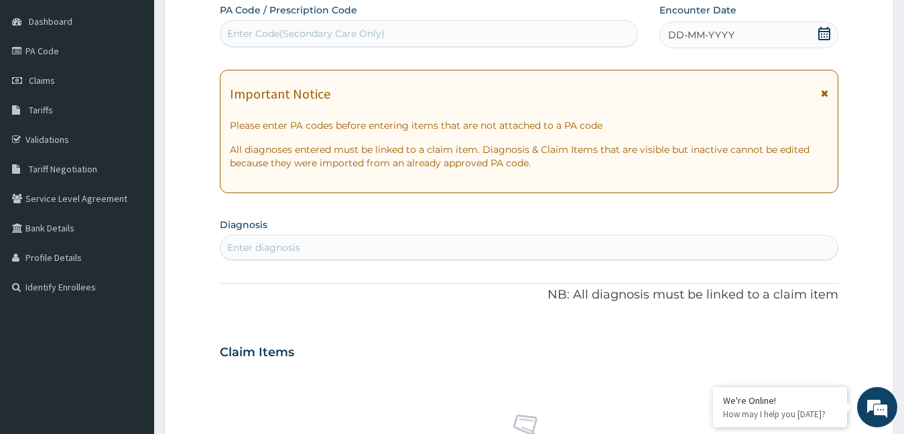
click at [712, 31] on span "DD-MM-YYYY" at bounding box center [701, 34] width 66 height 13
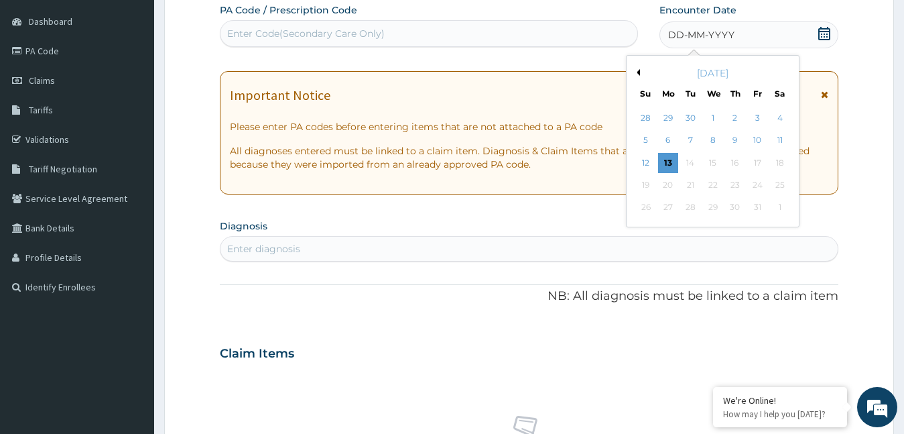
click at [639, 70] on button "Previous Month" at bounding box center [636, 72] width 7 height 7
click at [778, 114] on div "6" at bounding box center [780, 118] width 20 height 20
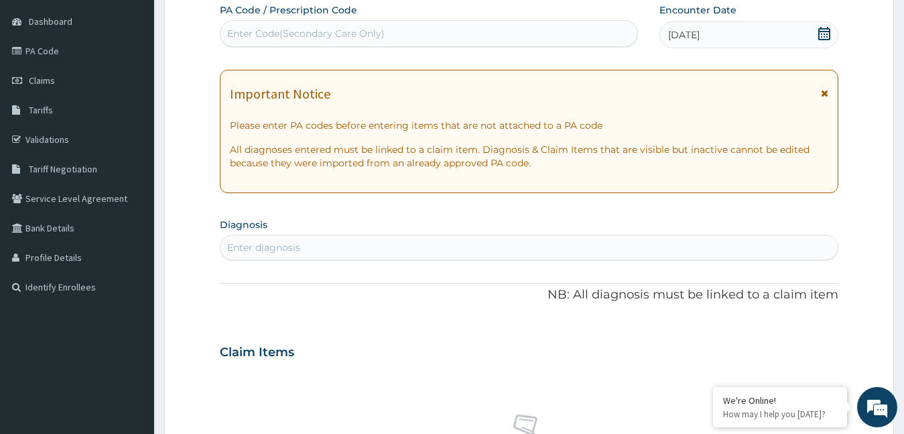
click at [323, 39] on div "Enter Code(Secondary Care Only)" at bounding box center [306, 33] width 158 height 13
type input "PA/E1033F"
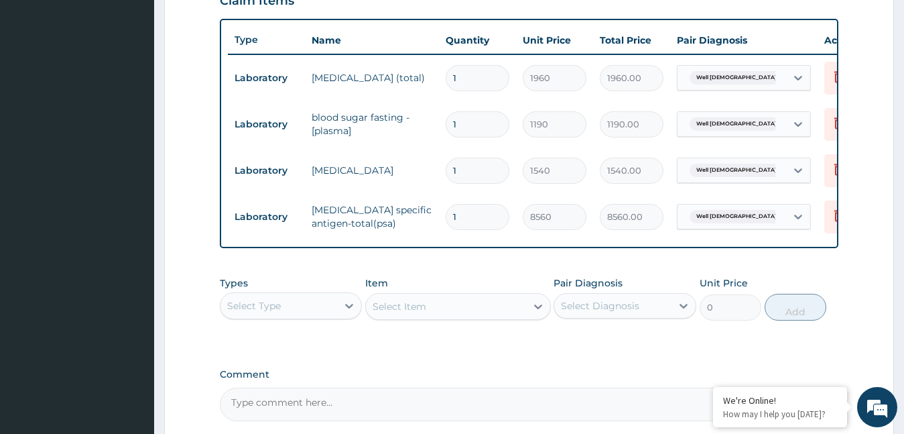
scroll to position [618, 0]
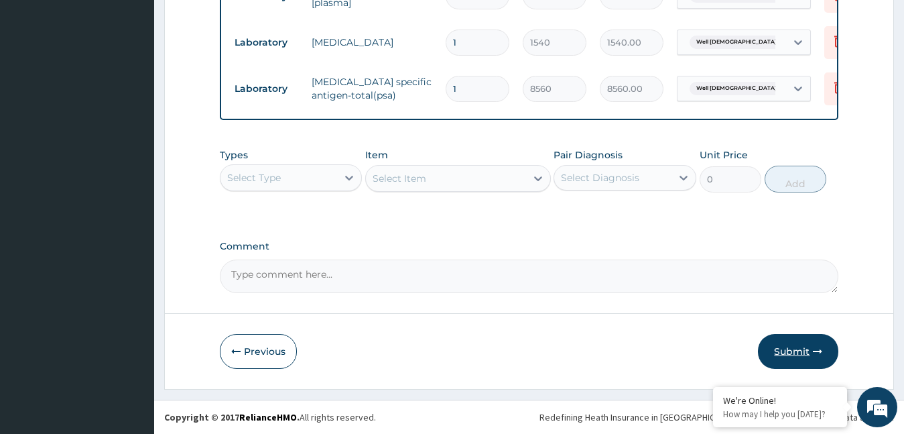
click at [804, 349] on button "Submit" at bounding box center [798, 351] width 80 height 35
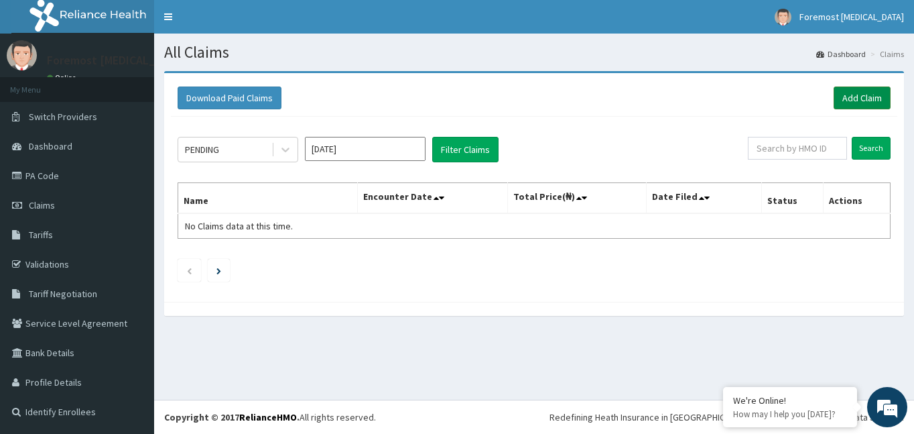
click at [859, 103] on link "Add Claim" at bounding box center [862, 97] width 57 height 23
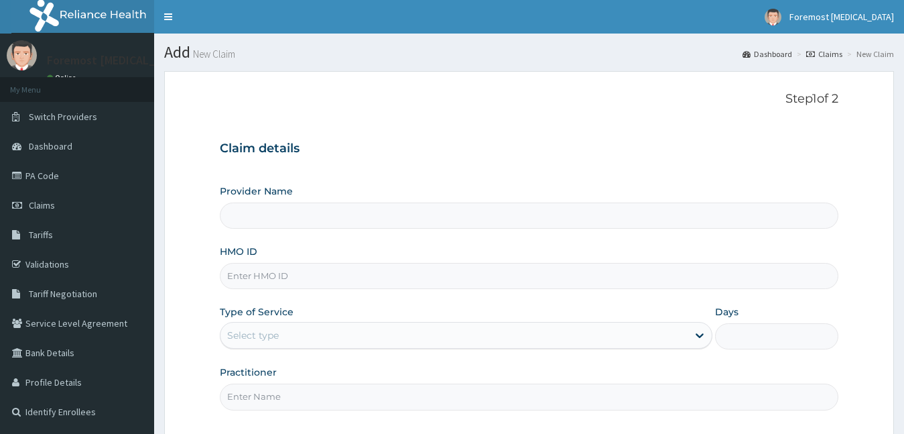
click at [271, 272] on input "HMO ID" at bounding box center [529, 276] width 619 height 26
type input "Foremost [MEDICAL_DATA]"
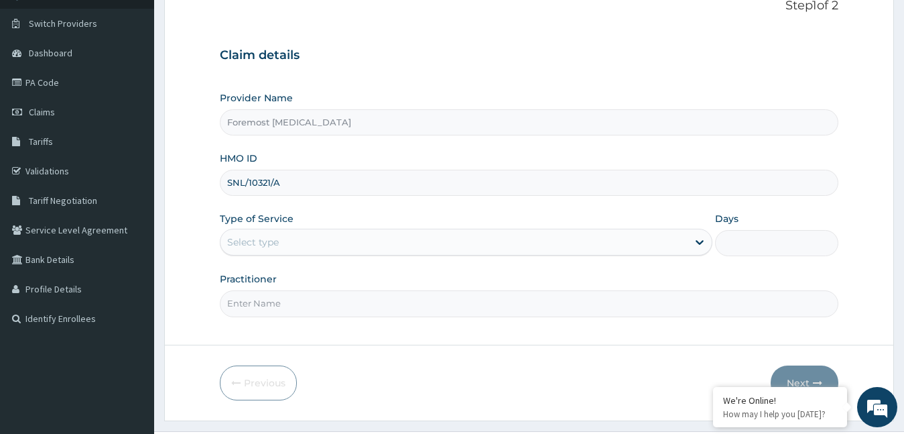
scroll to position [125, 0]
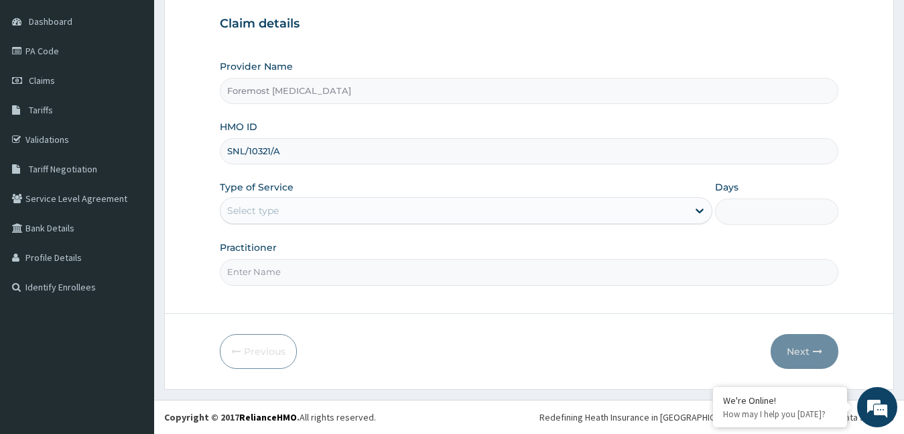
type input "SNL/10321/A"
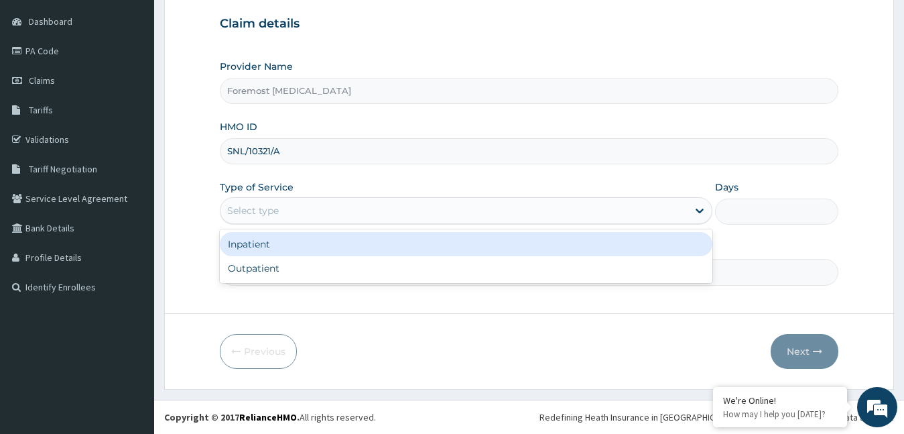
drag, startPoint x: 333, startPoint y: 209, endPoint x: 298, endPoint y: 265, distance: 66.6
click at [298, 224] on div "option Inpatient focused, 1 of 2. 2 results available. Use Up and Down to choos…" at bounding box center [466, 210] width 493 height 27
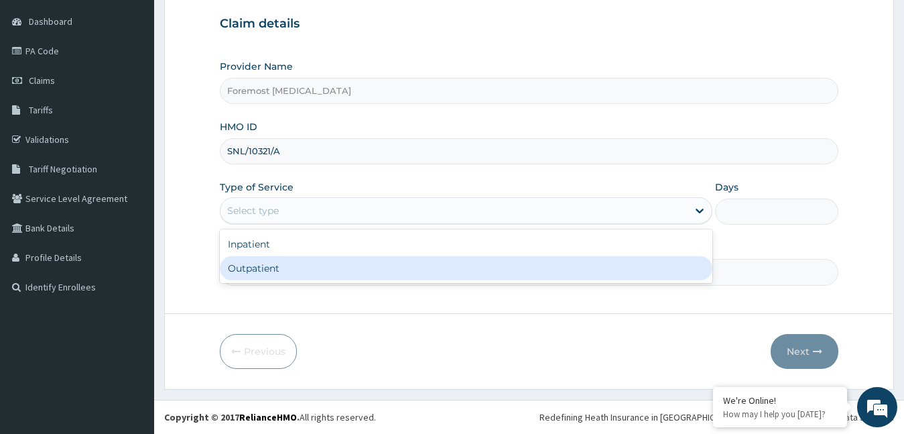
click at [298, 265] on div "Outpatient" at bounding box center [466, 268] width 493 height 24
type input "1"
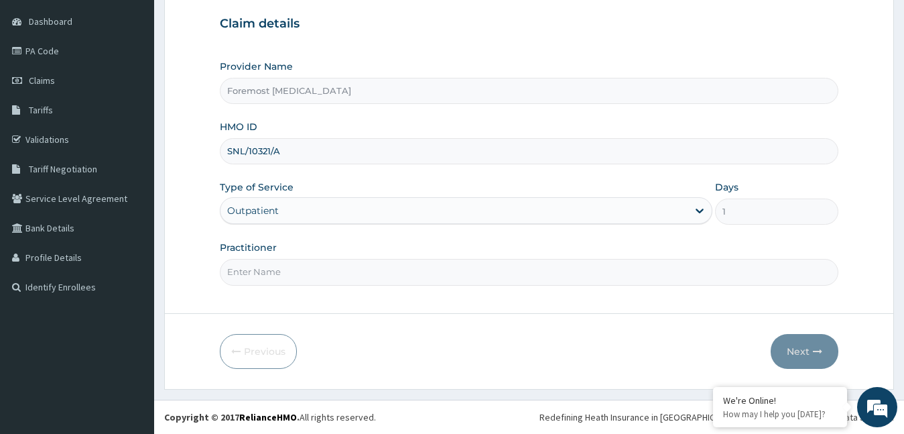
click at [298, 265] on input "Practitioner" at bounding box center [529, 272] width 619 height 26
type input "NULL"
click at [808, 355] on button "Next" at bounding box center [805, 351] width 68 height 35
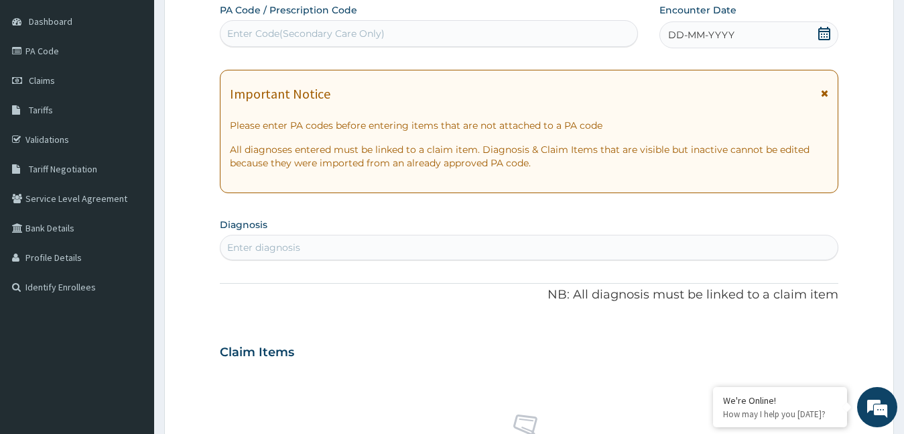
click at [688, 31] on span "DD-MM-YYYY" at bounding box center [701, 34] width 66 height 13
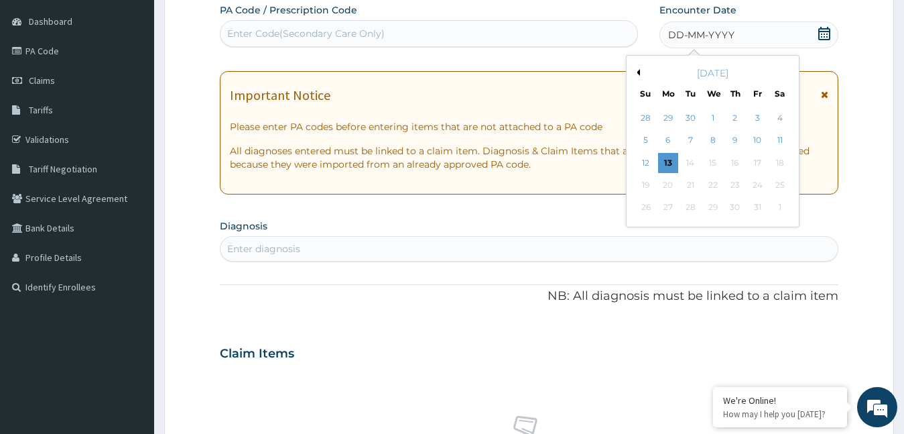
click at [638, 72] on button "Previous Month" at bounding box center [636, 72] width 7 height 7
click at [778, 118] on div "6" at bounding box center [780, 118] width 20 height 20
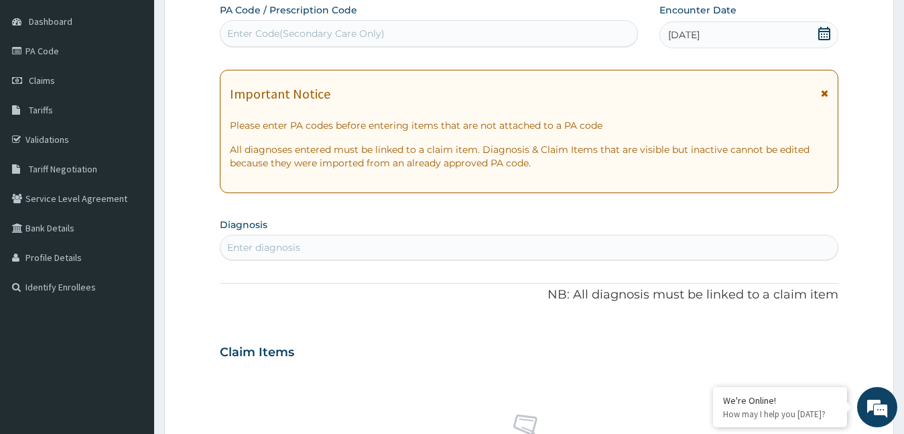
click at [362, 39] on div "Enter Code(Secondary Care Only)" at bounding box center [306, 33] width 158 height 13
type input "PA/BC3436"
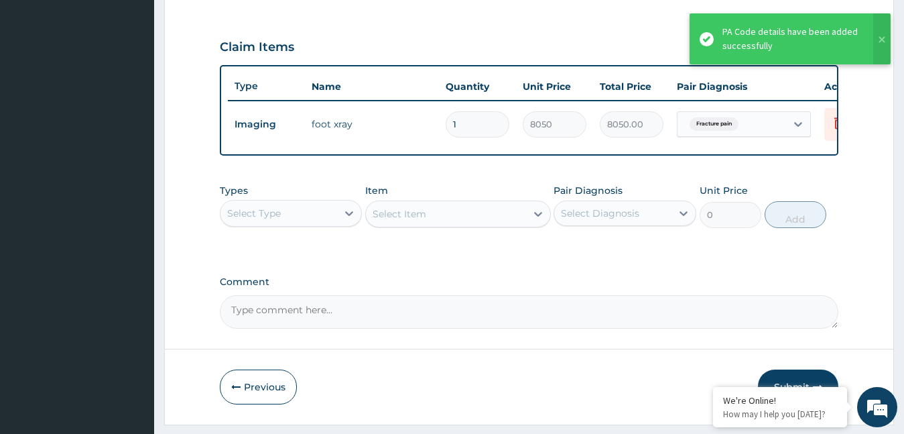
scroll to position [479, 0]
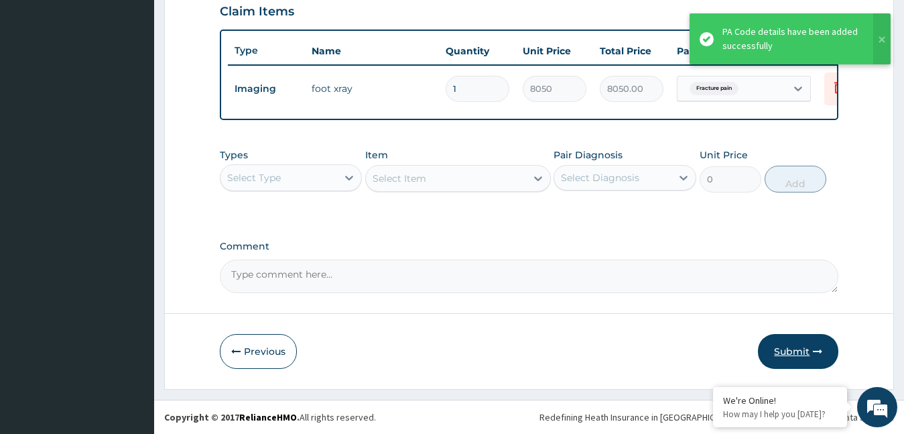
click at [788, 352] on button "Submit" at bounding box center [798, 351] width 80 height 35
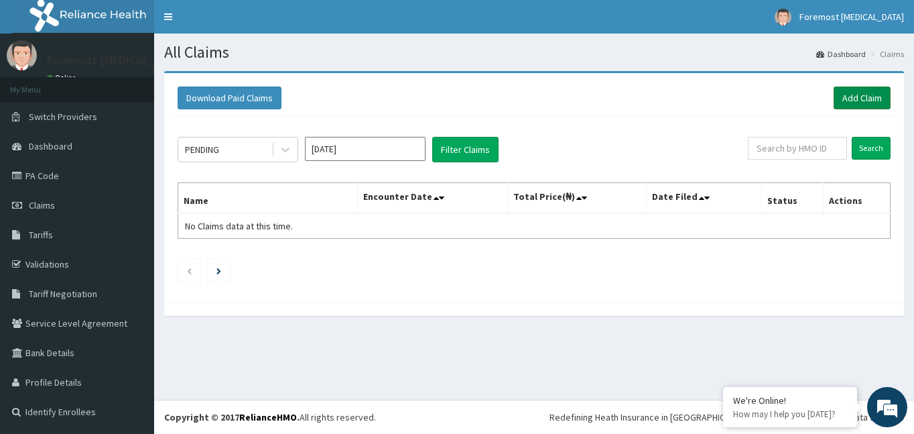
drag, startPoint x: 823, startPoint y: 95, endPoint x: 857, endPoint y: 103, distance: 35.1
click at [857, 103] on div "Download Paid Claims Add Claim" at bounding box center [534, 97] width 713 height 23
click at [857, 103] on link "Add Claim" at bounding box center [862, 97] width 57 height 23
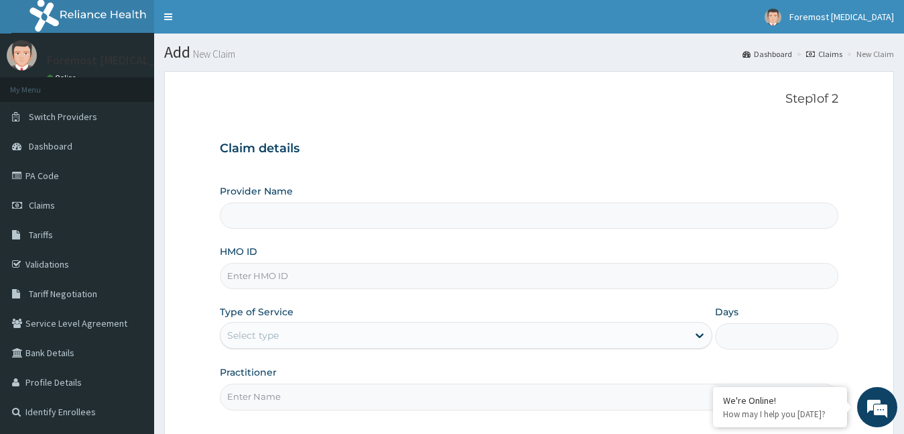
drag, startPoint x: 0, startPoint y: 0, endPoint x: 251, endPoint y: 270, distance: 368.5
click at [251, 270] on input "HMO ID" at bounding box center [529, 276] width 619 height 26
type input "Foremost [MEDICAL_DATA]"
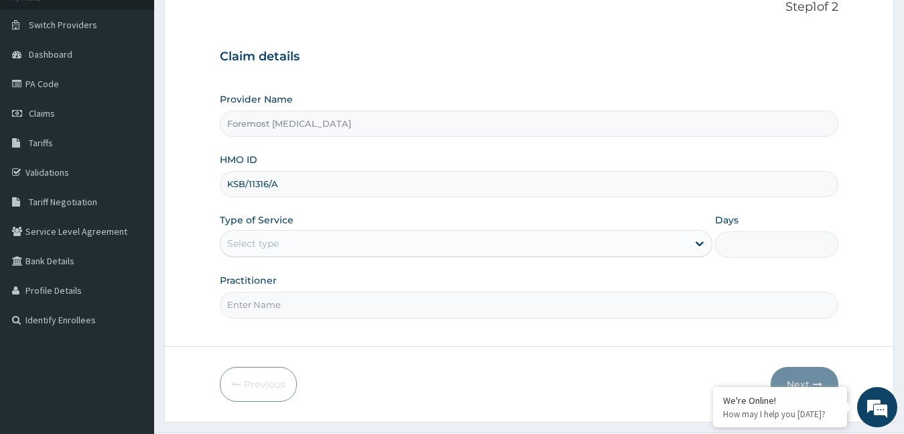
scroll to position [125, 0]
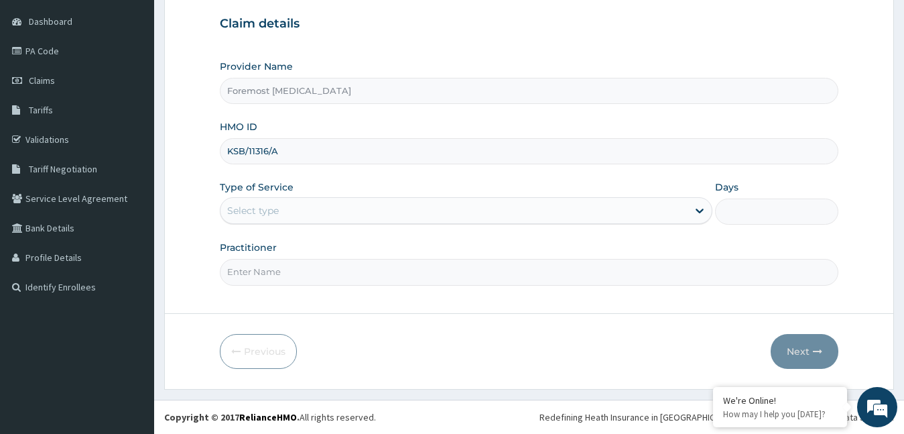
type input "KSB/11316/A"
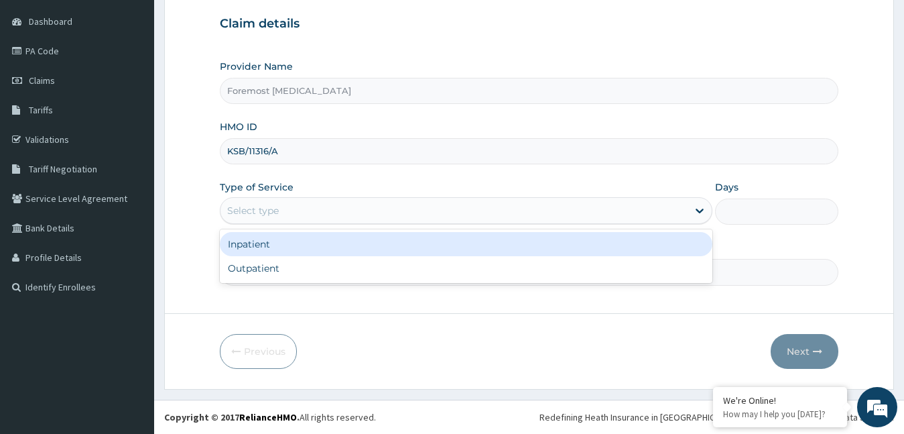
click at [373, 211] on div "Select type" at bounding box center [455, 210] width 468 height 21
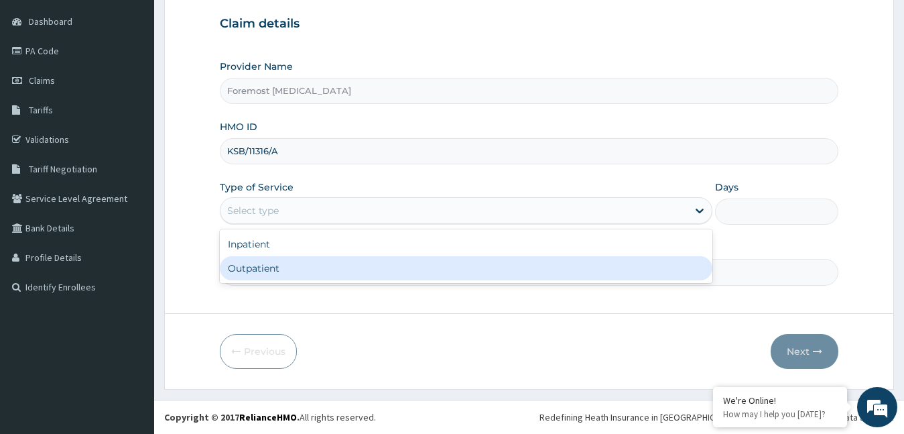
click at [349, 268] on div "Outpatient" at bounding box center [466, 268] width 493 height 24
type input "1"
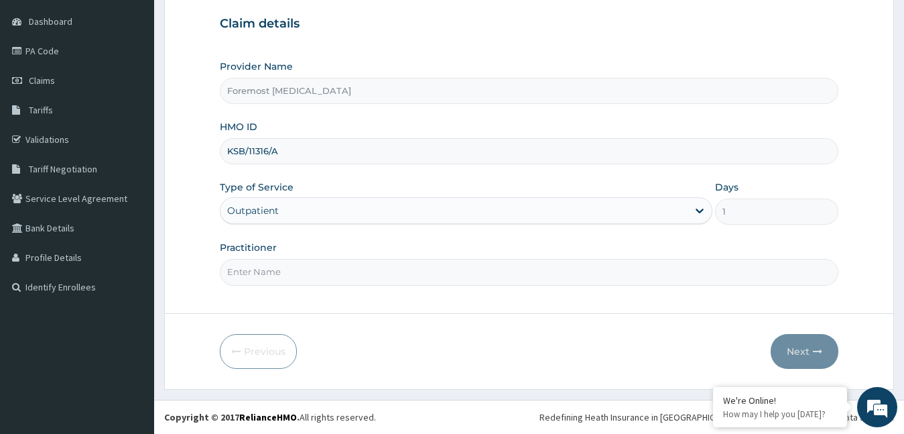
click at [330, 273] on input "Practitioner" at bounding box center [529, 272] width 619 height 26
type input "NULL"
click at [790, 349] on button "Next" at bounding box center [805, 351] width 68 height 35
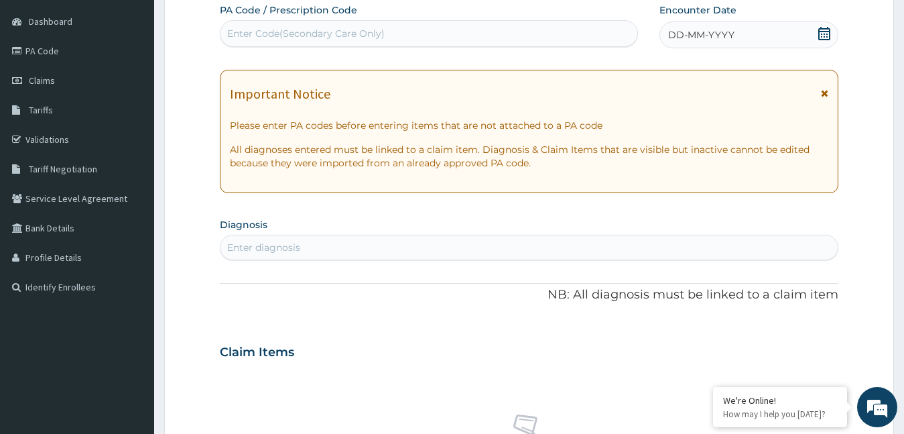
click at [696, 30] on span "DD-MM-YYYY" at bounding box center [701, 34] width 66 height 13
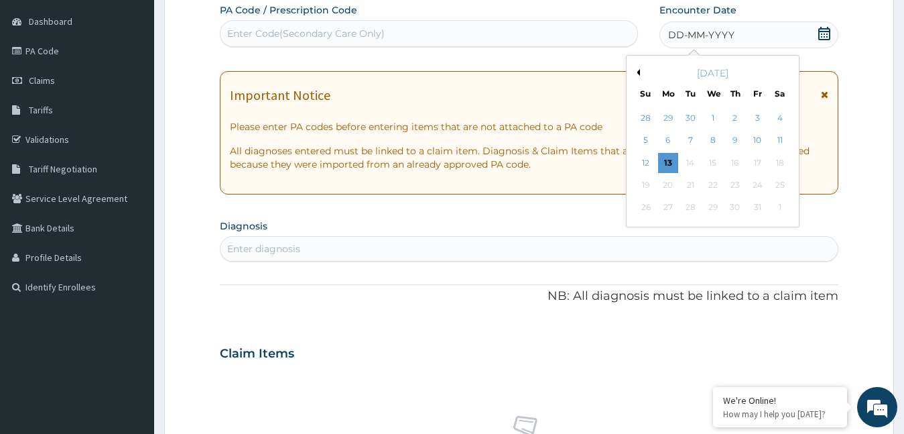
click at [639, 74] on button "Previous Month" at bounding box center [636, 72] width 7 height 7
click at [778, 113] on div "6" at bounding box center [780, 118] width 20 height 20
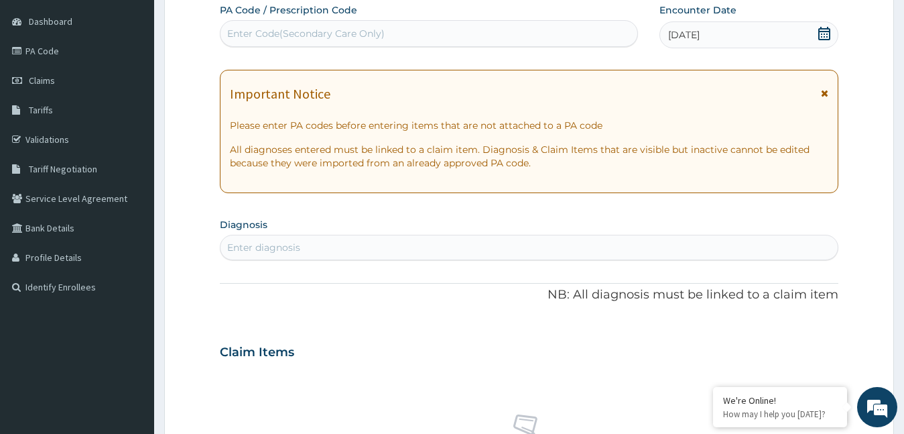
click at [420, 36] on div "Enter Code(Secondary Care Only)" at bounding box center [429, 33] width 417 height 21
type input "PA/C9410F"
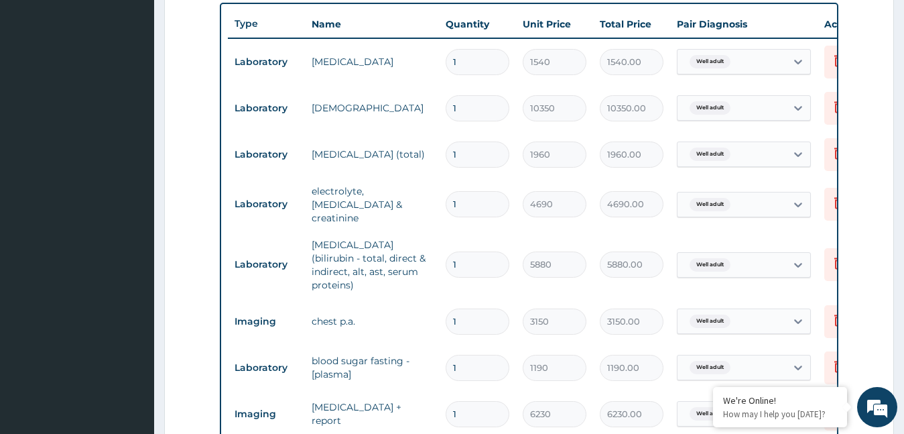
scroll to position [824, 0]
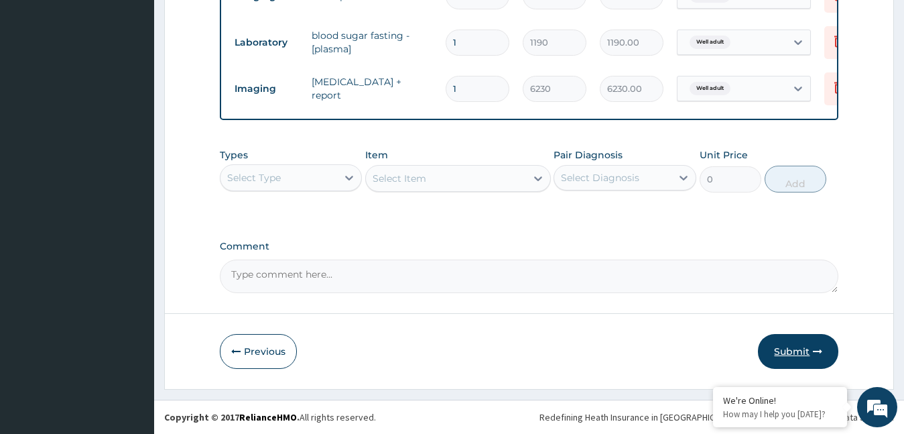
click at [780, 345] on button "Submit" at bounding box center [798, 351] width 80 height 35
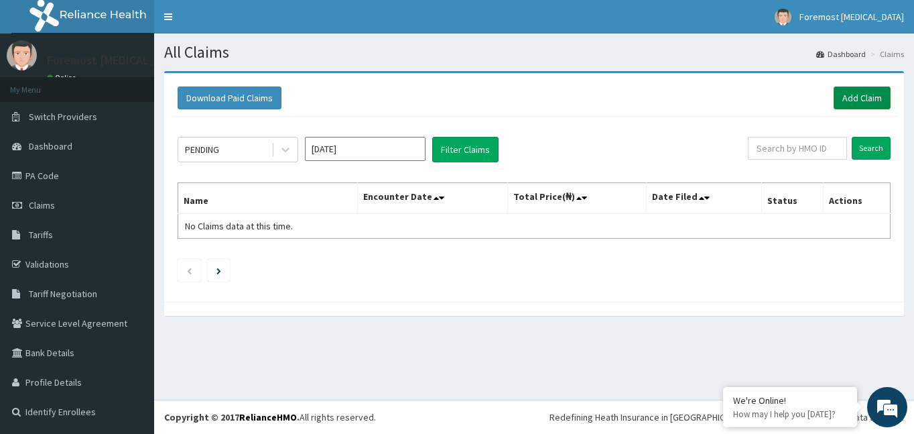
click at [858, 93] on link "Add Claim" at bounding box center [862, 97] width 57 height 23
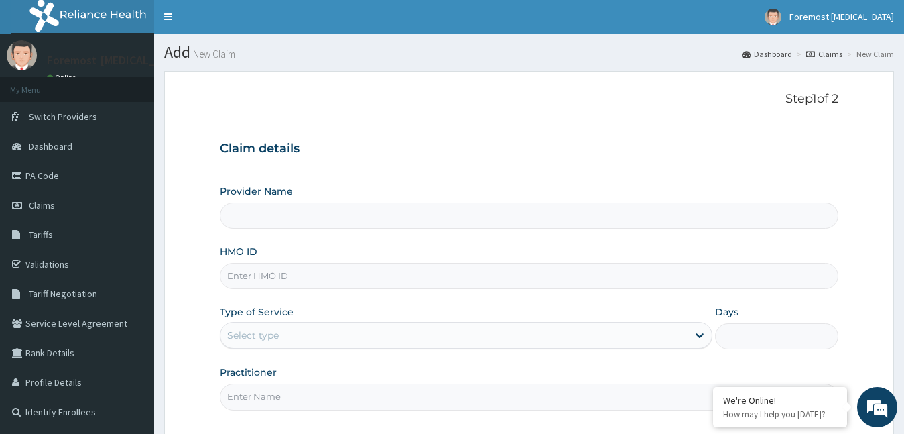
type input "Foremost [MEDICAL_DATA]"
click at [288, 273] on input "HMO ID" at bounding box center [529, 276] width 619 height 26
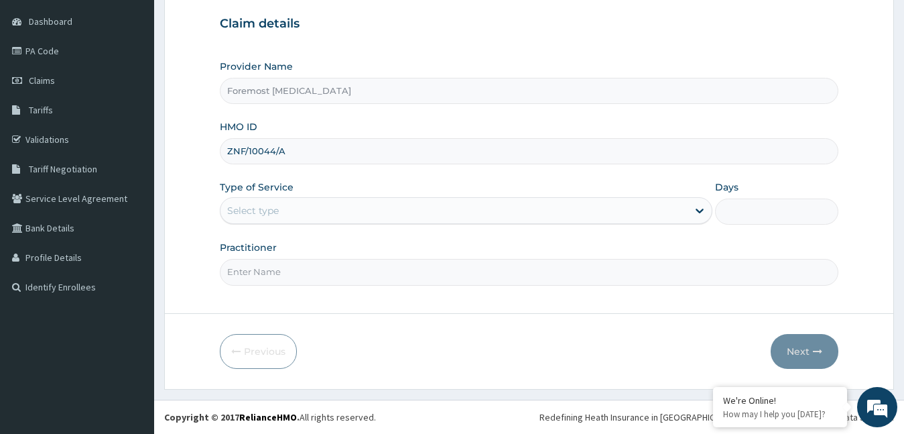
type input "ZNF/10044/A"
click at [277, 221] on div "Select type" at bounding box center [455, 210] width 468 height 21
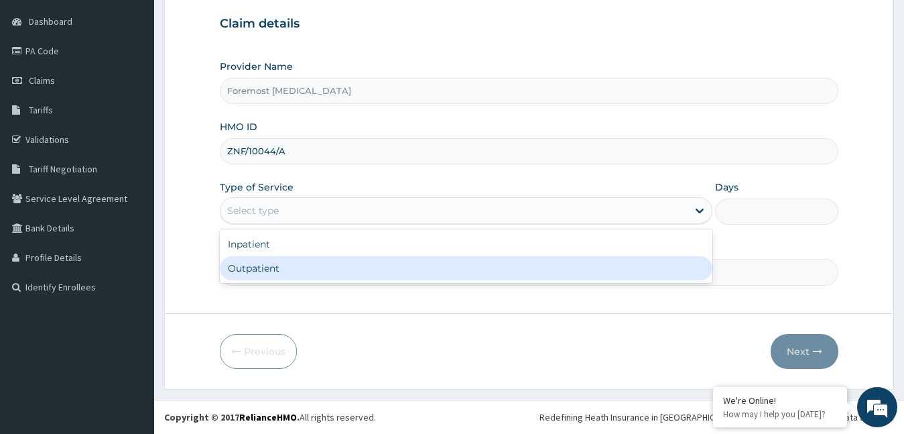
click at [257, 274] on div "Outpatient" at bounding box center [466, 268] width 493 height 24
type input "1"
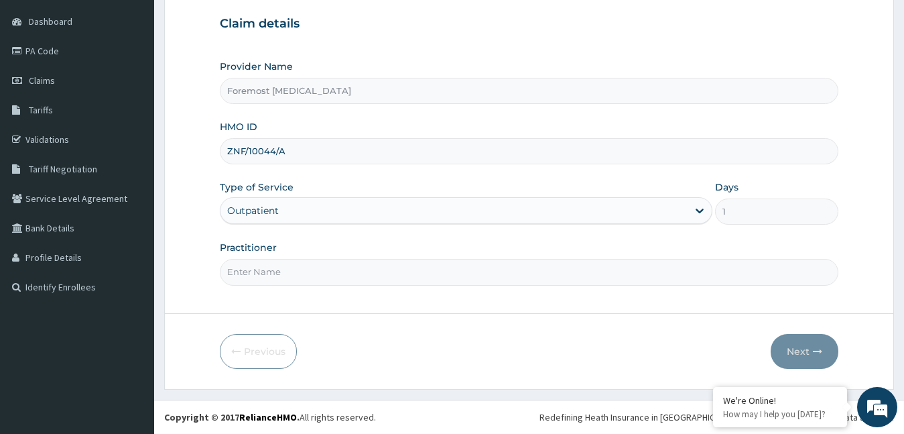
click at [257, 274] on input "Practitioner" at bounding box center [529, 272] width 619 height 26
type input "NULL"
click at [789, 355] on button "Next" at bounding box center [805, 351] width 68 height 35
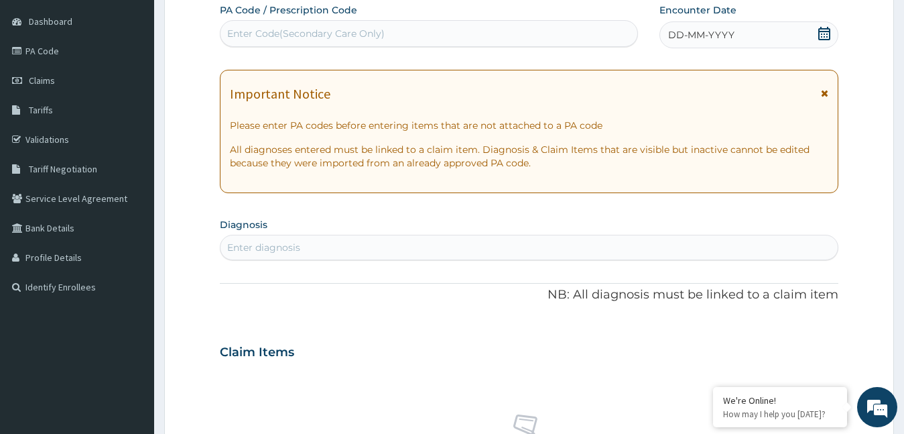
click at [700, 35] on span "DD-MM-YYYY" at bounding box center [701, 34] width 66 height 13
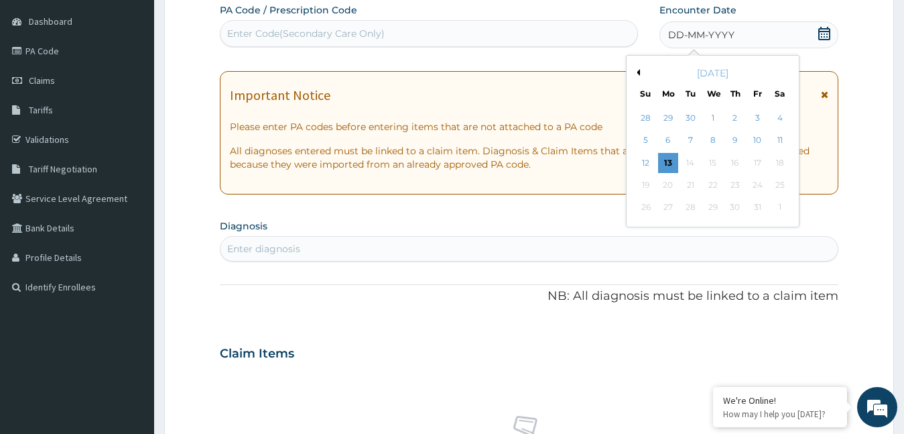
click at [637, 67] on div "[DATE]" at bounding box center [713, 72] width 162 height 13
click at [637, 72] on button "Previous Month" at bounding box center [636, 72] width 7 height 7
click at [780, 115] on div "6" at bounding box center [780, 118] width 20 height 20
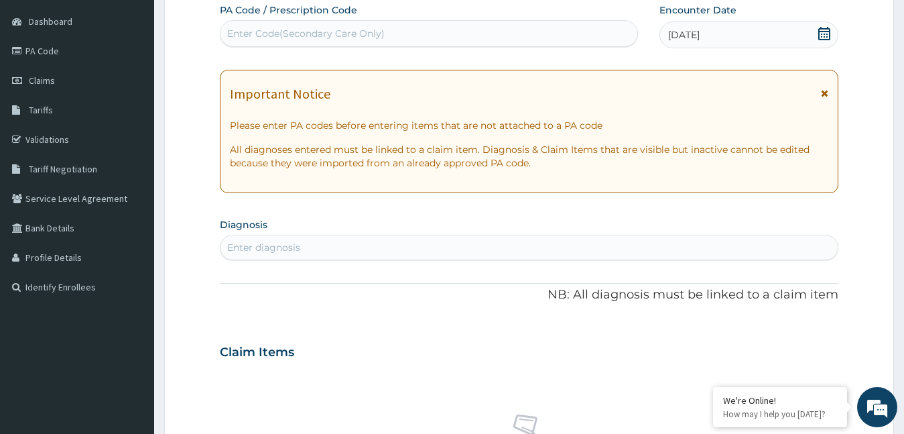
click at [342, 25] on div "Enter Code(Secondary Care Only)" at bounding box center [429, 33] width 417 height 21
type input "PA/CC7D98"
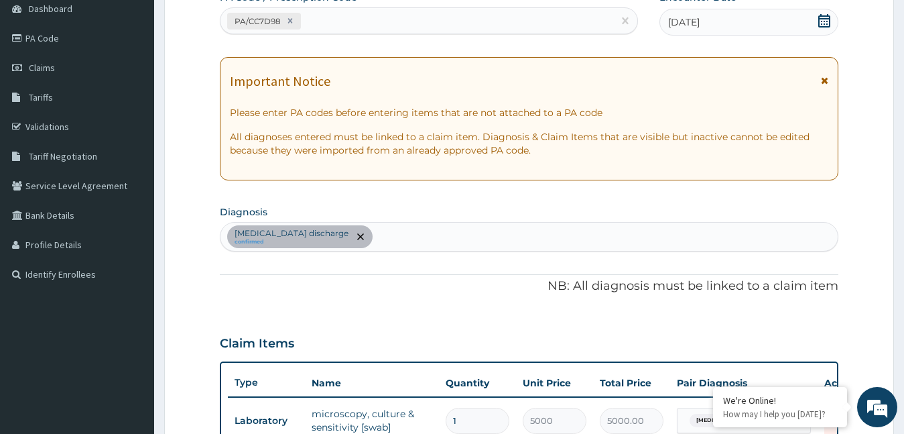
scroll to position [479, 0]
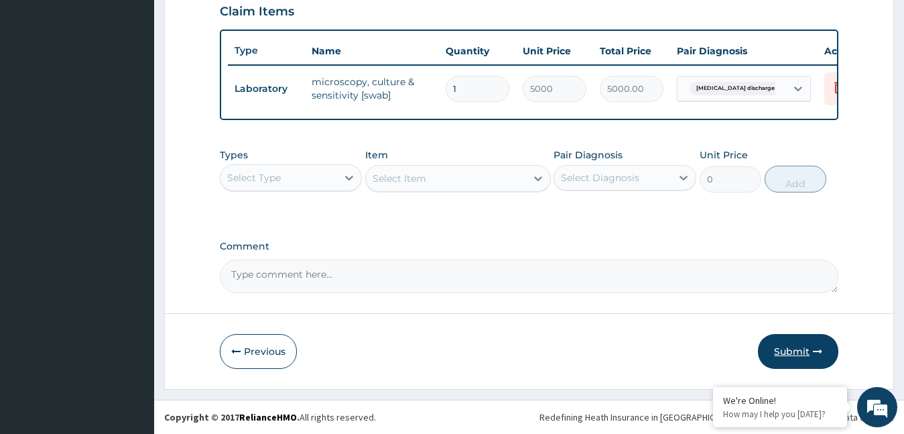
click at [772, 340] on button "Submit" at bounding box center [798, 351] width 80 height 35
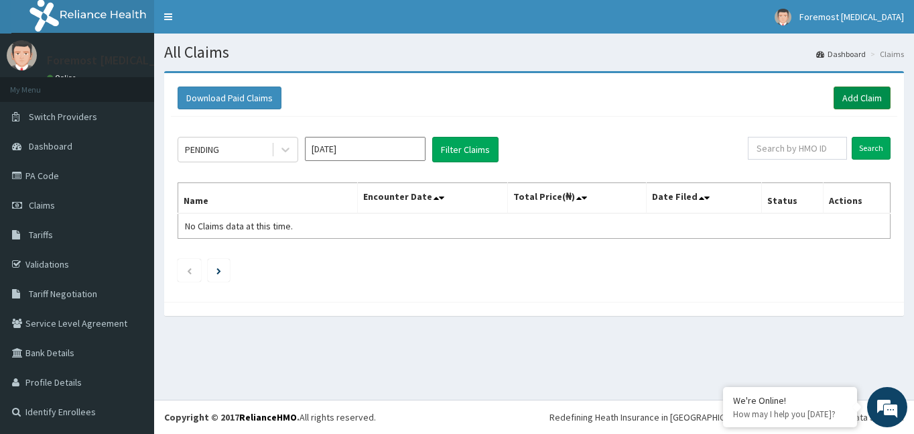
click at [859, 103] on link "Add Claim" at bounding box center [862, 97] width 57 height 23
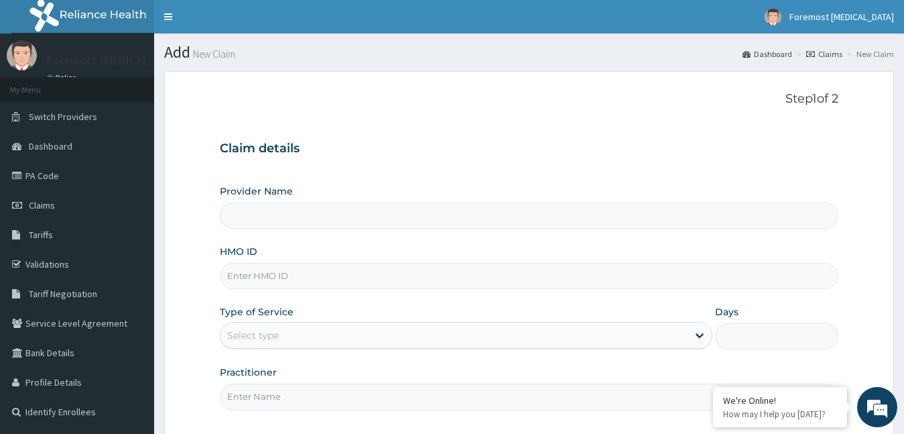
type input "Foremost [MEDICAL_DATA]"
click at [362, 267] on input "HMO ID" at bounding box center [529, 276] width 619 height 26
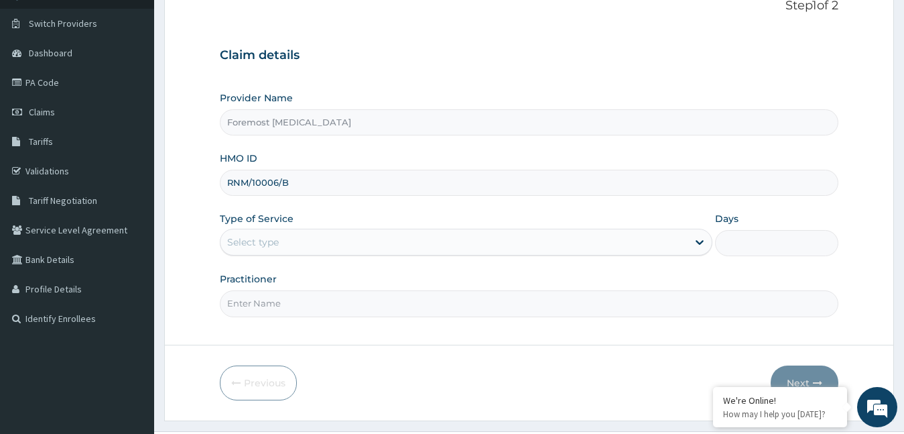
scroll to position [125, 0]
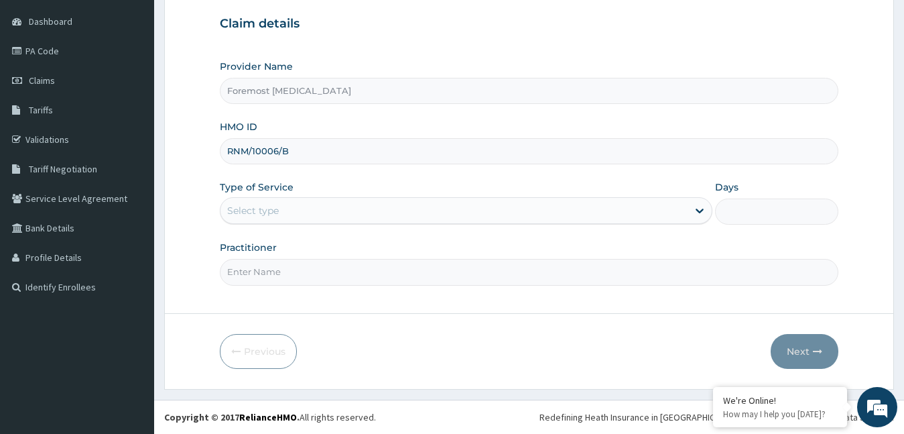
type input "RNM/10006/B"
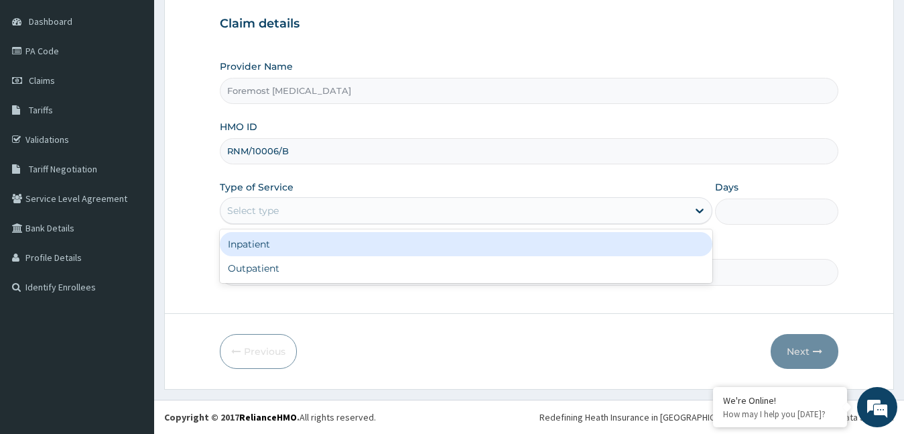
drag, startPoint x: 355, startPoint y: 210, endPoint x: 319, endPoint y: 267, distance: 66.6
click at [319, 224] on div "option Inpatient focused, 1 of 2. 2 results available. Use Up and Down to choos…" at bounding box center [466, 210] width 493 height 27
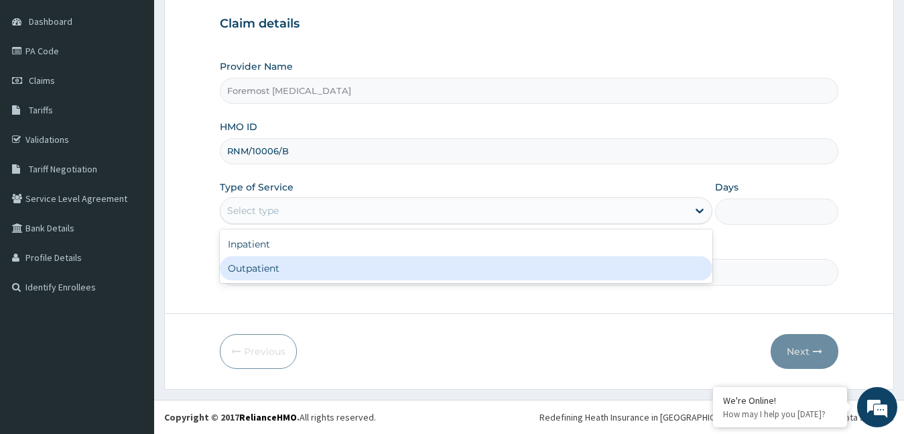
click at [319, 267] on div "Outpatient" at bounding box center [466, 268] width 493 height 24
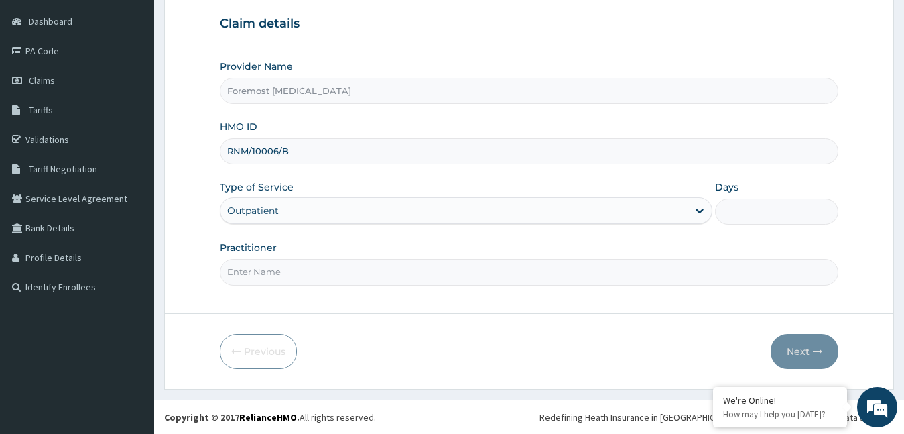
type input "1"
click at [319, 267] on input "Practitioner" at bounding box center [529, 272] width 619 height 26
type input "NULL"
click at [790, 349] on button "Next" at bounding box center [805, 351] width 68 height 35
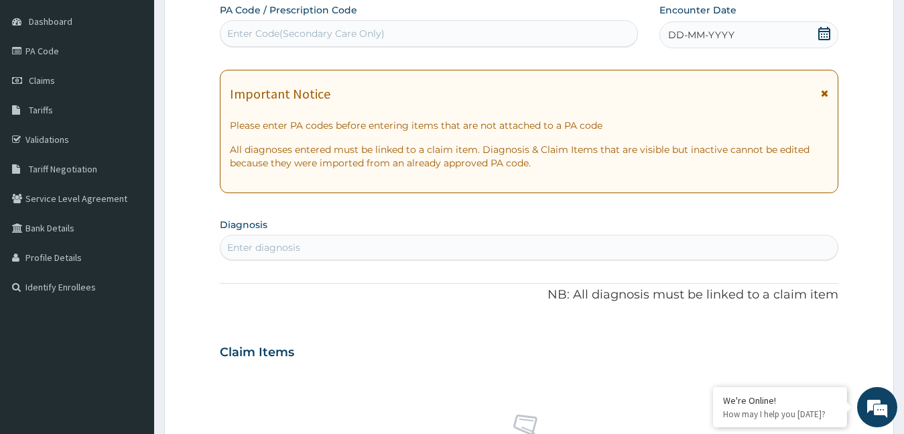
click at [713, 45] on div "DD-MM-YYYY" at bounding box center [750, 34] width 180 height 27
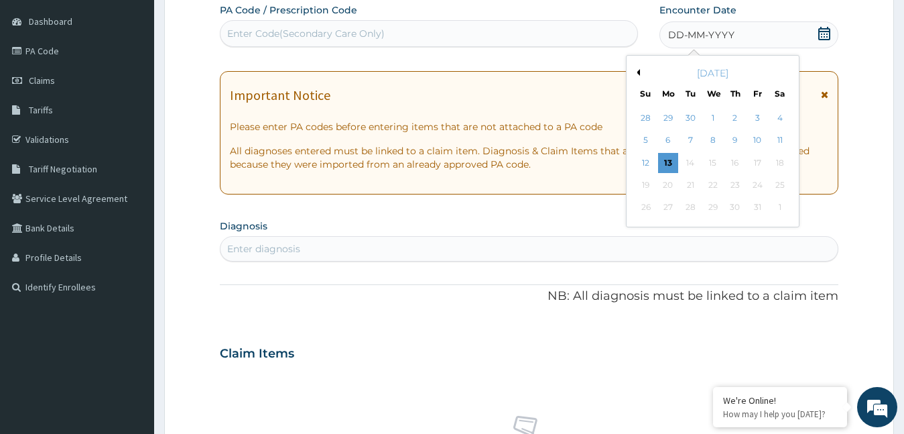
click at [637, 74] on button "Previous Month" at bounding box center [636, 72] width 7 height 7
click at [666, 139] on div "8" at bounding box center [668, 141] width 20 height 20
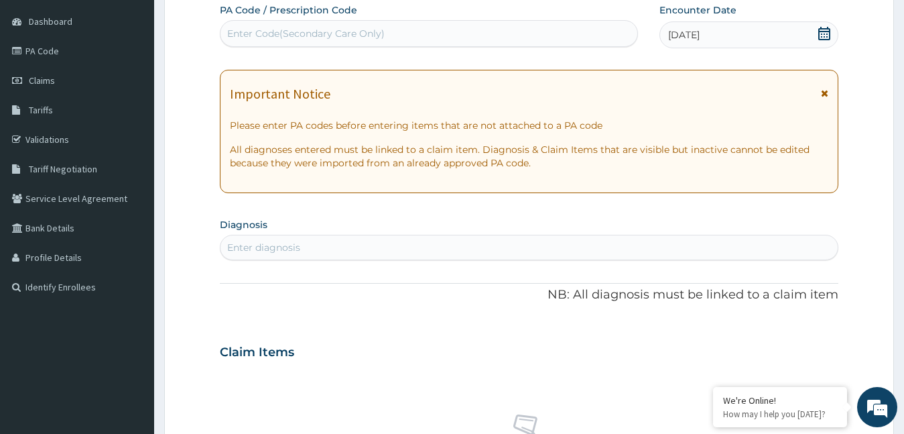
click at [377, 27] on div "Enter Code(Secondary Care Only)" at bounding box center [306, 33] width 158 height 13
type input "PA/A16C65"
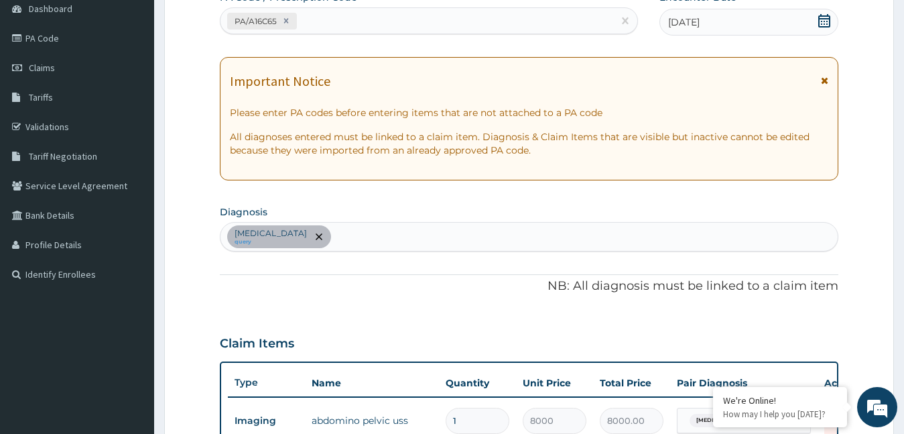
scroll to position [479, 0]
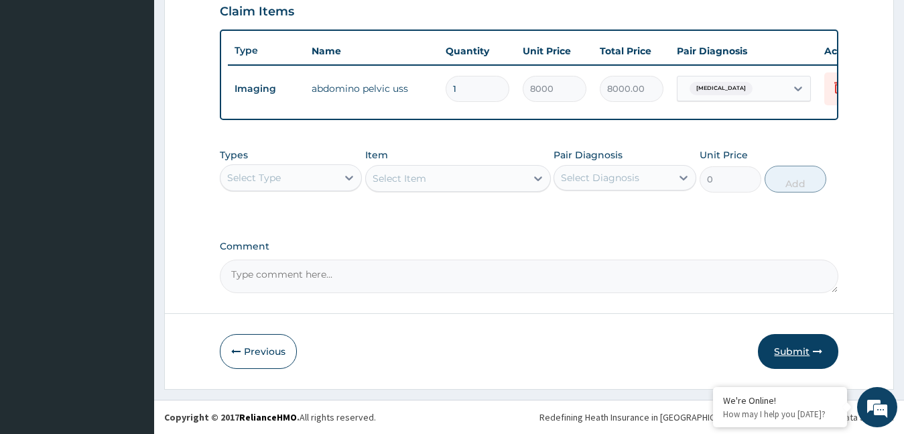
click at [806, 355] on button "Submit" at bounding box center [798, 351] width 80 height 35
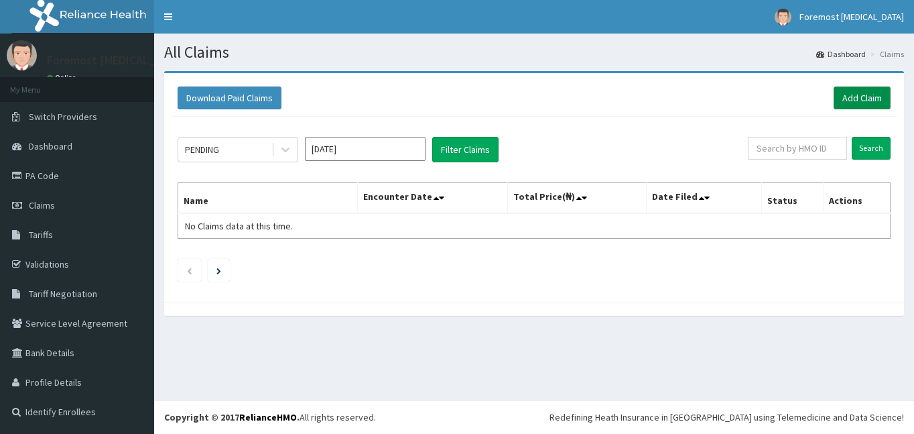
click at [852, 96] on link "Add Claim" at bounding box center [862, 97] width 57 height 23
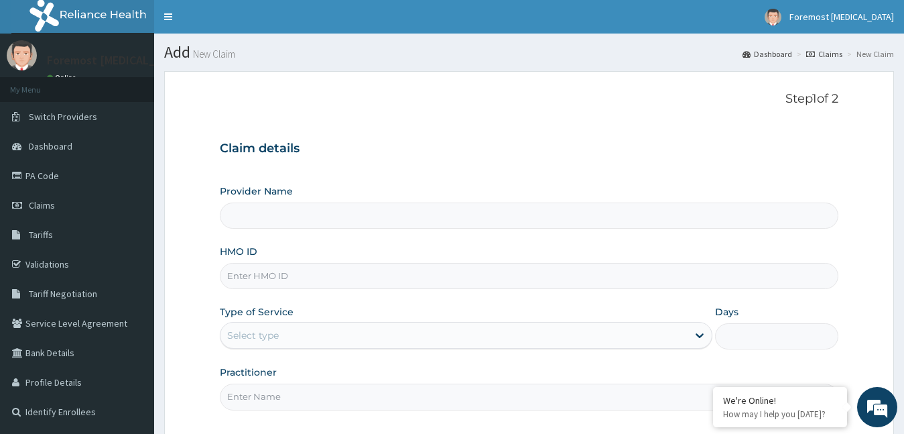
click at [264, 284] on input "HMO ID" at bounding box center [529, 276] width 619 height 26
type input "Foremost [MEDICAL_DATA]"
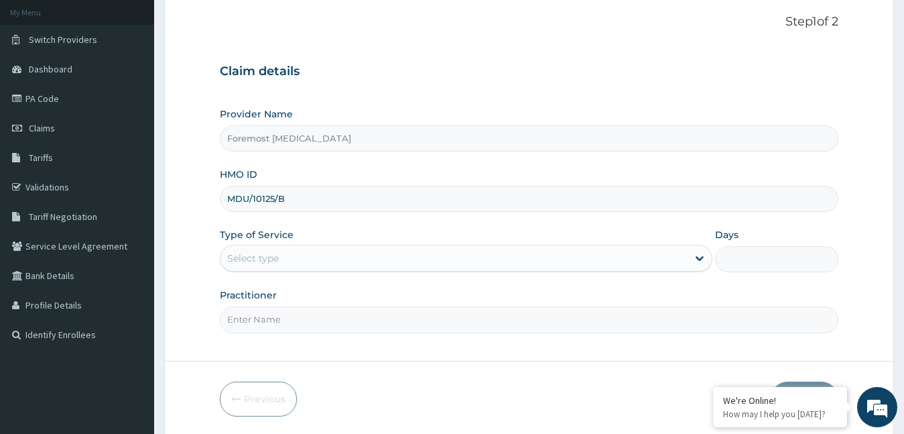
scroll to position [125, 0]
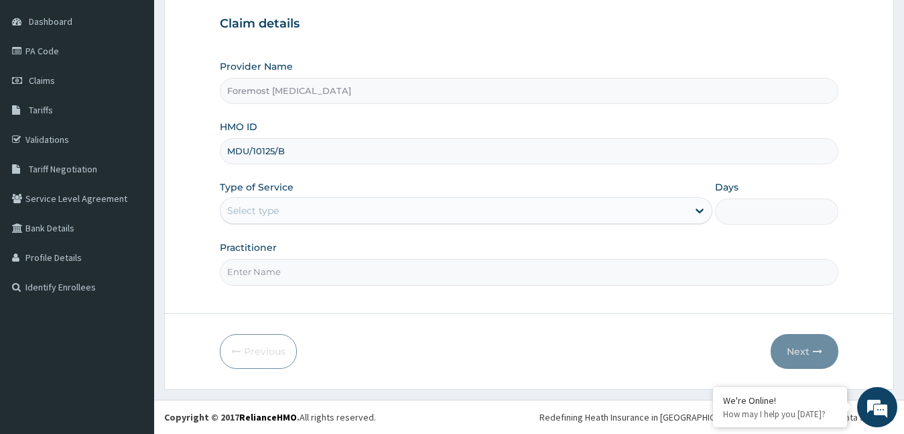
type input "MDU/10125/B"
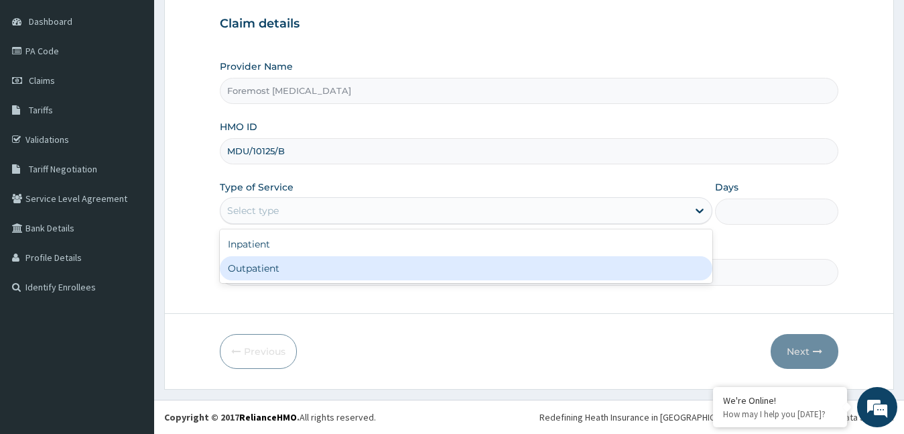
drag, startPoint x: 390, startPoint y: 206, endPoint x: 363, endPoint y: 261, distance: 61.8
click at [363, 224] on div "option Outpatient focused, 2 of 2. 2 results available. Use Up and Down to choo…" at bounding box center [466, 210] width 493 height 27
click at [363, 261] on div "Outpatient" at bounding box center [466, 268] width 493 height 24
type input "1"
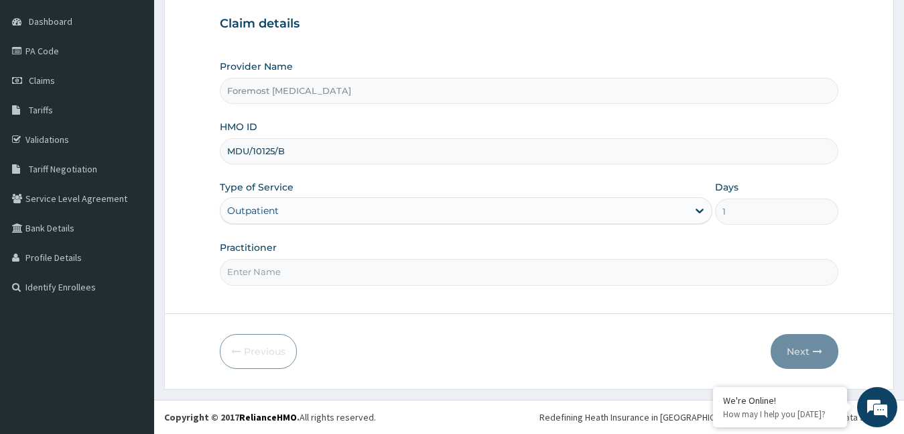
click at [336, 273] on input "Practitioner" at bounding box center [529, 272] width 619 height 26
type input "NULL"
click at [820, 340] on button "Next" at bounding box center [805, 351] width 68 height 35
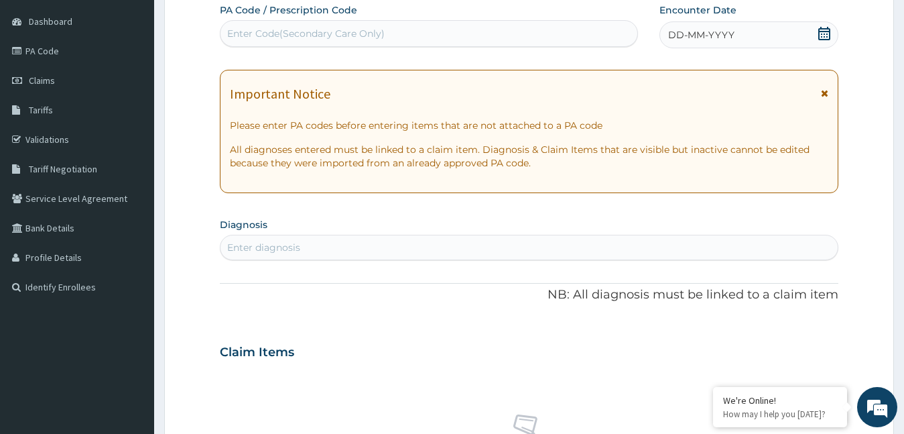
click at [714, 44] on div "DD-MM-YYYY" at bounding box center [750, 34] width 180 height 27
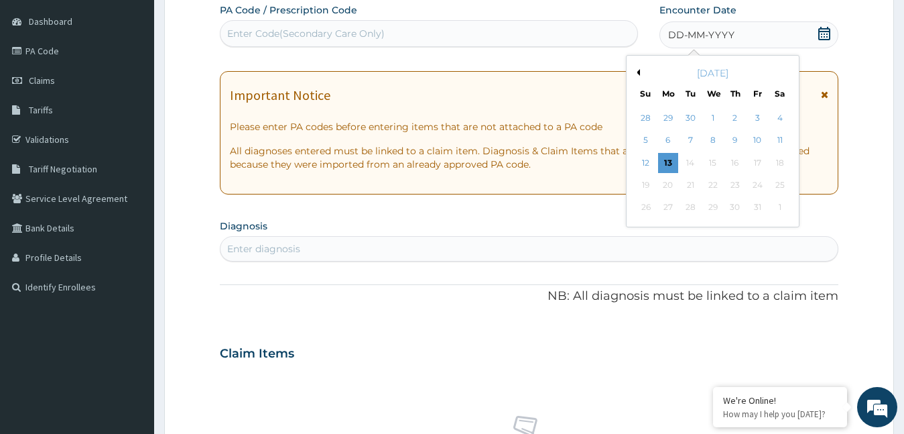
click at [635, 72] on button "Previous Month" at bounding box center [636, 72] width 7 height 7
click at [669, 139] on div "8" at bounding box center [668, 141] width 20 height 20
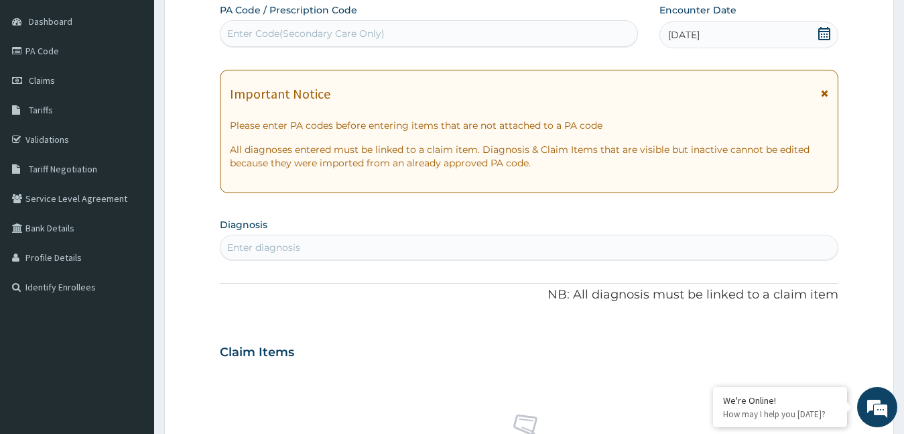
click at [410, 38] on div "Enter Code(Secondary Care Only)" at bounding box center [429, 33] width 417 height 21
type input "PA/1C340F"
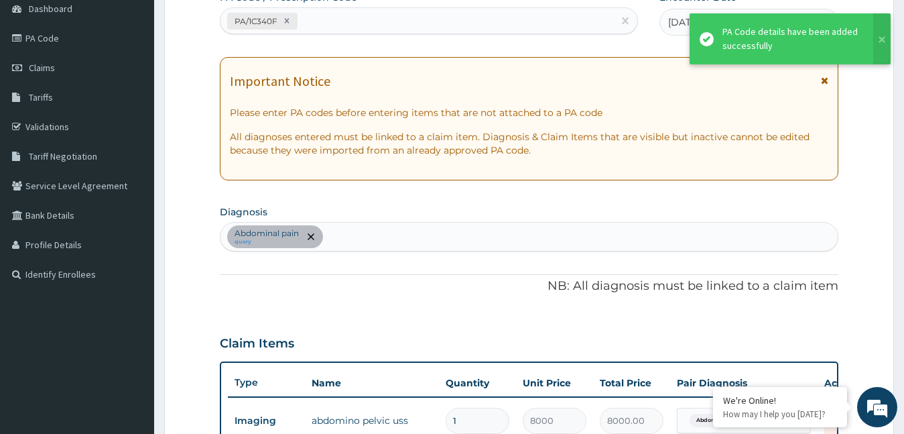
scroll to position [479, 0]
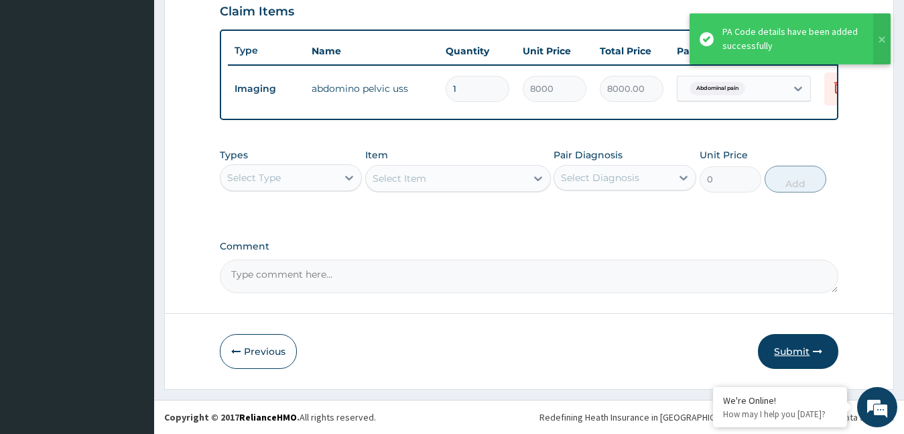
click at [790, 342] on button "Submit" at bounding box center [798, 351] width 80 height 35
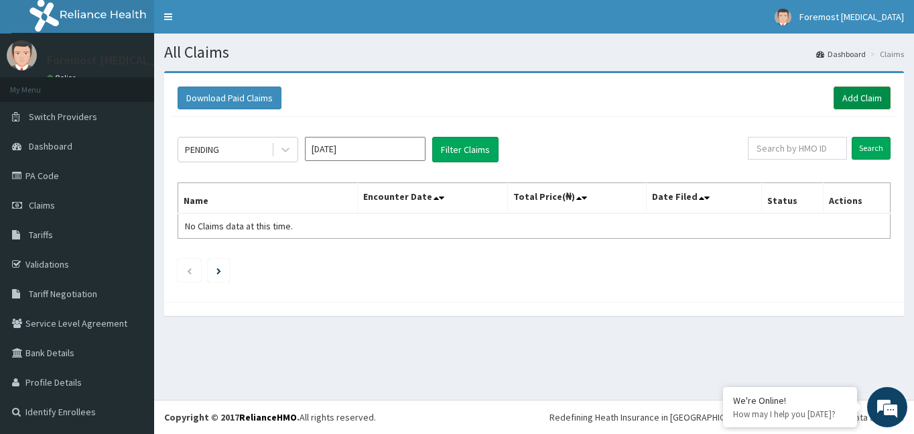
click at [856, 107] on link "Add Claim" at bounding box center [862, 97] width 57 height 23
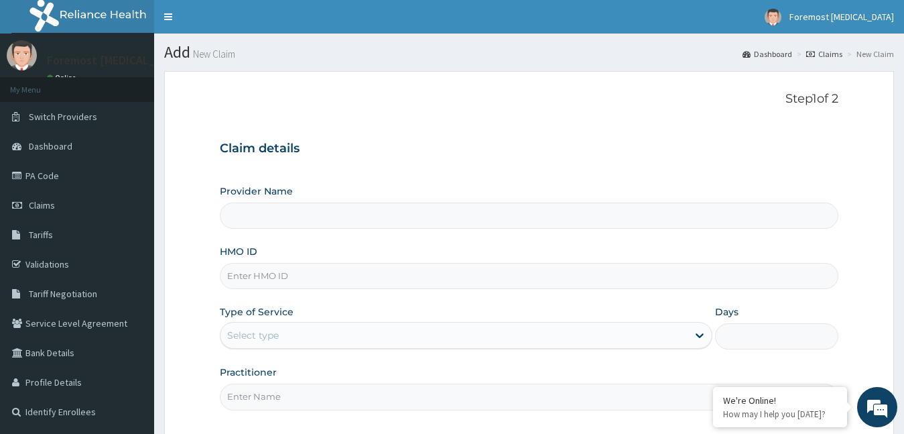
type input "Foremost [MEDICAL_DATA]"
click at [248, 270] on input "HMO ID" at bounding box center [529, 276] width 619 height 26
click at [255, 279] on input "HMO ID" at bounding box center [529, 276] width 619 height 26
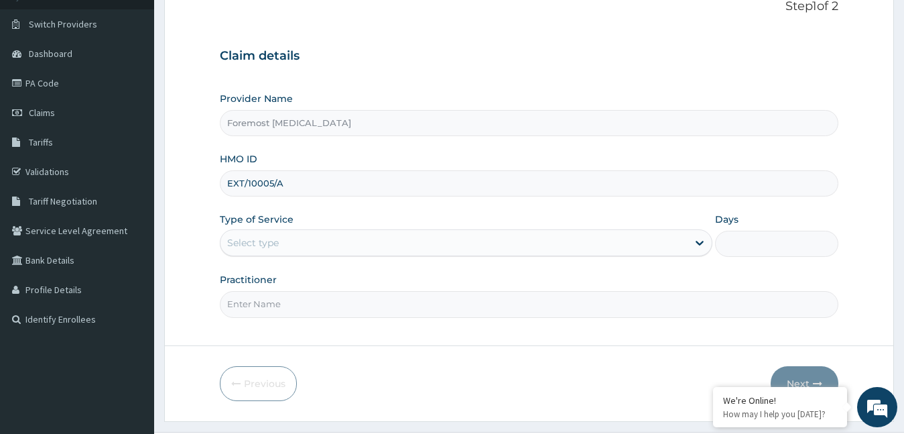
scroll to position [125, 0]
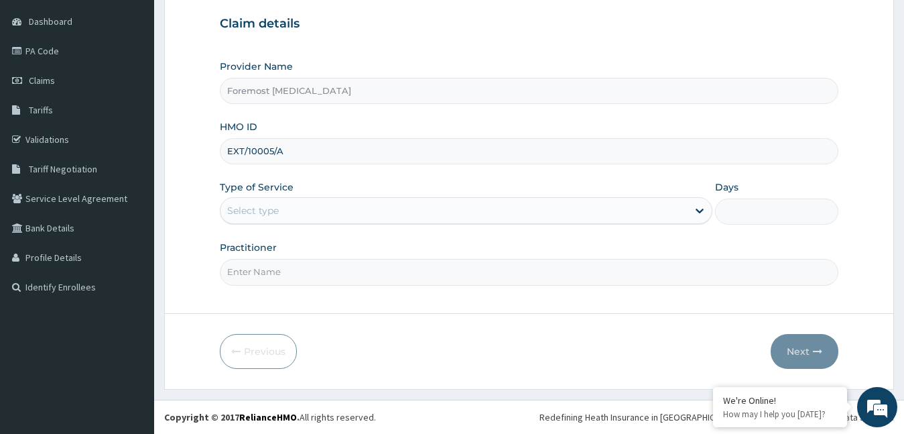
type input "EXT/10005/A"
click at [322, 221] on div "Select type" at bounding box center [455, 210] width 468 height 21
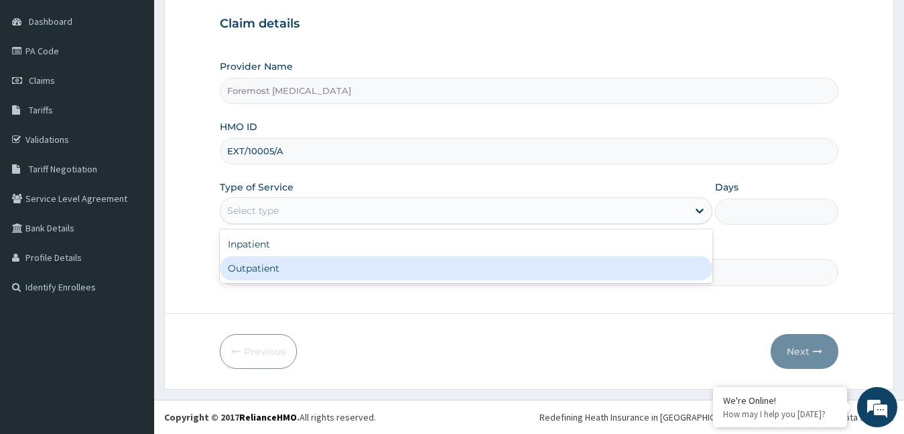
click at [286, 269] on div "Outpatient" at bounding box center [466, 268] width 493 height 24
type input "1"
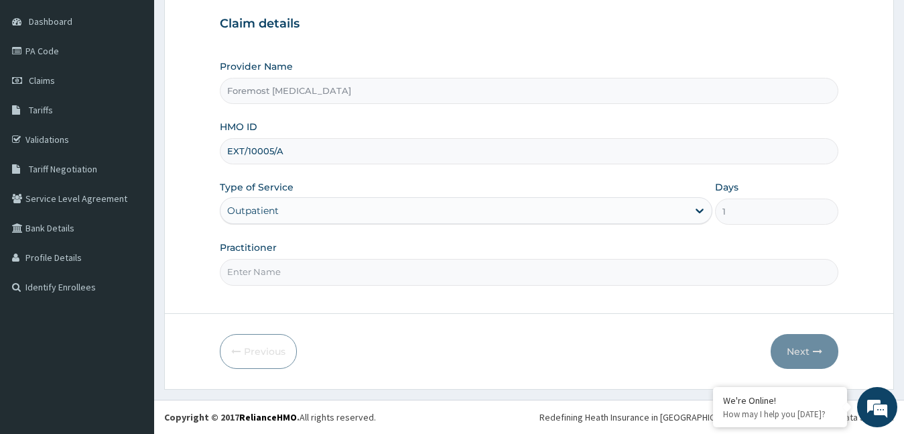
click at [286, 269] on input "Practitioner" at bounding box center [529, 272] width 619 height 26
type input "NULL"
click at [804, 361] on button "Next" at bounding box center [805, 351] width 68 height 35
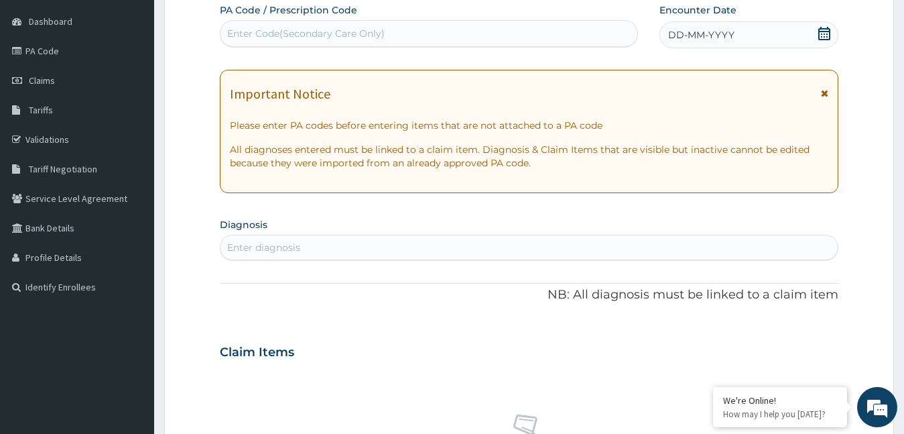
click at [716, 38] on span "DD-MM-YYYY" at bounding box center [701, 34] width 66 height 13
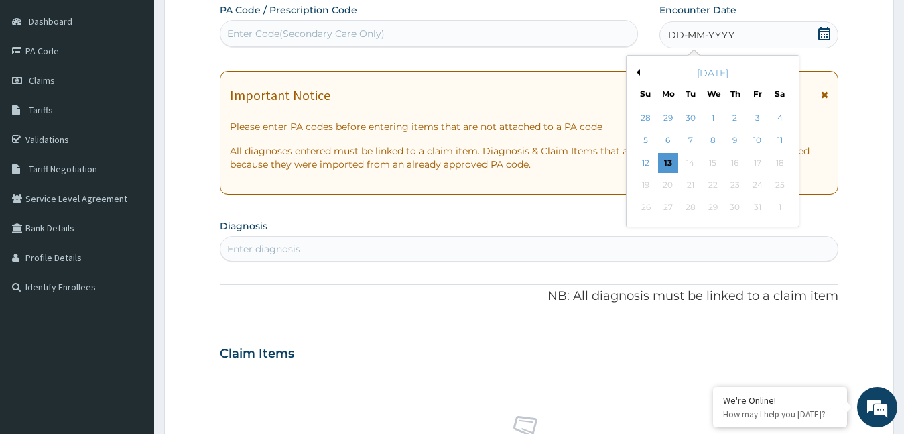
click at [638, 77] on div "[DATE]" at bounding box center [713, 72] width 162 height 13
click at [637, 70] on button "Previous Month" at bounding box center [636, 72] width 7 height 7
click at [688, 137] on div "9" at bounding box center [690, 141] width 20 height 20
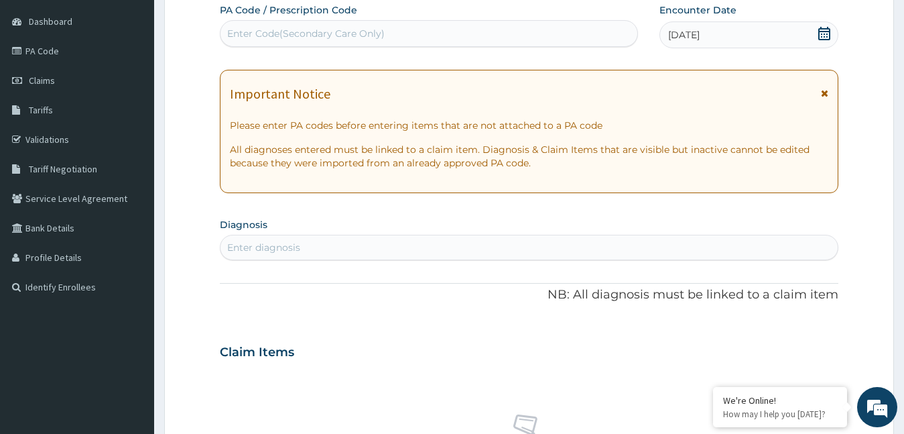
click at [406, 34] on div "Enter Code(Secondary Care Only)" at bounding box center [429, 33] width 417 height 21
type input "PA/7042F3"
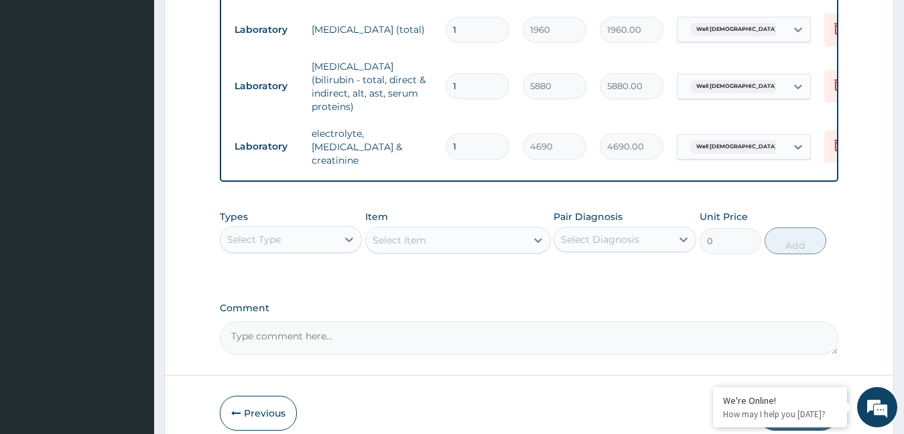
scroll to position [778, 0]
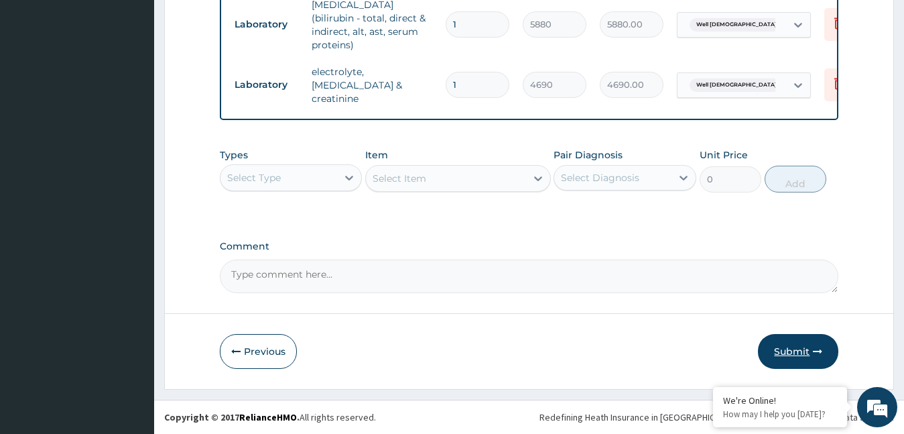
click at [792, 351] on button "Submit" at bounding box center [798, 351] width 80 height 35
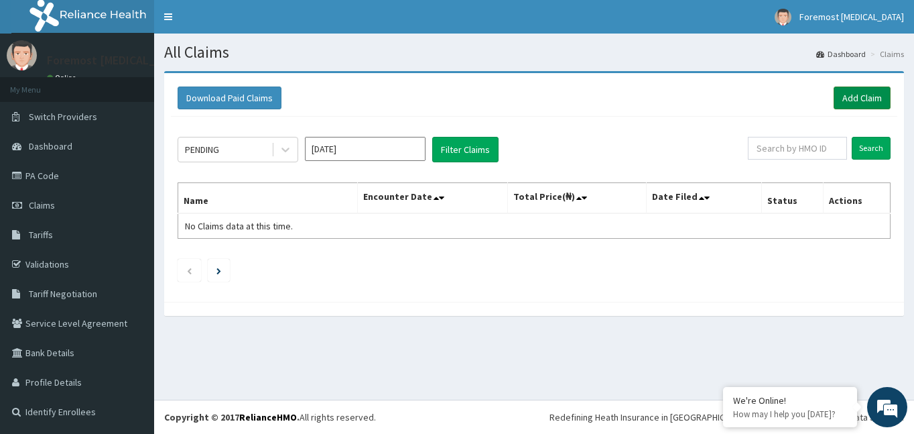
click at [851, 102] on link "Add Claim" at bounding box center [862, 97] width 57 height 23
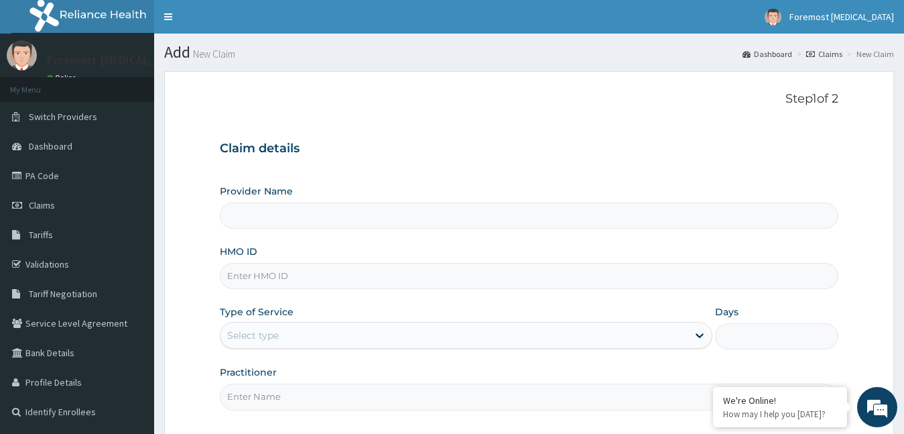
type input "Foremost [MEDICAL_DATA]"
click at [308, 276] on input "HMO ID" at bounding box center [529, 276] width 619 height 26
click at [295, 277] on input "HMO ID" at bounding box center [529, 276] width 619 height 26
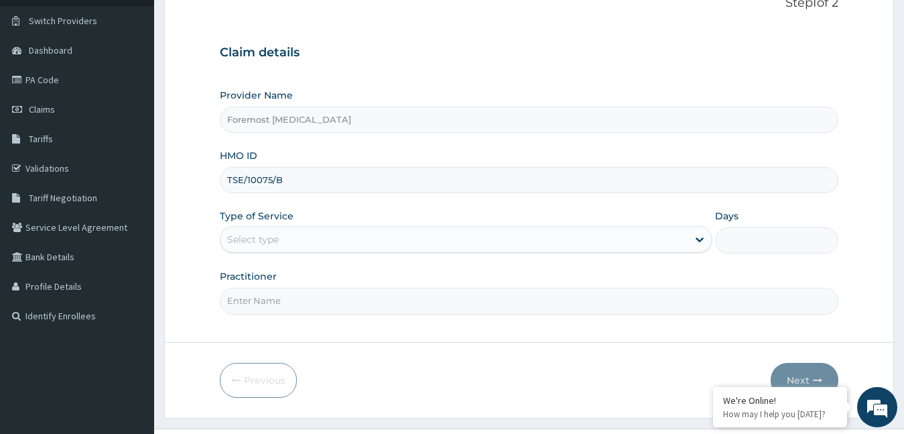
scroll to position [125, 0]
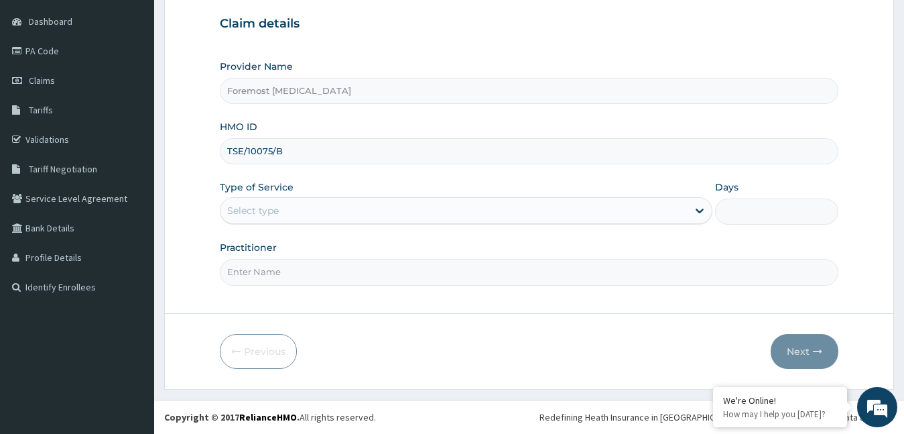
type input "TSE/10075/B"
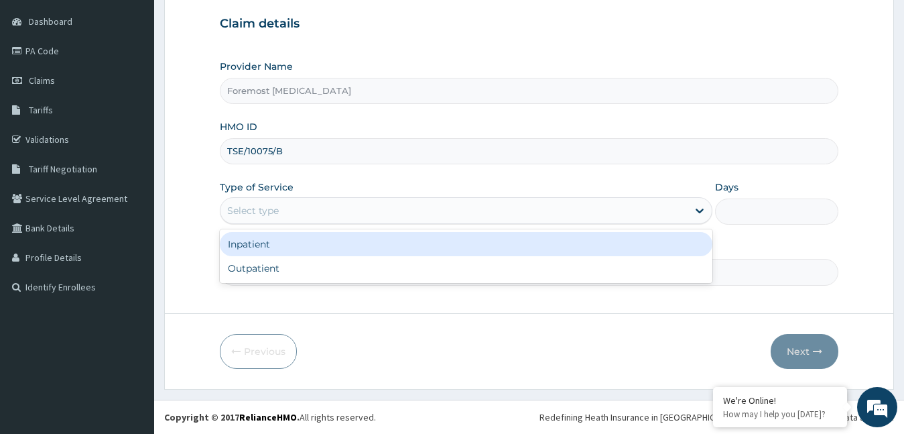
drag, startPoint x: 290, startPoint y: 211, endPoint x: 286, endPoint y: 249, distance: 38.4
click at [286, 224] on div "option Inpatient focused, 1 of 2. 2 results available. Use Up and Down to choos…" at bounding box center [466, 210] width 493 height 27
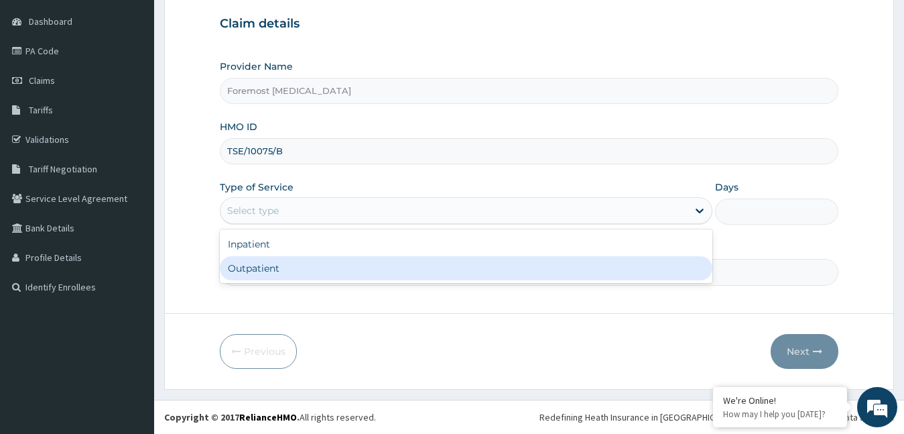
click at [280, 270] on div "Outpatient" at bounding box center [466, 268] width 493 height 24
type input "1"
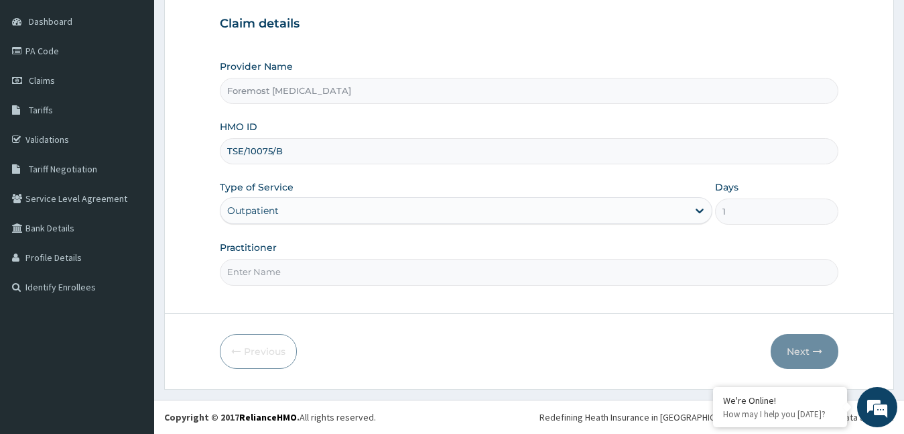
click at [280, 270] on input "Practitioner" at bounding box center [529, 272] width 619 height 26
type input "NULL"
click at [796, 353] on button "Next" at bounding box center [805, 351] width 68 height 35
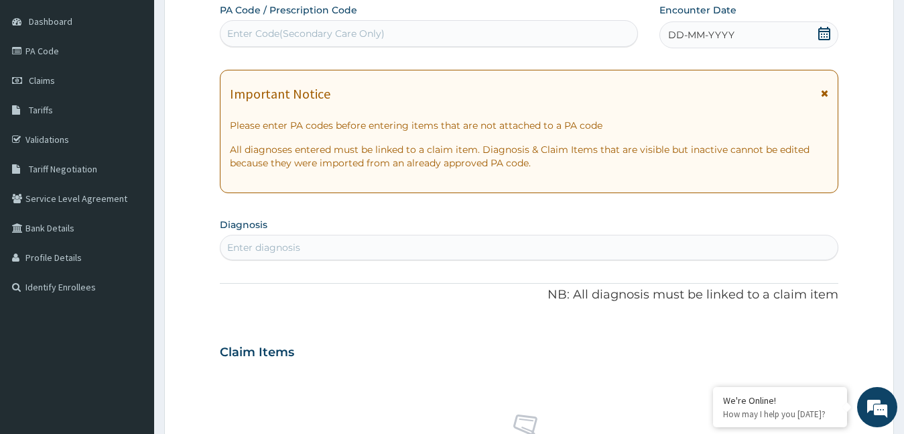
click at [694, 33] on span "DD-MM-YYYY" at bounding box center [701, 34] width 66 height 13
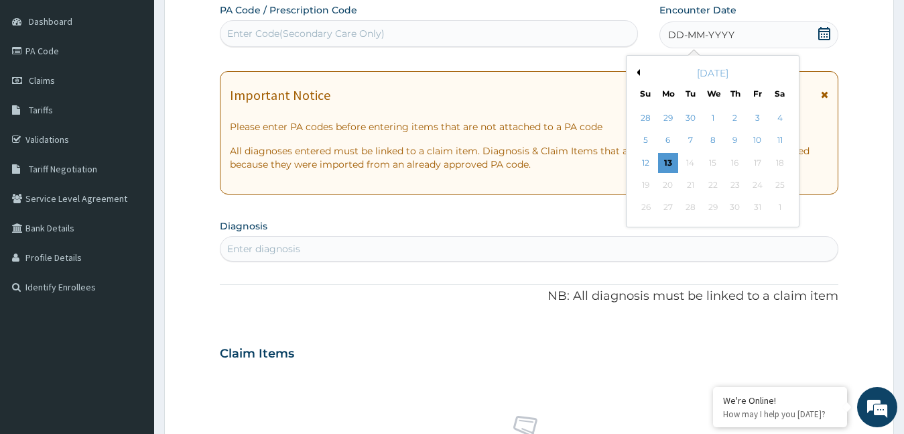
click at [637, 74] on button "Previous Month" at bounding box center [636, 72] width 7 height 7
click at [686, 137] on div "9" at bounding box center [690, 141] width 20 height 20
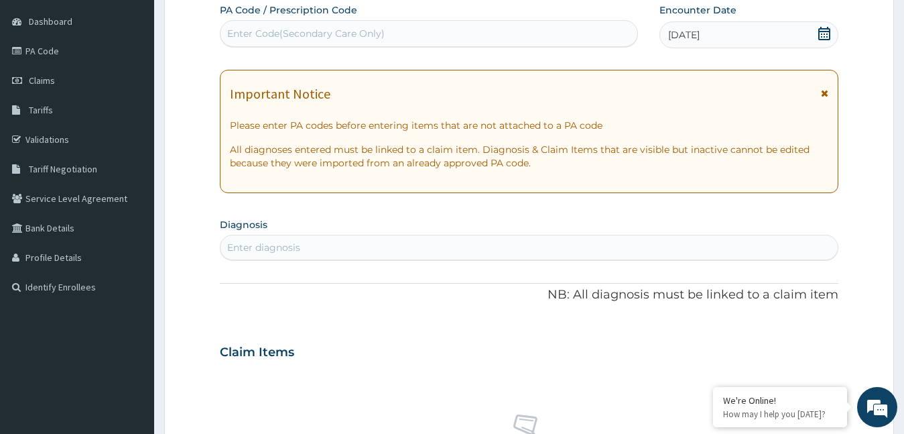
click at [414, 48] on div "PA Code / Prescription Code Enter Code(Secondary Care Only)" at bounding box center [429, 25] width 418 height 45
click at [399, 39] on div "Enter Code(Secondary Care Only)" at bounding box center [429, 33] width 417 height 21
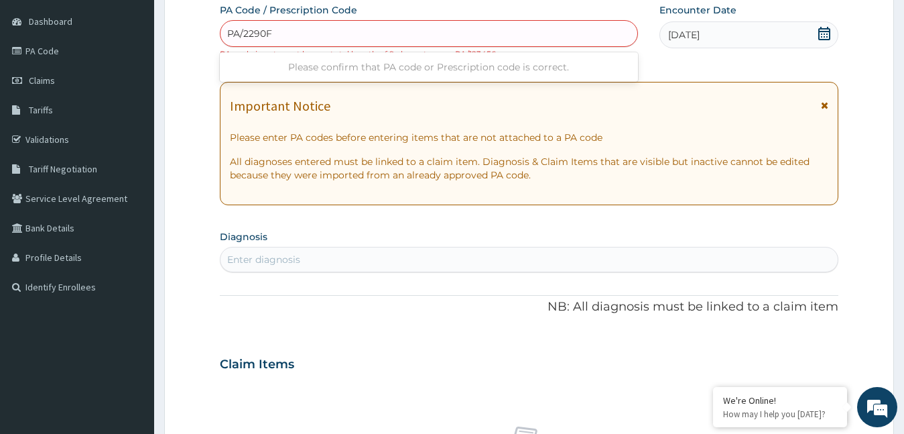
type input "PA/22920F"
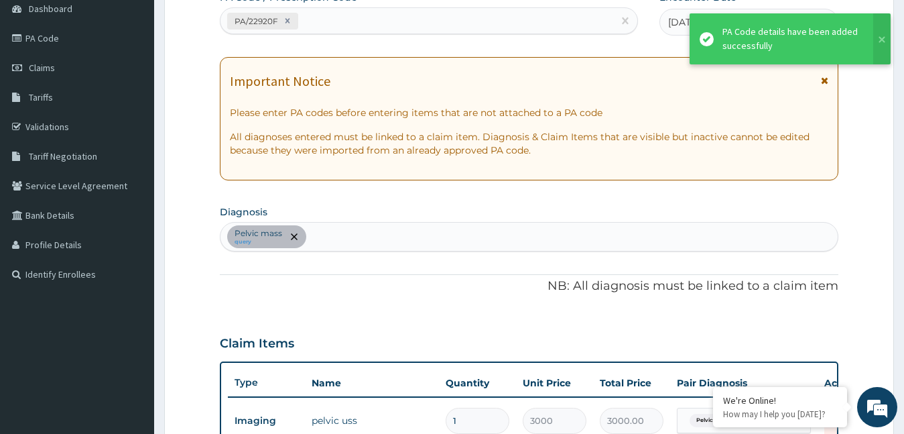
scroll to position [479, 0]
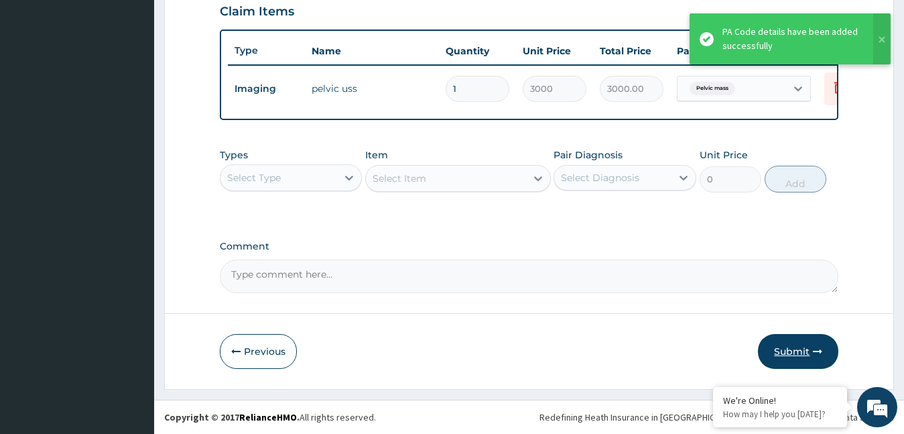
click at [787, 353] on button "Submit" at bounding box center [798, 351] width 80 height 35
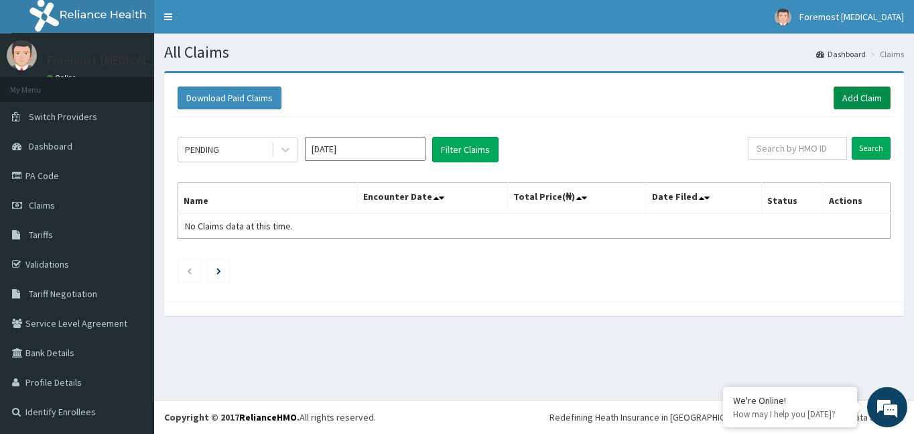
click at [855, 105] on link "Add Claim" at bounding box center [862, 97] width 57 height 23
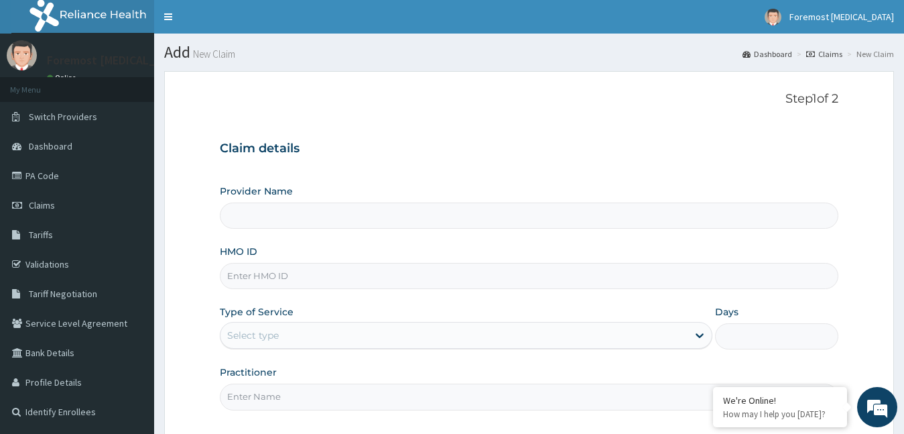
click at [275, 284] on input "HMO ID" at bounding box center [529, 276] width 619 height 26
type input "Foremost [MEDICAL_DATA]"
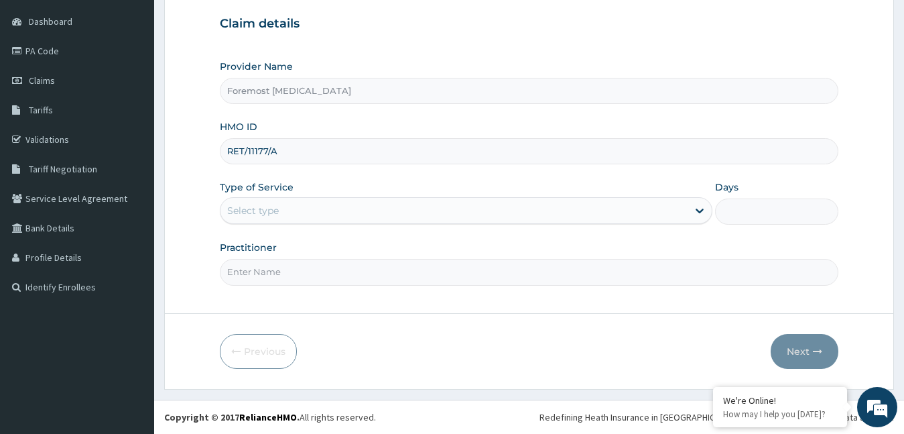
type input "RET/11177/A"
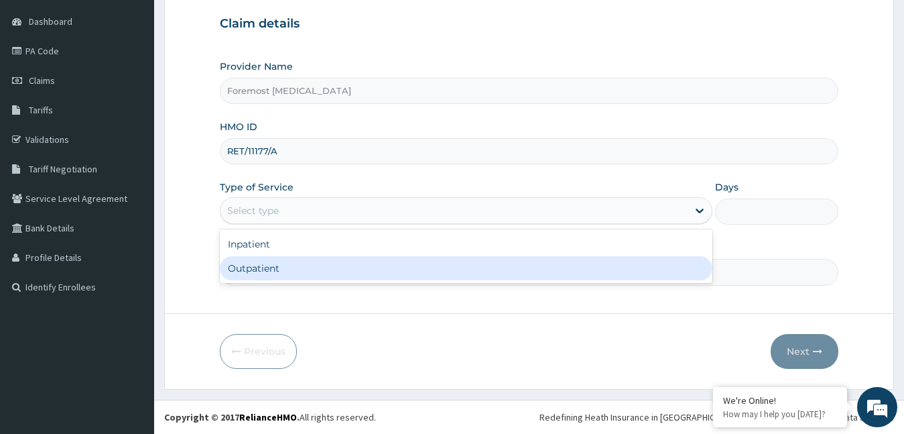
drag, startPoint x: 297, startPoint y: 211, endPoint x: 273, endPoint y: 270, distance: 63.7
click at [273, 224] on div "option Outpatient focused, 2 of 2. 2 results available. Use Up and Down to choo…" at bounding box center [466, 210] width 493 height 27
click at [273, 270] on div "Outpatient" at bounding box center [466, 268] width 493 height 24
type input "1"
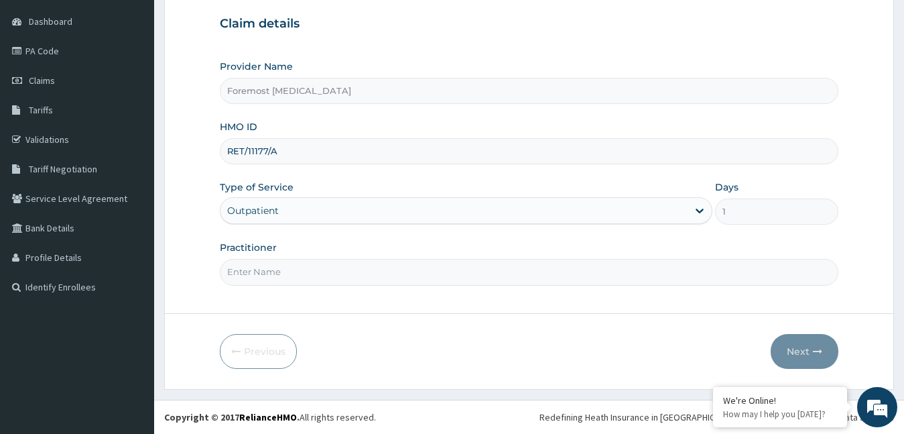
click at [273, 270] on input "Practitioner" at bounding box center [529, 272] width 619 height 26
type input "NULL"
click at [796, 342] on button "Next" at bounding box center [805, 351] width 68 height 35
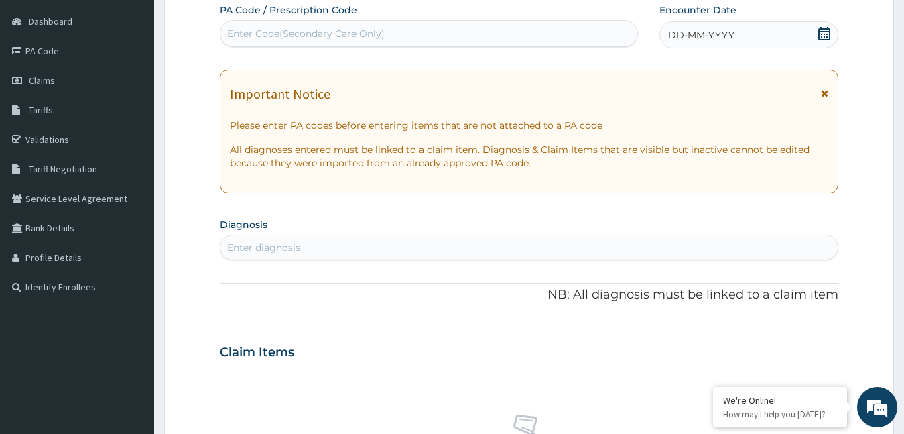
click at [716, 36] on span "DD-MM-YYYY" at bounding box center [701, 34] width 66 height 13
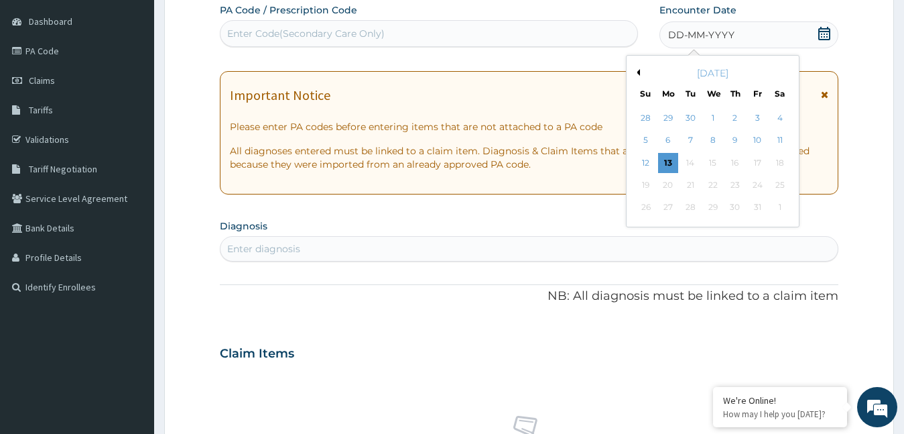
click at [638, 71] on div "Previous Month [DATE] Su Mo Tu We Th Fr Sa 28 29 30 1 2 3 4 5 6 7 8 9 10 11 12 …" at bounding box center [713, 141] width 174 height 172
click at [638, 71] on button "Previous Month" at bounding box center [636, 72] width 7 height 7
click at [697, 139] on div "9" at bounding box center [690, 141] width 20 height 20
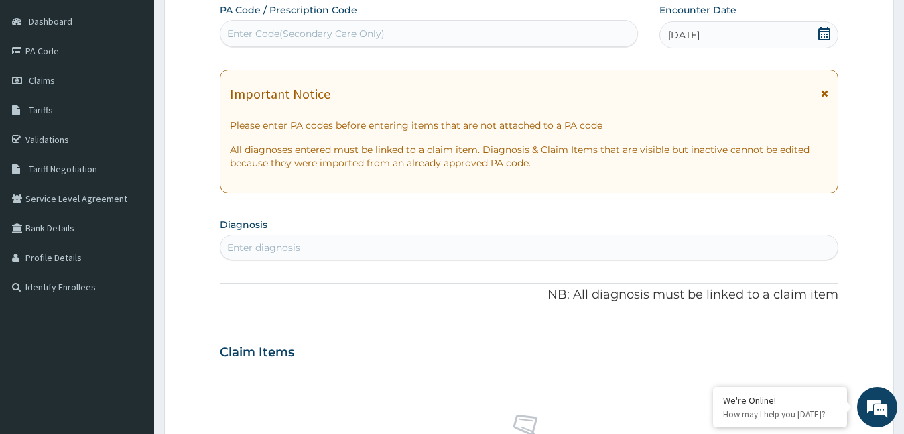
click at [410, 36] on div "Enter Code(Secondary Care Only)" at bounding box center [429, 33] width 417 height 21
type input "PA/14D3D1"
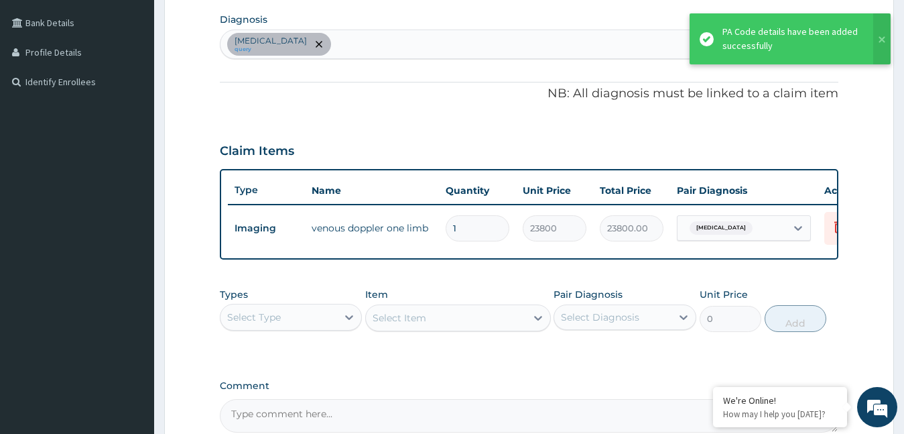
scroll to position [479, 0]
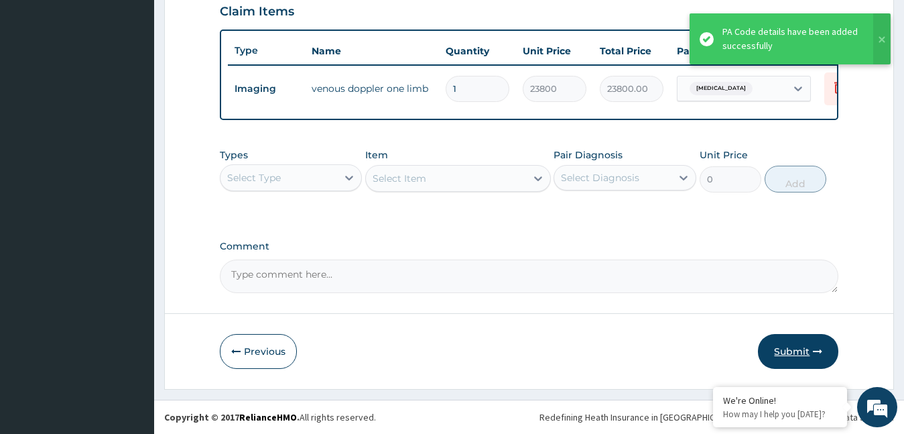
click at [795, 352] on button "Submit" at bounding box center [798, 351] width 80 height 35
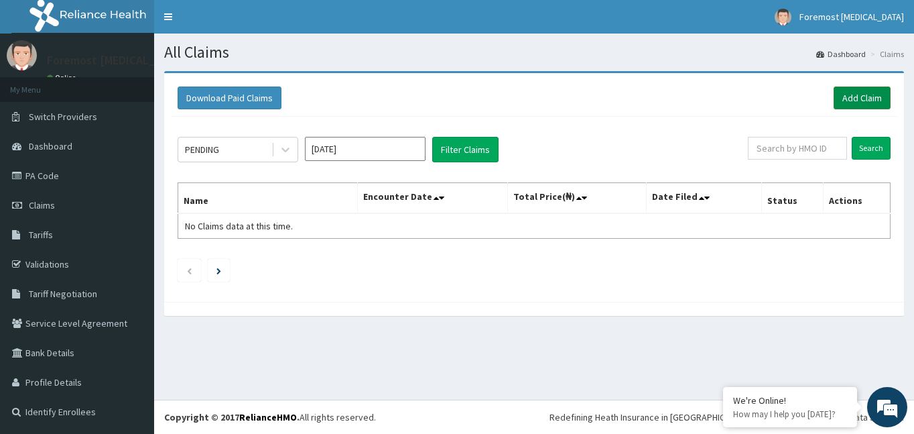
click at [855, 95] on link "Add Claim" at bounding box center [862, 97] width 57 height 23
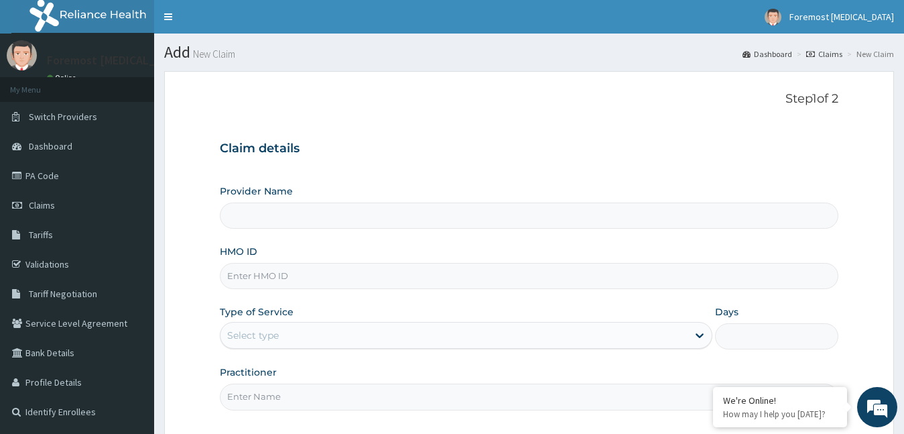
click at [276, 270] on input "HMO ID" at bounding box center [529, 276] width 619 height 26
type input "Foremost [MEDICAL_DATA]"
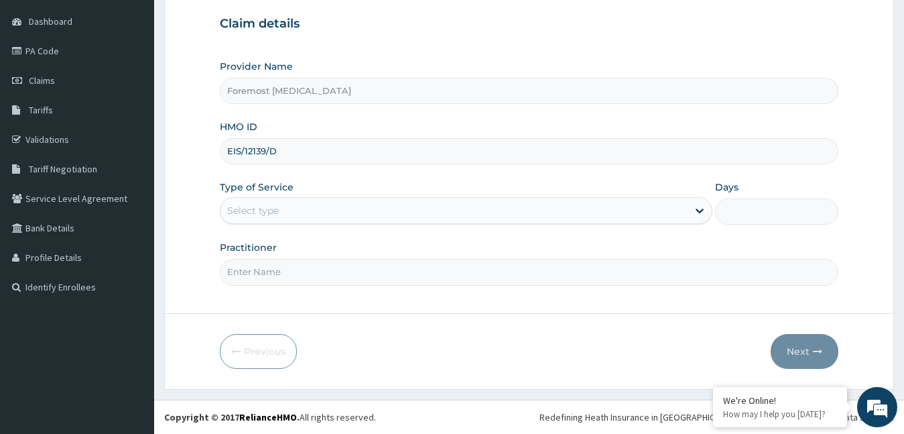
type input "EIS/12139/D"
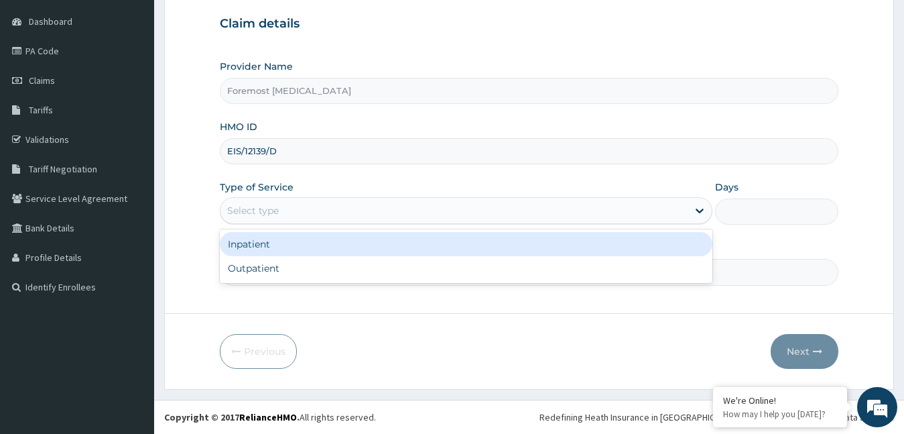
click at [286, 212] on div "Select type" at bounding box center [455, 210] width 468 height 21
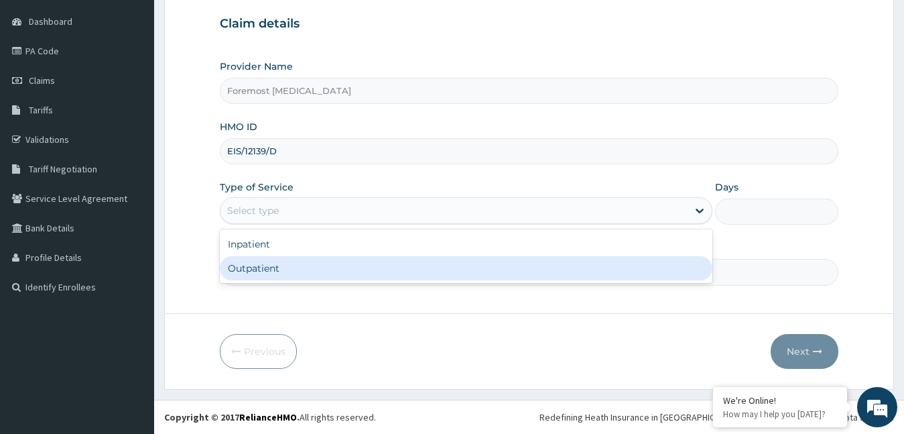
click at [280, 265] on div "Outpatient" at bounding box center [466, 268] width 493 height 24
type input "1"
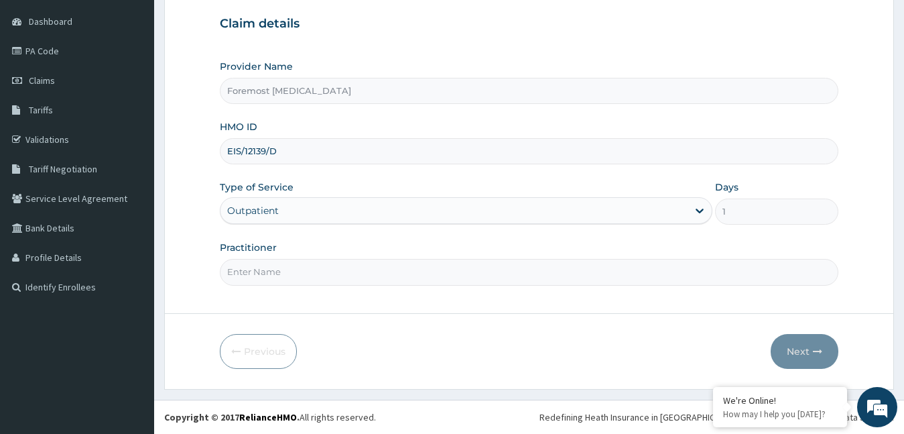
click at [280, 265] on input "Practitioner" at bounding box center [529, 272] width 619 height 26
type input "NULL"
click at [796, 345] on button "Next" at bounding box center [805, 351] width 68 height 35
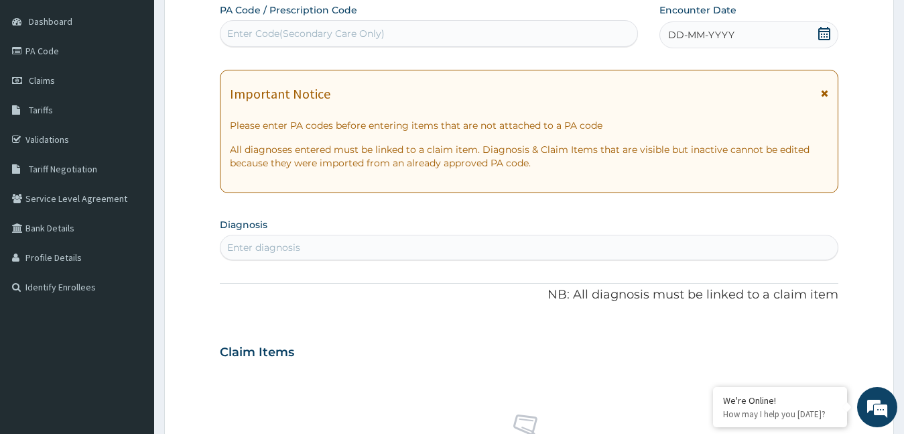
click at [697, 31] on span "DD-MM-YYYY" at bounding box center [701, 34] width 66 height 13
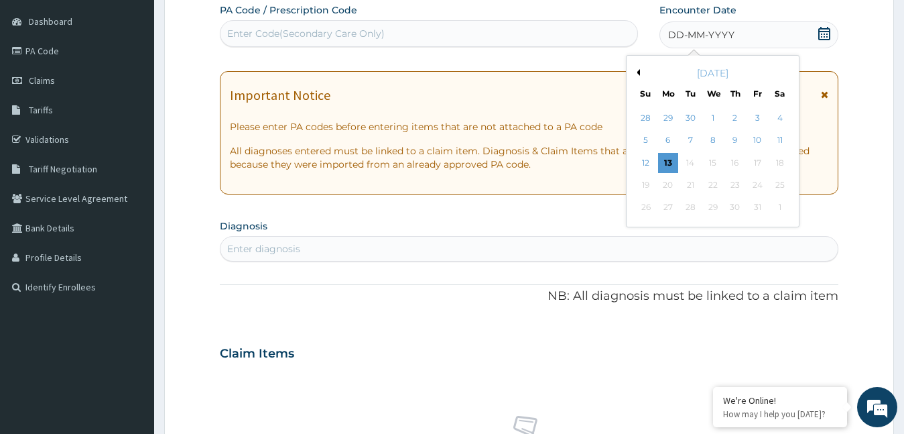
click at [638, 74] on button "Previous Month" at bounding box center [636, 72] width 7 height 7
click at [672, 139] on div "8" at bounding box center [668, 141] width 20 height 20
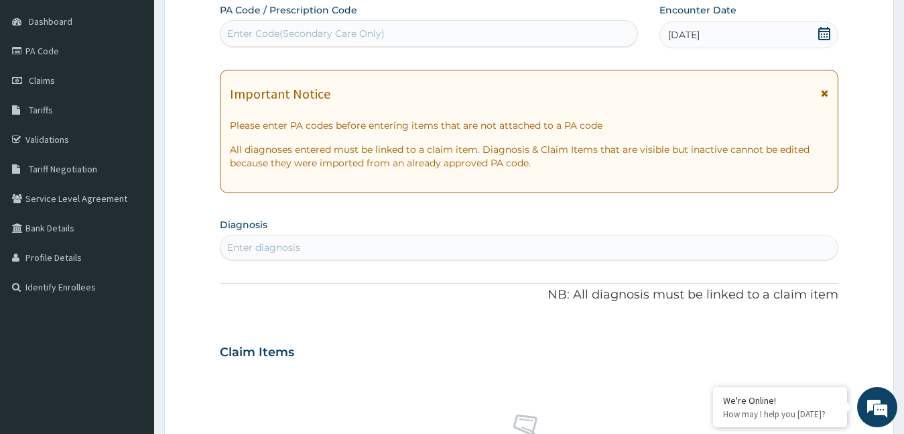
click at [415, 40] on div "Enter Code(Secondary Care Only)" at bounding box center [429, 33] width 417 height 21
type input "PA/78B389"
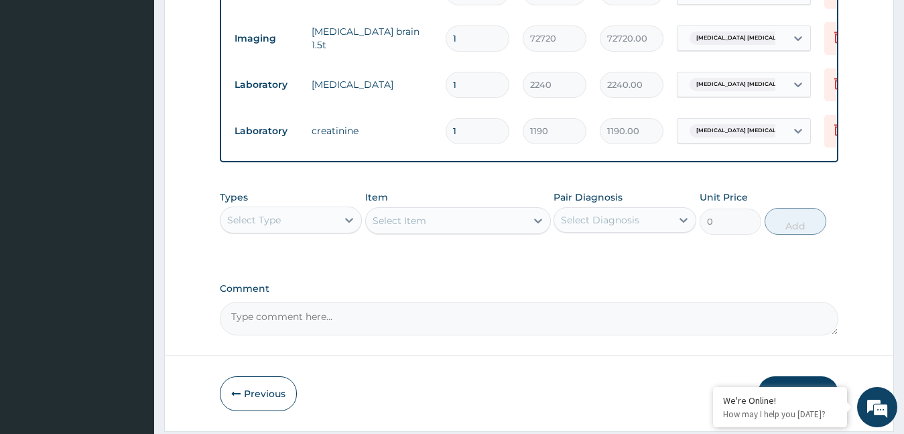
scroll to position [685, 0]
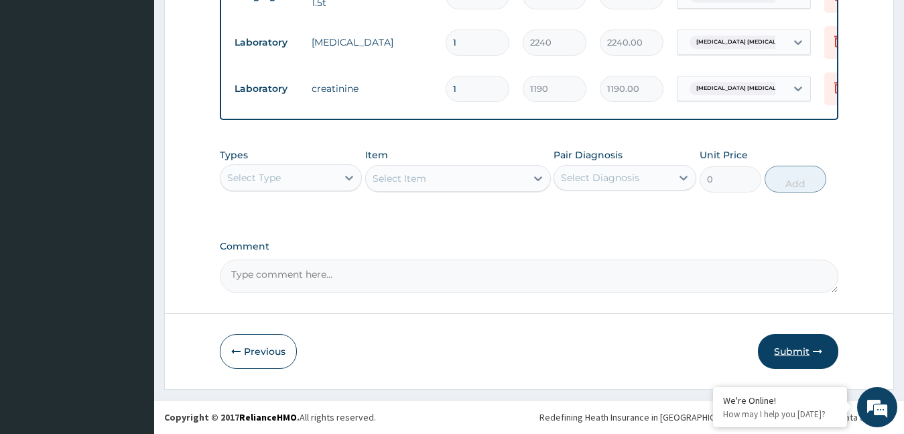
click at [798, 357] on button "Submit" at bounding box center [798, 351] width 80 height 35
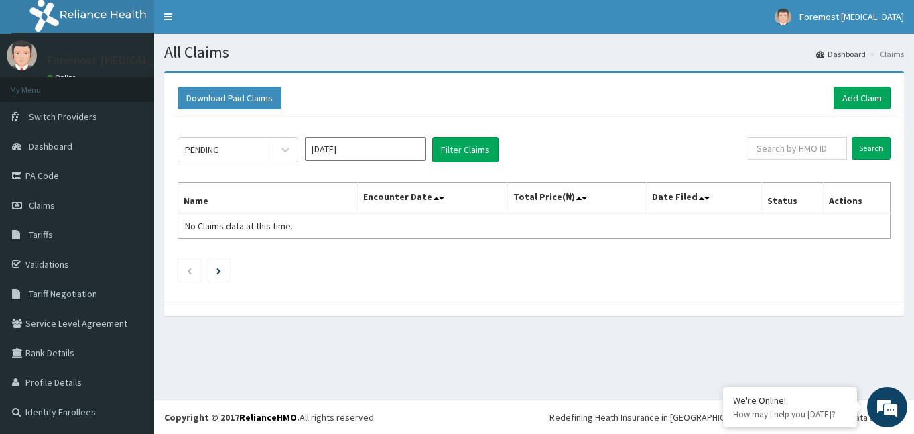
click at [852, 110] on div "Download Paid Claims Add Claim" at bounding box center [534, 98] width 727 height 37
click at [855, 99] on link "Add Claim" at bounding box center [862, 97] width 57 height 23
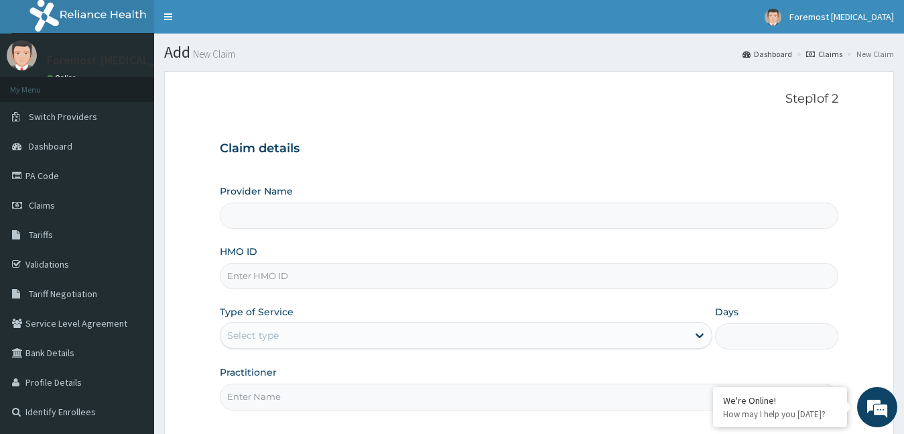
type input "Foremost [MEDICAL_DATA]"
click at [310, 276] on input "HMO ID" at bounding box center [529, 276] width 619 height 26
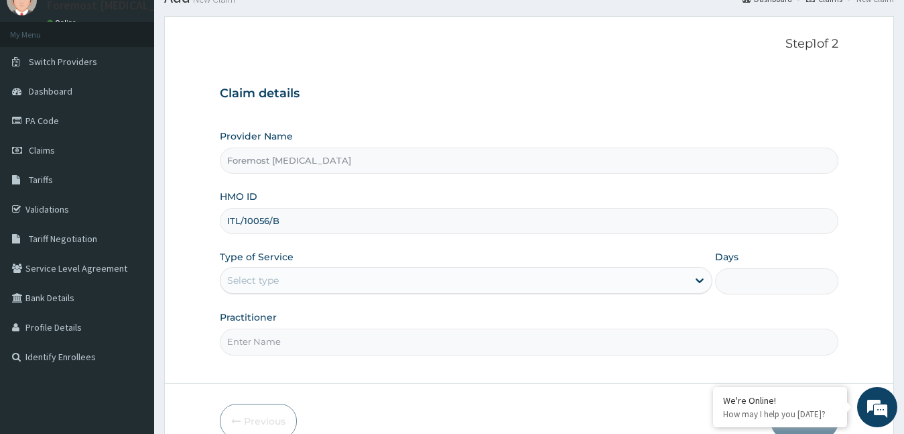
scroll to position [125, 0]
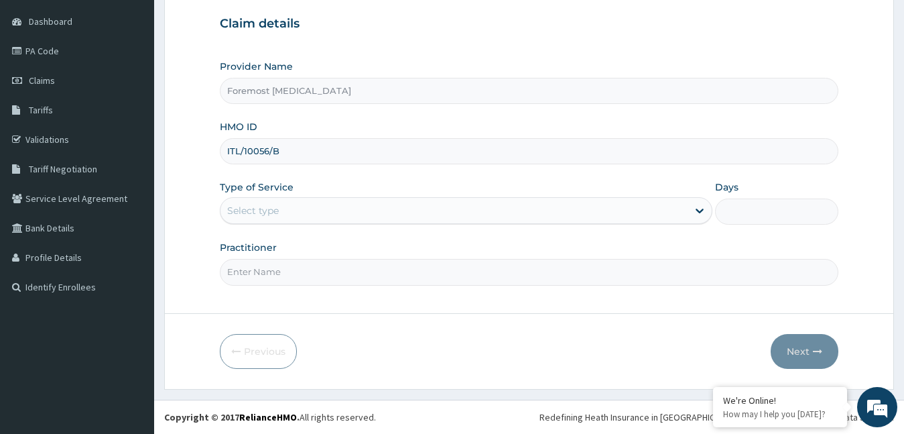
type input "ITL/10056/B"
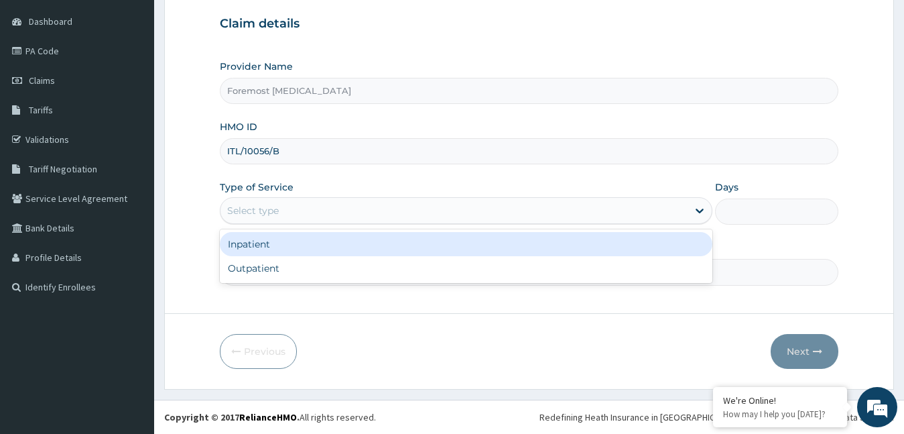
drag, startPoint x: 322, startPoint y: 212, endPoint x: 297, endPoint y: 271, distance: 64.3
click at [297, 224] on div "option Inpatient focused, 1 of 2. 2 results available. Use Up and Down to choos…" at bounding box center [466, 210] width 493 height 27
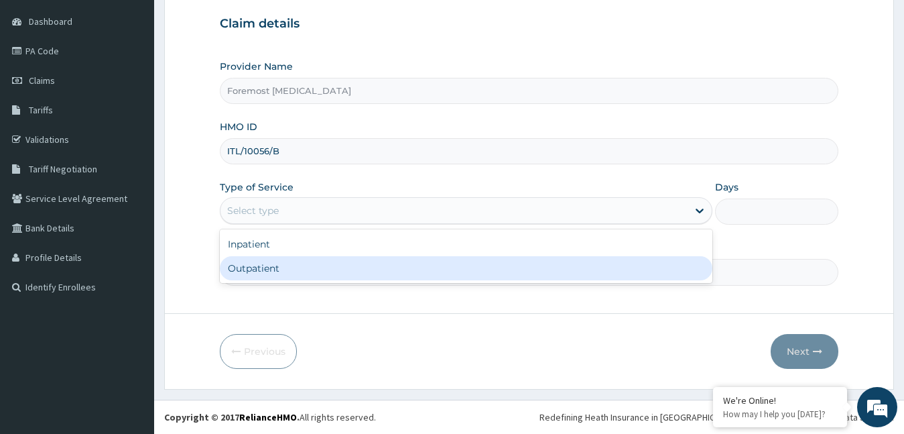
click at [297, 272] on div "Outpatient" at bounding box center [466, 268] width 493 height 24
type input "1"
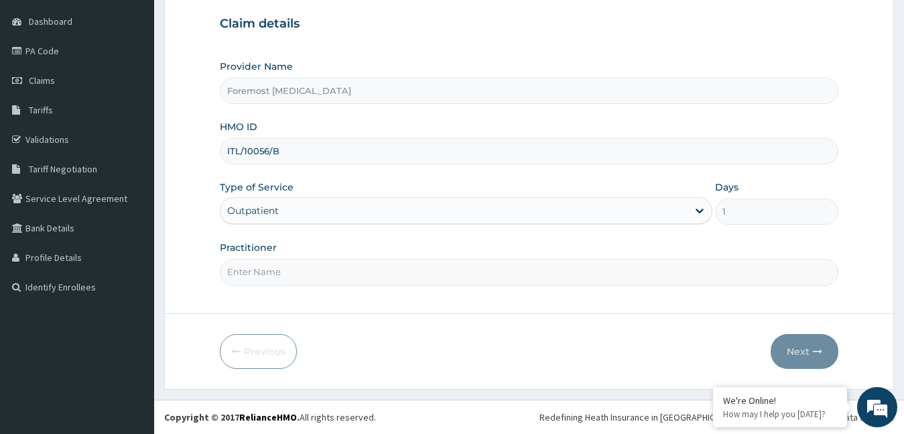
click at [297, 272] on input "Practitioner" at bounding box center [529, 272] width 619 height 26
type input "NULL"
click at [792, 345] on button "Next" at bounding box center [805, 351] width 68 height 35
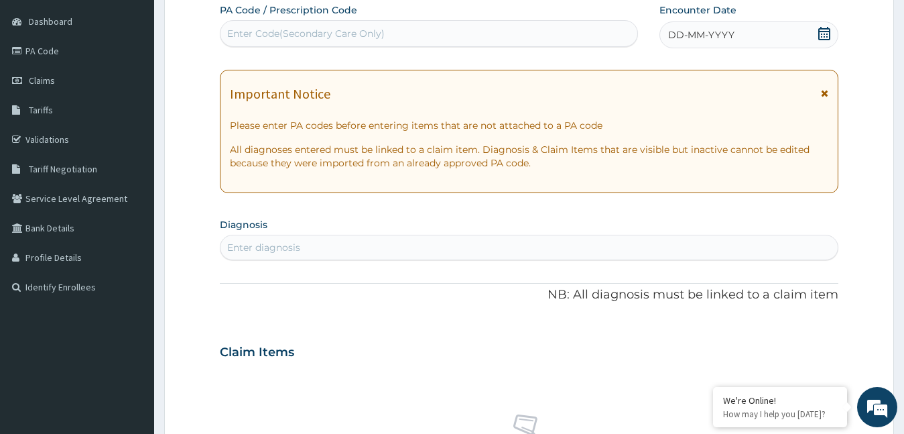
click at [693, 36] on span "DD-MM-YYYY" at bounding box center [701, 34] width 66 height 13
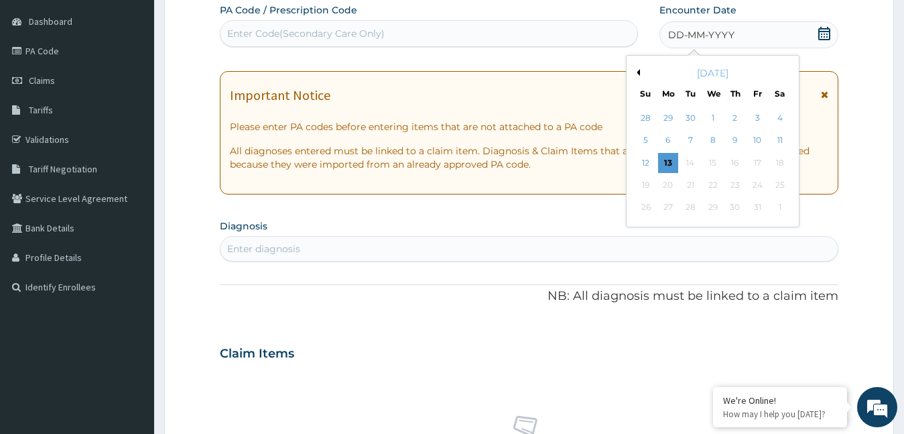
click at [637, 73] on button "Previous Month" at bounding box center [636, 72] width 7 height 7
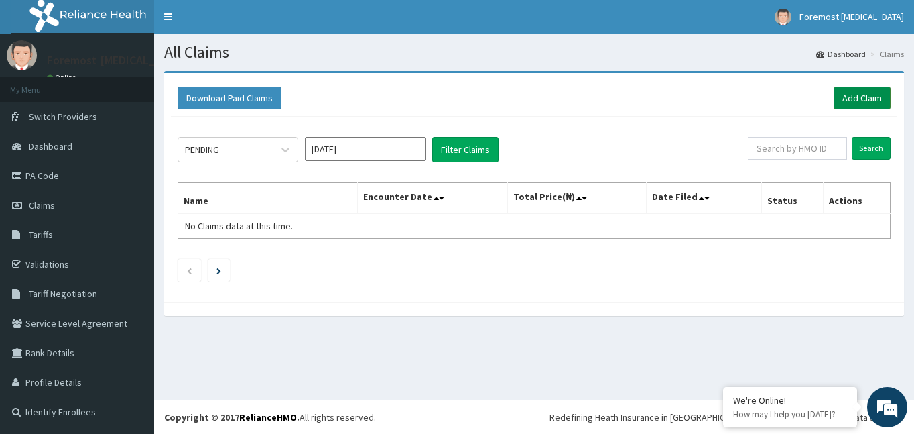
click at [841, 95] on link "Add Claim" at bounding box center [862, 97] width 57 height 23
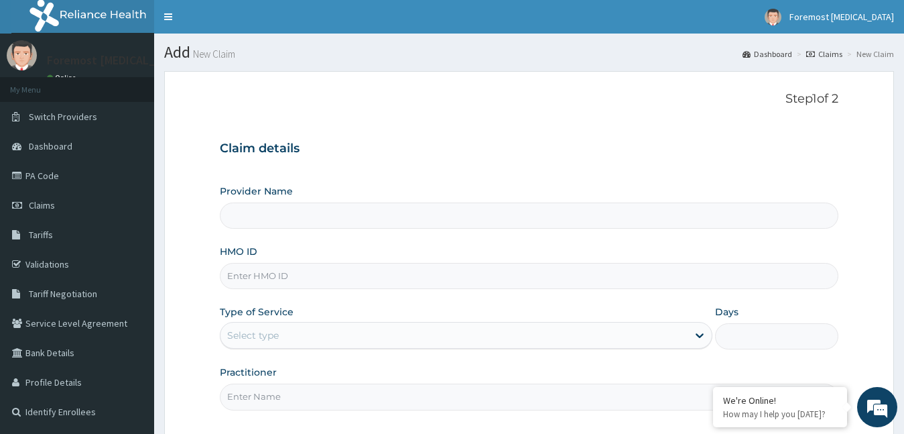
click at [274, 282] on input "HMO ID" at bounding box center [529, 276] width 619 height 26
type input "Foremost [MEDICAL_DATA]"
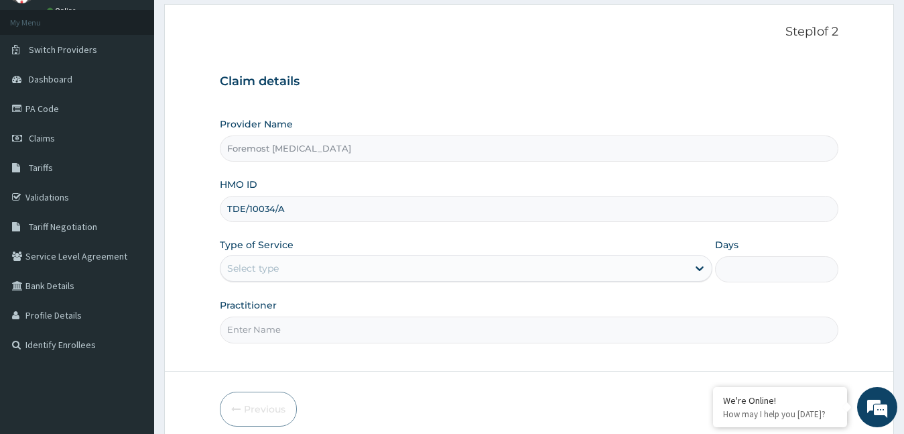
scroll to position [125, 0]
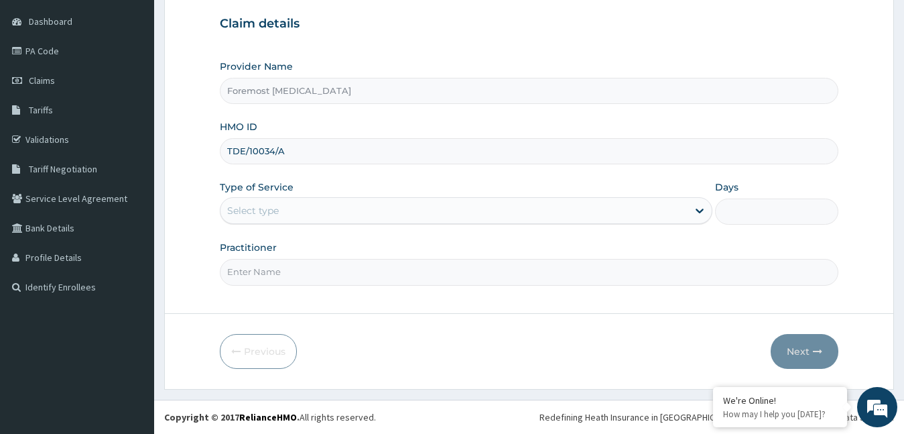
type input "TDE/10034/A"
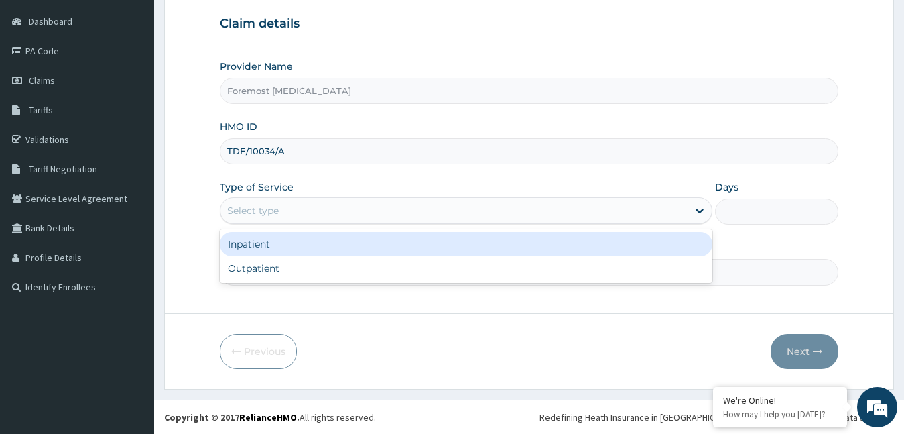
click at [331, 222] on div "Select type" at bounding box center [466, 210] width 493 height 27
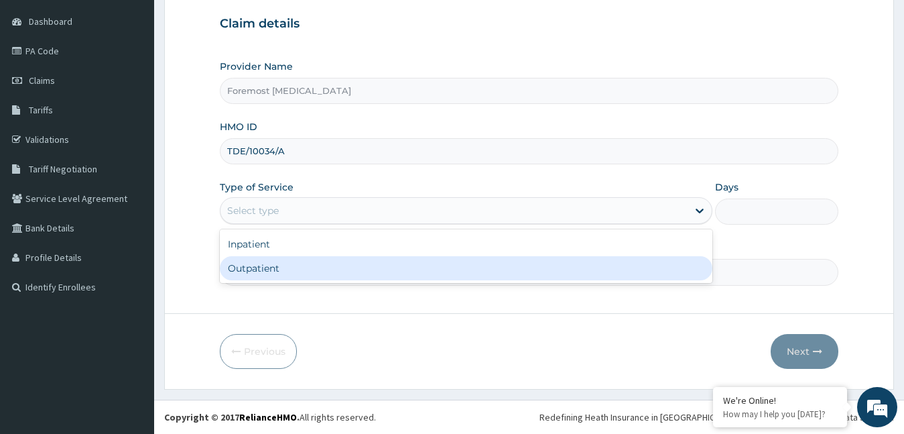
click at [291, 271] on div "Outpatient" at bounding box center [466, 268] width 493 height 24
type input "1"
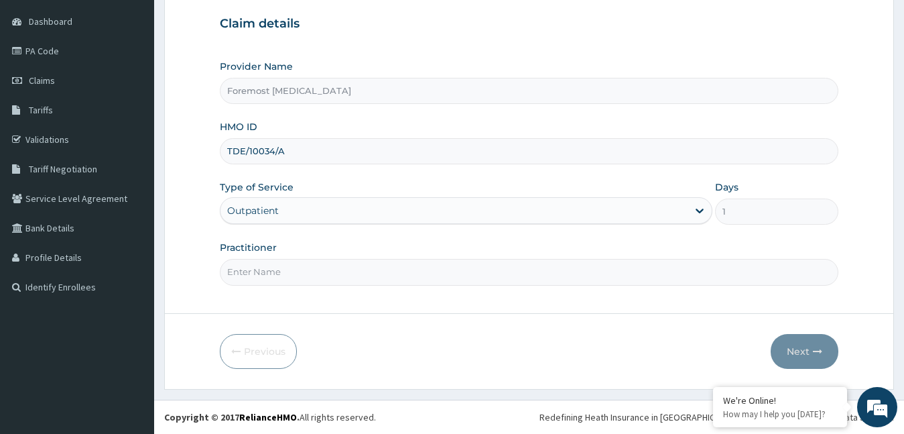
click at [291, 271] on input "Practitioner" at bounding box center [529, 272] width 619 height 26
type input "NULL"
click at [792, 353] on button "Next" at bounding box center [805, 351] width 68 height 35
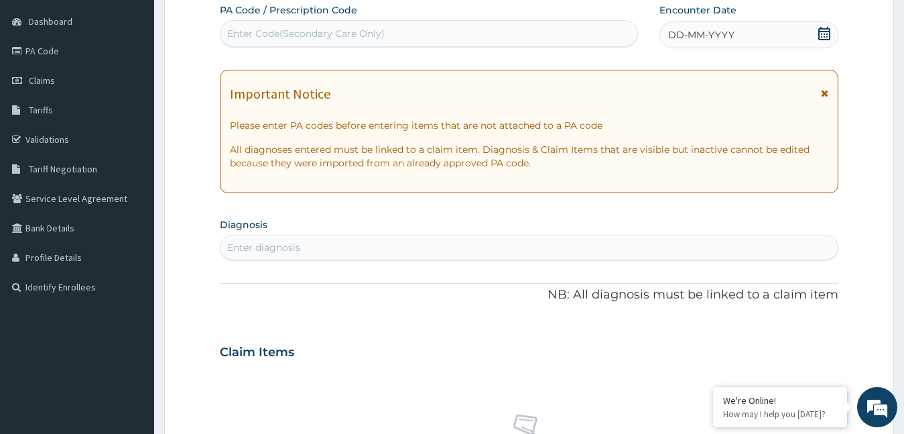
click at [696, 44] on div "DD-MM-YYYY" at bounding box center [750, 34] width 180 height 27
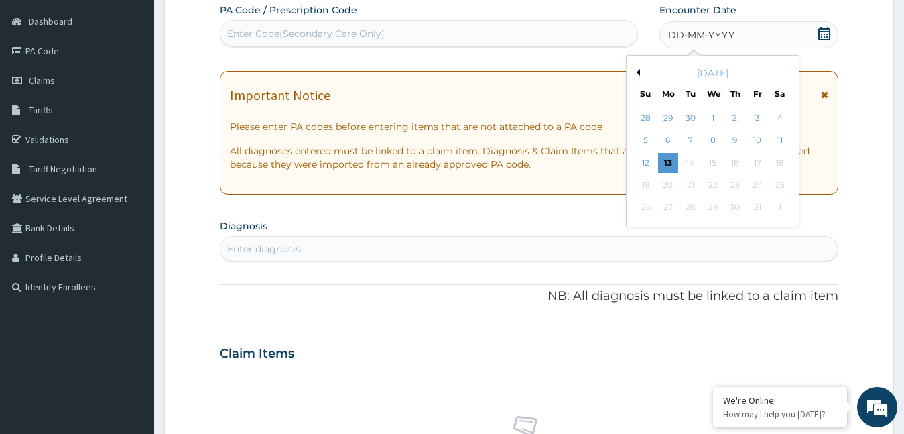
click at [636, 70] on button "Previous Month" at bounding box center [636, 72] width 7 height 7
click at [691, 141] on div "9" at bounding box center [690, 141] width 20 height 20
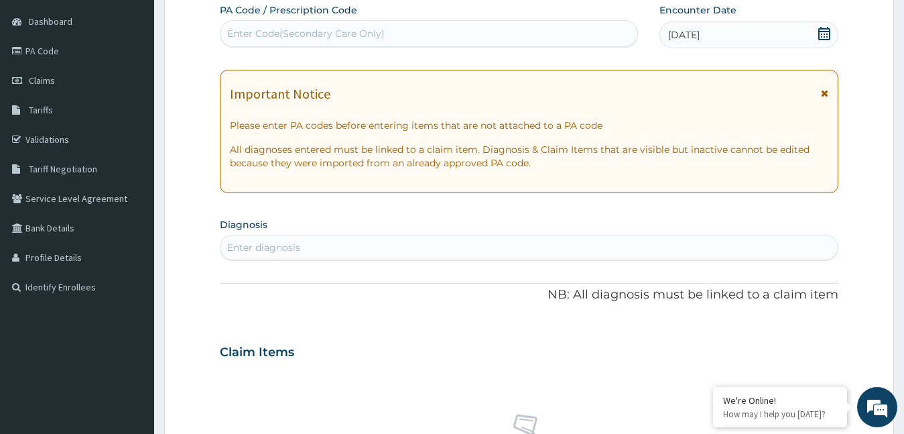
click at [414, 32] on div "Enter Code(Secondary Care Only)" at bounding box center [429, 33] width 417 height 21
type input "PA/DB7FD9"
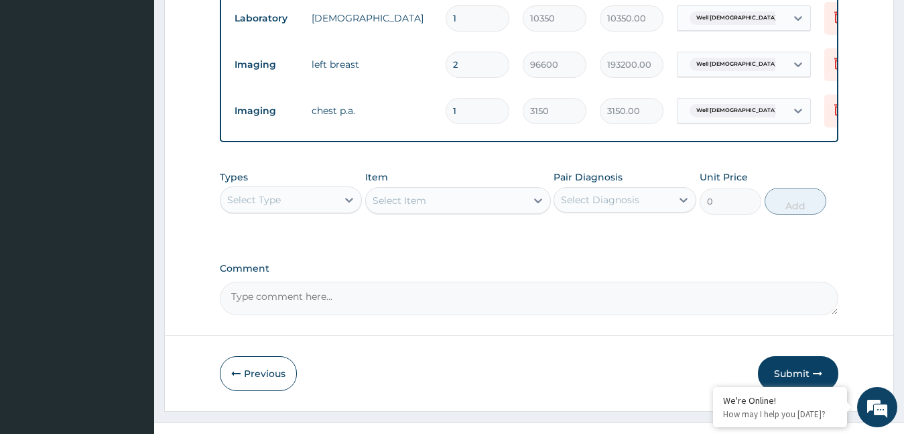
scroll to position [572, 0]
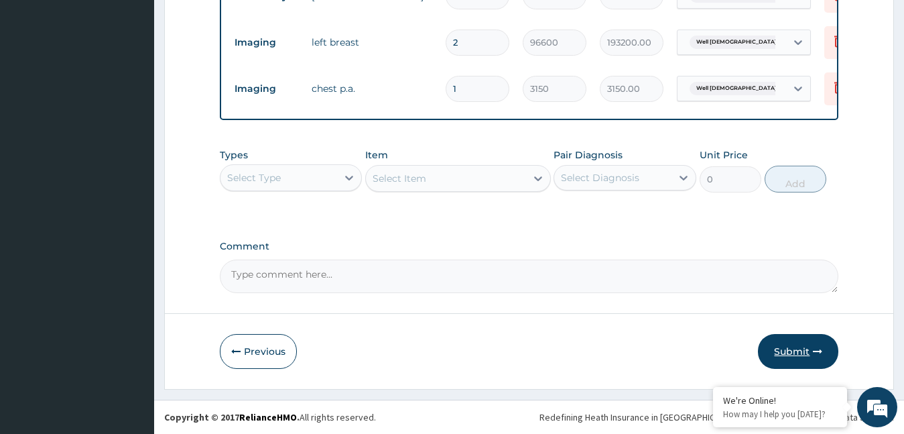
click at [791, 355] on button "Submit" at bounding box center [798, 351] width 80 height 35
